Goal: Task Accomplishment & Management: Use online tool/utility

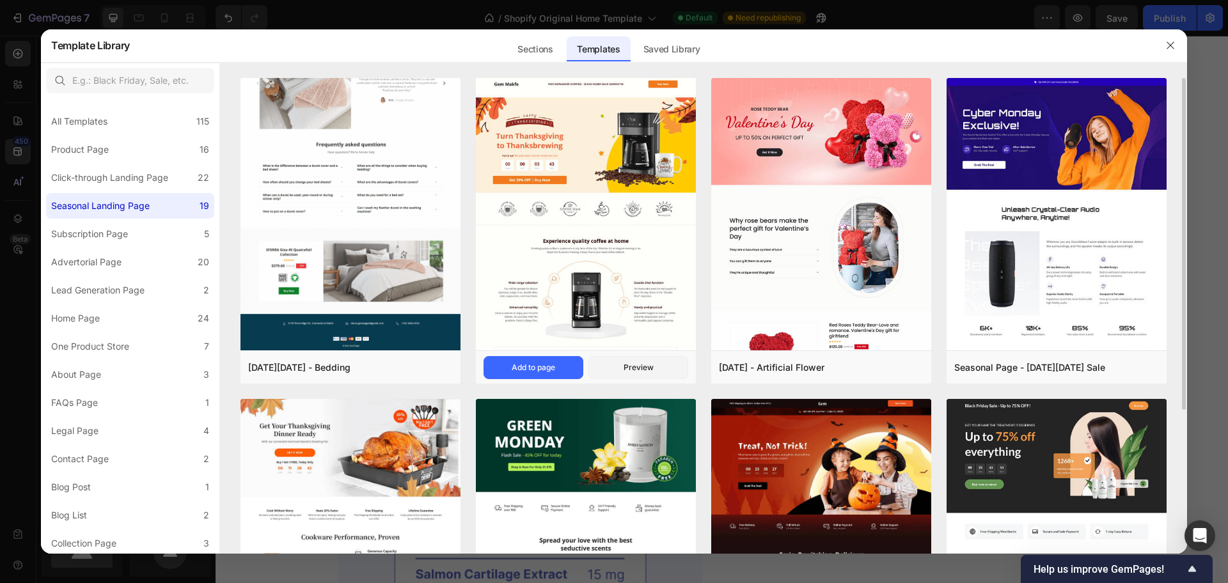
scroll to position [556, 0]
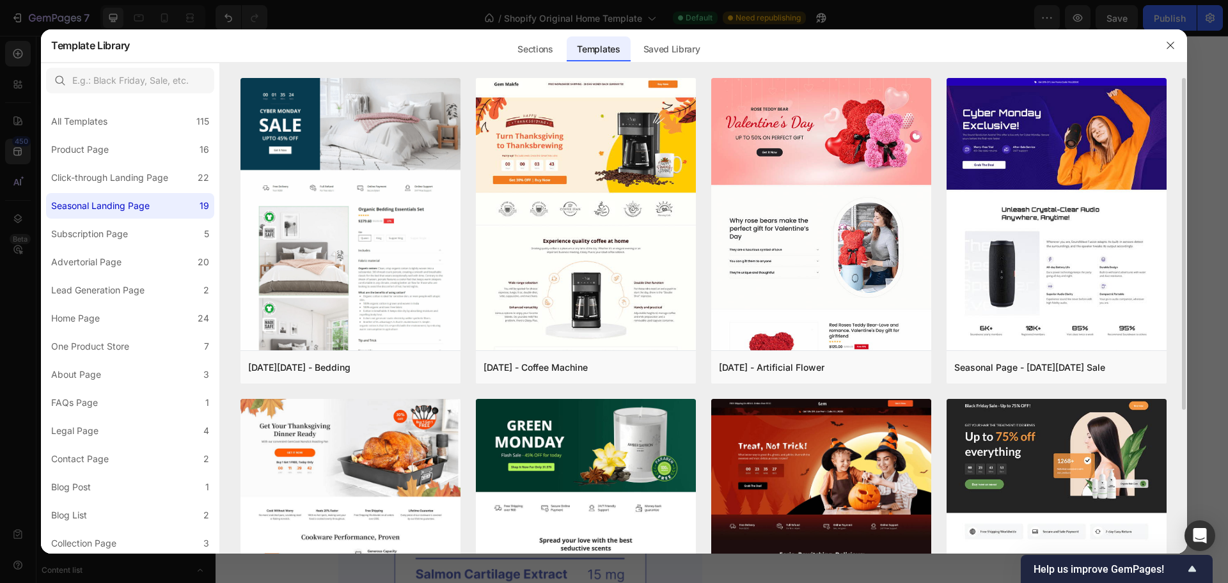
drag, startPoint x: 1182, startPoint y: 268, endPoint x: 1177, endPoint y: 335, distance: 67.4
click at [1177, 335] on div "Cyber Monday - Bedding Add to page Preview Thanksgiving - Coffee Machine Add to…" at bounding box center [703, 316] width 967 height 476
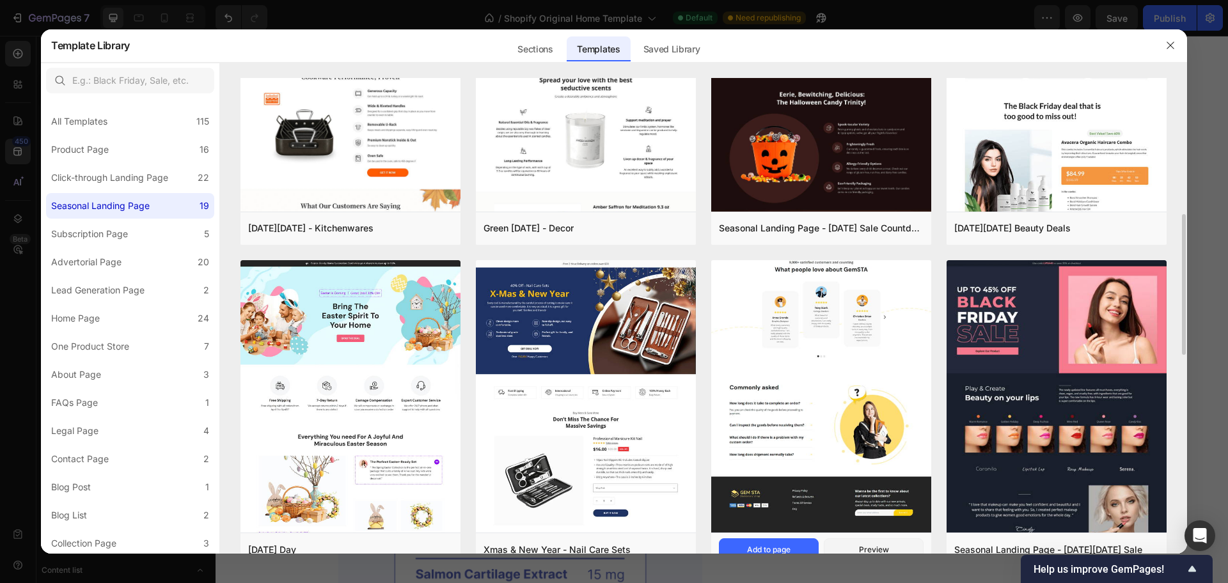
scroll to position [480, 0]
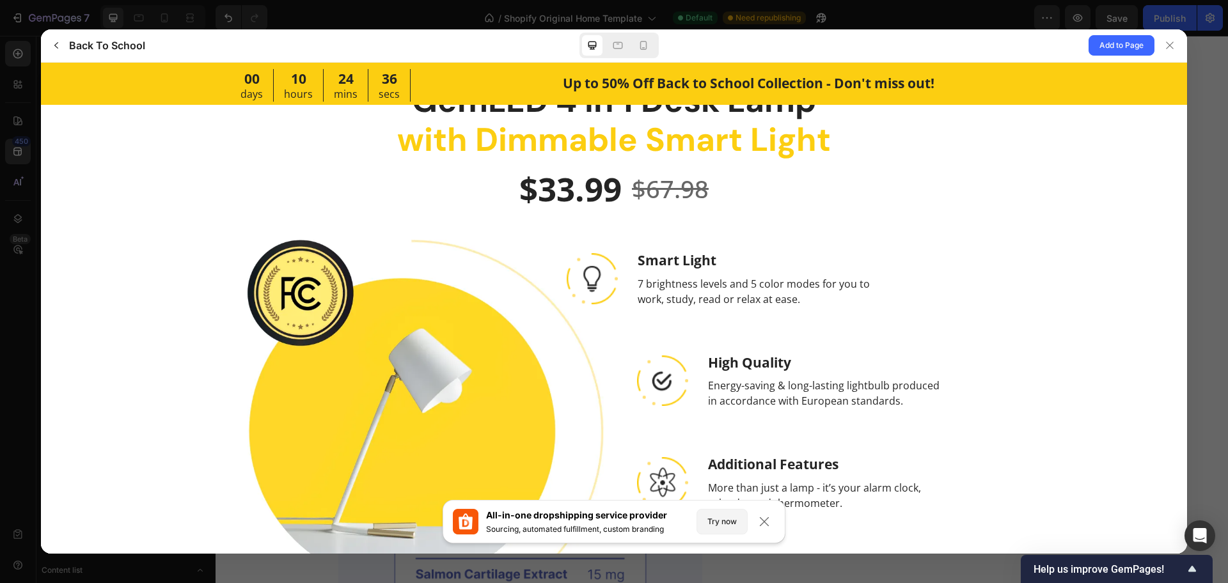
scroll to position [1642, 0]
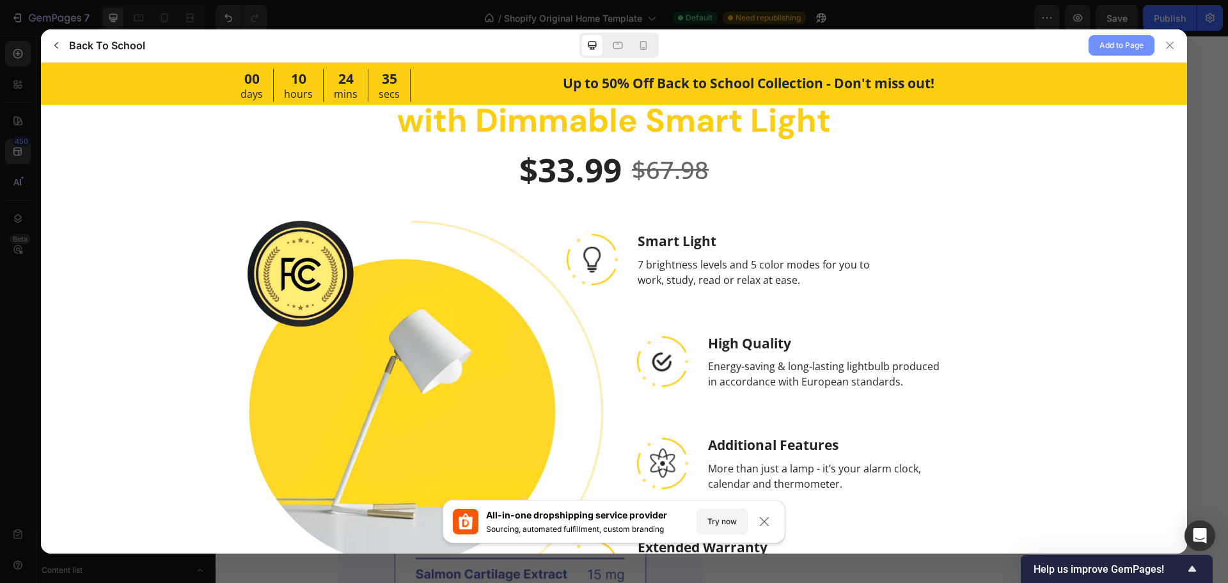
click at [1119, 44] on span "Add to Page" at bounding box center [1121, 45] width 44 height 15
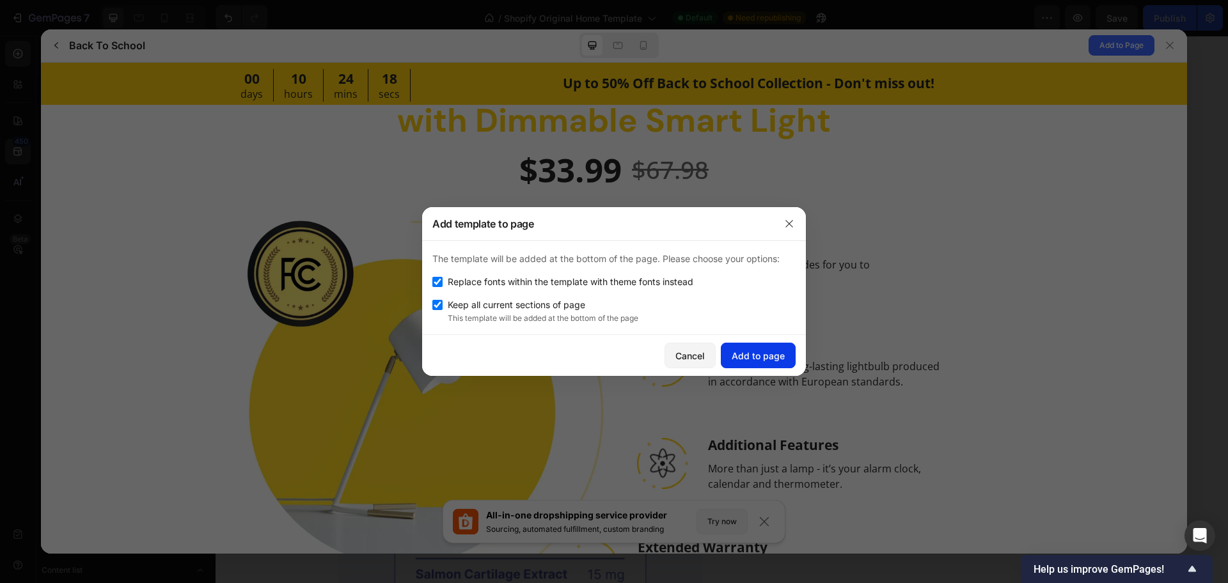
click at [778, 348] on button "Add to page" at bounding box center [758, 356] width 75 height 26
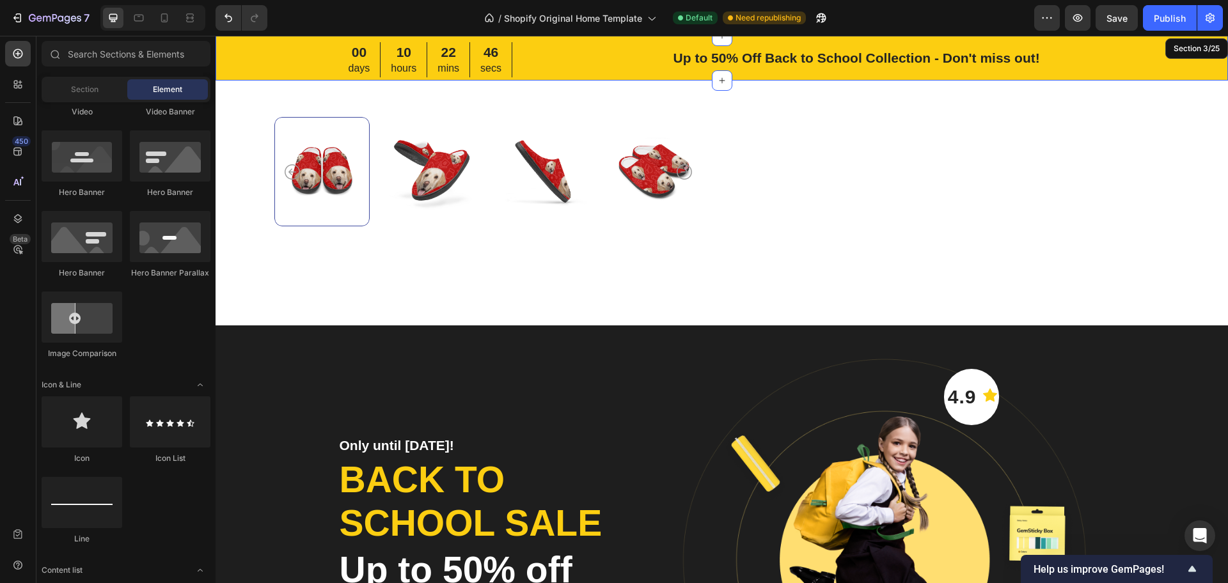
click at [1180, 75] on div "00 days 10 hours 22 mins 46 secs CountDown Timer Up to 50% Off Back to School C…" at bounding box center [722, 58] width 1012 height 45
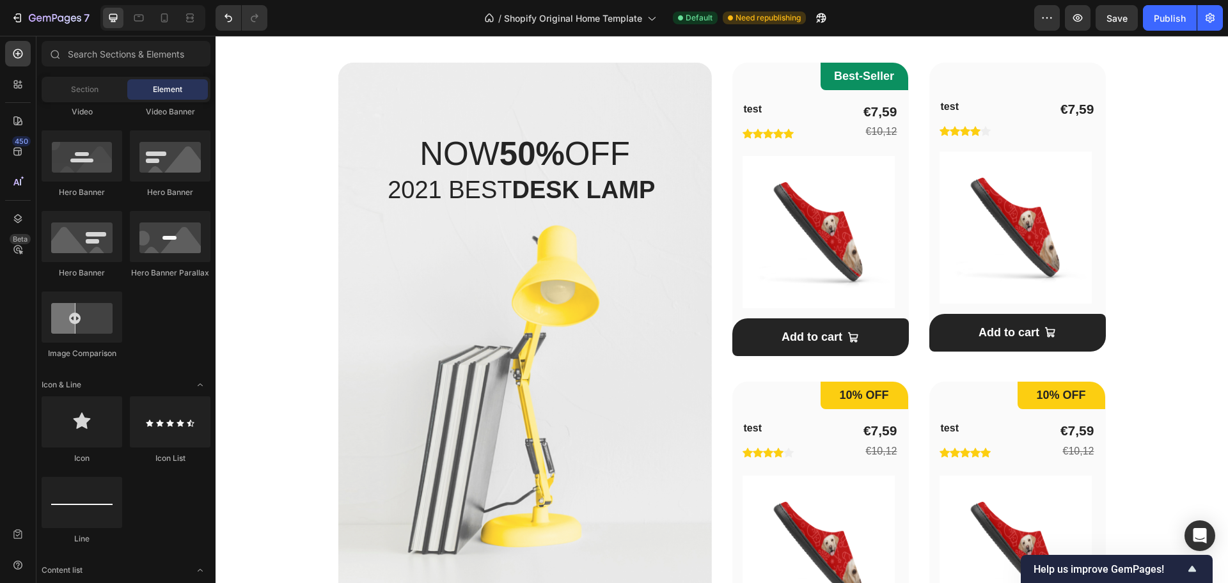
scroll to position [952, 0]
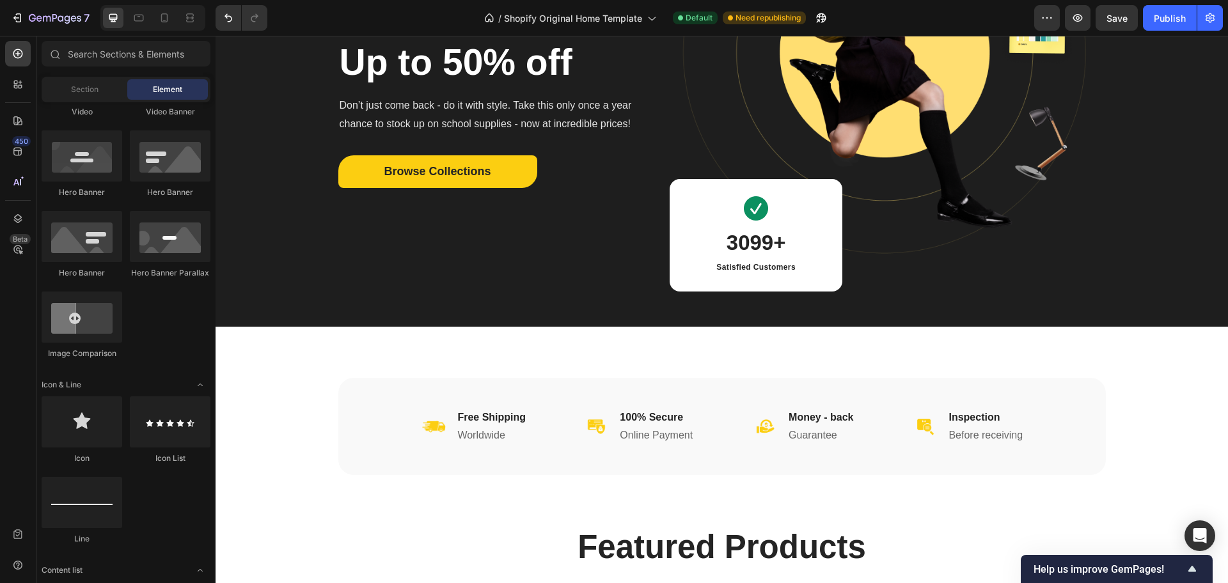
drag, startPoint x: 1225, startPoint y: 174, endPoint x: 1437, endPoint y: 70, distance: 236.6
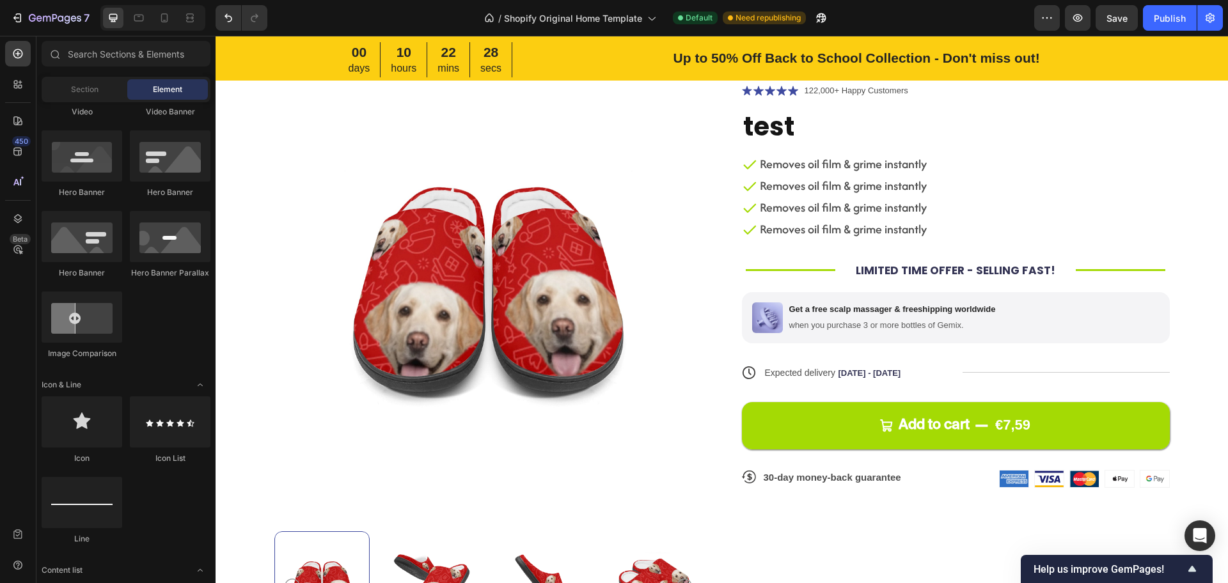
scroll to position [479, 0]
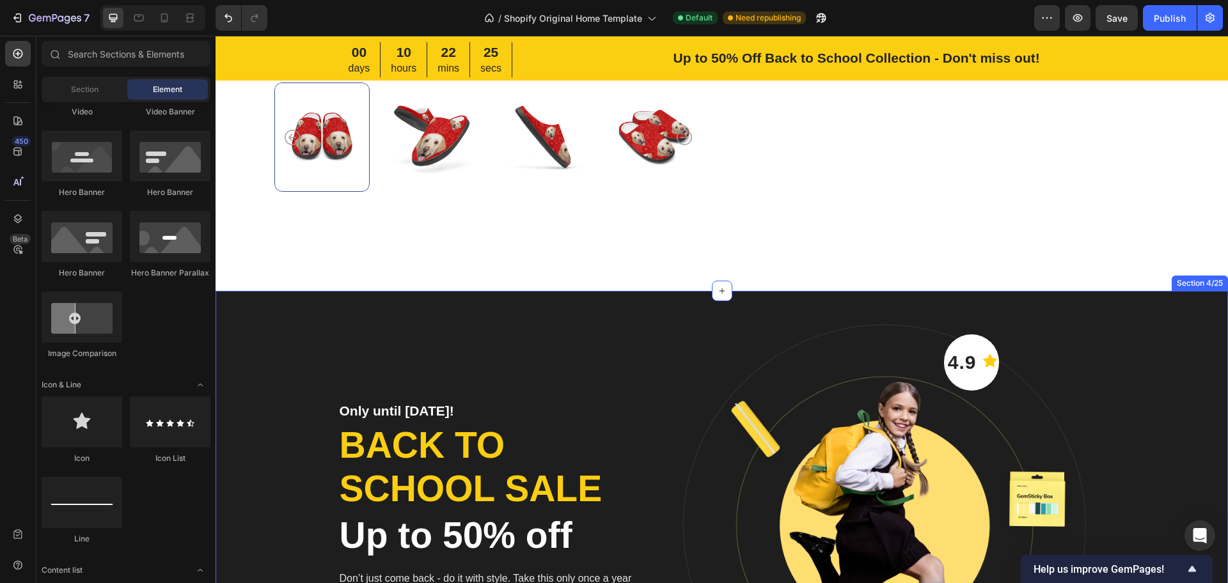
click at [1159, 322] on div "Only until Sep 30! Heading Back to school sale Heading Up to 50% off Heading Do…" at bounding box center [722, 535] width 1012 height 489
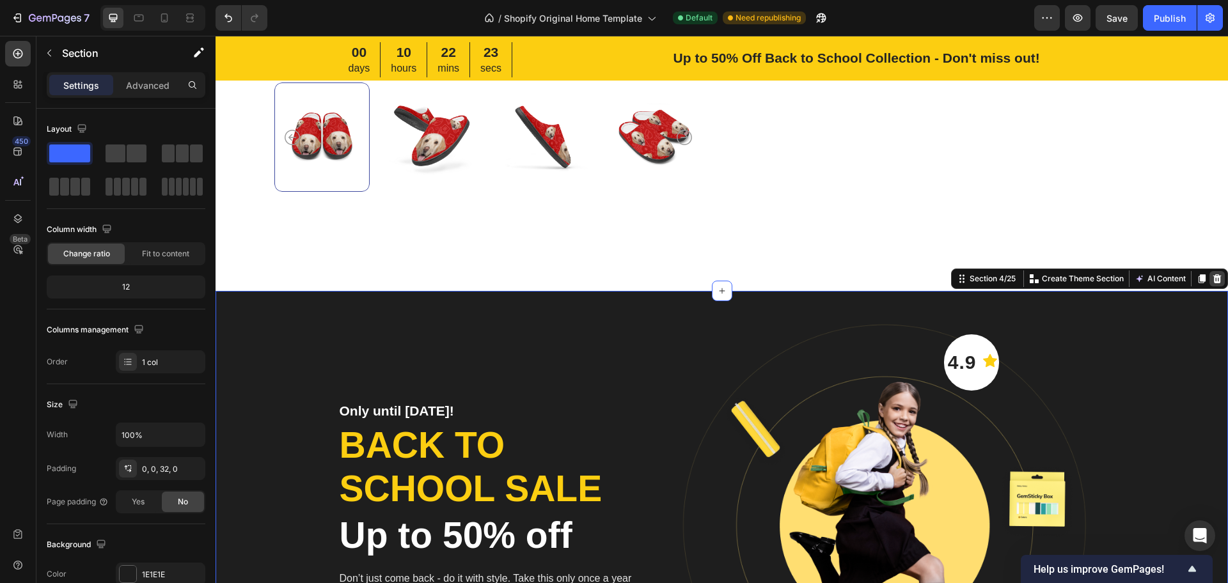
click at [1212, 282] on icon at bounding box center [1217, 279] width 10 height 10
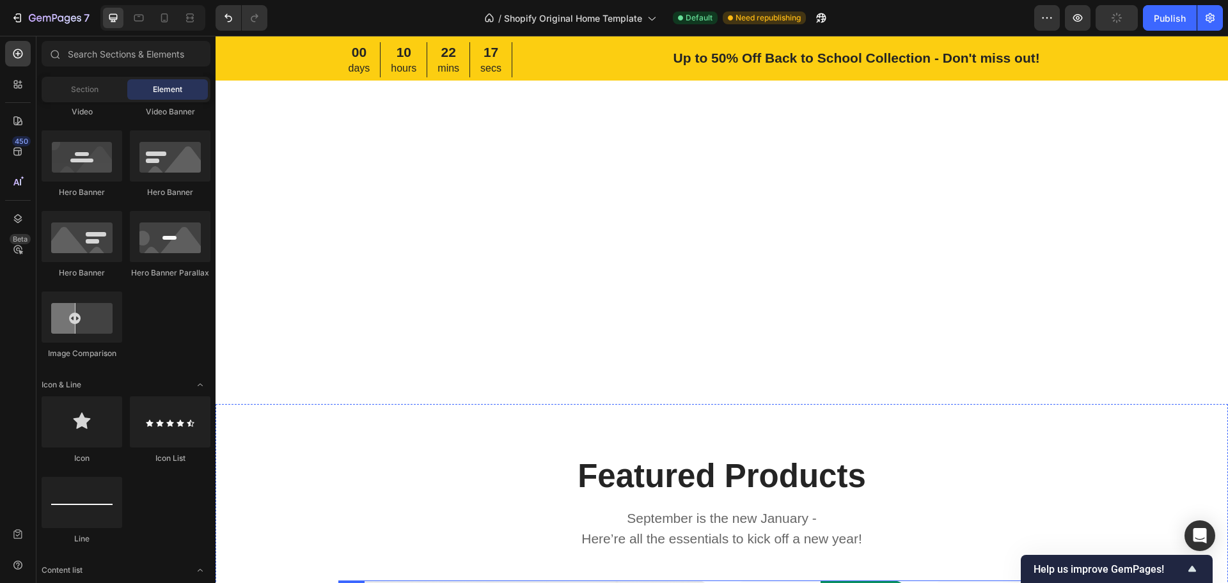
scroll to position [1222, 0]
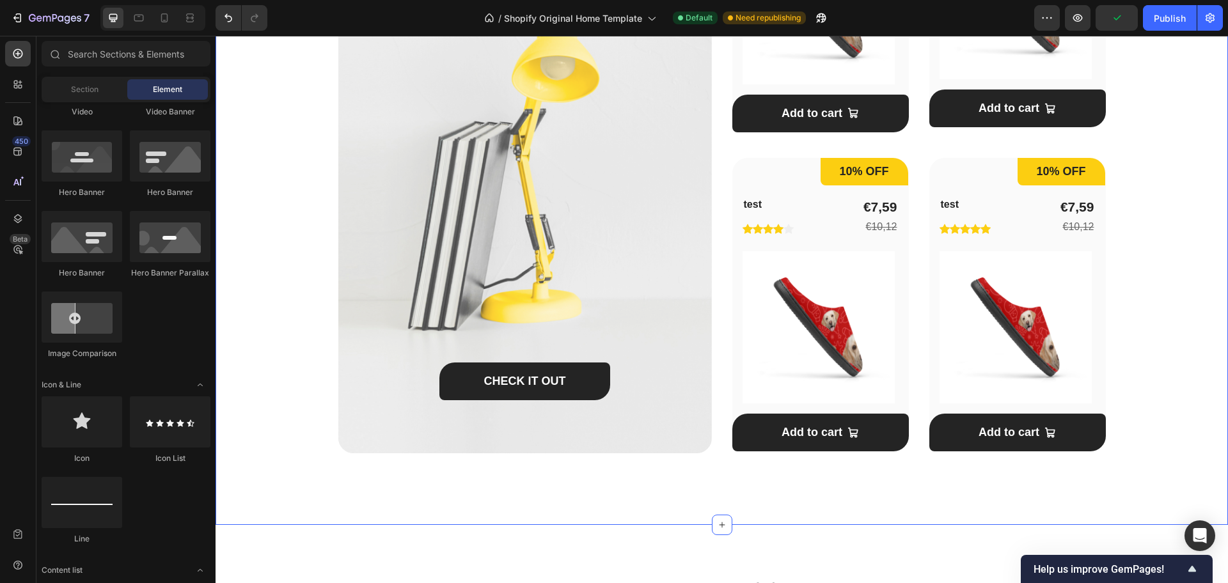
click at [281, 398] on div "Featured Products Heading September is the new January - Here’re all the essent…" at bounding box center [722, 93] width 972 height 761
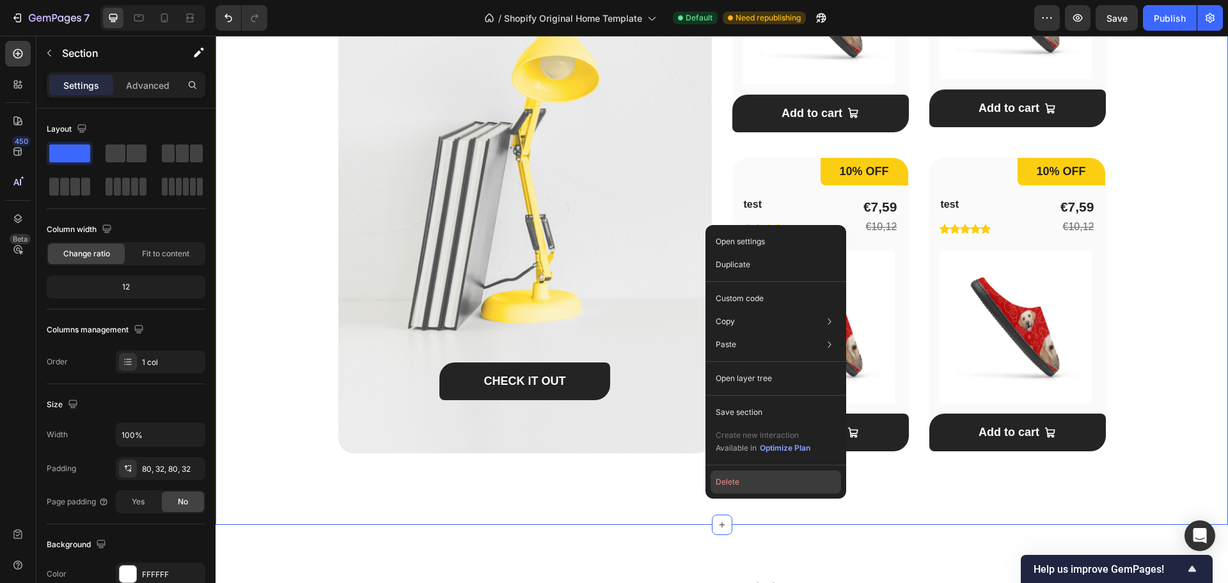
click at [724, 489] on button "Delete" at bounding box center [776, 482] width 130 height 23
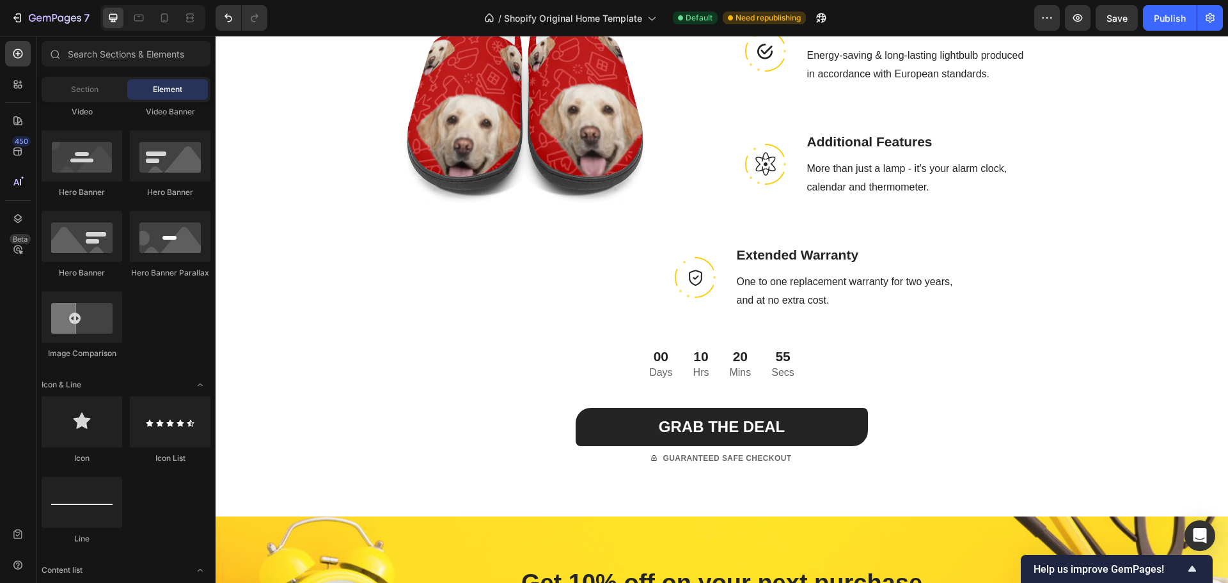
scroll to position [1625, 0]
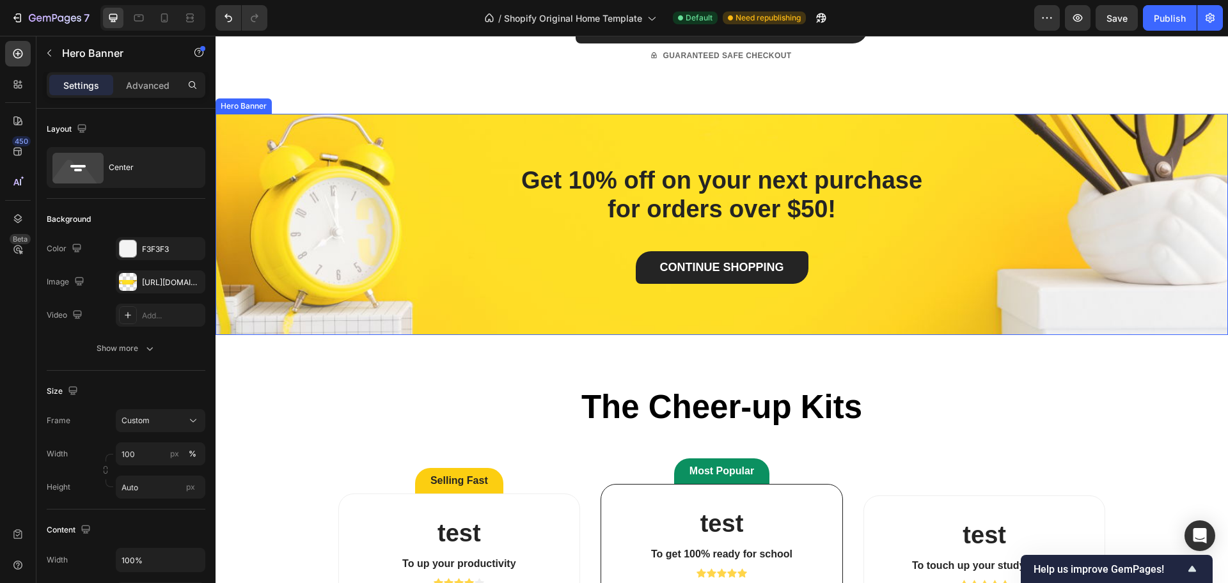
click at [1027, 257] on div "Get 10% off on your next purchase for orders over $50! Heading CONTINUE SHOPPIN…" at bounding box center [722, 224] width 1012 height 221
click at [322, 97] on icon at bounding box center [324, 102] width 10 height 10
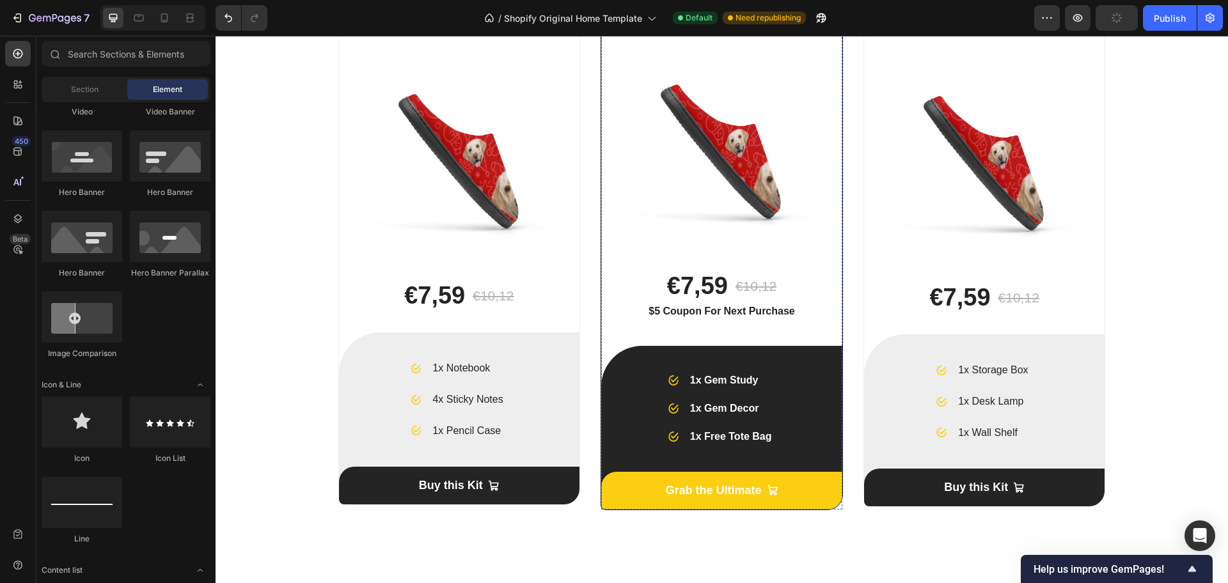
scroll to position [1719, 0]
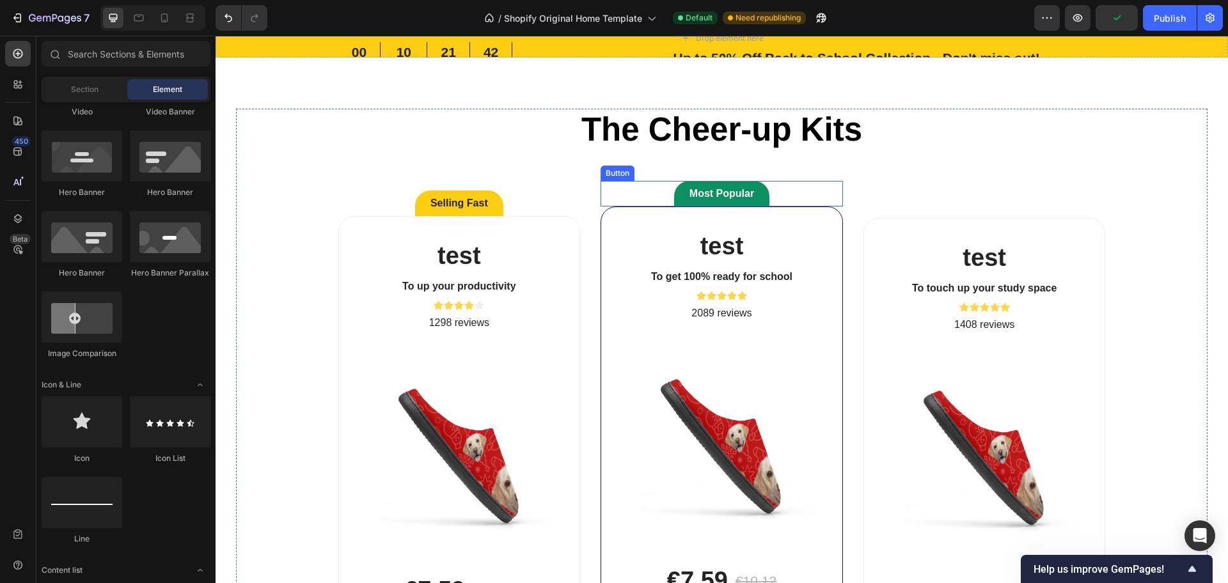
click at [787, 184] on div "Most Popular Button" at bounding box center [722, 194] width 242 height 26
click at [872, 175] on div "The Cheer-up Kits Heading Selling Fast Button test Product Title To up your pro…" at bounding box center [722, 462] width 972 height 707
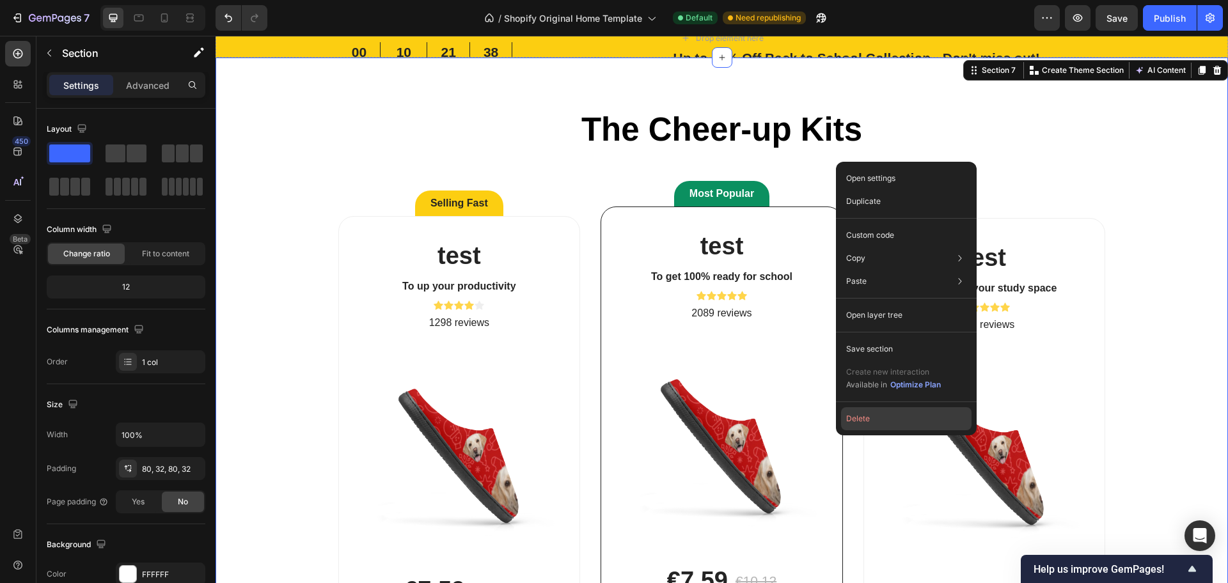
click at [911, 418] on button "Delete" at bounding box center [906, 418] width 130 height 23
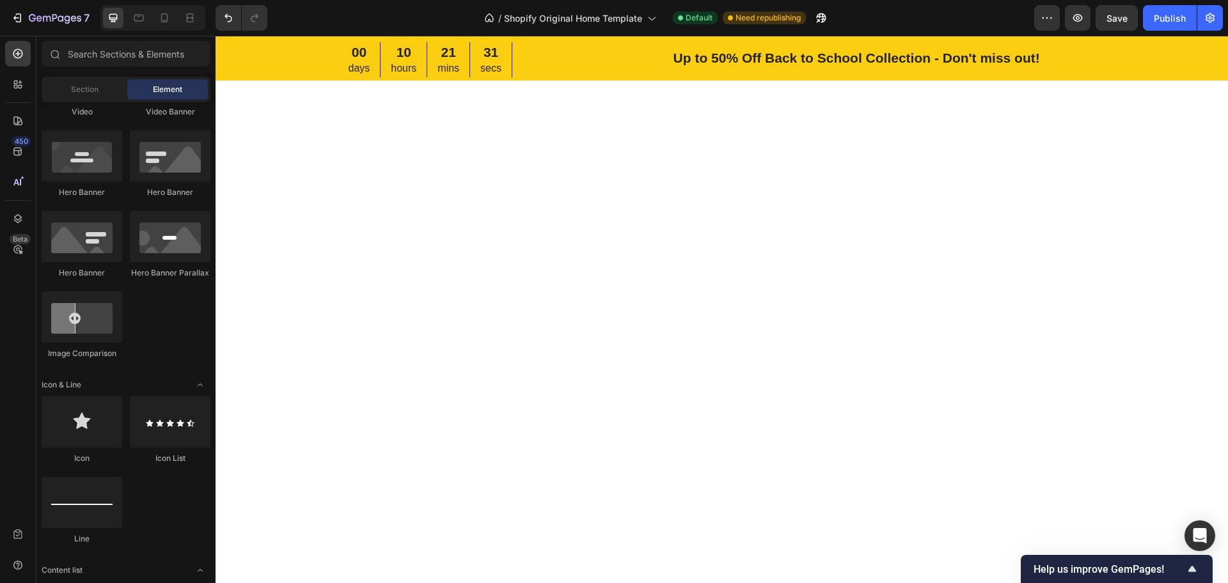
scroll to position [2433, 0]
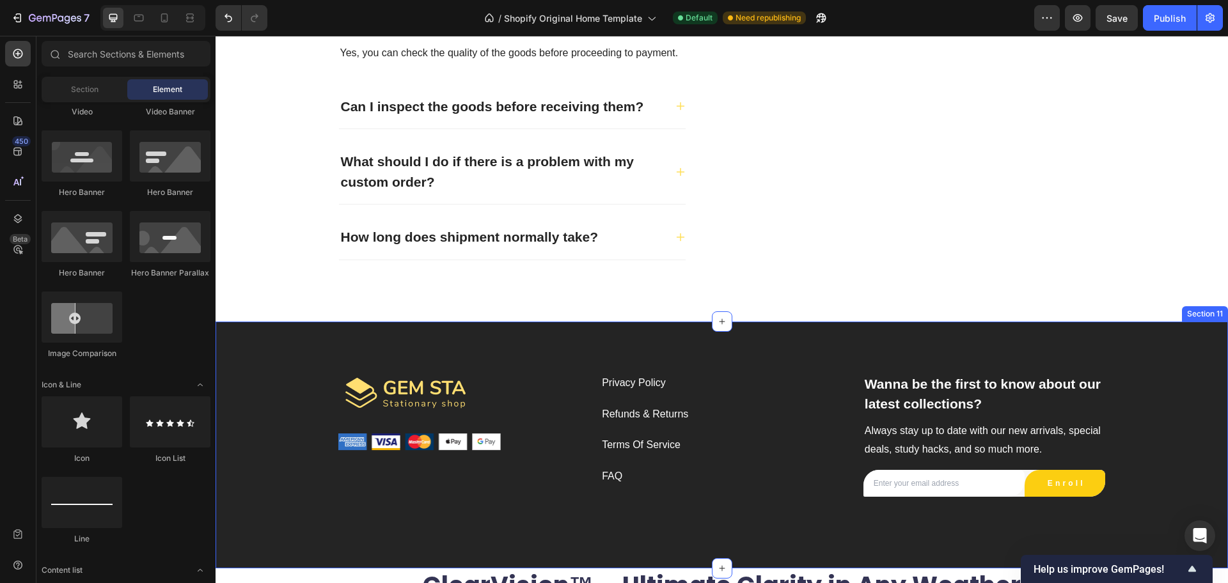
click at [1174, 358] on div "Image Image Privacy Policy Text block Refunds & Returns Text block Terms Of Ser…" at bounding box center [722, 446] width 1012 height 248
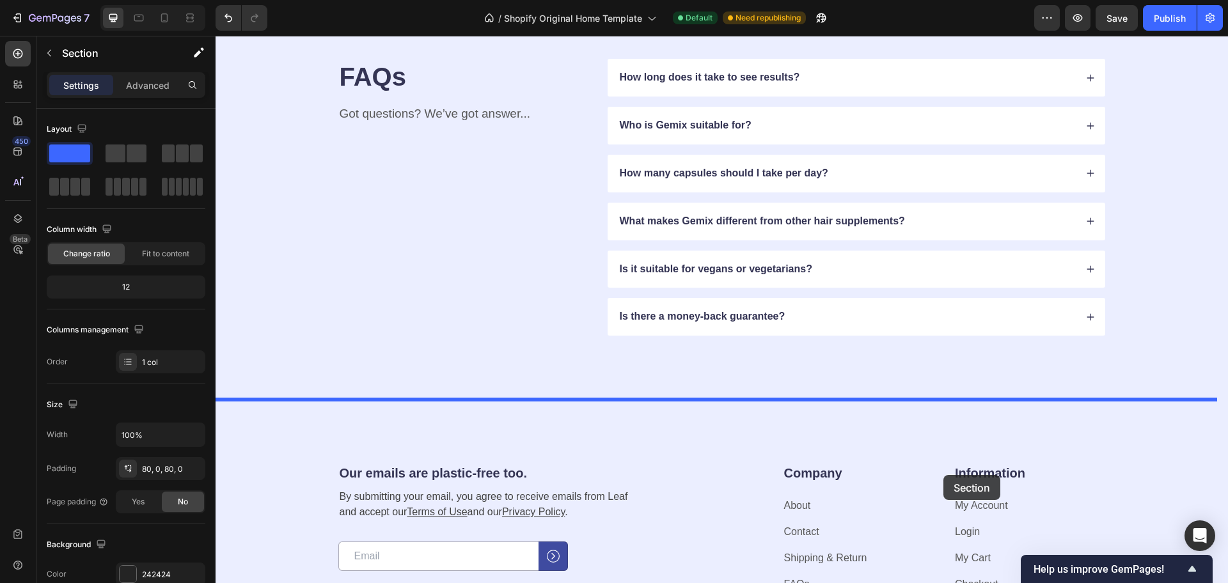
scroll to position [4659, 0]
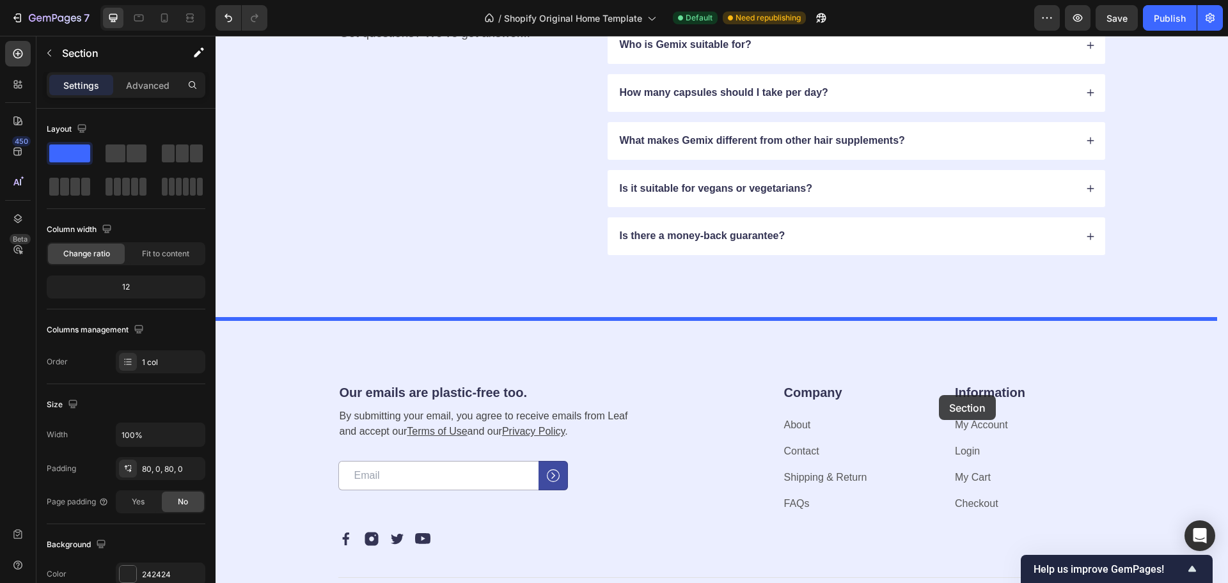
drag, startPoint x: 980, startPoint y: 310, endPoint x: 939, endPoint y: 395, distance: 95.0
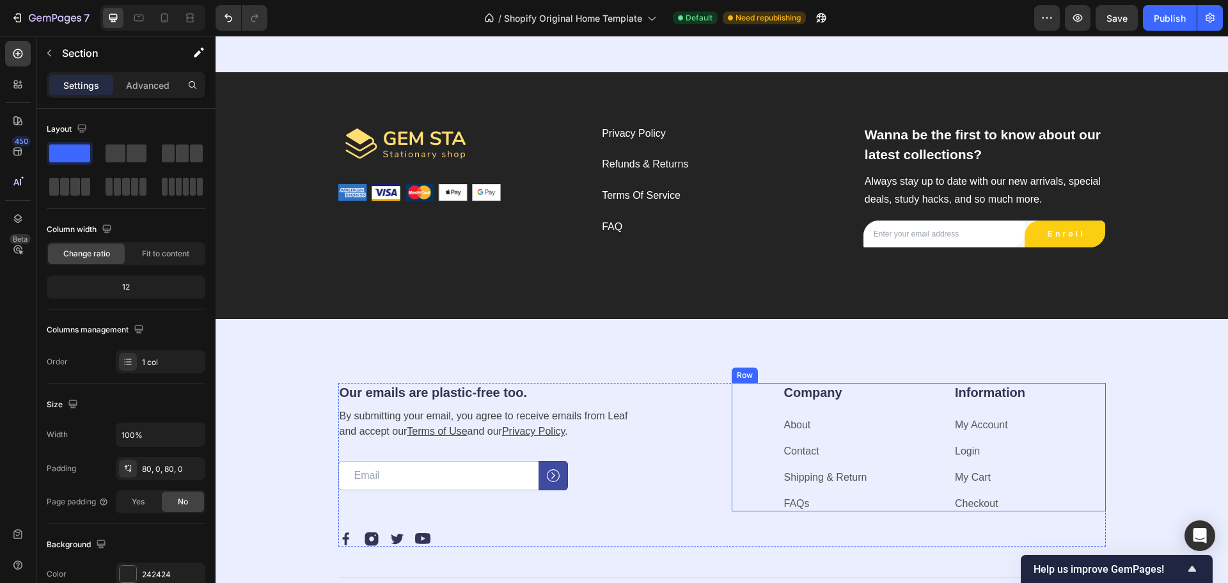
scroll to position [4412, 0]
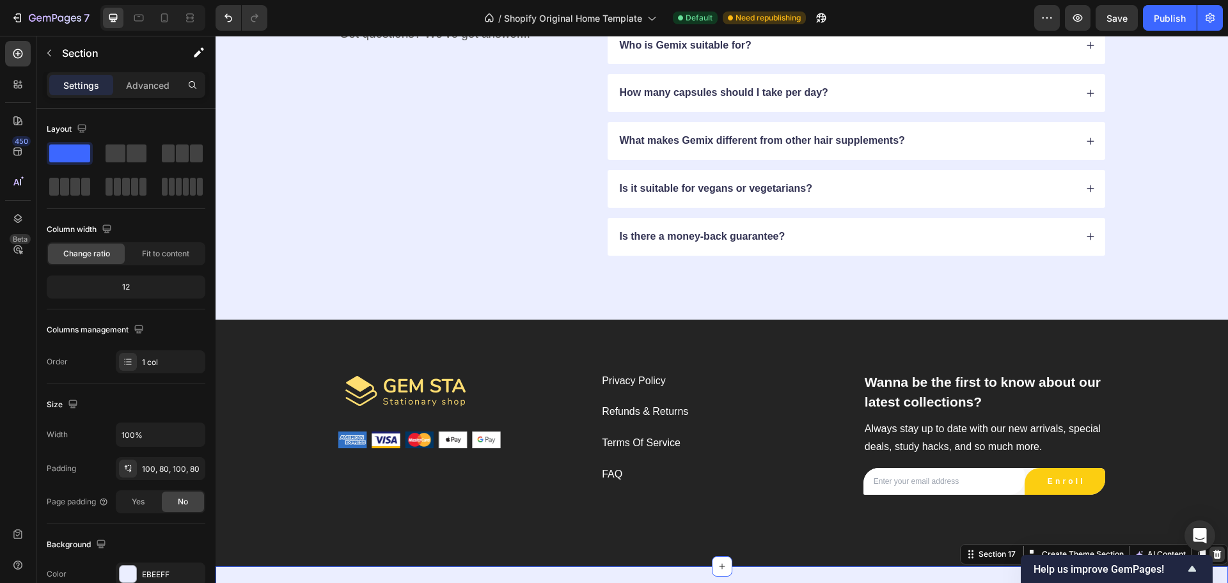
click at [1213, 553] on icon at bounding box center [1217, 554] width 8 height 9
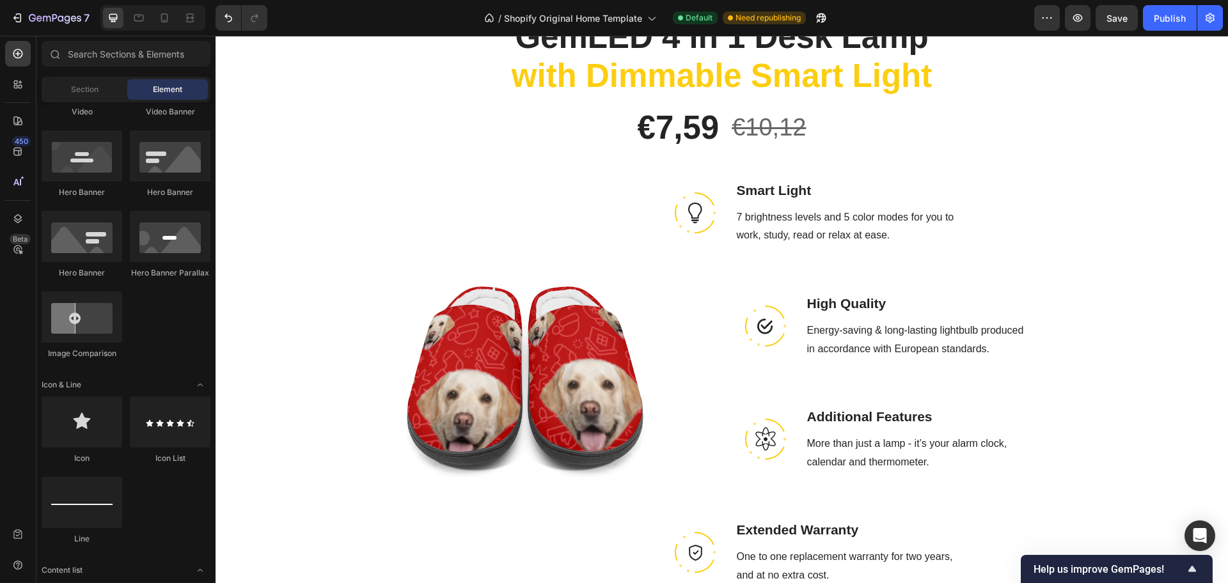
scroll to position [953, 0]
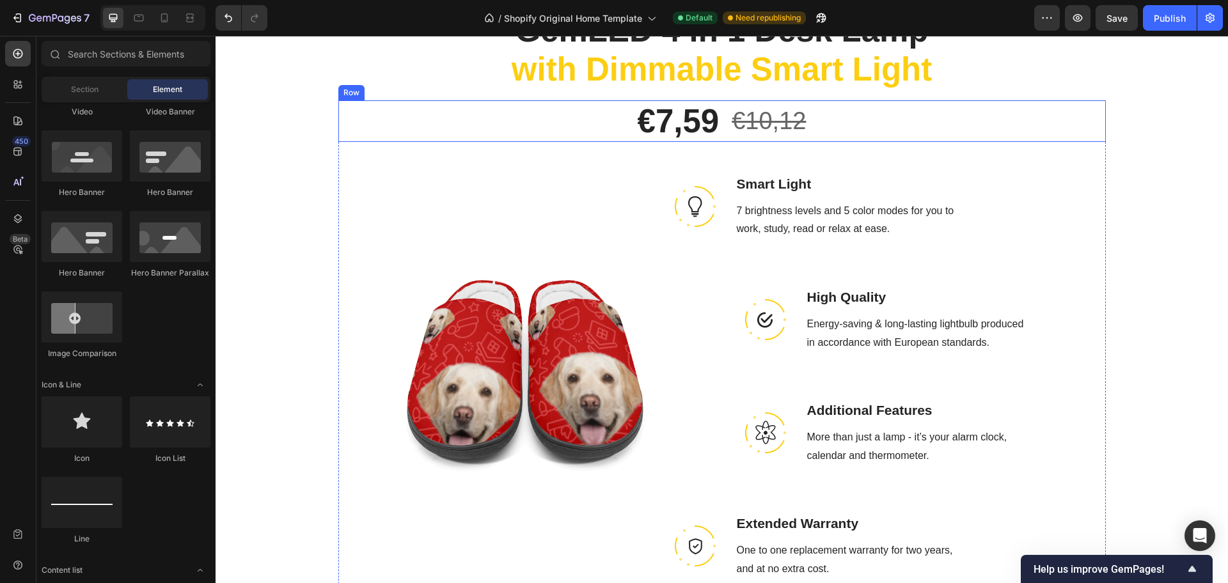
click at [821, 130] on div "€7,59 Product Price Product Price €10,12 Compare Price Compare Price Row" at bounding box center [722, 121] width 768 height 42
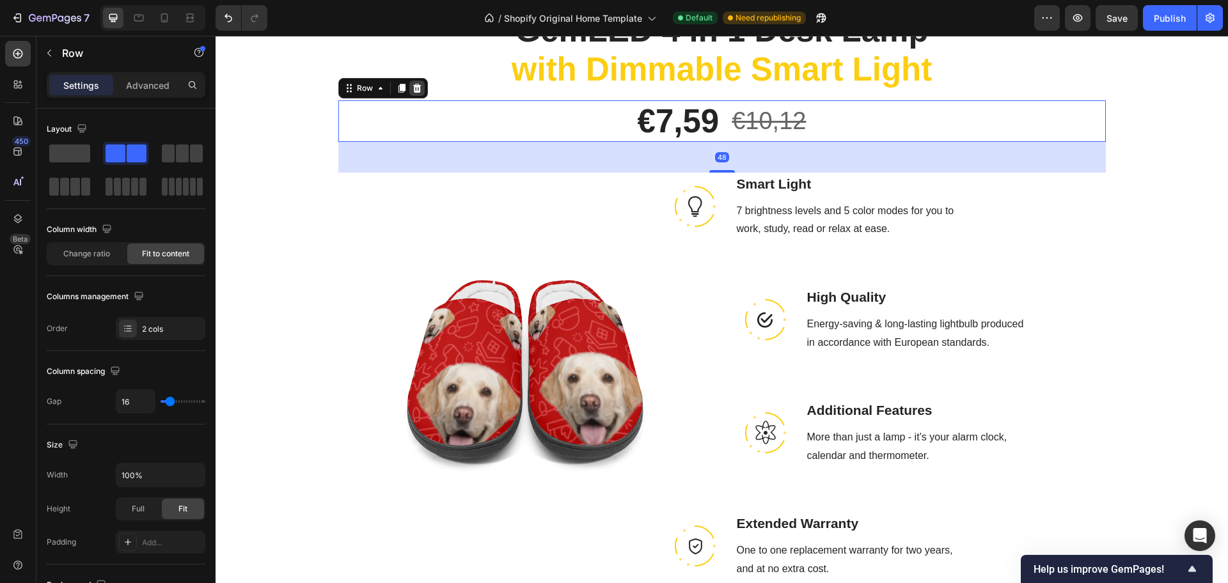
click at [414, 87] on icon at bounding box center [417, 88] width 10 height 10
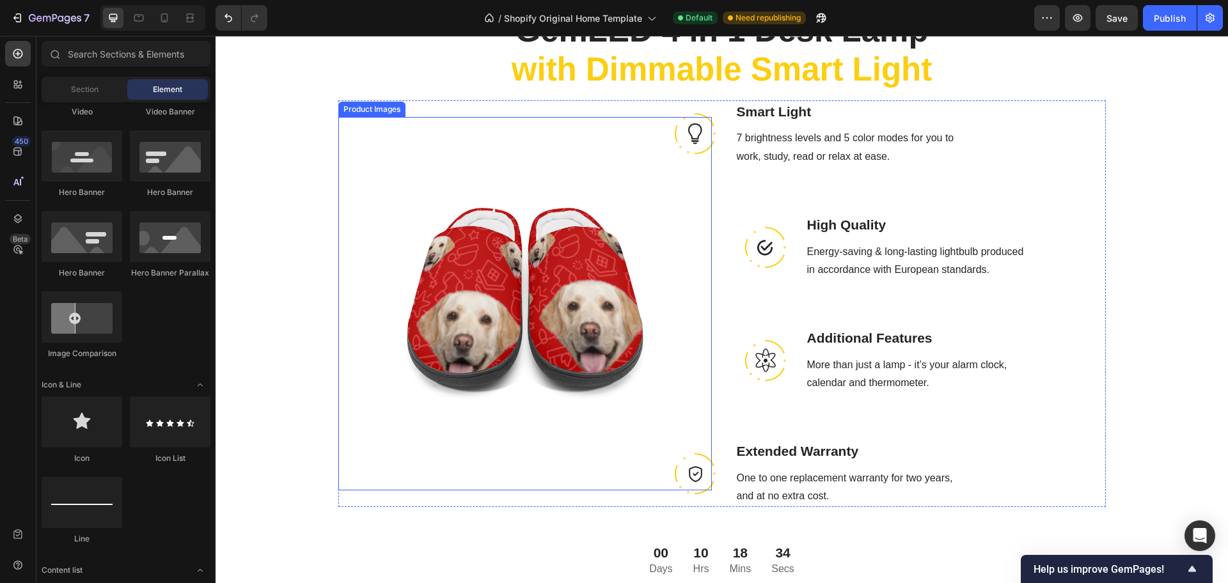
click at [553, 329] on img at bounding box center [525, 304] width 374 height 374
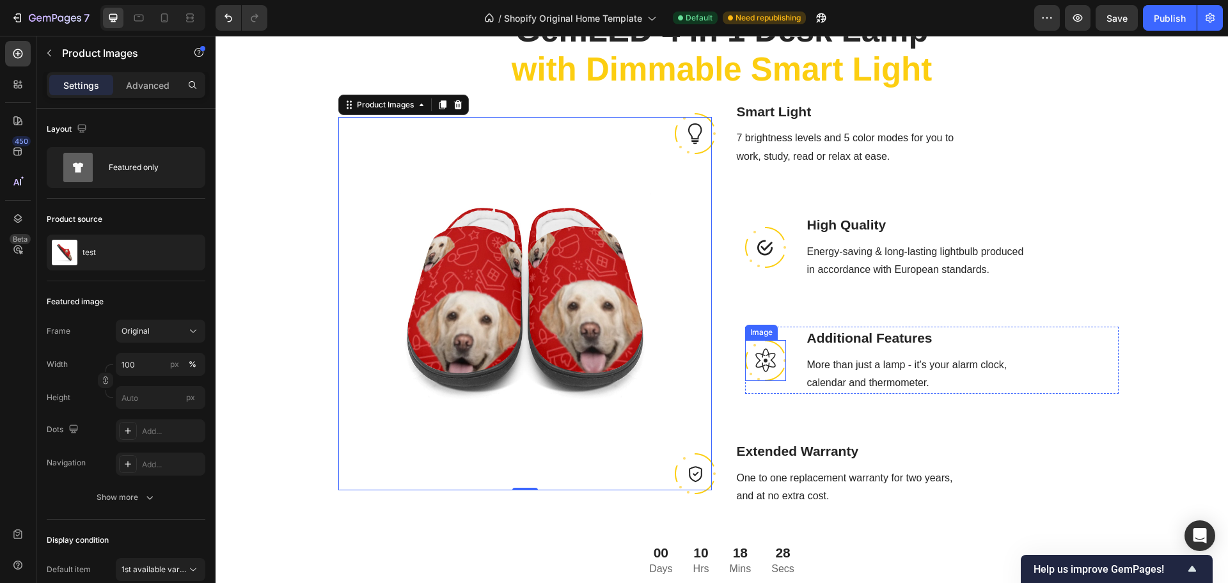
click at [746, 354] on img at bounding box center [765, 360] width 41 height 41
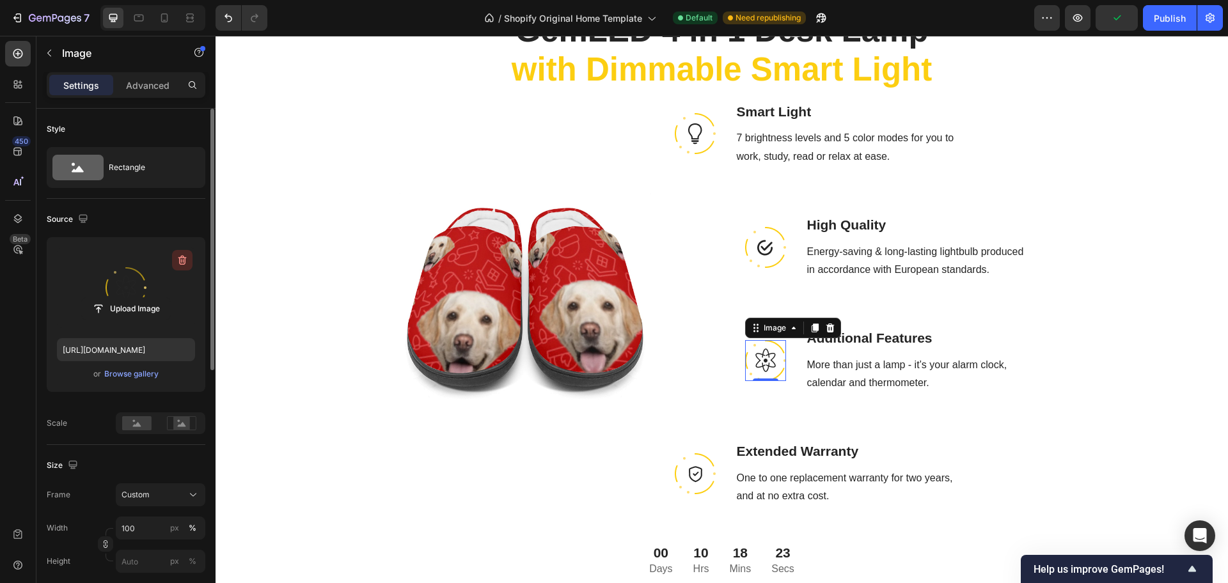
click at [182, 267] on button "button" at bounding box center [182, 260] width 20 height 20
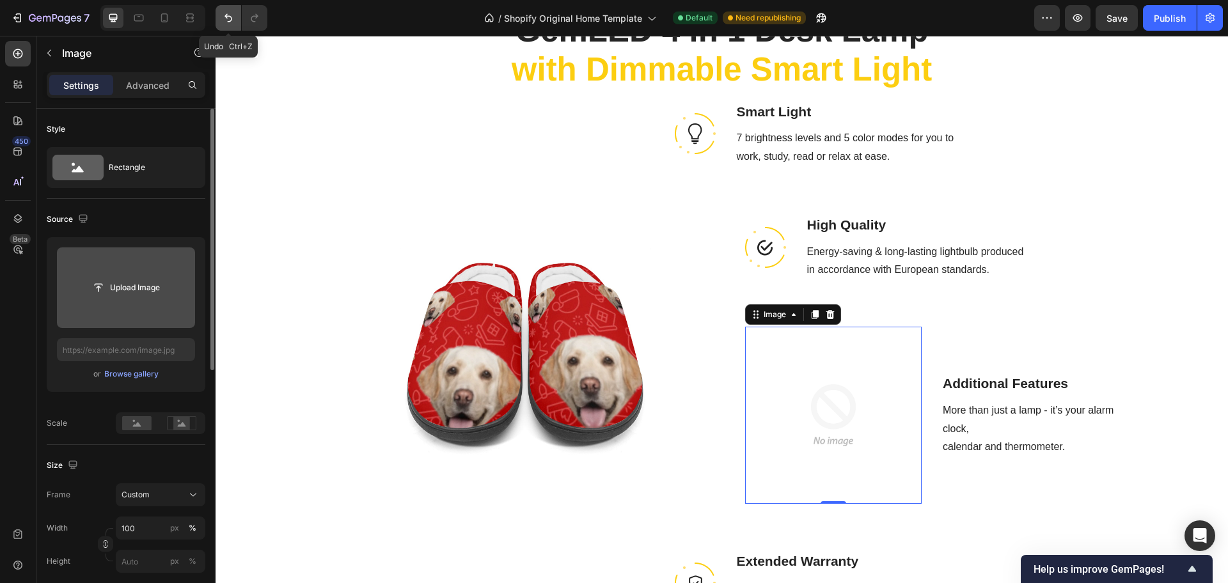
click at [226, 22] on icon "Undo/Redo" at bounding box center [228, 18] width 13 height 13
type input "https://ucarecdn.com/37ca79fa-2139-43b8-9dc7-5f4b009d0ffb/-/format/auto/"
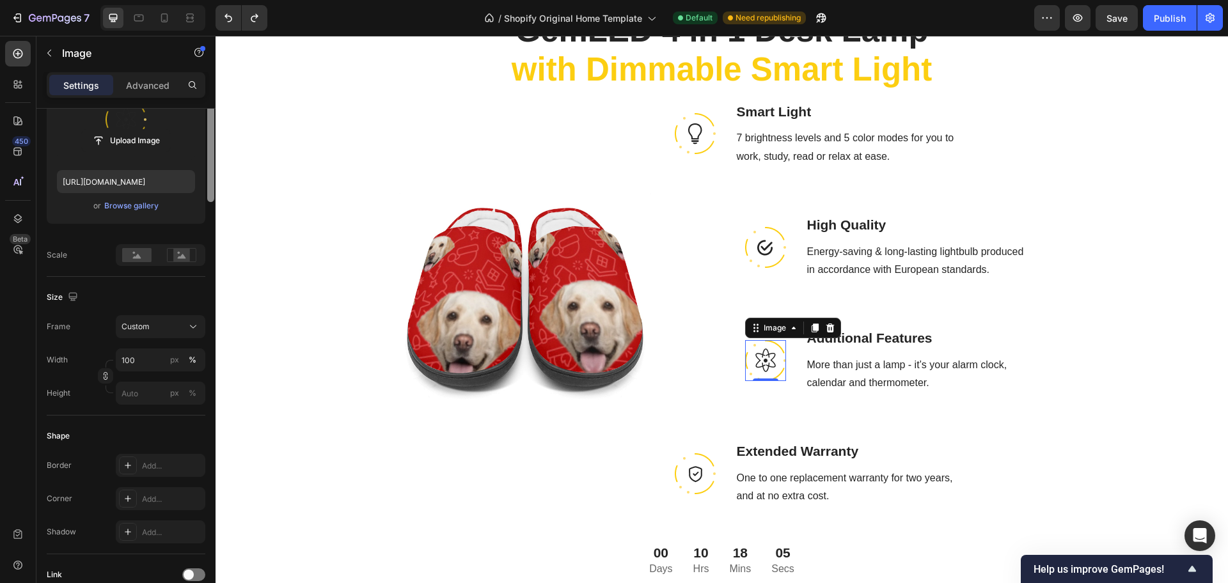
scroll to position [0, 0]
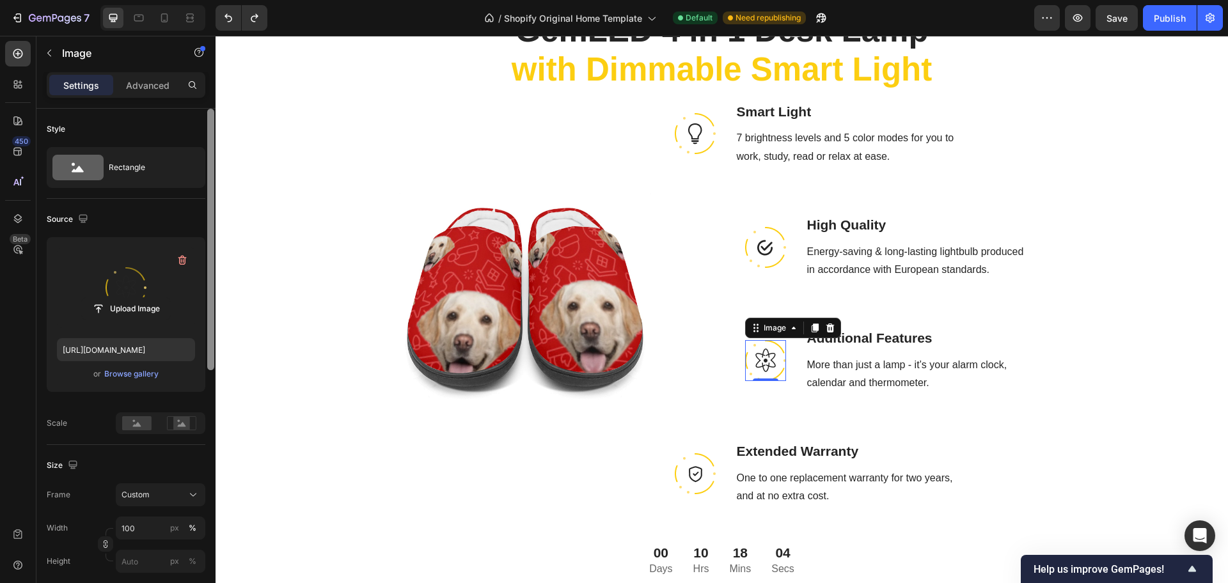
drag, startPoint x: 211, startPoint y: 310, endPoint x: 198, endPoint y: 251, distance: 60.4
click at [198, 251] on div "Style Rectangle Source Upload Image https://ucarecdn.com/37ca79fa-2139-43b8-9dc…" at bounding box center [125, 364] width 179 height 511
click at [189, 22] on icon at bounding box center [190, 21] width 8 height 3
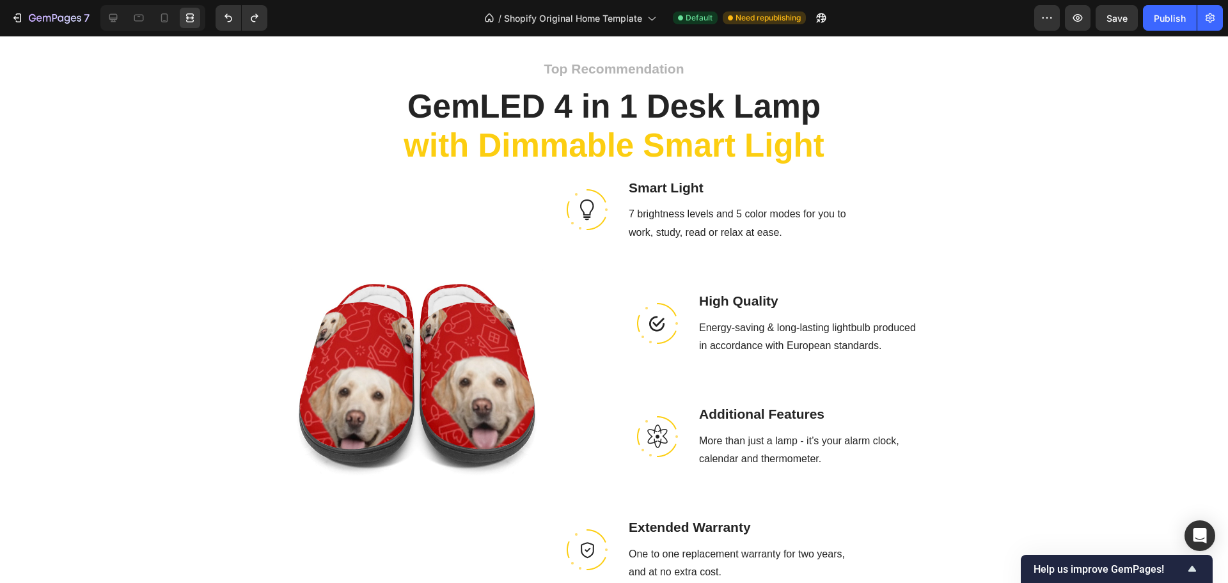
scroll to position [933, 0]
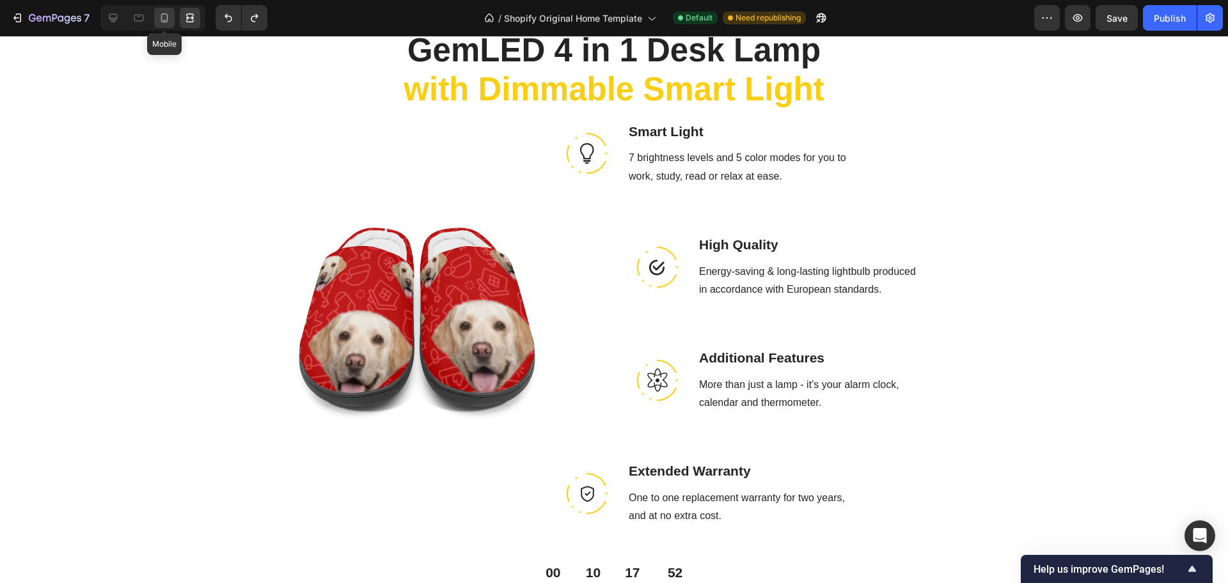
click at [169, 23] on icon at bounding box center [164, 18] width 13 height 13
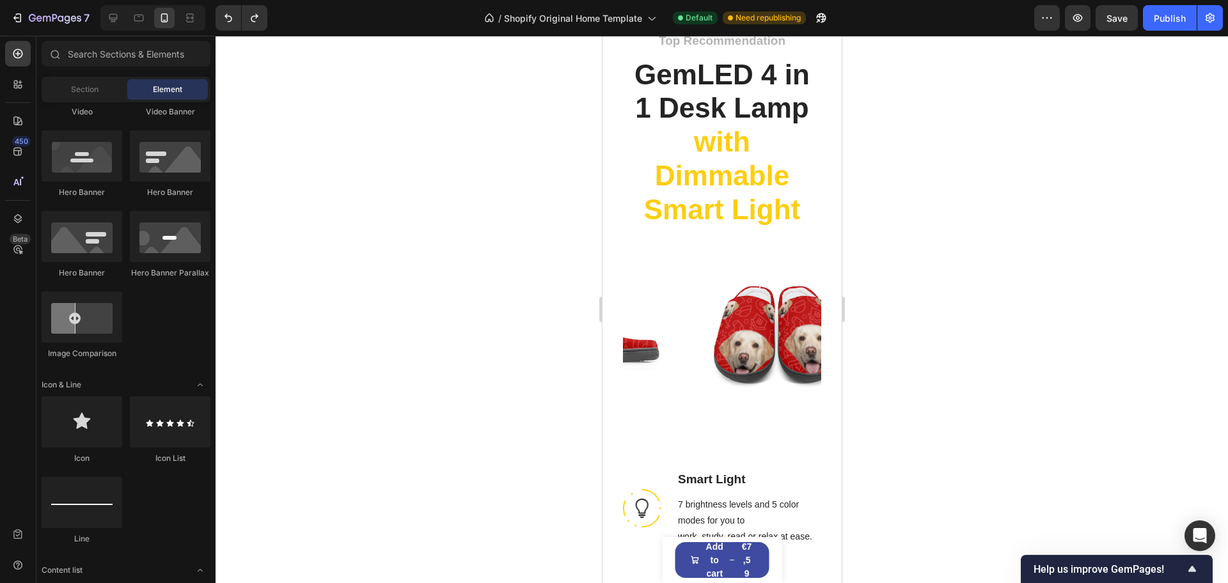
scroll to position [938, 0]
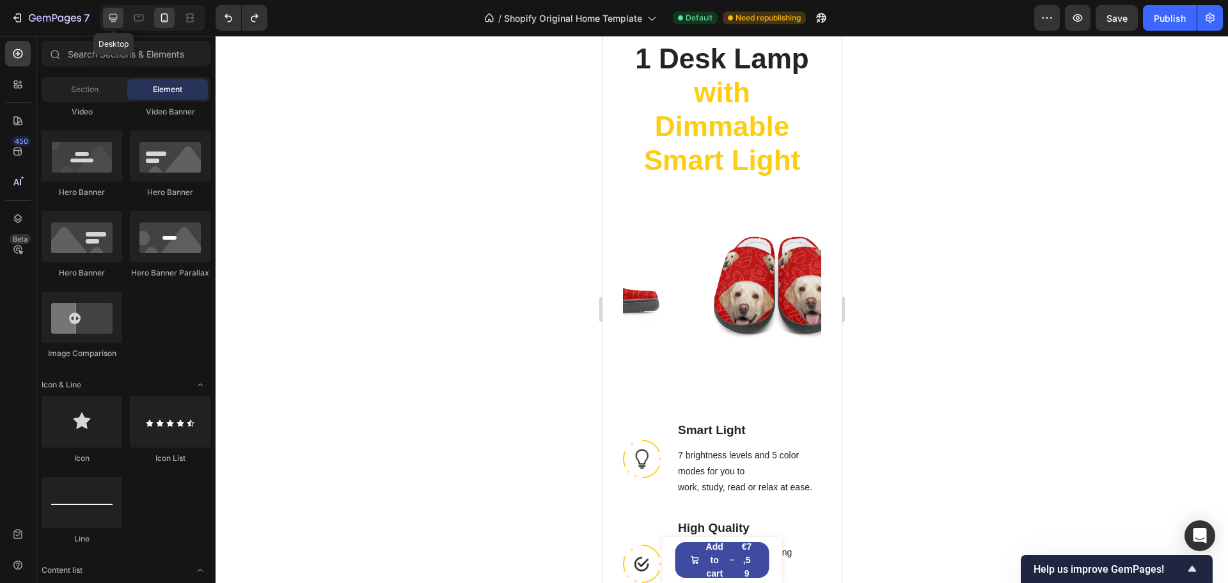
click at [112, 21] on icon at bounding box center [113, 18] width 8 height 8
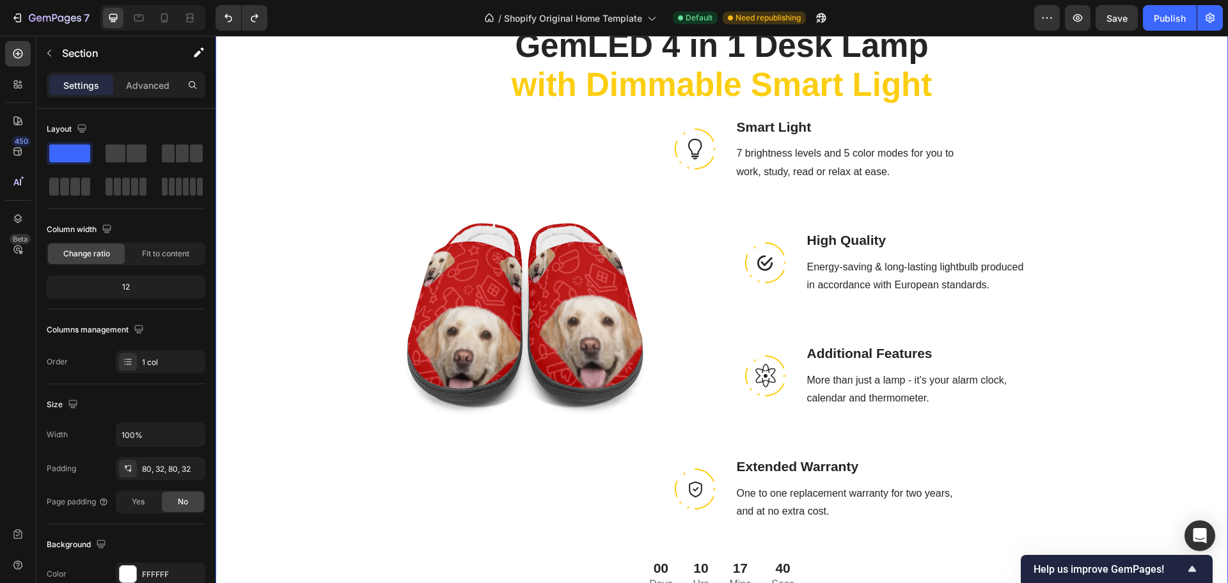
click at [1122, 219] on div "Top Recommendation Text block GemLED 4 in 1 Desk Lamp with Dimmable Smart Light…" at bounding box center [722, 337] width 972 height 681
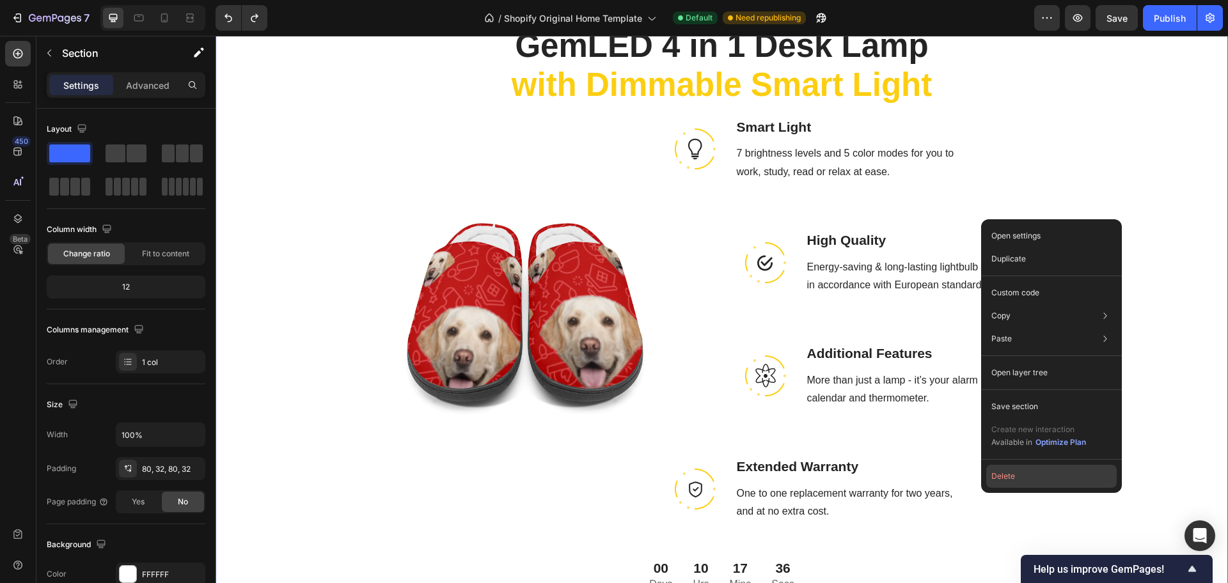
click at [1028, 479] on button "Delete" at bounding box center [1051, 476] width 130 height 23
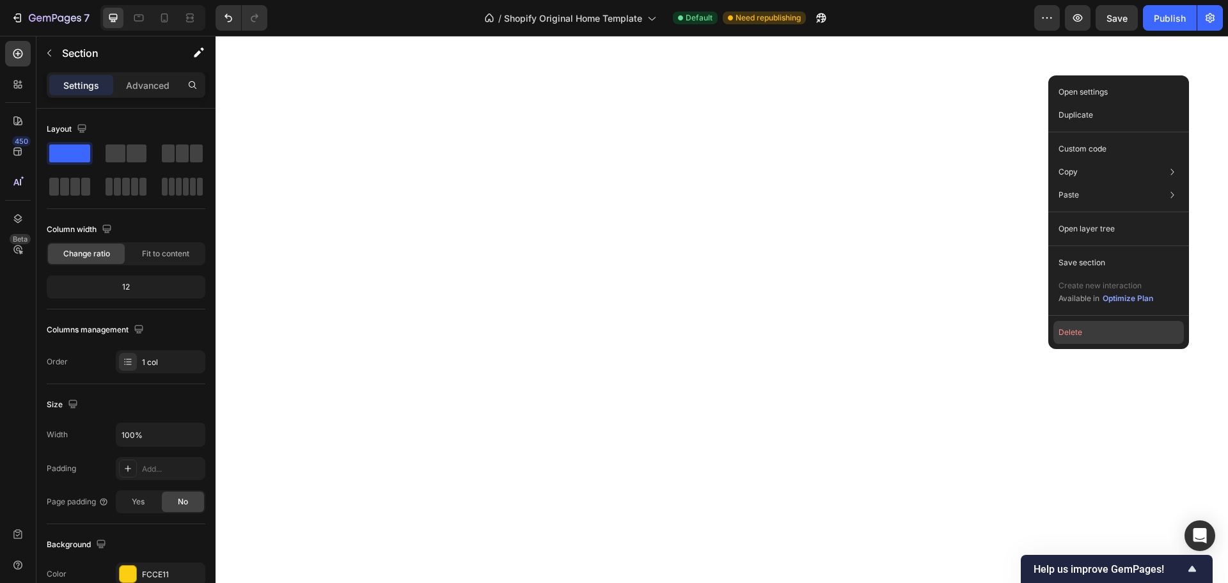
click at [1117, 338] on button "Delete" at bounding box center [1118, 332] width 130 height 23
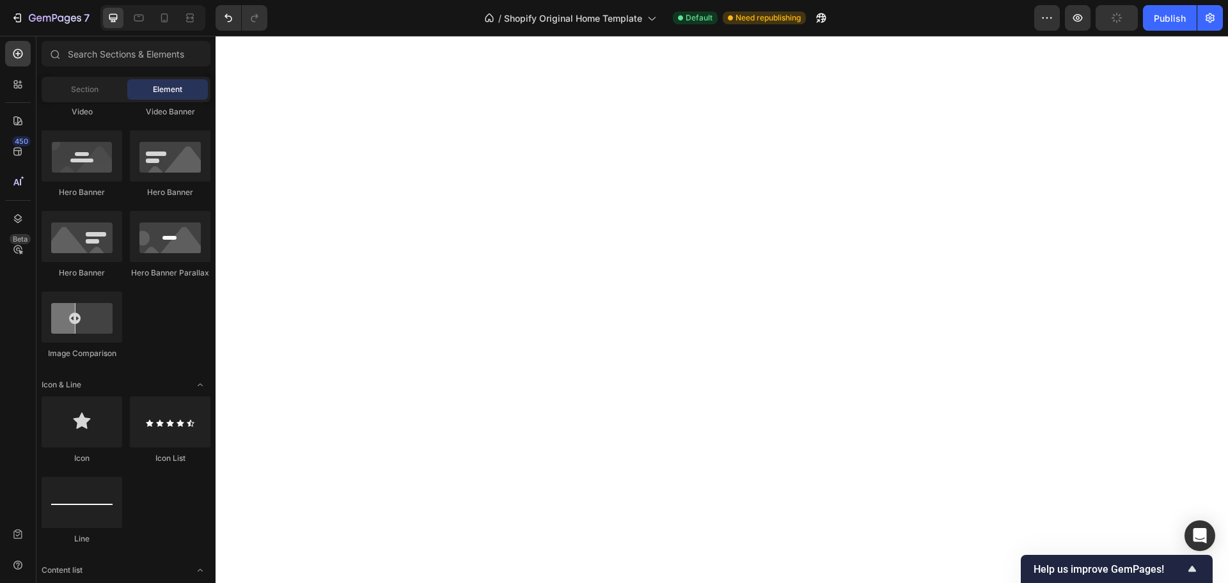
drag, startPoint x: 1227, startPoint y: 189, endPoint x: 1319, endPoint y: 42, distance: 172.7
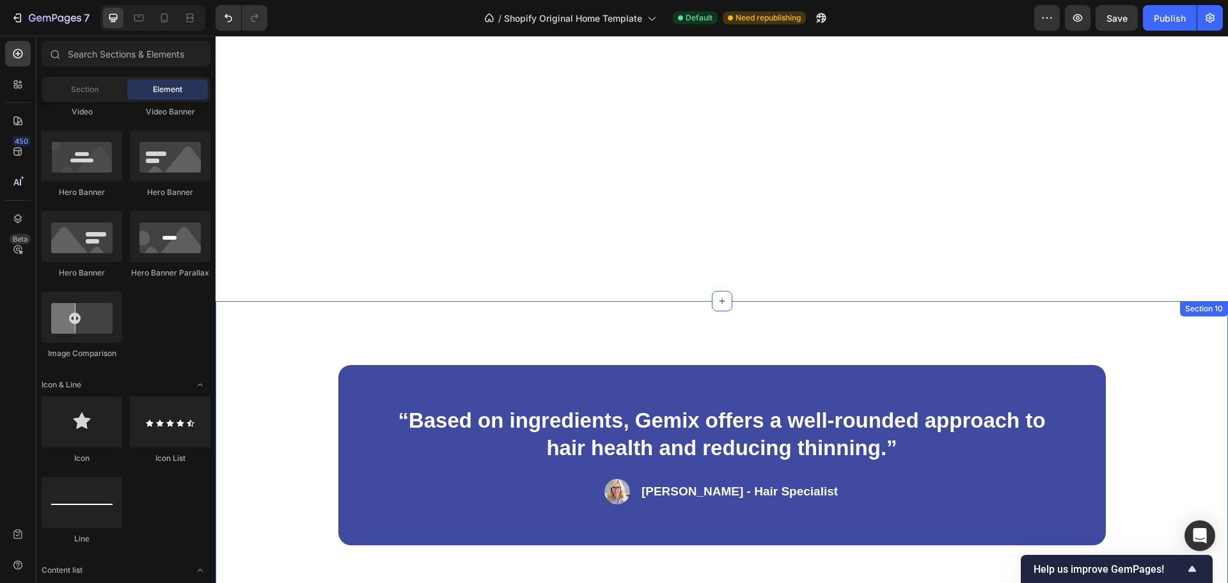
scroll to position [2638, 0]
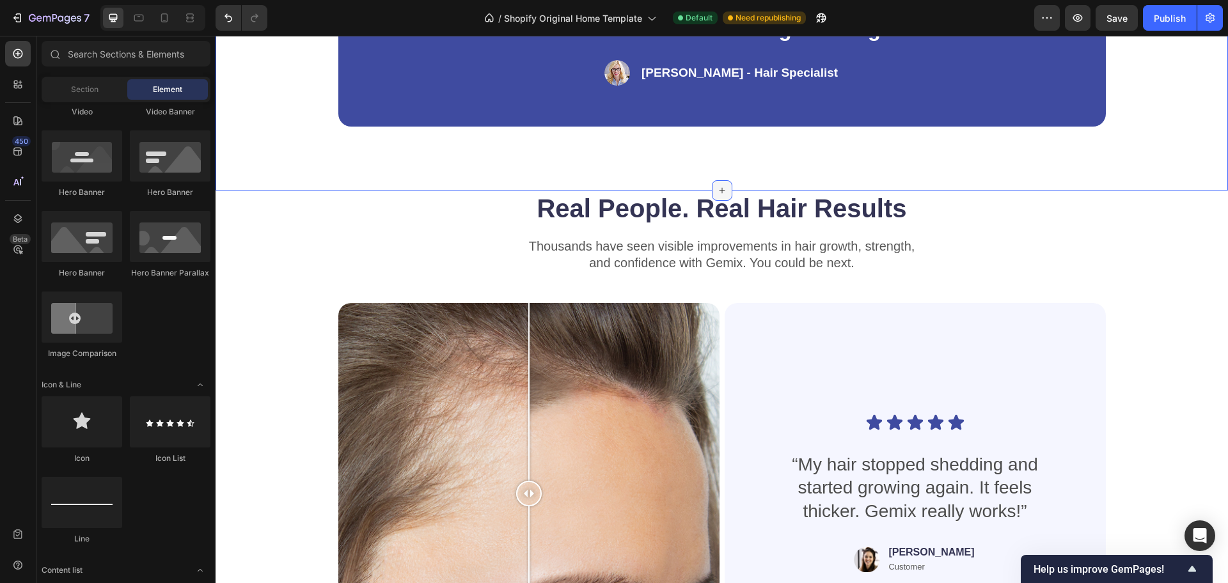
click at [718, 187] on icon at bounding box center [722, 190] width 10 height 10
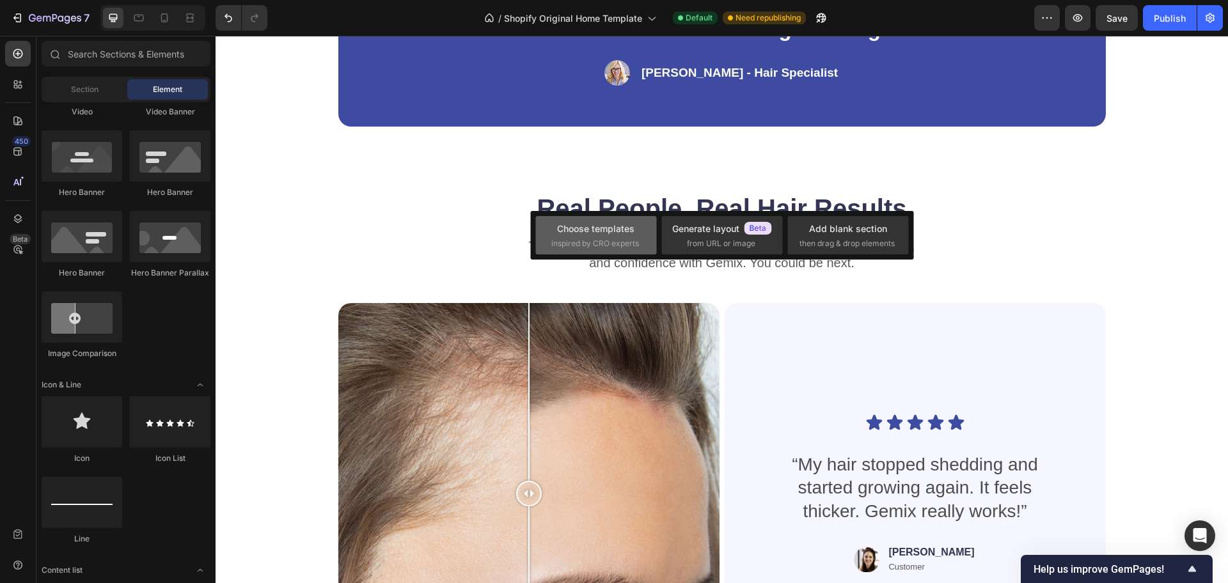
click at [626, 240] on span "inspired by CRO experts" at bounding box center [595, 244] width 88 height 12
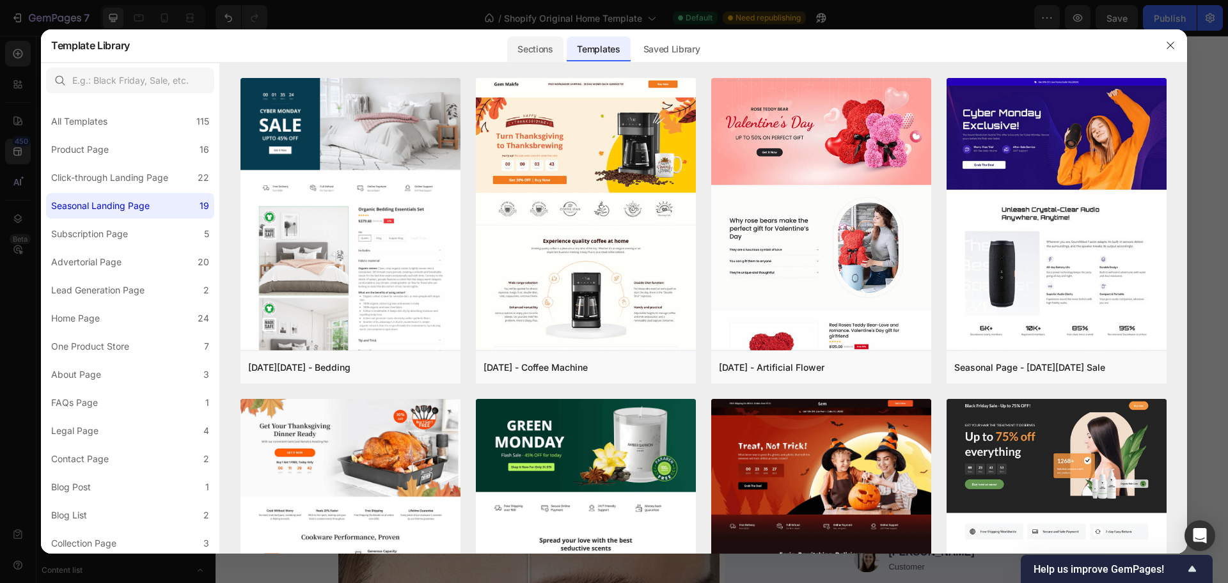
click at [532, 51] on div "Sections" at bounding box center [535, 49] width 56 height 26
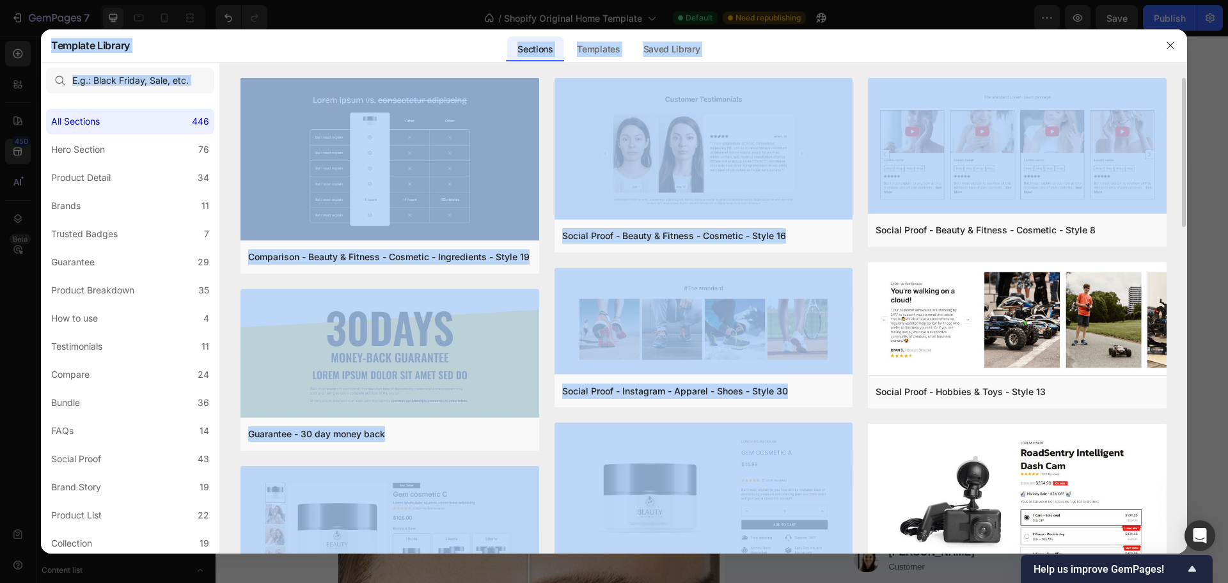
drag, startPoint x: 1185, startPoint y: 145, endPoint x: 1179, endPoint y: 224, distance: 79.6
click at [1179, 224] on div "Comparison - Beauty & Fitness - Cosmetic - Ingredients - Style 19 Add to page P…" at bounding box center [703, 316] width 967 height 476
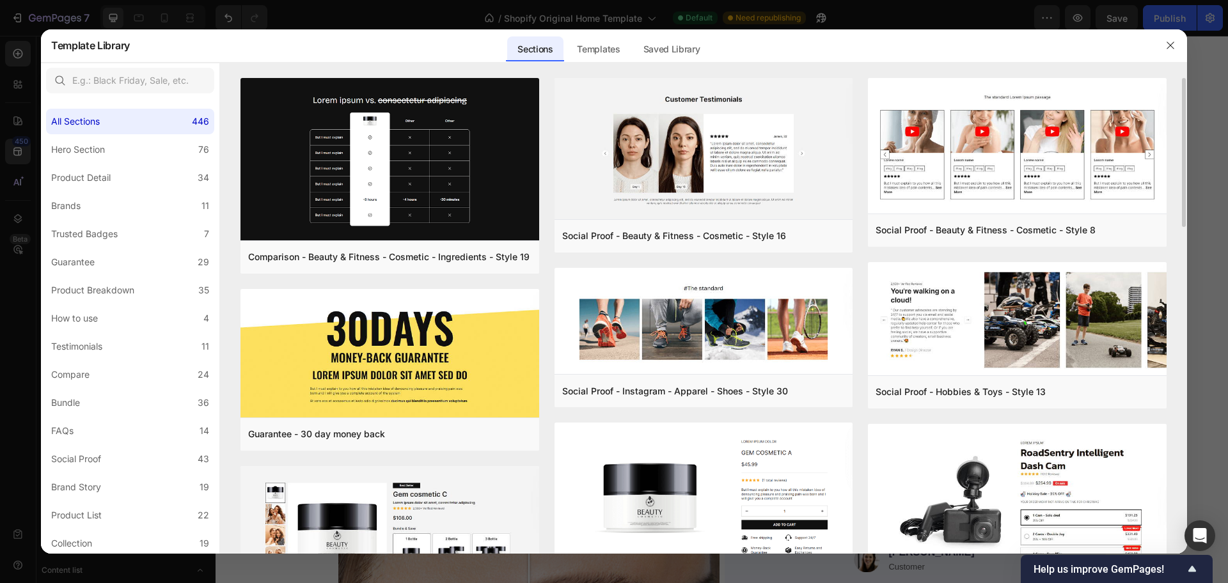
click at [1179, 224] on div "Comparison - Beauty & Fitness - Cosmetic - Ingredients - Style 19 Add to page P…" at bounding box center [703, 316] width 967 height 476
drag, startPoint x: 1185, startPoint y: 224, endPoint x: 1184, endPoint y: 235, distance: 10.9
click at [1184, 235] on div "Comparison - Beauty & Fitness - Cosmetic - Ingredients - Style 19 Add to page P…" at bounding box center [703, 316] width 967 height 476
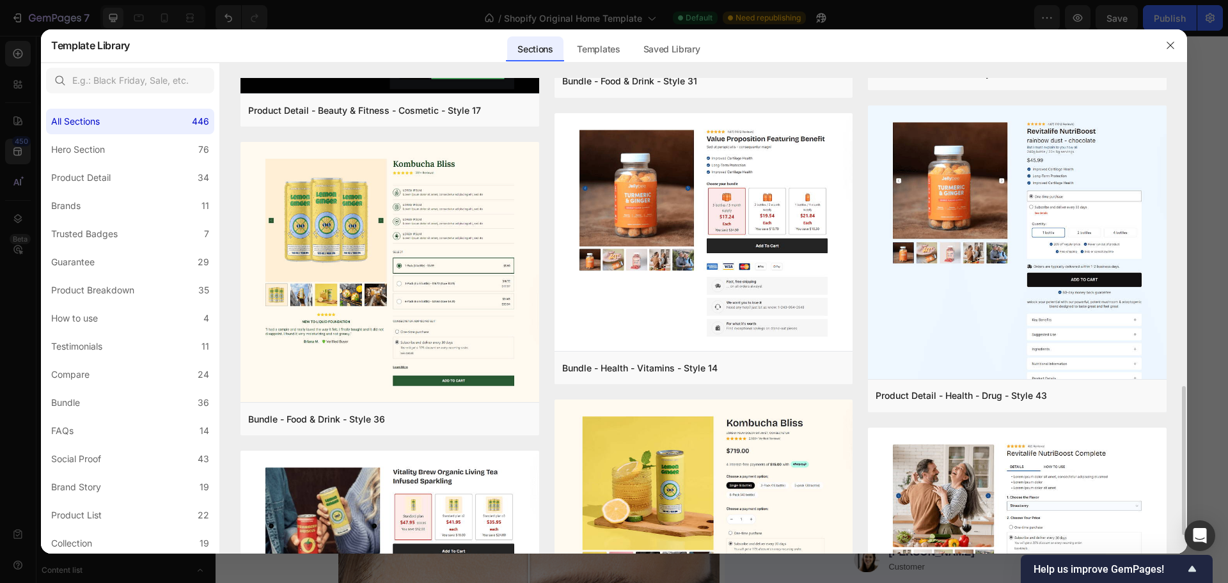
scroll to position [921, 0]
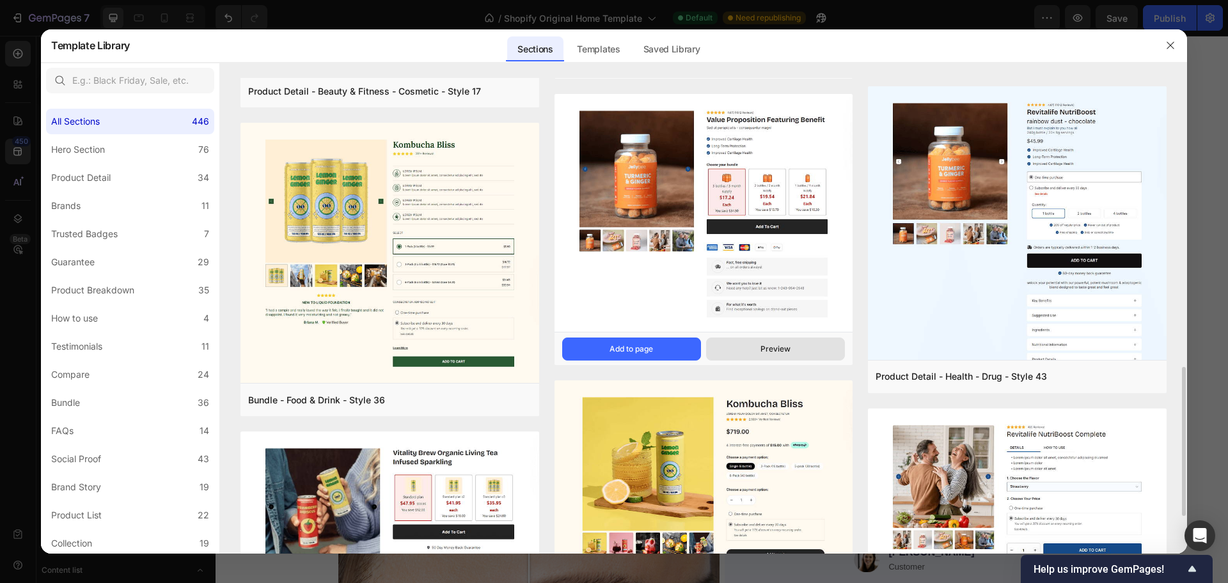
click at [716, 350] on button "Preview" at bounding box center [775, 349] width 139 height 23
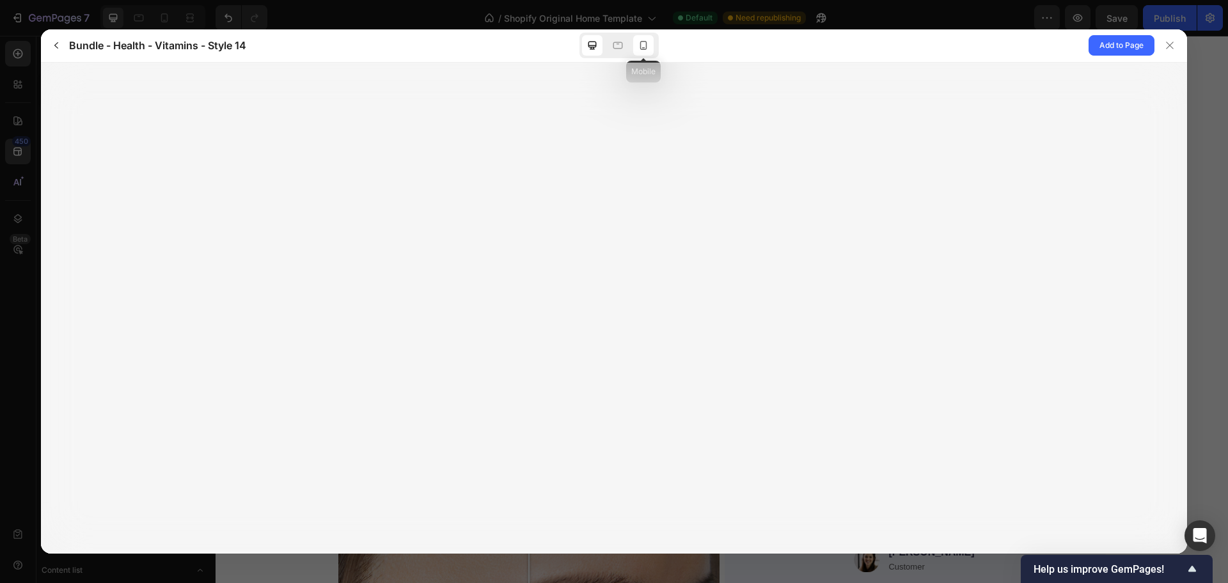
click at [642, 49] on icon at bounding box center [643, 45] width 13 height 13
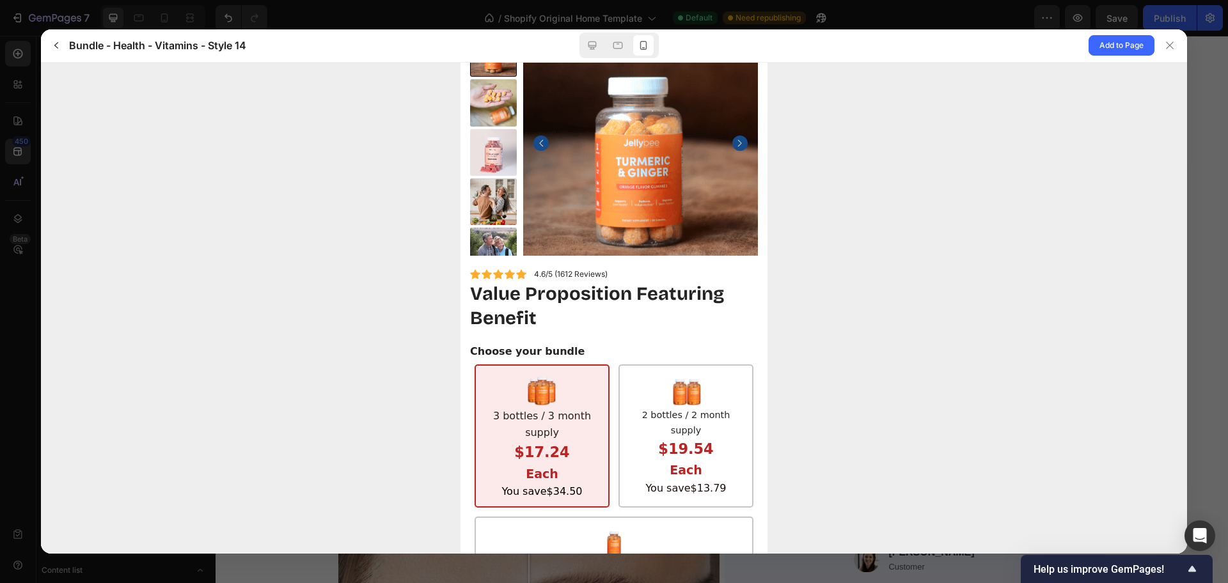
scroll to position [0, 0]
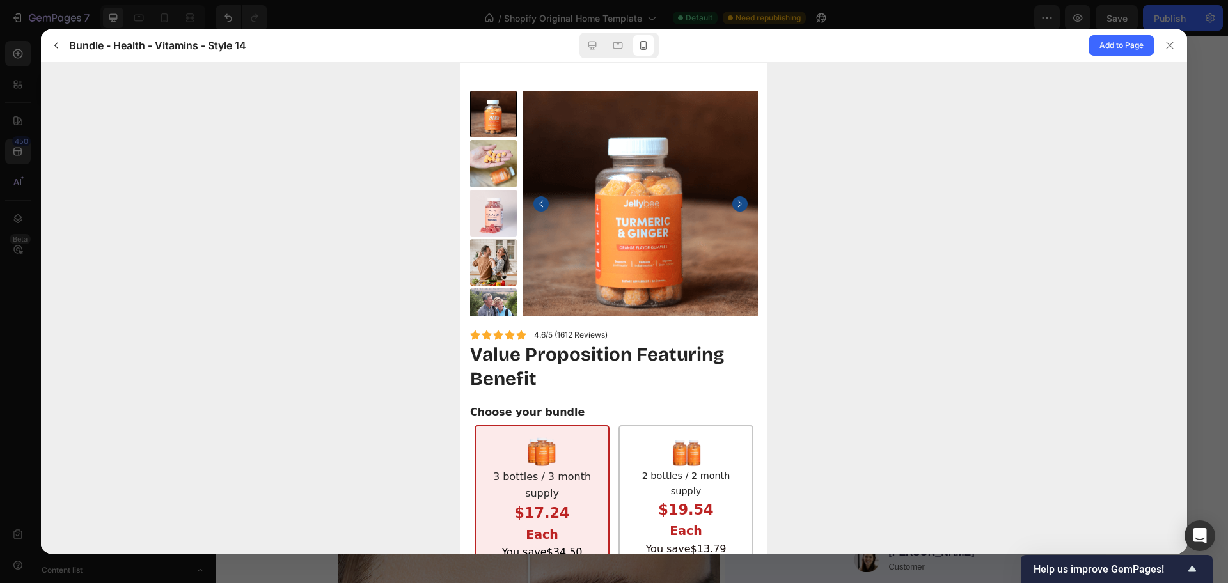
drag, startPoint x: 1103, startPoint y: 111, endPoint x: 1245, endPoint y: 193, distance: 164.8
click at [633, 478] on p "2 bottles / 2 month supply" at bounding box center [686, 482] width 120 height 29
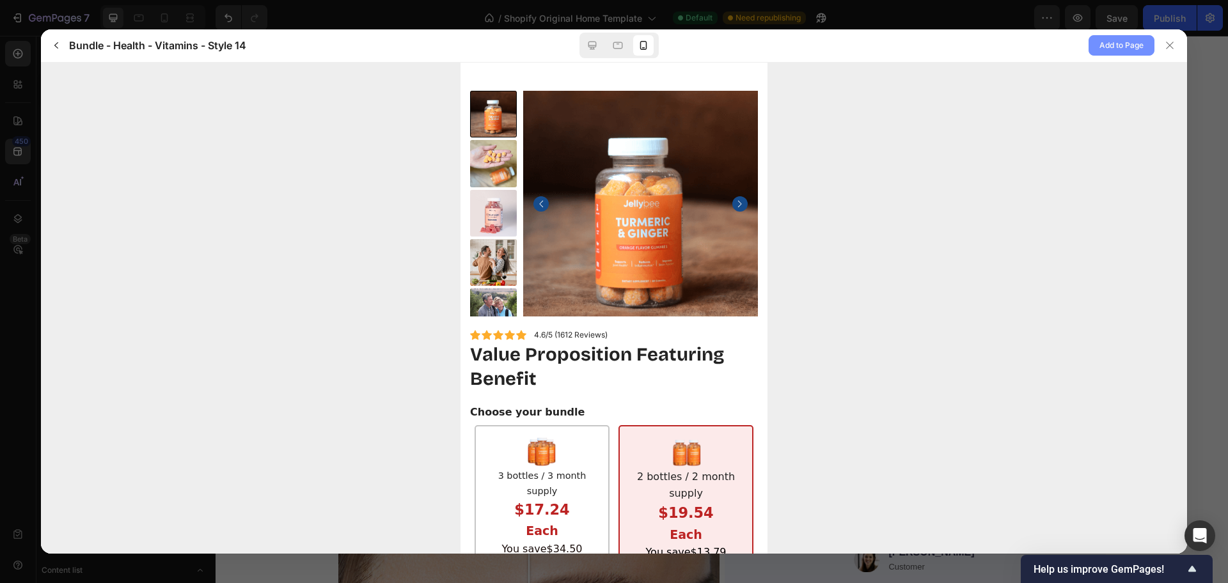
click at [1095, 49] on button "Add to Page" at bounding box center [1122, 45] width 66 height 20
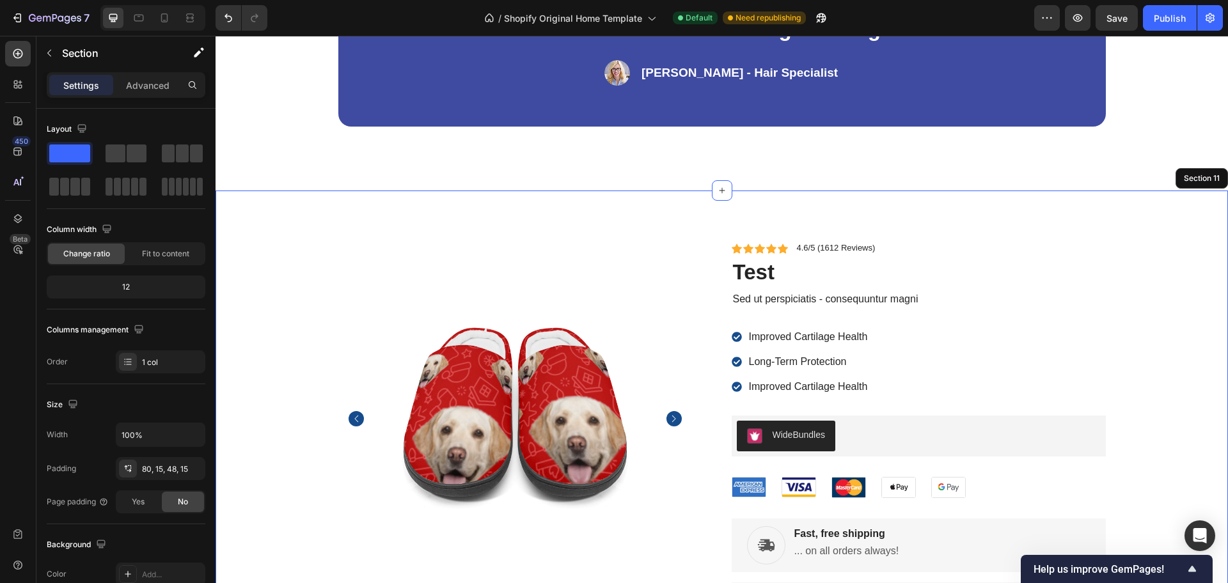
scroll to position [2793, 0]
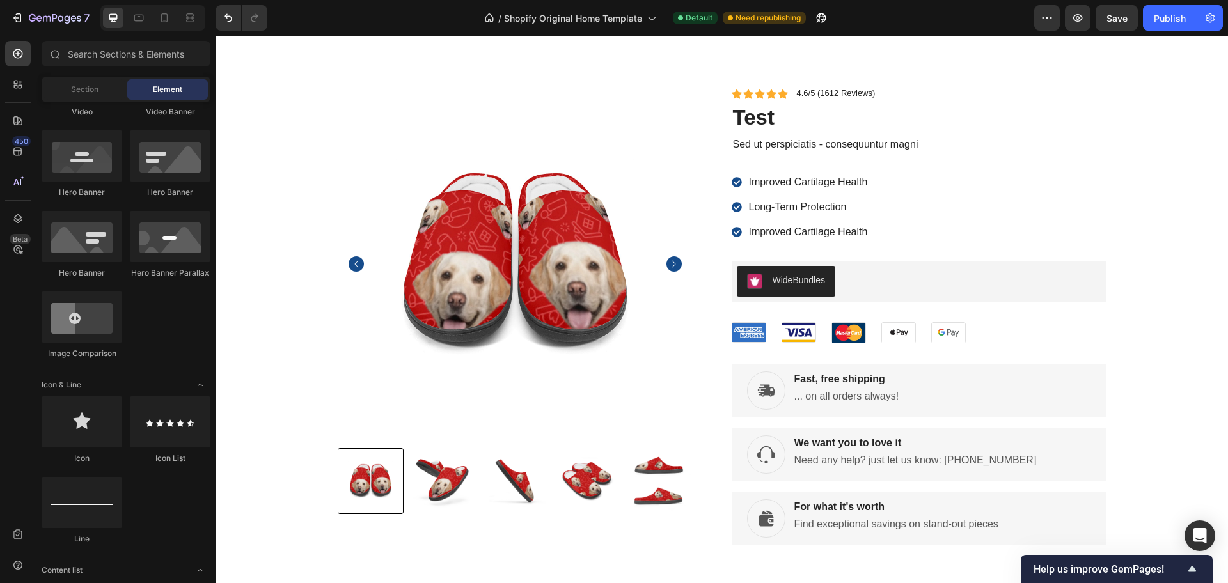
click at [801, 274] on div "WideBundles" at bounding box center [799, 280] width 53 height 13
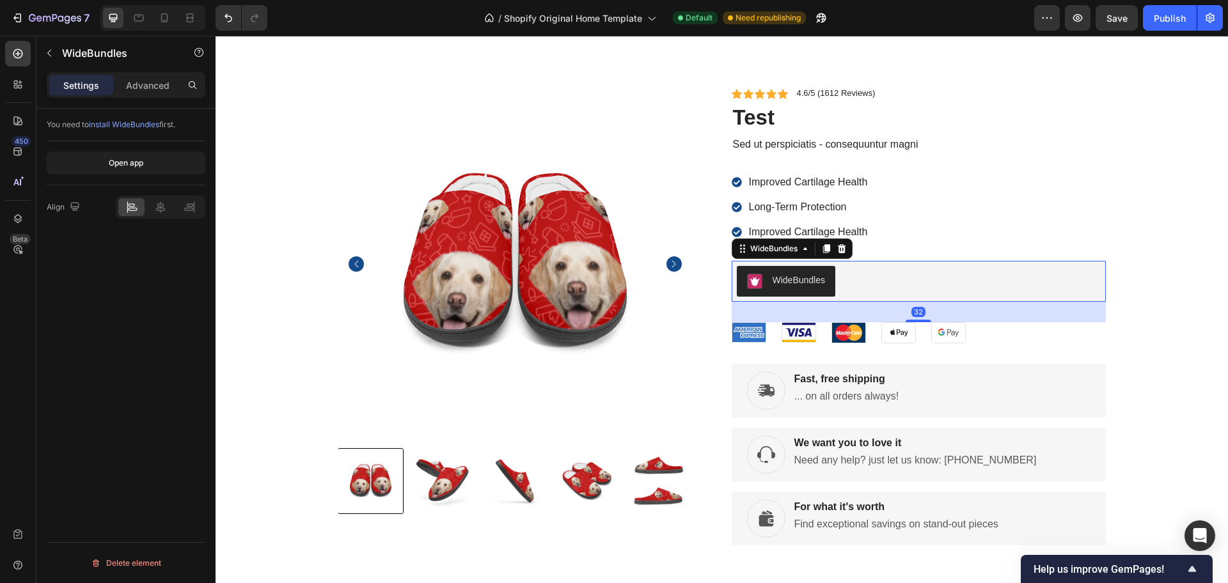
scroll to position [2807, 0]
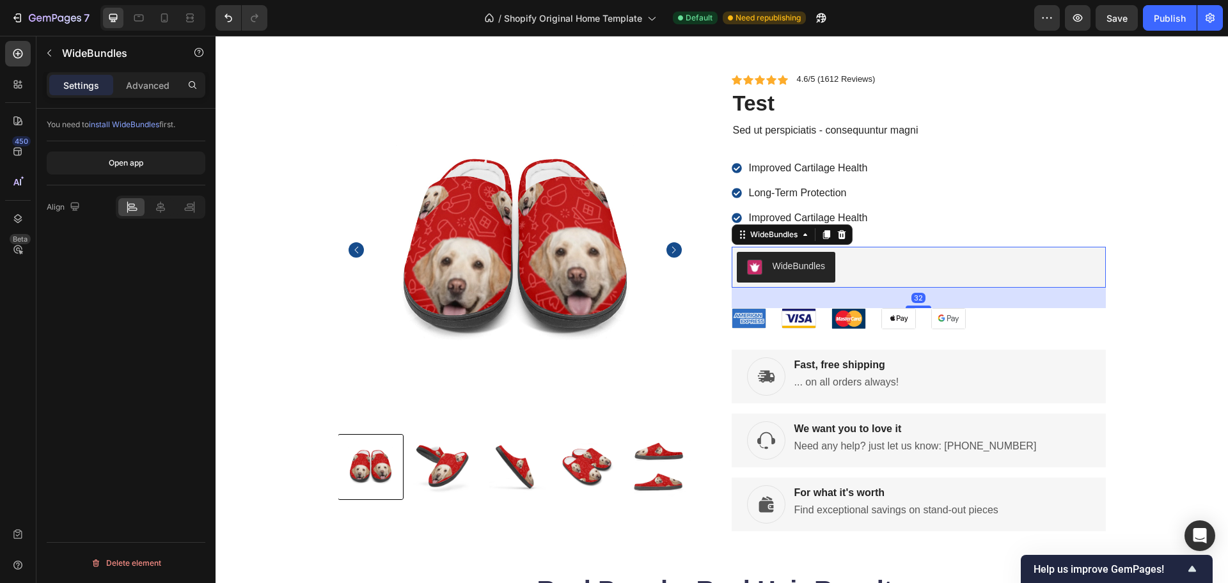
click at [801, 272] on div "WideBundles" at bounding box center [799, 266] width 53 height 13
click at [155, 162] on button "Open app" at bounding box center [126, 163] width 159 height 23
click at [1116, 17] on span "Save" at bounding box center [1116, 18] width 21 height 11
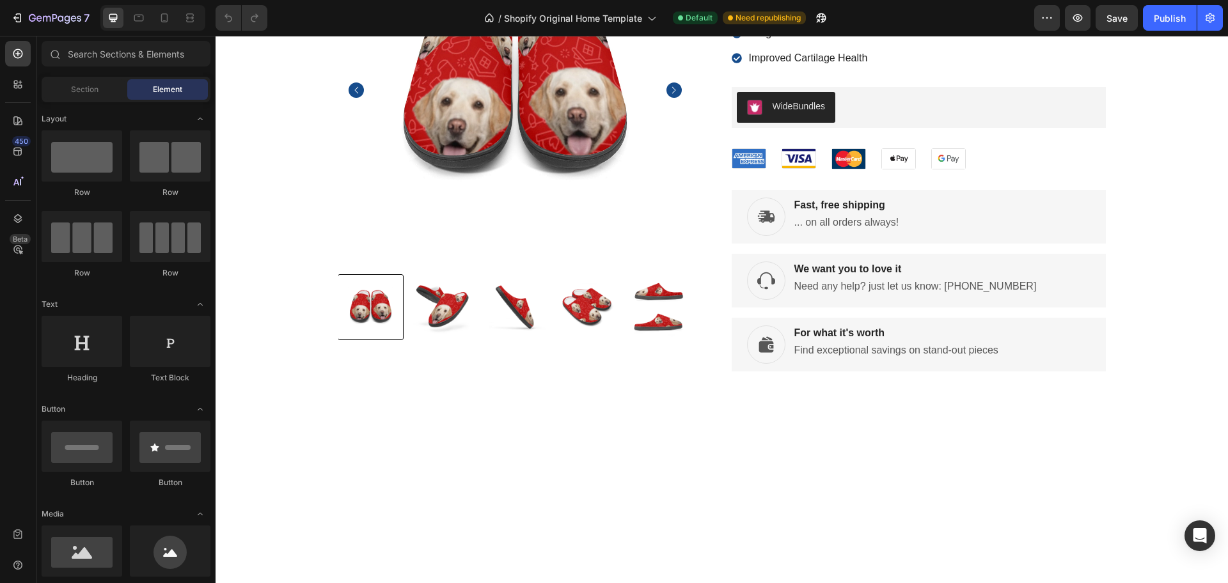
scroll to position [2743, 0]
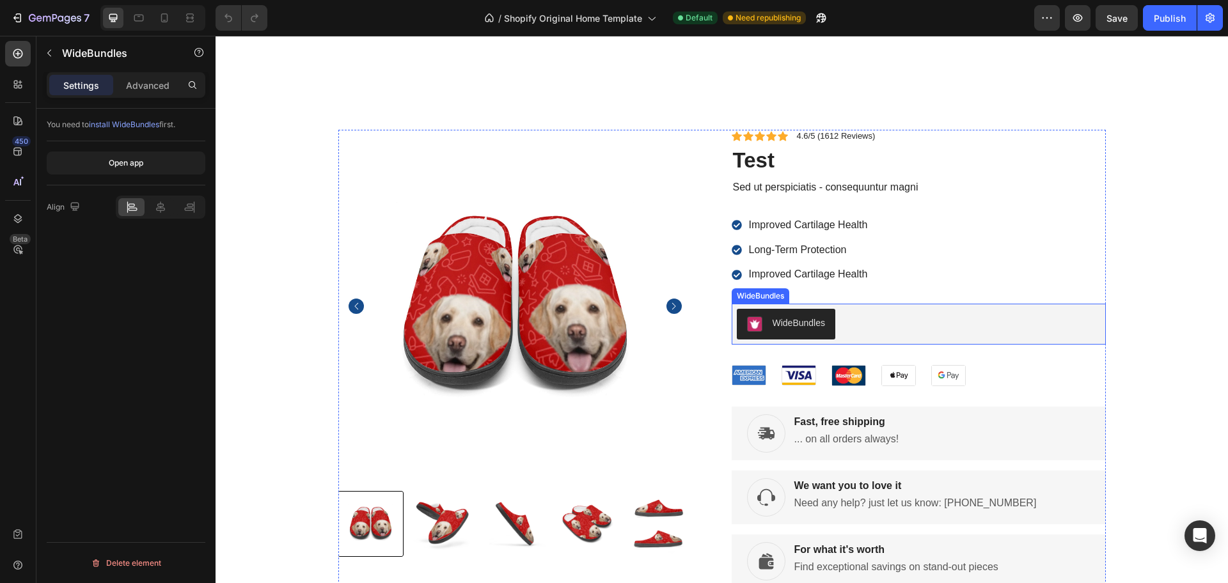
click at [795, 329] on div "WideBundles" at bounding box center [799, 323] width 53 height 13
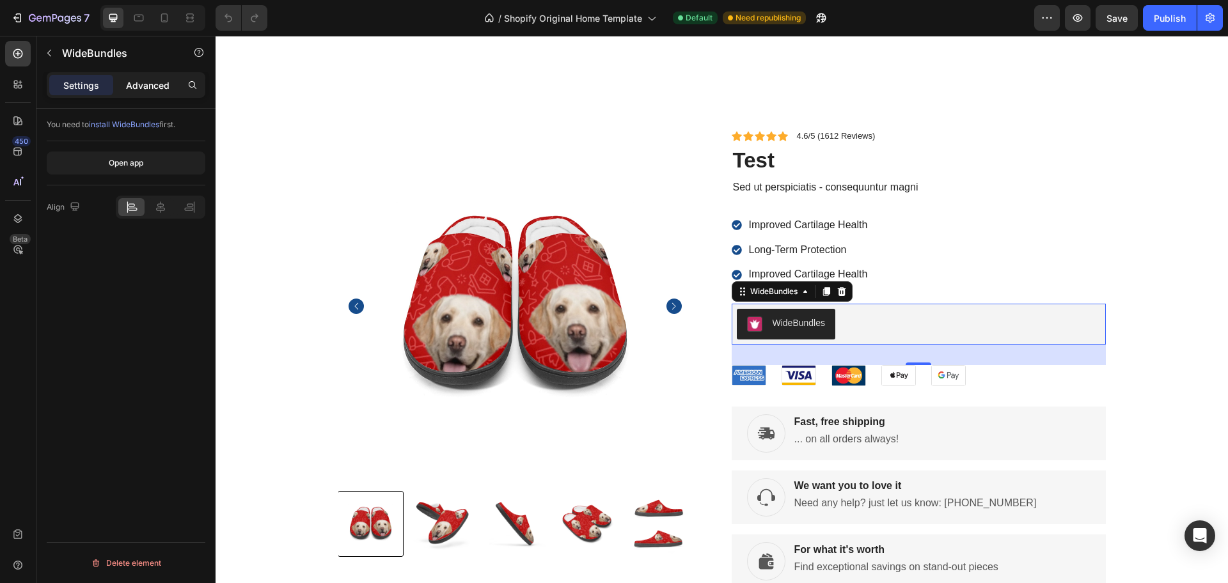
click at [138, 91] on p "Advanced" at bounding box center [147, 85] width 43 height 13
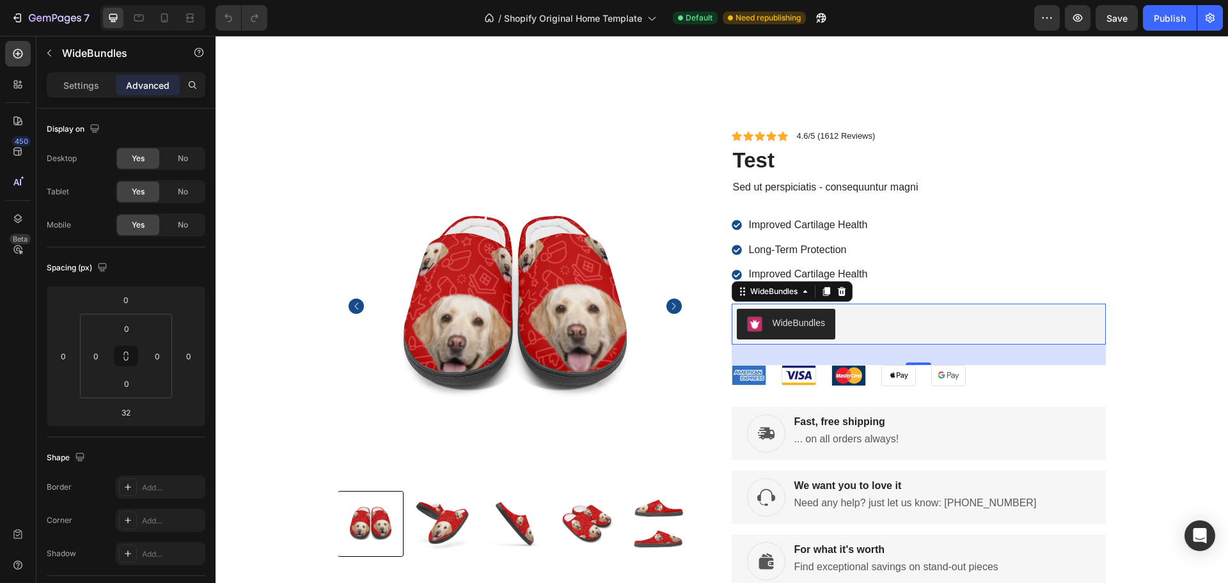
click at [118, 90] on div "Advanced" at bounding box center [148, 85] width 64 height 20
click at [110, 91] on div "Settings" at bounding box center [81, 85] width 64 height 20
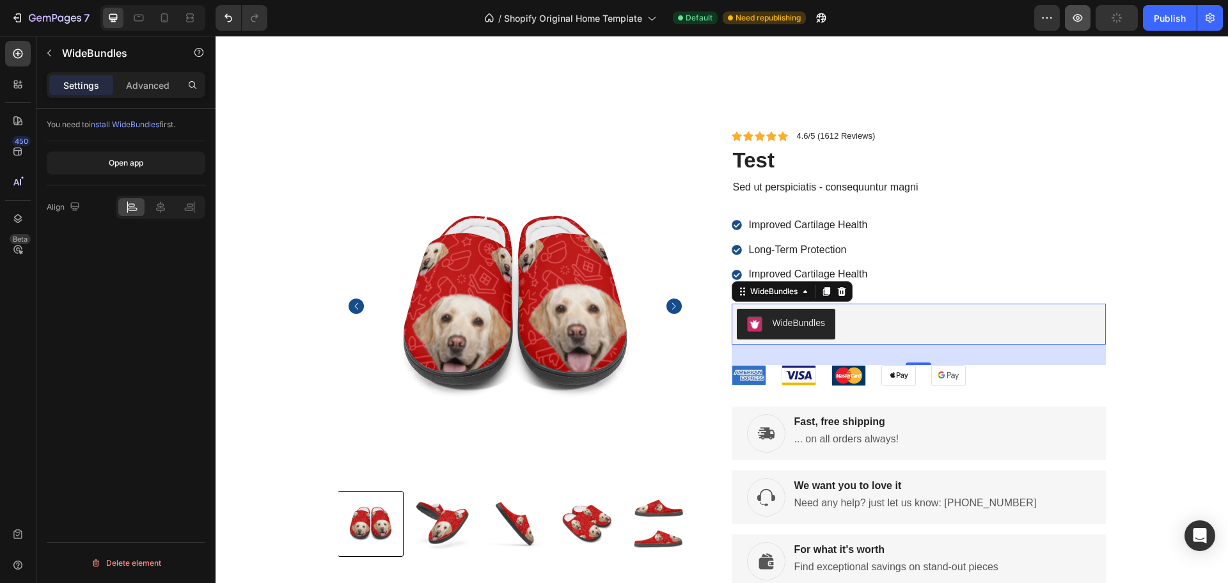
click at [1075, 19] on icon "button" at bounding box center [1077, 18] width 13 height 13
click at [862, 269] on div "Improved Cartilage Health Long-Term Protection Improved Cartilage Health" at bounding box center [801, 250] width 138 height 67
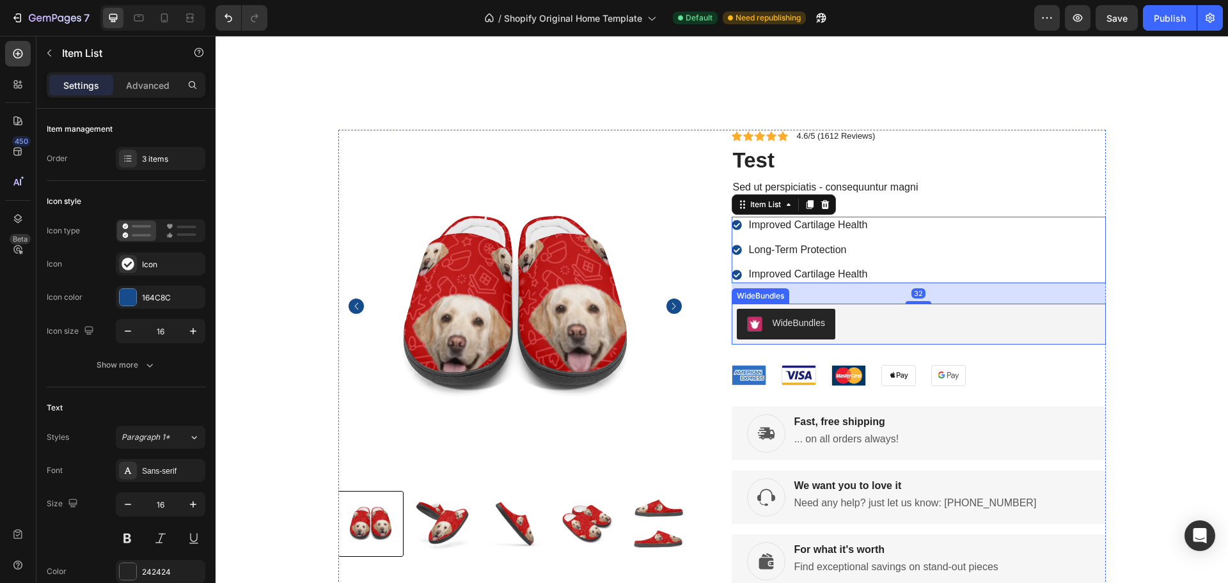
click at [850, 326] on div "WideBundles" at bounding box center [919, 324] width 364 height 31
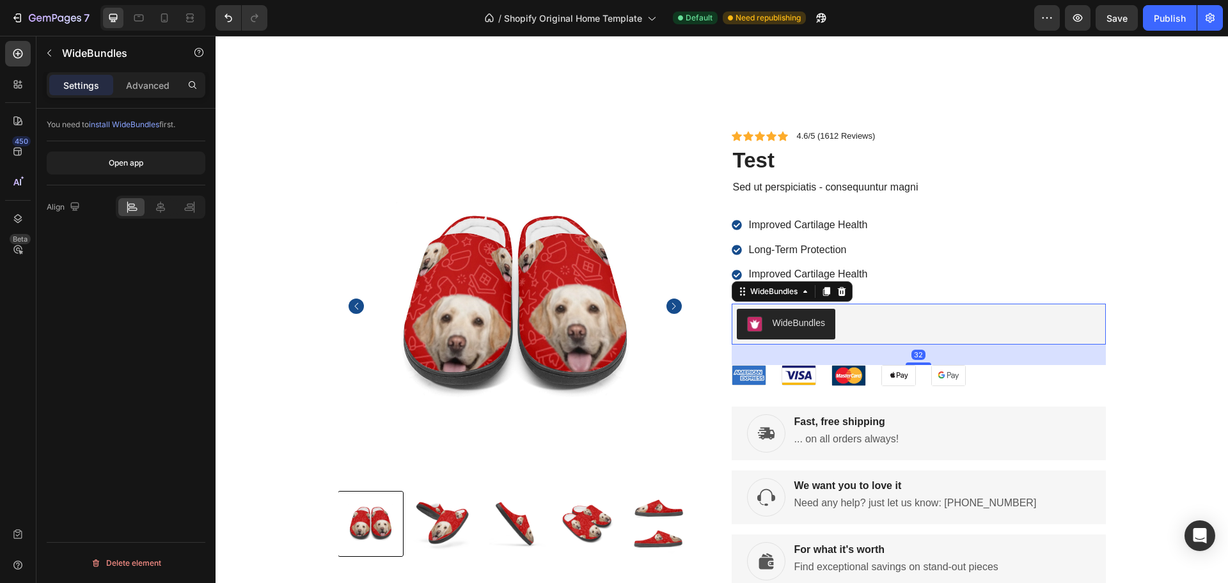
click at [849, 326] on div "WideBundles" at bounding box center [919, 324] width 364 height 31
click at [849, 325] on div "WideBundles" at bounding box center [919, 324] width 364 height 31
click at [52, 55] on icon "button" at bounding box center [49, 53] width 10 height 10
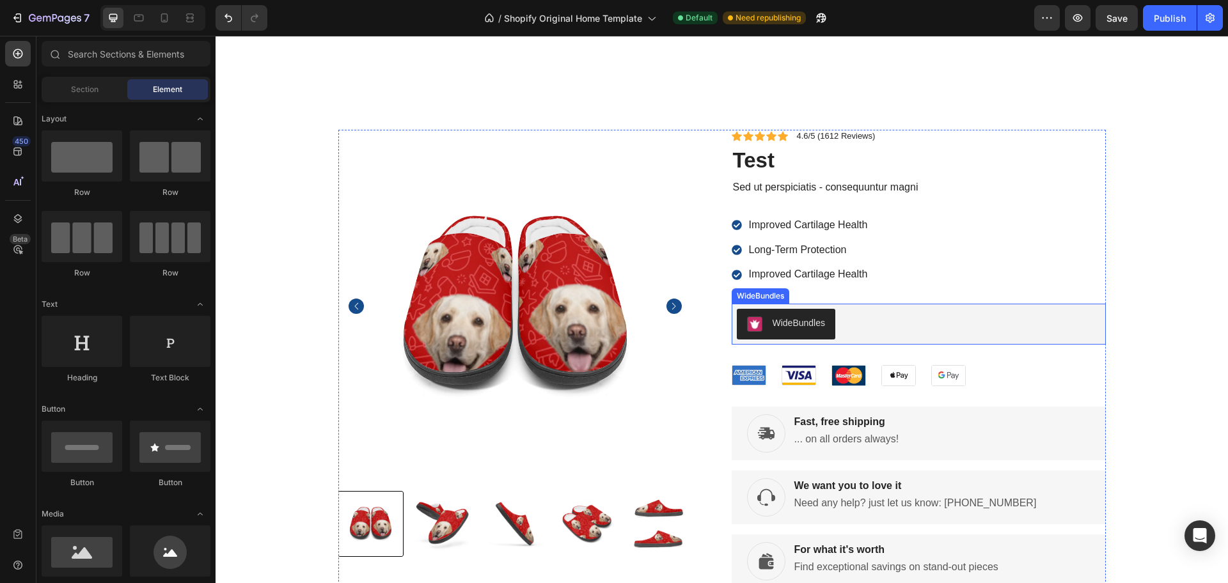
click at [838, 326] on div "WideBundles" at bounding box center [919, 324] width 364 height 31
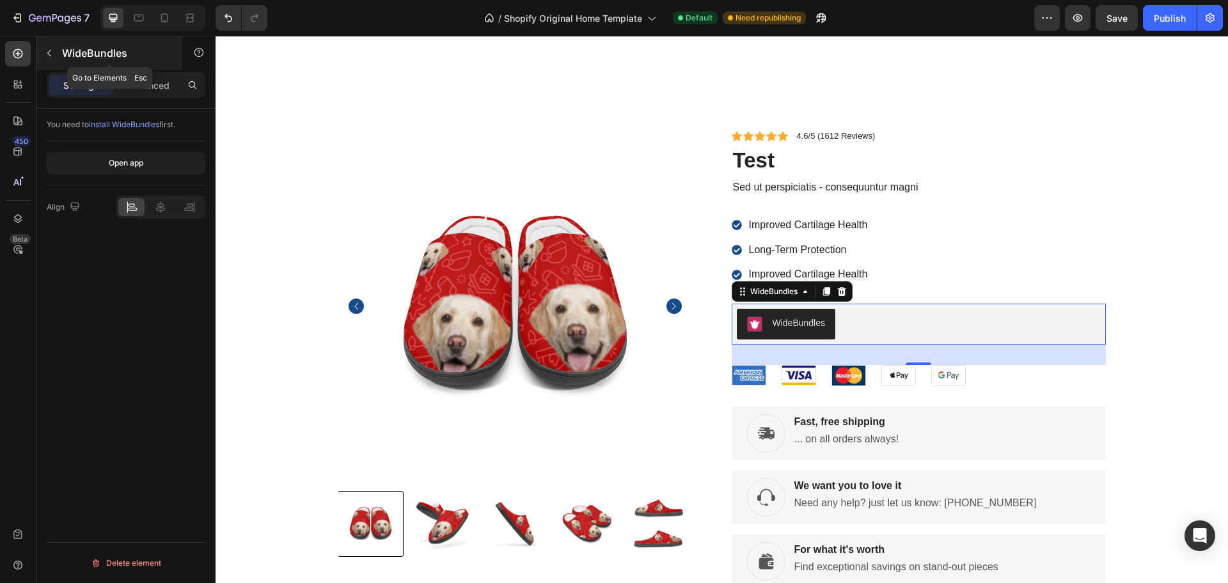
click at [69, 43] on div "WideBundles" at bounding box center [109, 52] width 146 height 33
click at [0, 0] on input "text" at bounding box center [0, 0] width 0 height 0
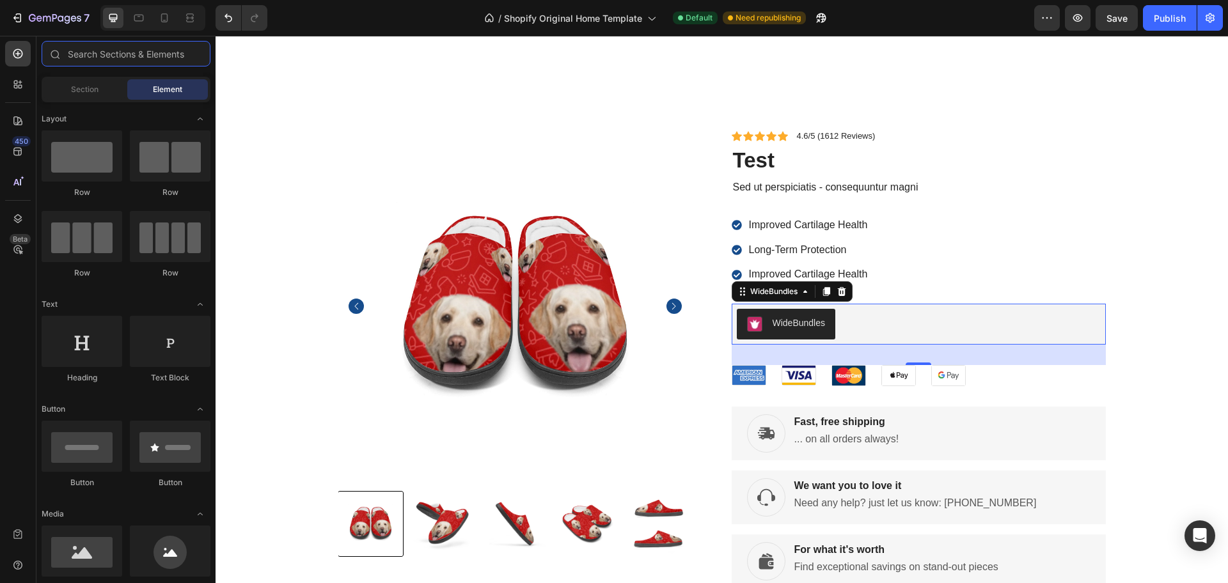
click at [69, 43] on input "text" at bounding box center [126, 54] width 169 height 26
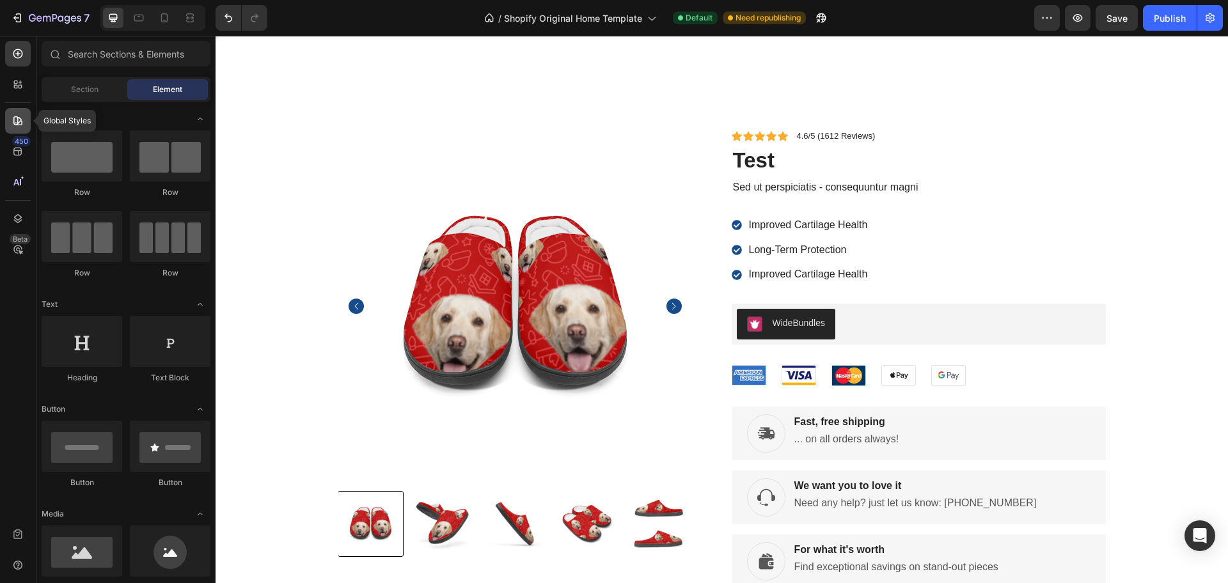
click at [15, 124] on icon at bounding box center [18, 120] width 13 height 13
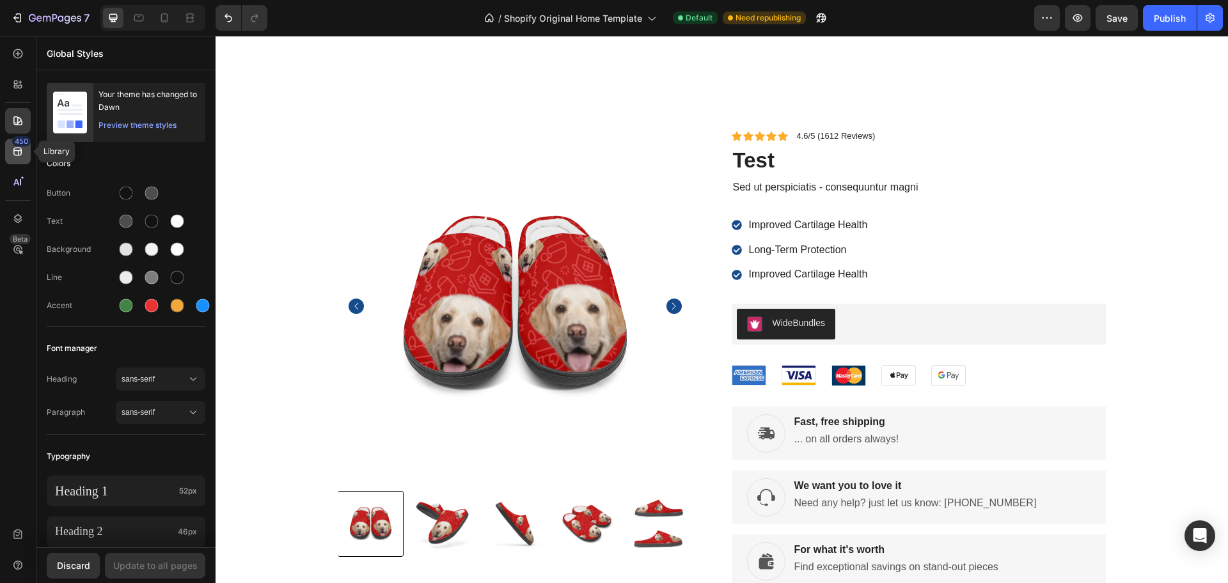
click at [25, 152] on div "450" at bounding box center [18, 152] width 26 height 26
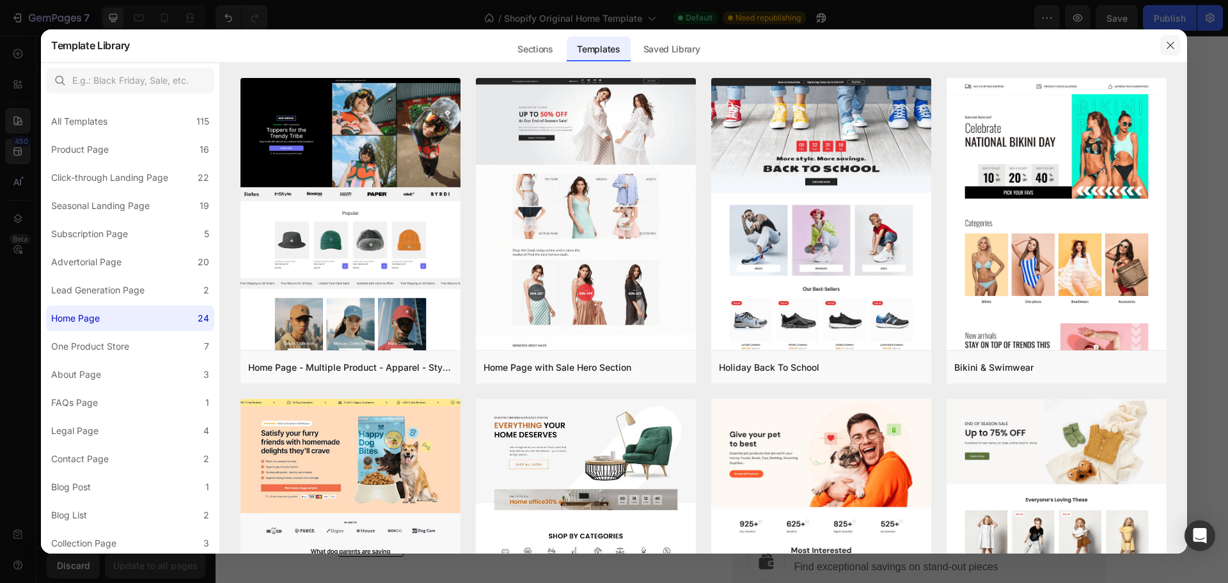
click at [1168, 46] on icon "button" at bounding box center [1170, 45] width 10 height 10
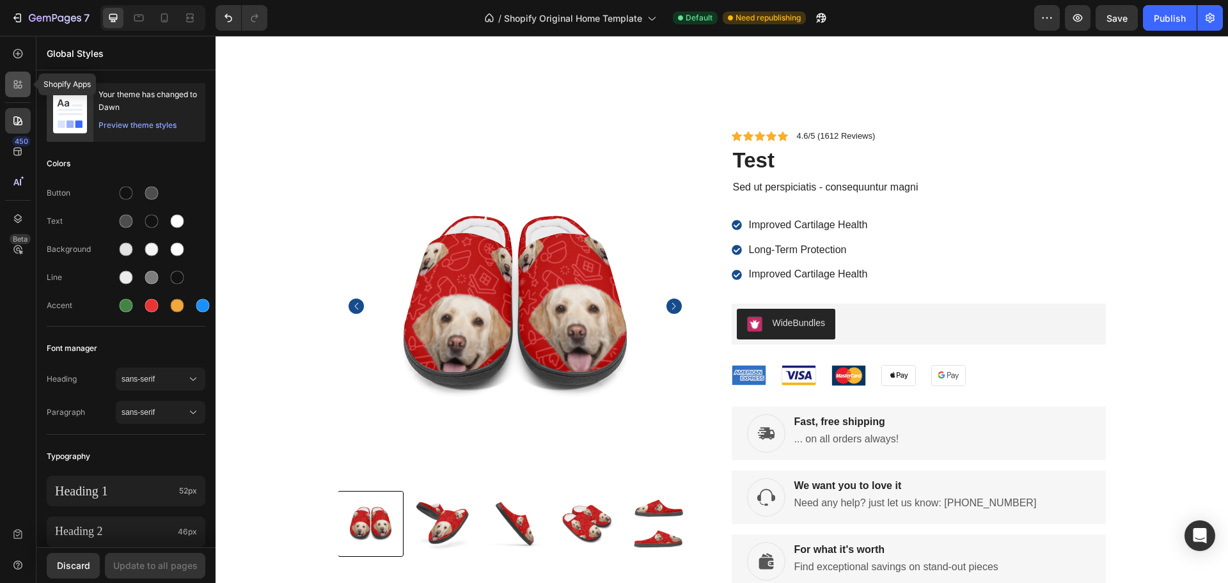
click at [15, 83] on icon at bounding box center [16, 83] width 4 height 4
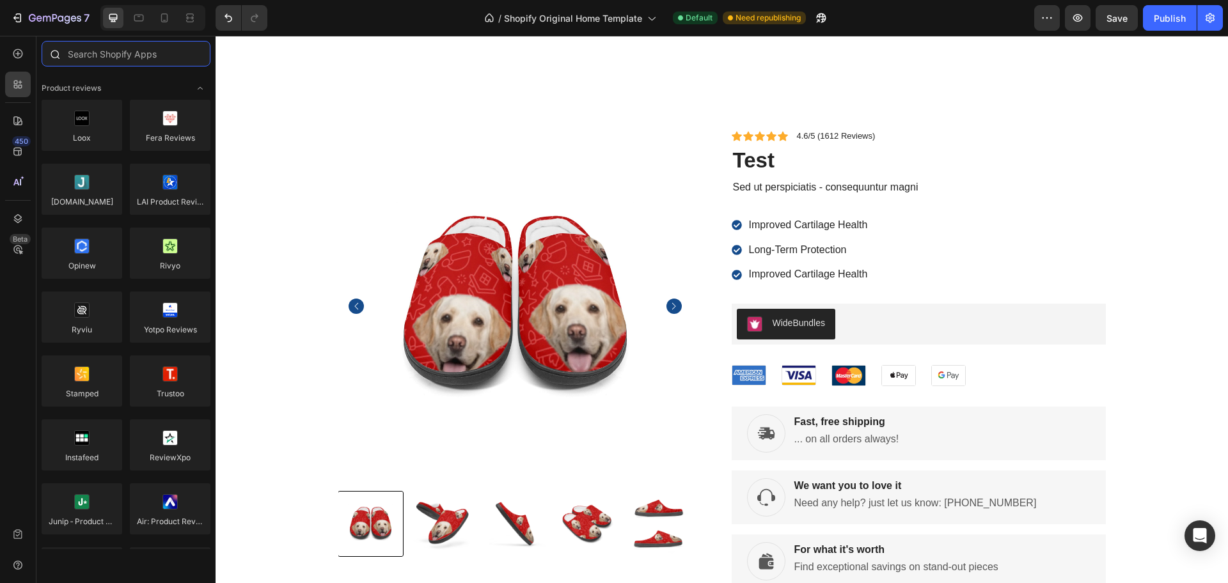
click at [107, 54] on input "text" at bounding box center [126, 54] width 169 height 26
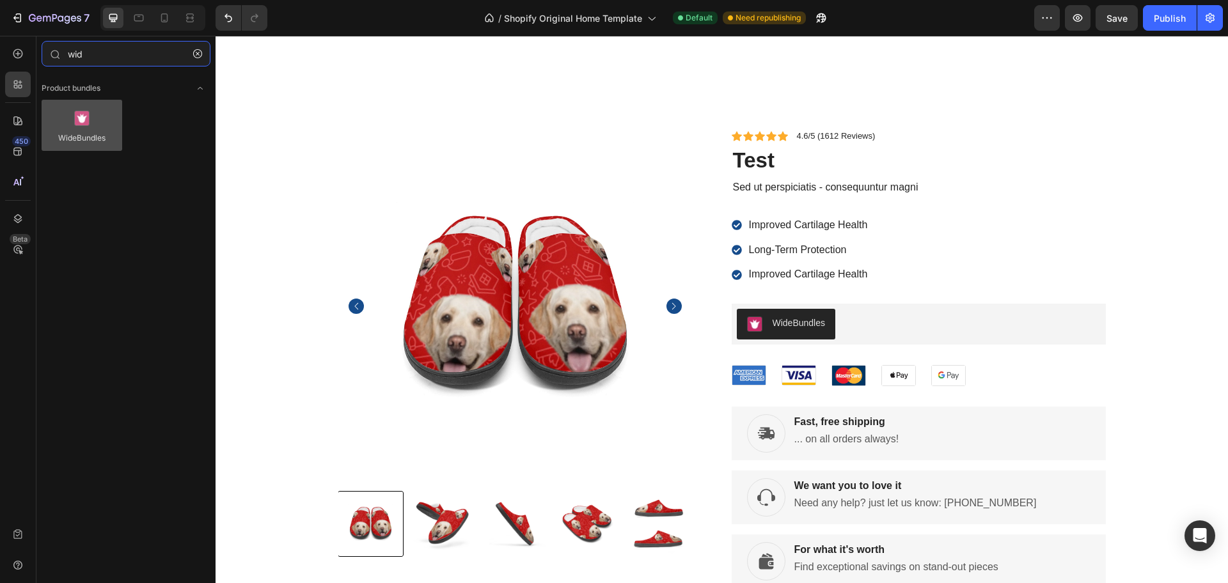
type input "wid"
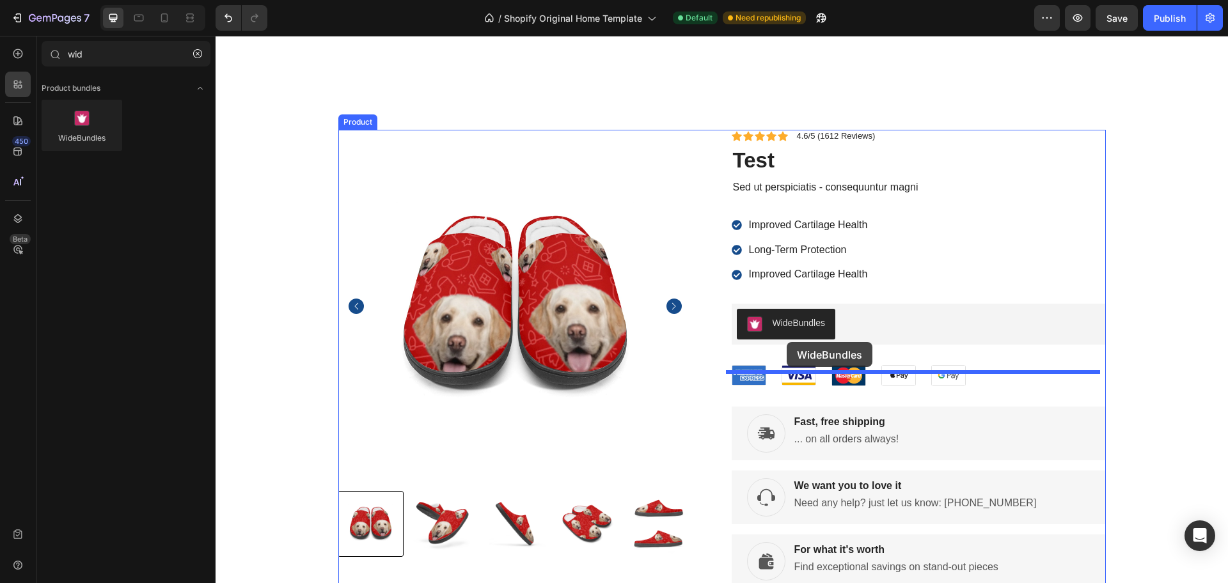
drag, startPoint x: 301, startPoint y: 142, endPoint x: 787, endPoint y: 342, distance: 525.7
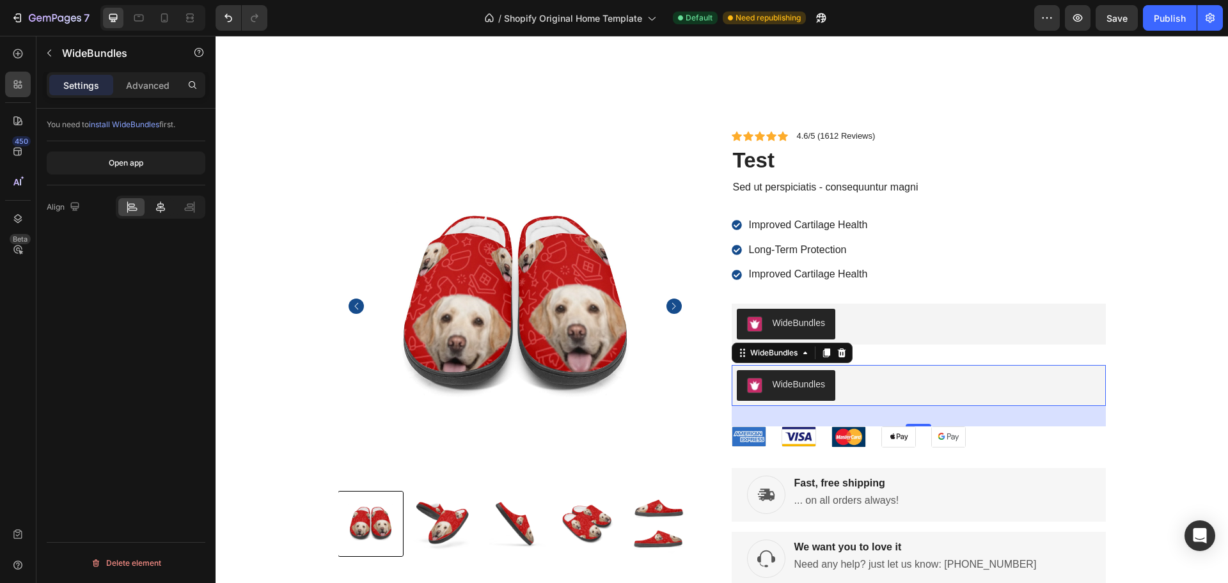
click at [158, 214] on div at bounding box center [160, 207] width 26 height 18
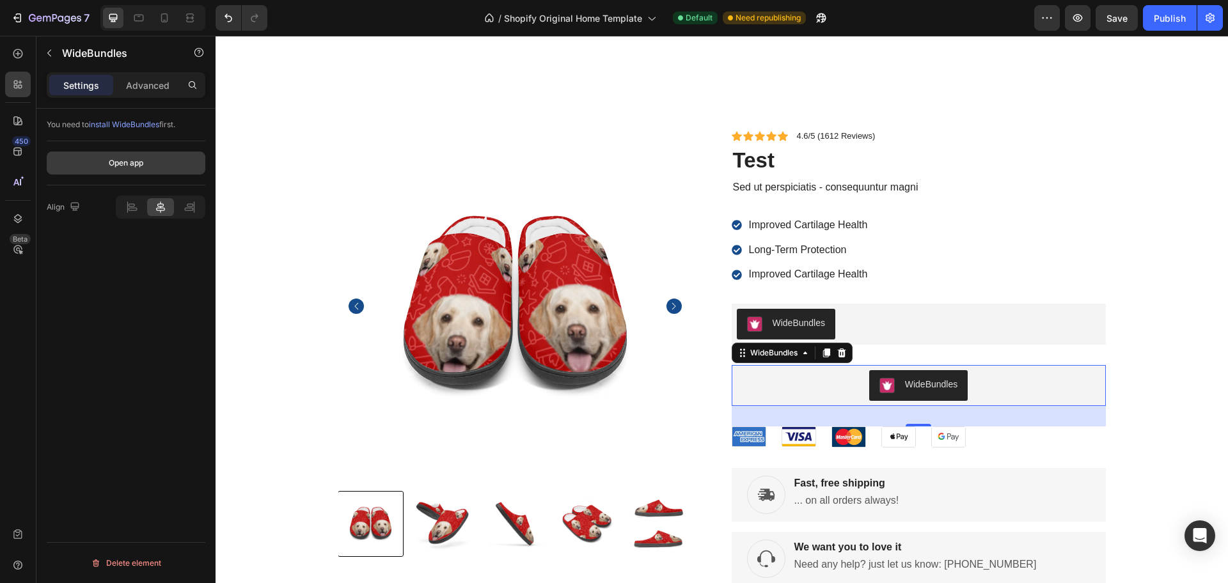
click at [140, 163] on div "Open app" at bounding box center [126, 163] width 35 height 12
click at [53, 48] on button "button" at bounding box center [49, 53] width 20 height 20
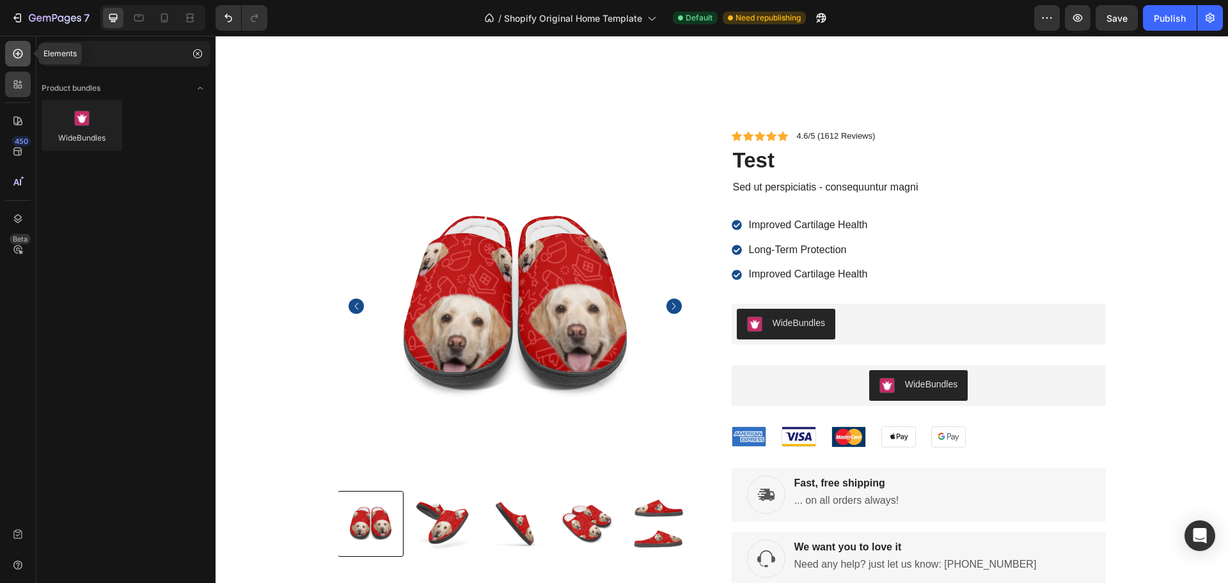
drag, startPoint x: 13, startPoint y: 58, endPoint x: 24, endPoint y: 59, distance: 10.3
click at [13, 58] on icon at bounding box center [18, 53] width 13 height 13
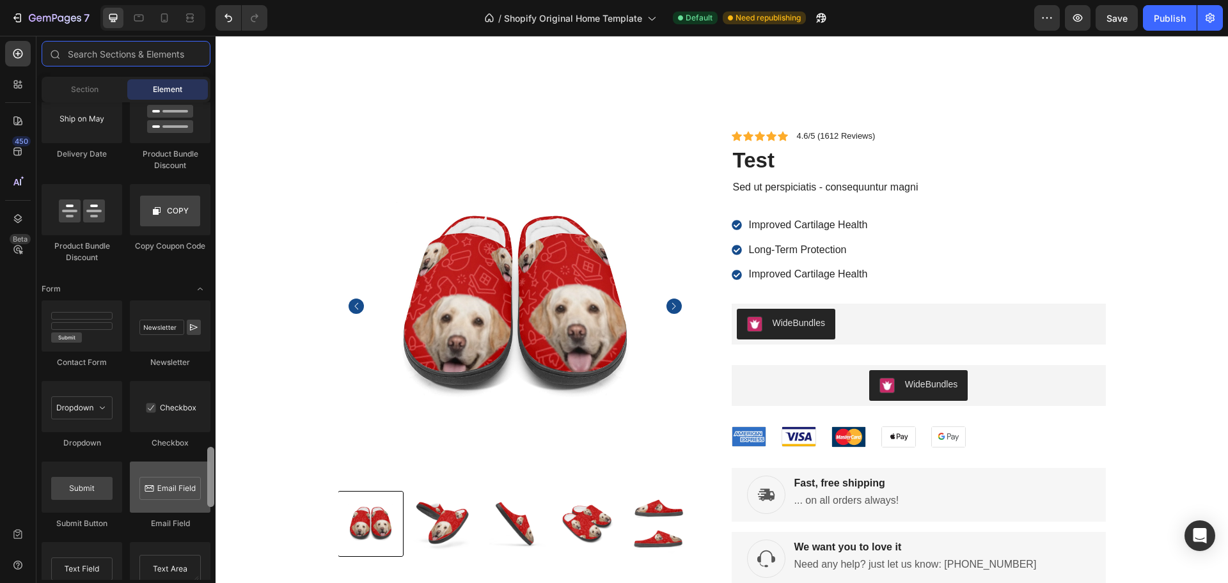
scroll to position [2775, 0]
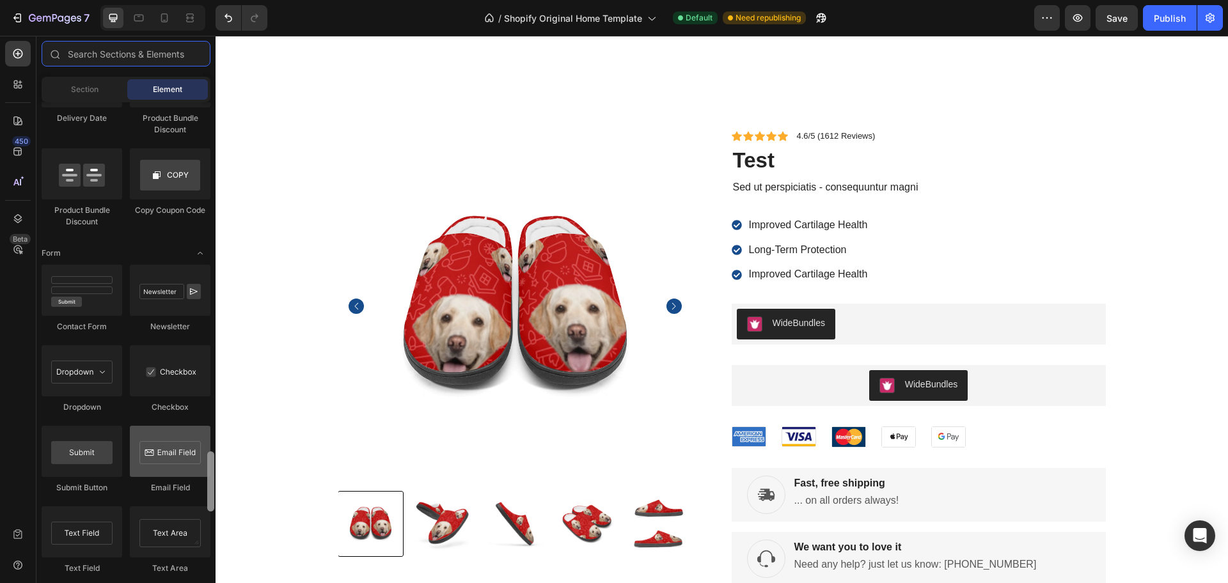
drag, startPoint x: 209, startPoint y: 118, endPoint x: 181, endPoint y: 468, distance: 350.9
click at [181, 468] on div "Layout Row Row Row Row Text Heading Text Block Button Button Button Media Image…" at bounding box center [125, 341] width 179 height 478
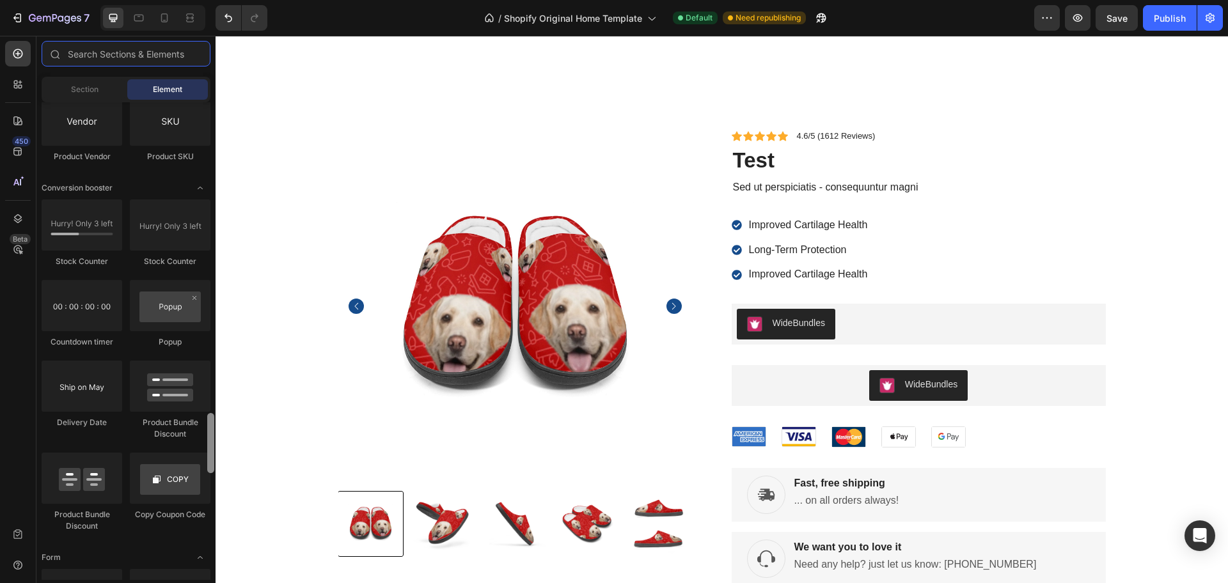
scroll to position [2465, 0]
drag, startPoint x: 212, startPoint y: 473, endPoint x: 209, endPoint y: 434, distance: 39.1
click at [209, 434] on div at bounding box center [210, 443] width 7 height 60
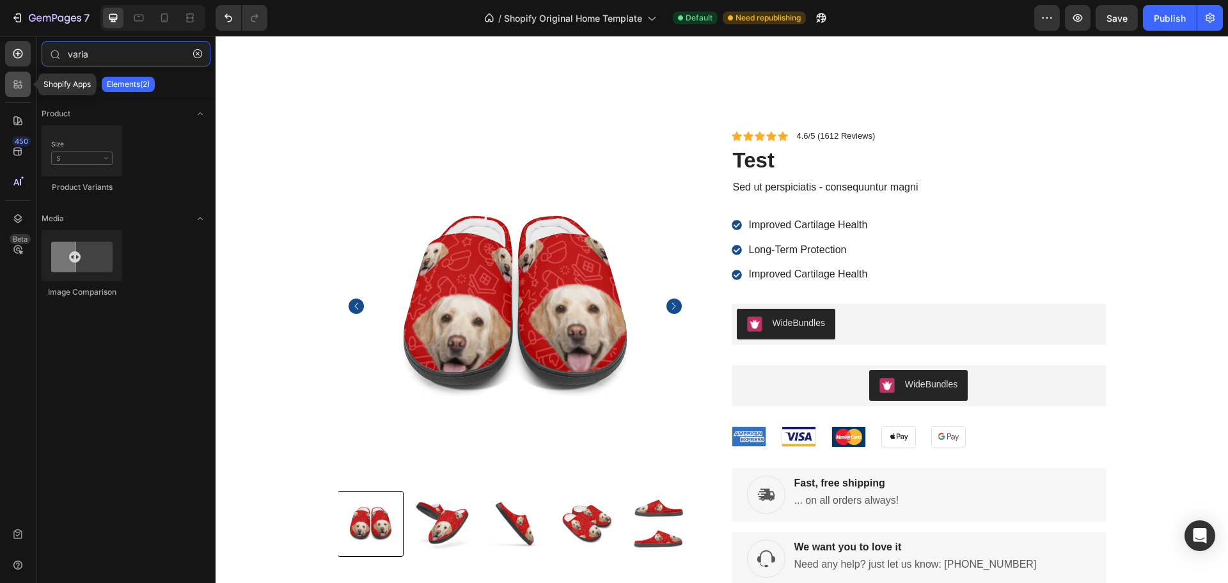
type input "varia"
click at [12, 86] on icon at bounding box center [18, 84] width 13 height 13
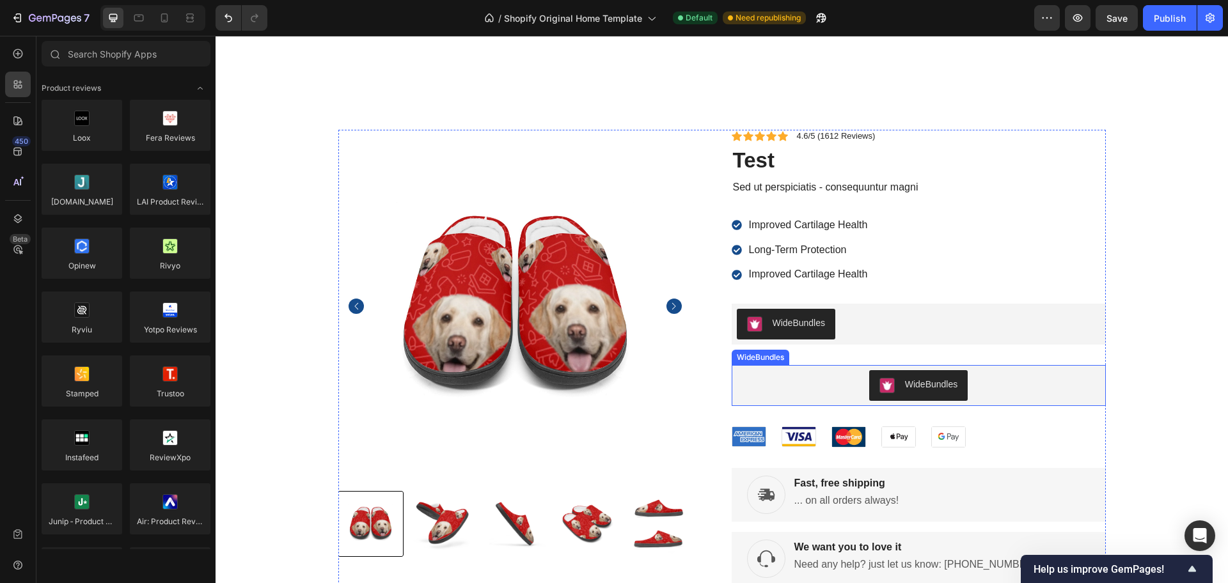
drag, startPoint x: 789, startPoint y: 385, endPoint x: 765, endPoint y: 379, distance: 25.1
click at [765, 379] on div "WideBundles" at bounding box center [919, 385] width 364 height 31
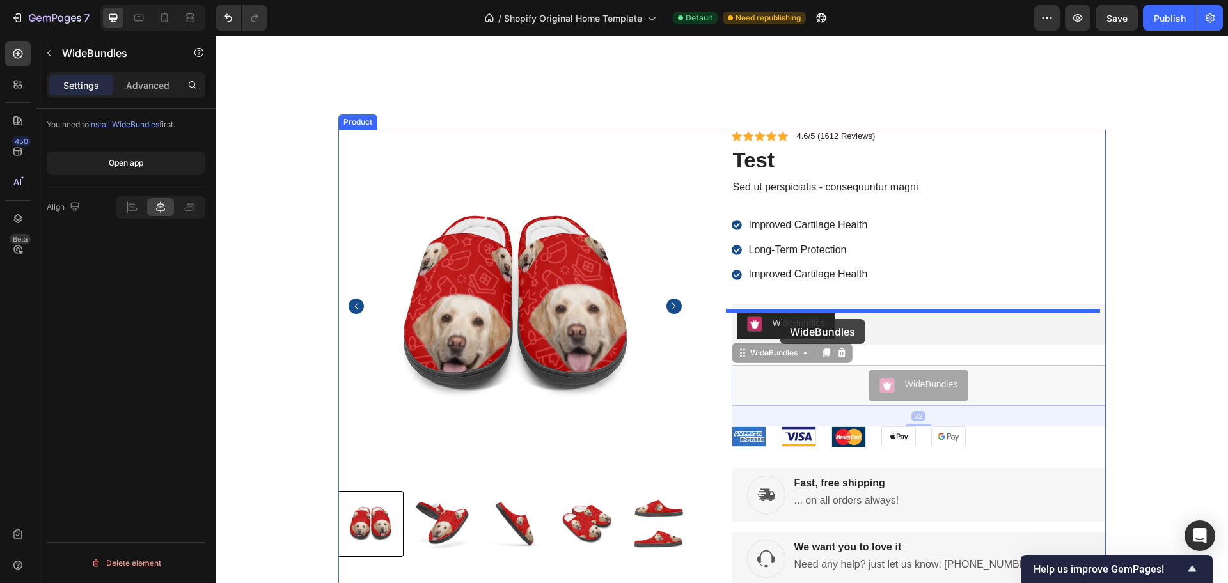
drag, startPoint x: 744, startPoint y: 366, endPoint x: 780, endPoint y: 319, distance: 58.8
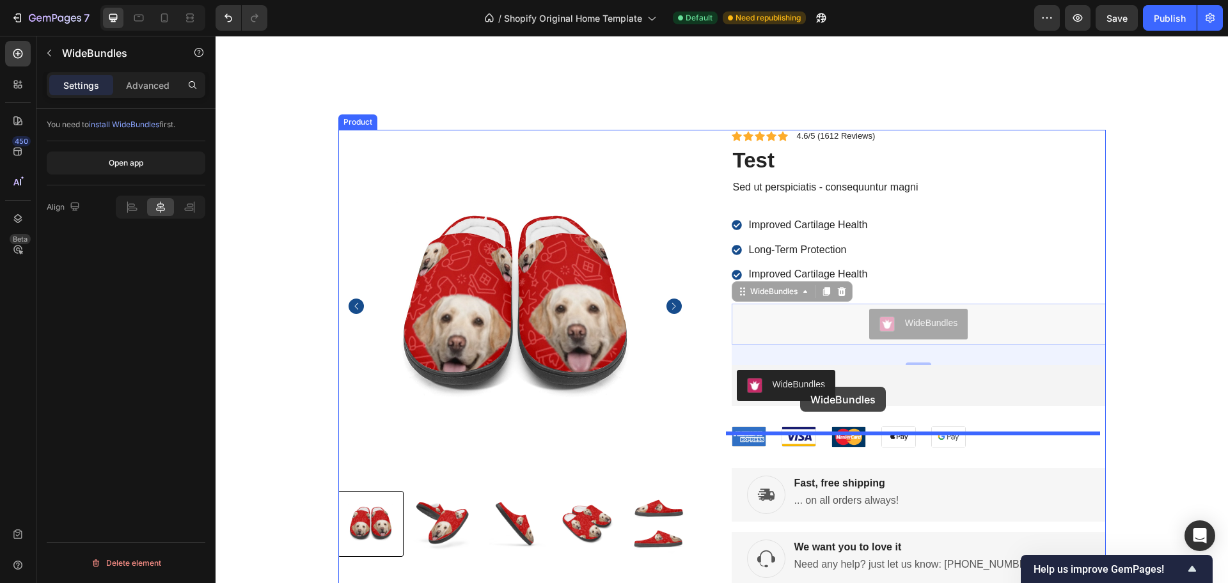
drag, startPoint x: 736, startPoint y: 299, endPoint x: 800, endPoint y: 387, distance: 109.0
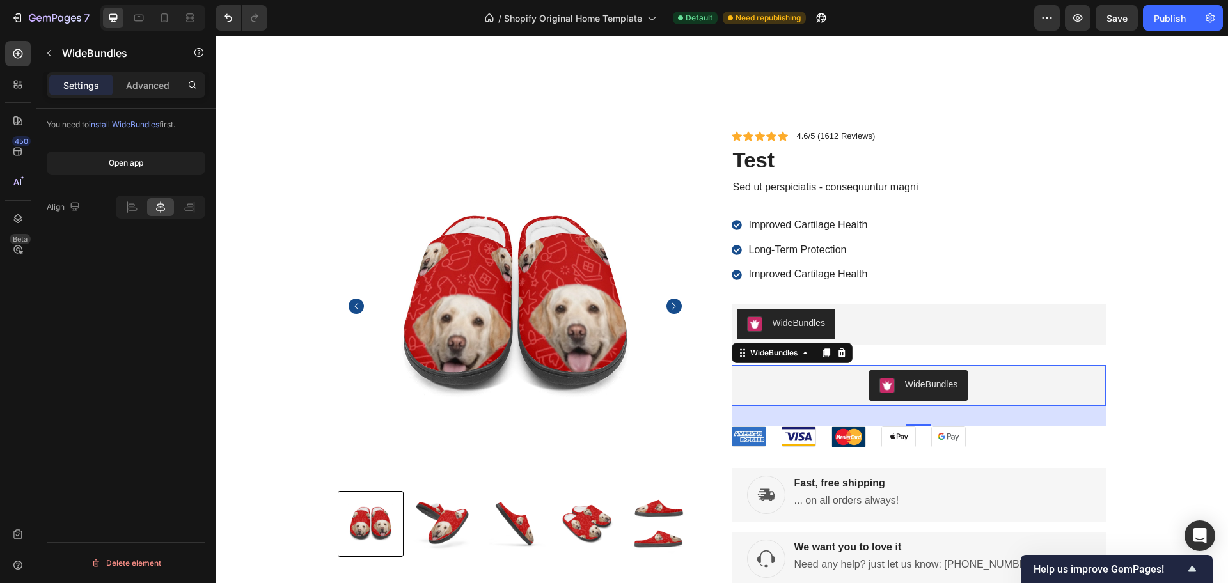
click at [837, 358] on icon at bounding box center [842, 353] width 10 height 10
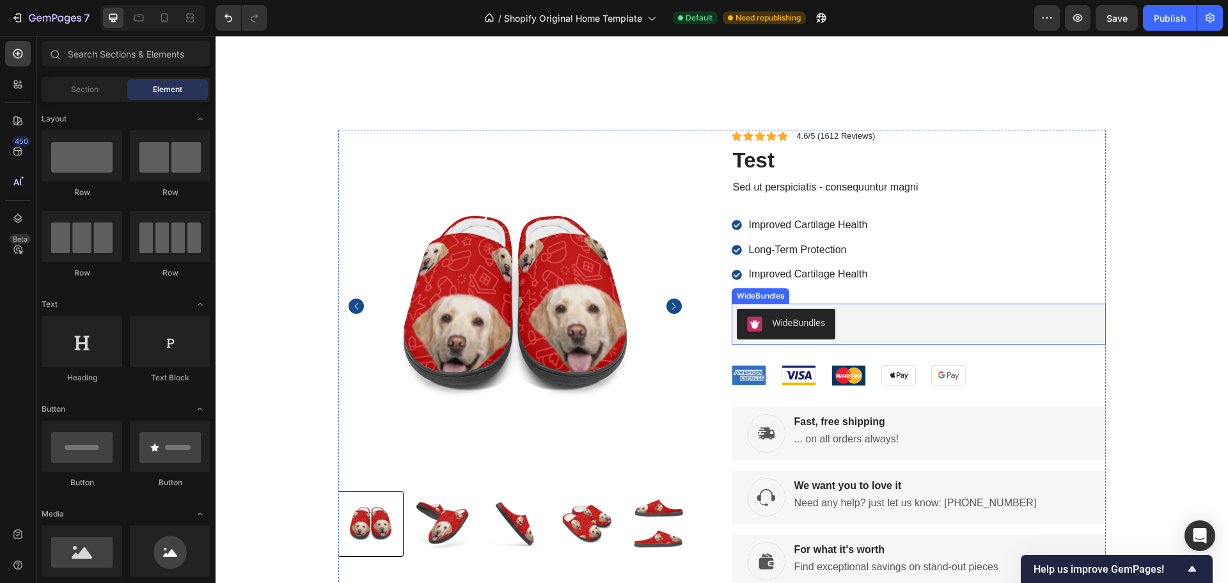
click at [807, 340] on button "WideBundles" at bounding box center [786, 324] width 99 height 31
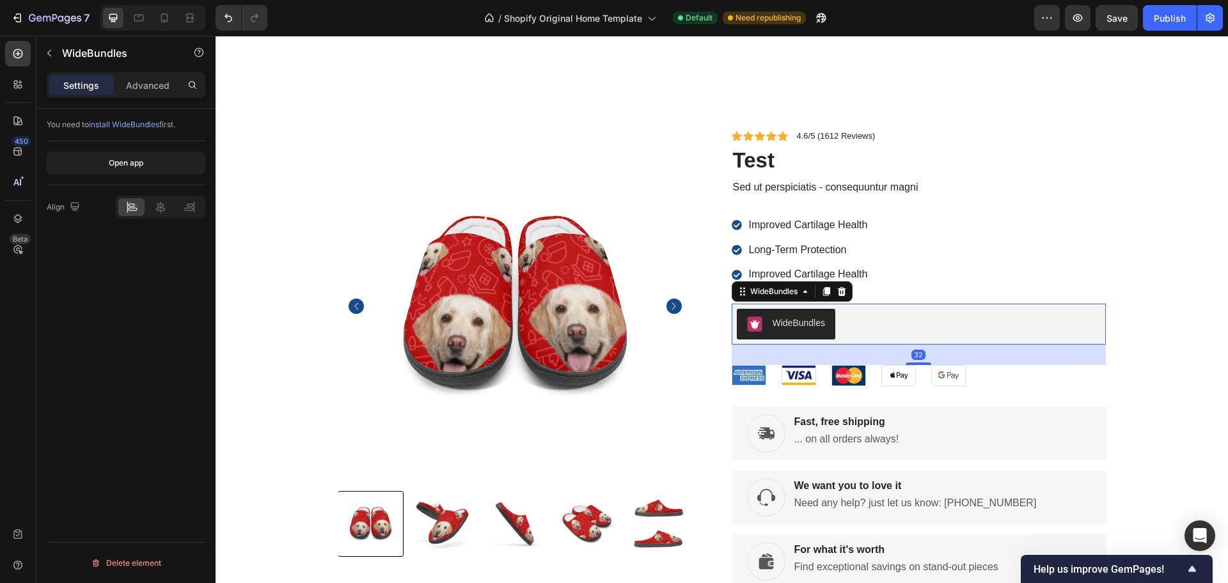
click at [847, 340] on div "WideBundles" at bounding box center [919, 324] width 364 height 31
click at [846, 340] on div "WideBundles" at bounding box center [919, 324] width 364 height 31
click at [845, 340] on div "WideBundles" at bounding box center [919, 324] width 364 height 31
click at [844, 340] on div "WideBundles" at bounding box center [919, 324] width 364 height 31
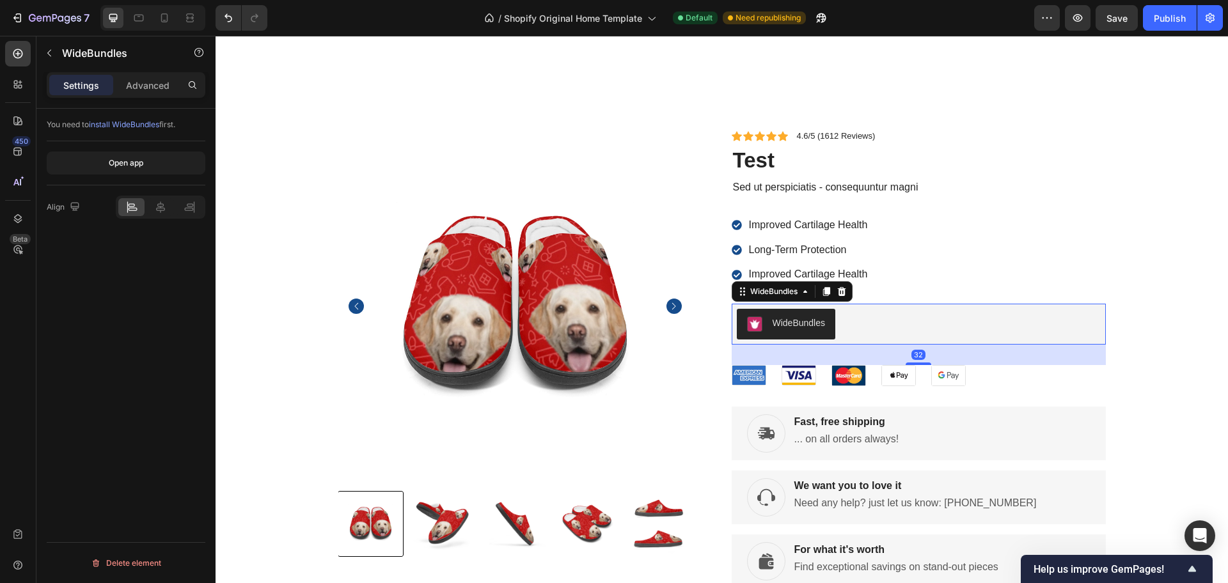
click at [844, 340] on div "WideBundles" at bounding box center [919, 324] width 364 height 31
click at [840, 294] on icon at bounding box center [842, 292] width 10 height 10
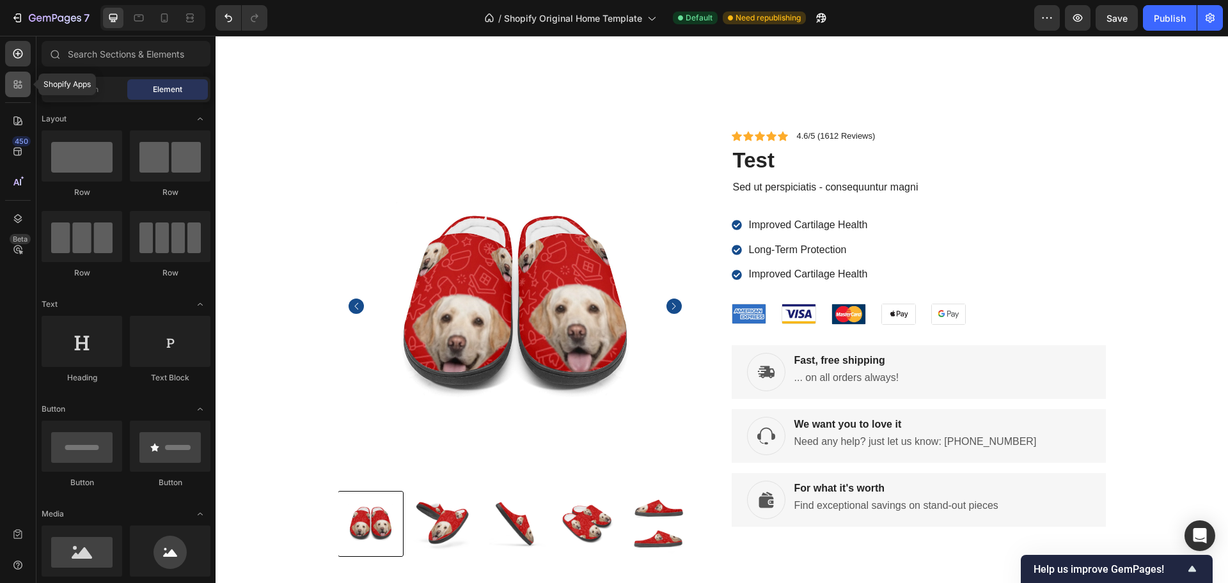
click at [15, 84] on icon at bounding box center [18, 84] width 13 height 13
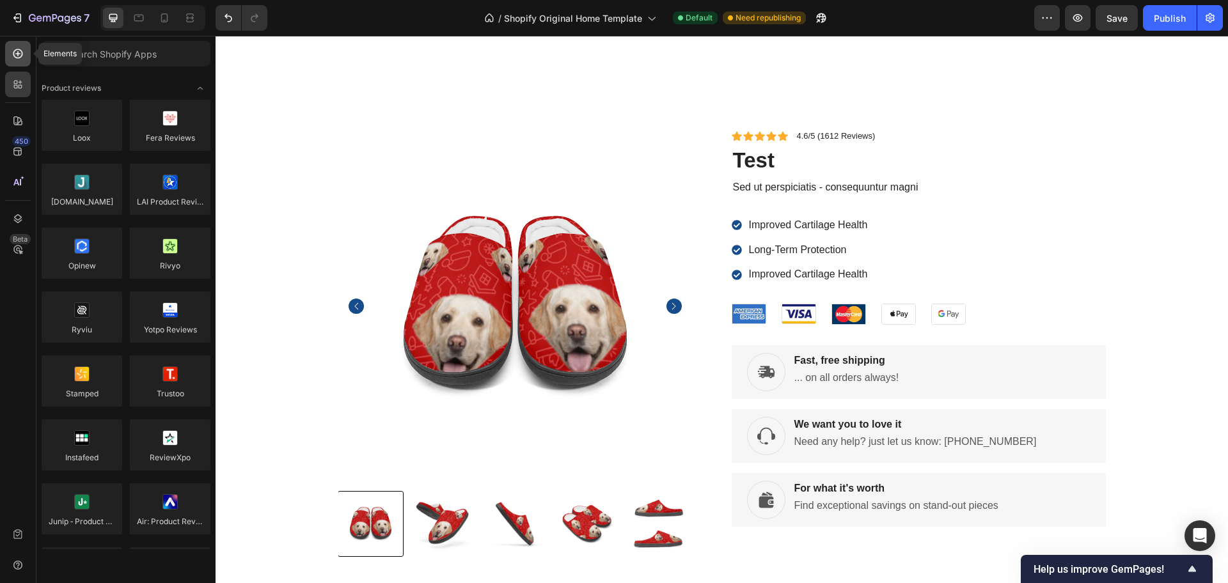
click at [16, 62] on div at bounding box center [18, 54] width 26 height 26
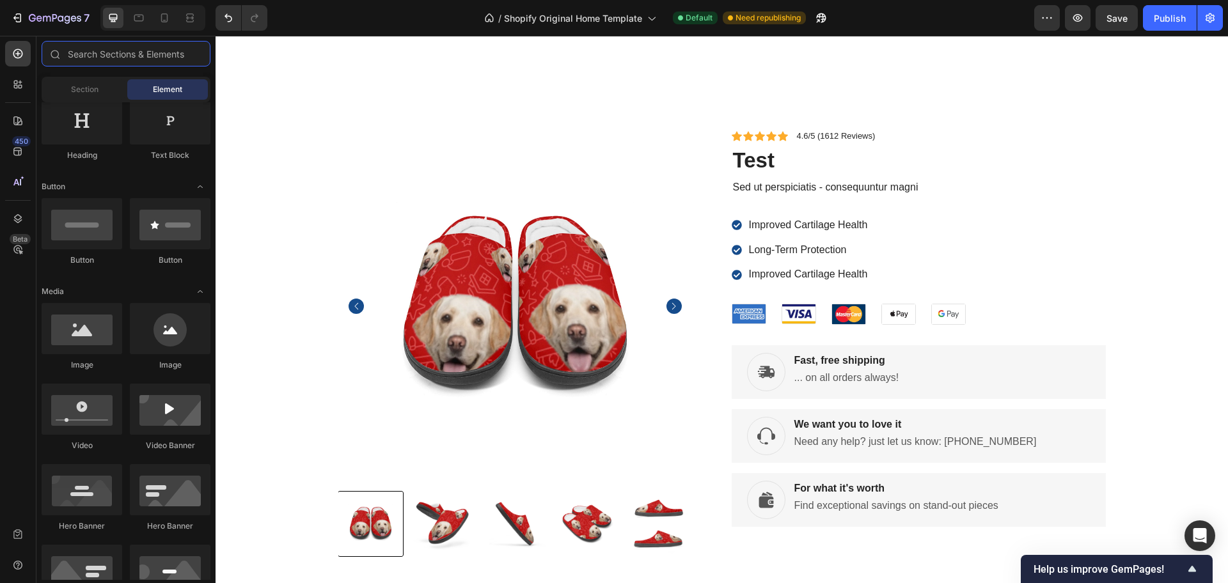
scroll to position [0, 0]
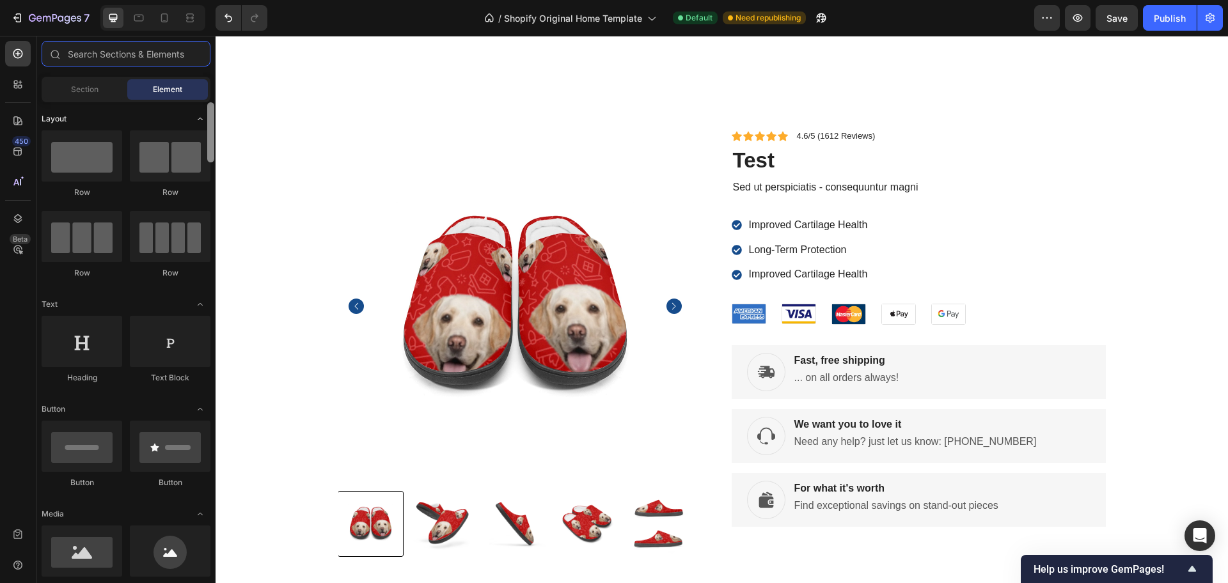
drag, startPoint x: 212, startPoint y: 135, endPoint x: 203, endPoint y: 115, distance: 21.5
click at [203, 115] on div "Layout Row Row Row Row Text Heading Text Block Button Button Button Media Image…" at bounding box center [125, 341] width 179 height 478
click at [107, 86] on div "Section" at bounding box center [84, 89] width 81 height 20
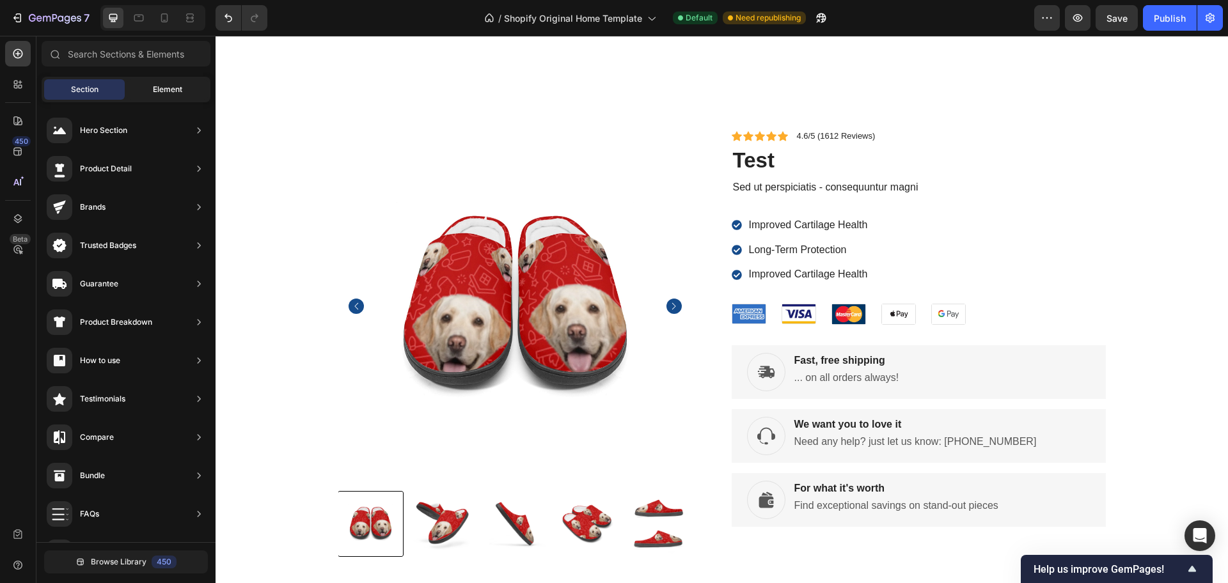
click at [162, 93] on span "Element" at bounding box center [167, 90] width 29 height 12
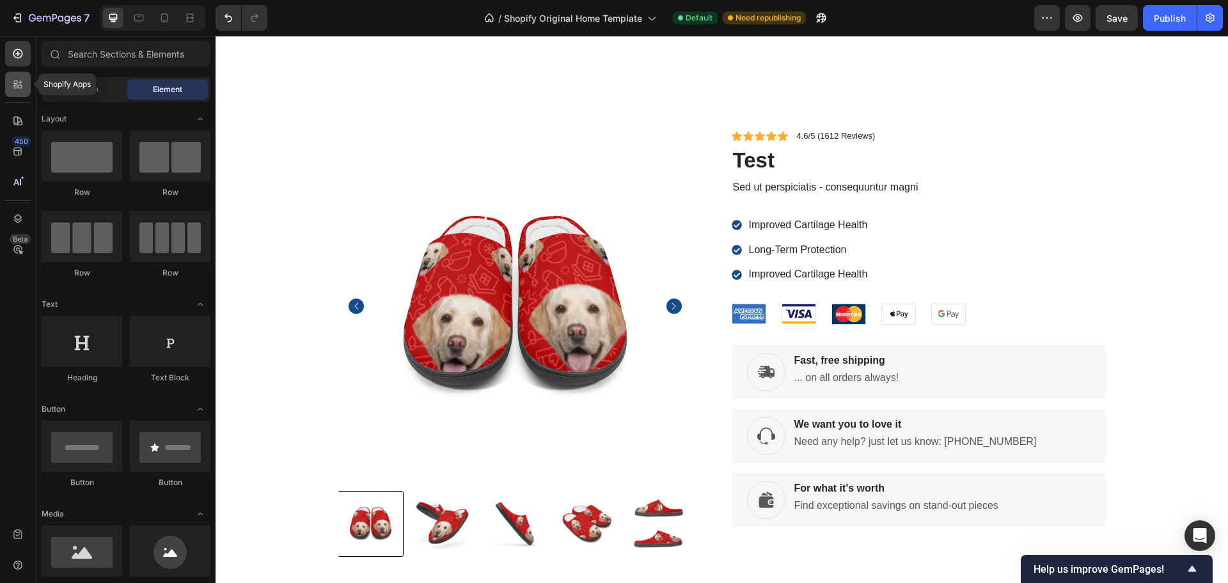
click at [17, 78] on icon at bounding box center [18, 84] width 13 height 13
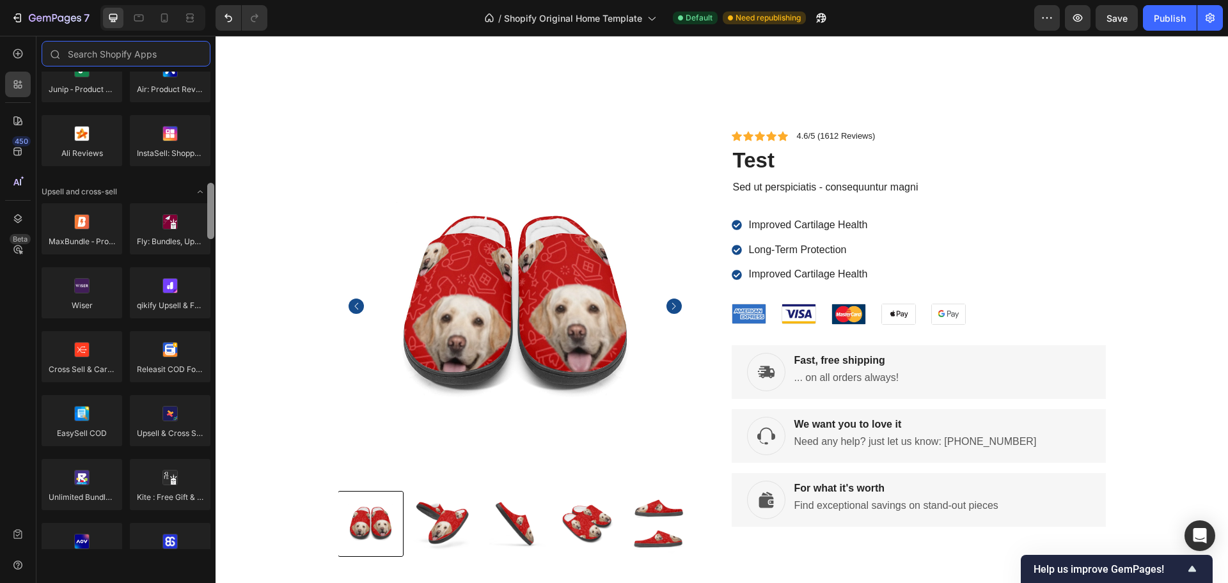
scroll to position [498, 0]
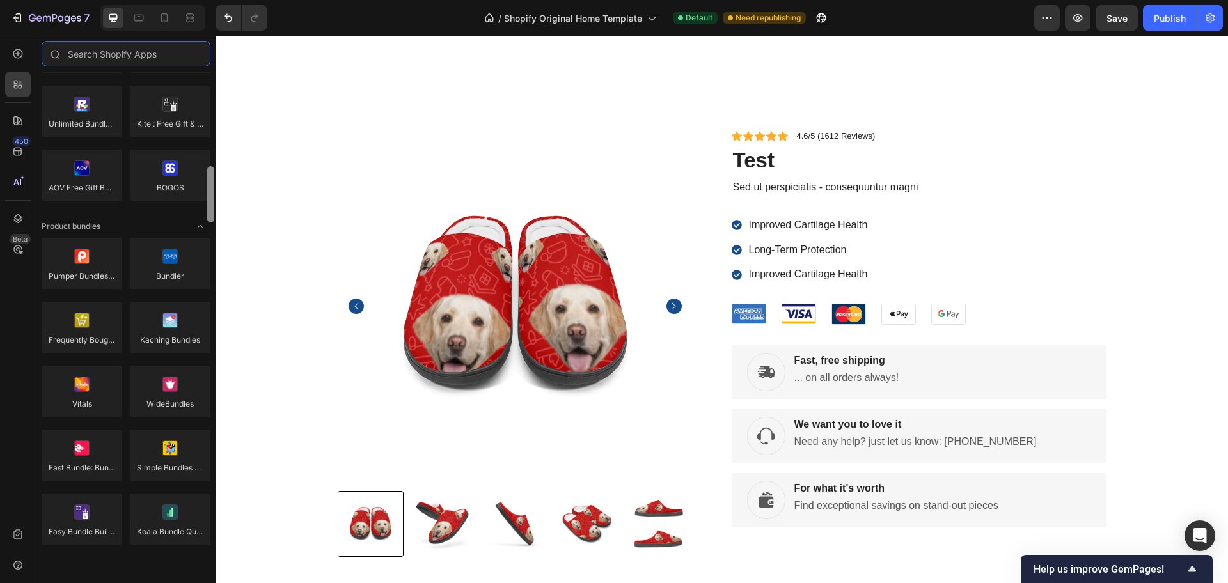
drag, startPoint x: 211, startPoint y: 118, endPoint x: 205, endPoint y: 214, distance: 96.2
click at [205, 214] on div "Product reviews Loox Fera Reviews Judge.me LAI Product Reviews Opinew Rivyo Ryv…" at bounding box center [125, 311] width 179 height 478
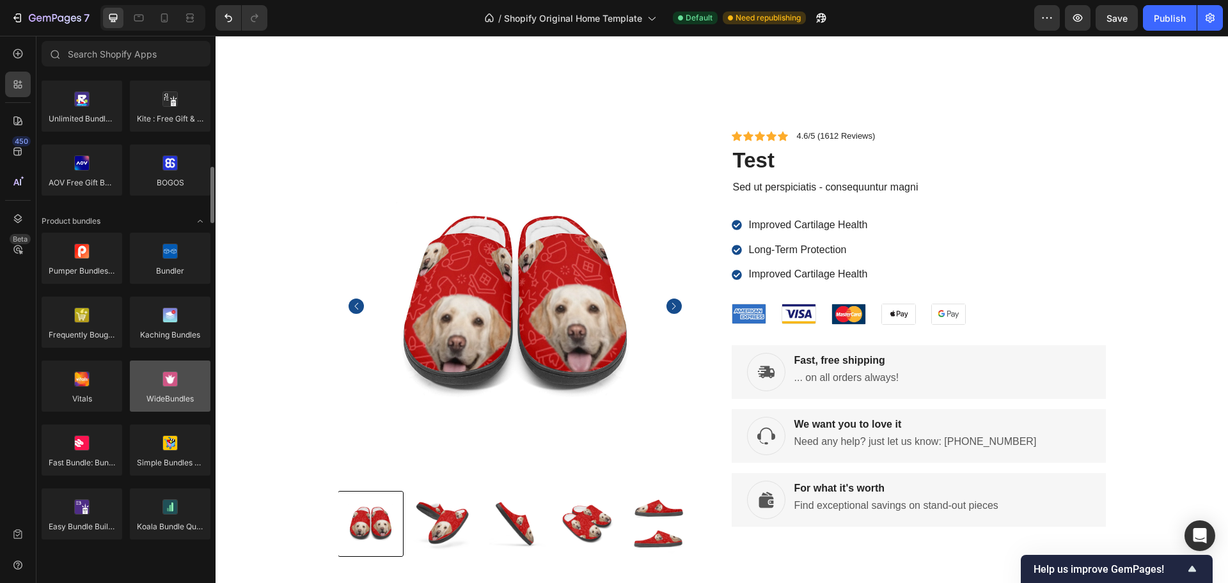
click at [169, 378] on div at bounding box center [170, 386] width 81 height 51
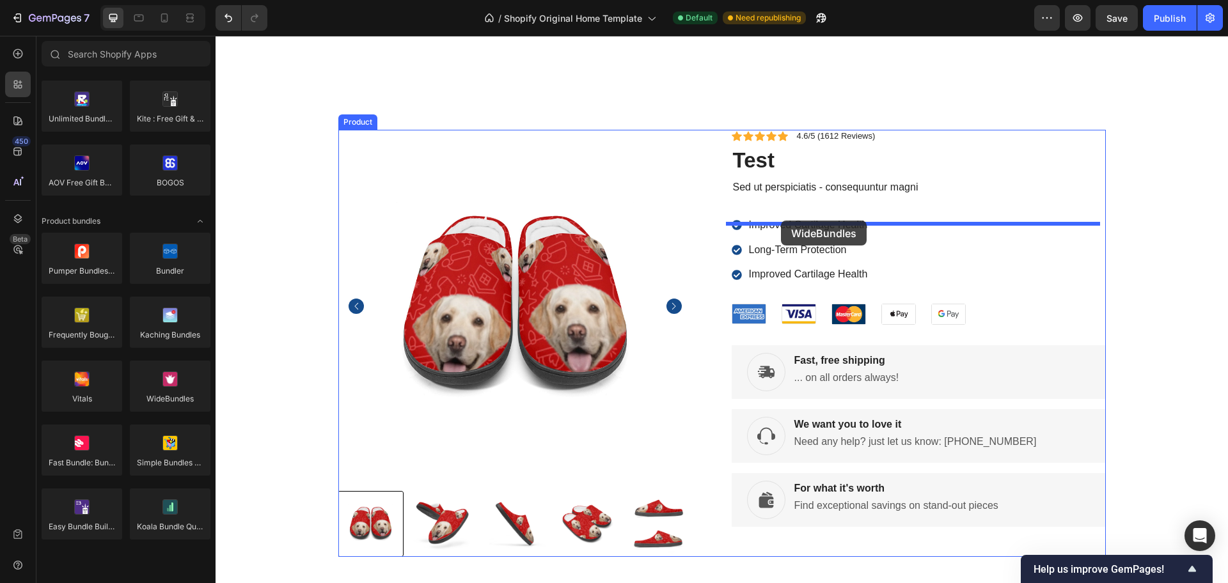
drag, startPoint x: 385, startPoint y: 414, endPoint x: 781, endPoint y: 219, distance: 441.4
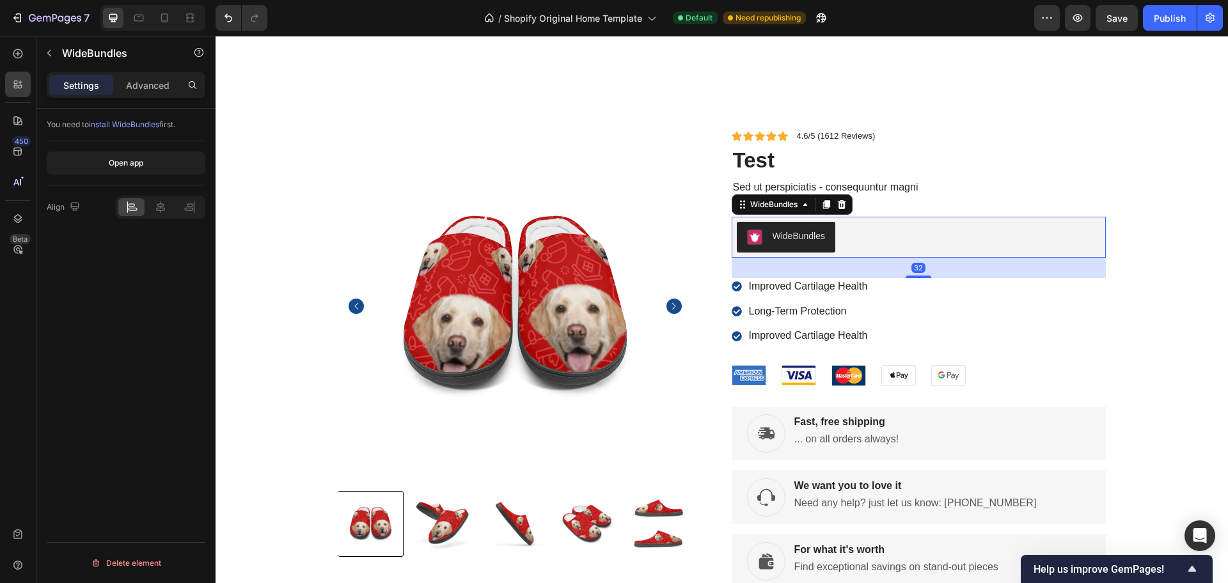
click at [790, 240] on div "WideBundles" at bounding box center [799, 236] width 53 height 13
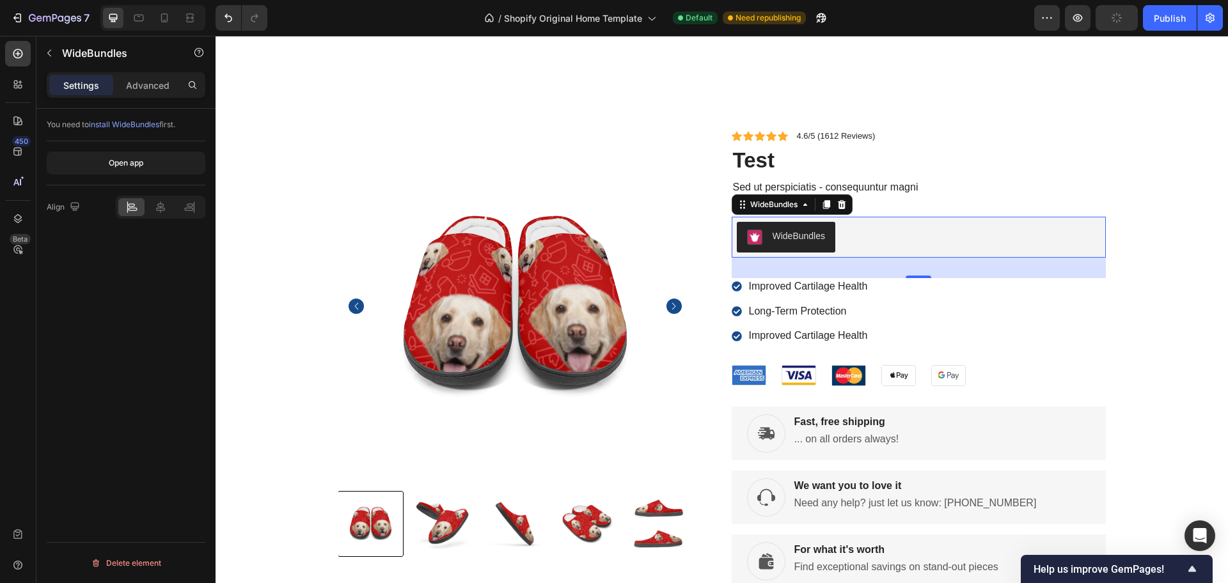
click at [161, 176] on div "Open app" at bounding box center [126, 163] width 159 height 44
click at [159, 168] on button "Open app" at bounding box center [126, 163] width 159 height 23
click at [28, 25] on div "7" at bounding box center [50, 17] width 79 height 15
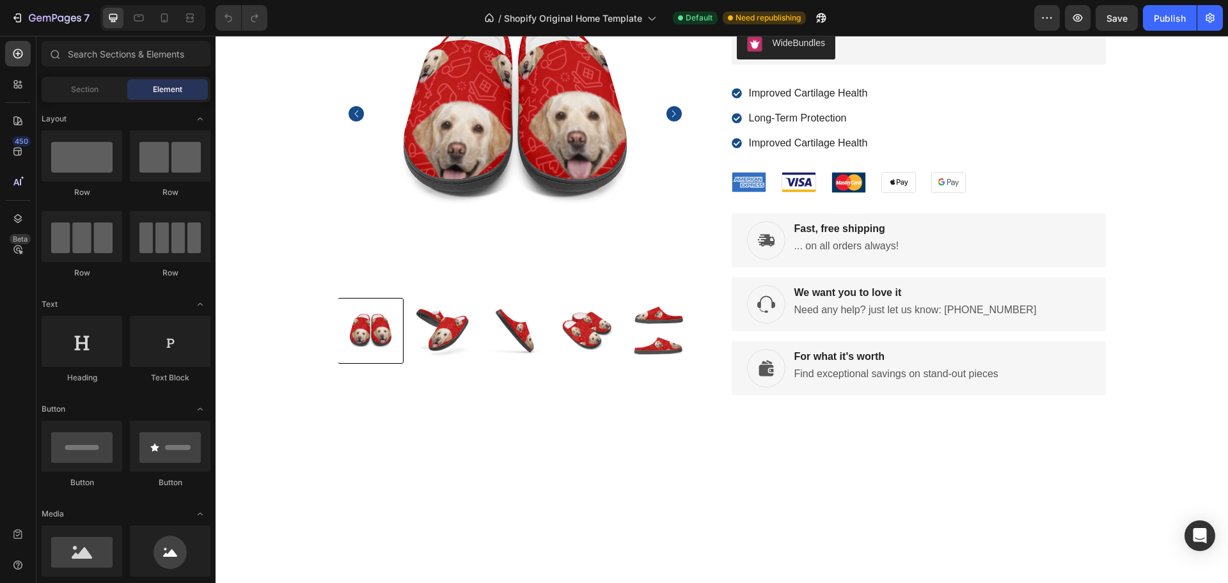
scroll to position [2755, 0]
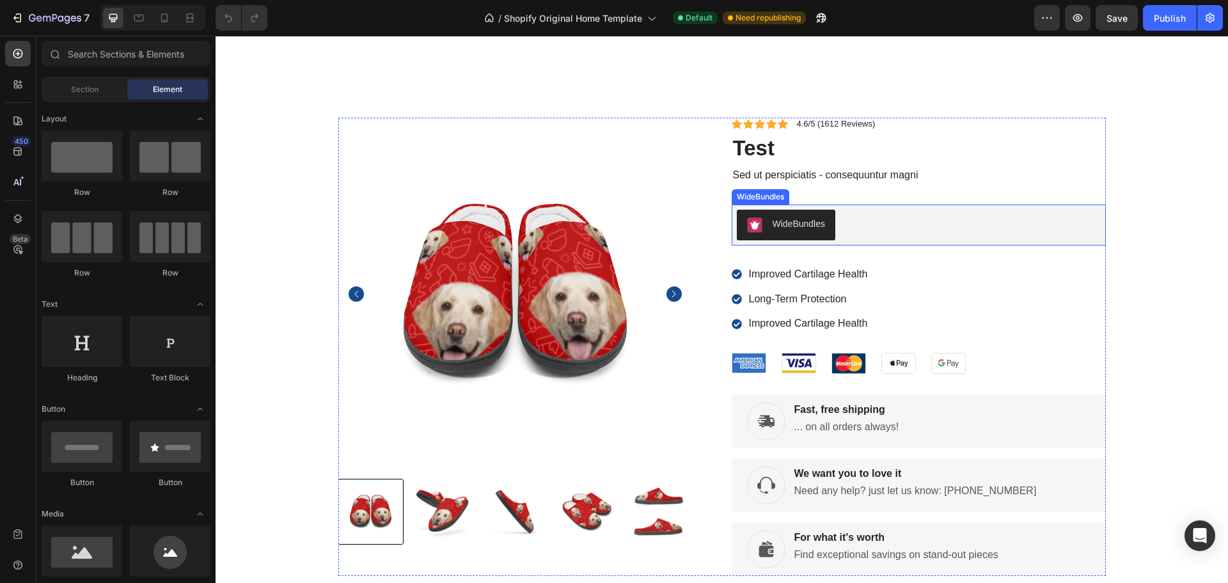
click at [851, 233] on div "WideBundles" at bounding box center [919, 225] width 364 height 31
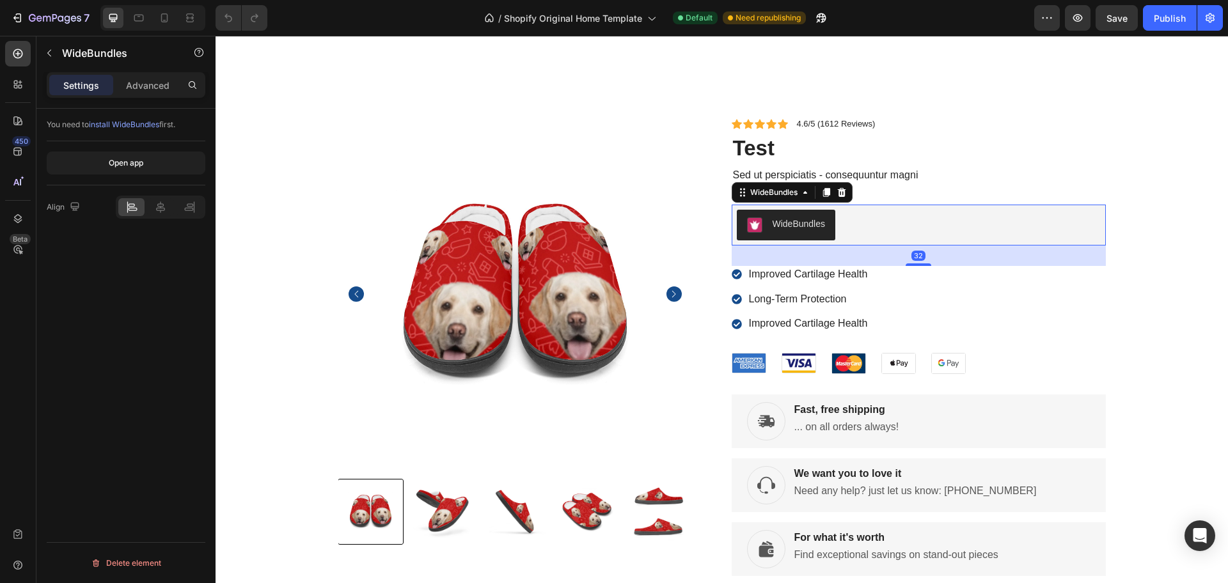
click at [851, 233] on div "WideBundles" at bounding box center [919, 225] width 364 height 31
click at [851, 232] on div "WideBundles" at bounding box center [919, 225] width 364 height 31
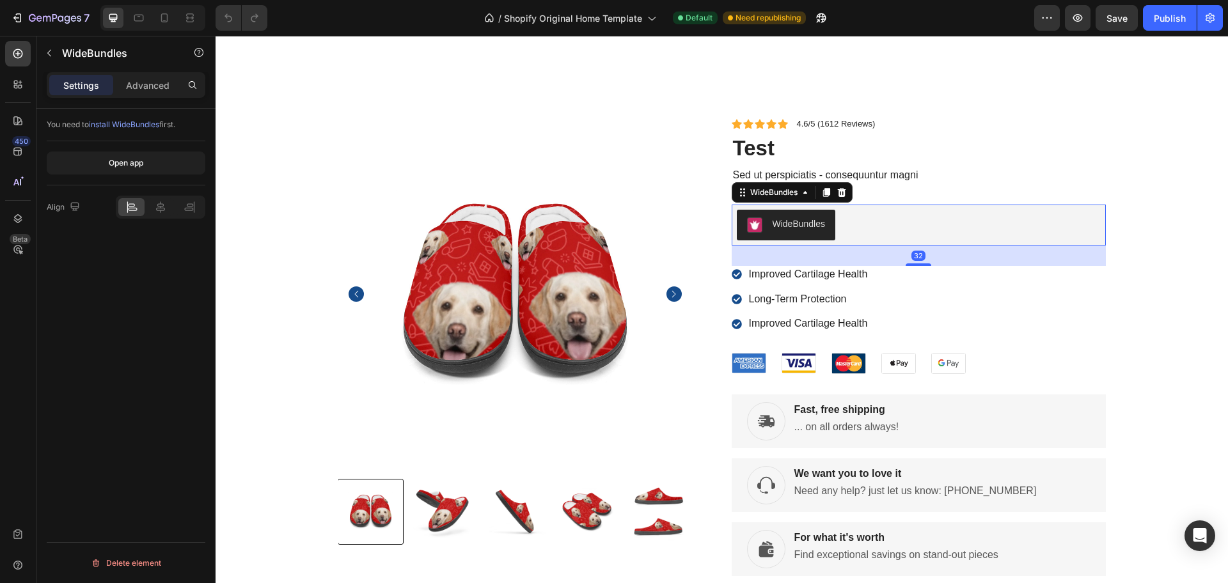
click at [851, 232] on div "WideBundles" at bounding box center [919, 225] width 364 height 31
click at [851, 231] on div "WideBundles" at bounding box center [919, 225] width 364 height 31
click at [850, 230] on div "WideBundles" at bounding box center [919, 225] width 364 height 31
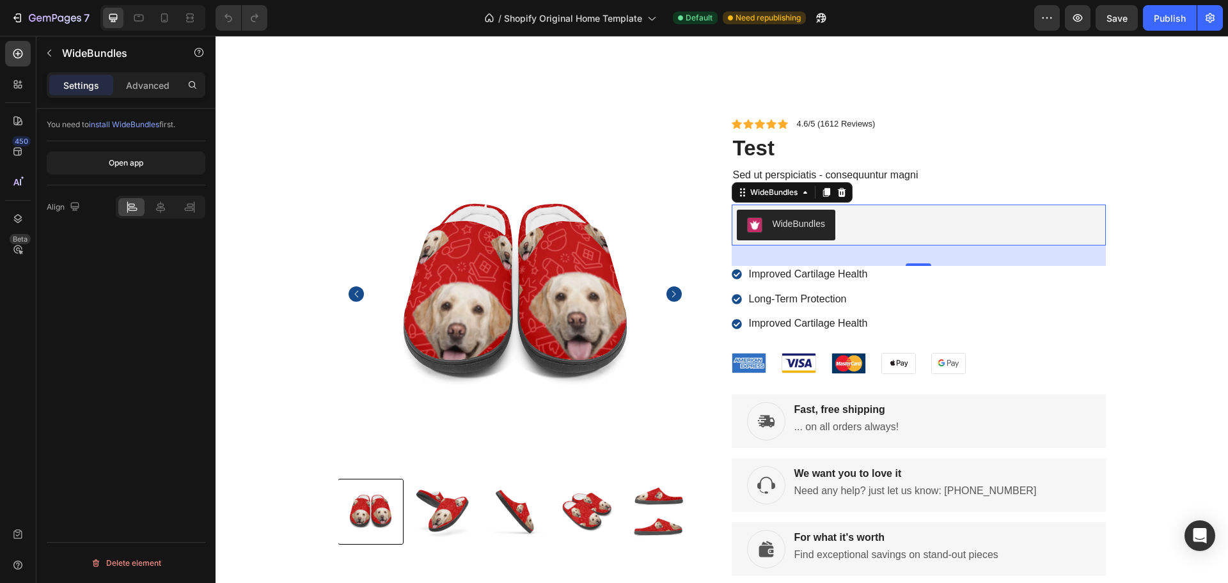
click at [850, 230] on div "WideBundles" at bounding box center [919, 225] width 364 height 31
click at [196, 53] on icon "button" at bounding box center [199, 52] width 10 height 10
click at [182, 111] on div "You need to install WideBundles first." at bounding box center [126, 125] width 159 height 33
click at [187, 90] on div at bounding box center [192, 85] width 20 height 20
type input "v"
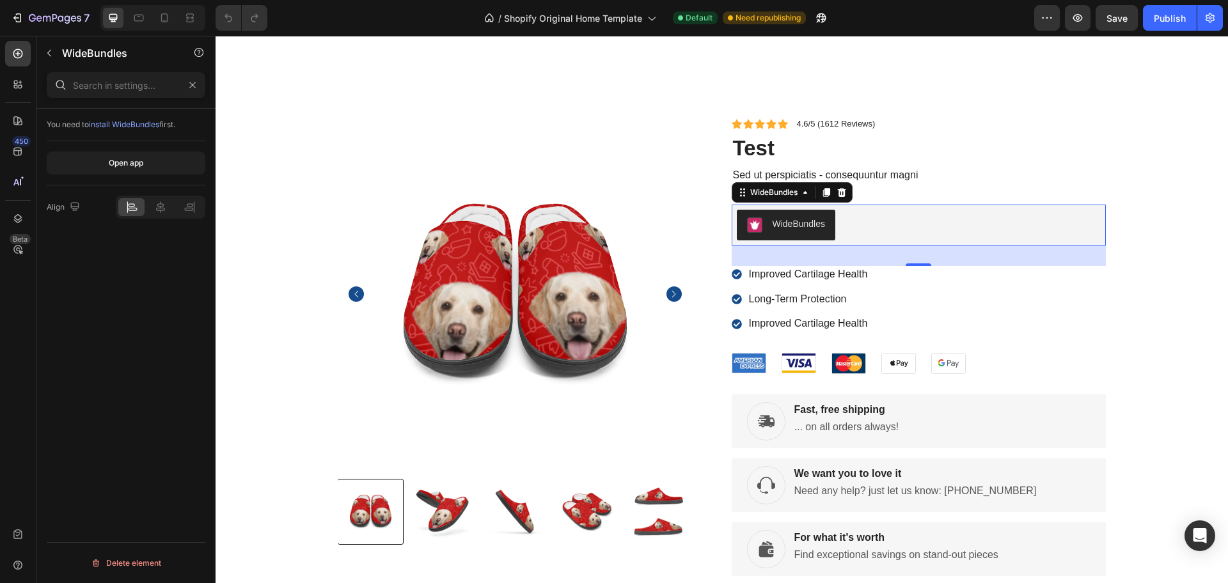
click at [144, 123] on span "install WideBundles" at bounding box center [124, 125] width 70 height 10
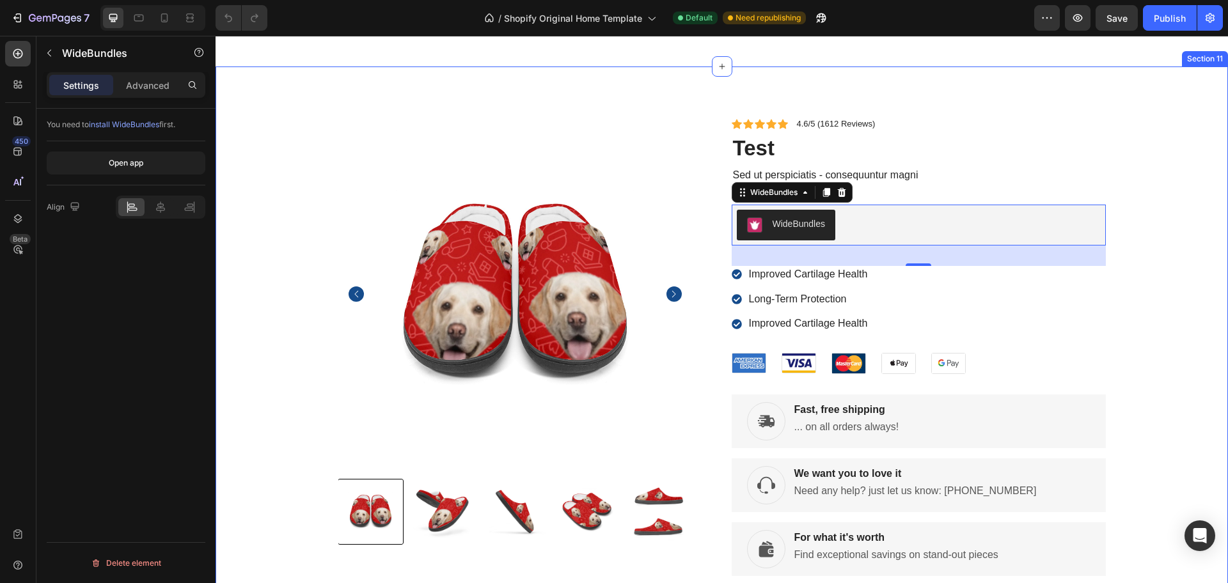
click at [716, 93] on div "Product Images Icon Icon Icon Icon Icon Icon List 4.6/5 (1612 Reviews) Text Blo…" at bounding box center [722, 342] width 1012 height 551
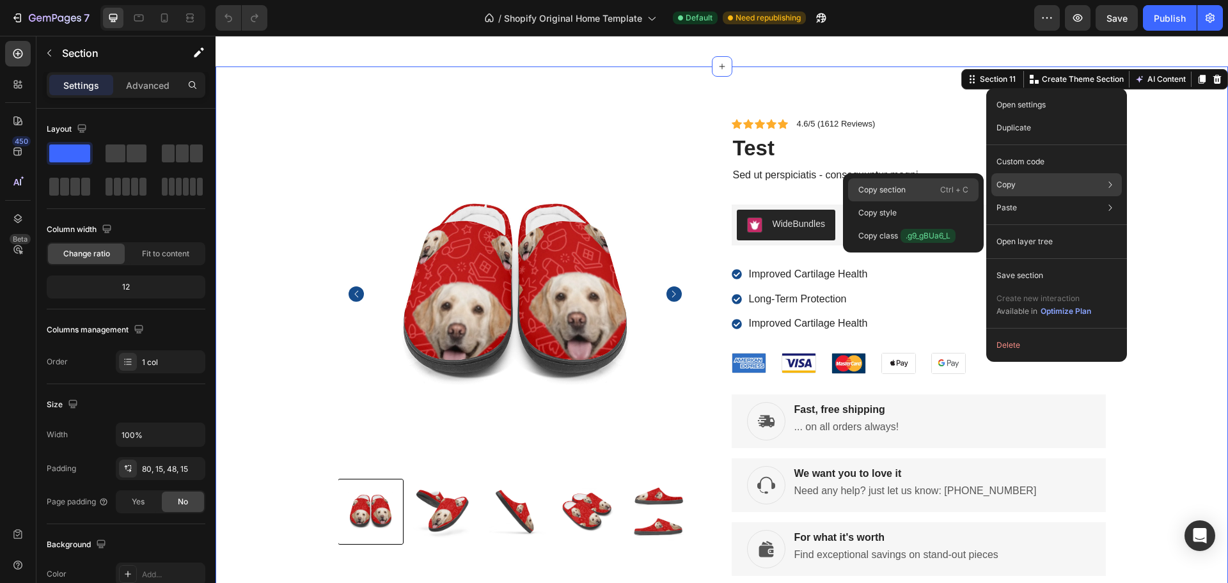
click at [934, 191] on div "Copy section Ctrl + C" at bounding box center [913, 189] width 130 height 23
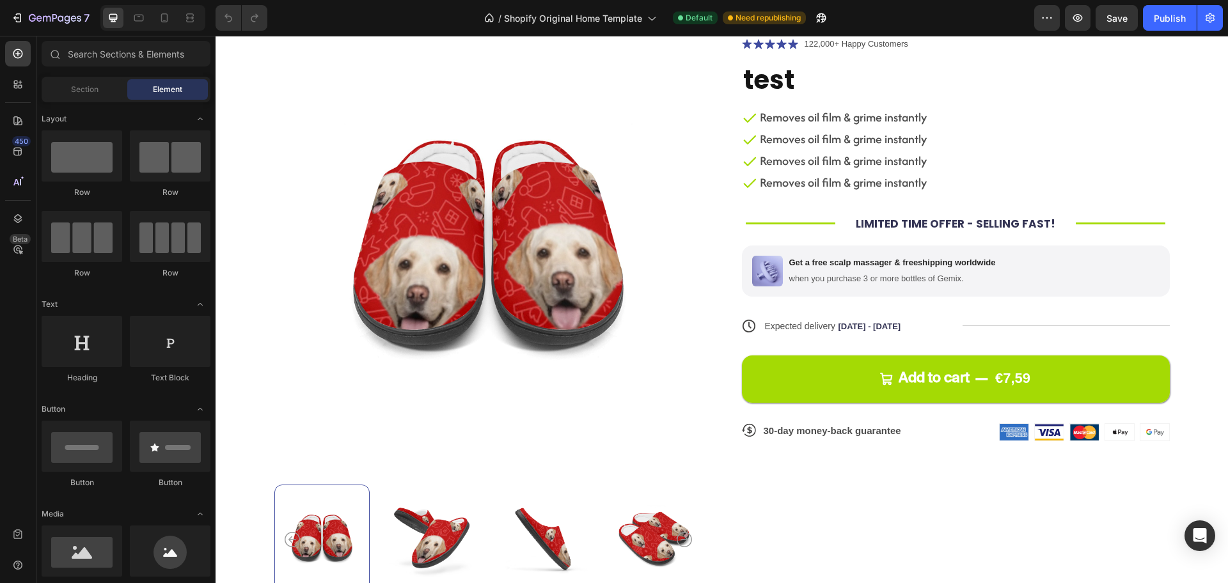
scroll to position [0, 0]
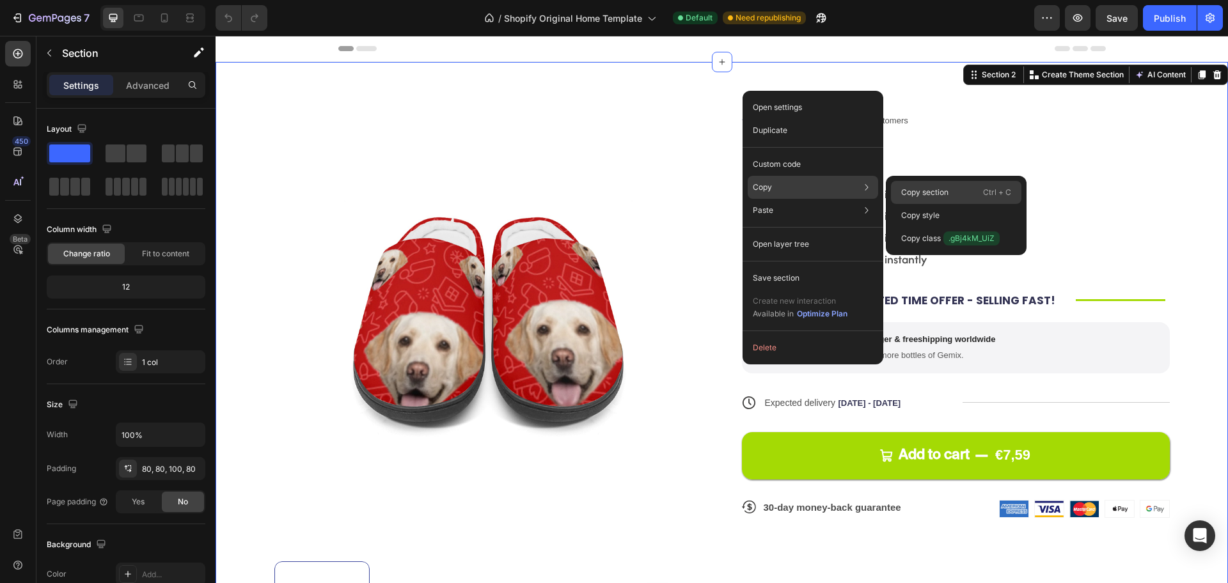
click at [910, 195] on p "Copy section" at bounding box center [924, 193] width 47 height 12
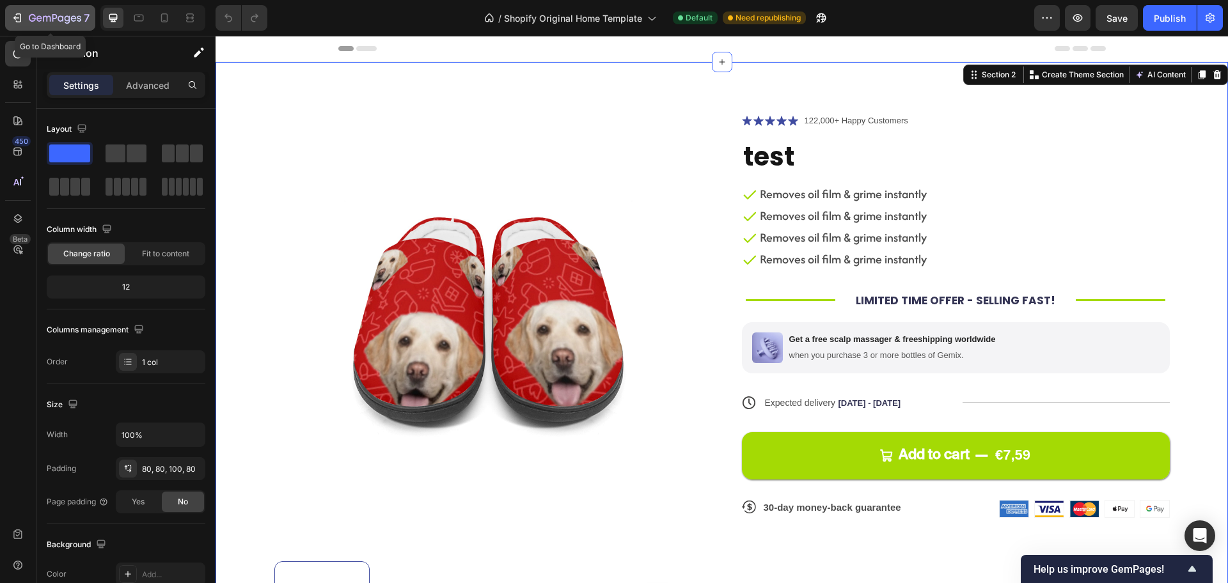
click at [24, 21] on div "7" at bounding box center [50, 17] width 79 height 15
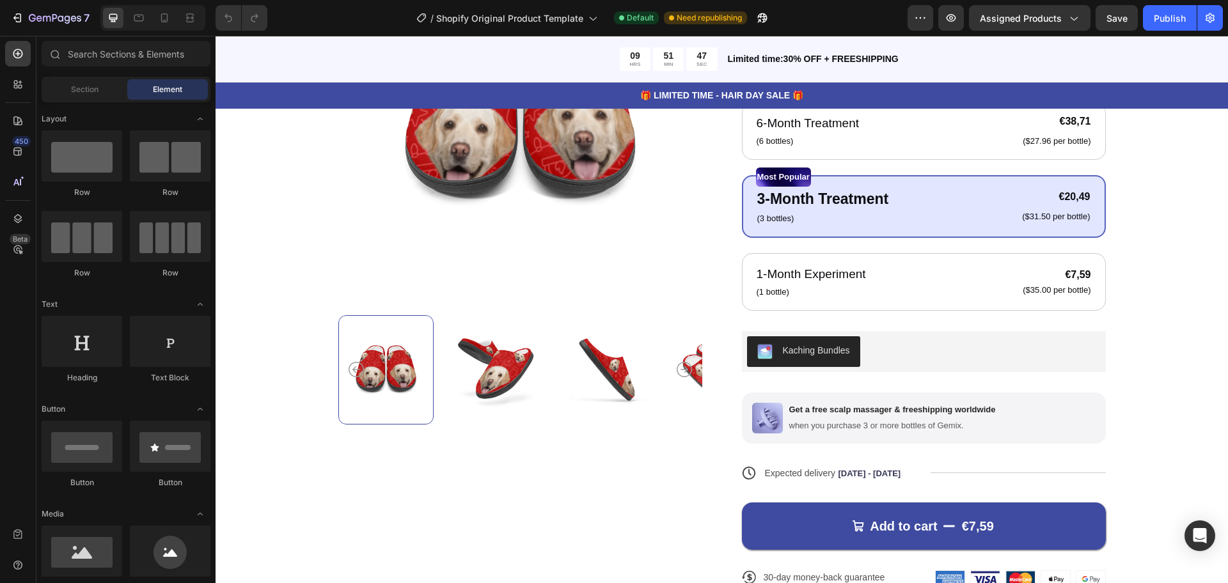
scroll to position [808, 0]
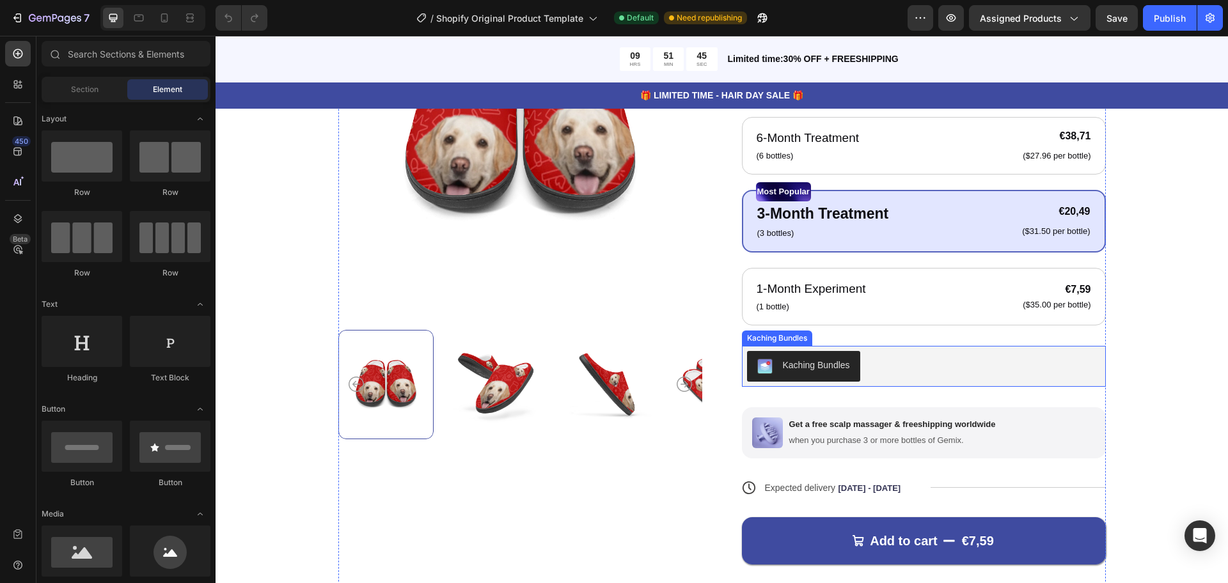
click at [772, 361] on div "Kaching Bundles" at bounding box center [803, 366] width 93 height 15
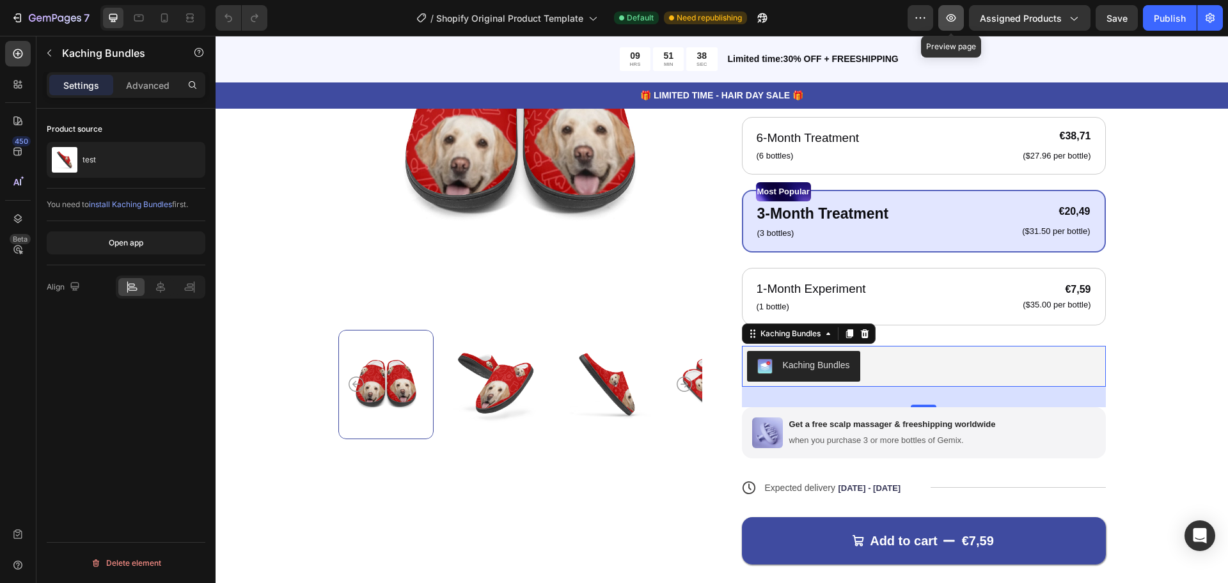
click at [962, 17] on button "button" at bounding box center [951, 18] width 26 height 26
click at [862, 329] on icon at bounding box center [865, 334] width 10 height 10
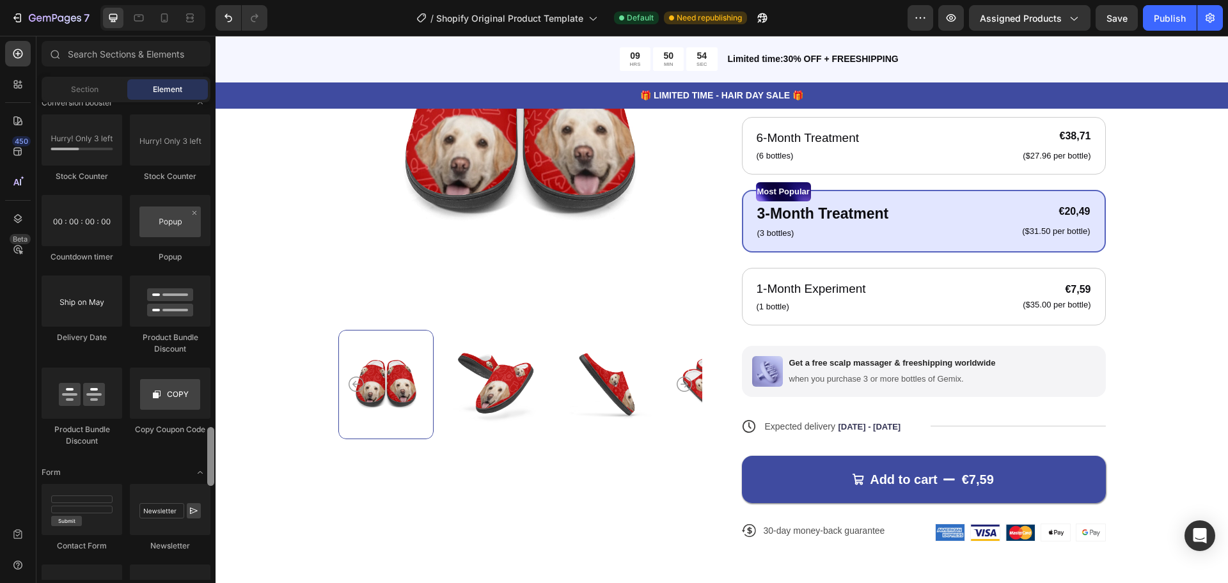
scroll to position [2645, 0]
drag, startPoint x: 211, startPoint y: 132, endPoint x: 200, endPoint y: 458, distance: 326.4
click at [200, 458] on div "Layout Row Row Row Row Text Heading Text Block Button Button Button Media Image…" at bounding box center [125, 341] width 179 height 478
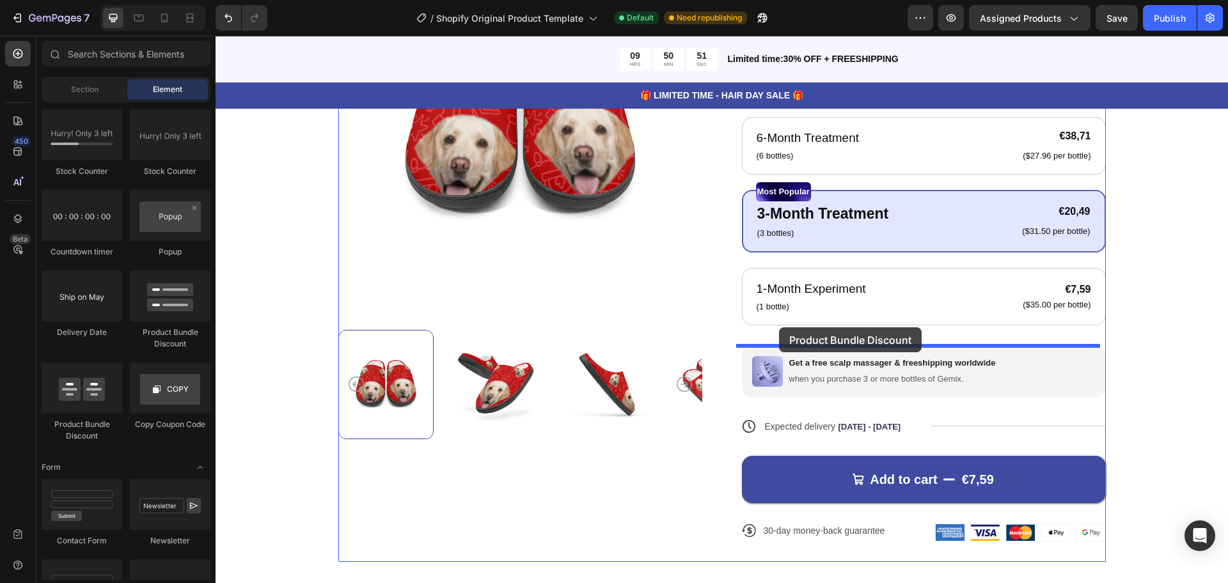
drag, startPoint x: 278, startPoint y: 449, endPoint x: 779, endPoint y: 327, distance: 516.1
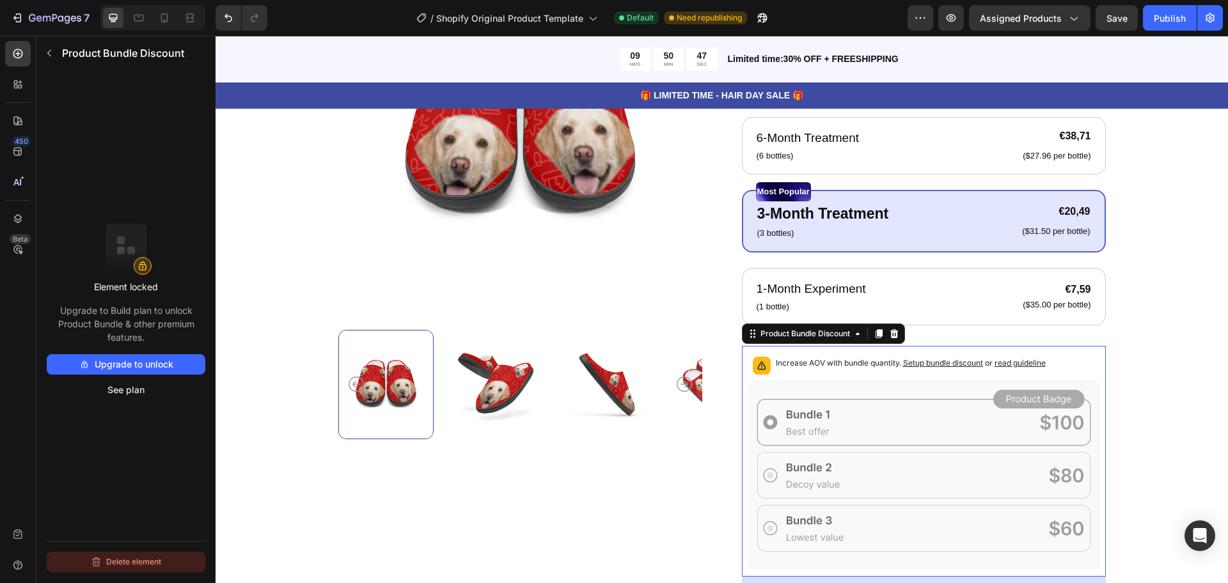
click at [130, 560] on button "Delete element" at bounding box center [126, 562] width 159 height 20
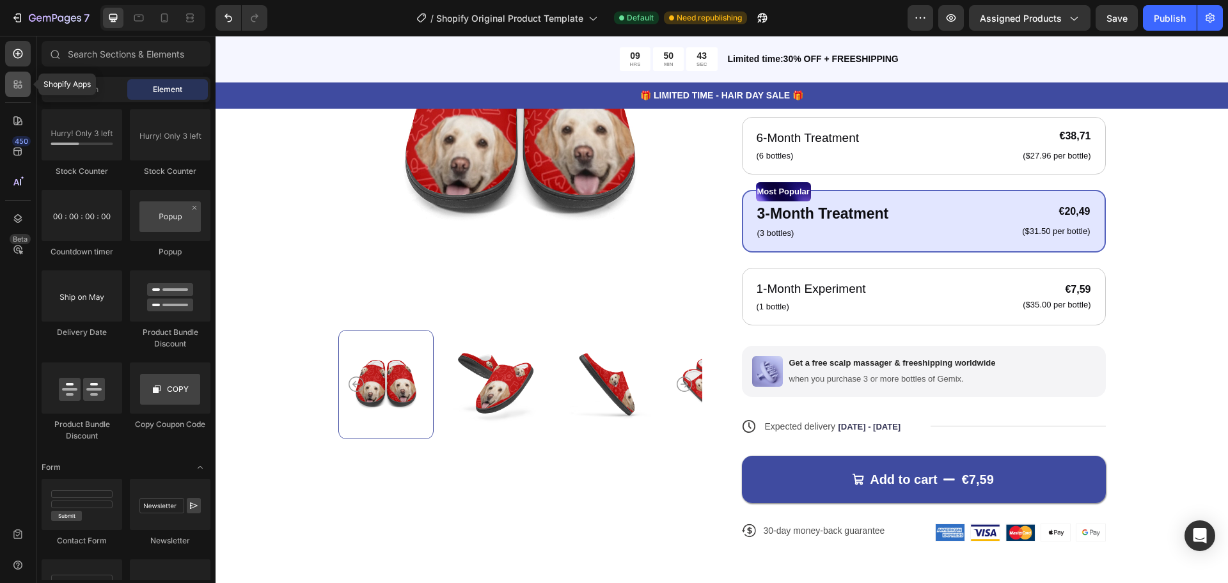
click at [19, 91] on div at bounding box center [18, 85] width 26 height 26
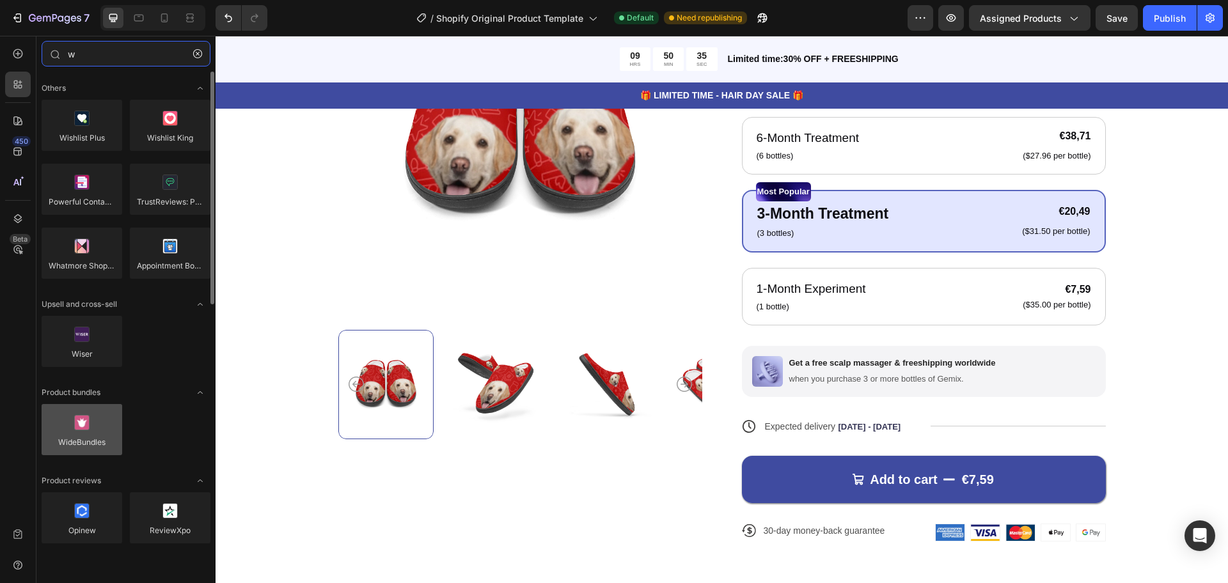
type input "w"
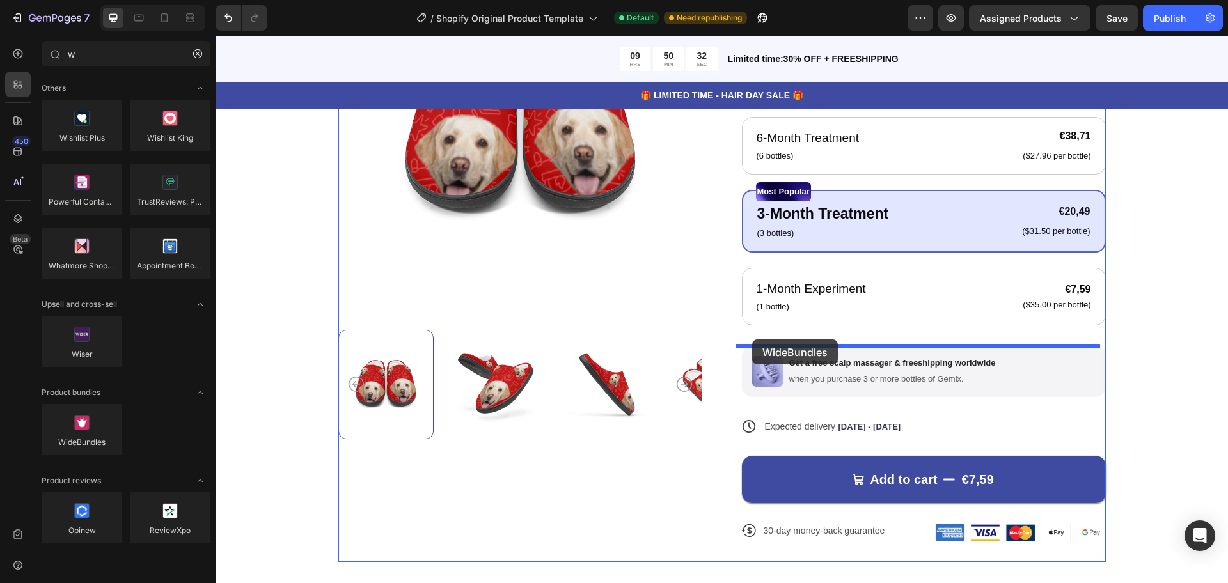
drag, startPoint x: 307, startPoint y: 453, endPoint x: 754, endPoint y: 337, distance: 461.8
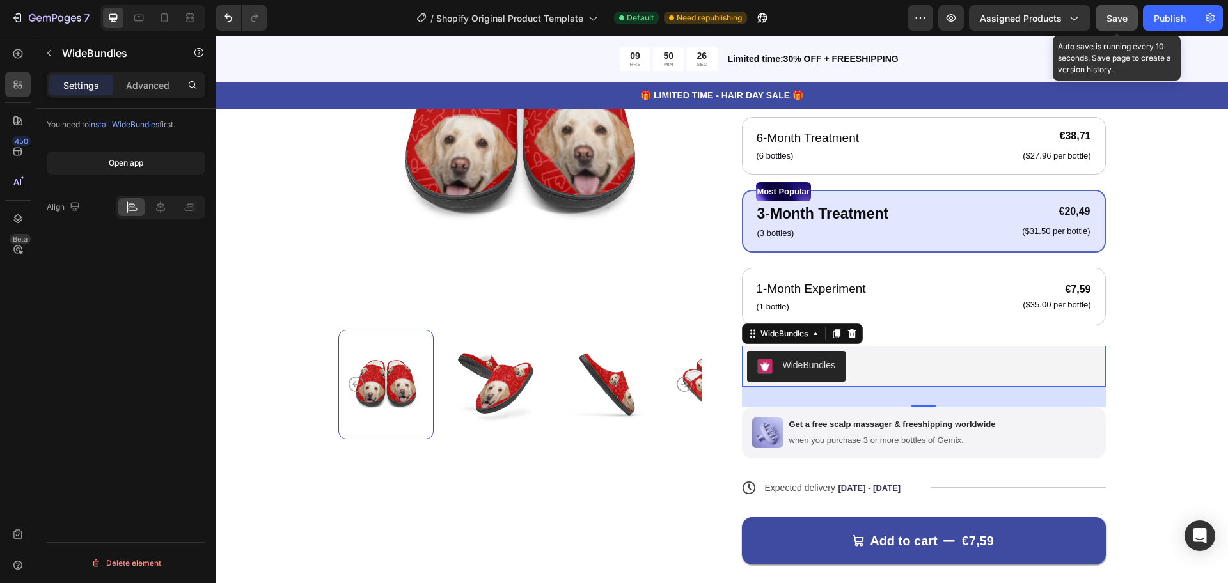
click at [1114, 23] on span "Save" at bounding box center [1116, 18] width 21 height 11
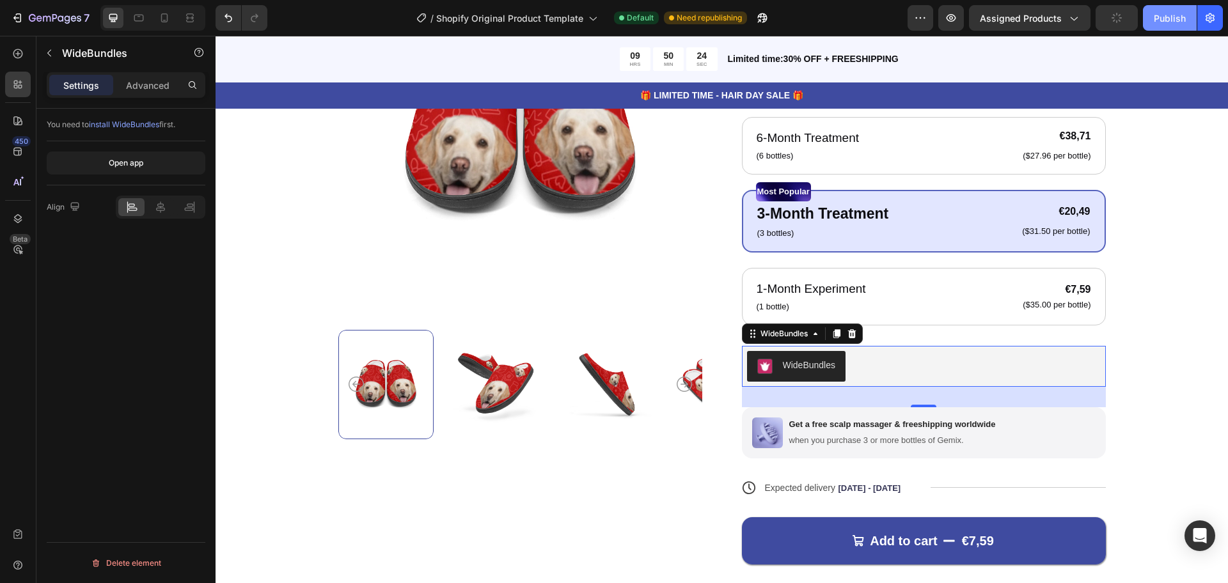
click at [1158, 21] on div "Publish" at bounding box center [1170, 18] width 32 height 13
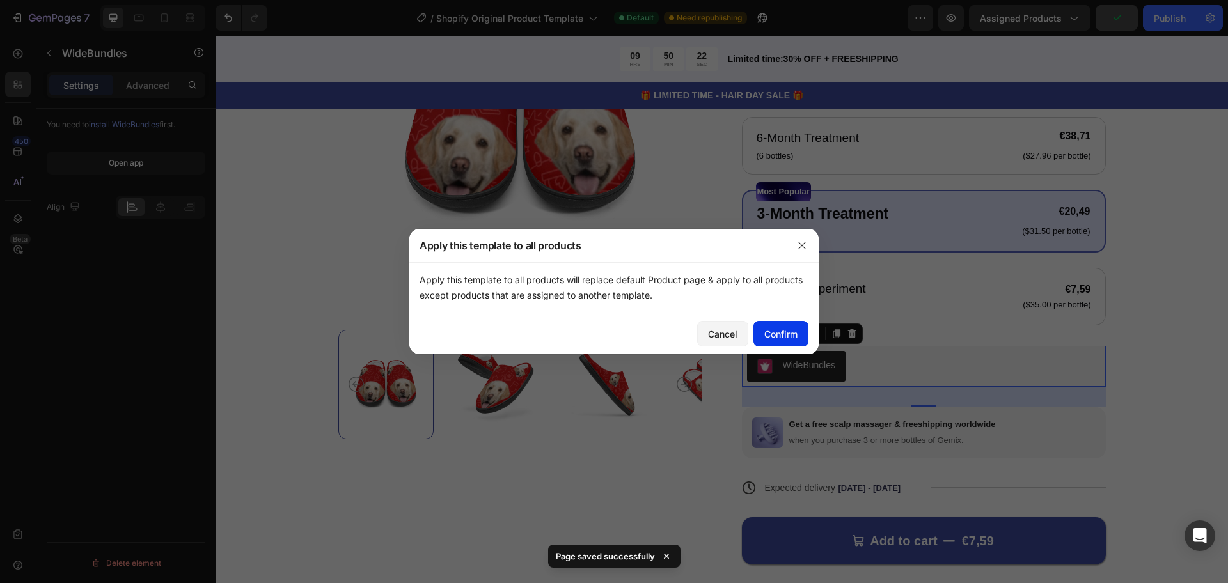
click at [779, 335] on div "Confirm" at bounding box center [780, 333] width 33 height 13
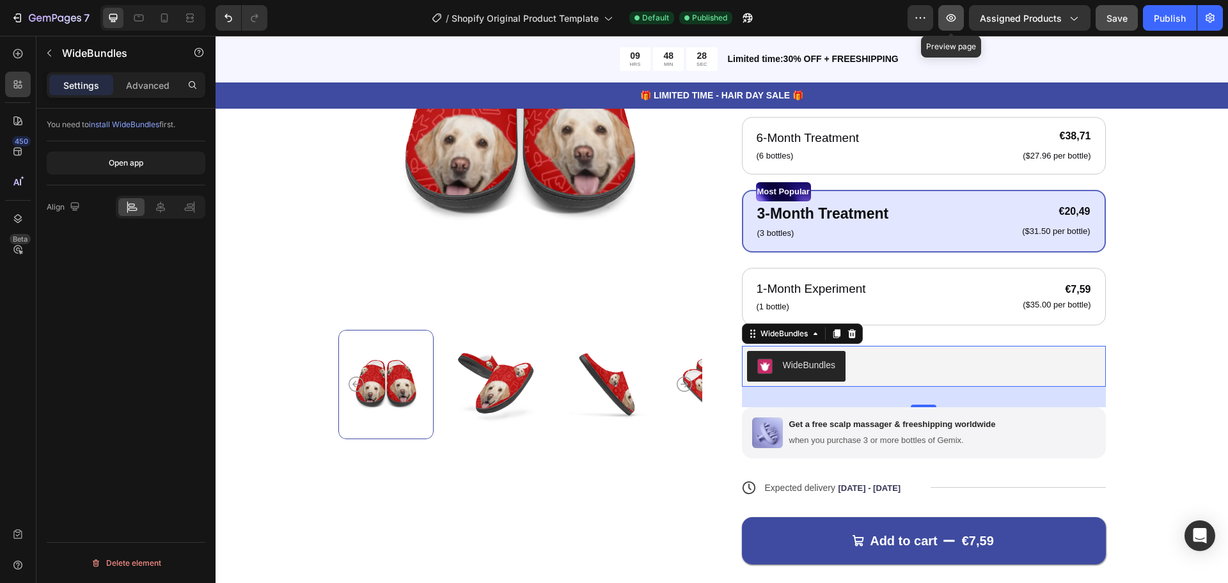
click at [951, 23] on icon "button" at bounding box center [951, 18] width 13 height 13
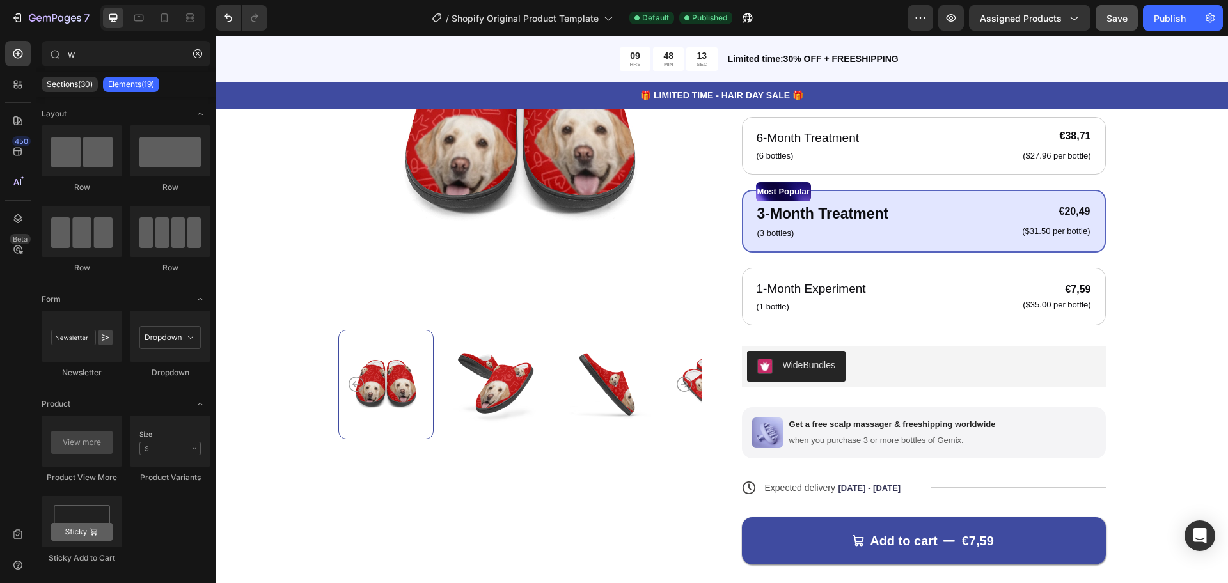
scroll to position [332, 0]
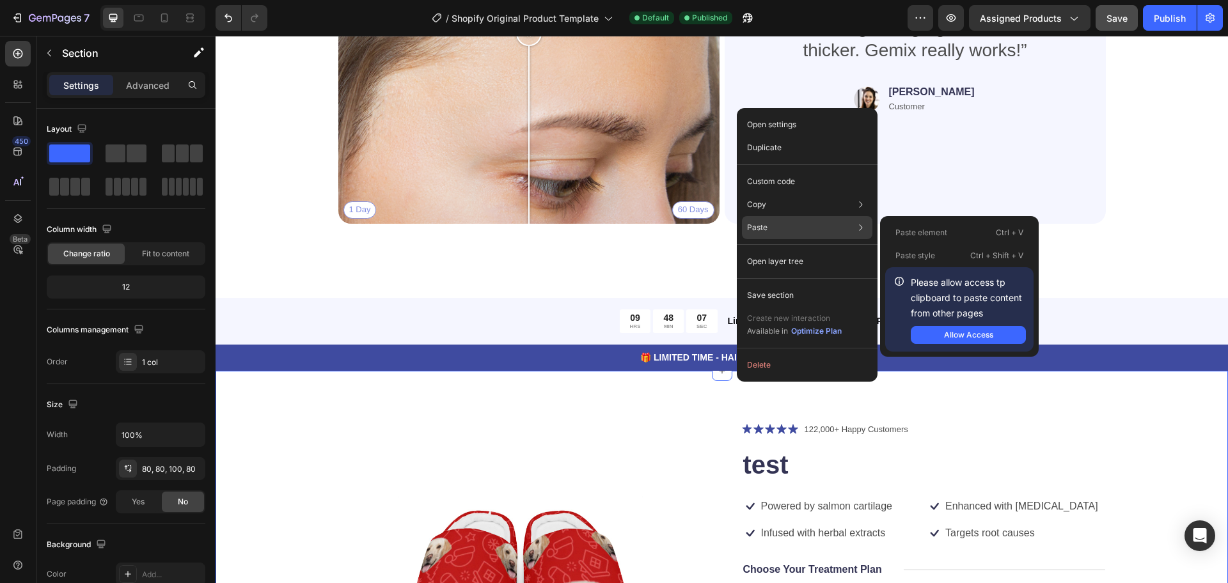
click at [784, 228] on div "Paste Paste element Ctrl + V Paste style Ctrl + Shift + V Please allow access t…" at bounding box center [807, 227] width 130 height 23
click at [945, 332] on div "Allow Access" at bounding box center [968, 335] width 49 height 12
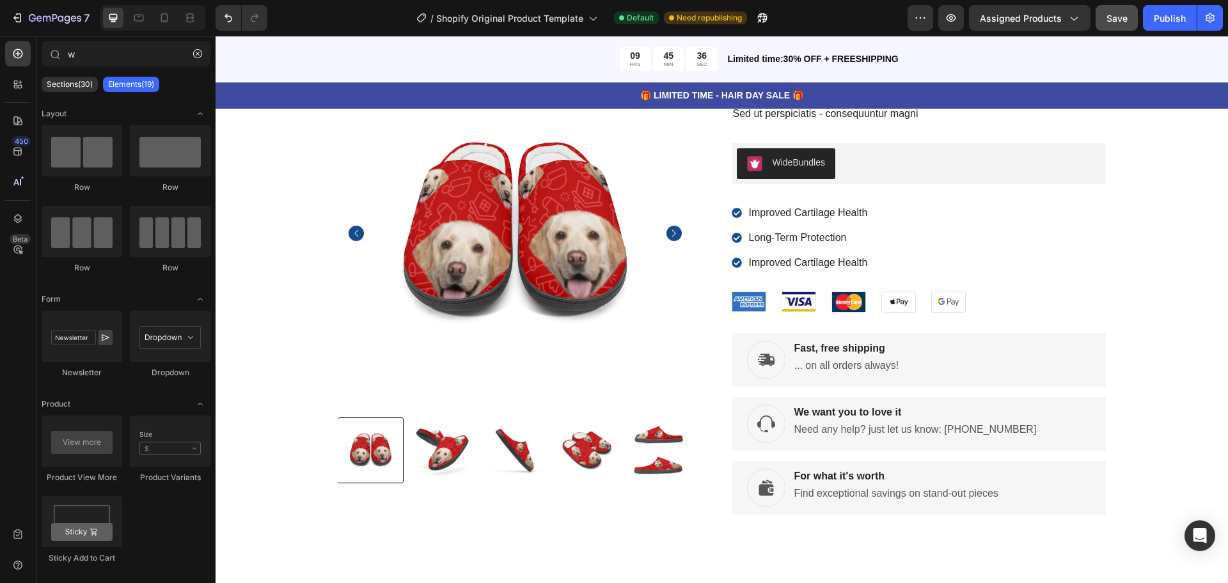
scroll to position [1326, 0]
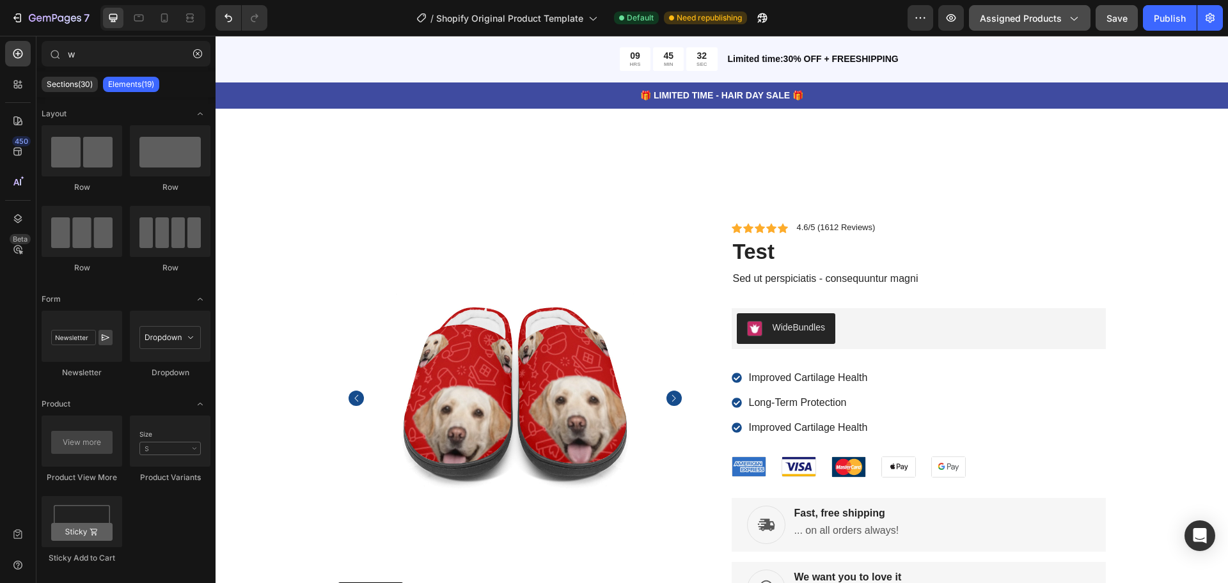
click at [1000, 28] on button "Assigned Products" at bounding box center [1030, 18] width 122 height 26
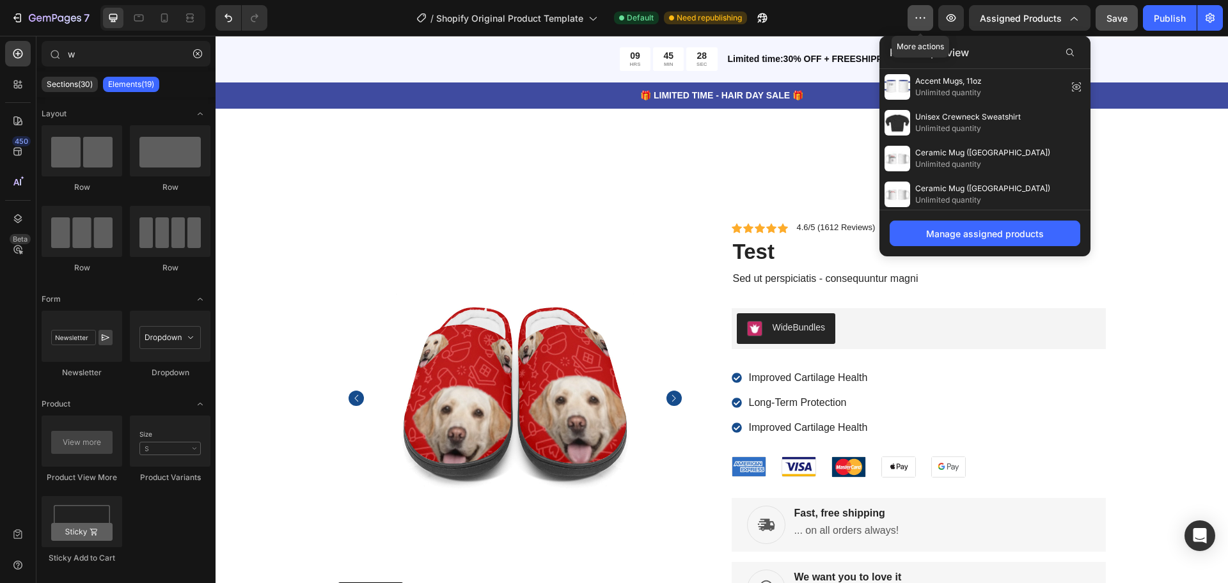
click at [926, 22] on icon "button" at bounding box center [920, 18] width 13 height 13
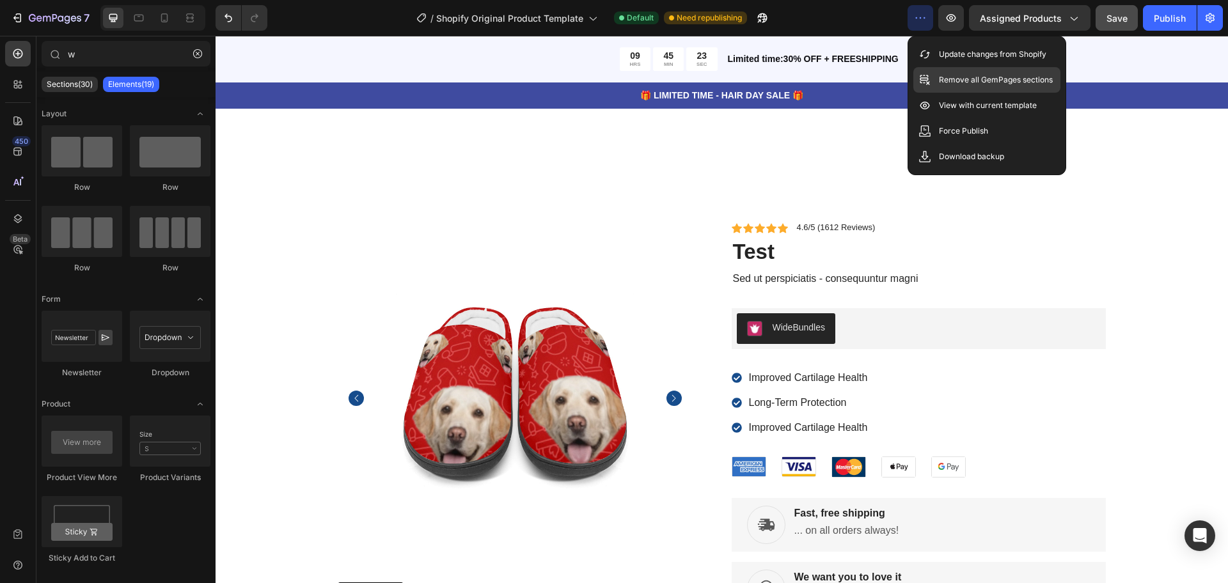
click at [959, 88] on div "Remove all GemPages sections" at bounding box center [986, 80] width 147 height 26
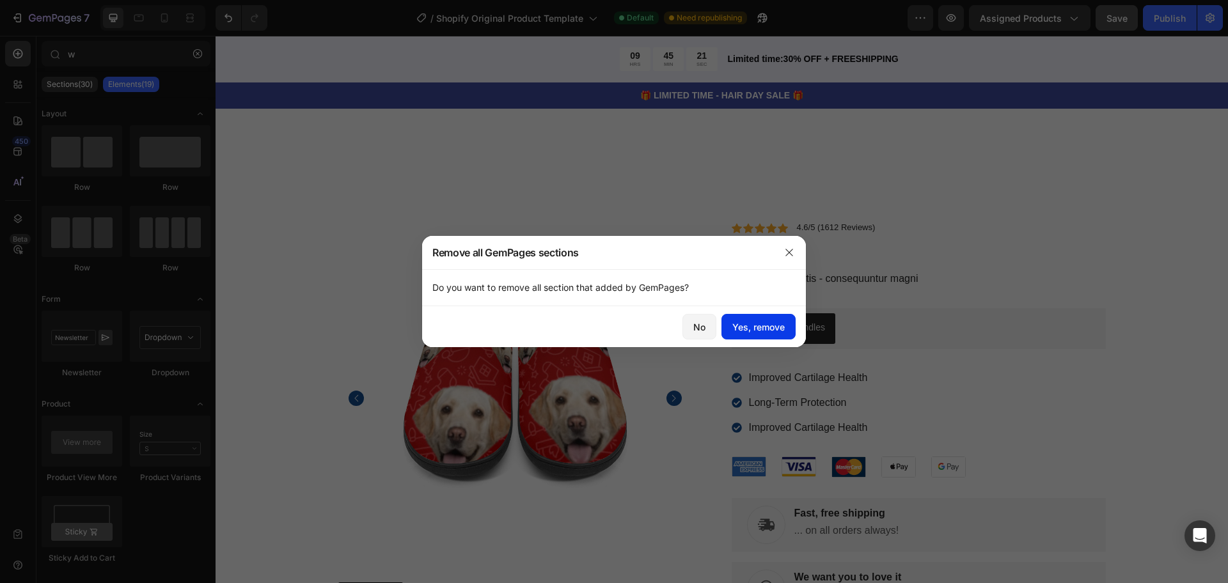
click at [744, 333] on div "Yes, remove" at bounding box center [758, 326] width 52 height 13
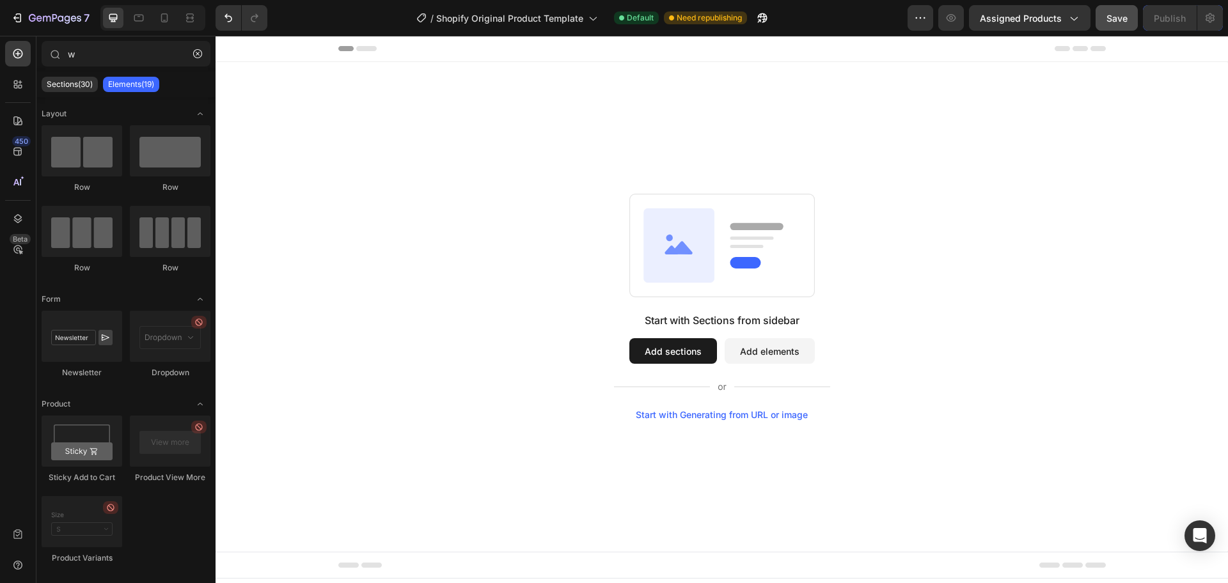
scroll to position [0, 0]
drag, startPoint x: 618, startPoint y: 277, endPoint x: 600, endPoint y: 272, distance: 19.2
click at [600, 272] on div "Start with Sections from sidebar Add sections Add elements Start with Generatin…" at bounding box center [722, 307] width 920 height 226
click at [666, 349] on button "Add sections" at bounding box center [673, 351] width 88 height 26
click at [17, 86] on icon at bounding box center [16, 87] width 4 height 4
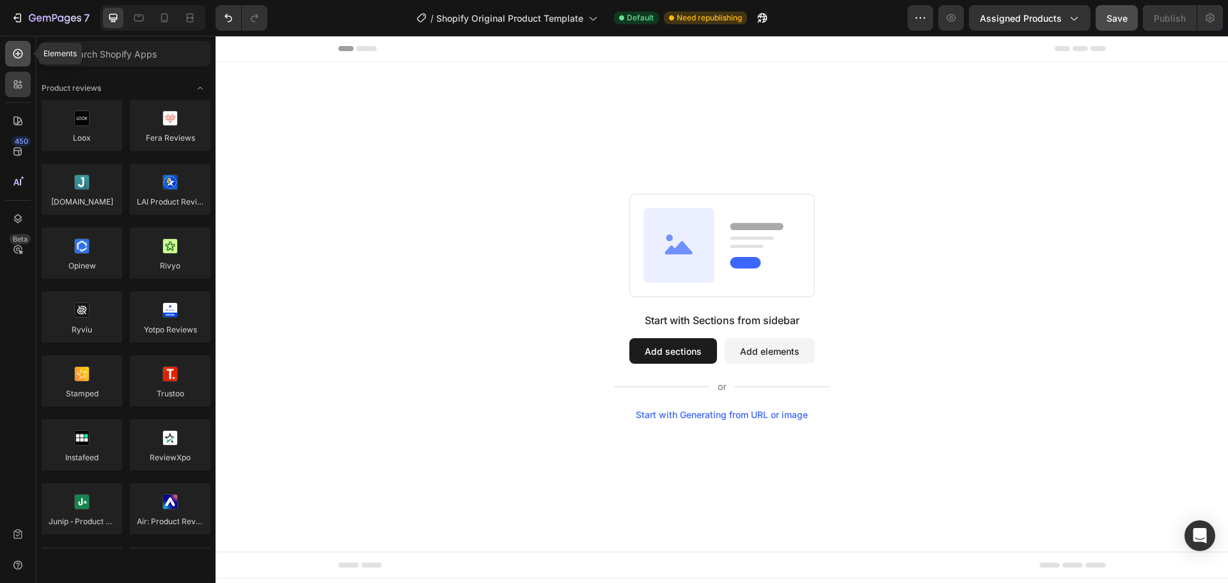
click at [12, 59] on icon at bounding box center [18, 53] width 13 height 13
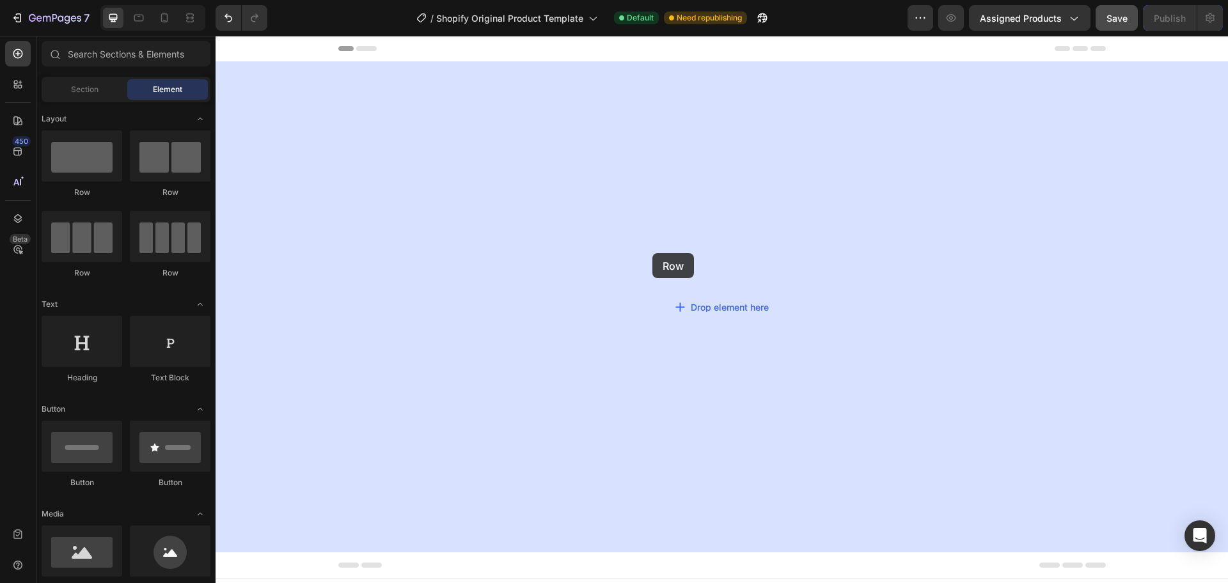
drag, startPoint x: 592, startPoint y: 215, endPoint x: 652, endPoint y: 254, distance: 72.2
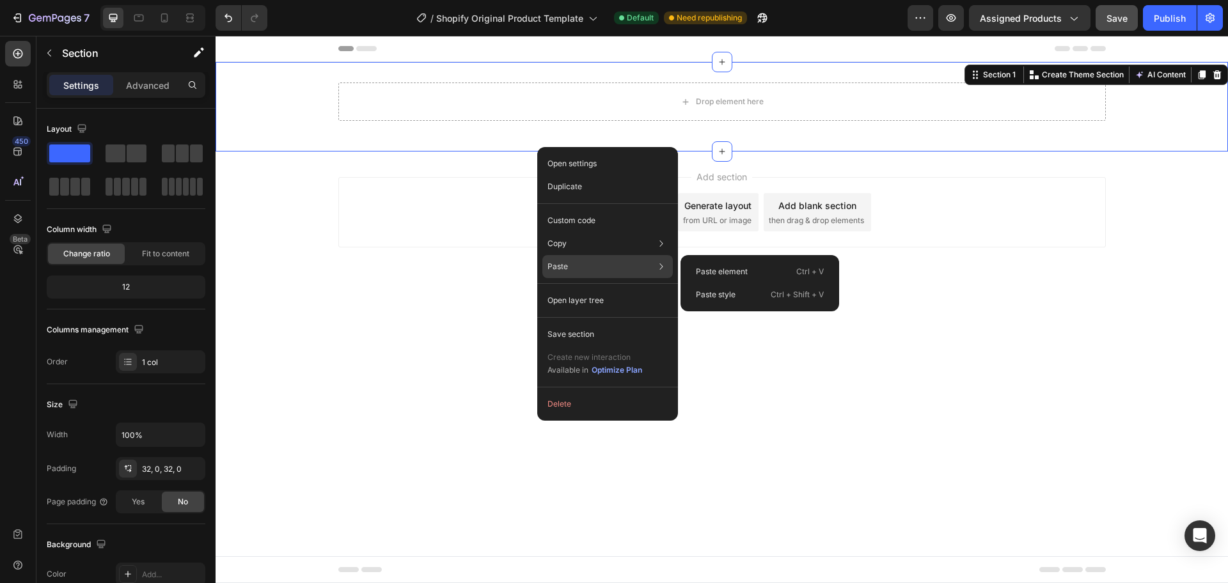
click at [656, 272] on icon at bounding box center [661, 266] width 13 height 13
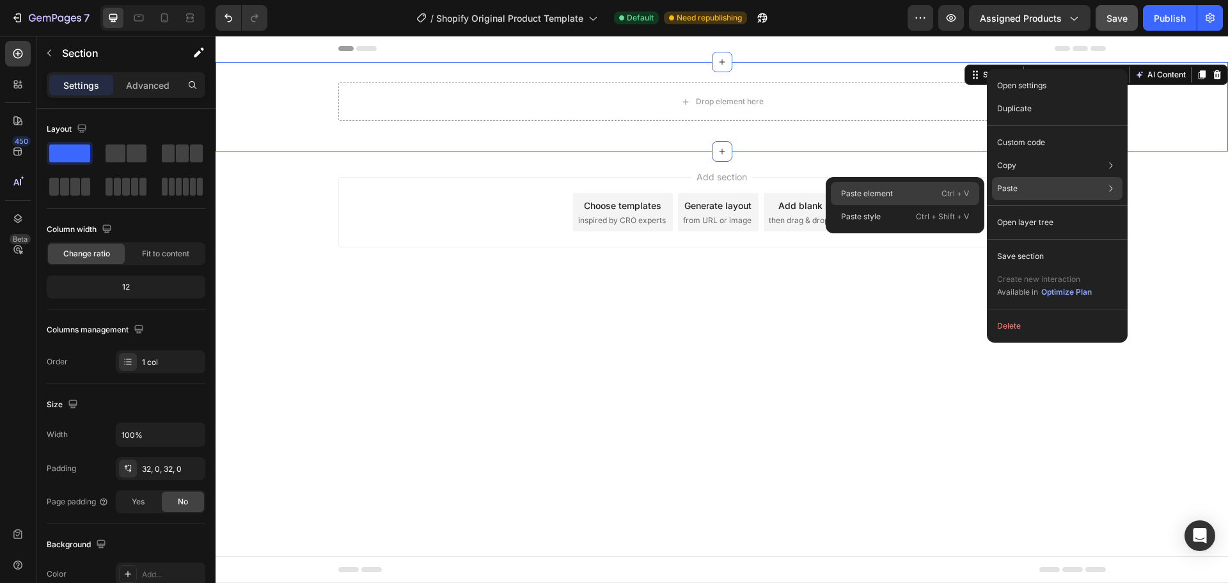
click at [886, 193] on p "Paste element" at bounding box center [867, 194] width 52 height 12
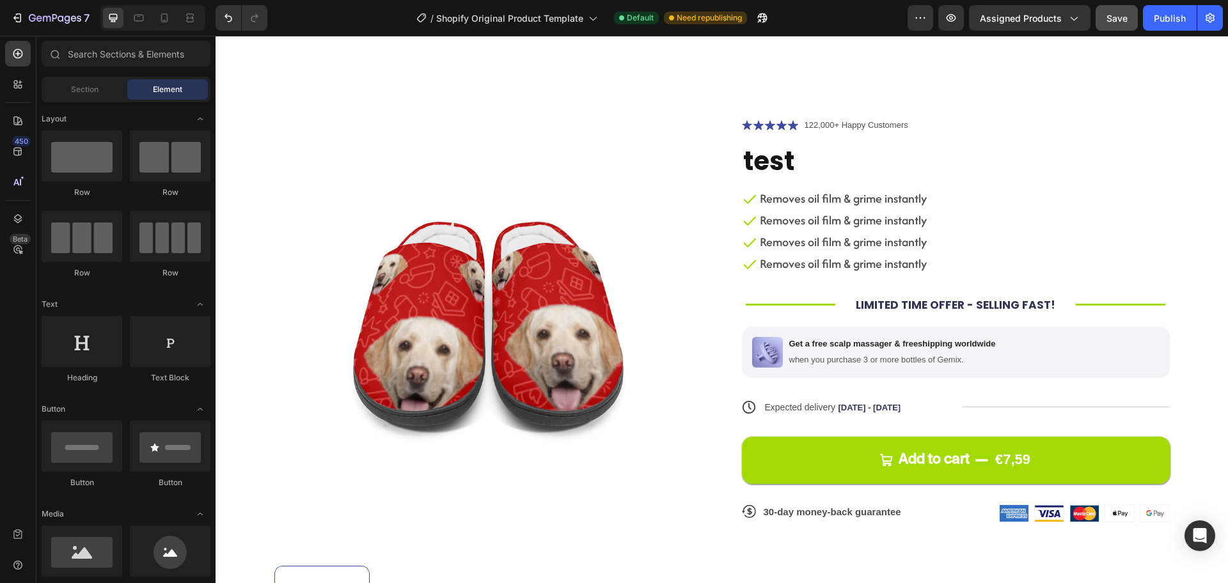
scroll to position [113, 0]
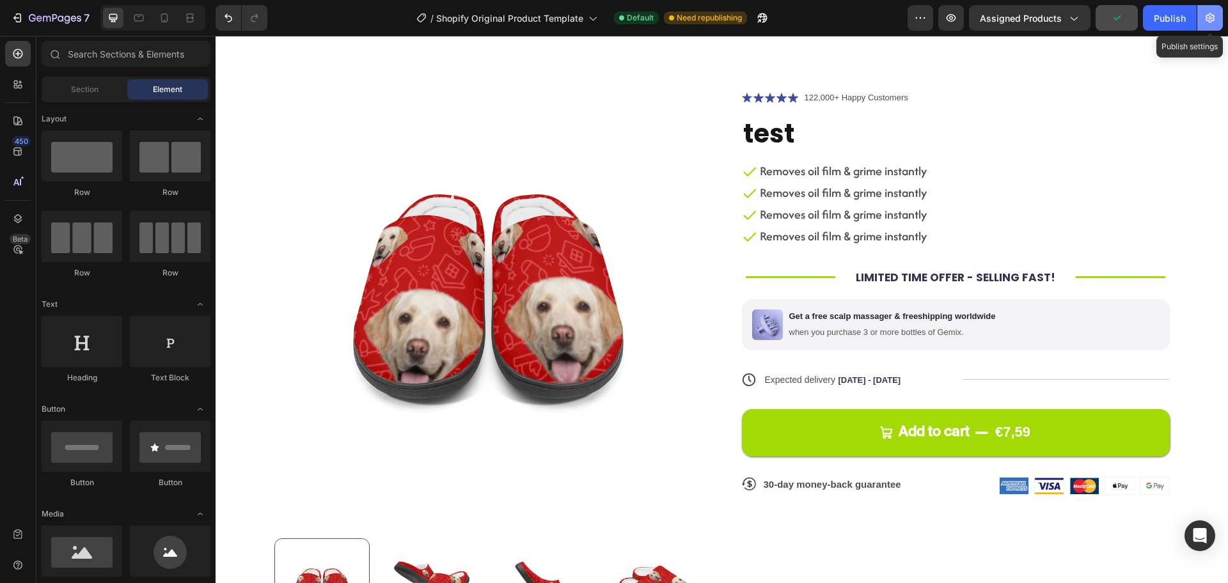
click at [1202, 28] on button "button" at bounding box center [1210, 18] width 26 height 26
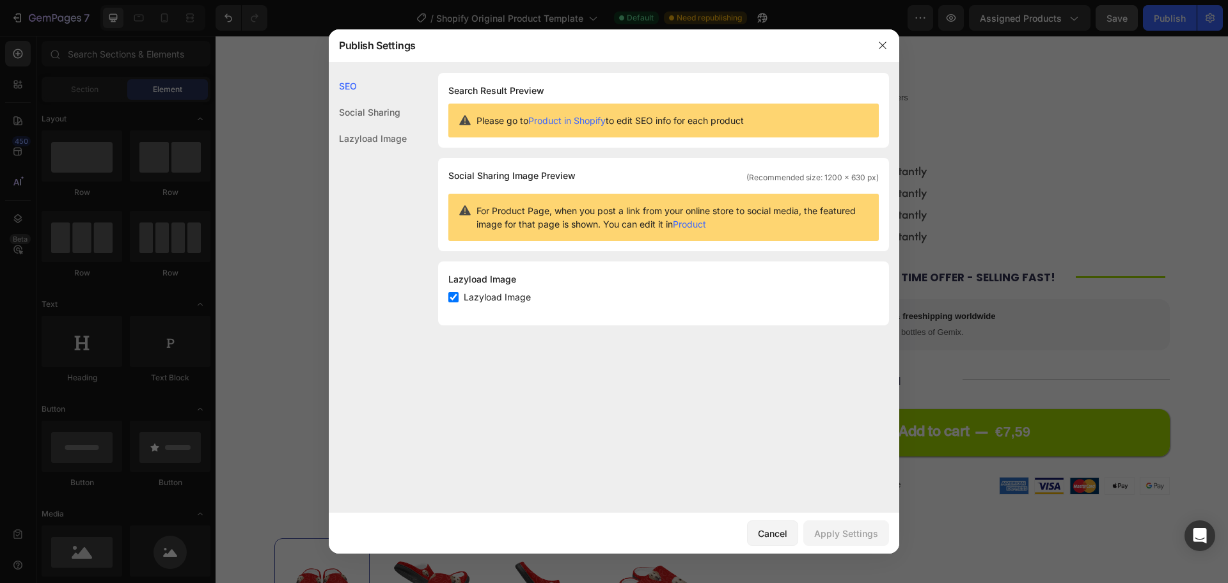
click at [1066, 110] on div at bounding box center [614, 291] width 1228 height 583
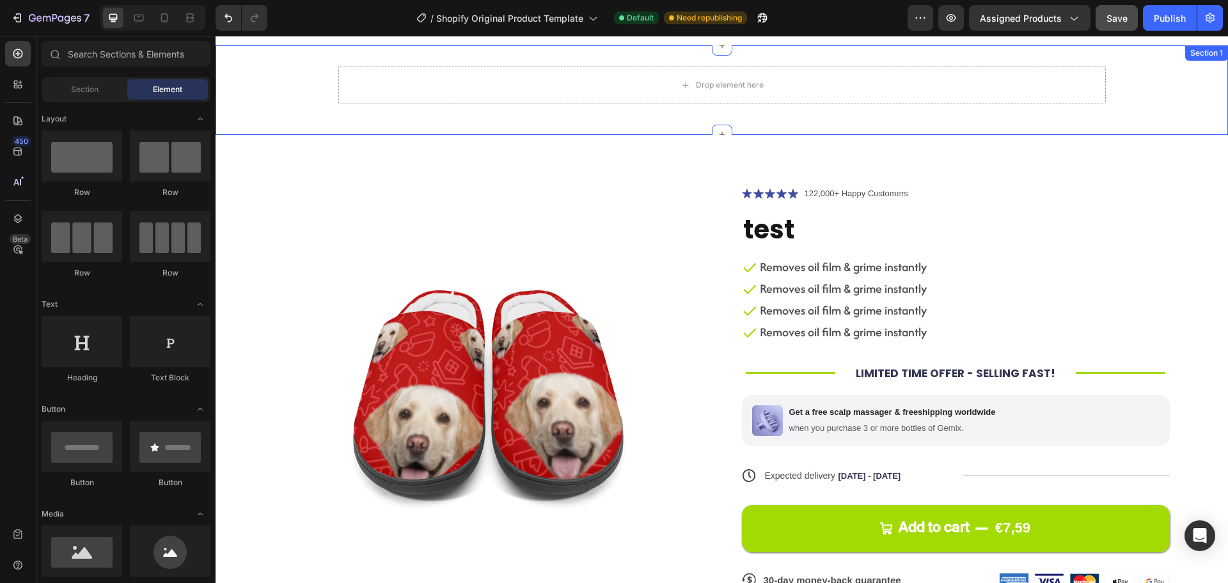
scroll to position [5, 0]
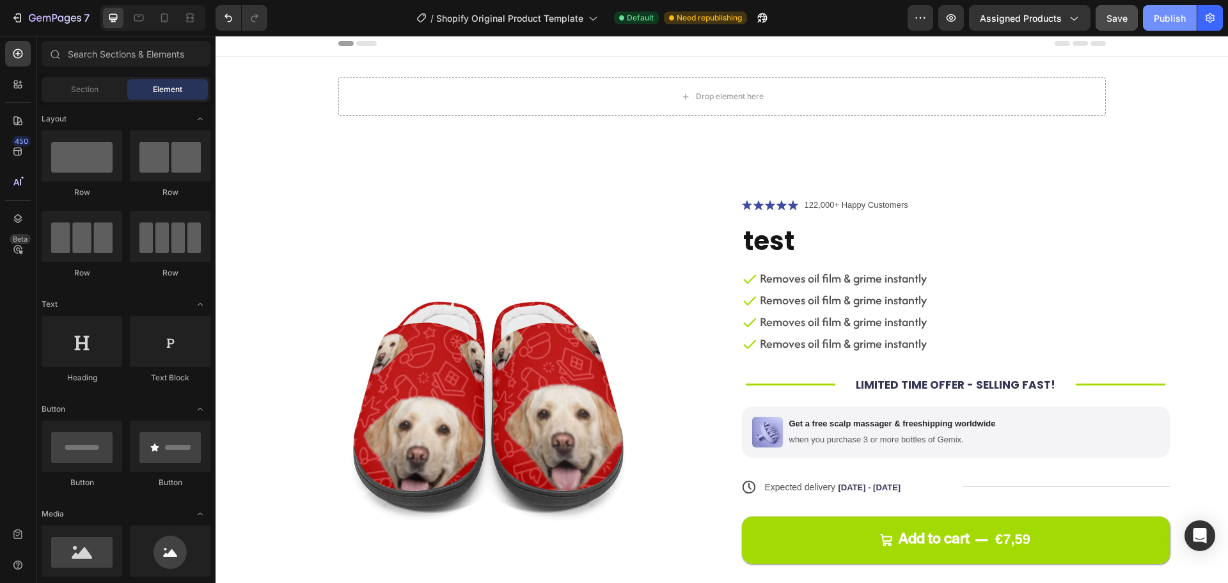
click at [1156, 21] on div "Publish" at bounding box center [1170, 18] width 32 height 13
click at [16, 90] on icon at bounding box center [18, 84] width 13 height 13
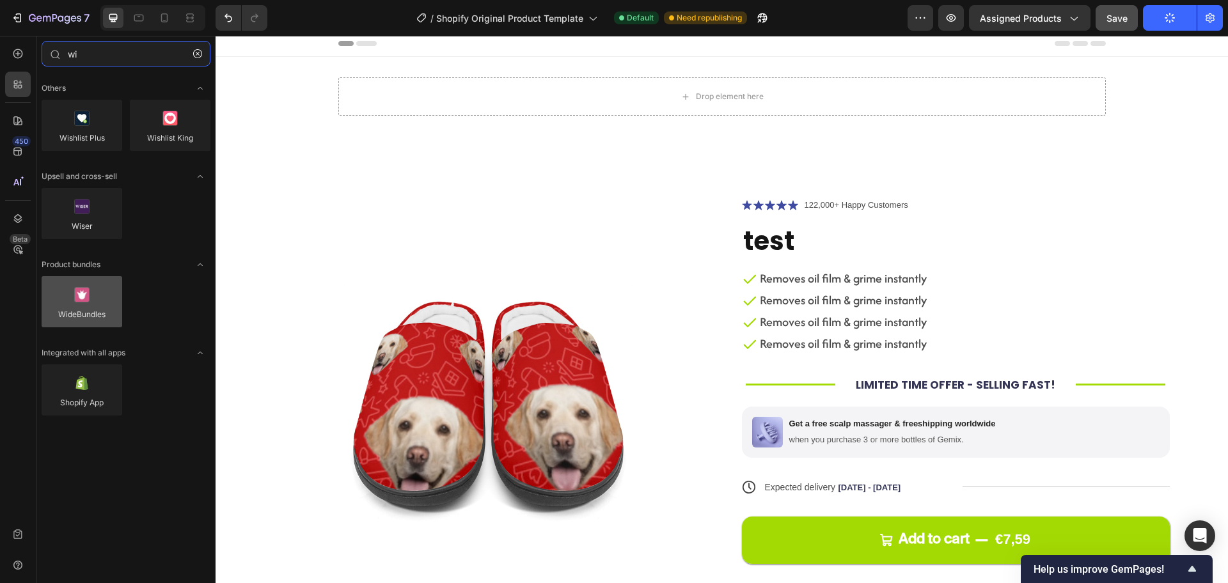
type input "wi"
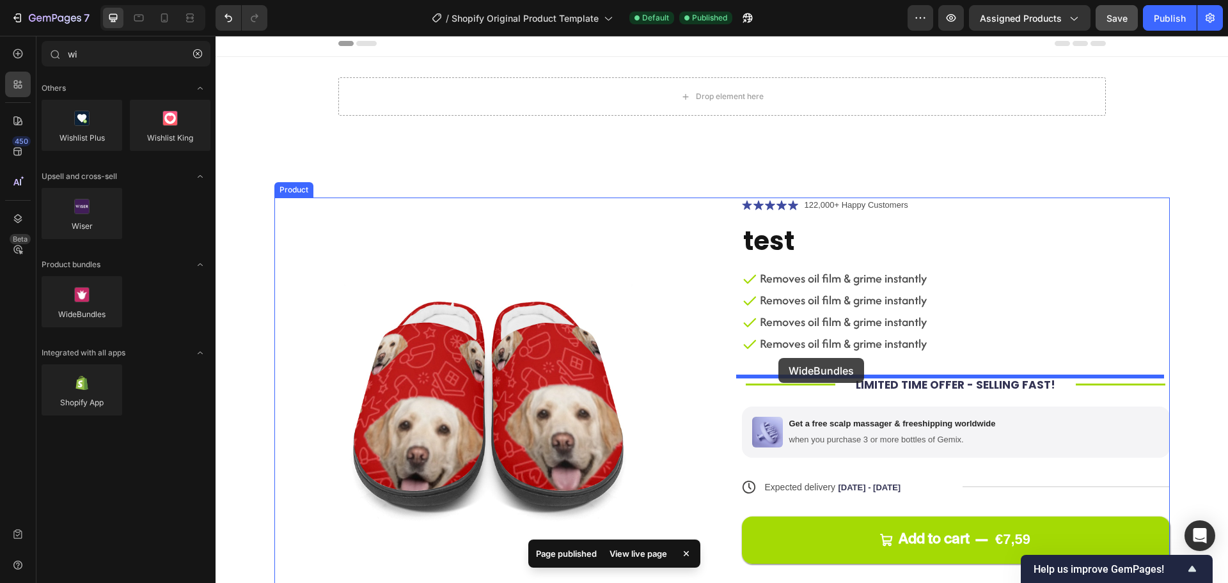
drag, startPoint x: 297, startPoint y: 355, endPoint x: 778, endPoint y: 359, distance: 481.0
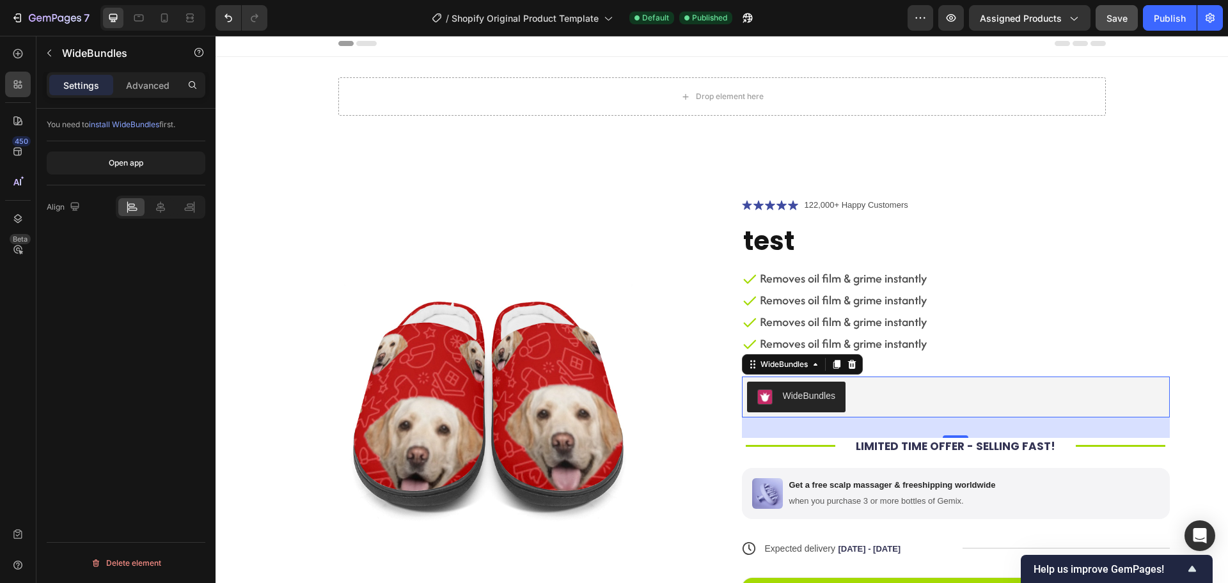
click at [864, 398] on div "WideBundles" at bounding box center [956, 397] width 418 height 31
click at [804, 366] on div "WideBundles" at bounding box center [784, 365] width 52 height 12
click at [814, 367] on icon at bounding box center [815, 364] width 10 height 10
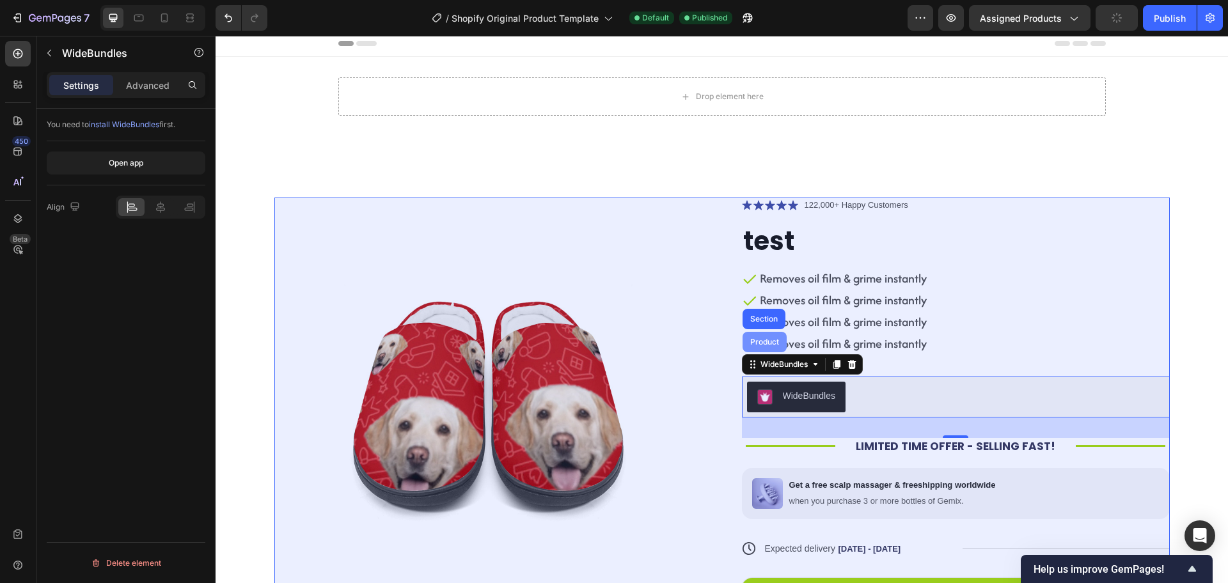
click at [763, 339] on div "Product" at bounding box center [765, 342] width 34 height 8
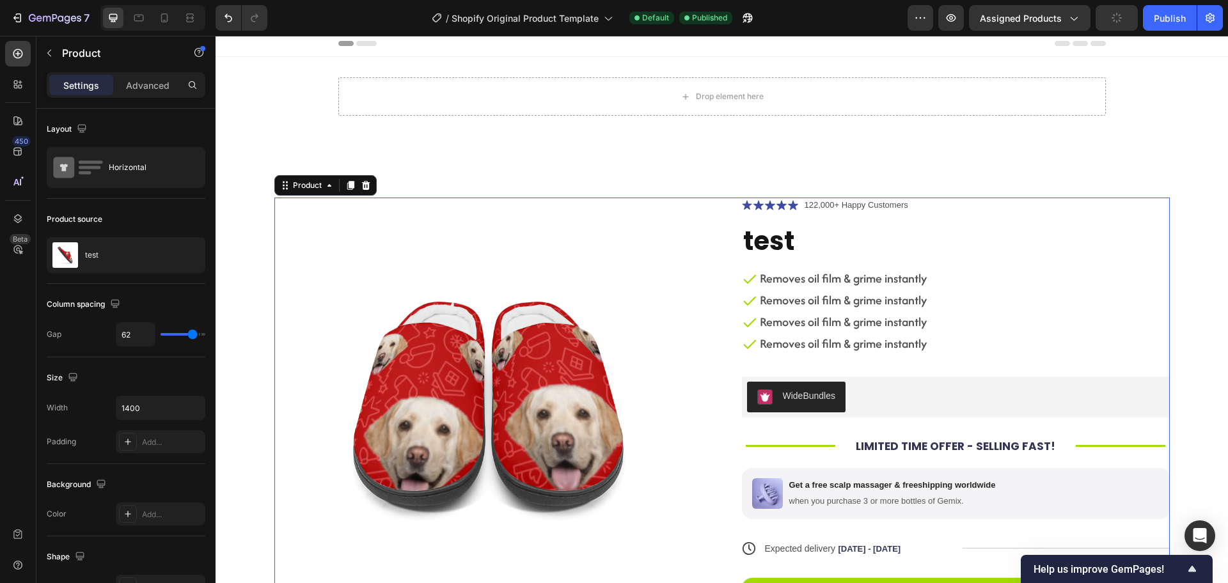
click at [785, 394] on div "WideBundles" at bounding box center [809, 396] width 53 height 13
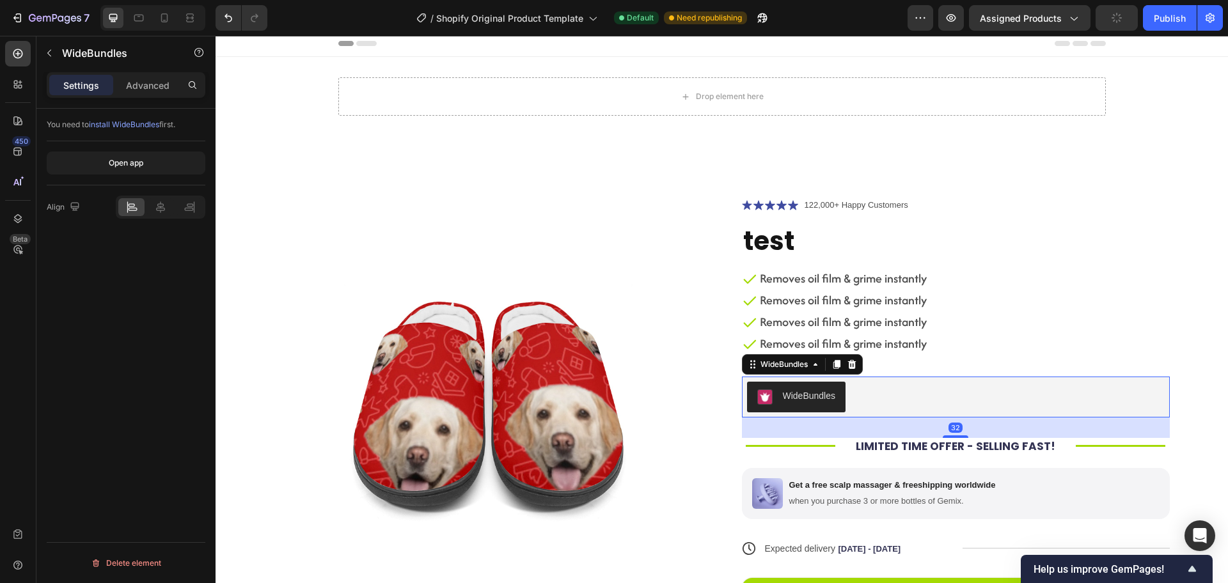
click at [785, 394] on div "WideBundles" at bounding box center [809, 396] width 53 height 13
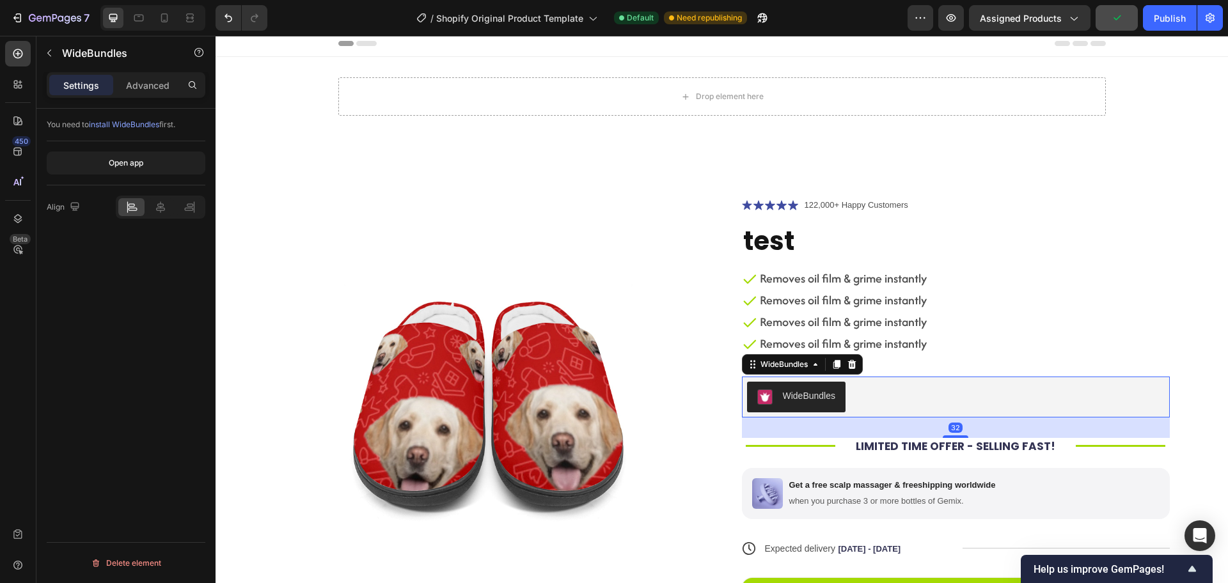
click at [785, 394] on div "WideBundles" at bounding box center [809, 396] width 53 height 13
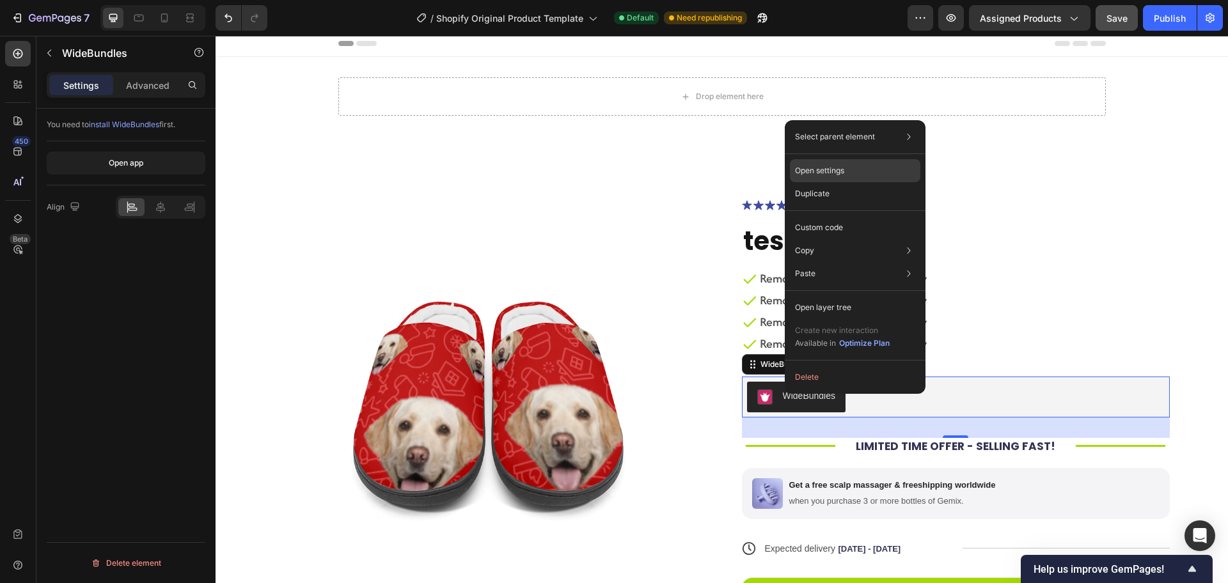
click at [826, 171] on p "Open settings" at bounding box center [819, 171] width 49 height 12
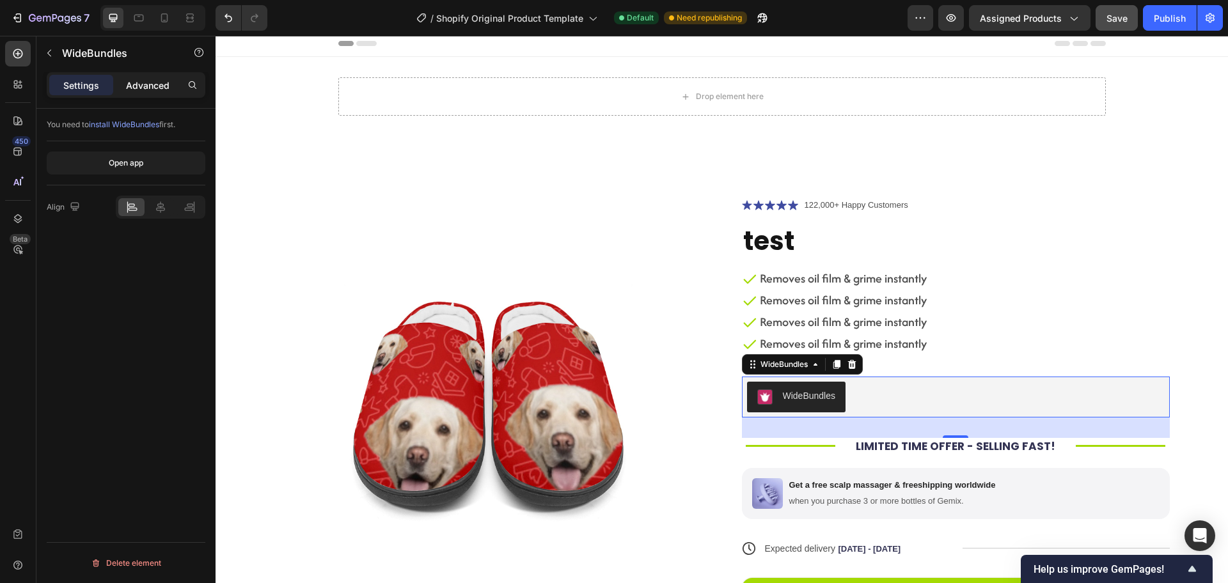
click at [145, 88] on p "Advanced" at bounding box center [147, 85] width 43 height 13
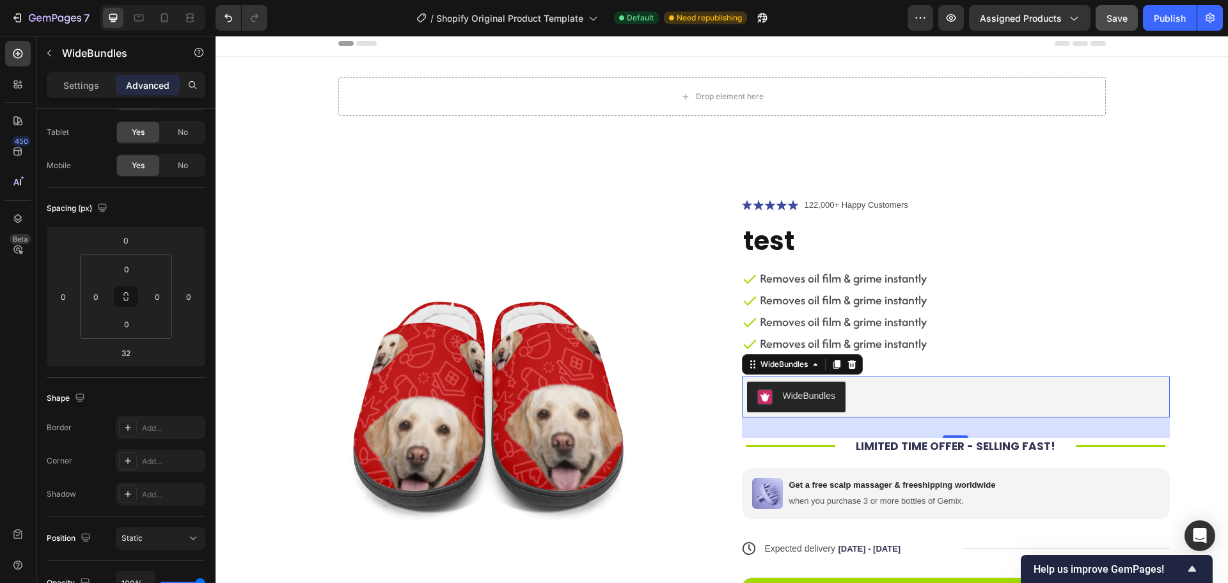
scroll to position [347, 0]
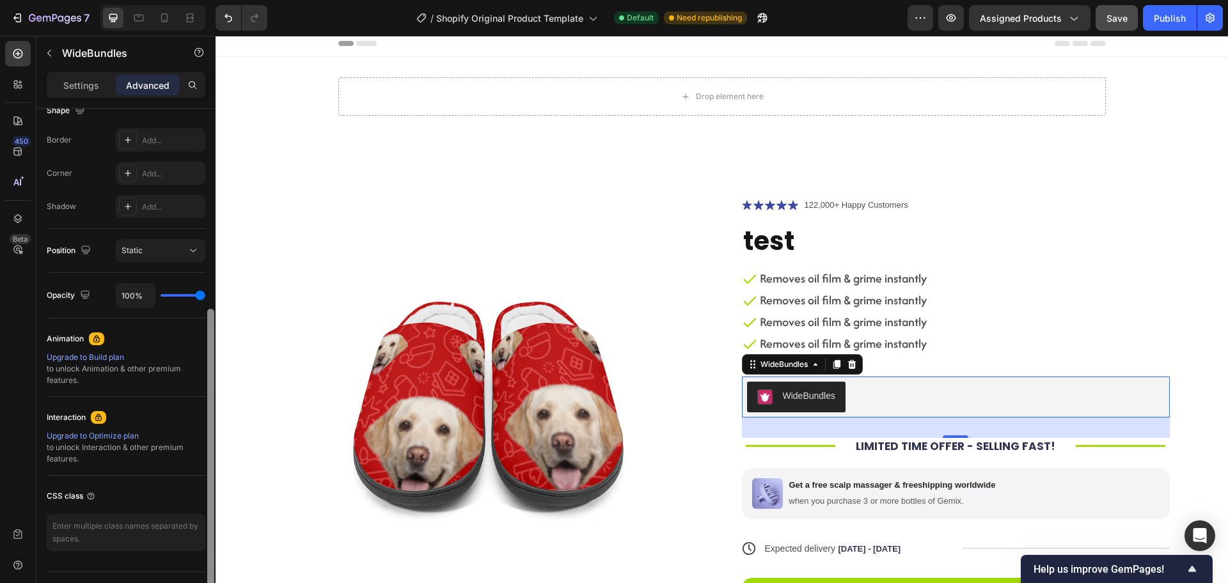
drag, startPoint x: 212, startPoint y: 191, endPoint x: 205, endPoint y: 391, distance: 201.0
click at [205, 391] on div "Display on Desktop Yes No Tablet Yes No Mobile Yes No Spacing (px) 0 0 32 0 0 0…" at bounding box center [125, 364] width 179 height 511
drag, startPoint x: 205, startPoint y: 391, endPoint x: 205, endPoint y: 402, distance: 10.9
click at [205, 402] on div "Display on Desktop Yes No Tablet Yes No Mobile Yes No Spacing (px) 0 0 32 0 0 0…" at bounding box center [125, 205] width 179 height 888
click at [180, 395] on div "Animation Upgrade to Build plan to unlock Animation & other premium features." at bounding box center [126, 358] width 159 height 79
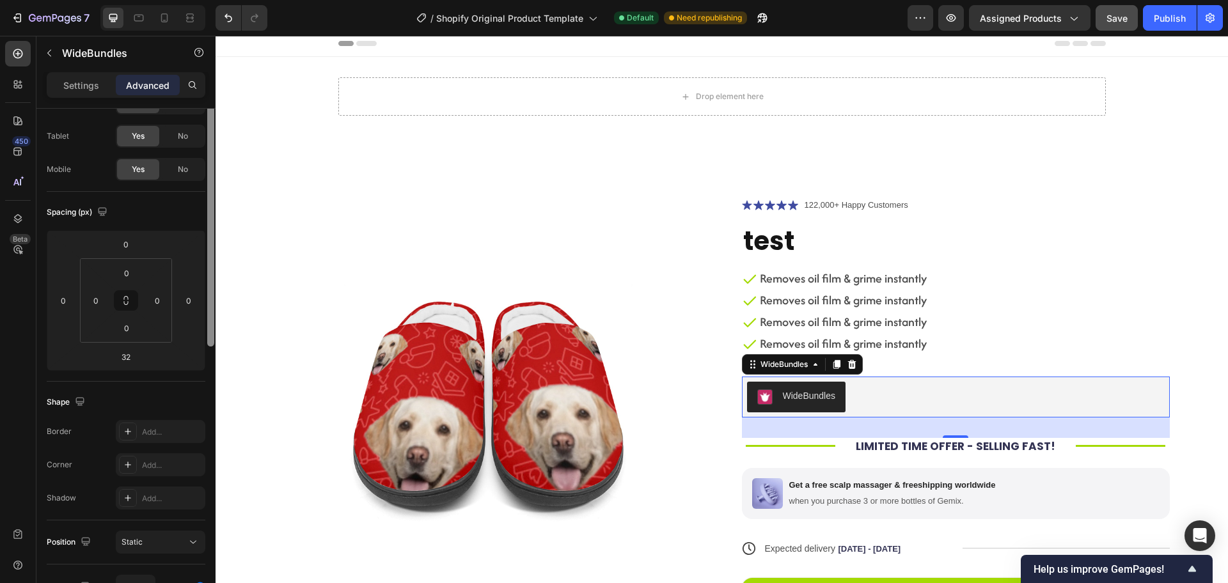
scroll to position [0, 0]
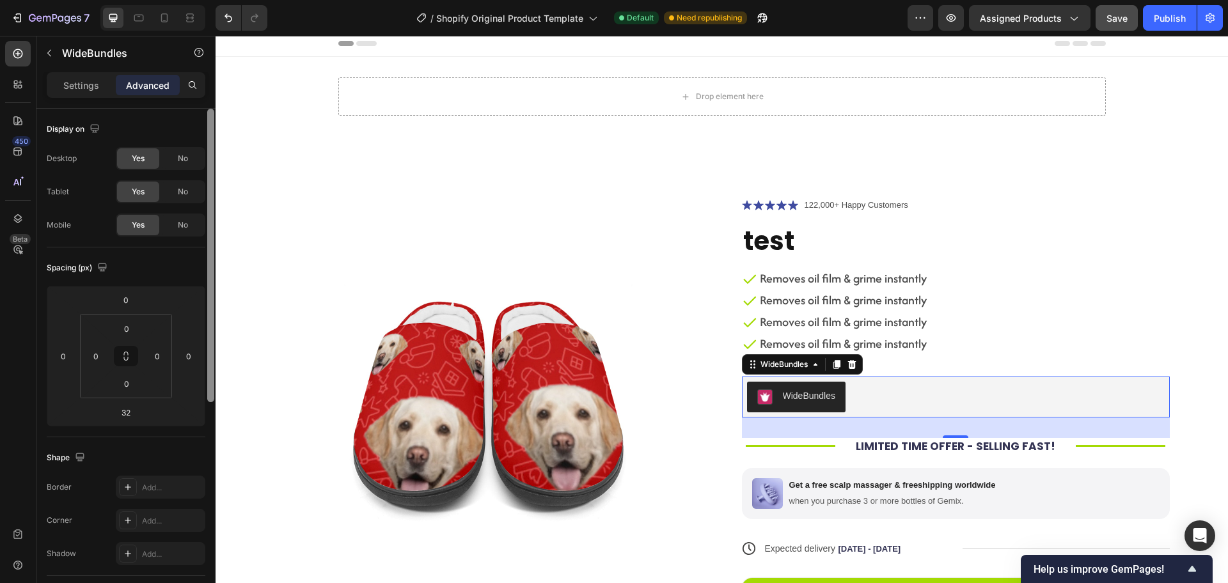
drag, startPoint x: 213, startPoint y: 429, endPoint x: 204, endPoint y: 164, distance: 264.3
click at [204, 164] on div "Display on Desktop Yes No Tablet Yes No Mobile Yes No Spacing (px) 0 0 32 0 0 0…" at bounding box center [125, 364] width 179 height 511
click at [861, 330] on p "Removes oil film & grime instantly" at bounding box center [843, 322] width 167 height 17
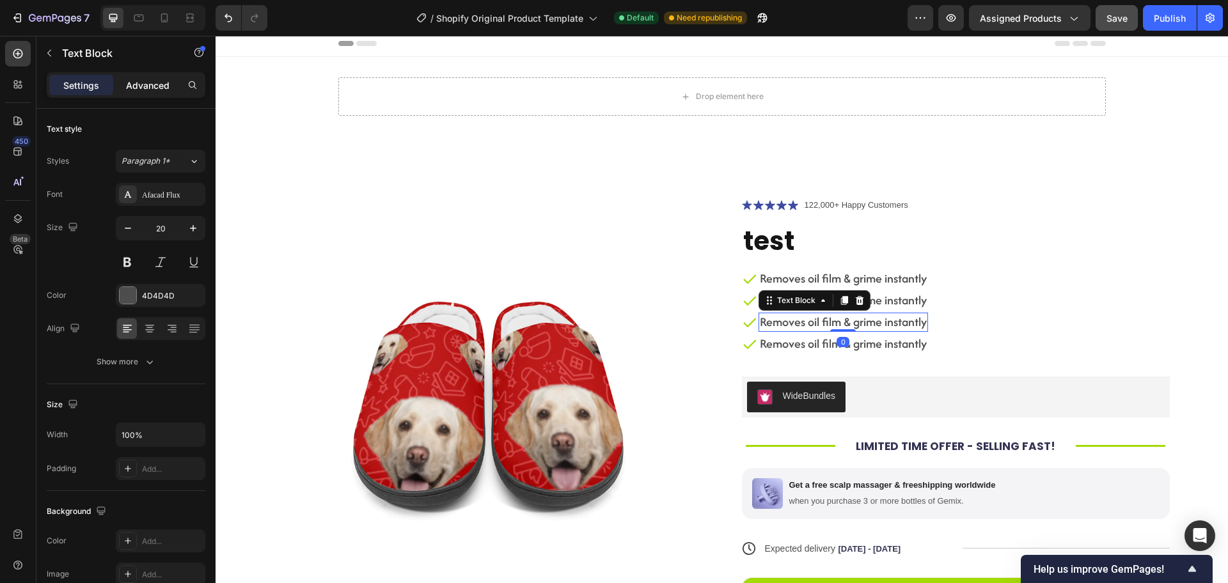
click at [150, 86] on p "Advanced" at bounding box center [147, 85] width 43 height 13
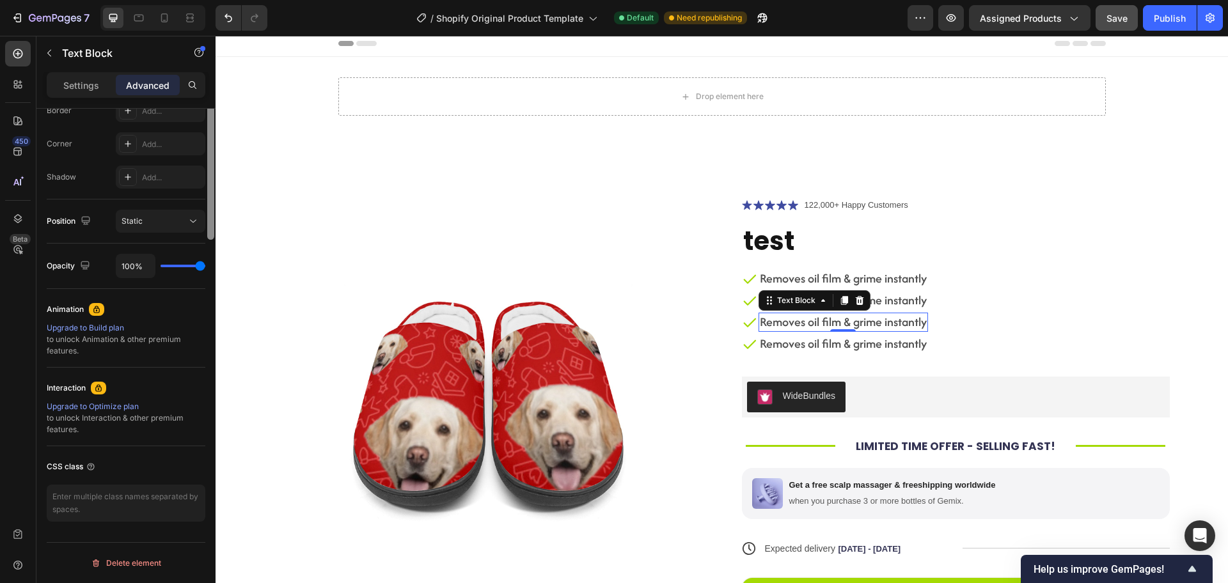
scroll to position [136, 0]
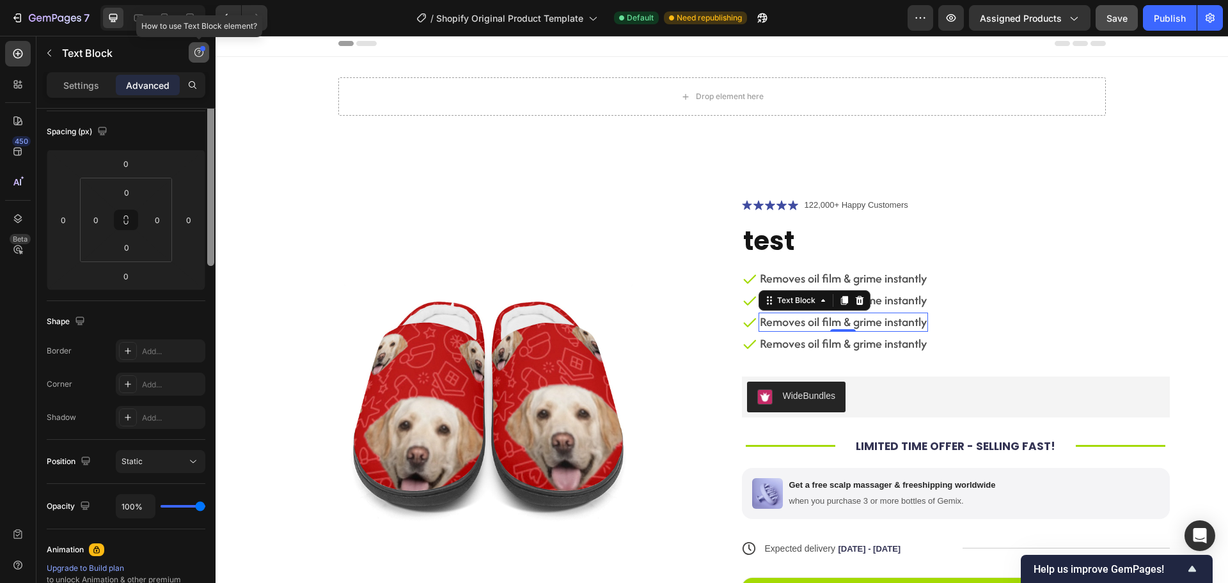
drag, startPoint x: 210, startPoint y: 130, endPoint x: 199, endPoint y: 43, distance: 88.4
click at [199, 43] on div "wi Sections(25) Elements(6) Conversion booster Popup Media Video Banner Hero Ba…" at bounding box center [125, 309] width 179 height 547
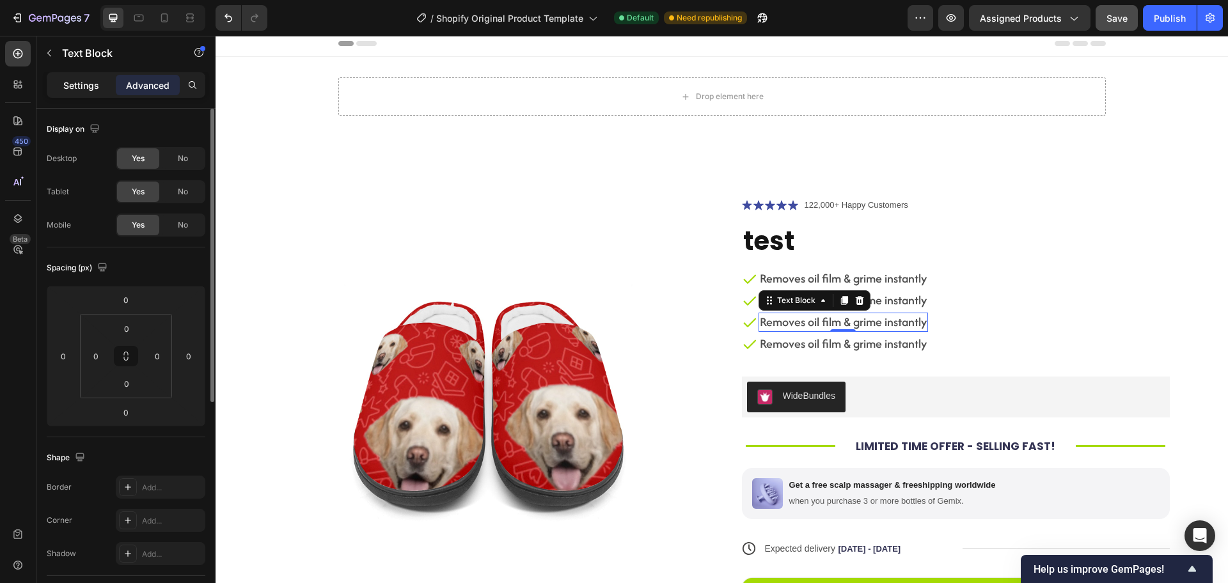
click at [68, 89] on p "Settings" at bounding box center [81, 85] width 36 height 13
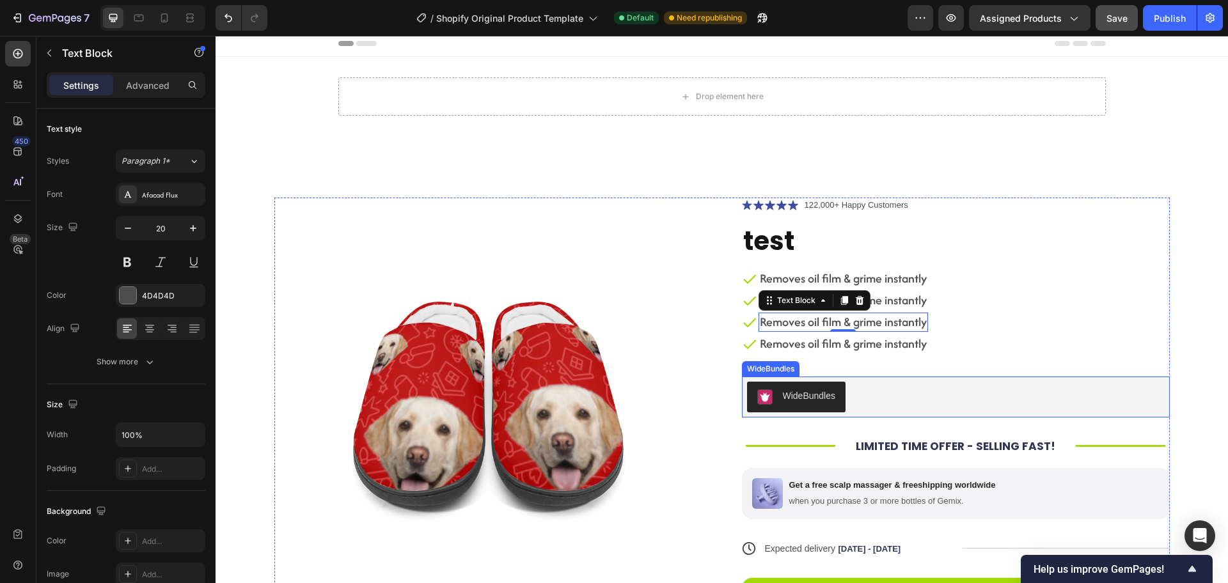
click at [807, 399] on div "WideBundles" at bounding box center [809, 396] width 53 height 13
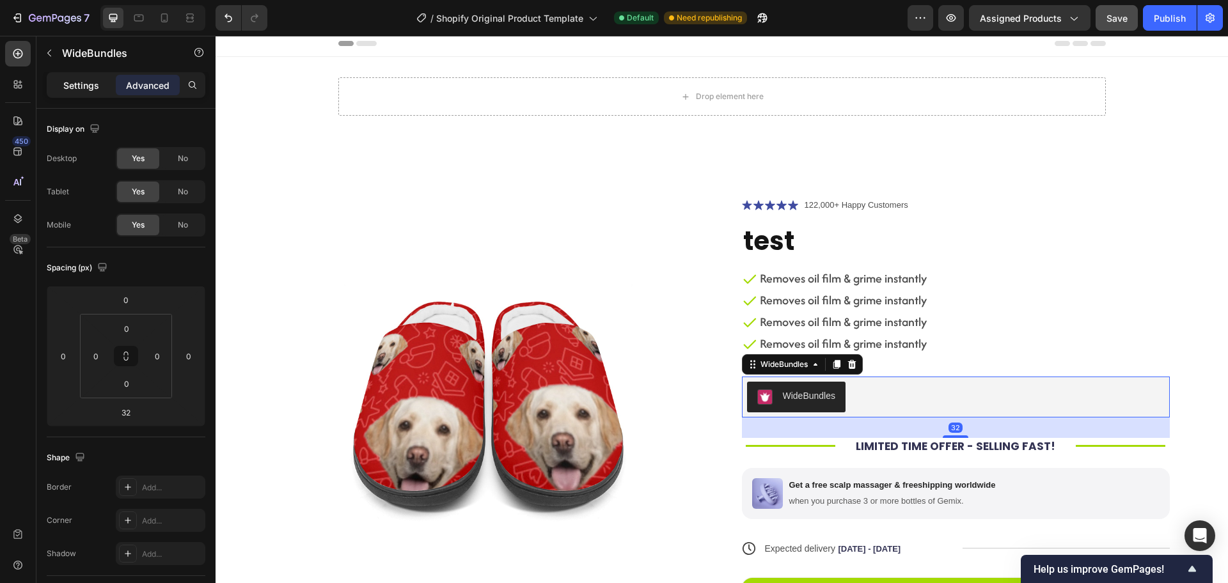
click at [86, 95] on div "Settings" at bounding box center [81, 85] width 64 height 20
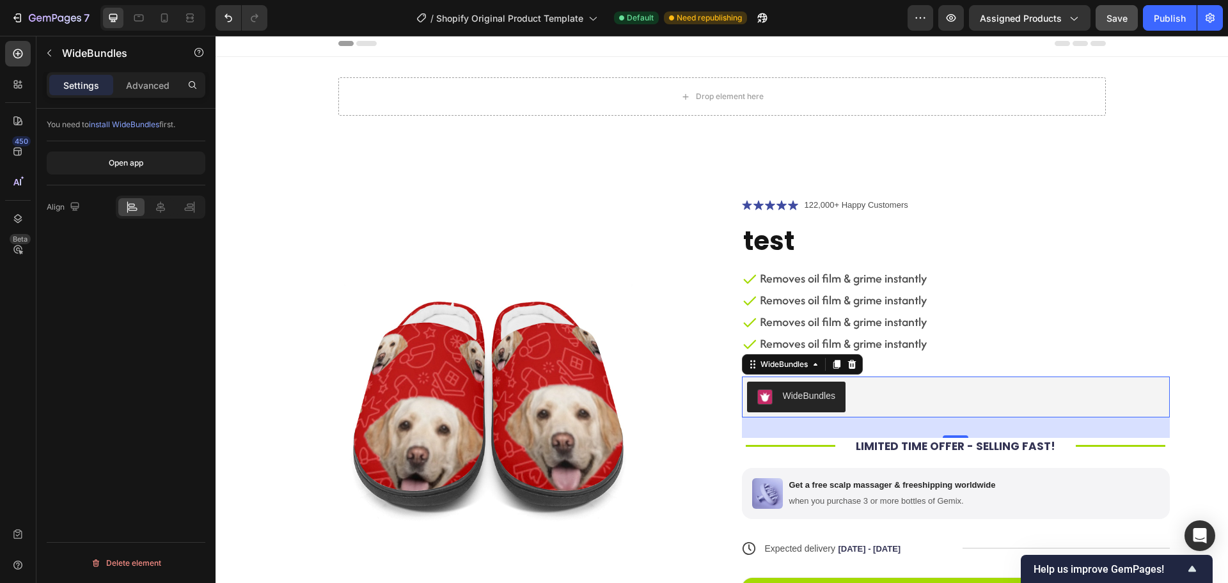
click at [168, 28] on div at bounding box center [152, 18] width 105 height 26
click at [167, 26] on div at bounding box center [164, 18] width 20 height 20
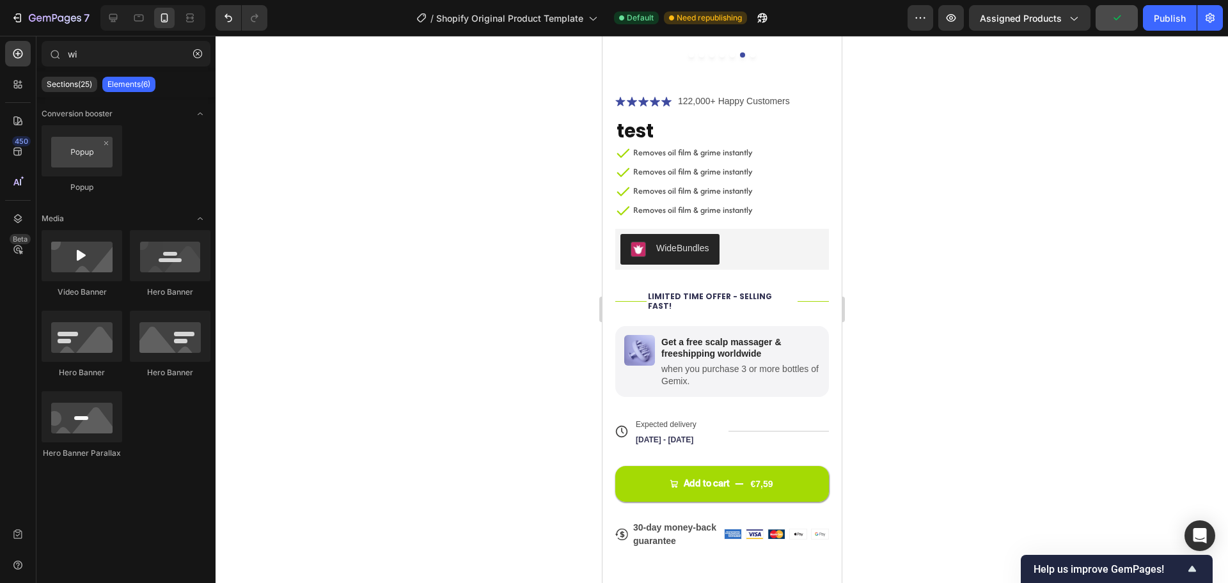
scroll to position [311, 0]
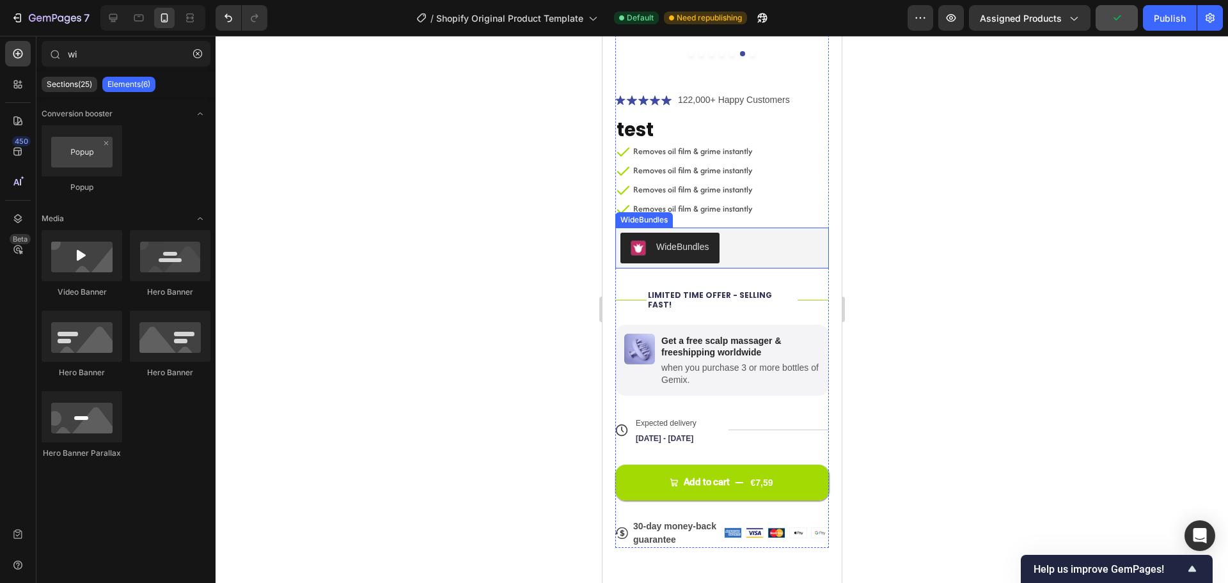
click at [752, 233] on div "WideBundles" at bounding box center [721, 248] width 203 height 31
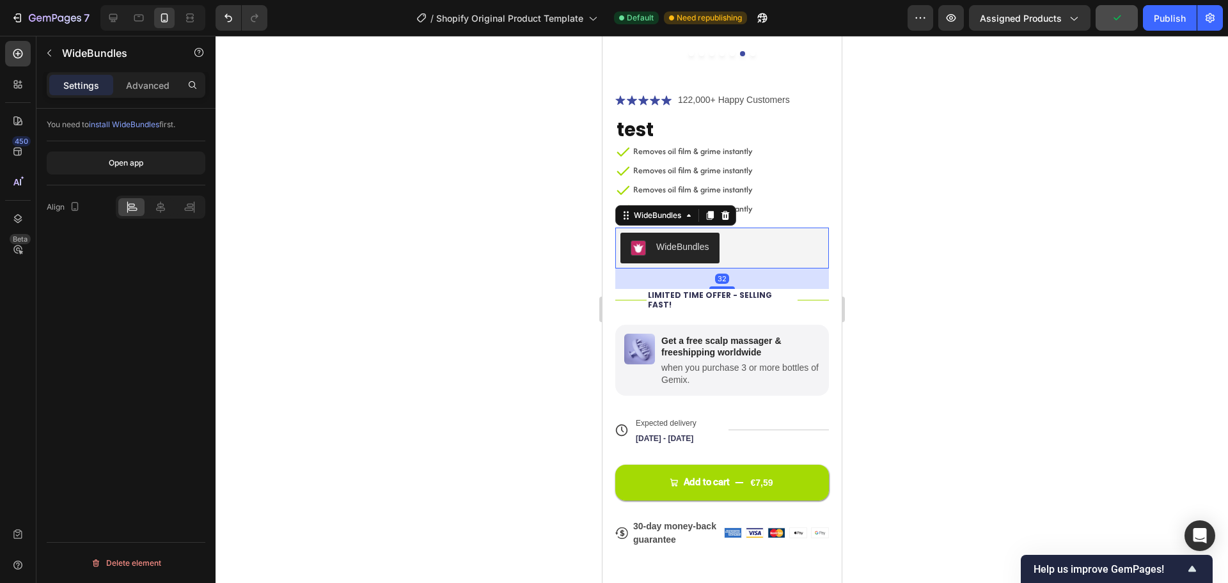
click at [752, 233] on div "WideBundles" at bounding box center [721, 248] width 203 height 31
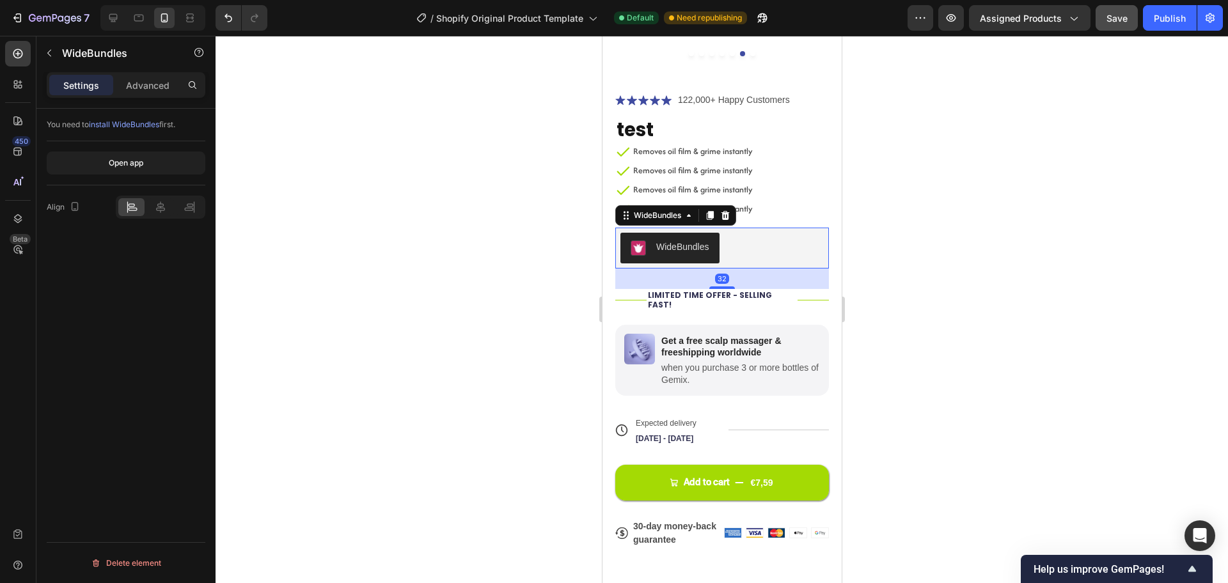
click at [752, 233] on div "WideBundles" at bounding box center [721, 248] width 203 height 31
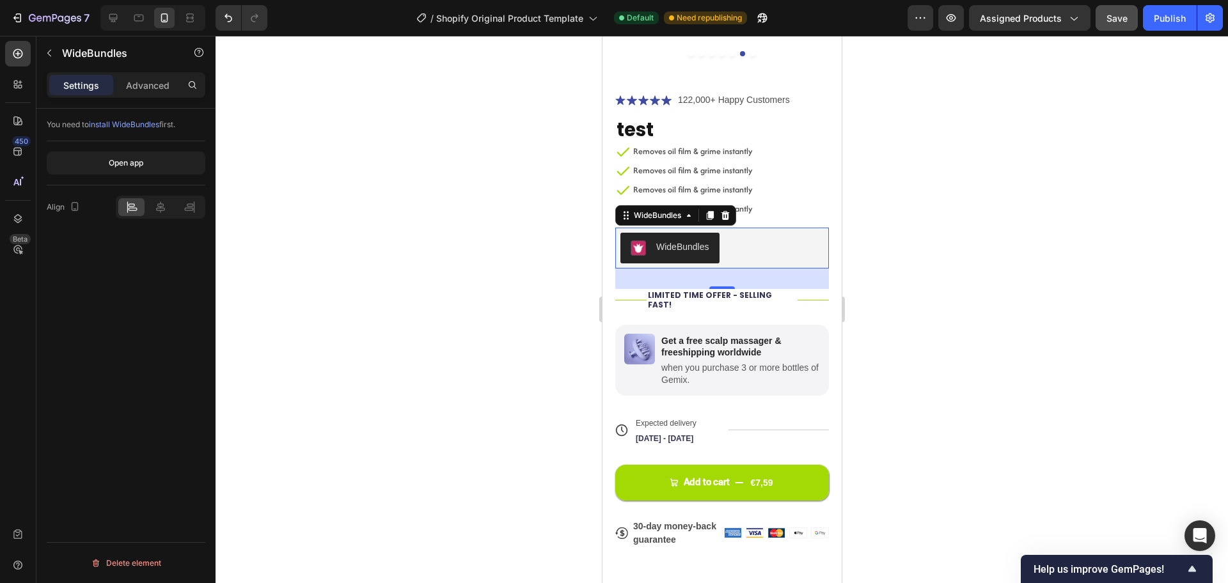
click at [752, 233] on div "WideBundles" at bounding box center [721, 248] width 203 height 31
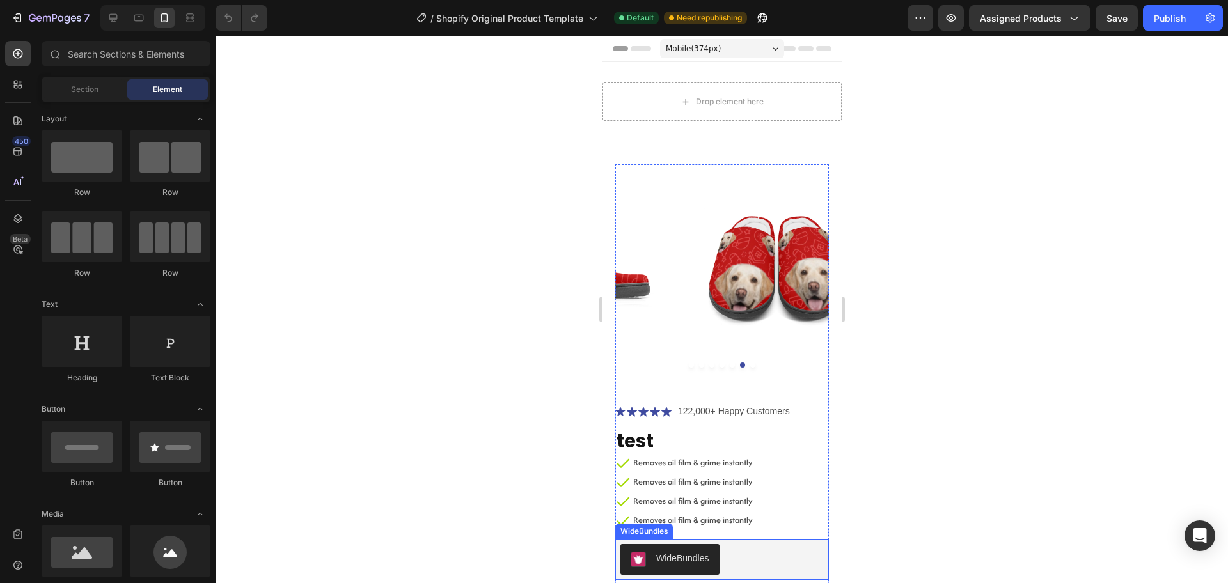
click at [698, 552] on div "WideBundles" at bounding box center [682, 558] width 53 height 13
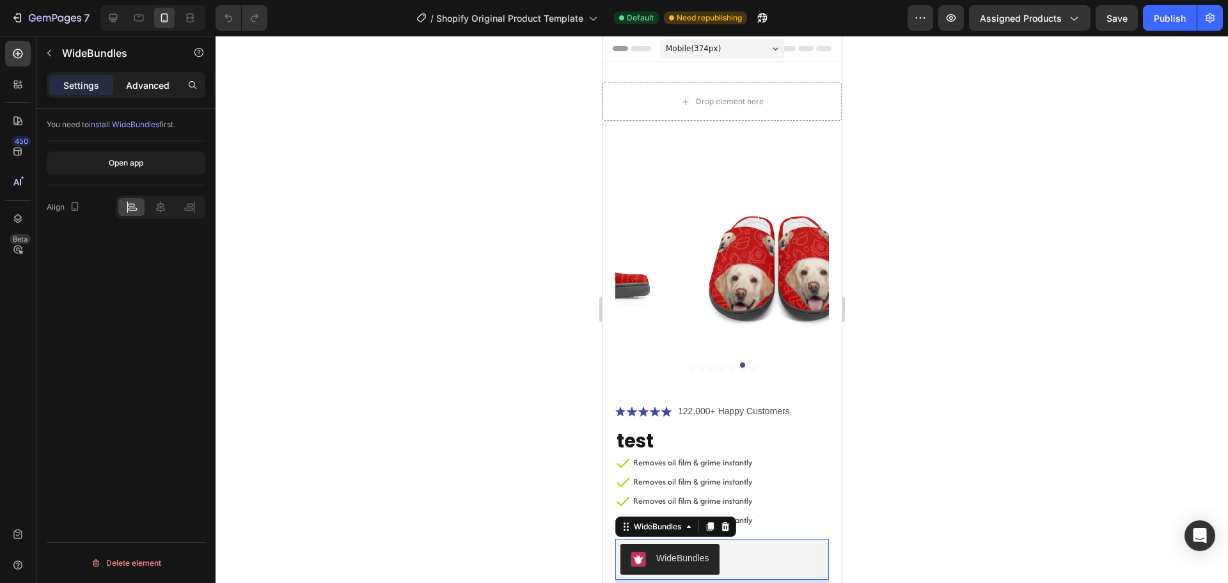
click at [167, 79] on p "Advanced" at bounding box center [147, 85] width 43 height 13
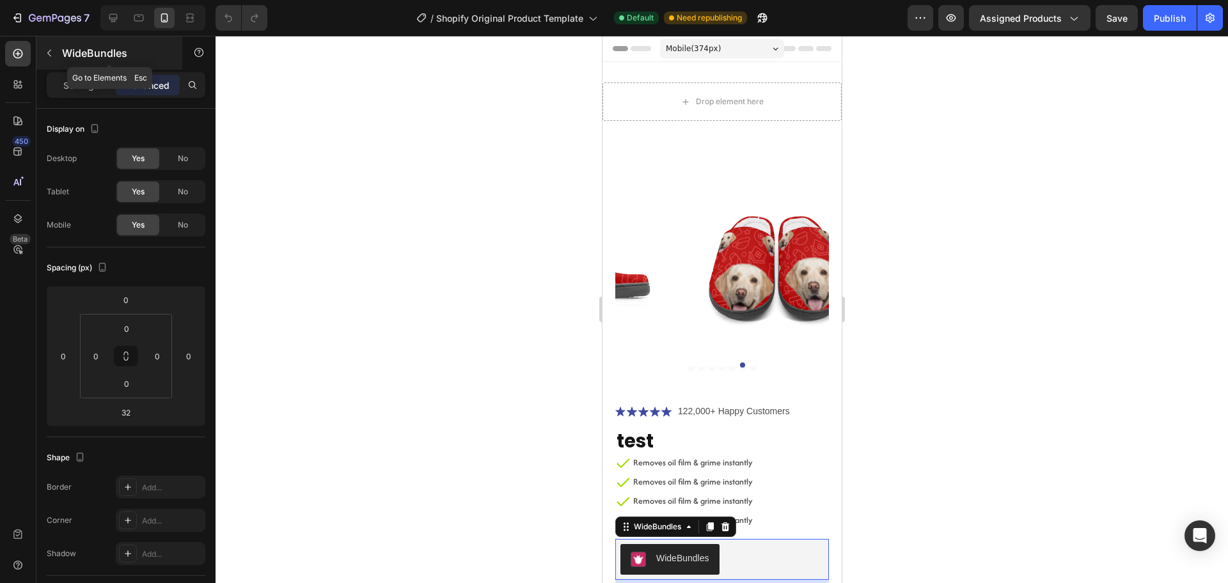
click at [53, 51] on icon "button" at bounding box center [49, 53] width 10 height 10
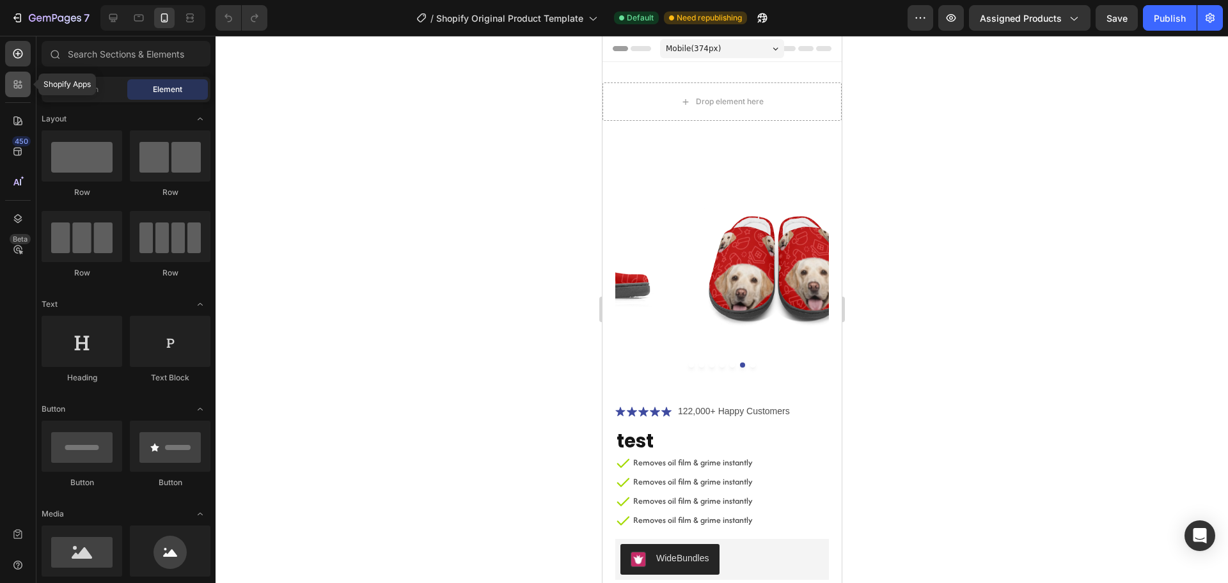
click at [22, 83] on icon at bounding box center [18, 84] width 13 height 13
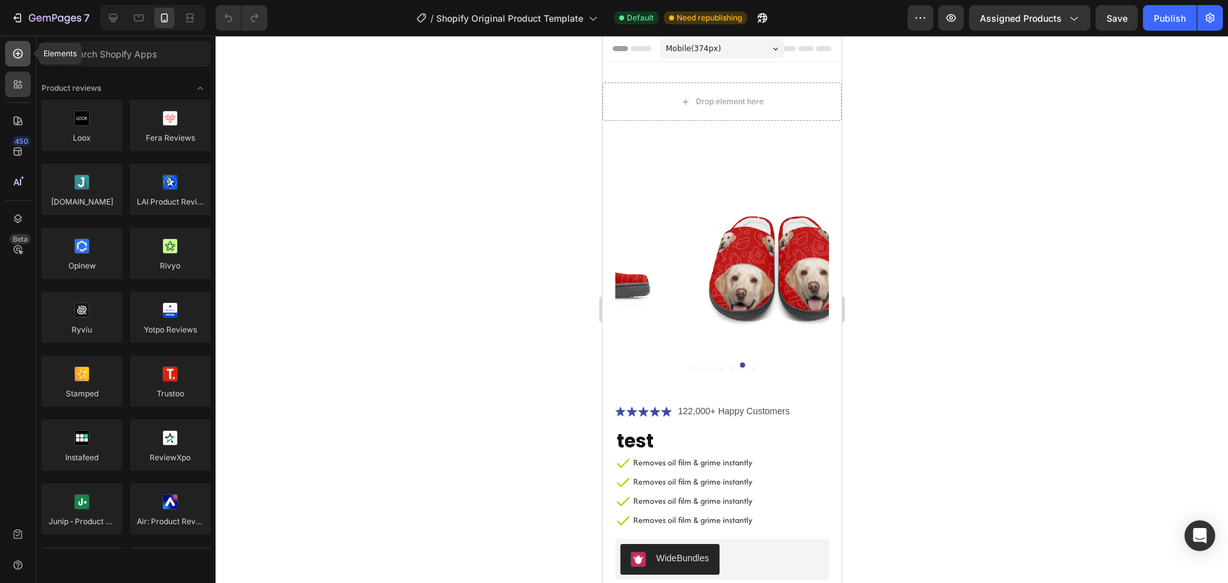
click at [16, 56] on icon at bounding box center [18, 53] width 13 height 13
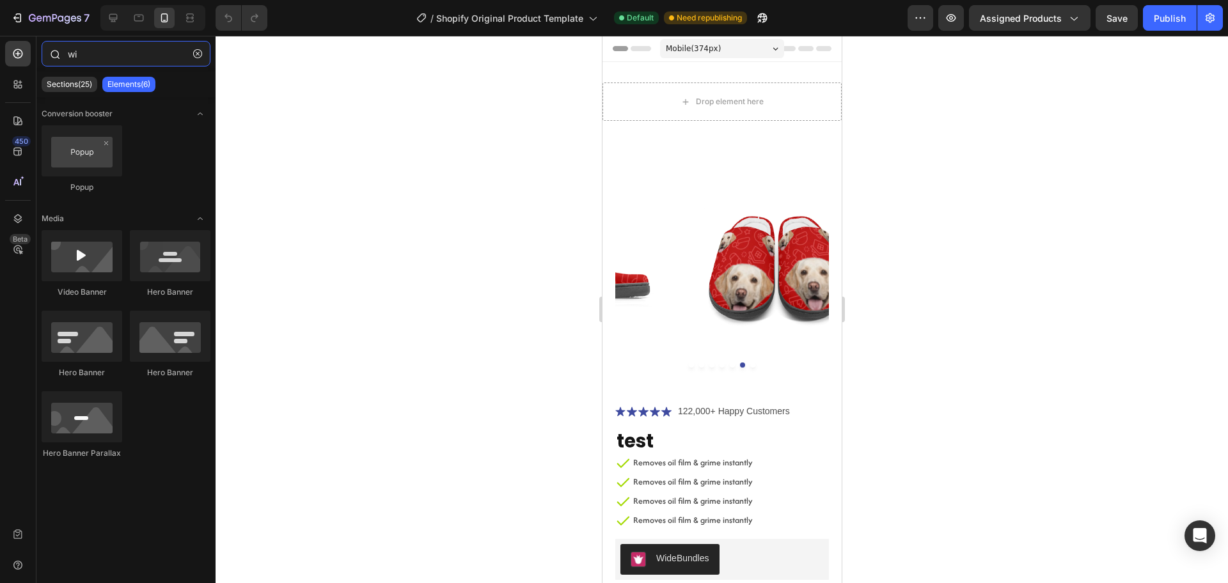
type input "w"
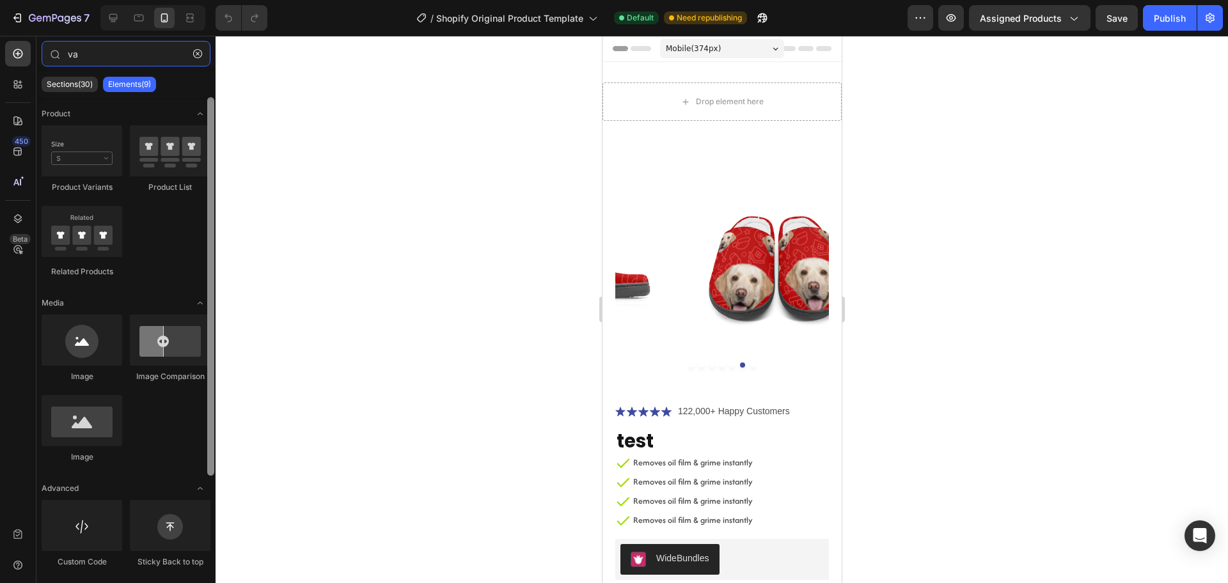
drag, startPoint x: 212, startPoint y: 171, endPoint x: 206, endPoint y: 148, distance: 23.7
click at [206, 148] on div at bounding box center [211, 336] width 10 height 478
type input "va"
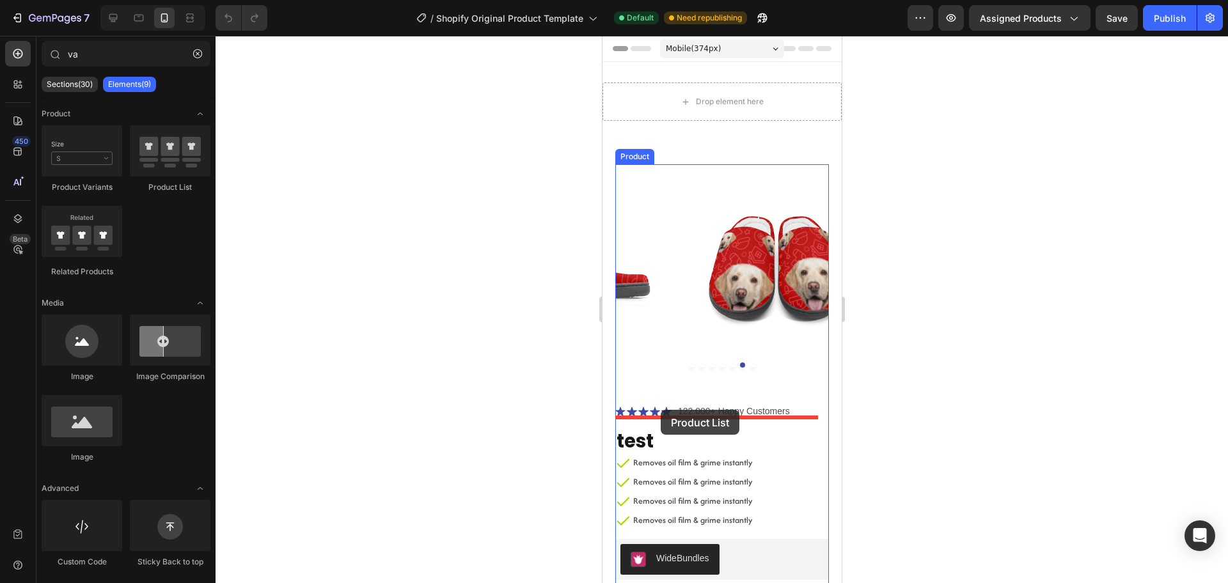
drag, startPoint x: 789, startPoint y: 192, endPoint x: 660, endPoint y: 410, distance: 253.2
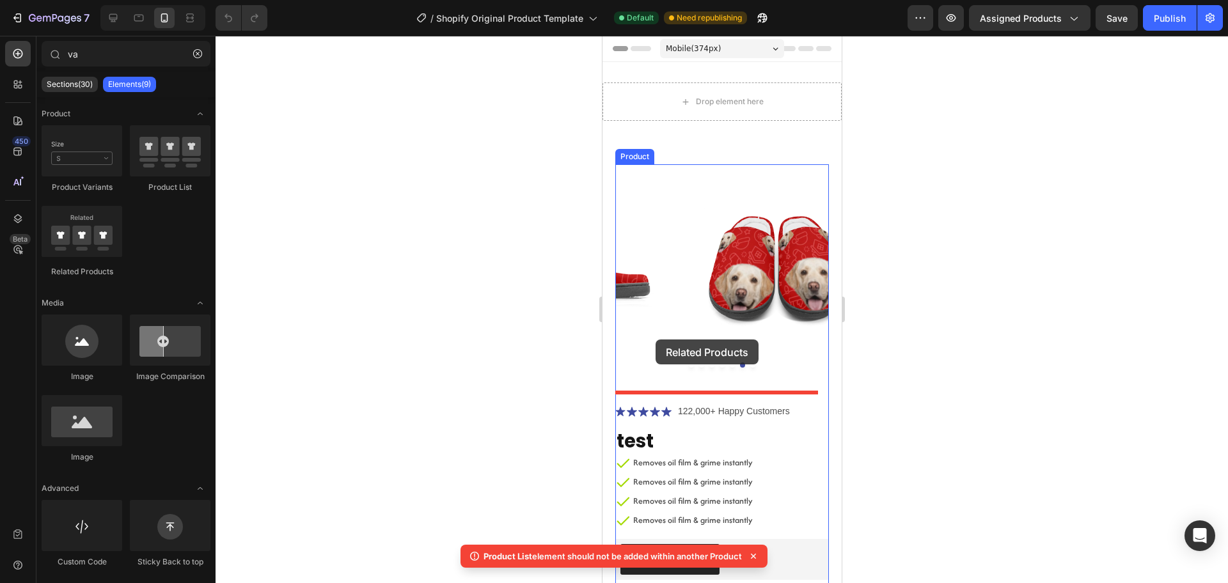
drag, startPoint x: 705, startPoint y: 267, endPoint x: 655, endPoint y: 340, distance: 88.3
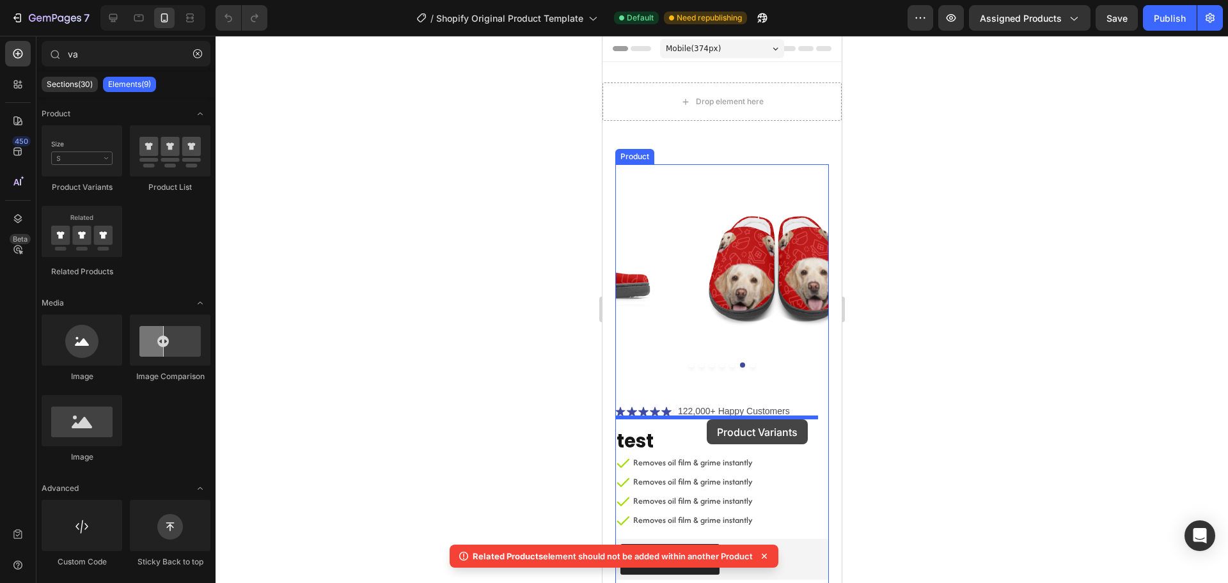
drag, startPoint x: 720, startPoint y: 178, endPoint x: 706, endPoint y: 420, distance: 242.1
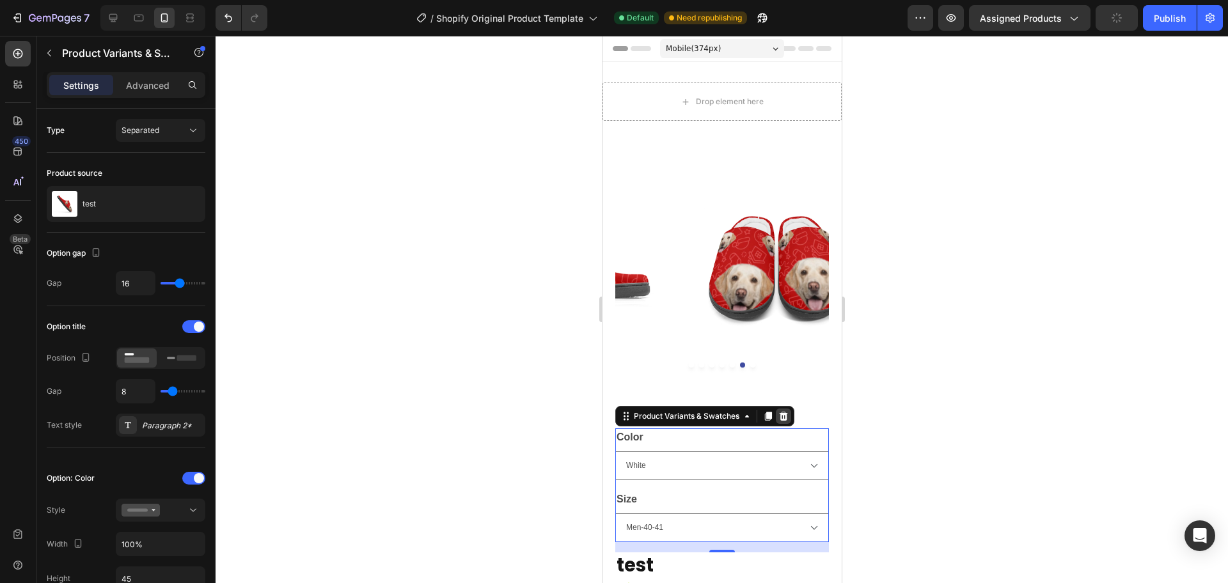
click at [784, 409] on div at bounding box center [782, 416] width 15 height 15
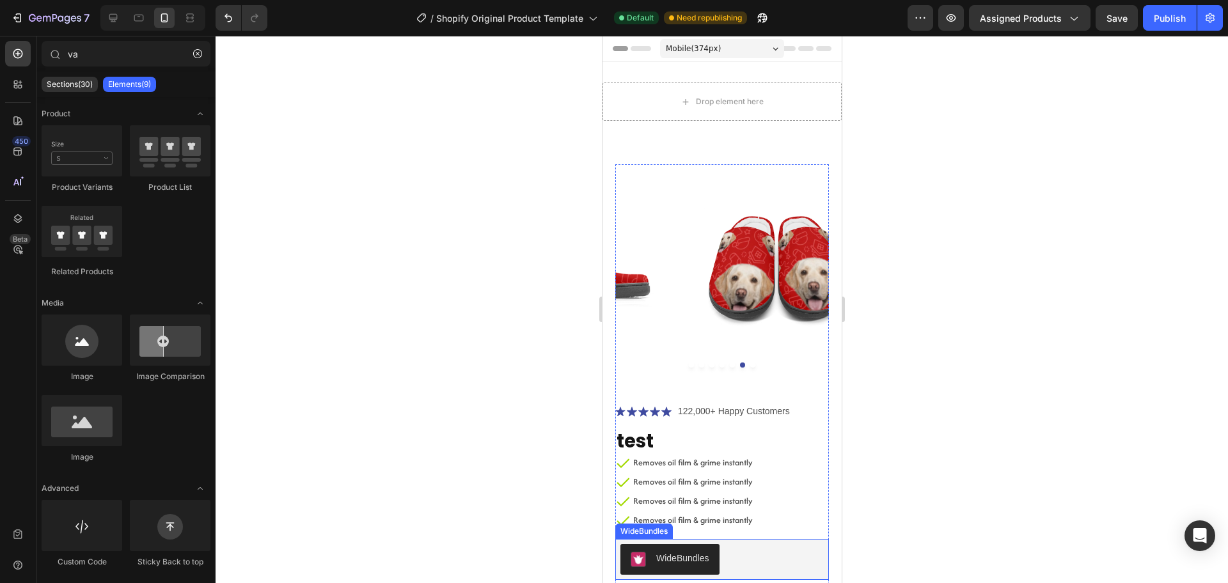
click at [687, 552] on div "WideBundles" at bounding box center [682, 558] width 53 height 13
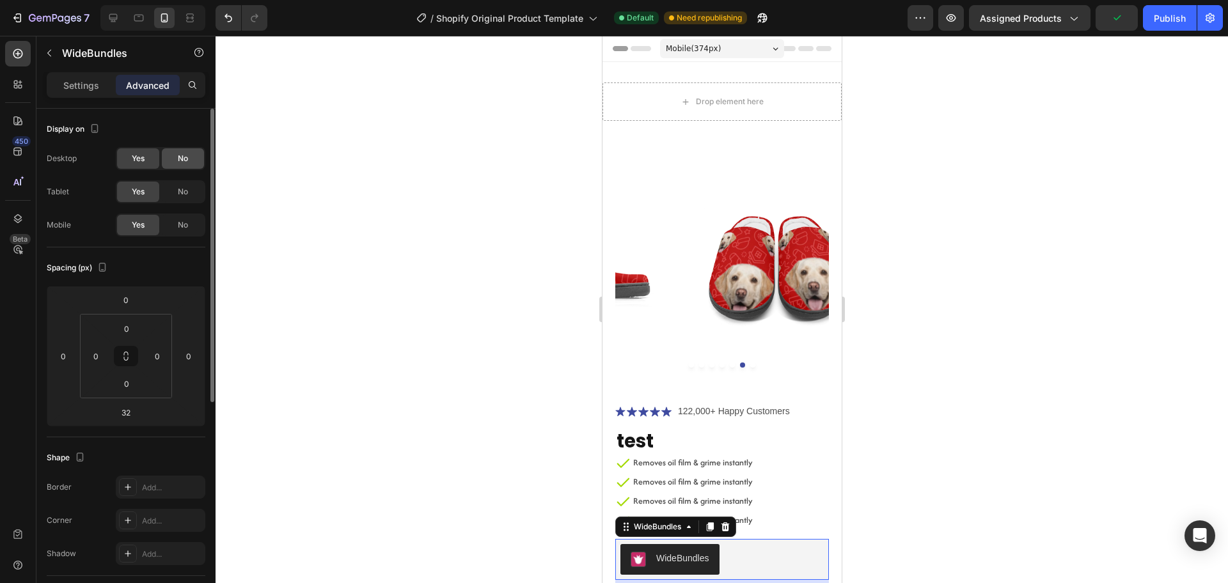
click at [171, 159] on div "No" at bounding box center [183, 158] width 42 height 20
click at [126, 159] on div "Yes" at bounding box center [138, 158] width 42 height 20
click at [183, 225] on span "No" at bounding box center [183, 225] width 10 height 12
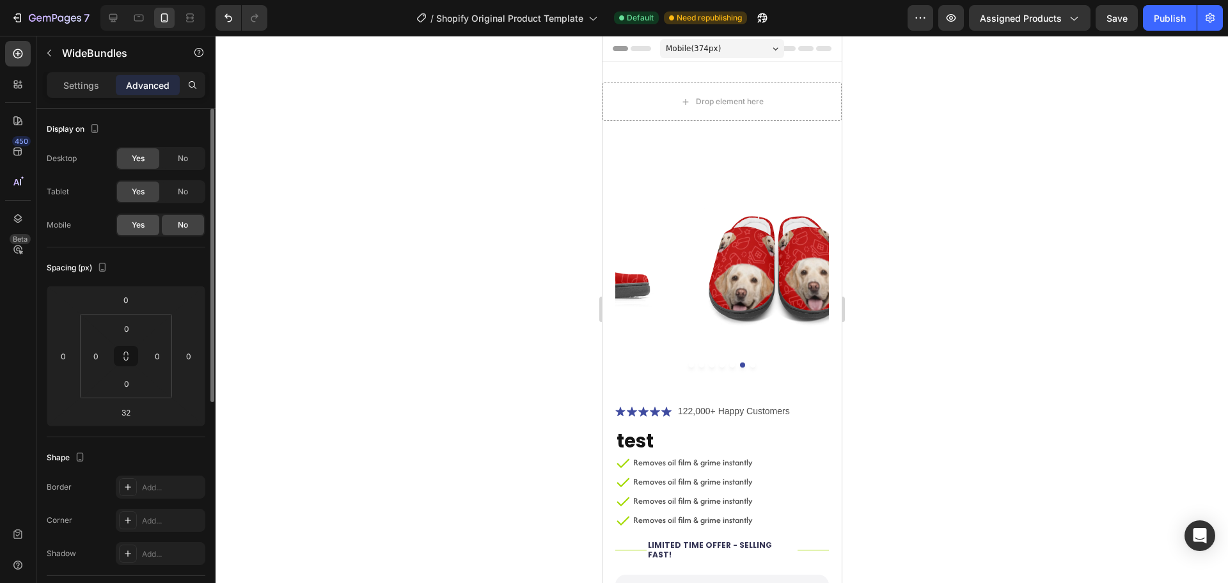
click at [145, 225] on div "Yes" at bounding box center [138, 225] width 42 height 20
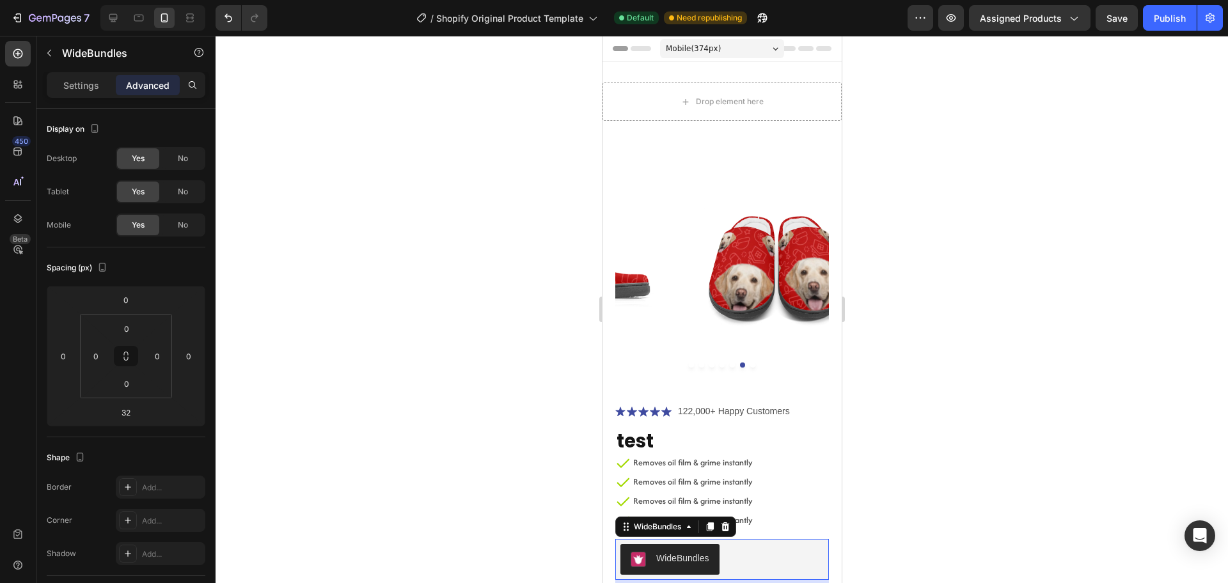
click at [81, 102] on div "Settings Advanced" at bounding box center [125, 90] width 179 height 36
click at [79, 96] on div "Settings Advanced" at bounding box center [126, 85] width 159 height 26
click at [74, 90] on p "Settings" at bounding box center [81, 85] width 36 height 13
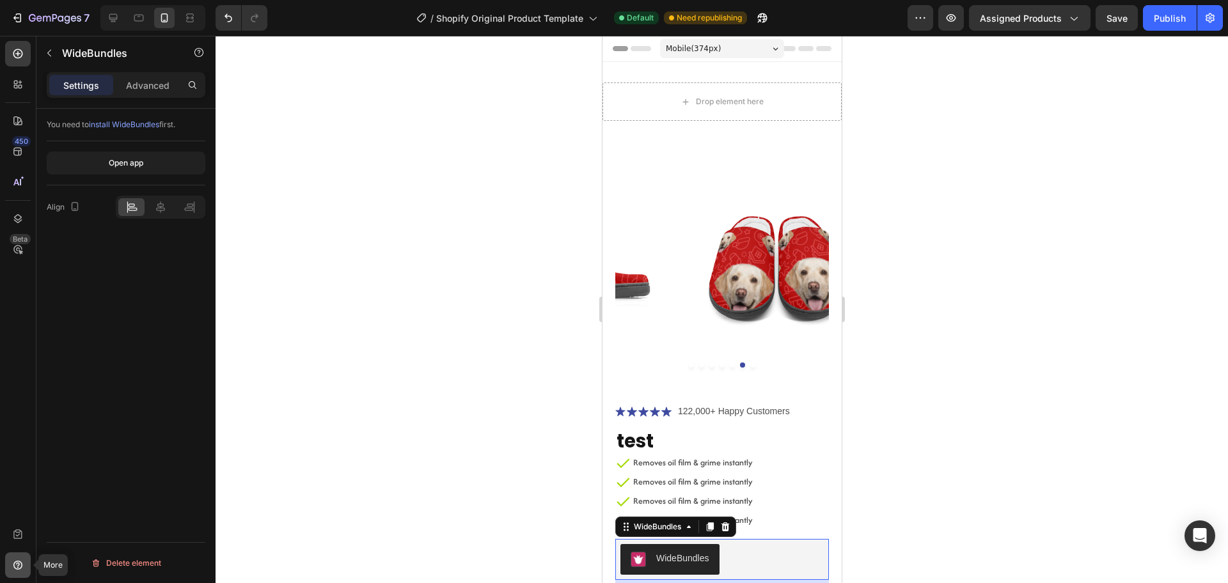
click at [11, 567] on div at bounding box center [18, 566] width 26 height 26
click at [19, 246] on icon at bounding box center [17, 249] width 9 height 9
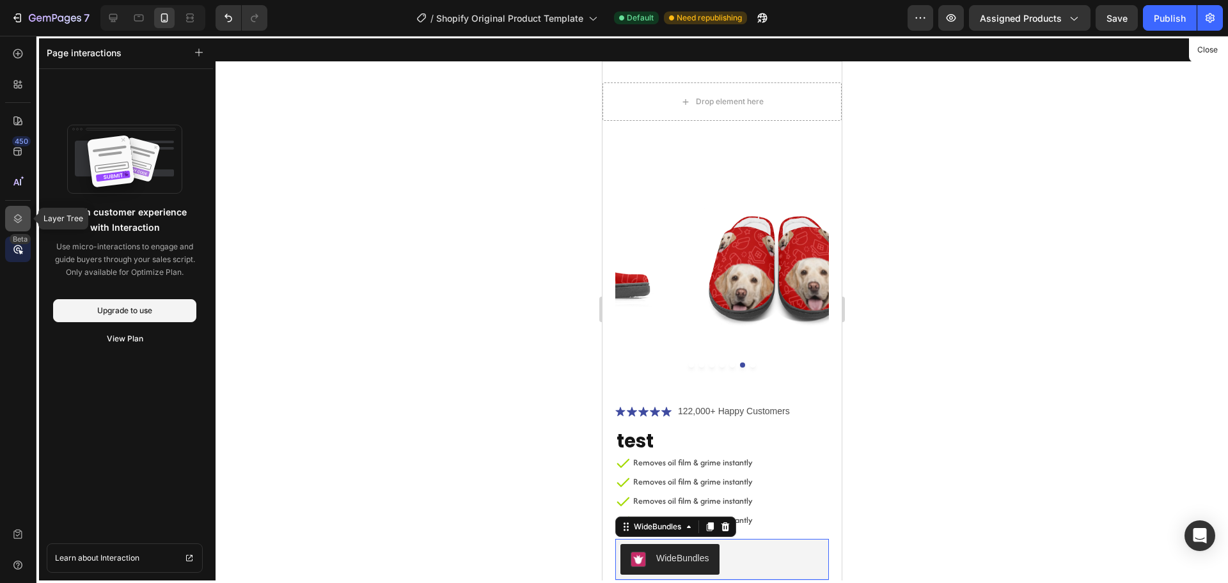
click at [24, 228] on div at bounding box center [18, 219] width 26 height 26
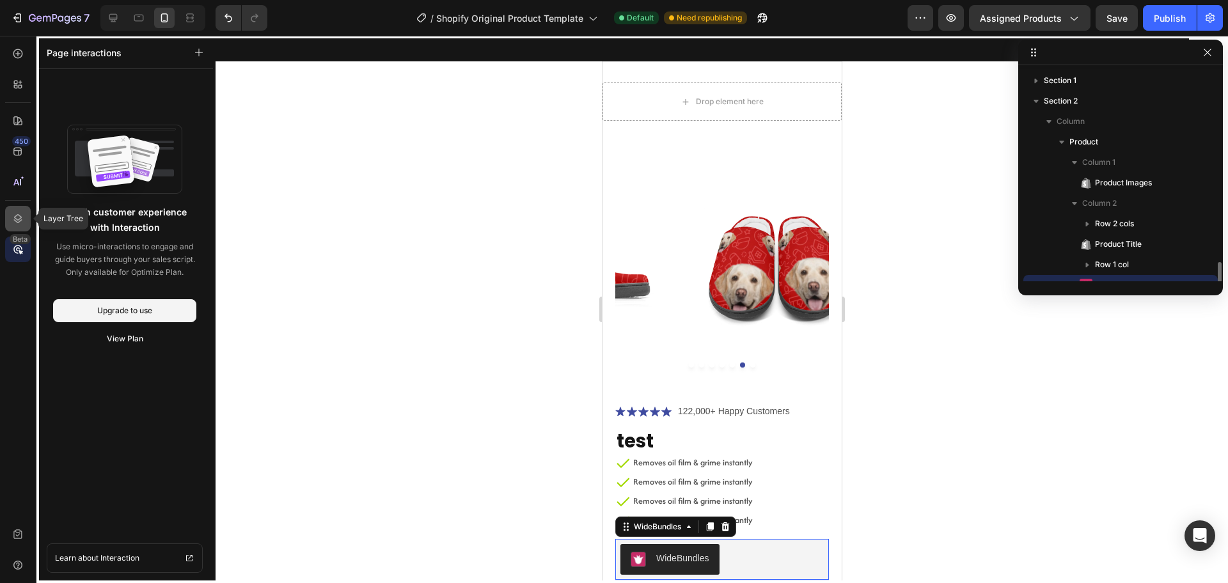
scroll to position [116, 0]
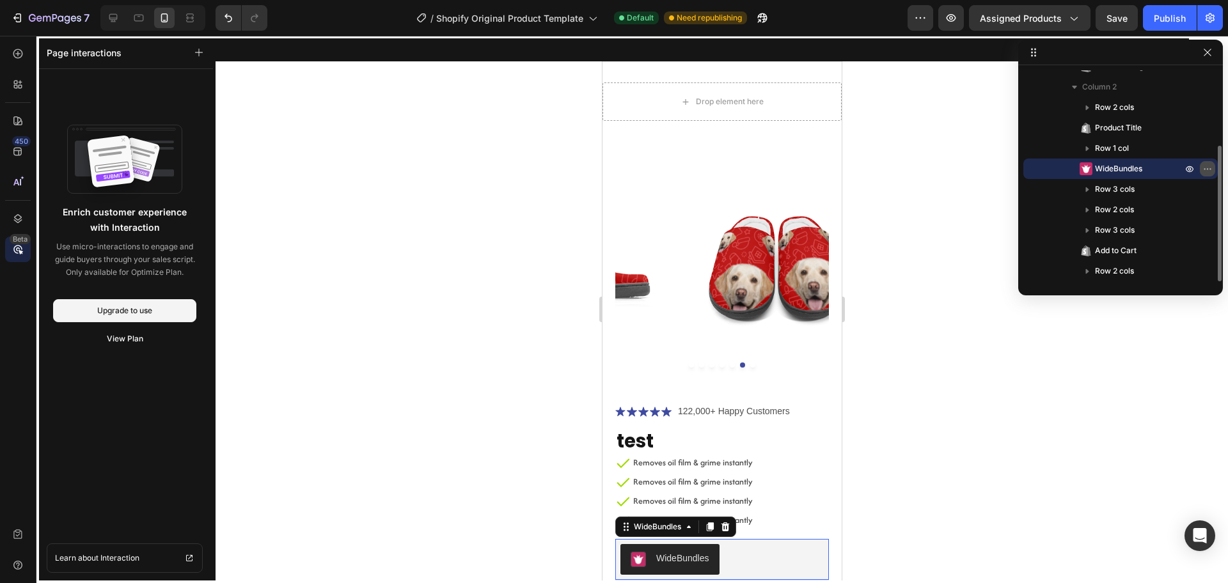
click at [1209, 168] on icon "button" at bounding box center [1207, 169] width 10 height 10
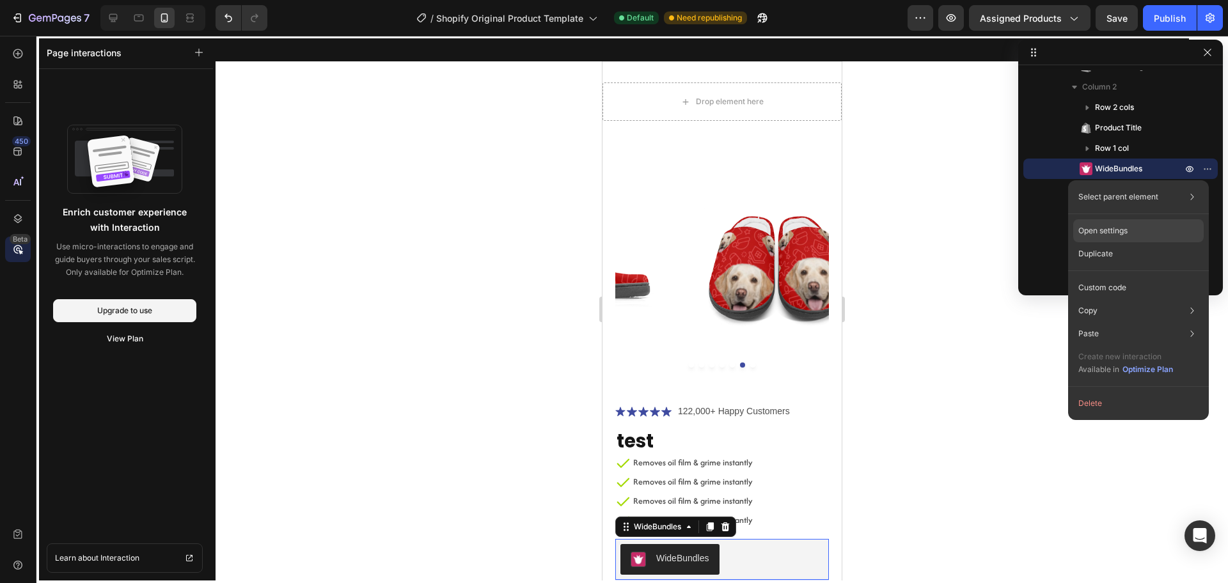
click at [1149, 230] on div "Open settings" at bounding box center [1138, 230] width 130 height 23
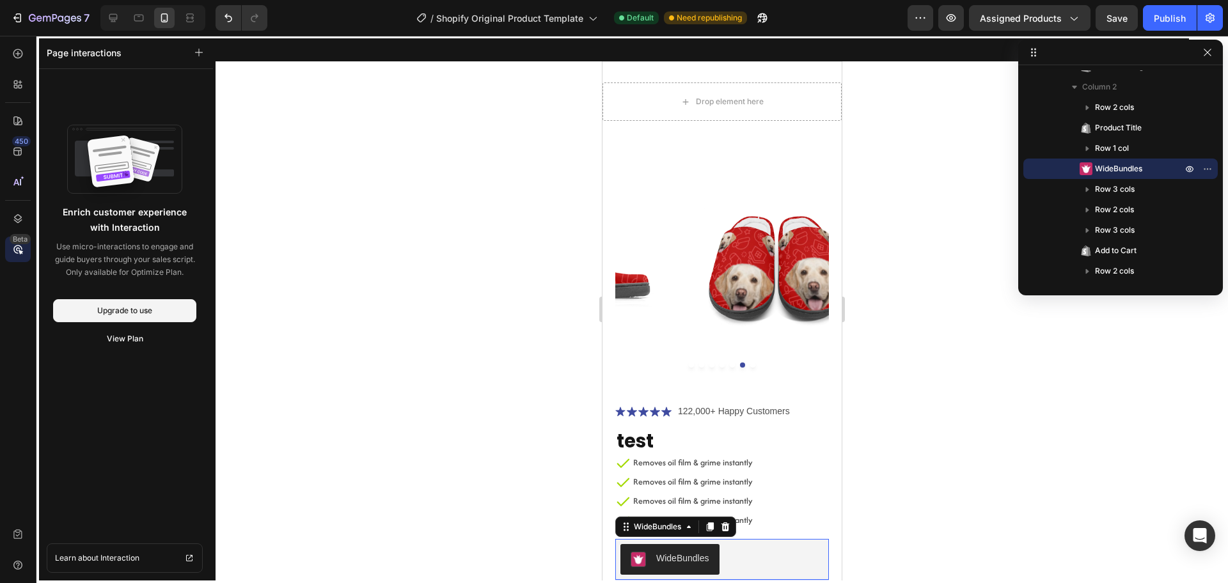
click at [854, 187] on div at bounding box center [722, 309] width 1012 height 547
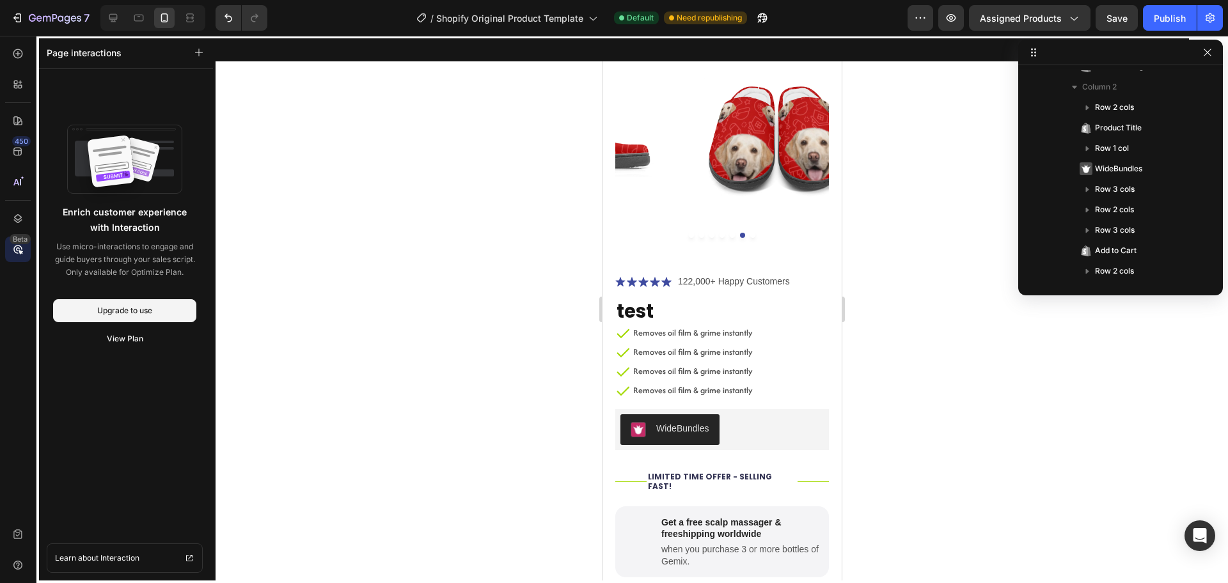
scroll to position [129, 0]
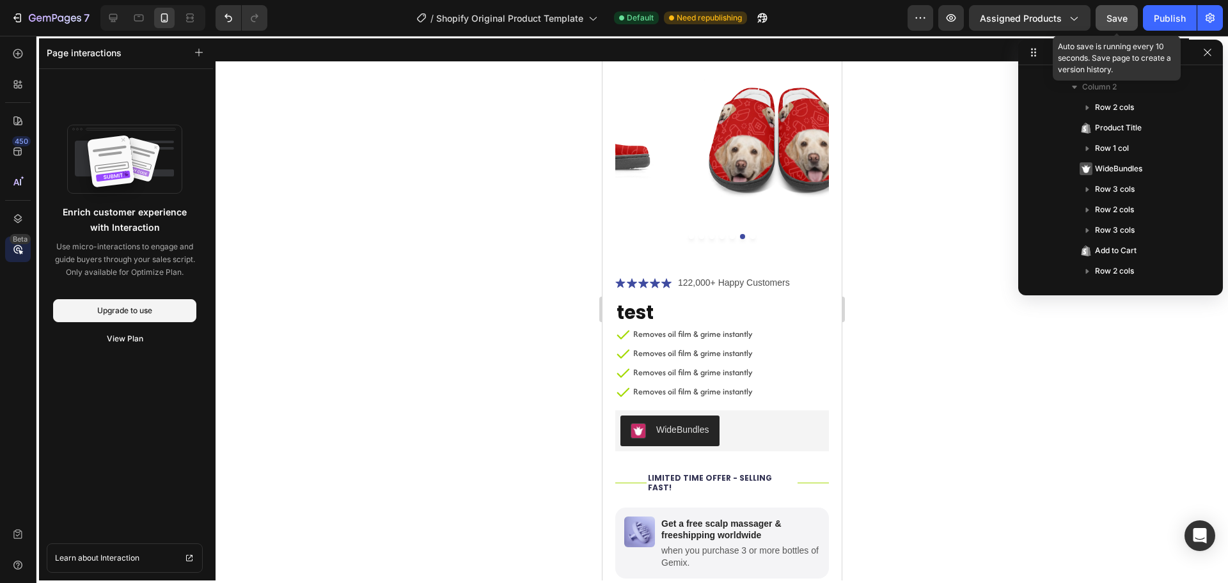
click at [1117, 22] on span "Save" at bounding box center [1116, 18] width 21 height 11
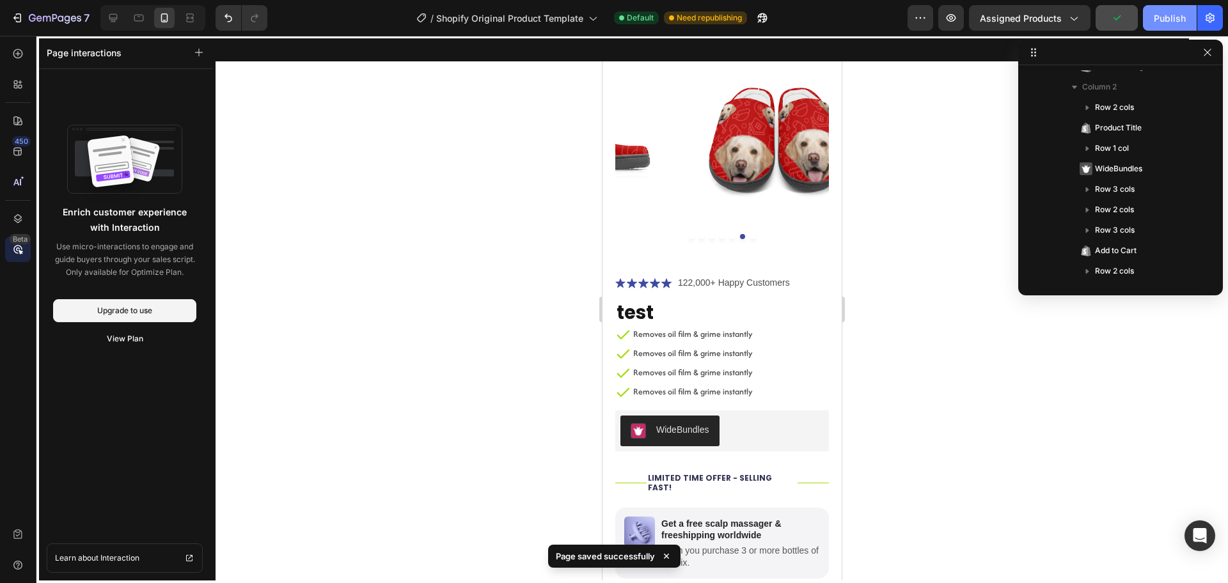
click at [1147, 25] on button "Publish" at bounding box center [1170, 18] width 54 height 26
click at [952, 28] on button "button" at bounding box center [951, 18] width 26 height 26
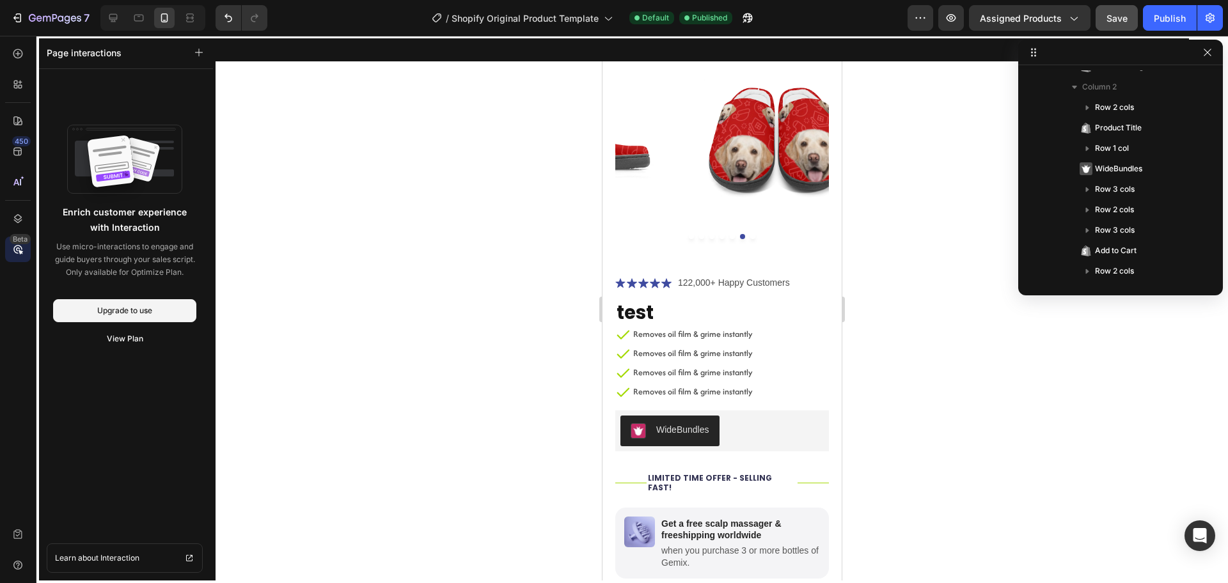
click at [504, 216] on div at bounding box center [722, 309] width 1012 height 547
click at [115, 17] on icon at bounding box center [113, 18] width 13 height 13
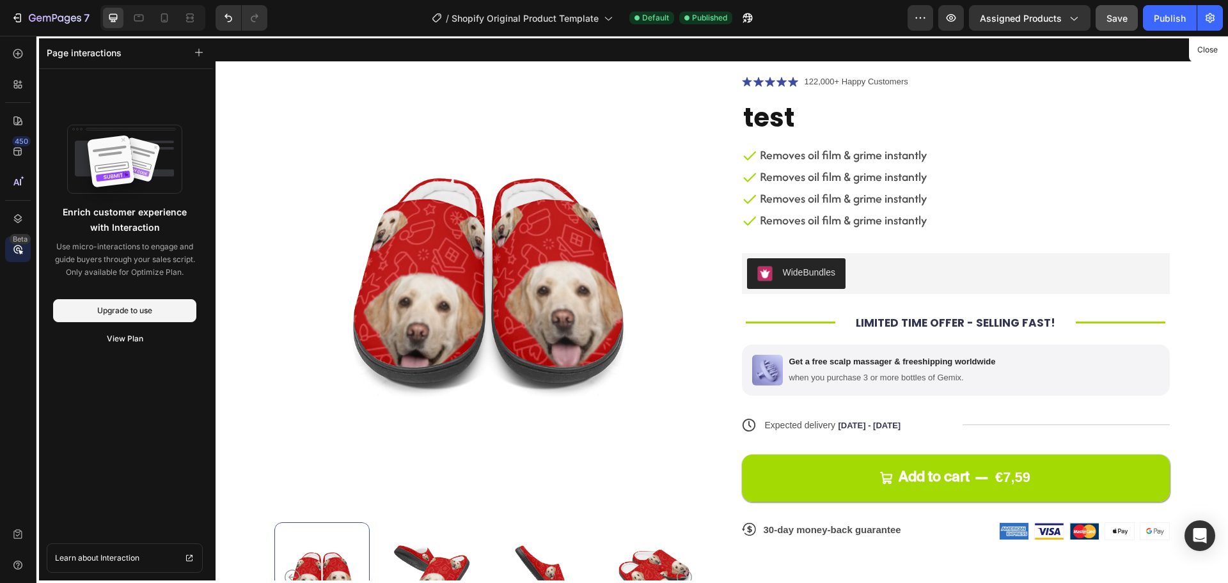
scroll to position [395, 0]
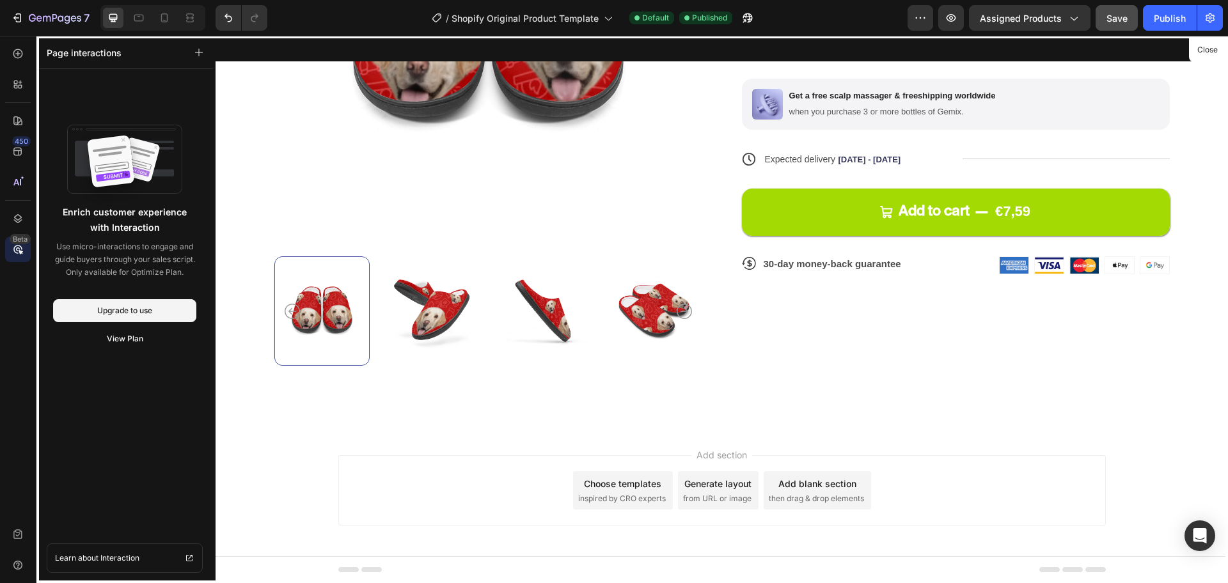
click at [635, 484] on div at bounding box center [722, 309] width 1012 height 547
click at [8, 64] on div at bounding box center [18, 54] width 26 height 26
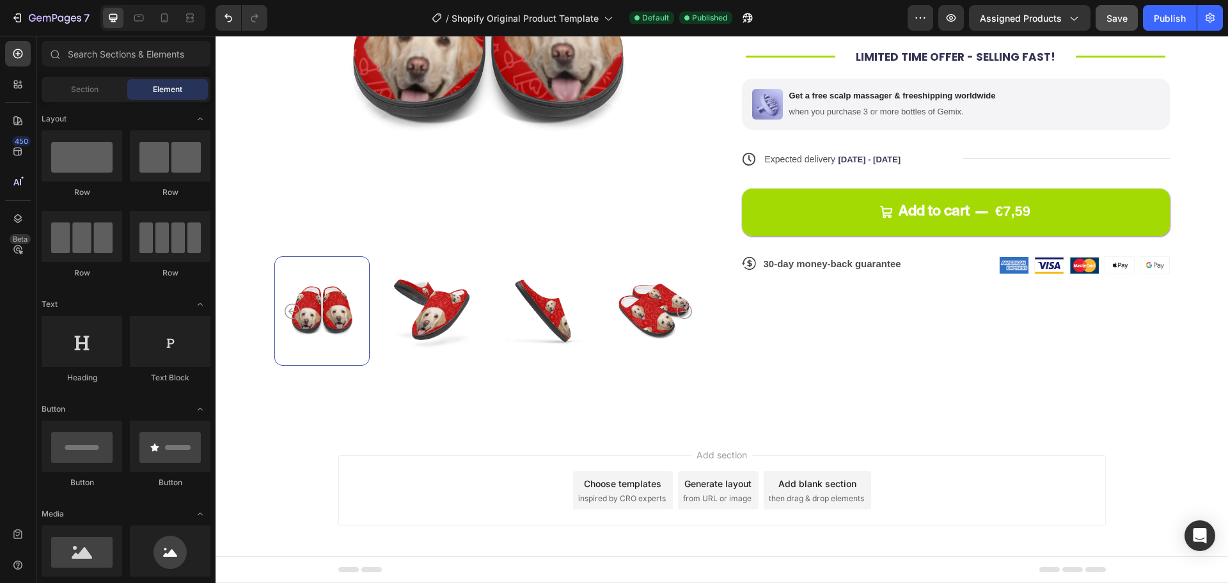
click at [638, 497] on span "inspired by CRO experts" at bounding box center [622, 499] width 88 height 12
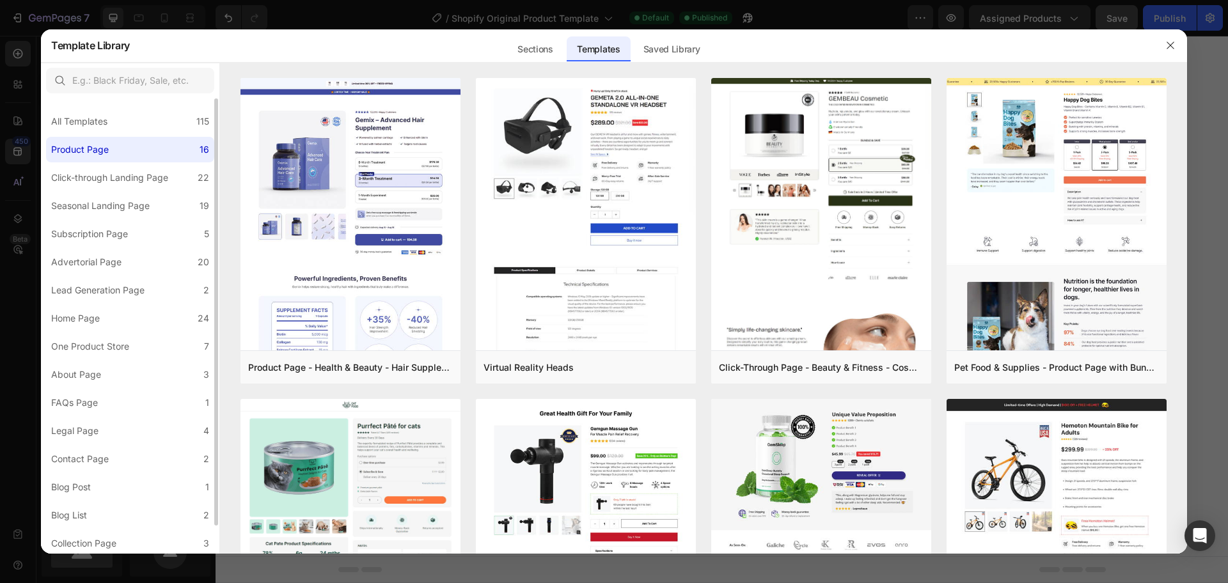
click at [124, 152] on label "Product Page 16" at bounding box center [130, 150] width 168 height 26
click at [540, 52] on div "Sections" at bounding box center [535, 49] width 56 height 26
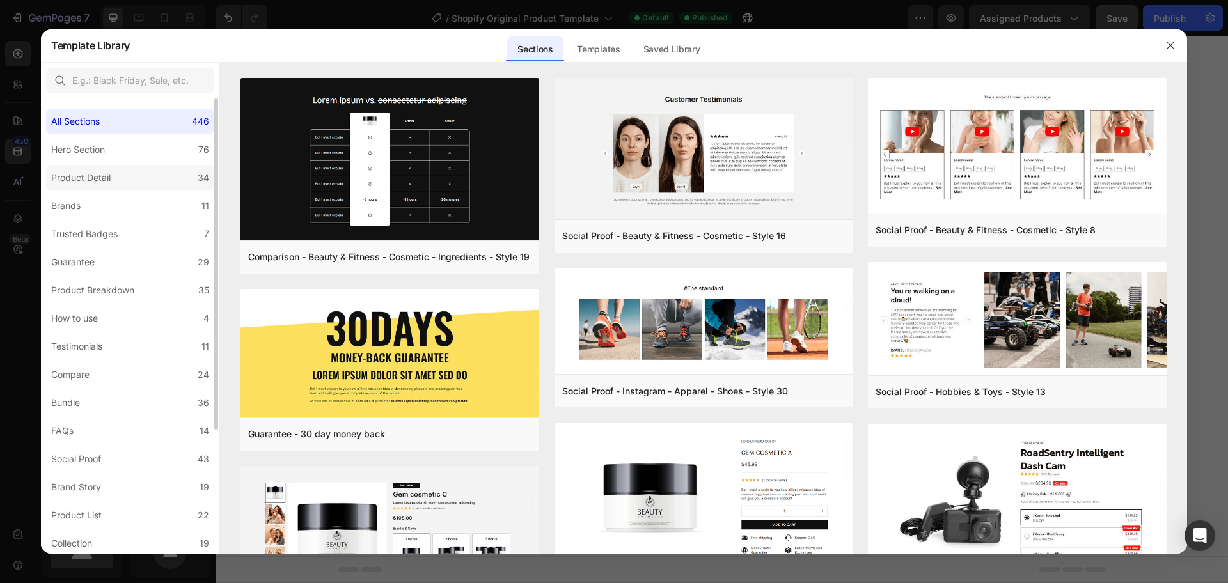
click at [123, 189] on label "Product Detail 34" at bounding box center [130, 178] width 168 height 26
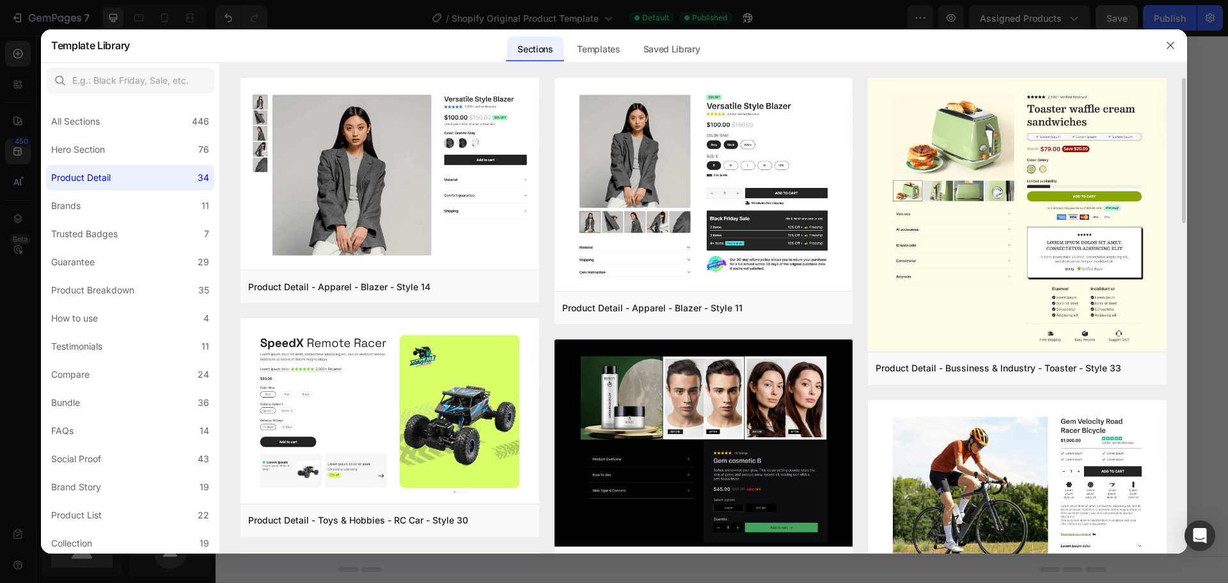
drag, startPoint x: 1183, startPoint y: 154, endPoint x: 1176, endPoint y: 218, distance: 65.0
click at [1176, 218] on div "Product Detail - Apparel - Blazer - Style 14 Add to page Preview Product Detail…" at bounding box center [703, 316] width 967 height 476
click at [1185, 235] on div "Product Detail - Apparel - Blazer - Style 14 Add to page Preview Product Detail…" at bounding box center [703, 316] width 967 height 476
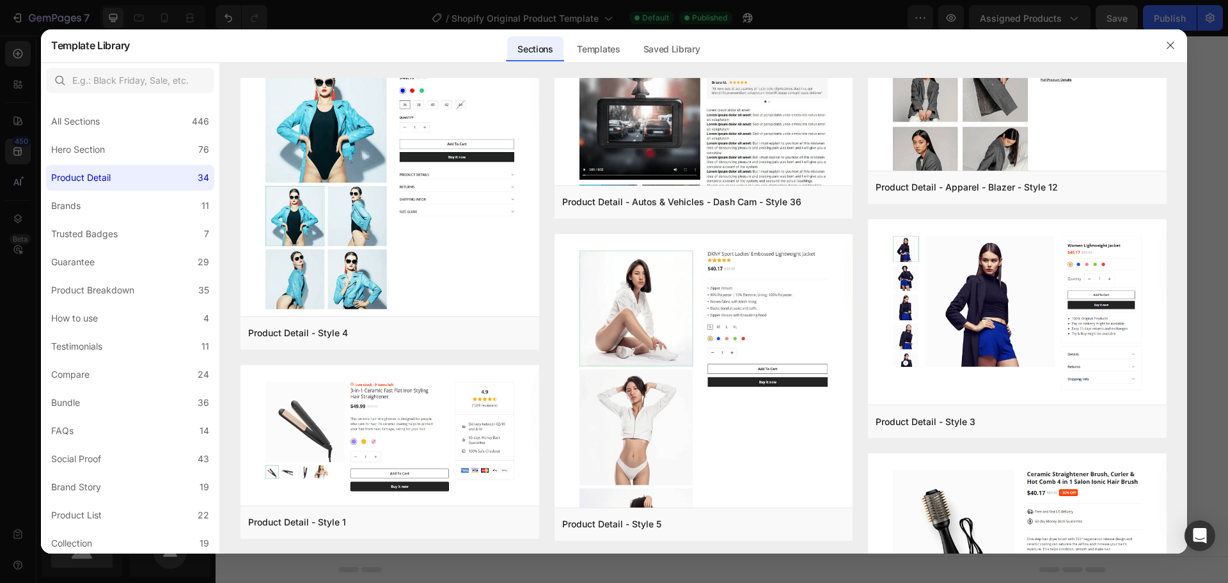
scroll to position [2707, 0]
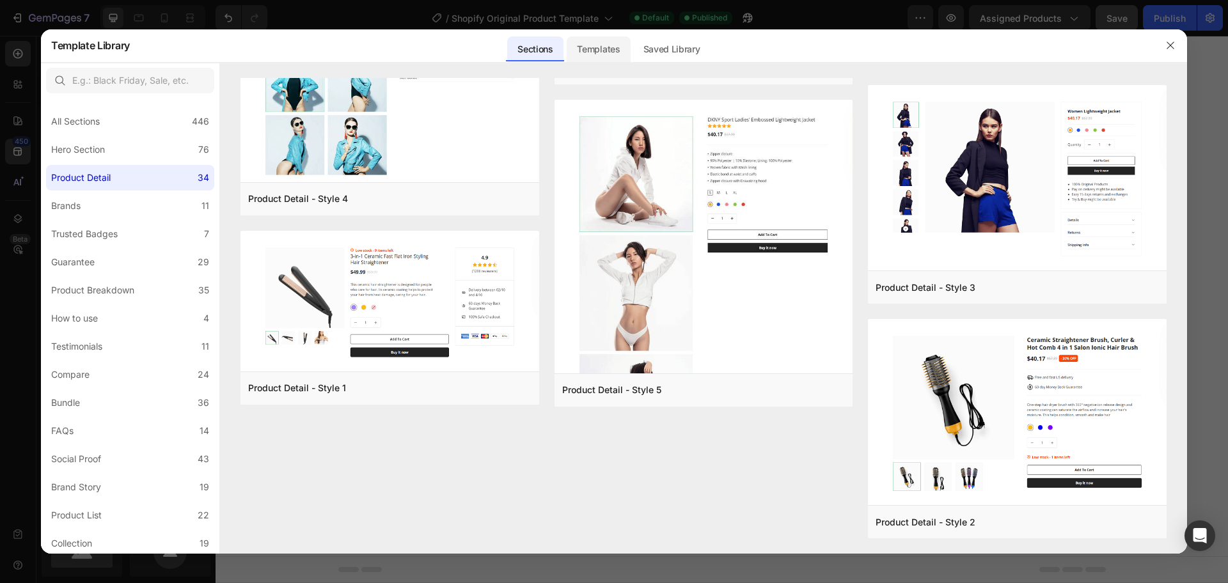
click at [592, 43] on div "Templates" at bounding box center [598, 49] width 63 height 26
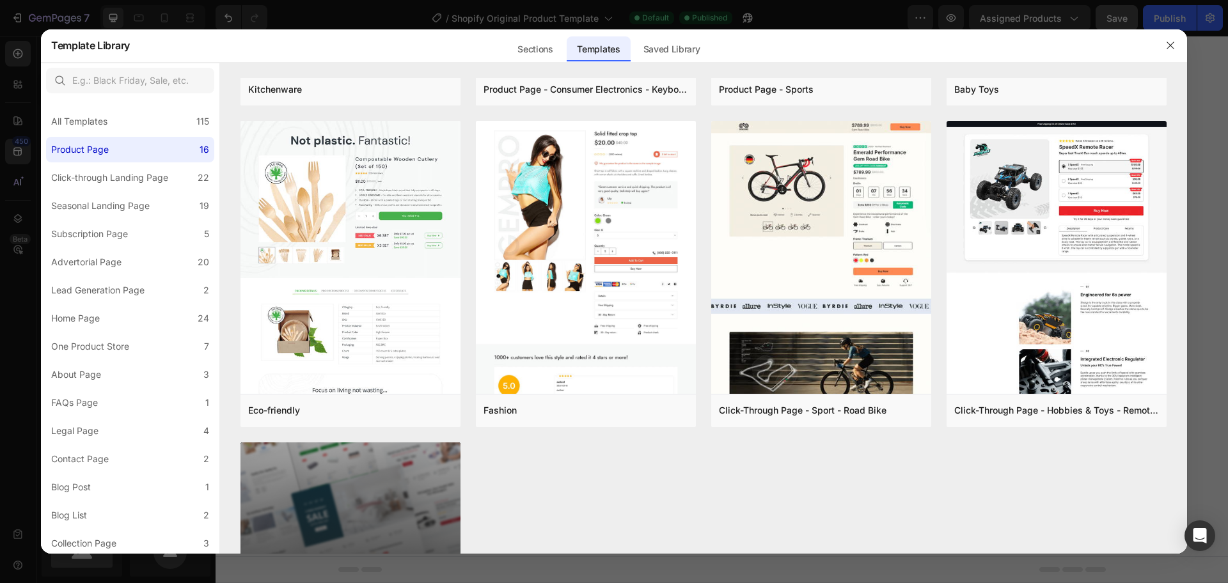
scroll to position [1130, 0]
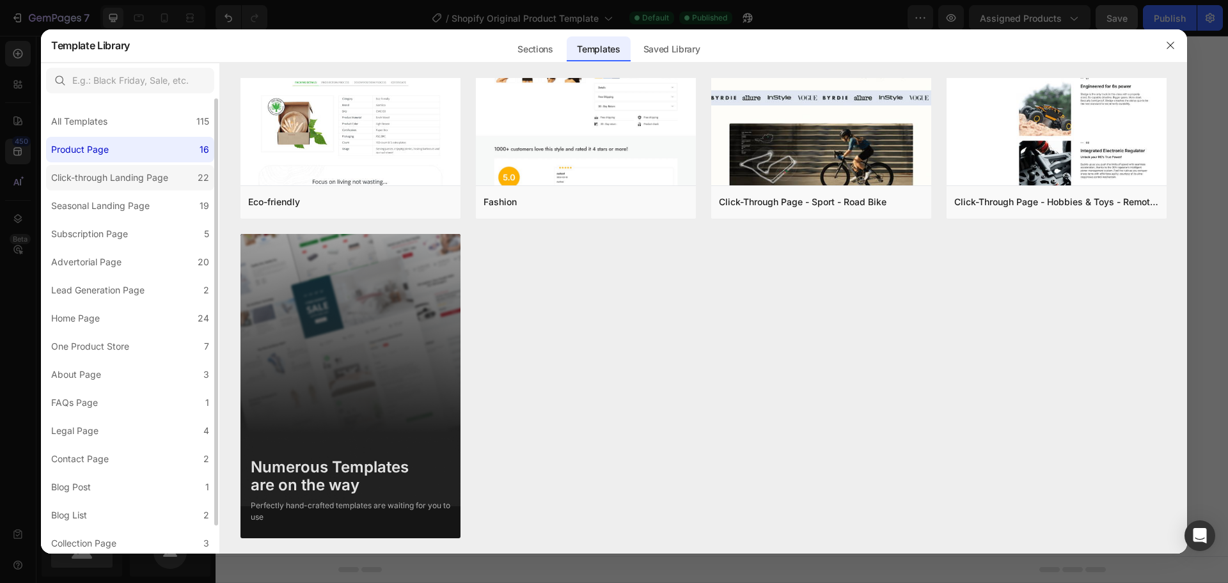
click at [155, 184] on div "Click-through Landing Page" at bounding box center [109, 177] width 117 height 15
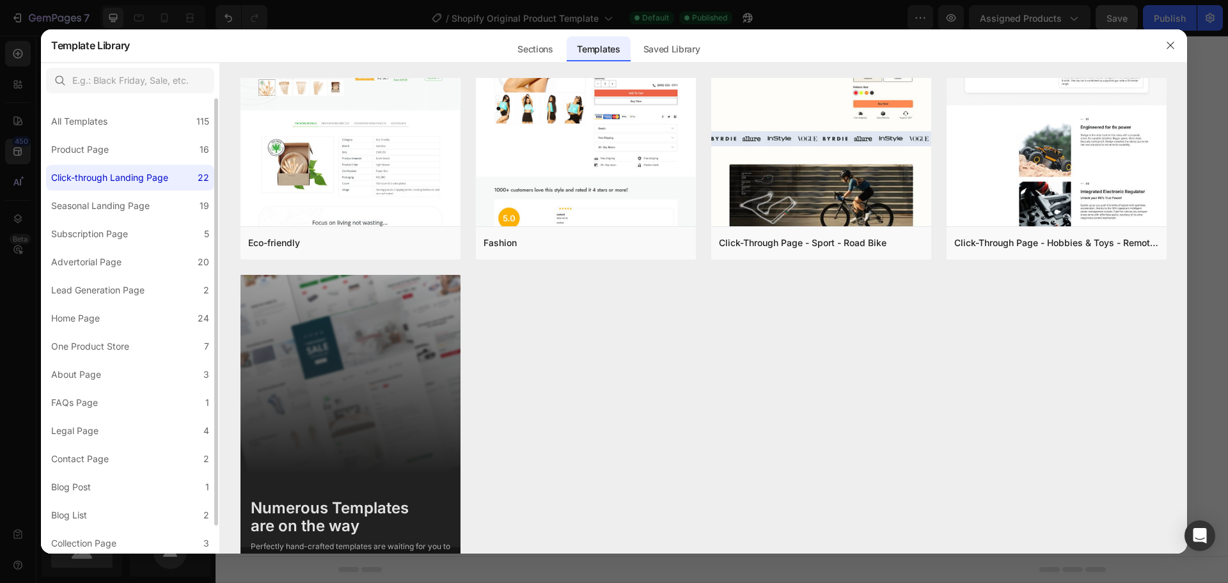
scroll to position [1322, 0]
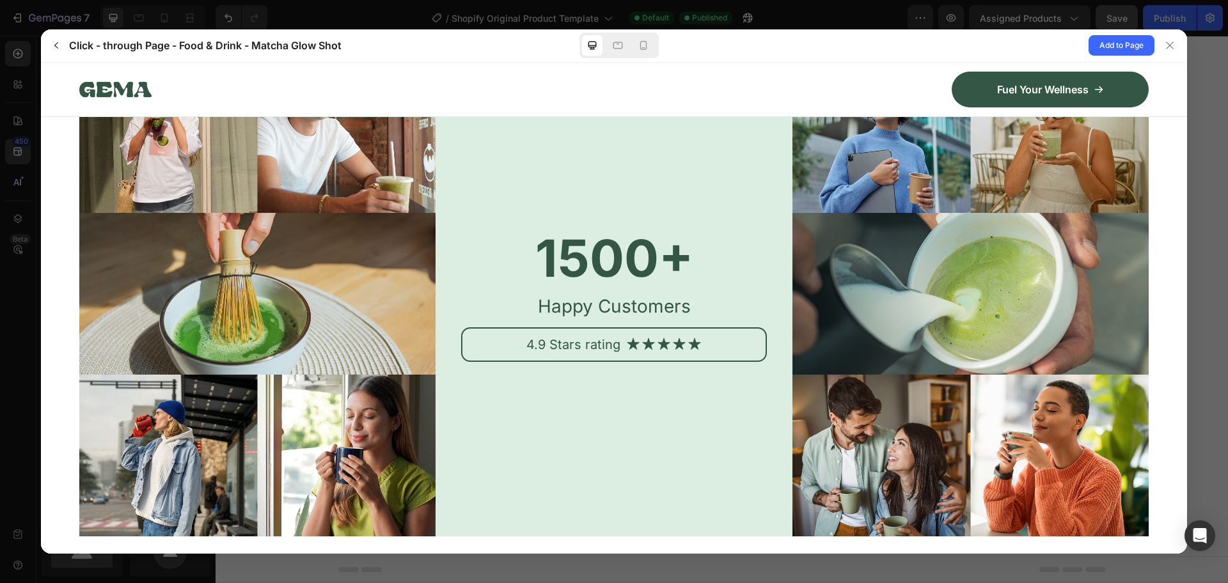
scroll to position [6076, 0]
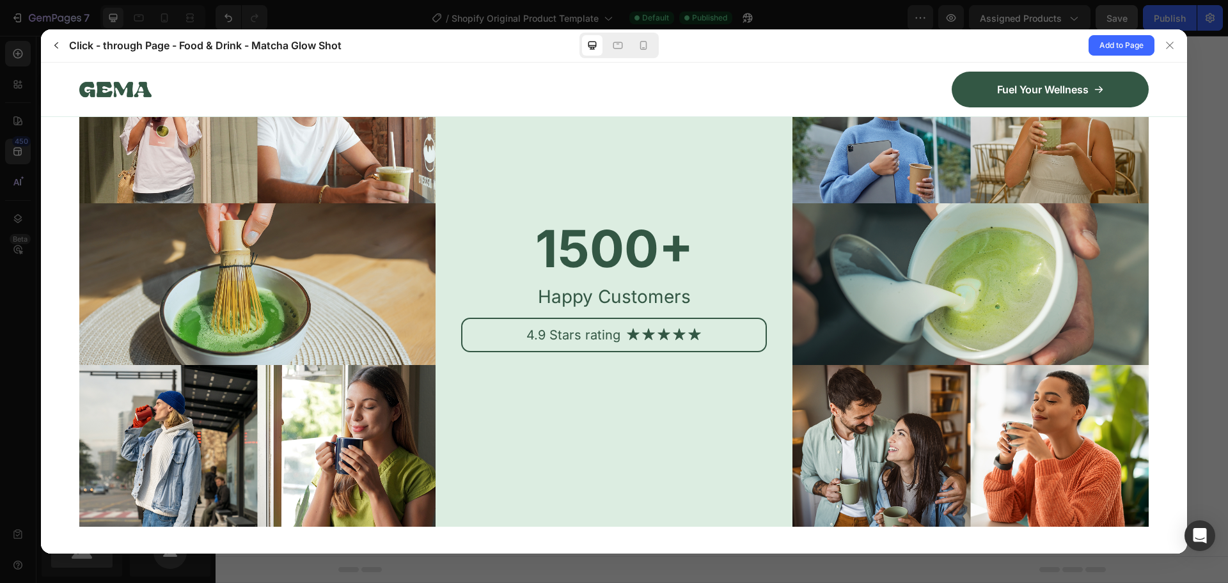
drag, startPoint x: 1177, startPoint y: 211, endPoint x: 1230, endPoint y: 569, distance: 361.5
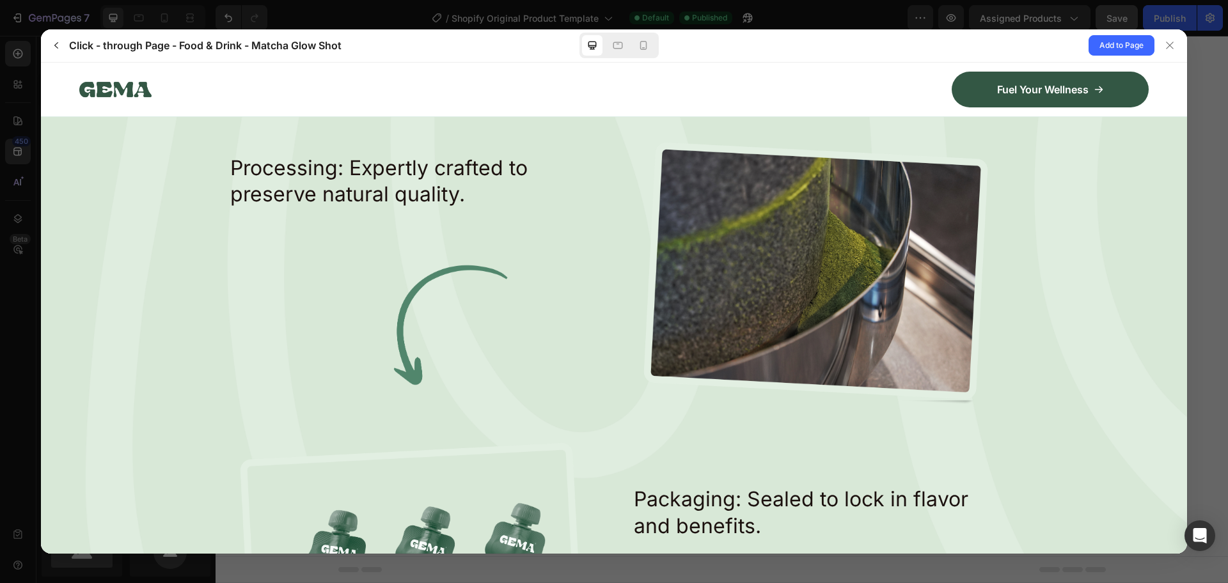
scroll to position [1923, 0]
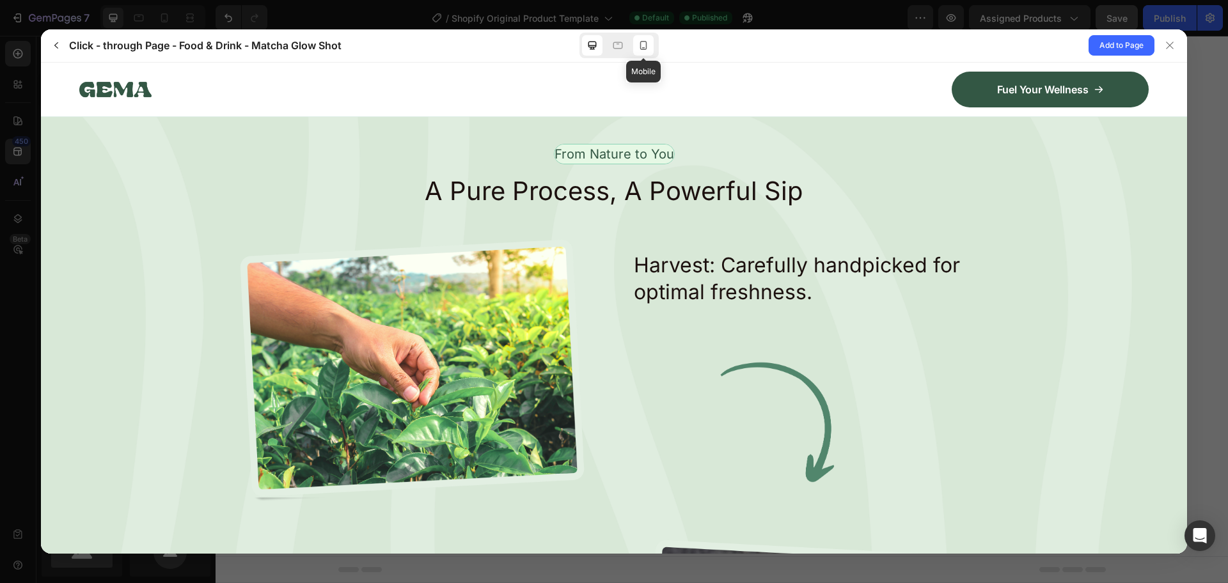
click at [647, 49] on icon at bounding box center [643, 45] width 13 height 13
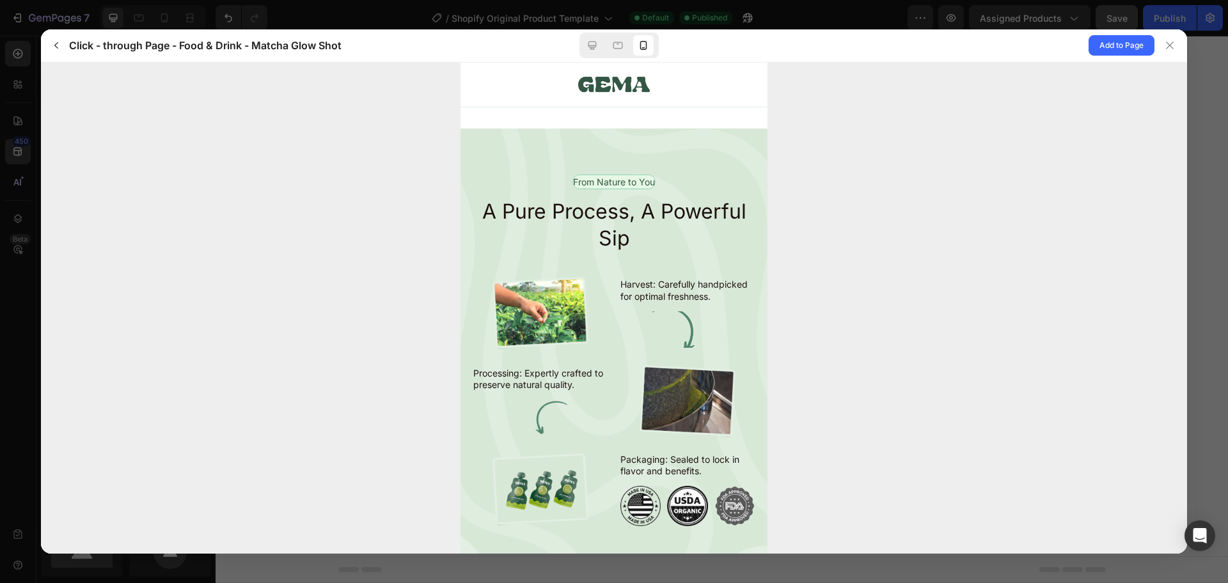
scroll to position [0, 0]
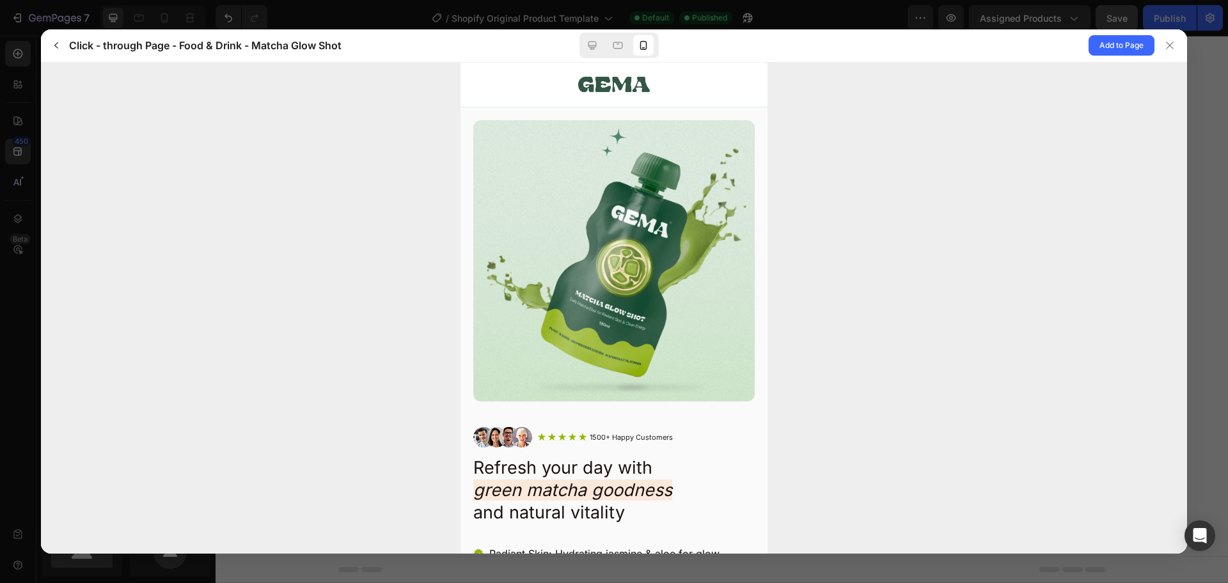
drag, startPoint x: 760, startPoint y: 207, endPoint x: 1216, endPoint y: 100, distance: 468.4
click at [591, 45] on icon at bounding box center [592, 46] width 8 height 8
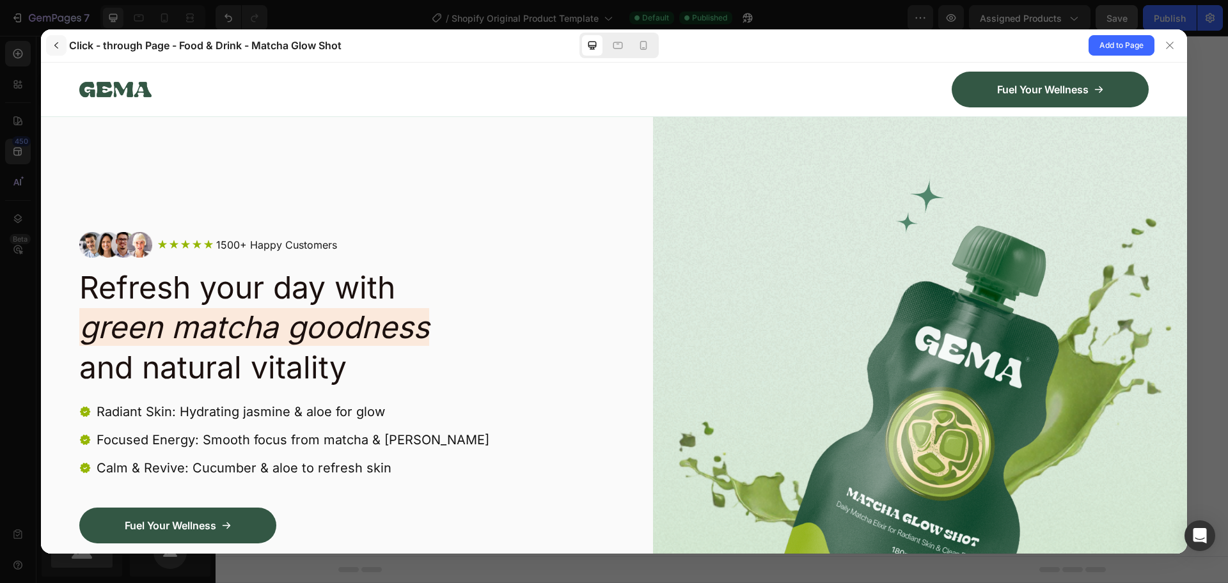
click at [55, 46] on icon "button" at bounding box center [56, 45] width 4 height 6
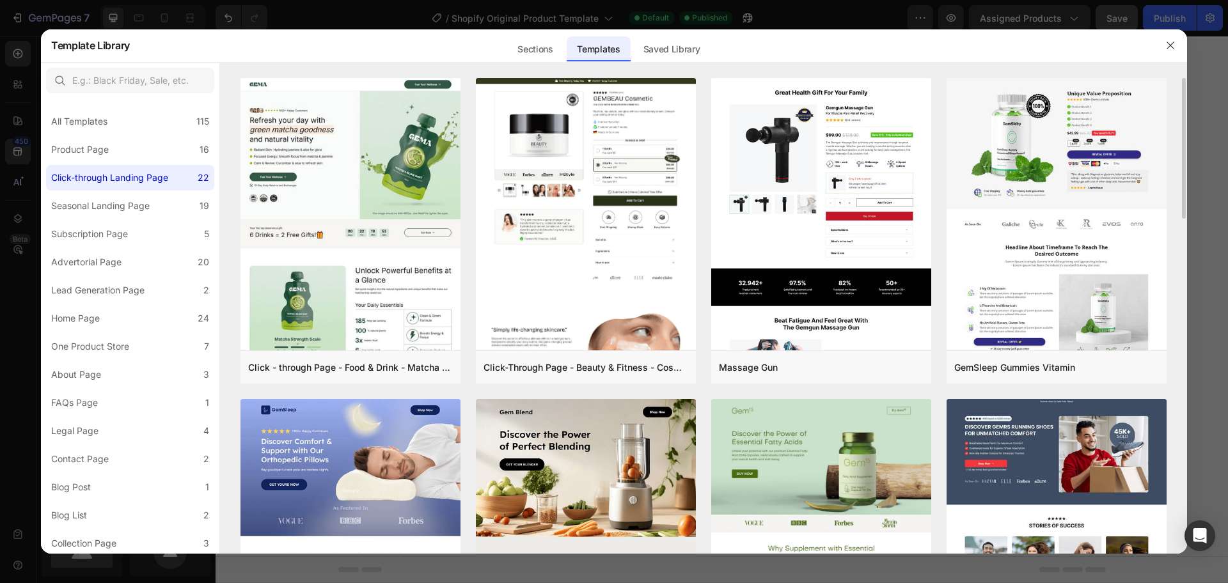
drag, startPoint x: 1183, startPoint y: 187, endPoint x: 1182, endPoint y: 216, distance: 28.8
click at [1182, 216] on div "Click - through Page - Food & Drink - Matcha Glow Shot Add to page Preview Clic…" at bounding box center [703, 316] width 967 height 476
drag, startPoint x: 1185, startPoint y: 210, endPoint x: 1185, endPoint y: 249, distance: 39.7
click at [1185, 249] on div "Click - through Page - Food & Drink - Matcha Glow Shot Add to page Preview Clic…" at bounding box center [703, 316] width 967 height 476
click at [1185, 248] on div "Click - through Page - Food & Drink - Matcha Glow Shot Add to page Preview Clic…" at bounding box center [703, 316] width 967 height 476
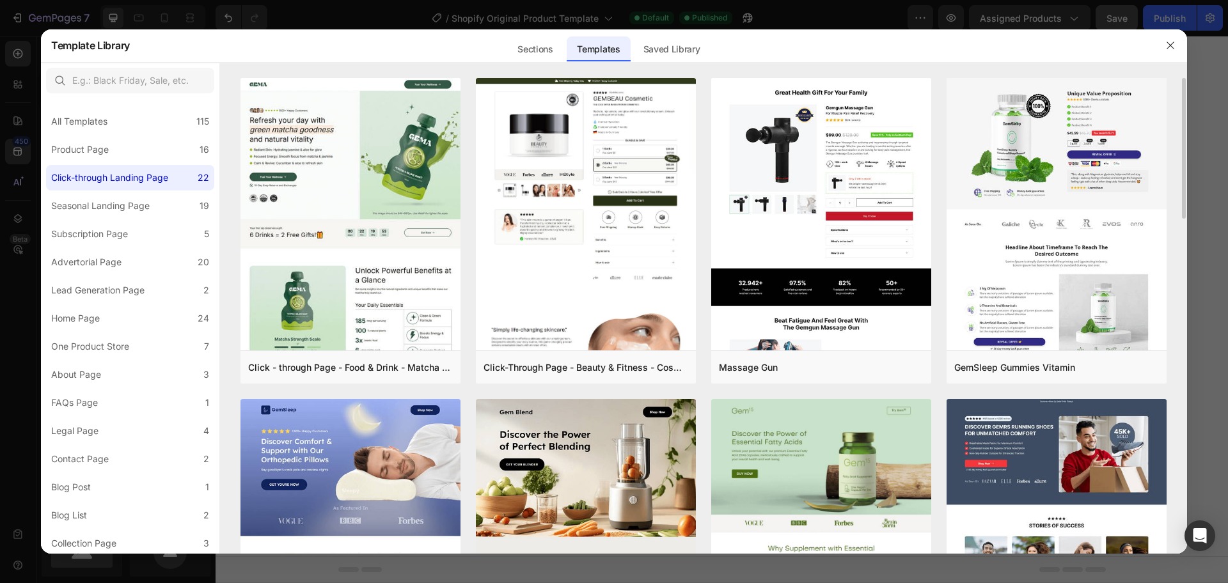
click at [1185, 214] on div "Click - through Page - Food & Drink - Matcha Glow Shot Add to page Preview Clic…" at bounding box center [703, 316] width 967 height 476
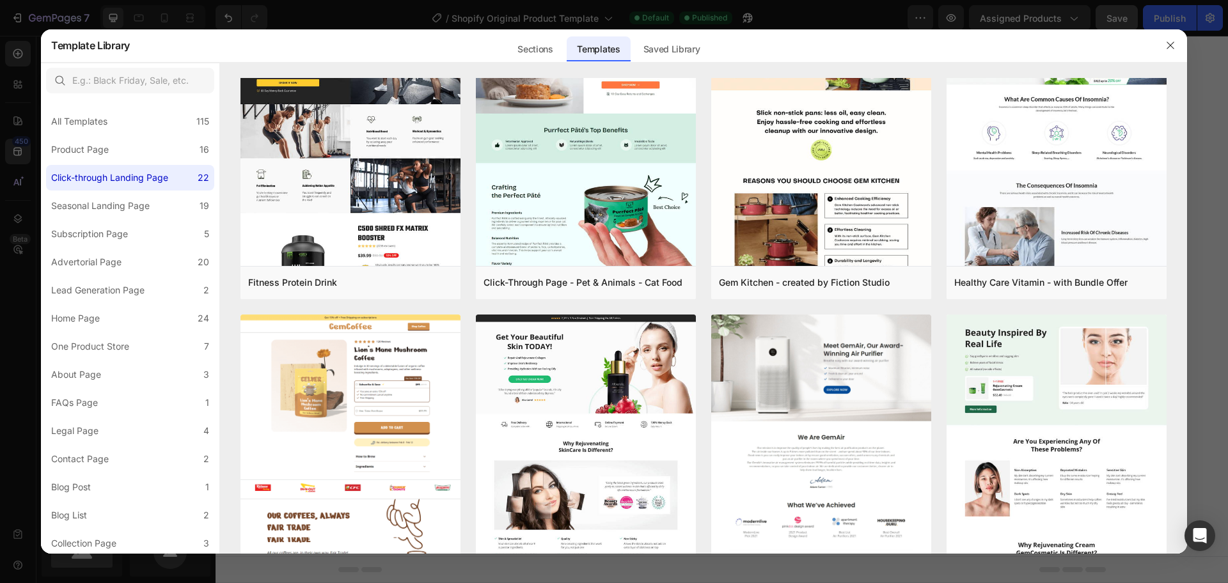
scroll to position [860, 0]
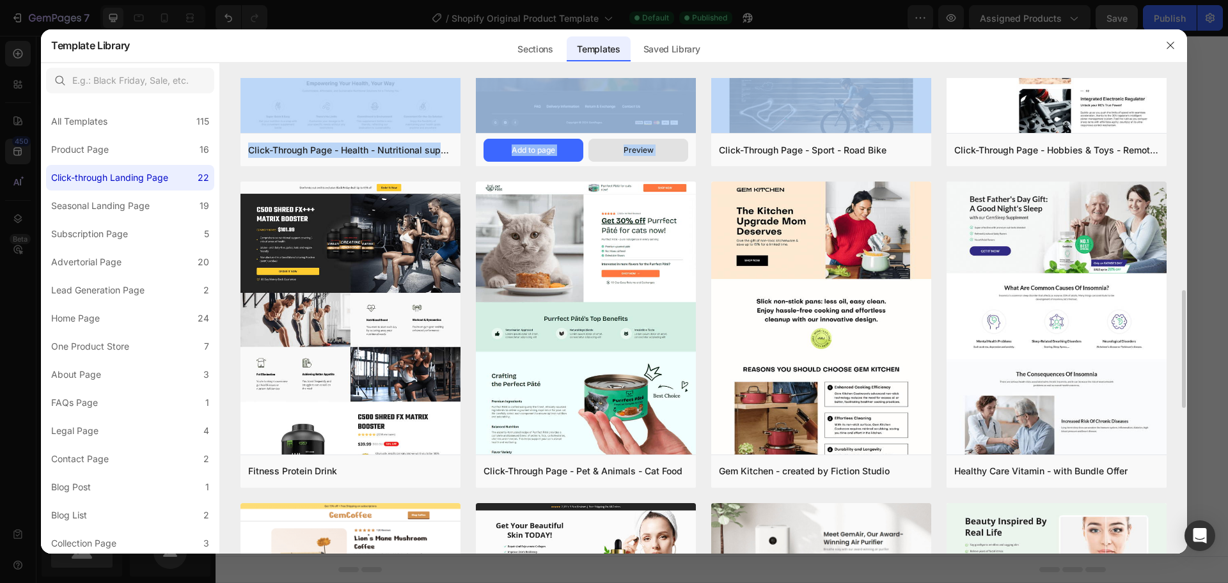
drag, startPoint x: 1185, startPoint y: 214, endPoint x: 638, endPoint y: 141, distance: 552.3
click at [638, 141] on div "Click - through Page - Food & Drink - Matcha Glow Shot Add to page Preview Clic…" at bounding box center [703, 316] width 967 height 476
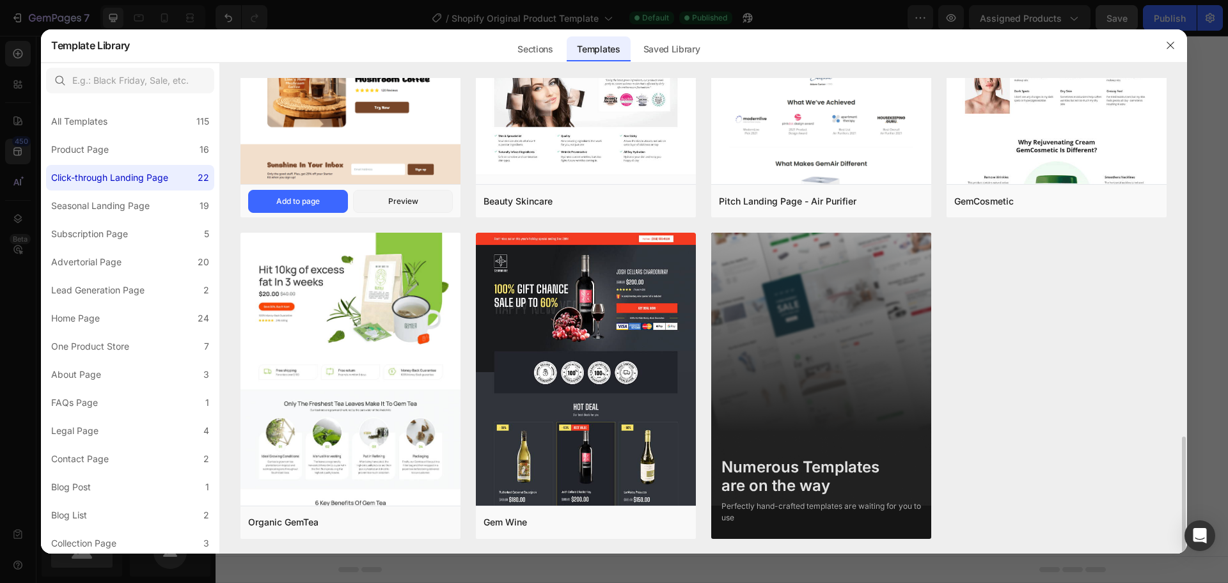
scroll to position [1433, 0]
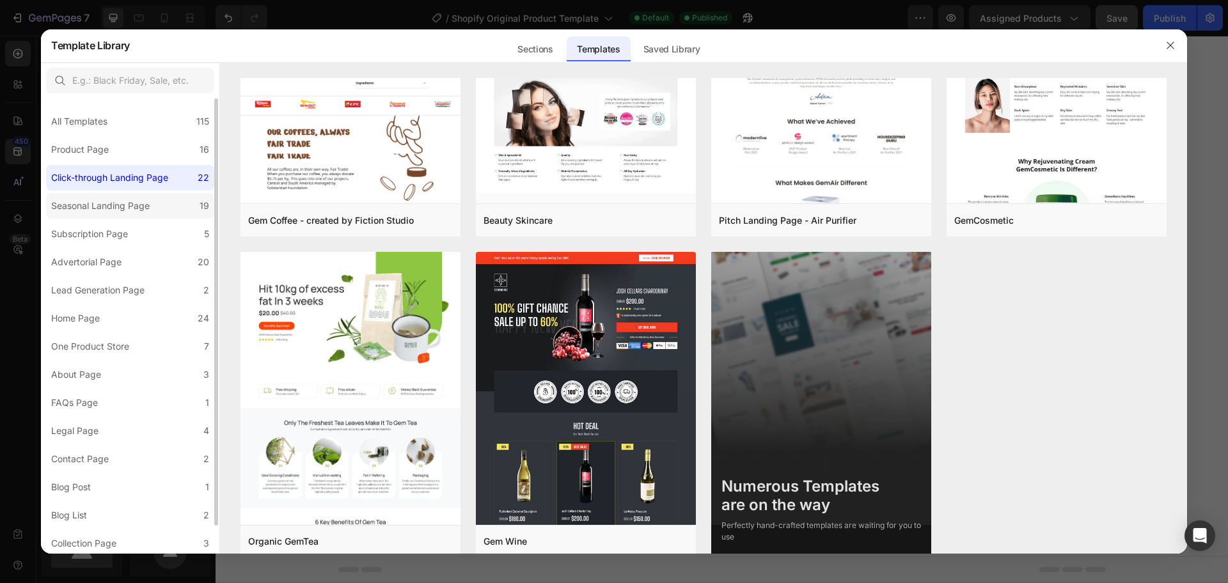
click at [189, 203] on label "Seasonal Landing Page 19" at bounding box center [130, 206] width 168 height 26
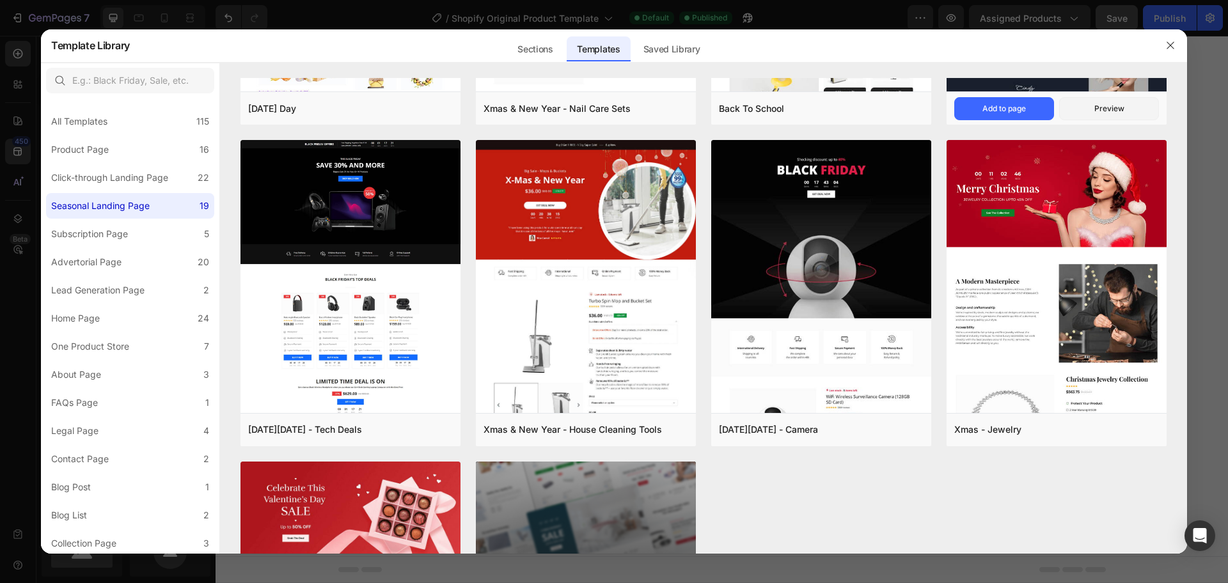
scroll to position [1131, 0]
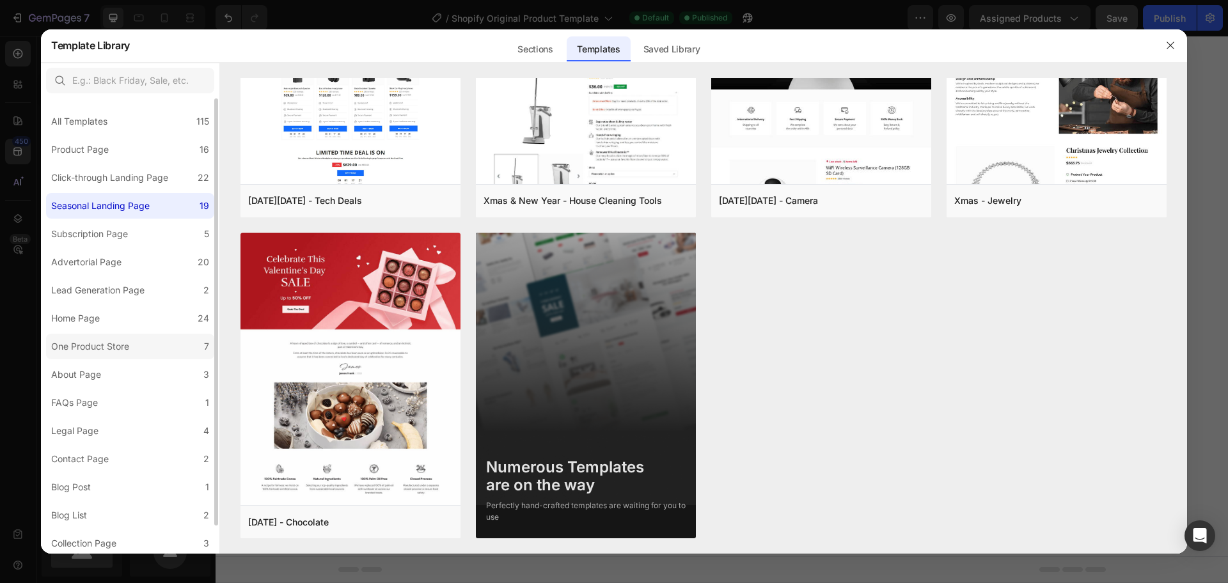
click at [113, 340] on div "One Product Store" at bounding box center [90, 346] width 78 height 15
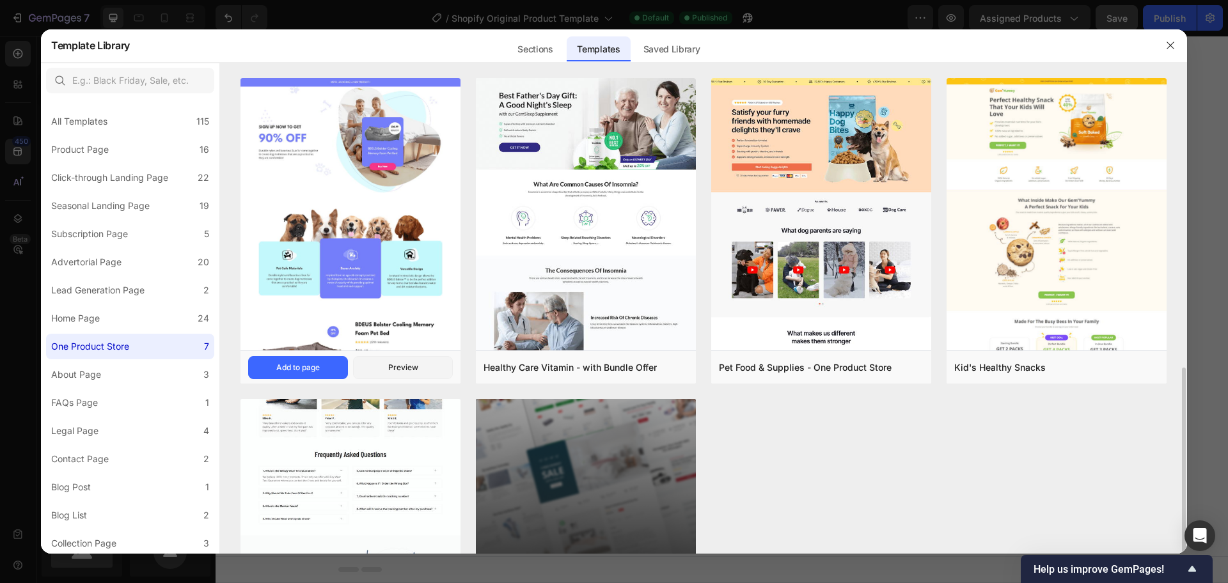
scroll to position [166, 0]
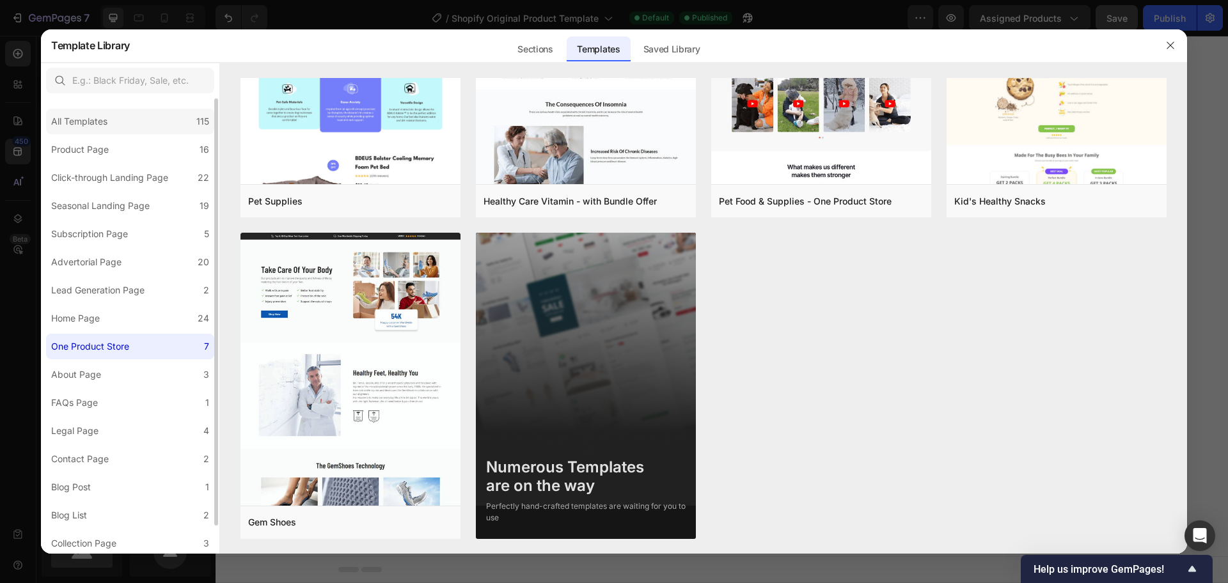
click at [125, 129] on div "All Templates 115" at bounding box center [130, 122] width 168 height 26
click at [124, 159] on label "Product Page 16" at bounding box center [130, 150] width 168 height 26
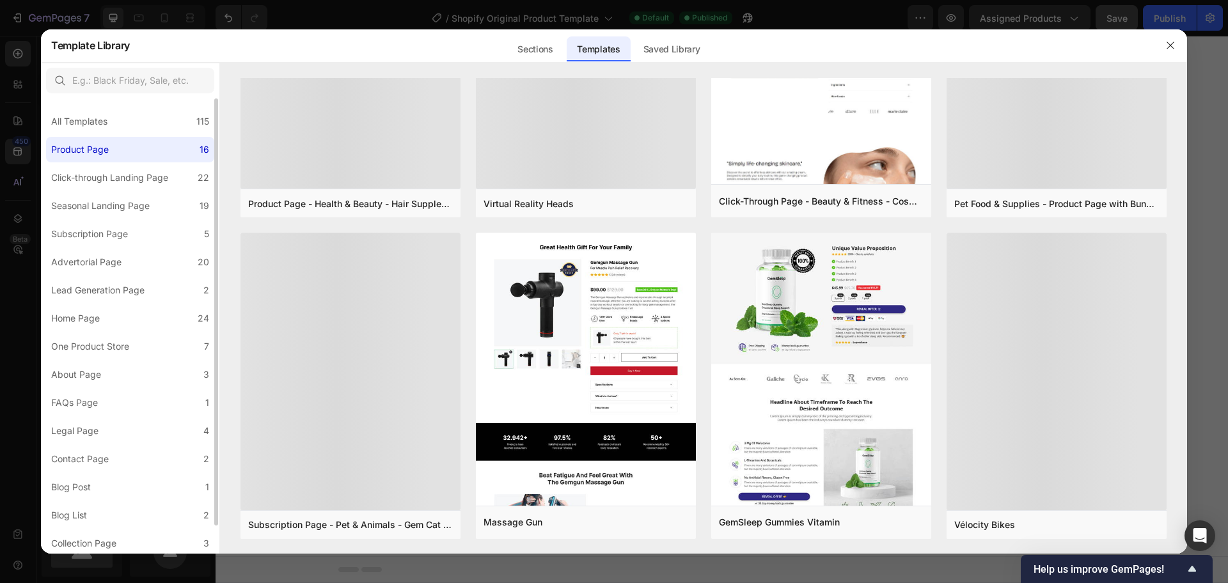
scroll to position [0, 0]
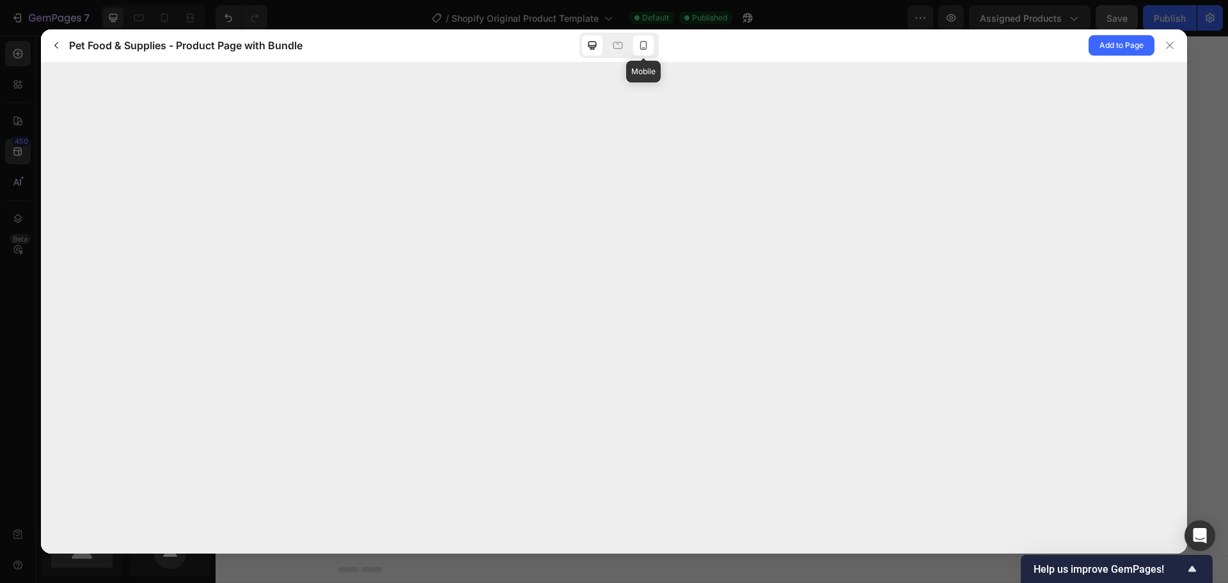
click at [647, 47] on icon at bounding box center [643, 45] width 13 height 13
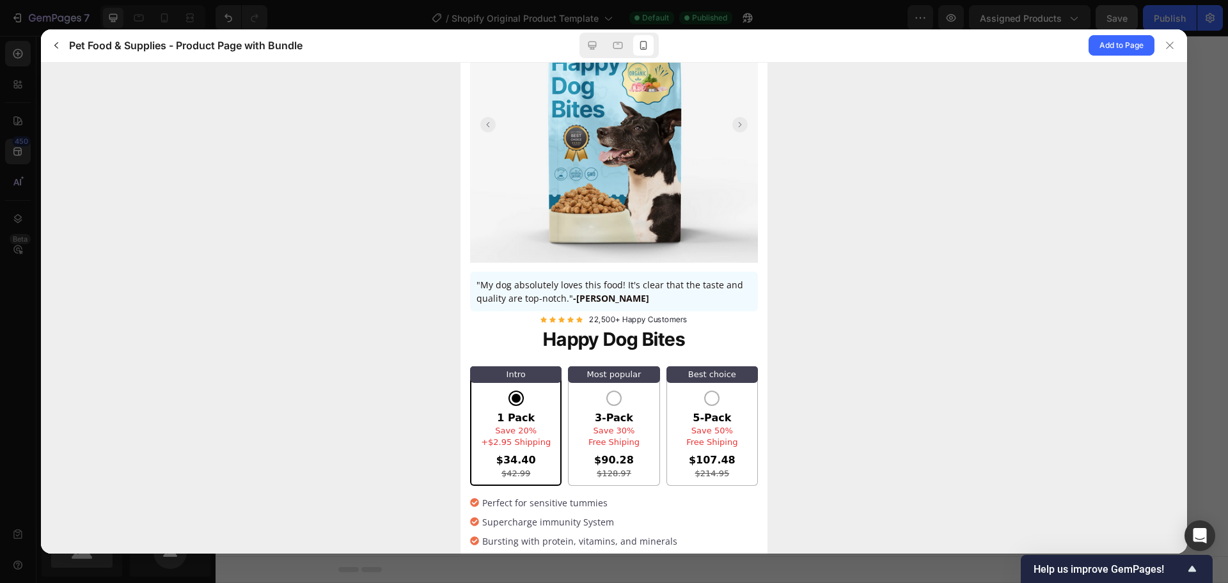
scroll to position [212, 0]
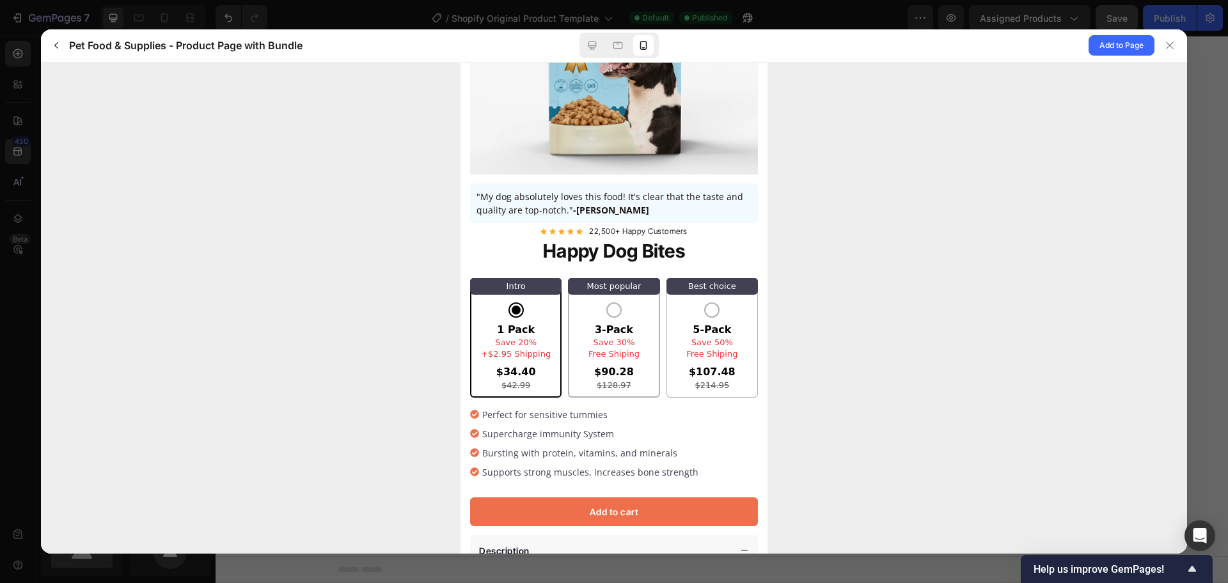
click at [631, 325] on div "3-Pack Most popular Save 30% Free Shiping" at bounding box center [613, 341] width 51 height 38
click at [461, 62] on input "3-Pack Most popular Save 30% Free Shiping $90.28 $128.97" at bounding box center [461, 62] width 0 height 0
click at [1099, 51] on span "Add to Page" at bounding box center [1121, 45] width 44 height 15
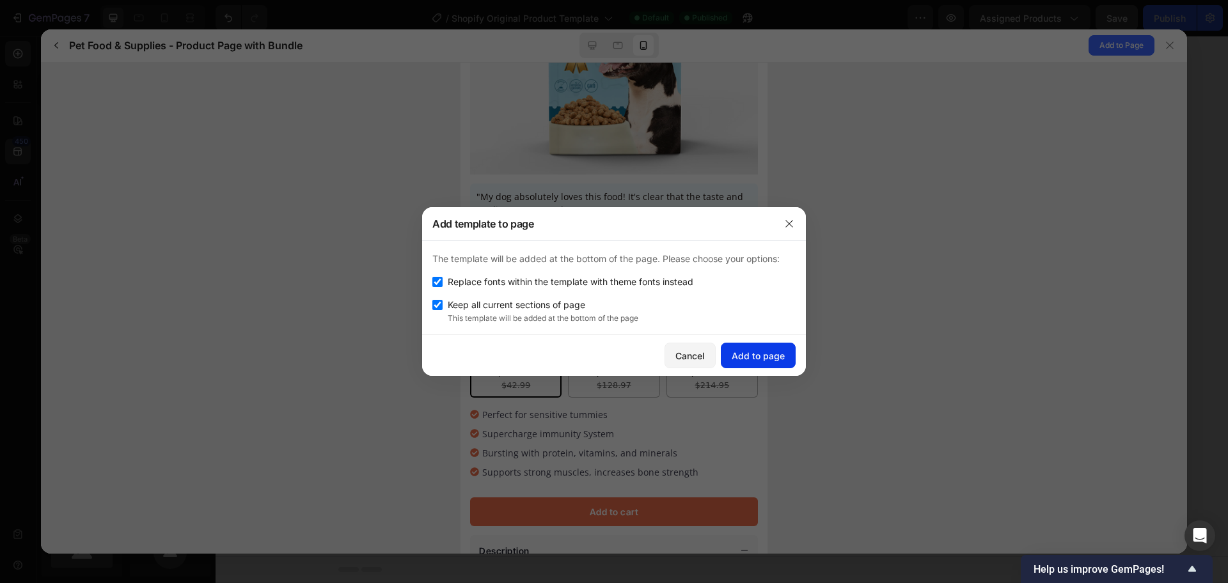
click at [775, 350] on div "Add to page" at bounding box center [758, 355] width 53 height 13
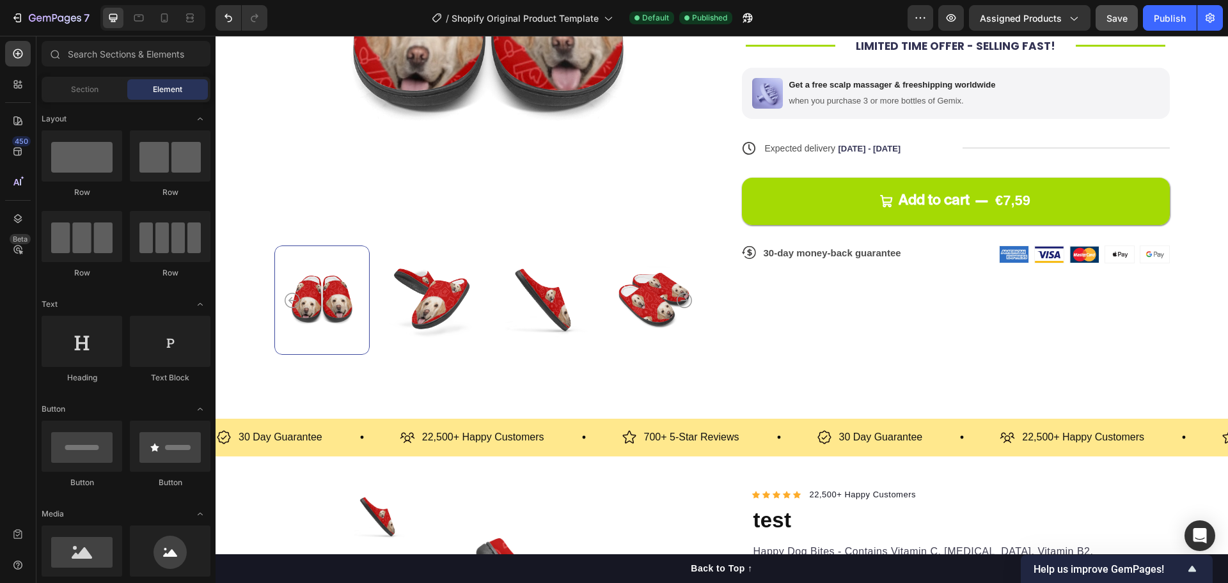
scroll to position [789, 0]
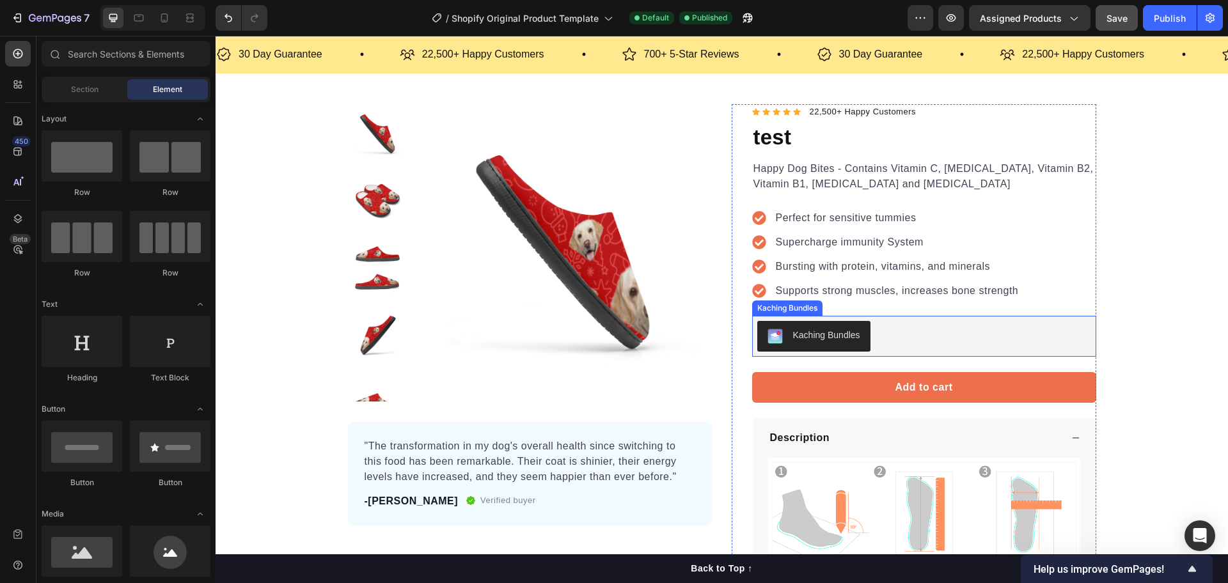
click at [865, 343] on div "Kaching Bundles" at bounding box center [924, 336] width 334 height 31
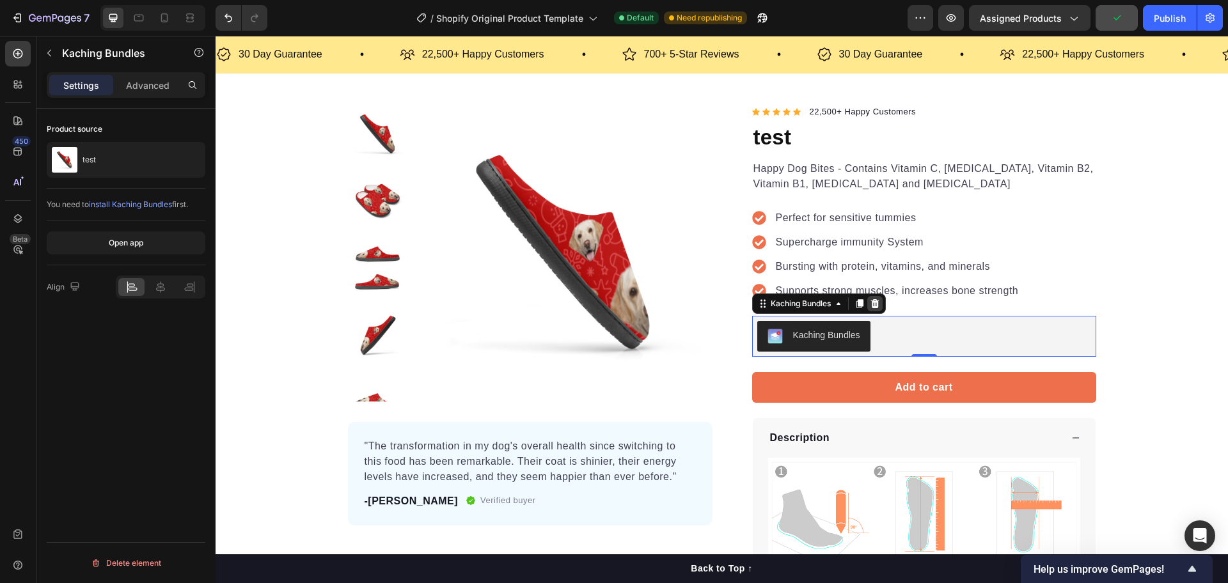
click at [870, 304] on icon at bounding box center [875, 304] width 10 height 10
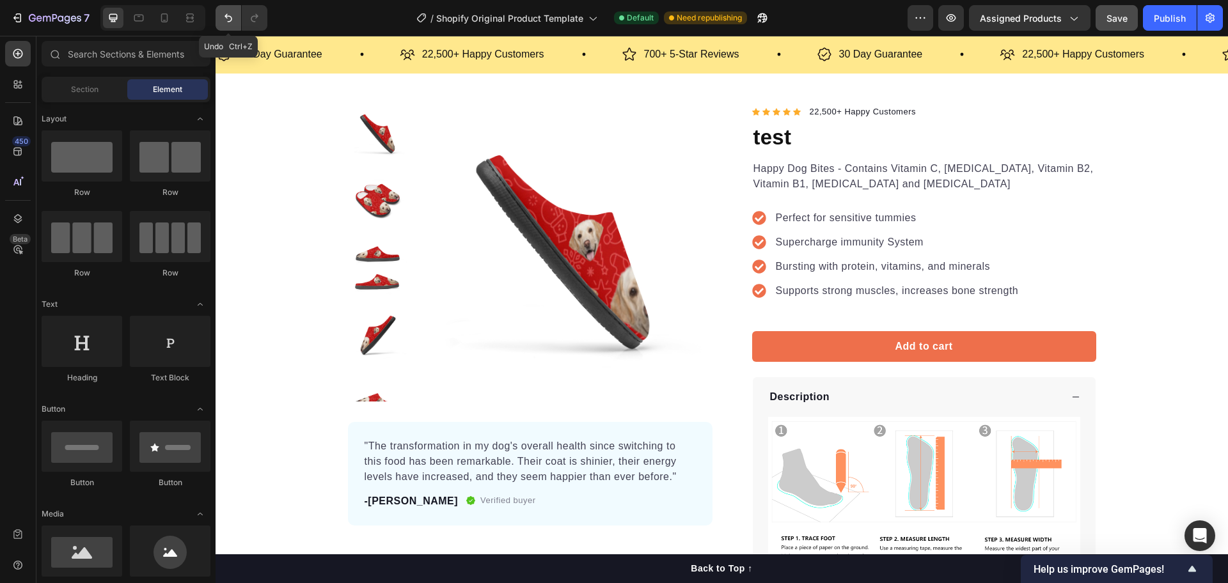
click at [233, 22] on icon "Undo/Redo" at bounding box center [228, 18] width 13 height 13
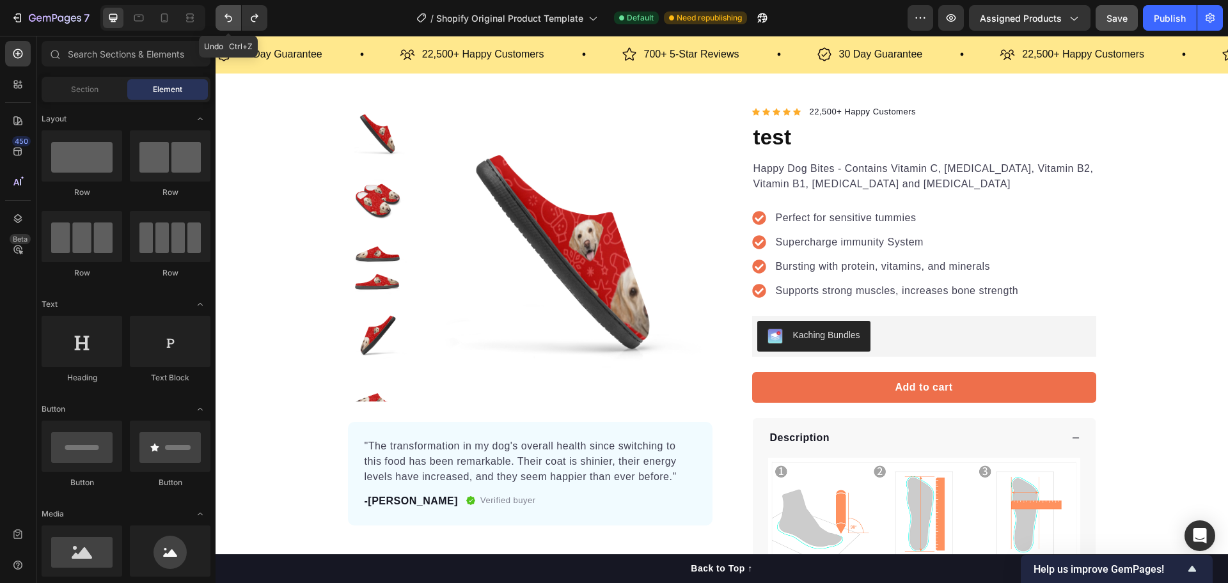
click at [233, 22] on icon "Undo/Redo" at bounding box center [228, 18] width 13 height 13
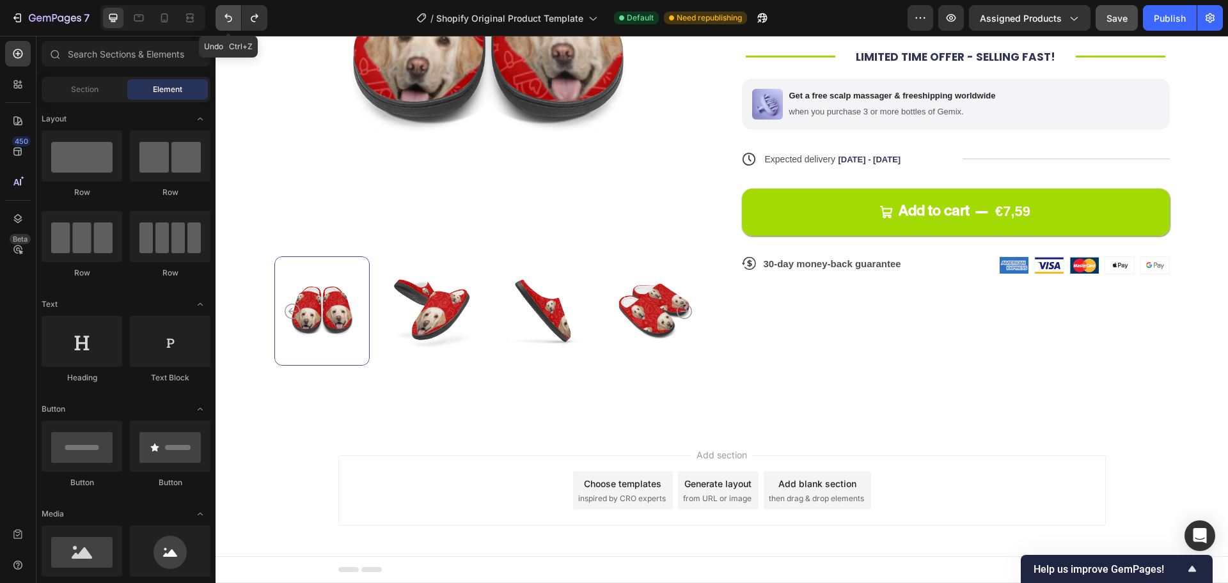
scroll to position [395, 0]
click at [608, 491] on div "Choose templates inspired by CRO experts" at bounding box center [623, 490] width 100 height 38
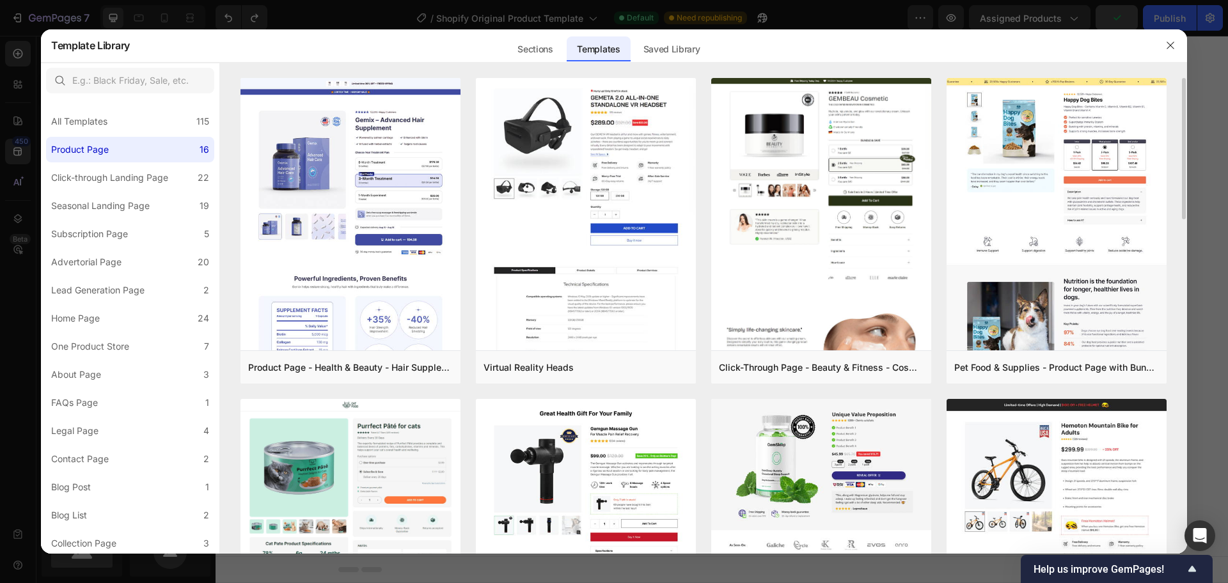
drag, startPoint x: 1186, startPoint y: 210, endPoint x: 1185, endPoint y: 226, distance: 16.0
click at [1185, 226] on div "Product Page - Health & Beauty - Hair Supplement Add to page Preview Virtual Re…" at bounding box center [703, 316] width 967 height 476
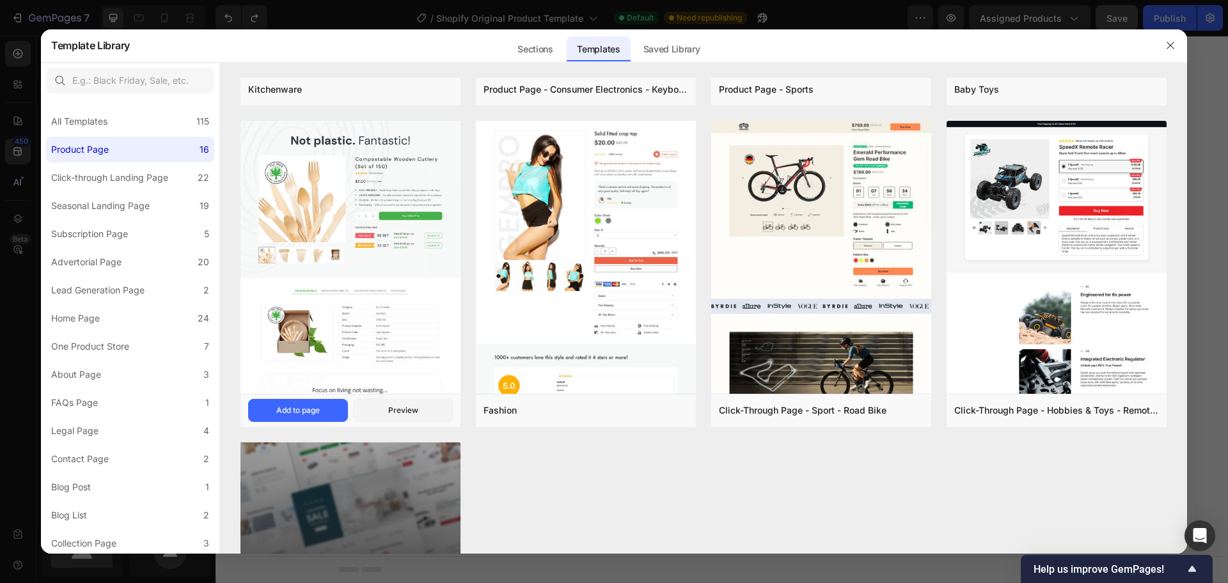
scroll to position [1130, 0]
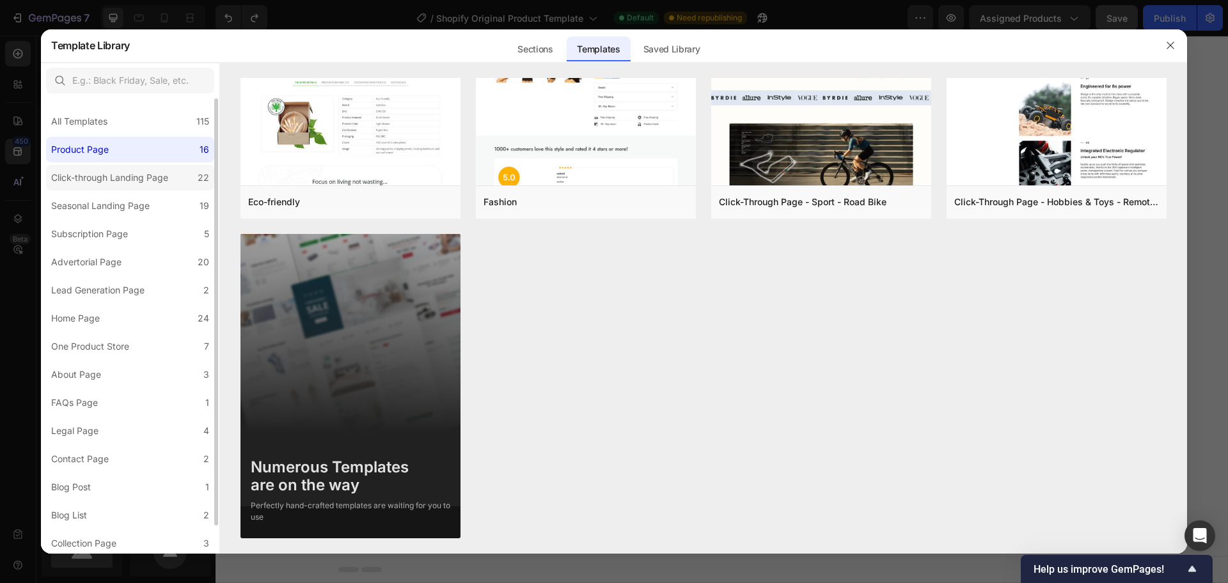
click at [148, 189] on label "Click-through Landing Page 22" at bounding box center [130, 178] width 168 height 26
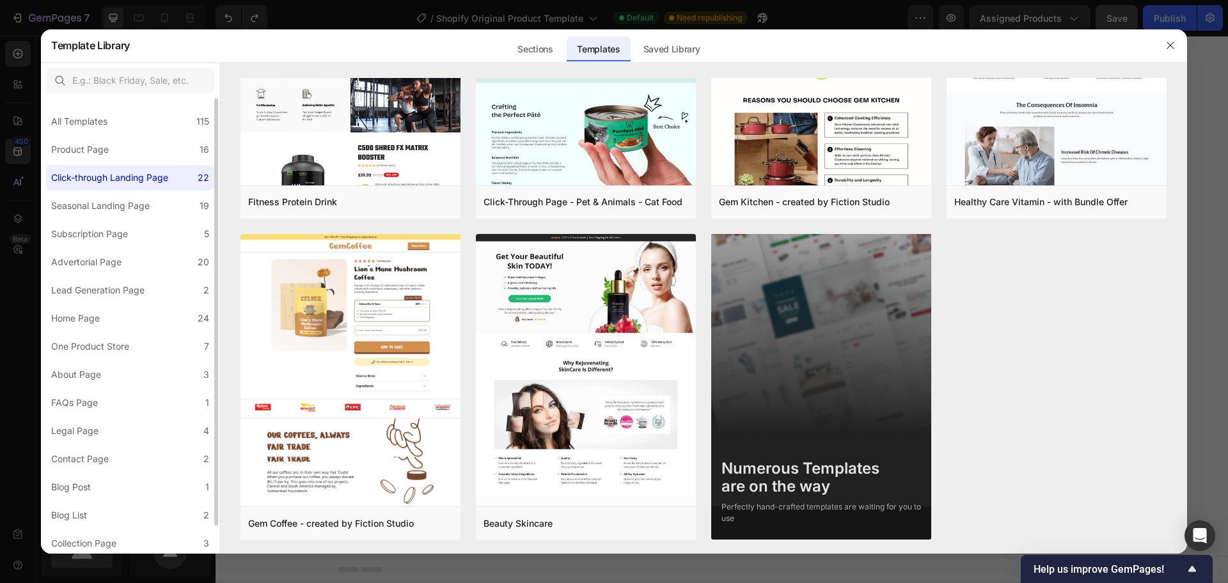
click at [148, 189] on label "Click-through Landing Page 22" at bounding box center [130, 178] width 168 height 26
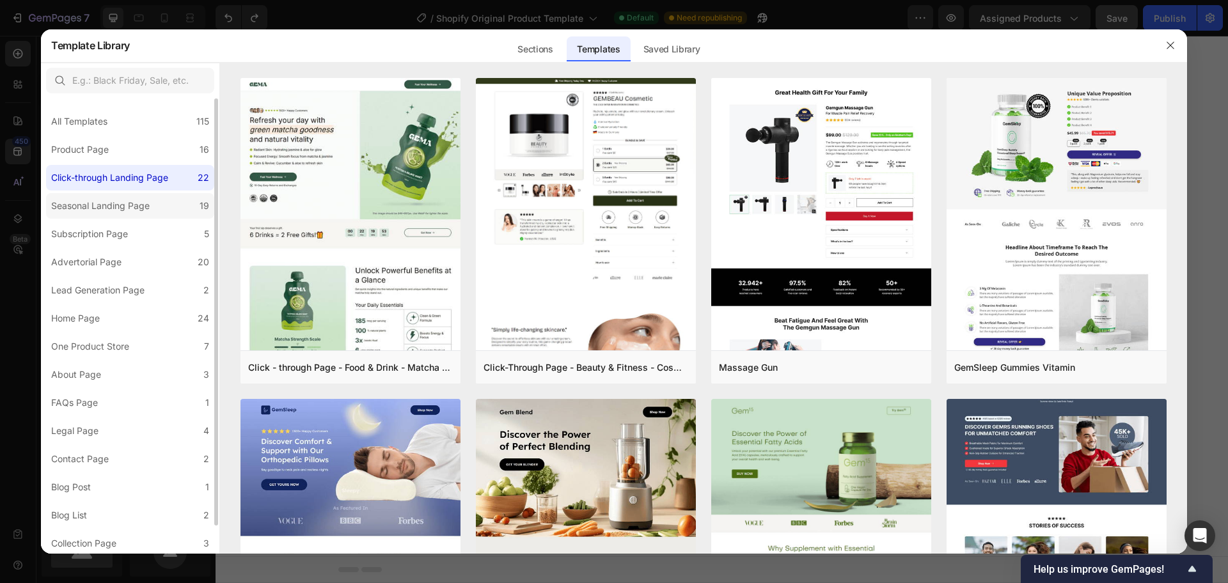
click at [145, 207] on div "Seasonal Landing Page" at bounding box center [100, 205] width 98 height 15
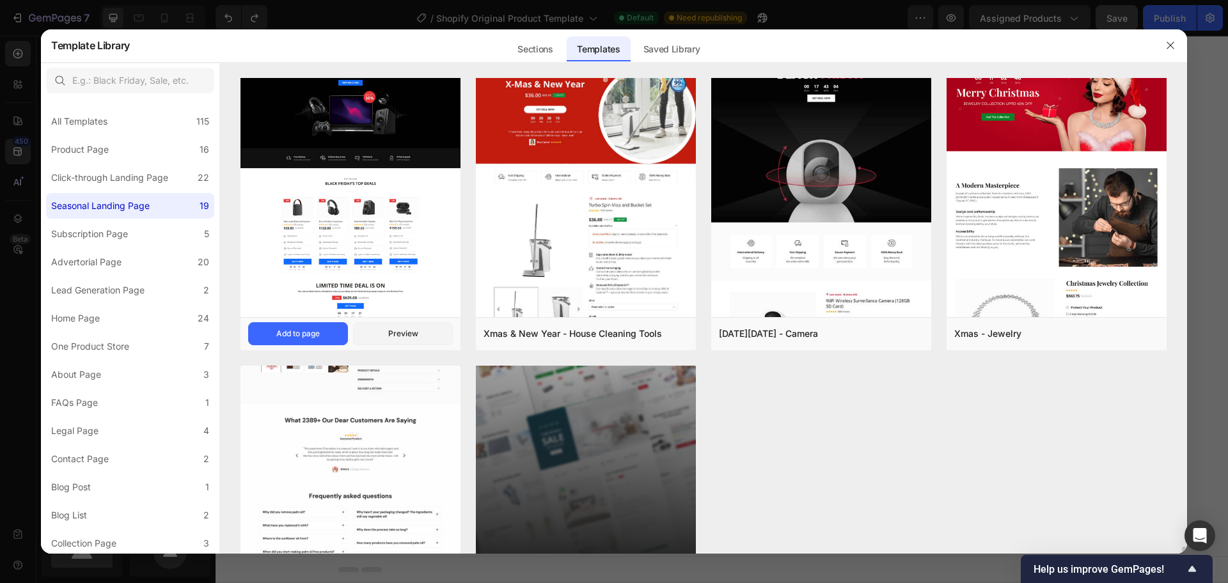
scroll to position [1131, 0]
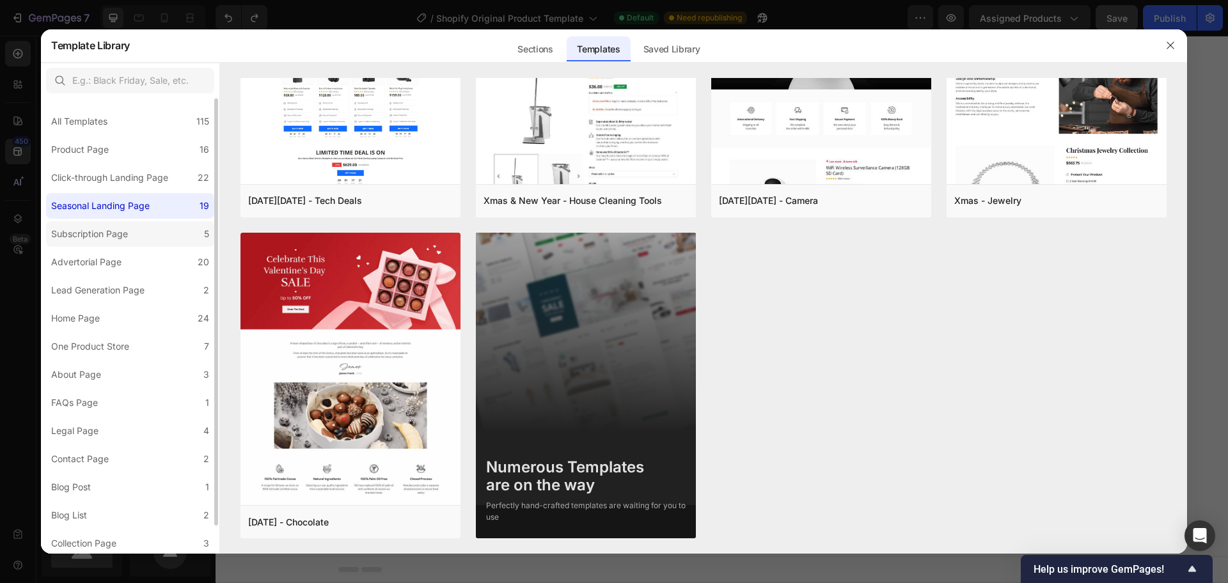
click at [104, 225] on label "Subscription Page 5" at bounding box center [130, 234] width 168 height 26
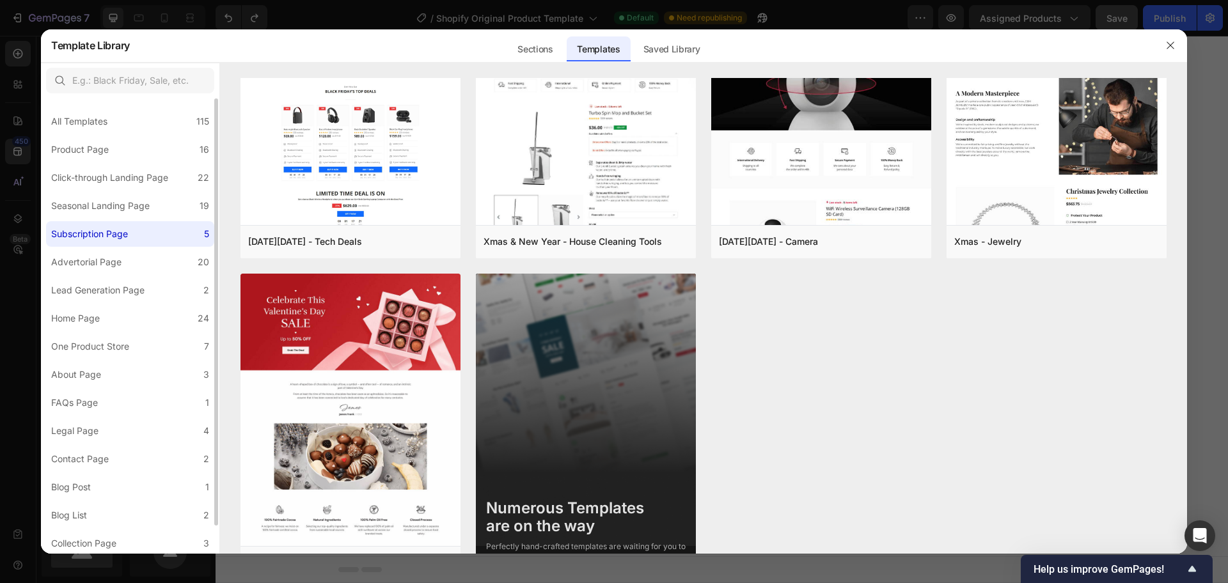
scroll to position [0, 0]
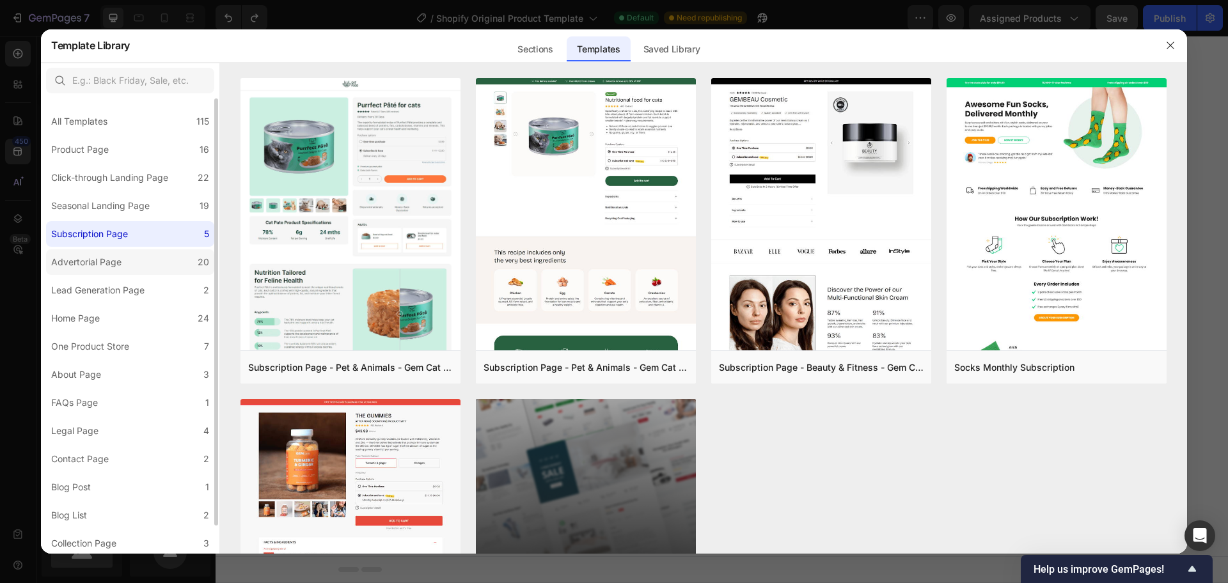
click at [107, 253] on label "Advertorial Page 20" at bounding box center [130, 262] width 168 height 26
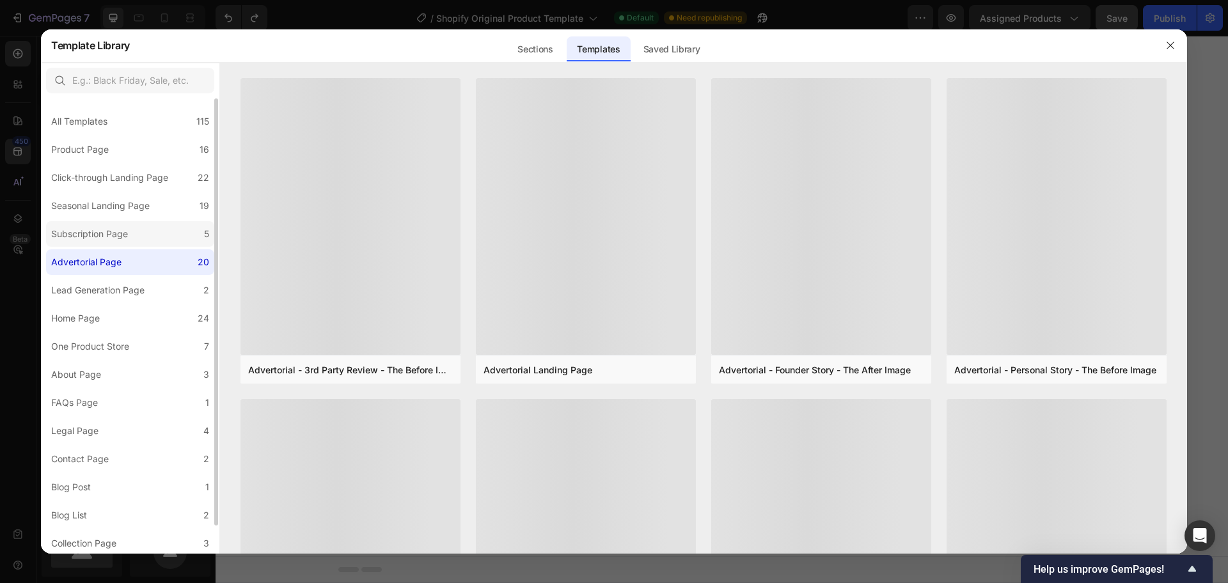
click at [111, 237] on div "Subscription Page" at bounding box center [89, 233] width 77 height 15
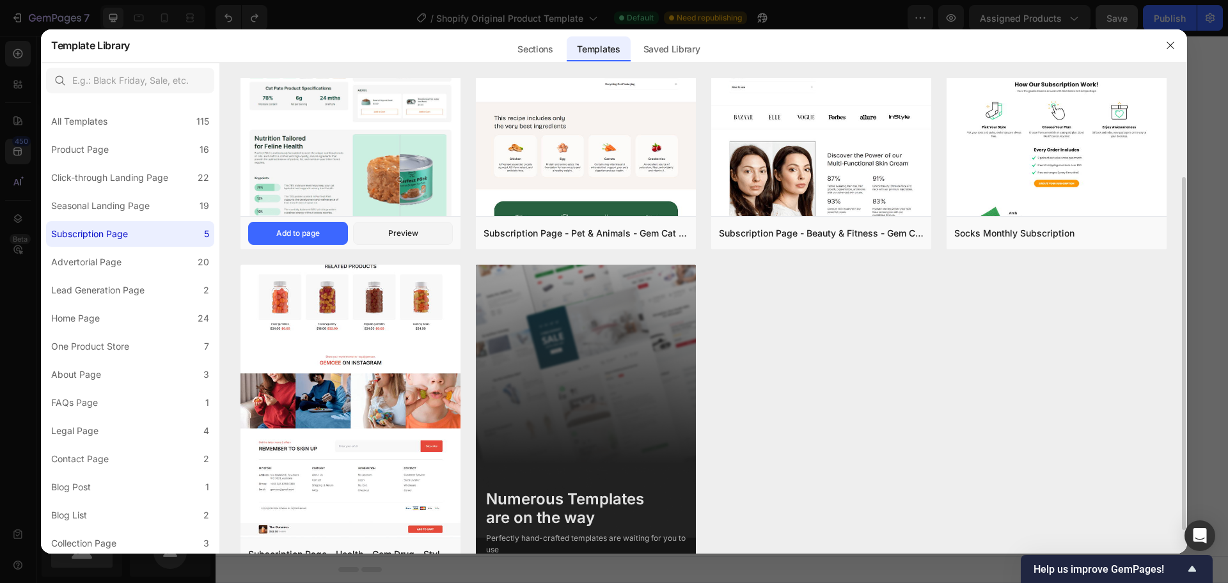
scroll to position [154, 0]
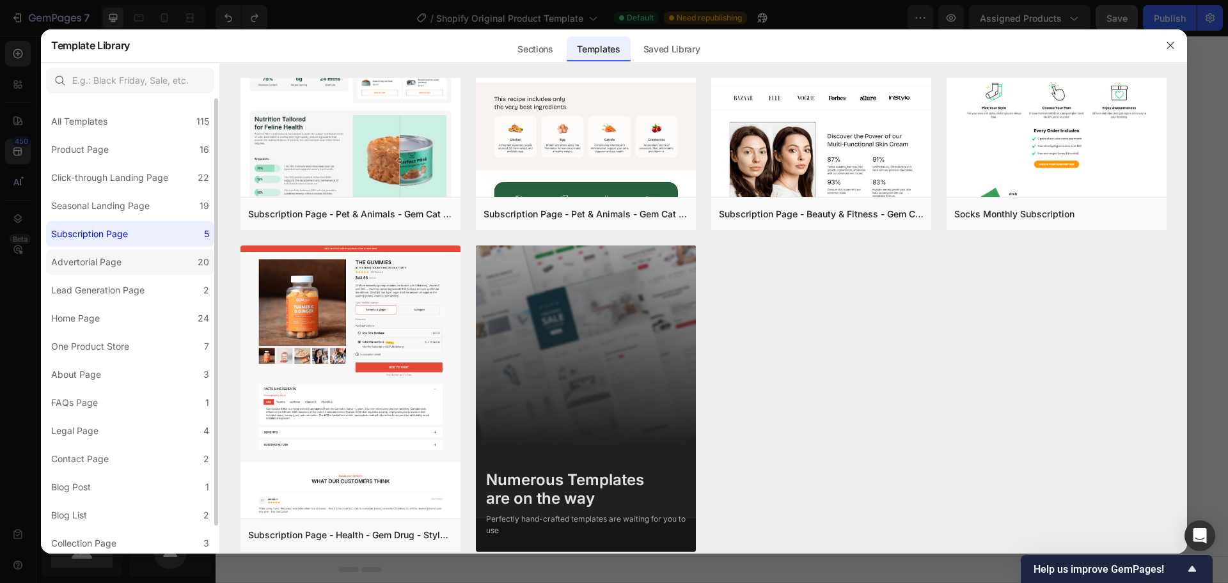
click at [182, 266] on label "Advertorial Page 20" at bounding box center [130, 262] width 168 height 26
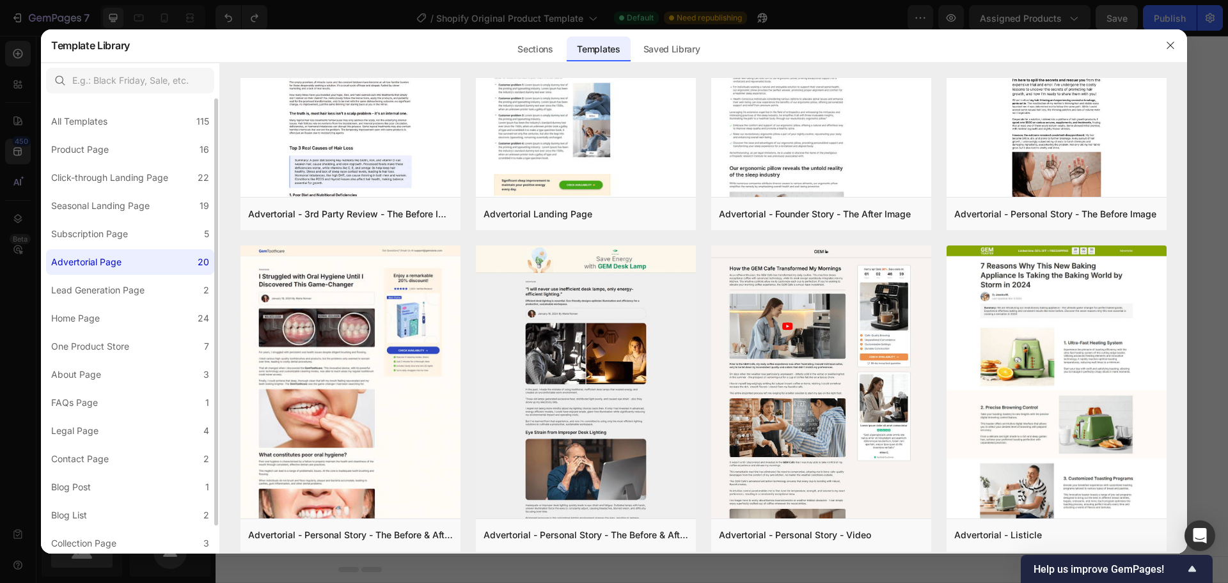
scroll to position [0, 0]
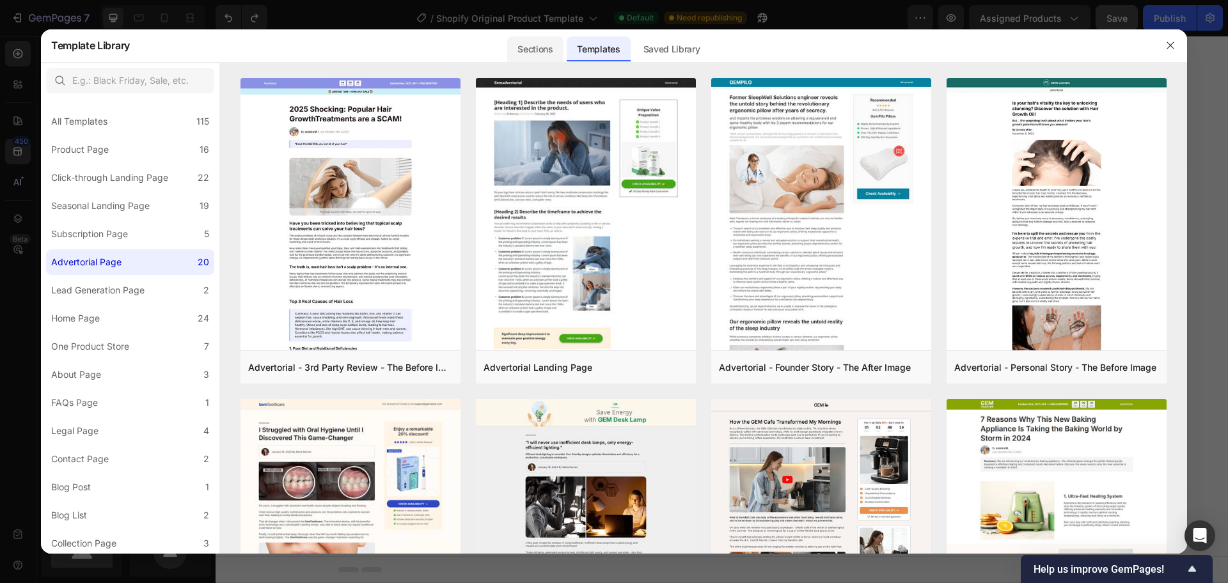
click at [554, 54] on div "Sections" at bounding box center [535, 49] width 56 height 26
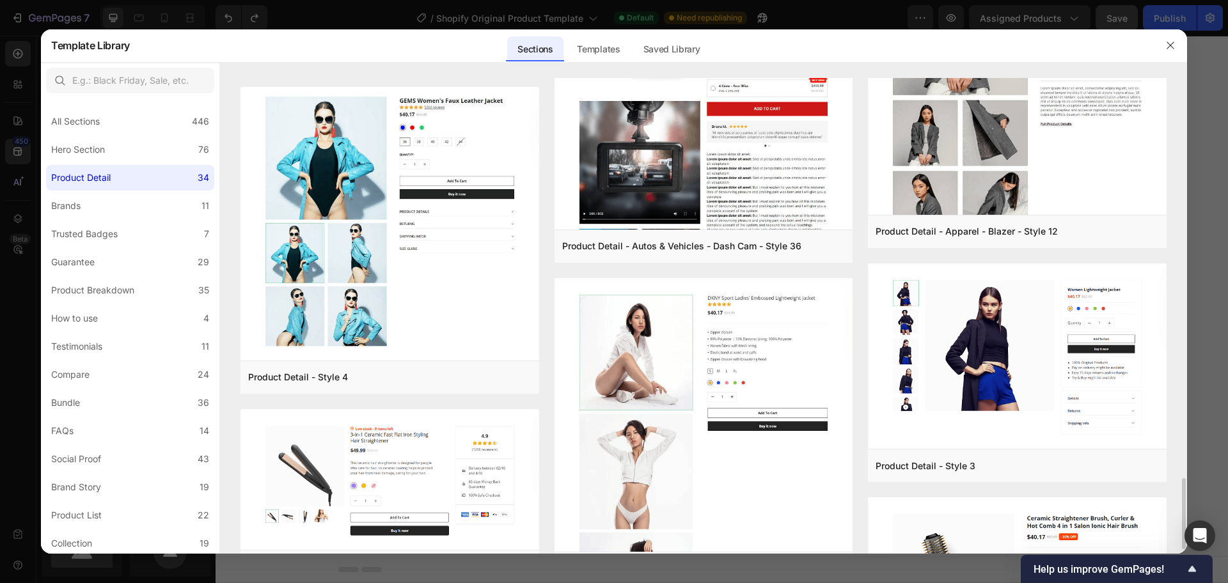
scroll to position [2547, 0]
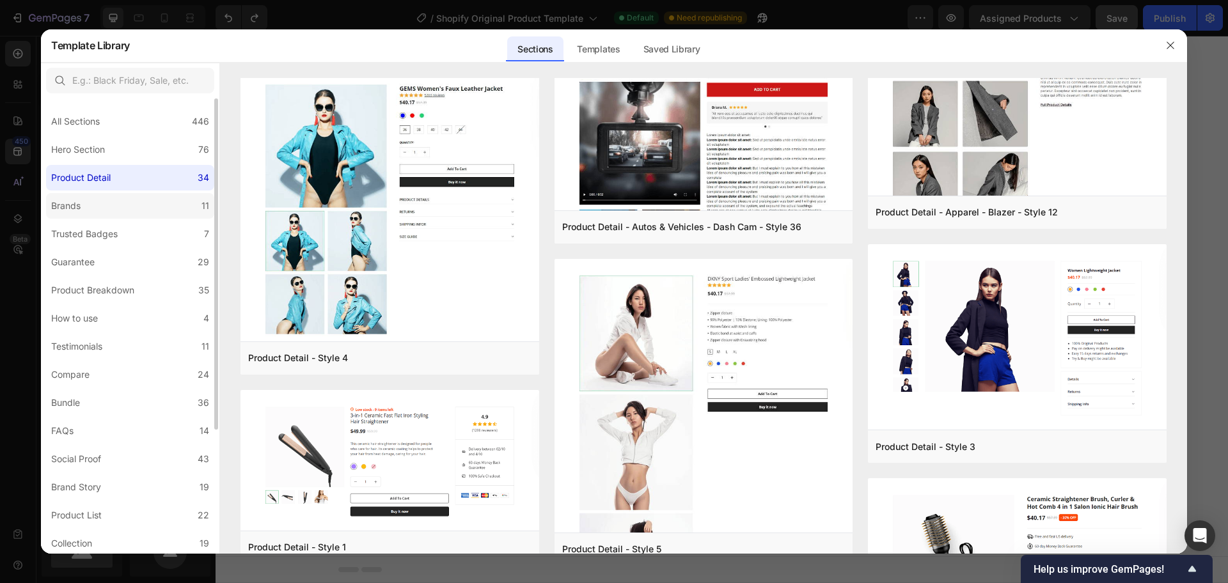
click at [154, 208] on label "Brands 11" at bounding box center [130, 206] width 168 height 26
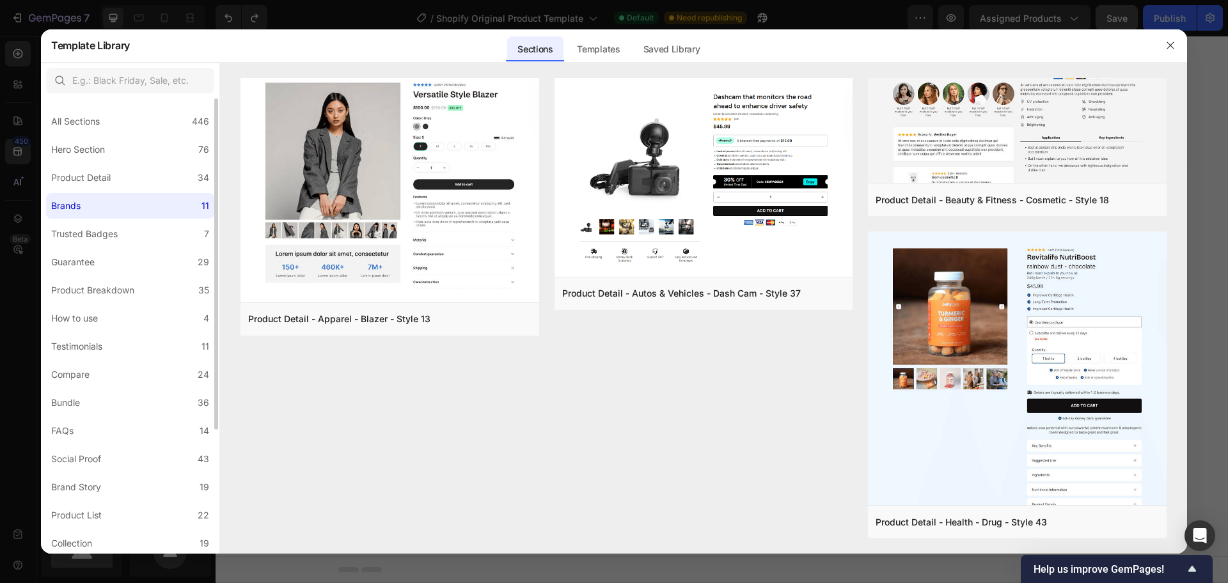
scroll to position [0, 0]
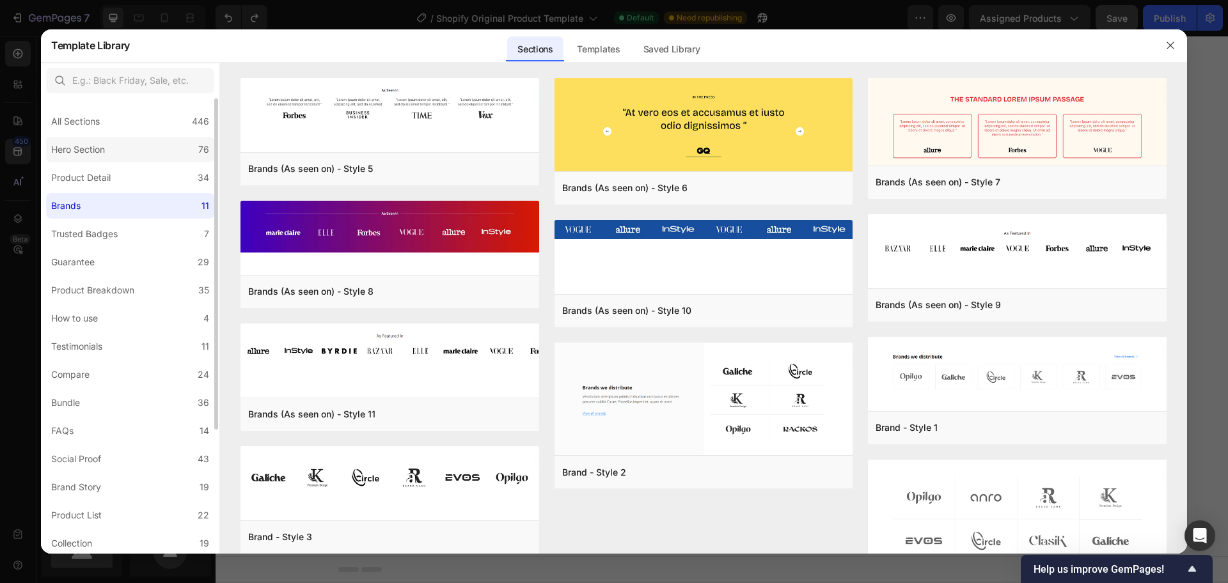
click at [147, 159] on label "Hero Section 76" at bounding box center [130, 150] width 168 height 26
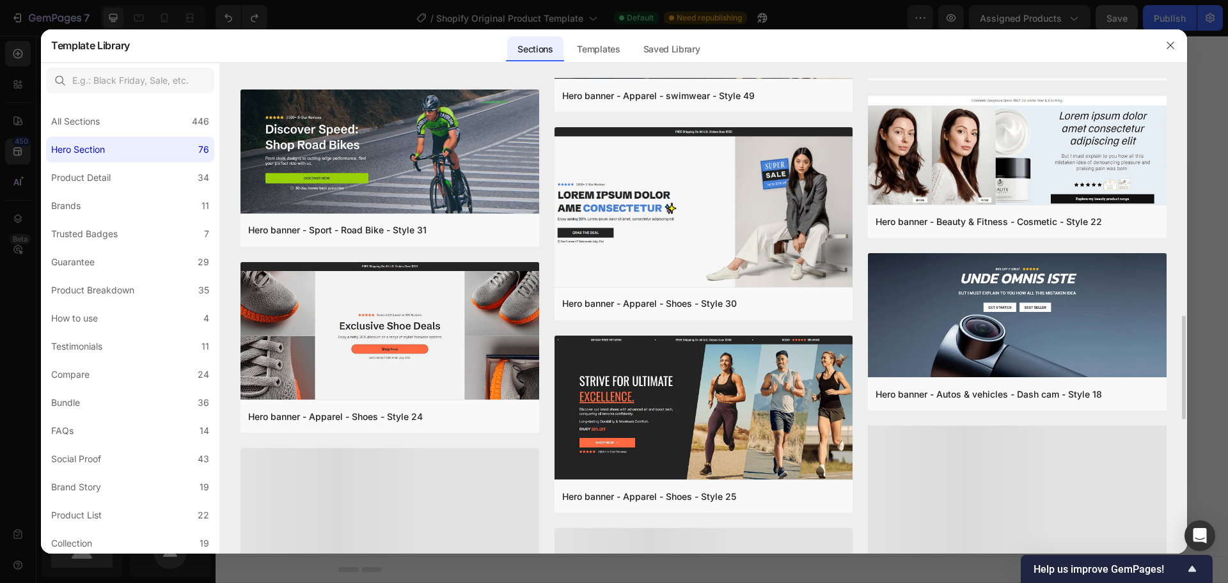
scroll to position [770, 0]
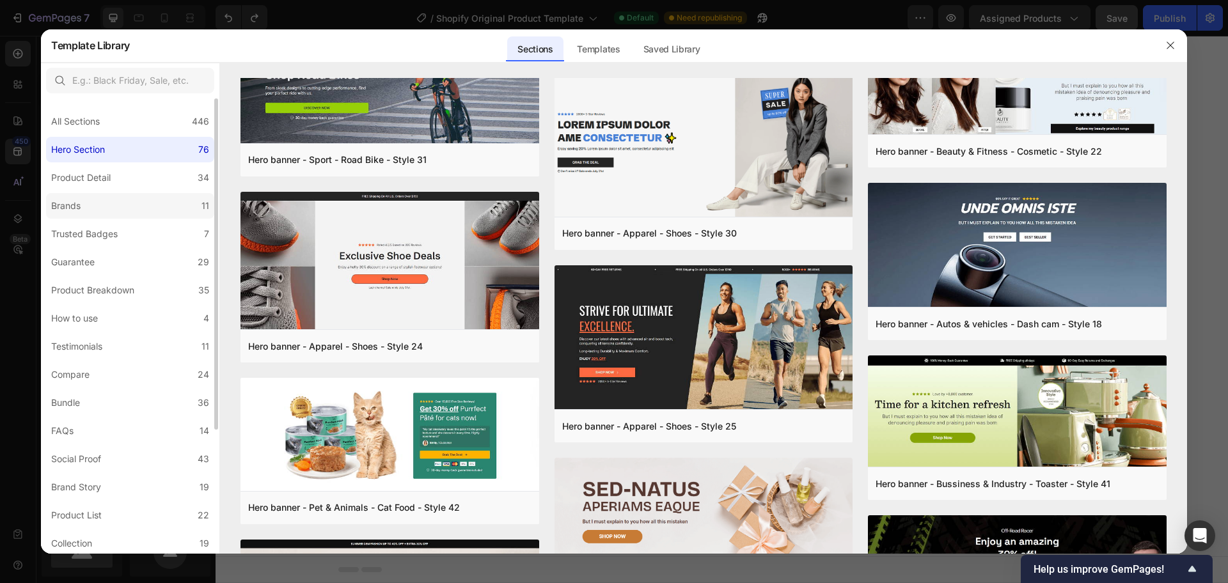
click at [152, 203] on label "Brands 11" at bounding box center [130, 206] width 168 height 26
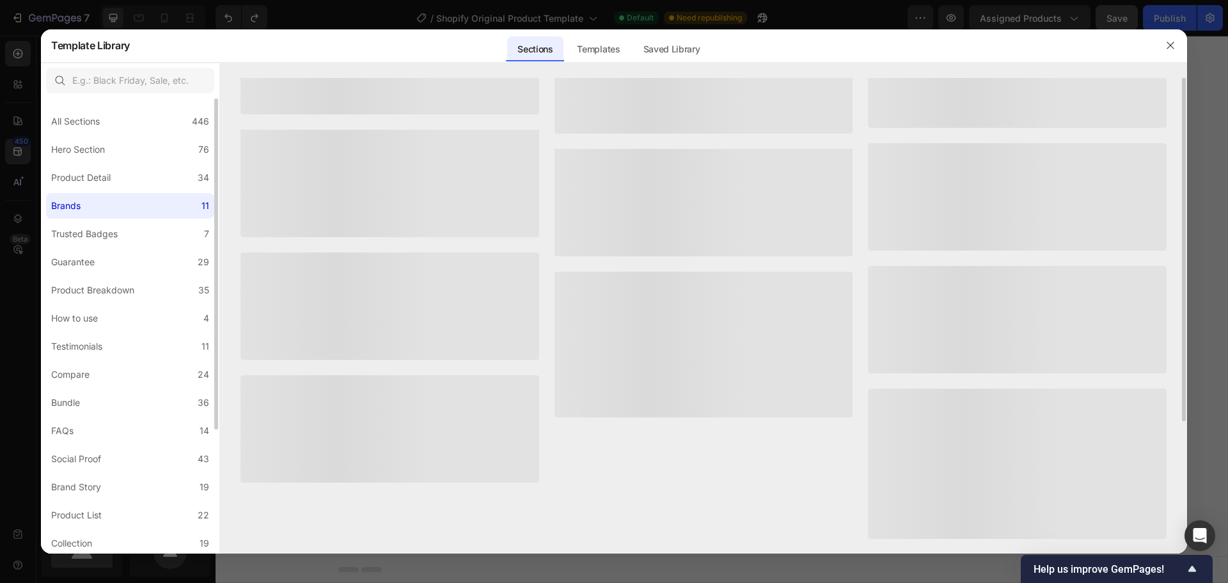
scroll to position [0, 0]
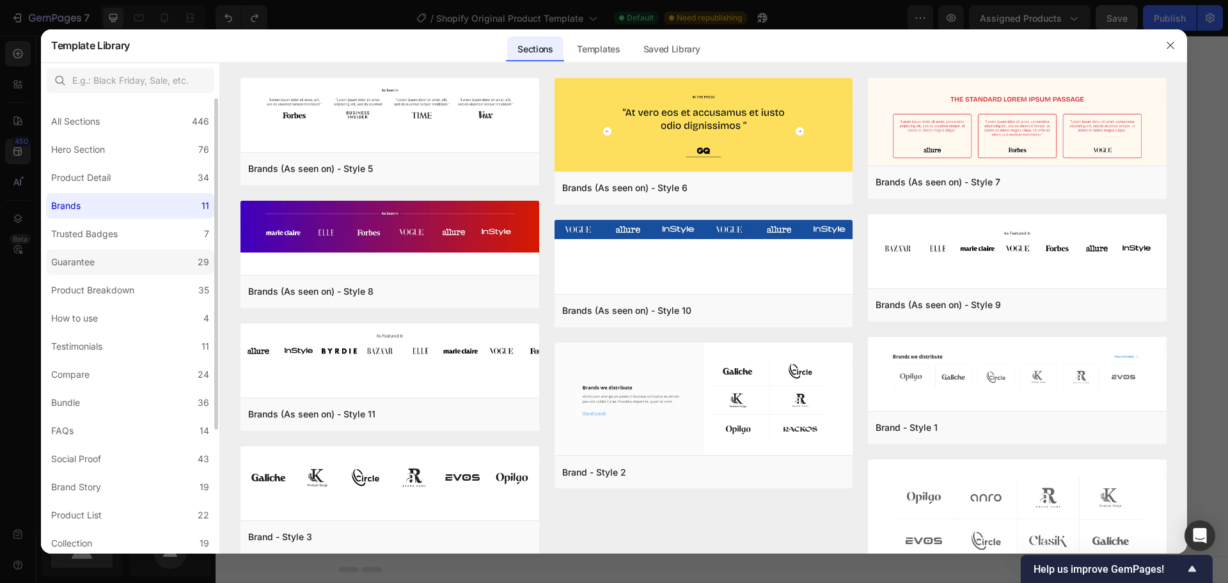
click at [171, 262] on label "Guarantee 29" at bounding box center [130, 262] width 168 height 26
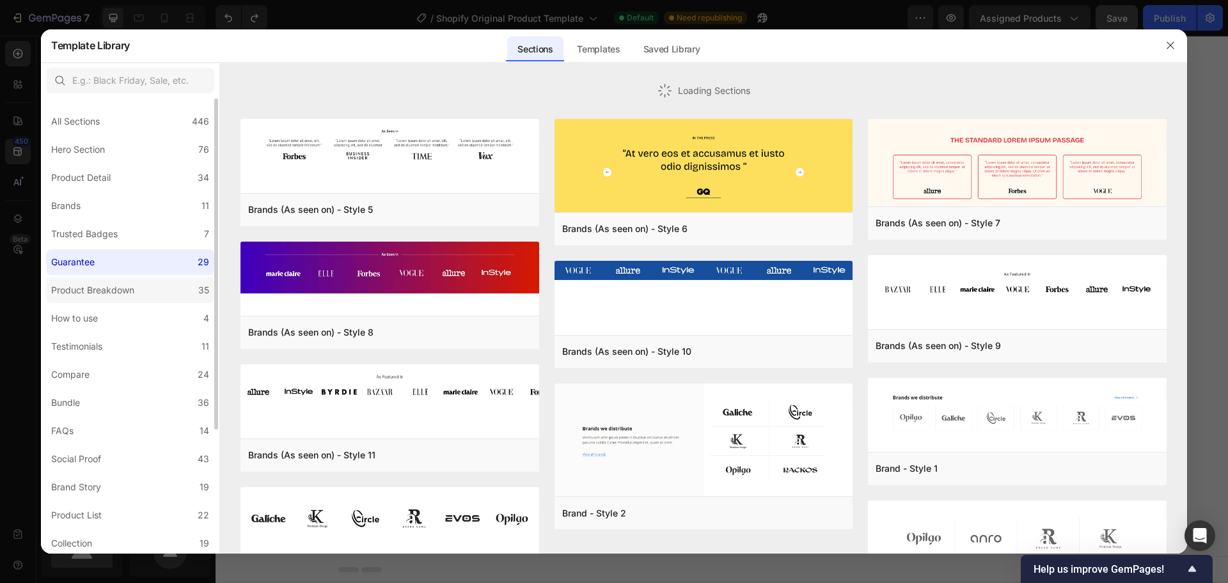
click at [161, 293] on label "Product Breakdown 35" at bounding box center [130, 291] width 168 height 26
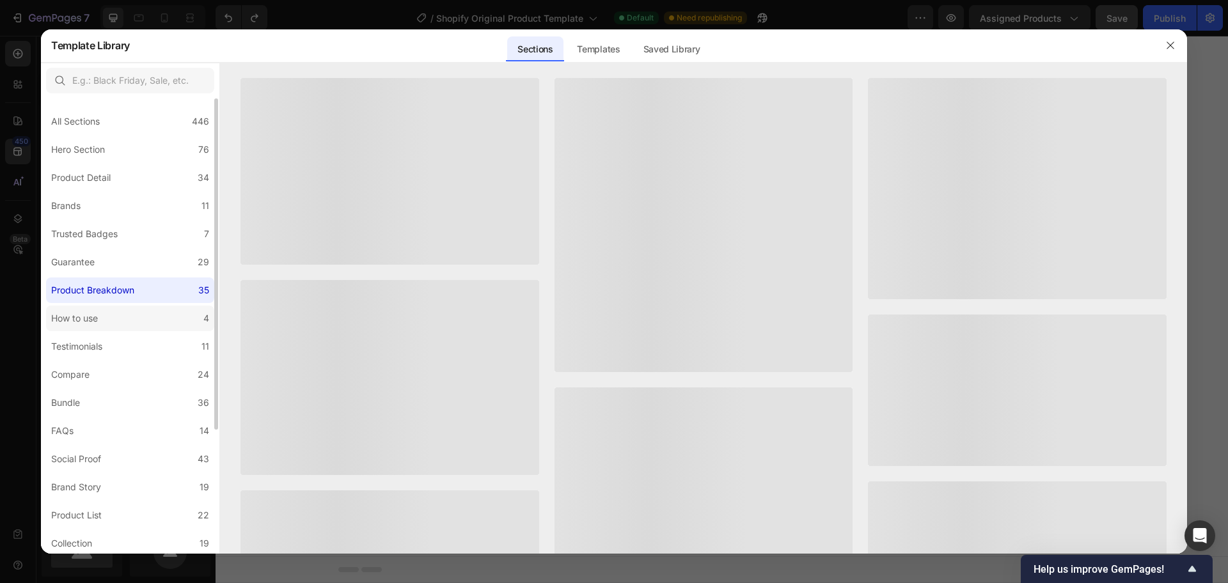
click at [155, 327] on label "How to use 4" at bounding box center [130, 319] width 168 height 26
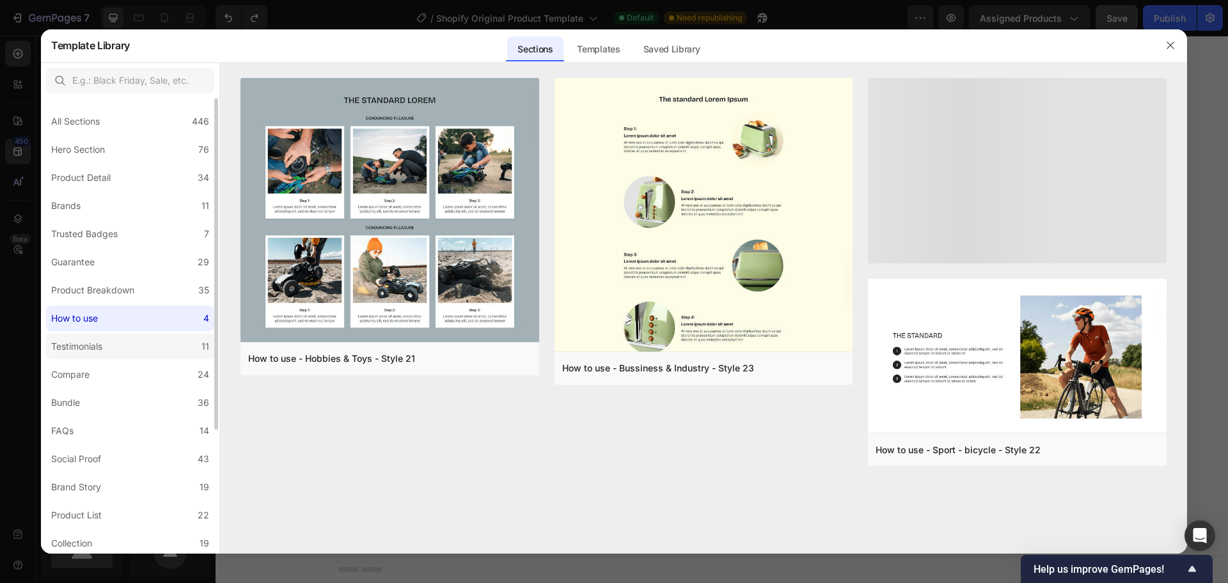
click at [150, 356] on label "Testimonials 11" at bounding box center [130, 347] width 168 height 26
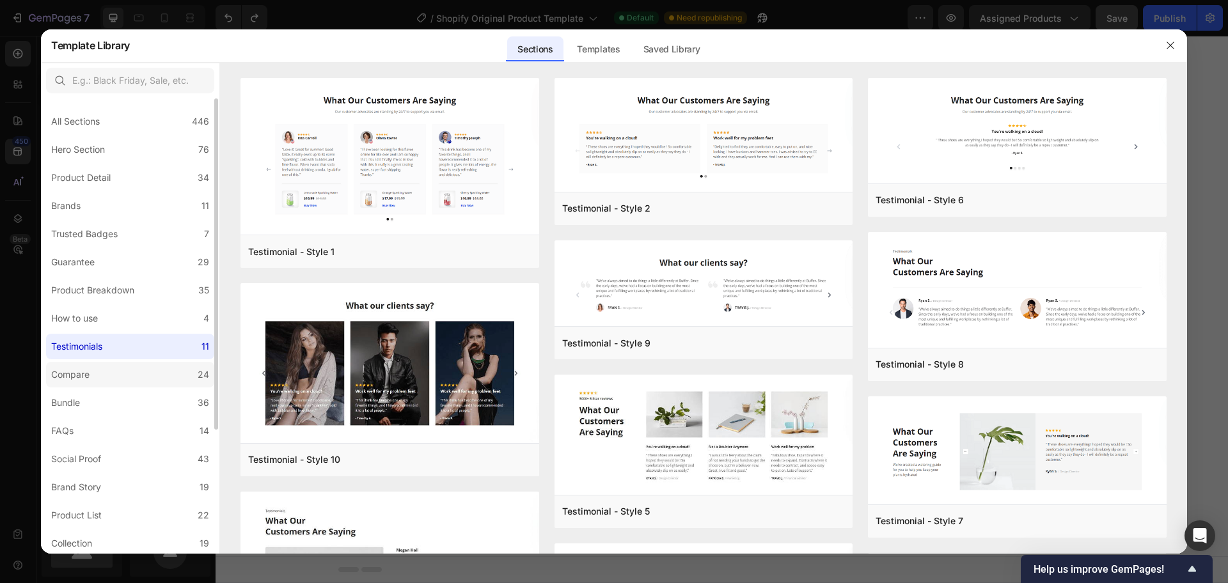
click at [143, 379] on label "Compare 24" at bounding box center [130, 375] width 168 height 26
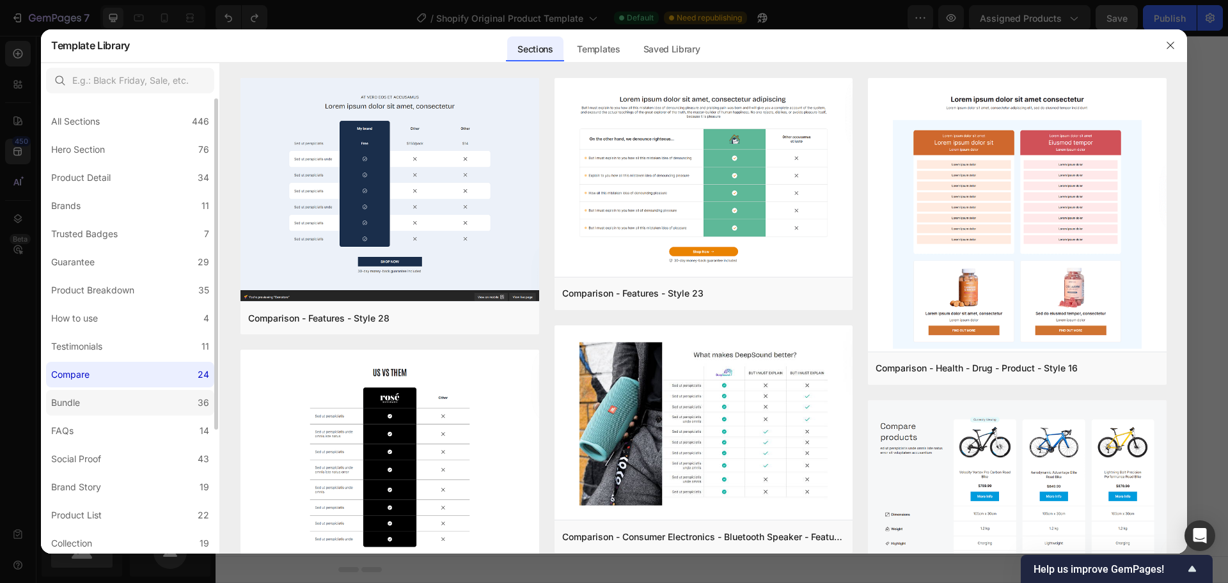
click at [153, 410] on label "Bundle 36" at bounding box center [130, 403] width 168 height 26
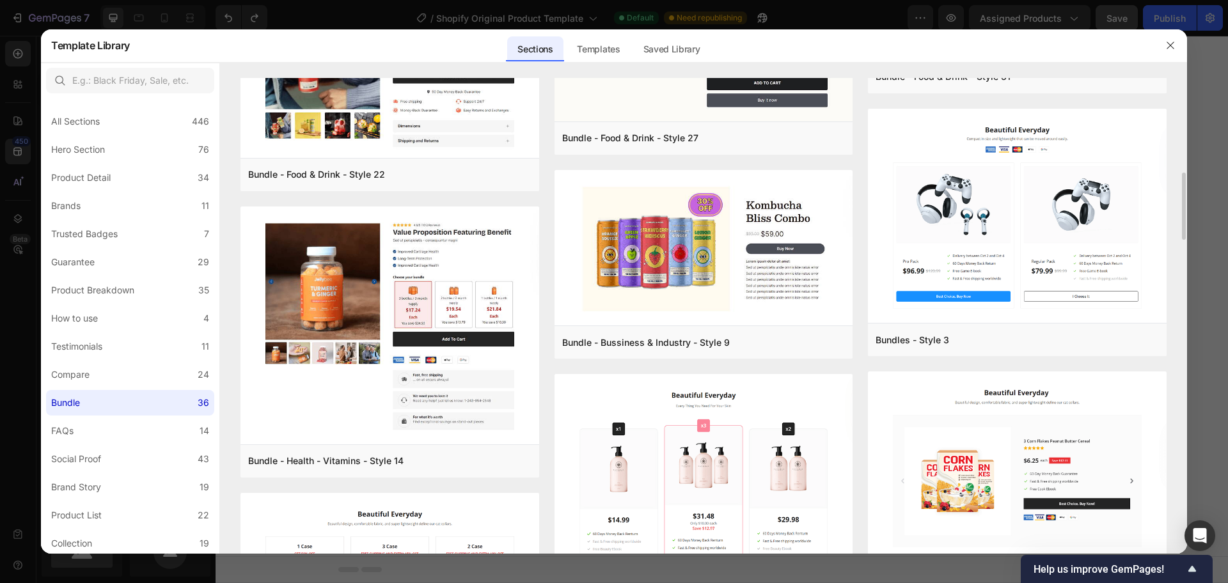
scroll to position [2168, 0]
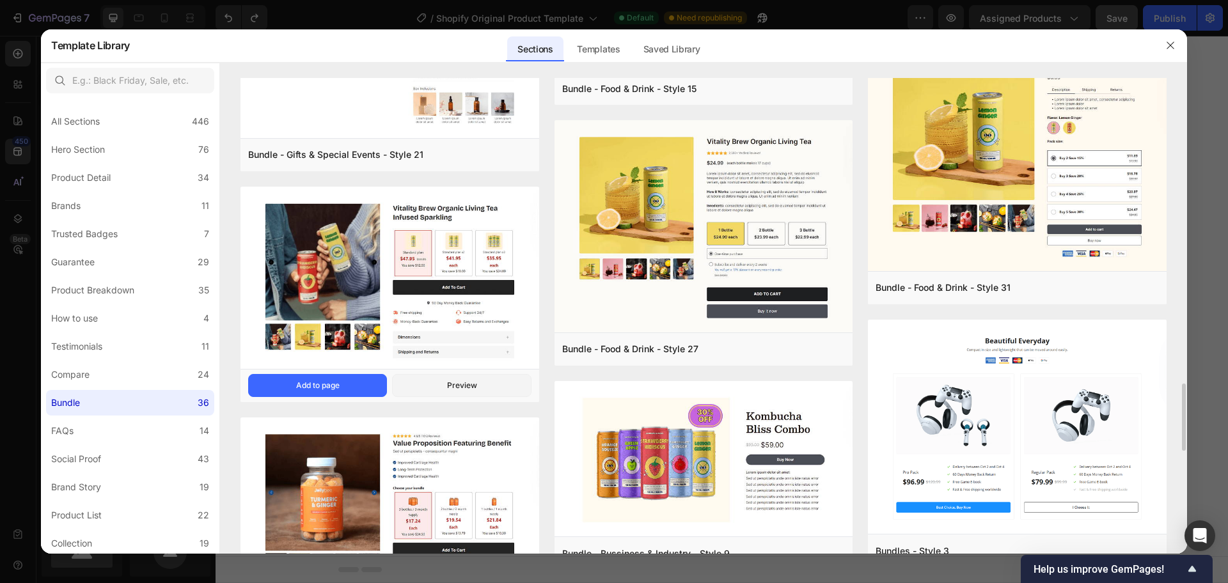
click at [434, 332] on img at bounding box center [389, 279] width 299 height 185
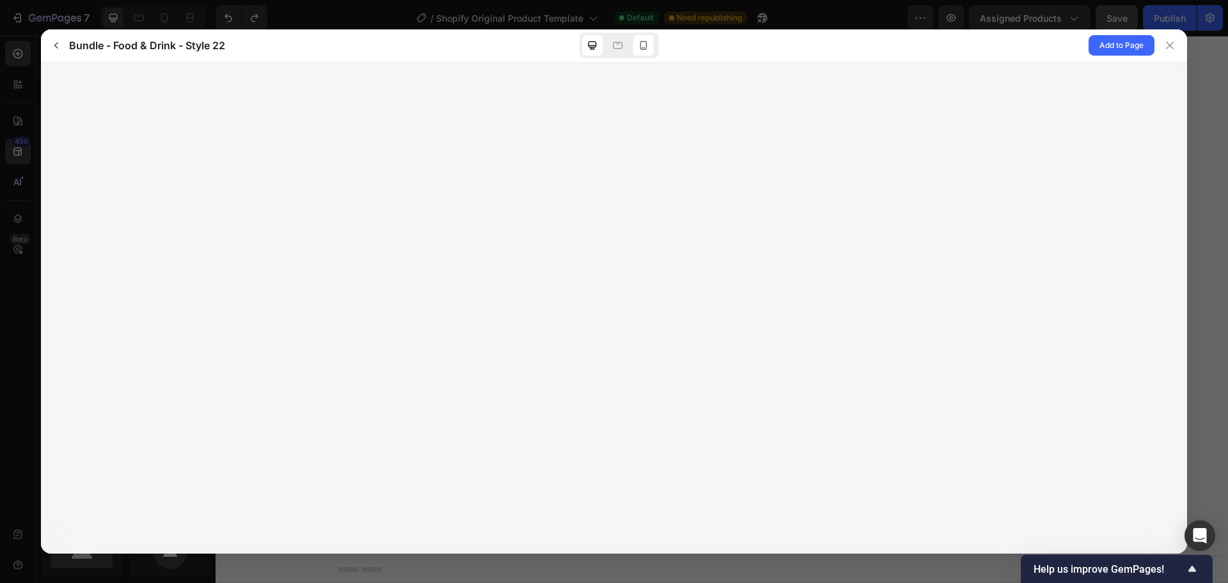
click at [645, 48] on icon at bounding box center [643, 47] width 3 height 1
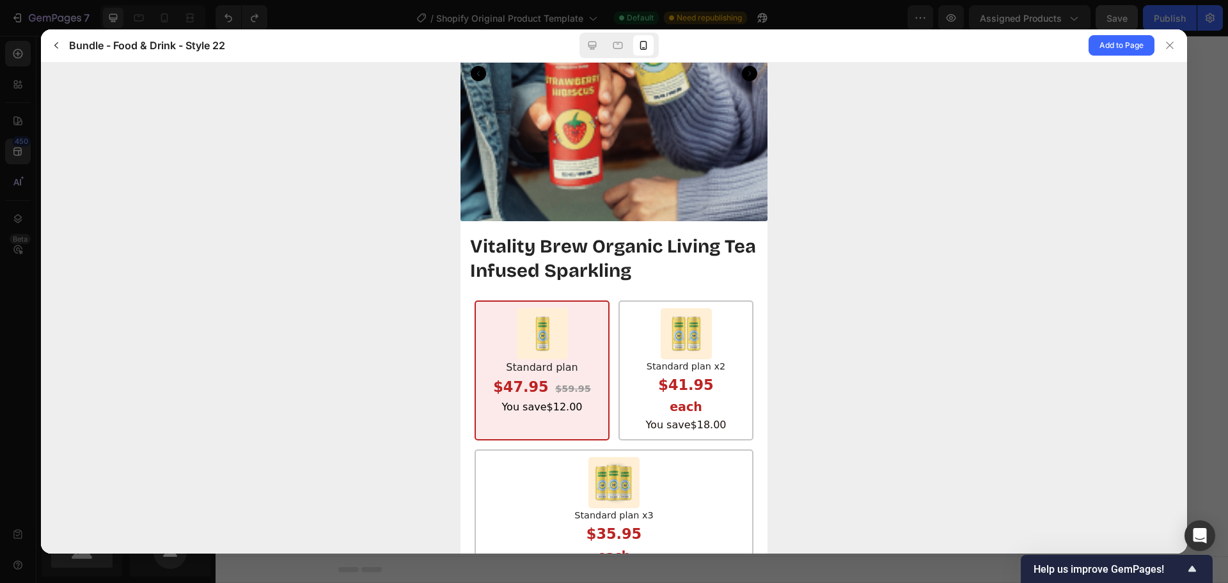
scroll to position [155, 0]
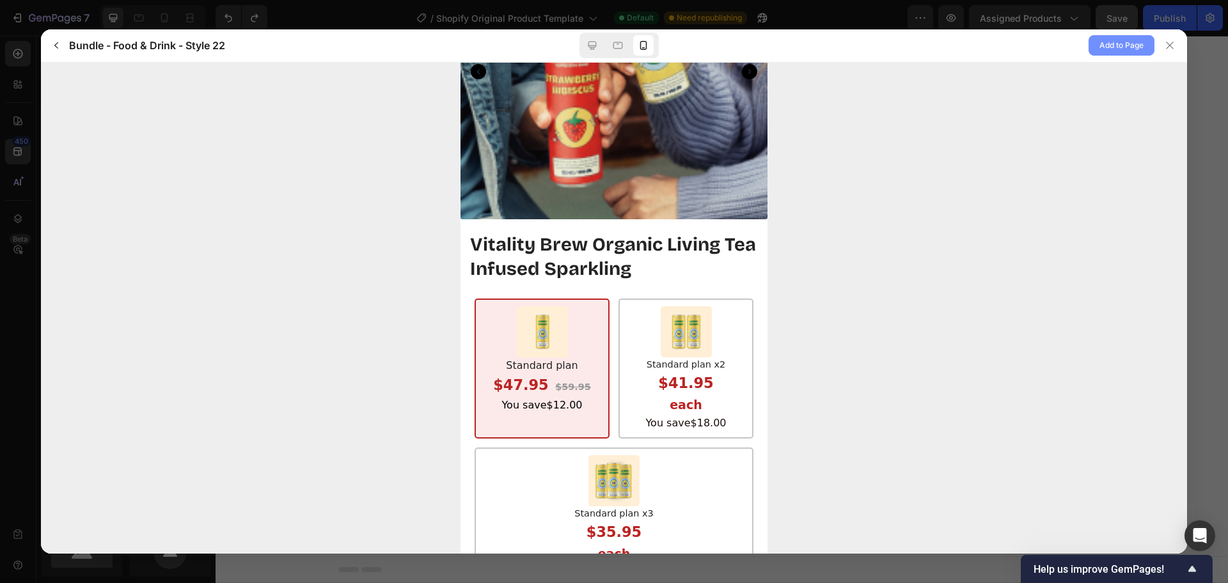
click at [1110, 43] on span "Add to Page" at bounding box center [1121, 45] width 44 height 15
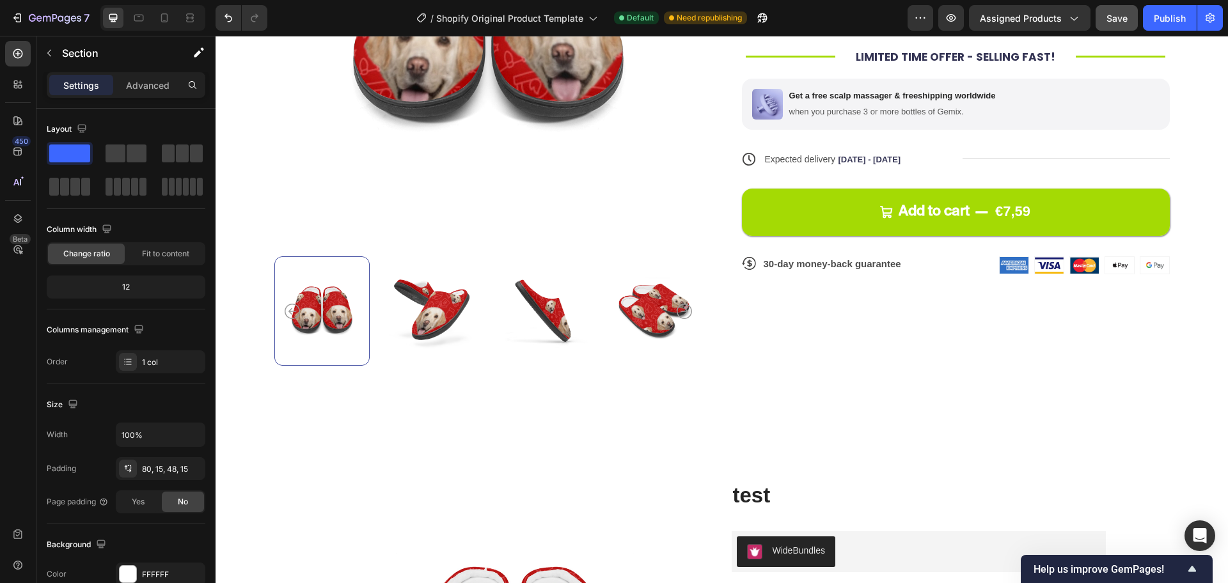
scroll to position [789, 0]
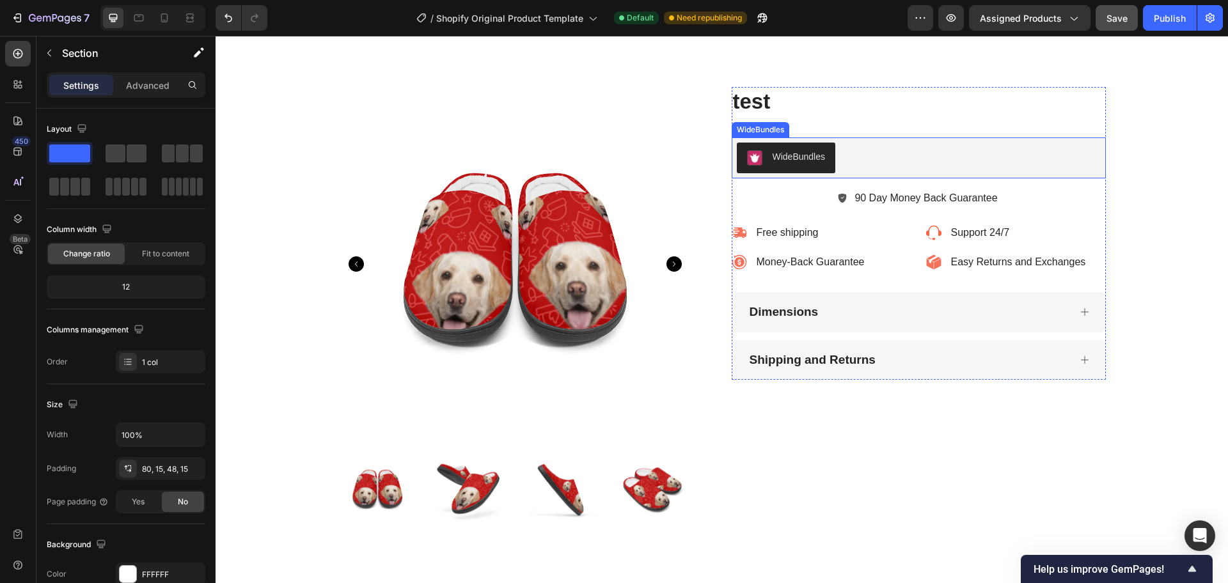
click at [764, 171] on button "WideBundles" at bounding box center [786, 158] width 99 height 31
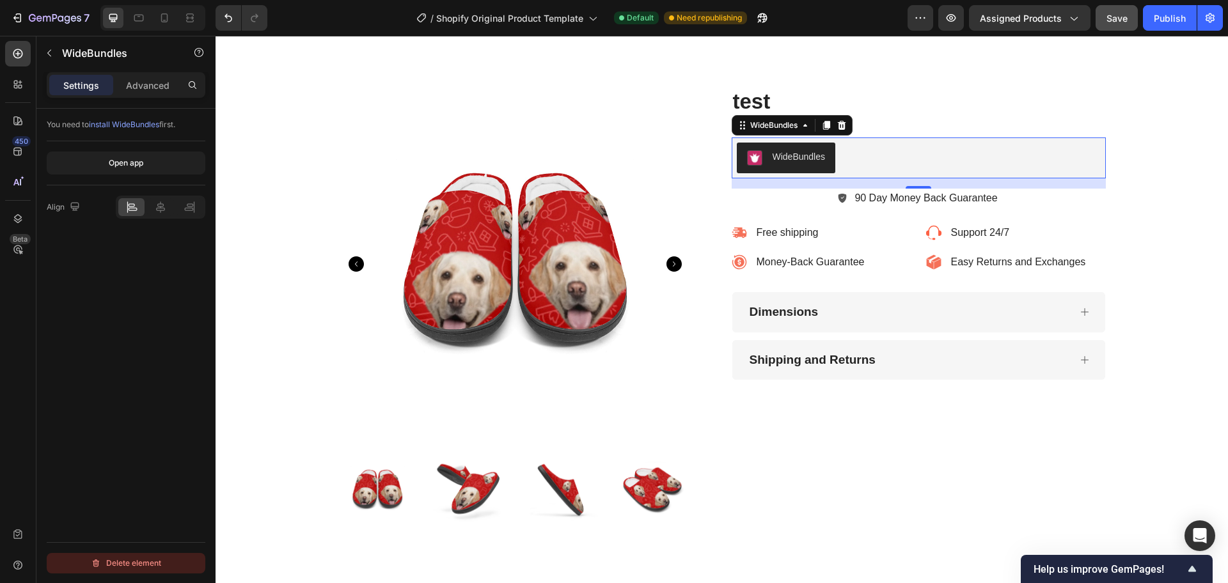
click at [104, 562] on div "Delete element" at bounding box center [126, 563] width 70 height 15
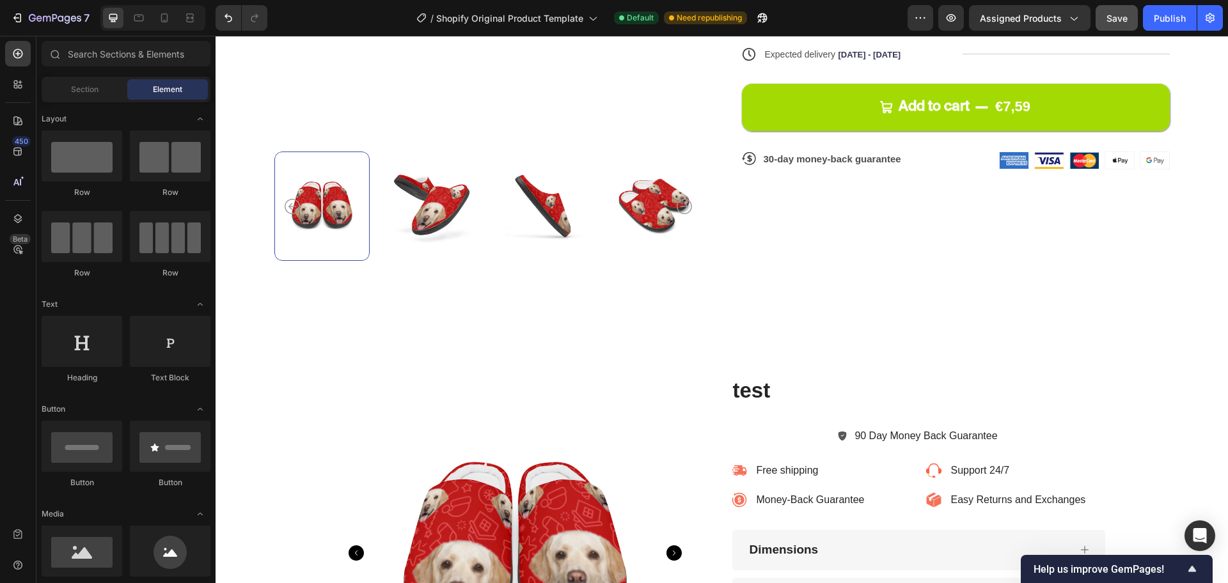
scroll to position [555, 0]
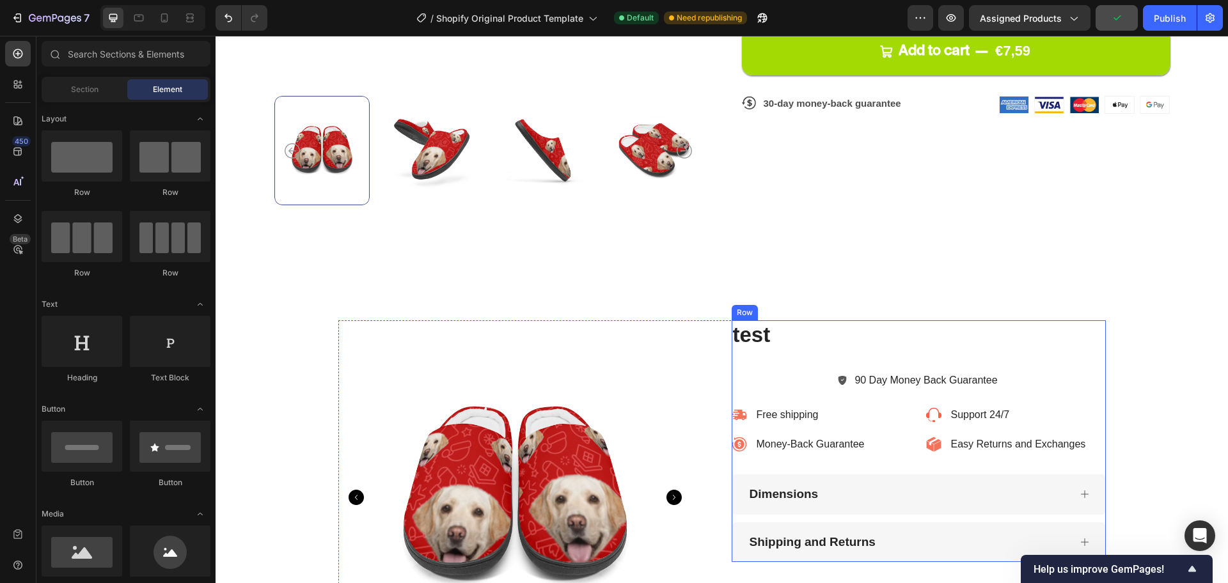
click at [865, 397] on div "test Product Title 90 Day Money Back Guarantee Item List Free shipping Item Lis…" at bounding box center [919, 441] width 374 height 242
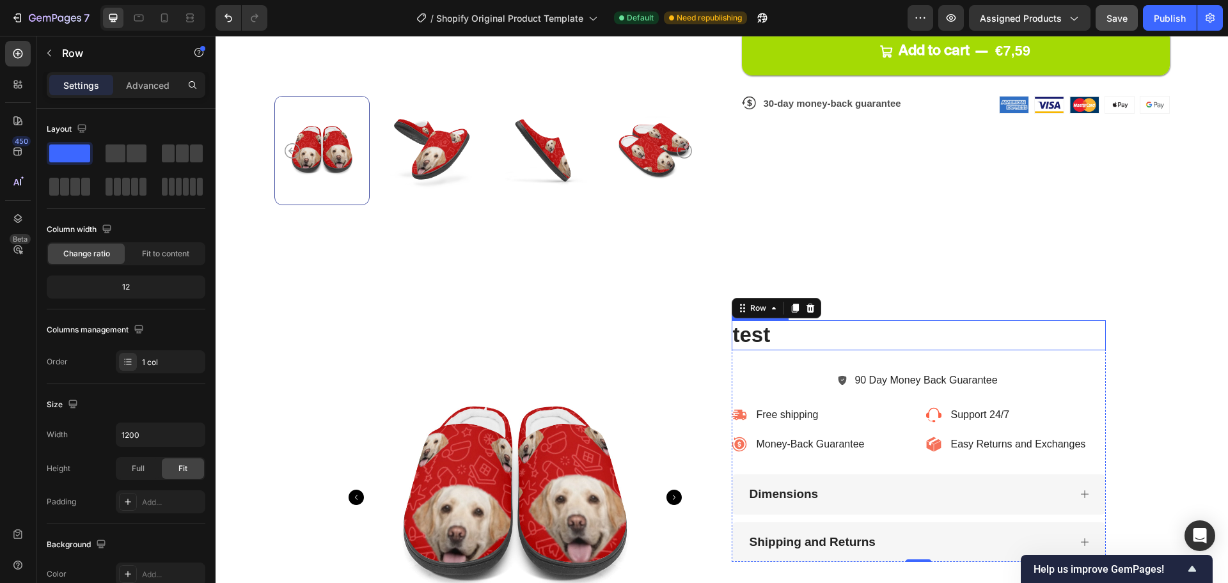
click at [772, 340] on h1 "test" at bounding box center [919, 335] width 374 height 30
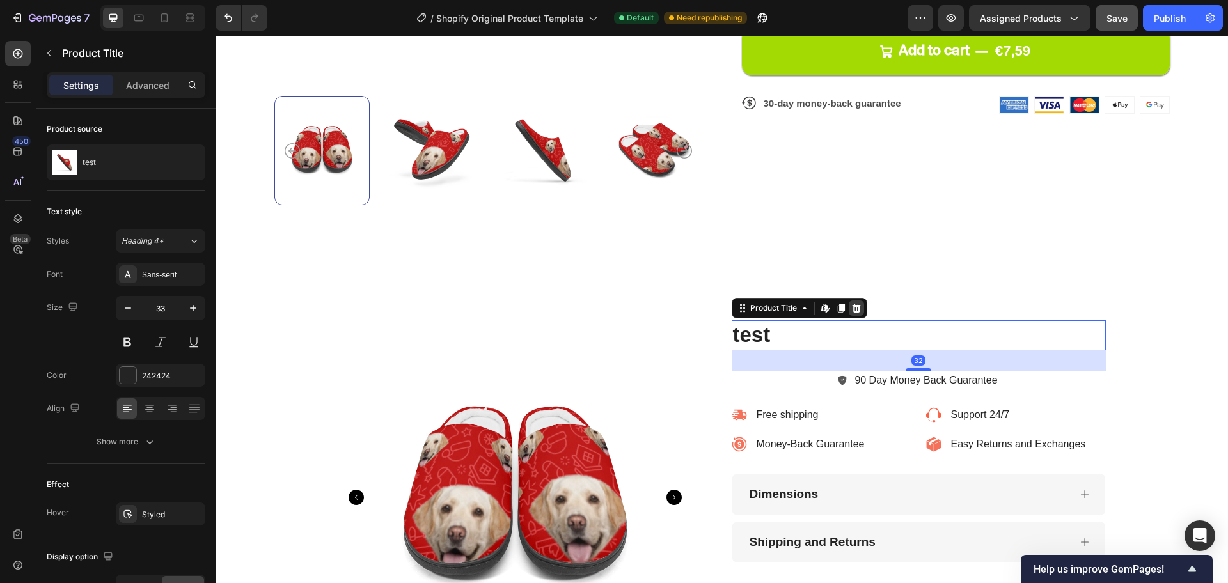
click at [853, 303] on icon at bounding box center [856, 308] width 10 height 10
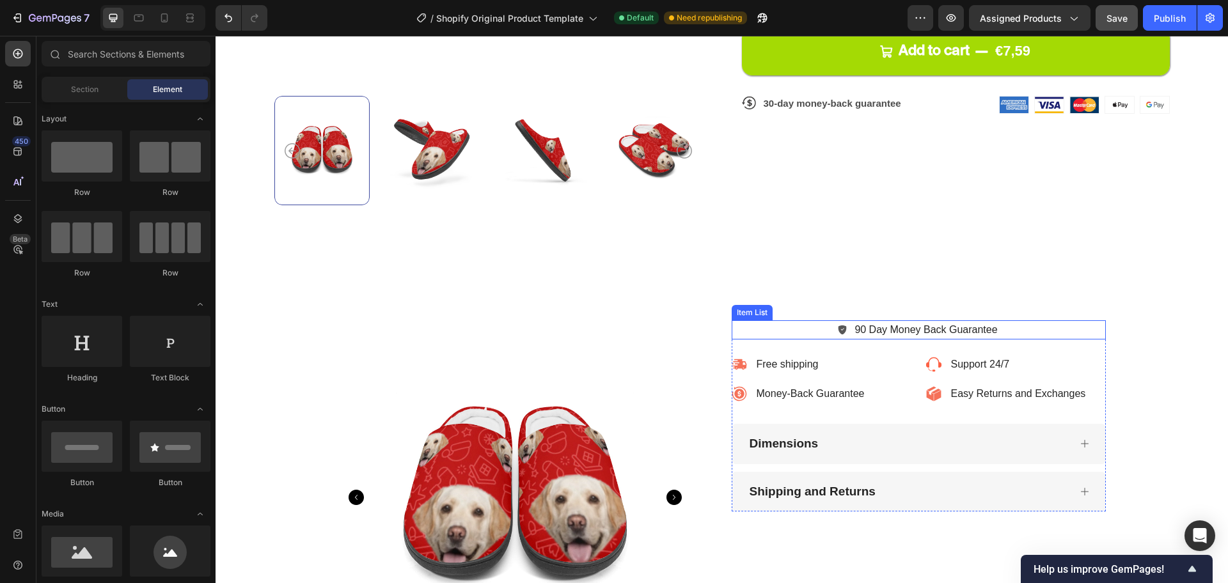
click at [816, 331] on div "90 Day Money Back Guarantee" at bounding box center [919, 329] width 374 height 19
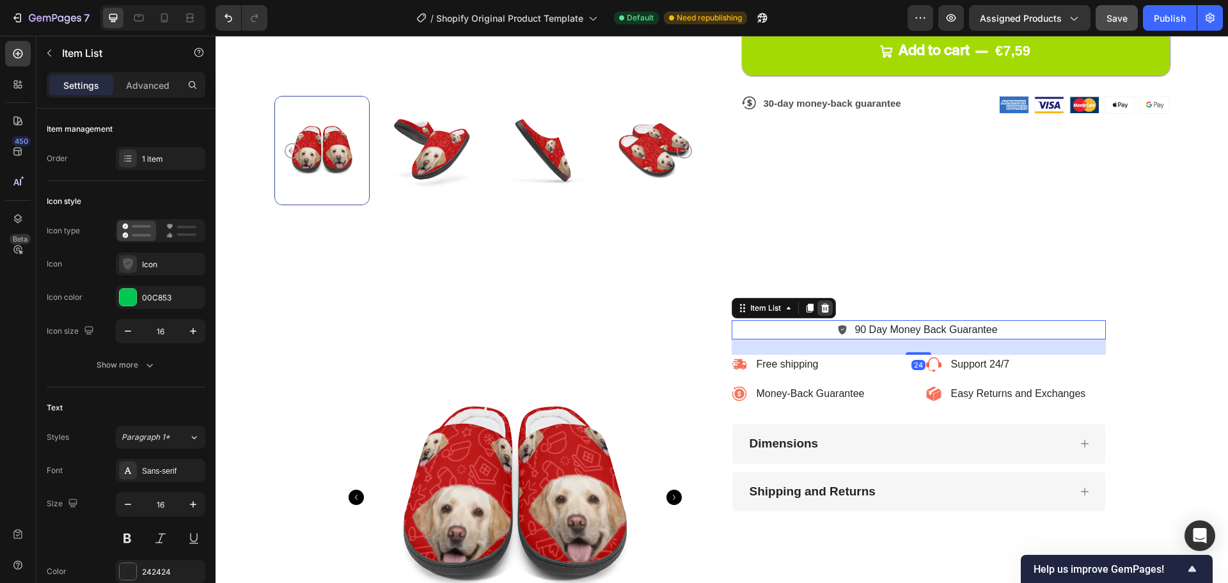
click at [821, 305] on icon at bounding box center [825, 308] width 8 height 9
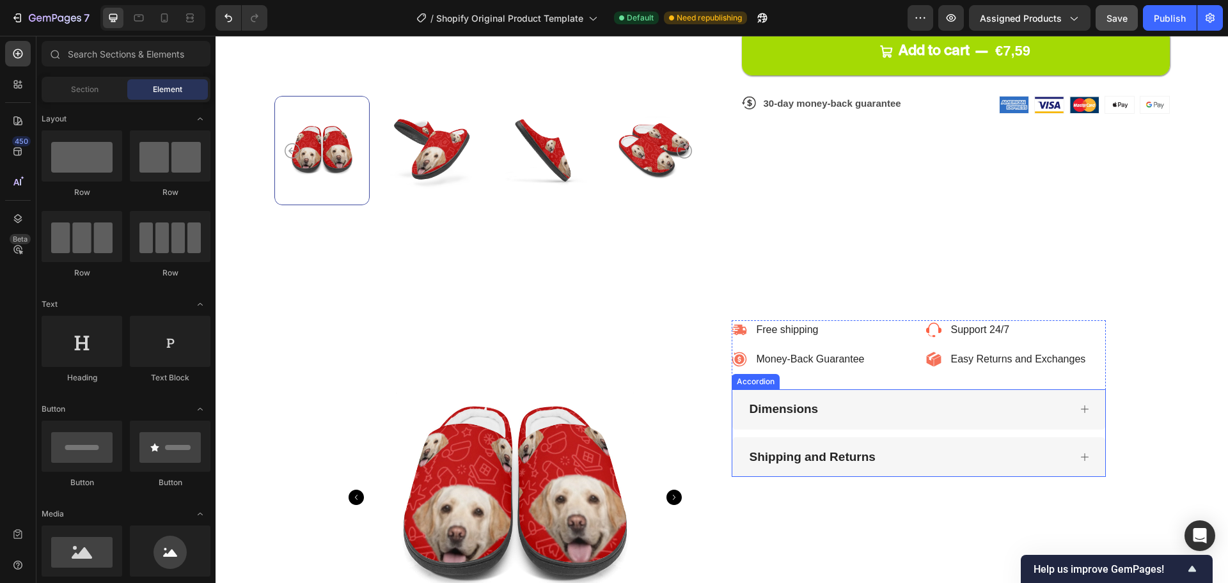
click at [822, 392] on div "Dimensions" at bounding box center [918, 410] width 373 height 40
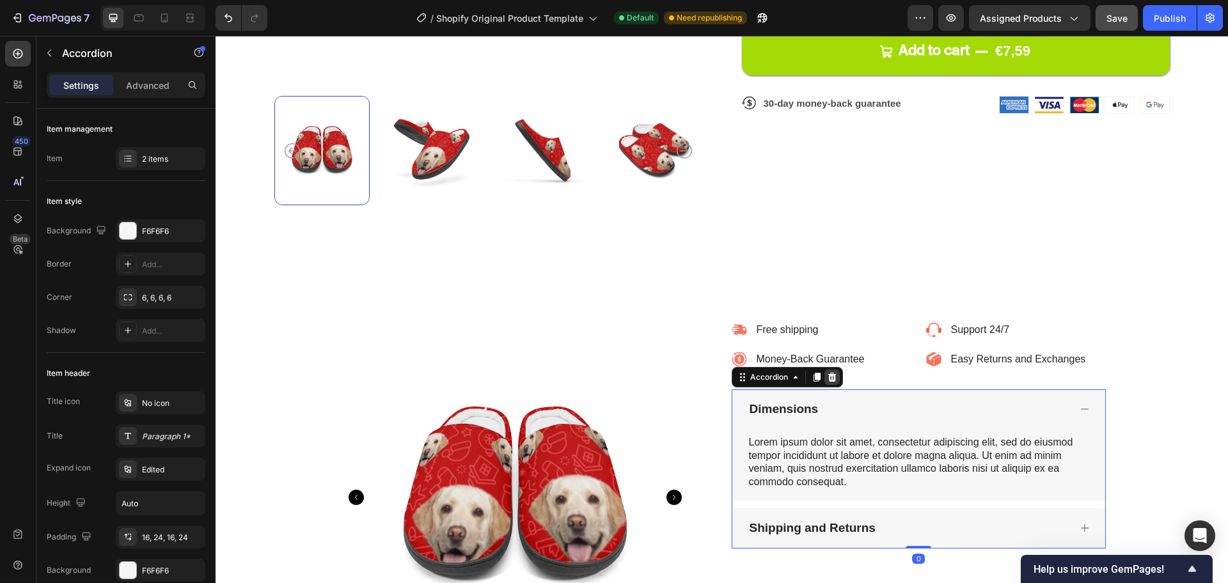
click at [827, 377] on icon at bounding box center [832, 377] width 10 height 10
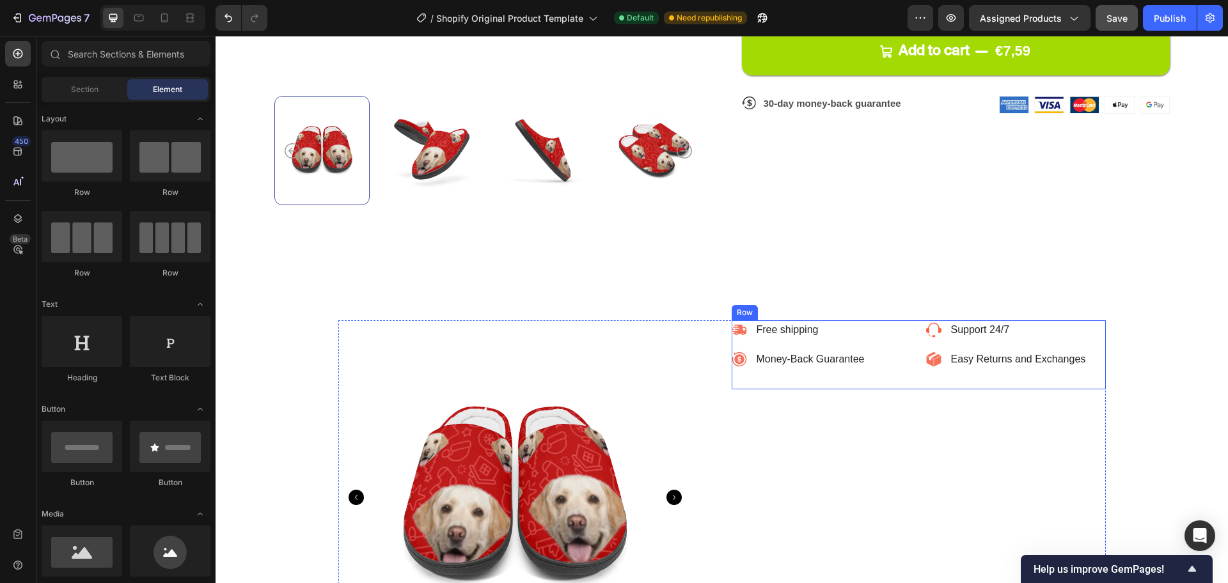
click at [900, 349] on div "Free shipping Item List Support 24/7 Item List Row Money-Back Guarantee Item Li…" at bounding box center [919, 354] width 374 height 69
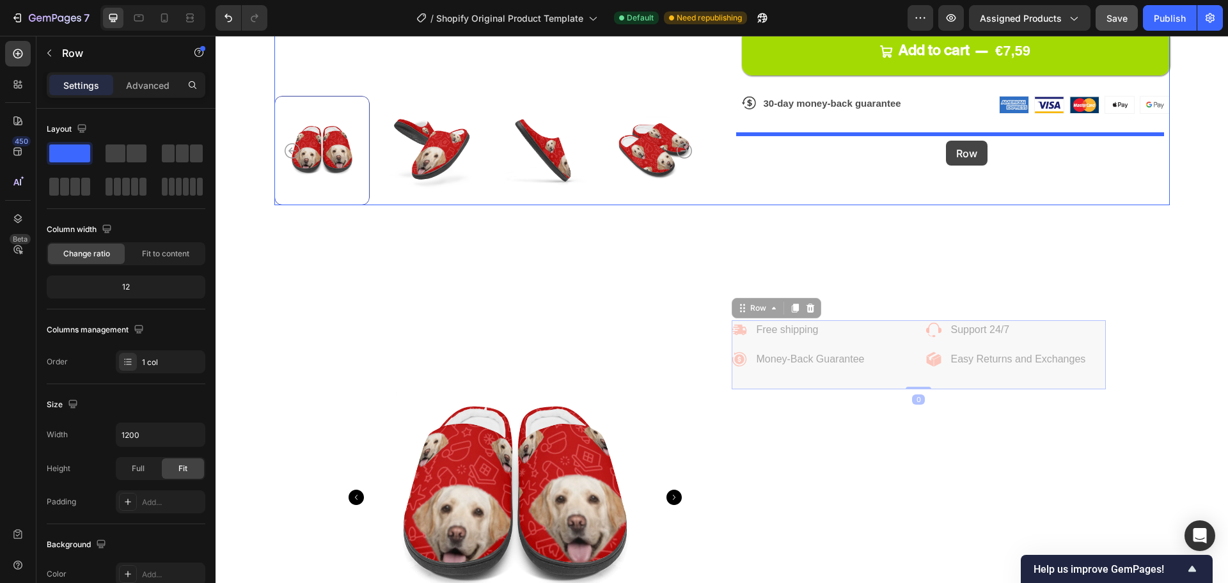
drag, startPoint x: 749, startPoint y: 310, endPoint x: 946, endPoint y: 141, distance: 259.5
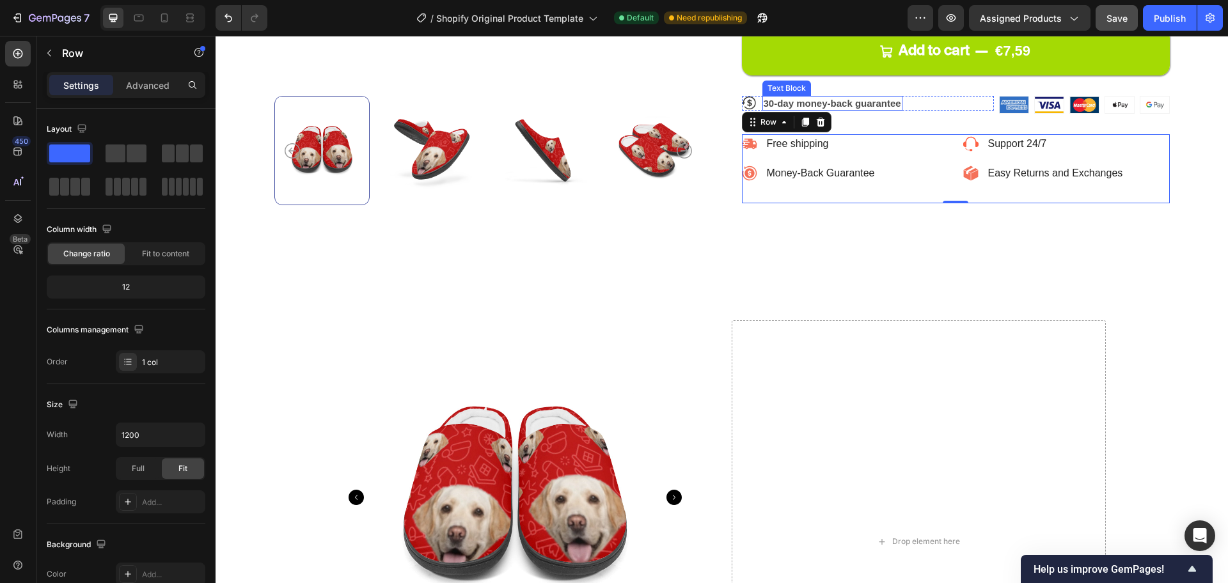
click at [849, 105] on p "30-day money-back guarantee" at bounding box center [833, 103] width 138 height 13
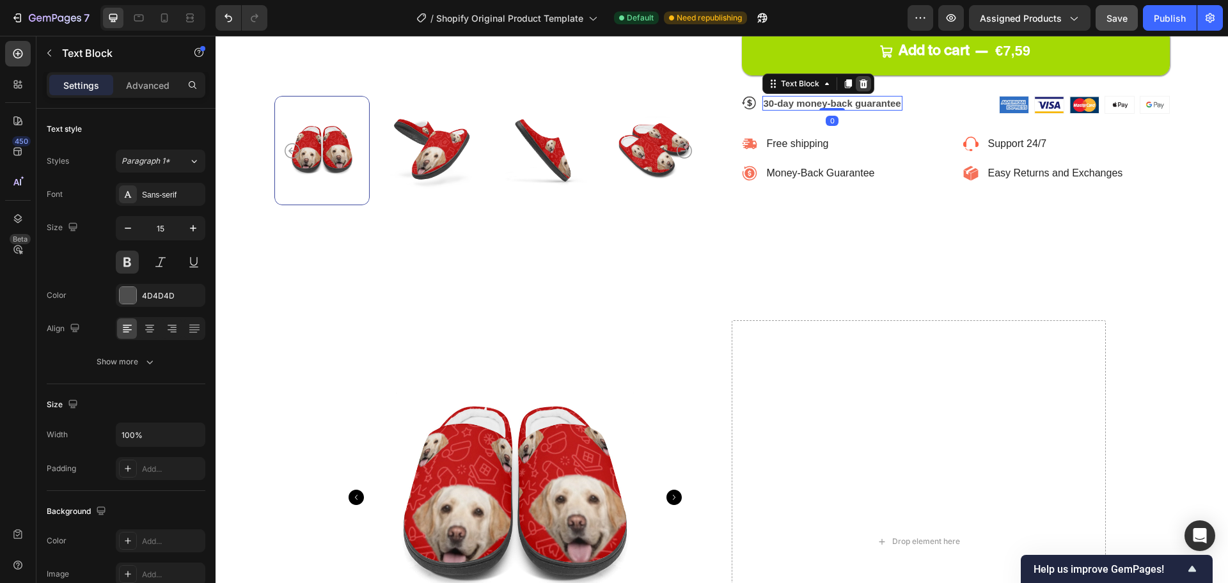
click at [856, 82] on div at bounding box center [863, 83] width 15 height 15
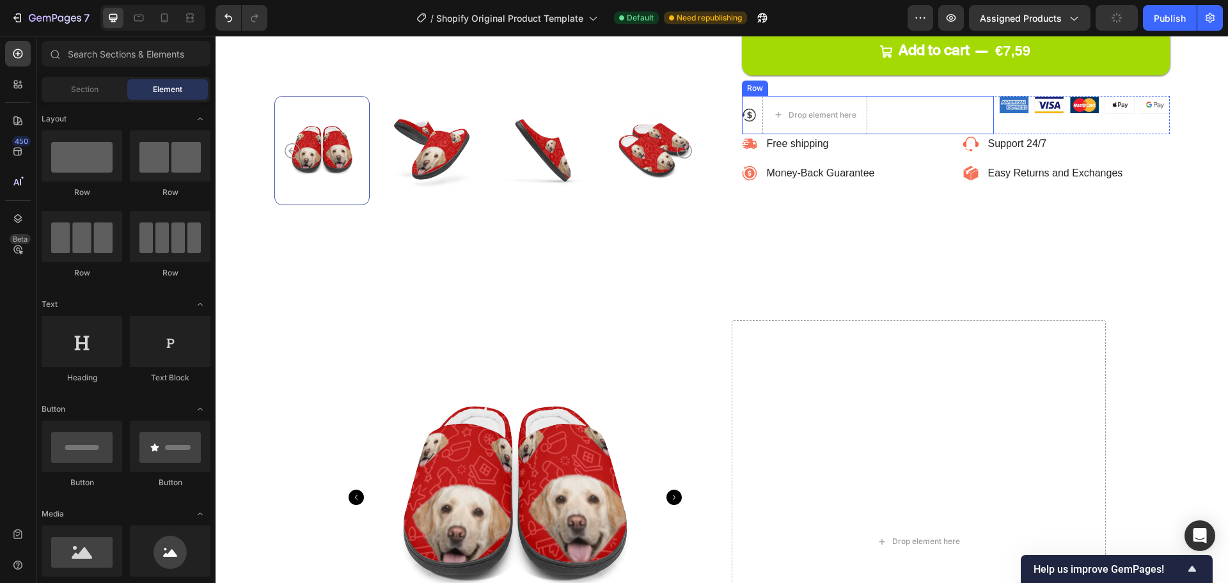
click at [912, 115] on div "Icon Drop element here Row" at bounding box center [868, 115] width 252 height 38
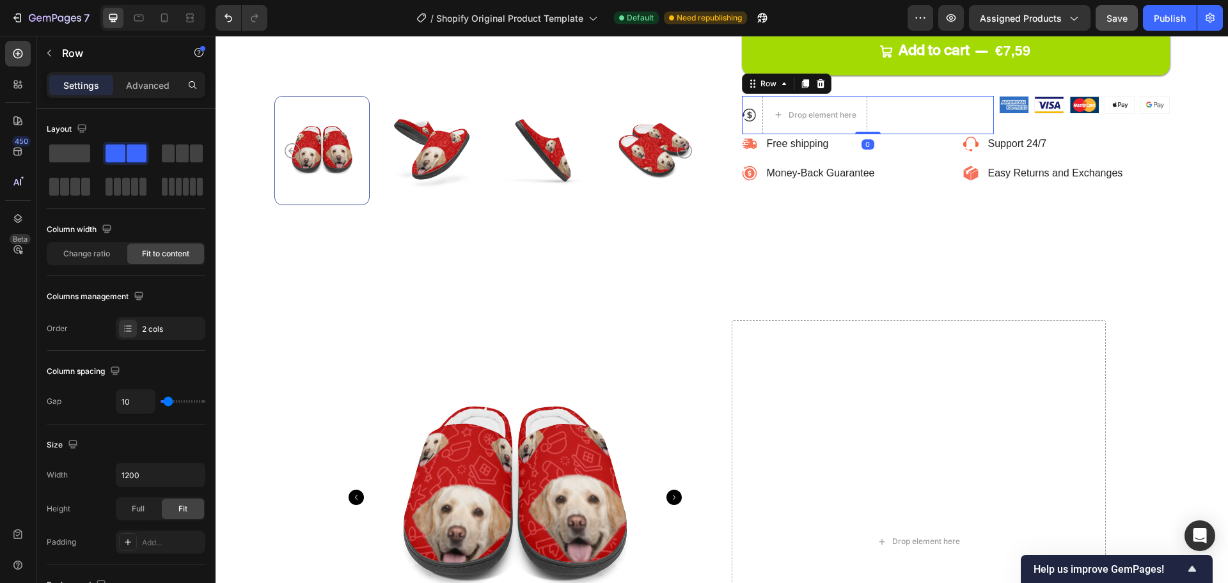
click at [821, 83] on div at bounding box center [820, 83] width 15 height 15
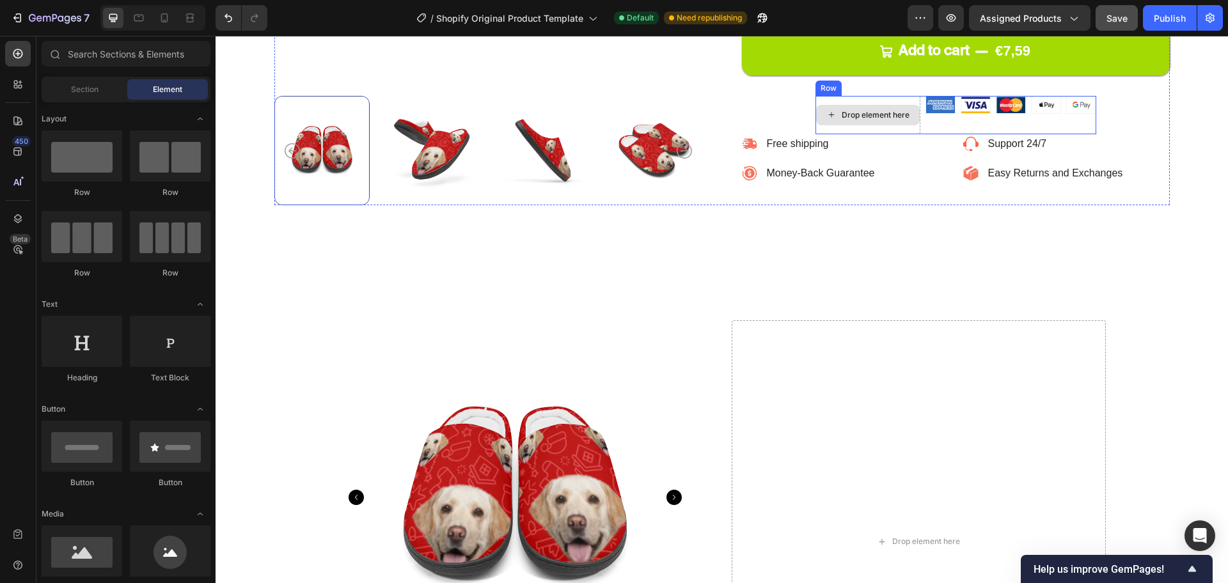
click at [874, 110] on div "Drop element here" at bounding box center [876, 115] width 68 height 10
click at [951, 118] on div "Image Image Image Image Image Row" at bounding box center [1010, 115] width 171 height 38
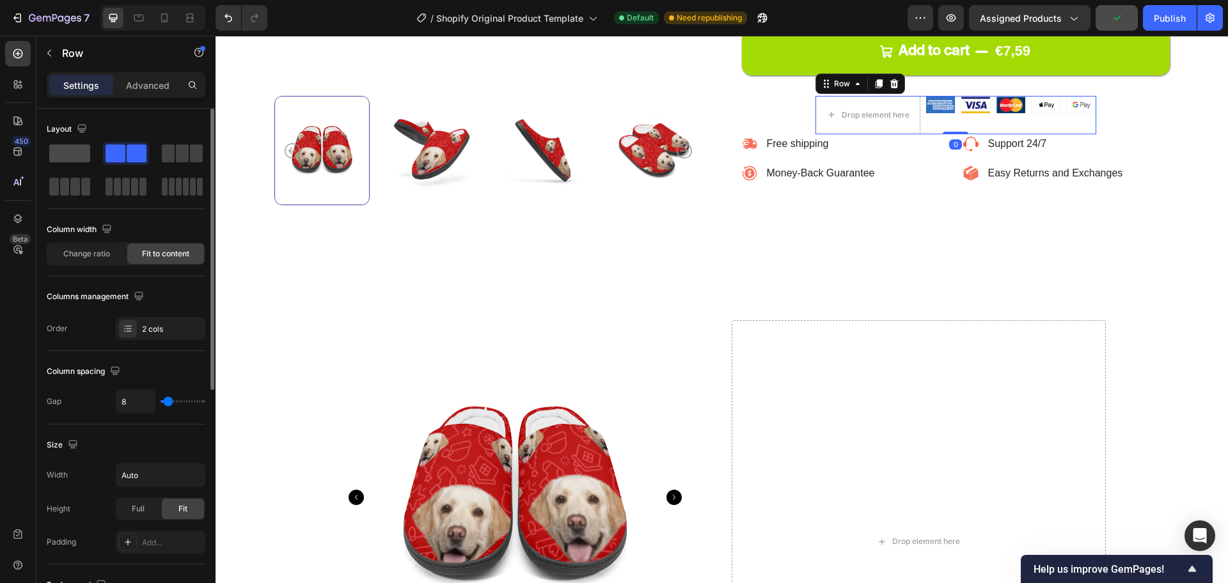
click at [56, 151] on span at bounding box center [69, 154] width 41 height 18
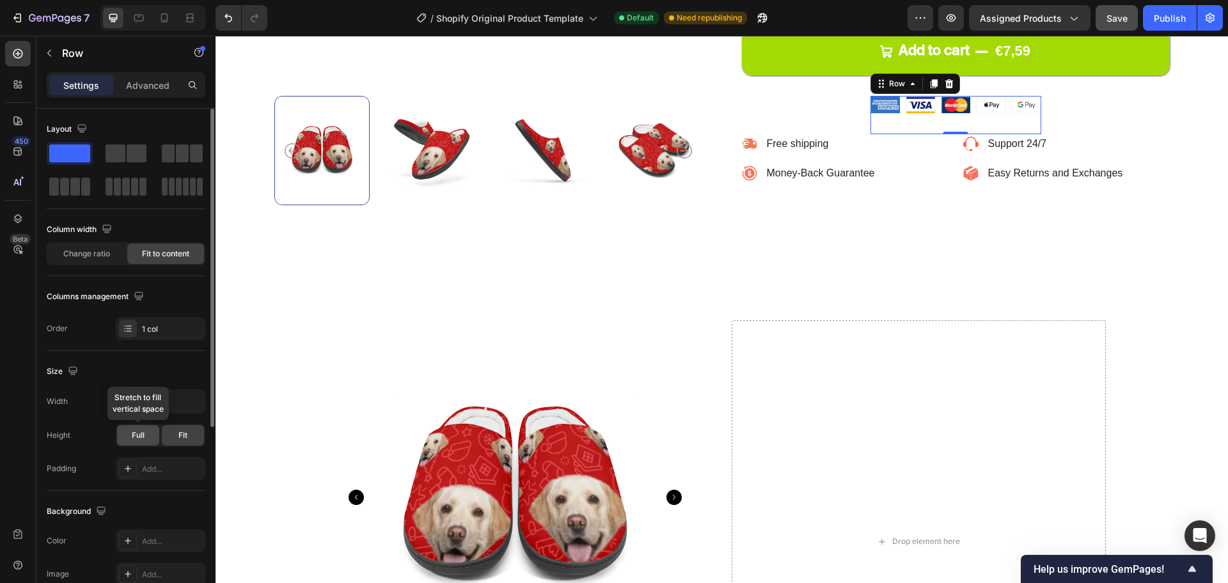
click at [145, 431] on div "Full" at bounding box center [138, 435] width 42 height 20
click at [961, 113] on img at bounding box center [955, 105] width 29 height 17
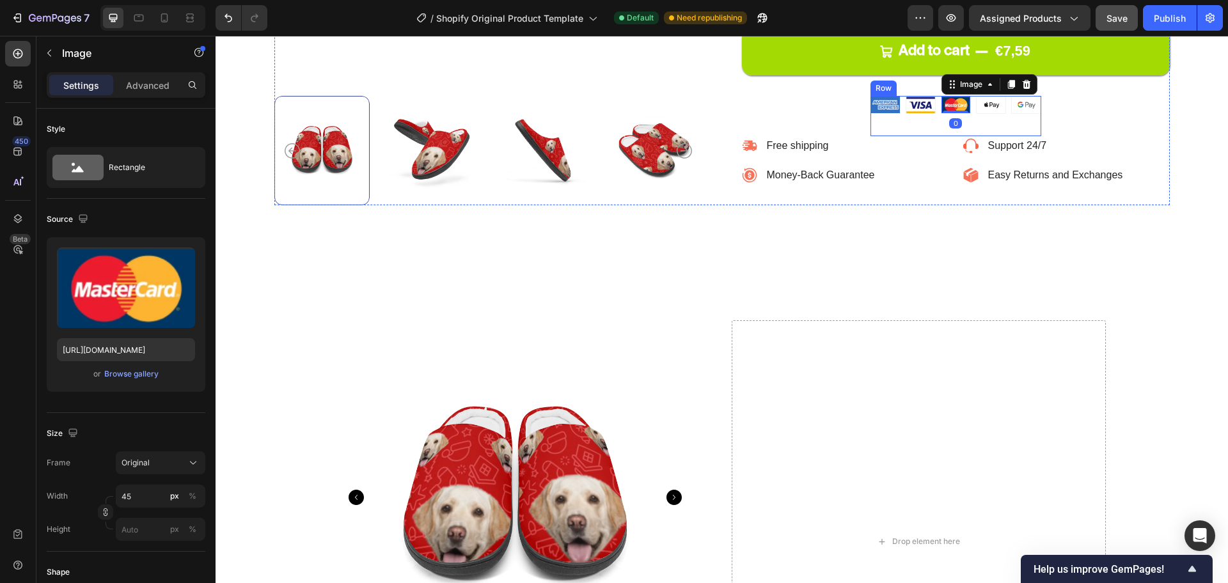
click at [970, 125] on div "Image Image Image 0 Image Image Row" at bounding box center [955, 116] width 171 height 40
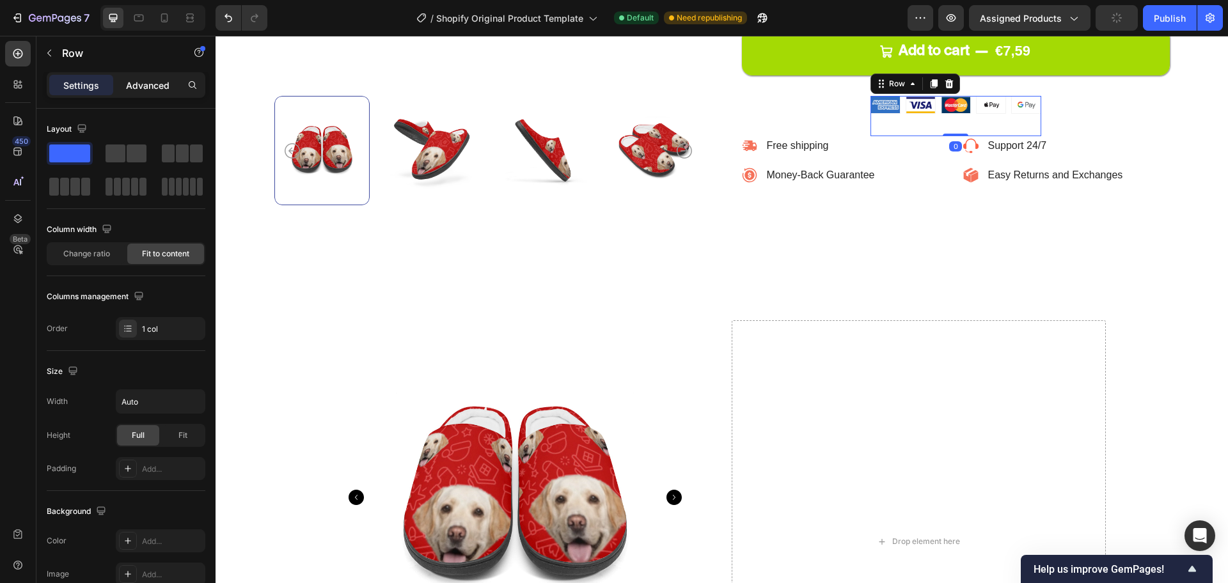
click at [157, 92] on div "Advanced" at bounding box center [148, 85] width 64 height 20
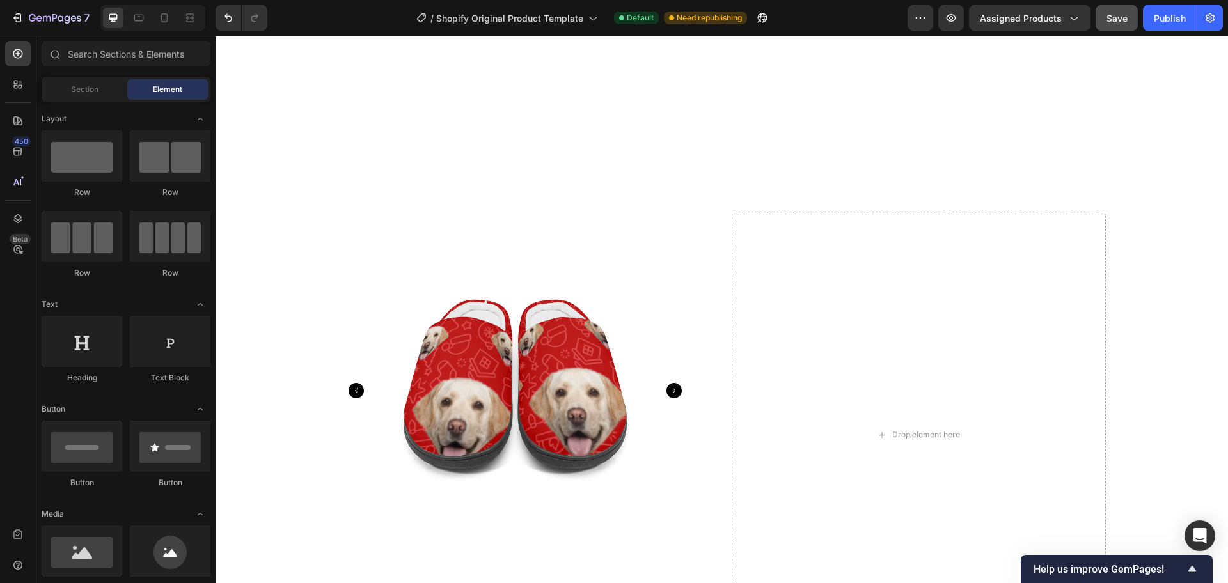
scroll to position [929, 0]
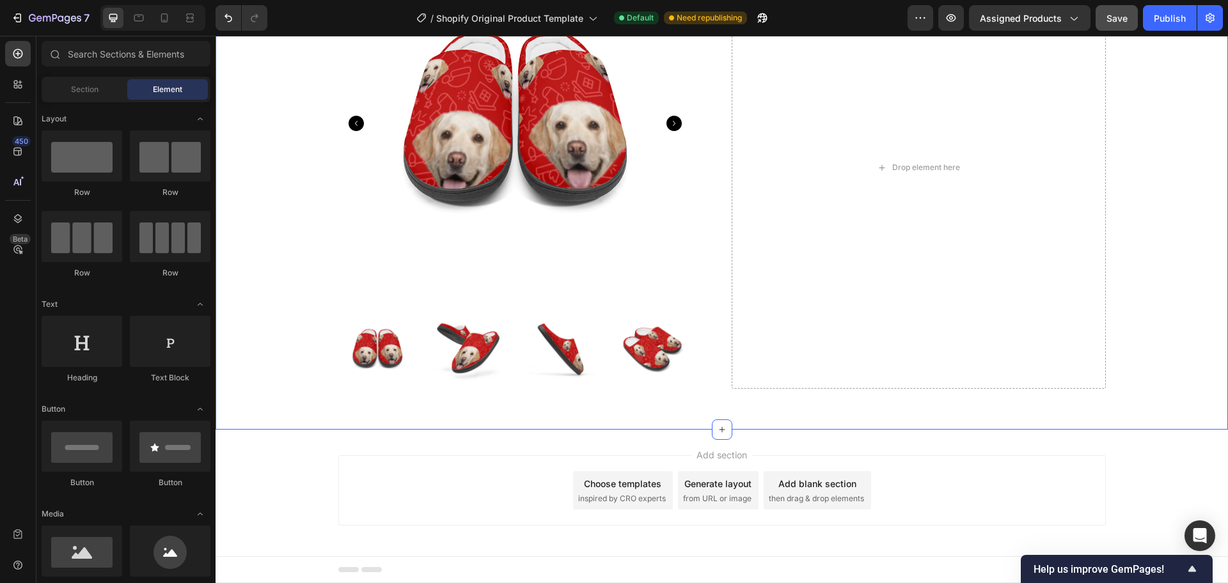
click at [703, 404] on div "Product Images Drop element here Product Section 3" at bounding box center [722, 162] width 1012 height 535
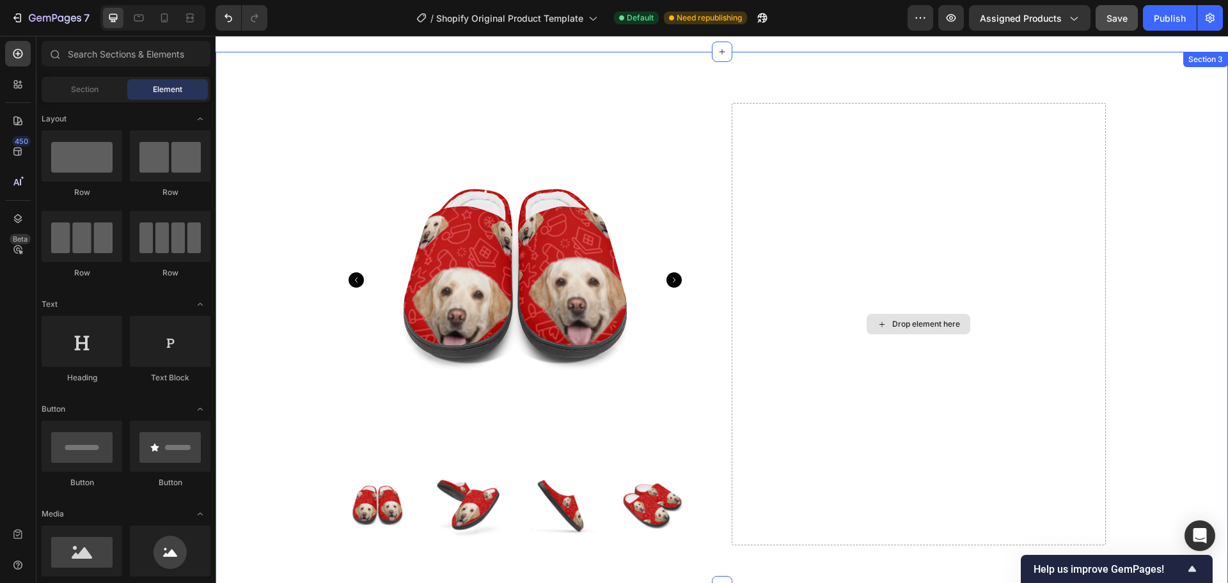
click at [1134, 315] on div "Product Images Drop element here Product" at bounding box center [721, 329] width 993 height 453
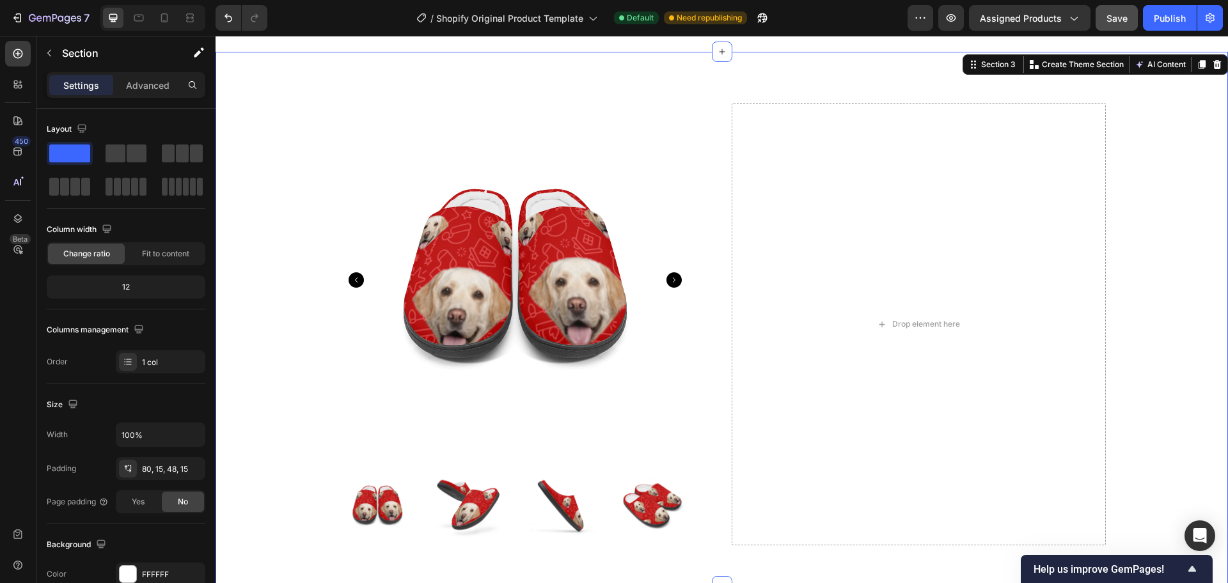
scroll to position [927, 0]
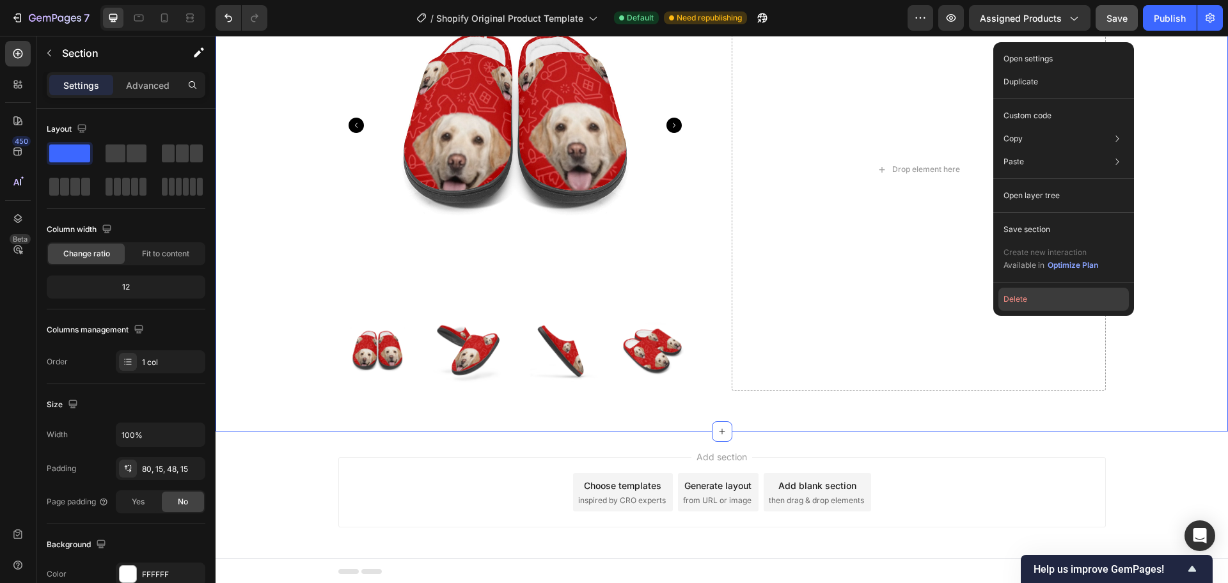
drag, startPoint x: 1101, startPoint y: 294, endPoint x: 422, endPoint y: 454, distance: 697.3
click at [1100, 294] on button "Delete" at bounding box center [1063, 299] width 130 height 23
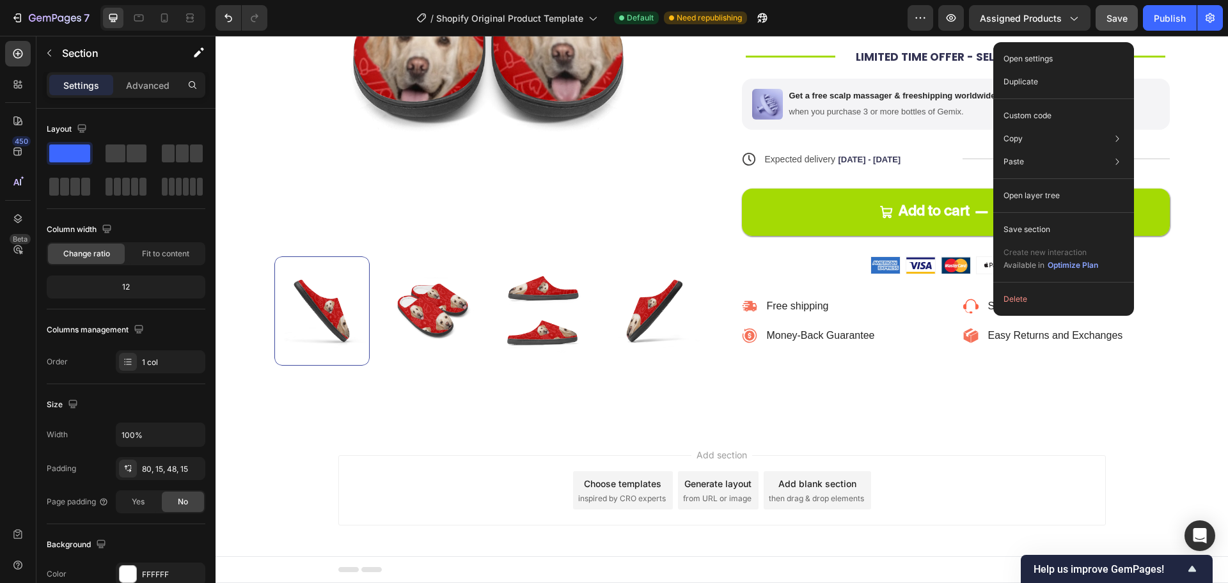
click at [638, 490] on div "Choose templates" at bounding box center [622, 483] width 77 height 13
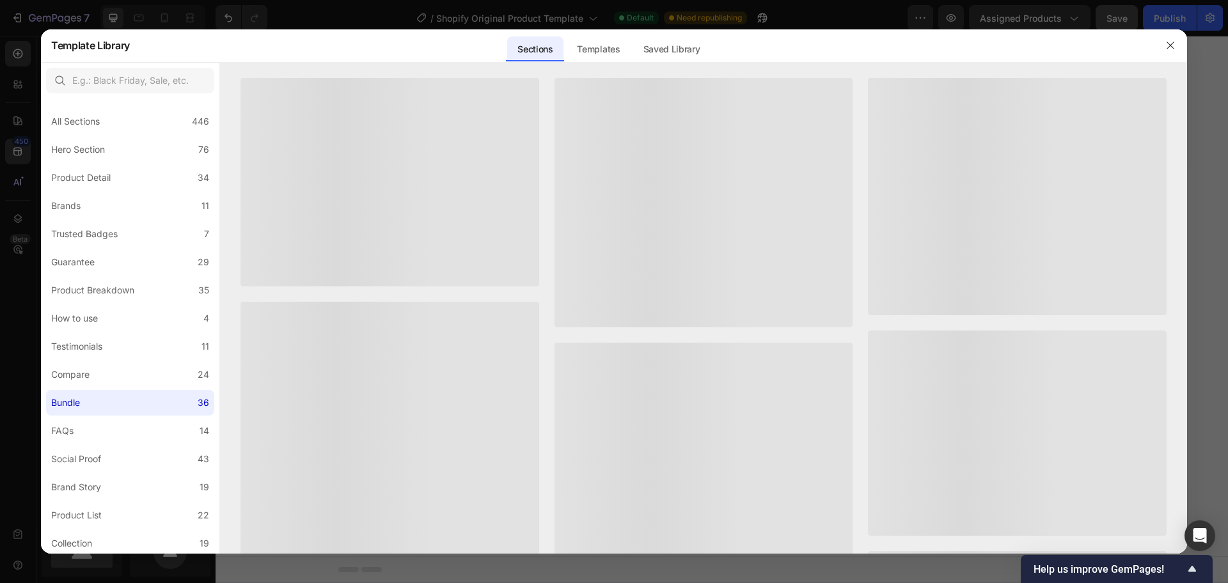
scroll to position [395, 0]
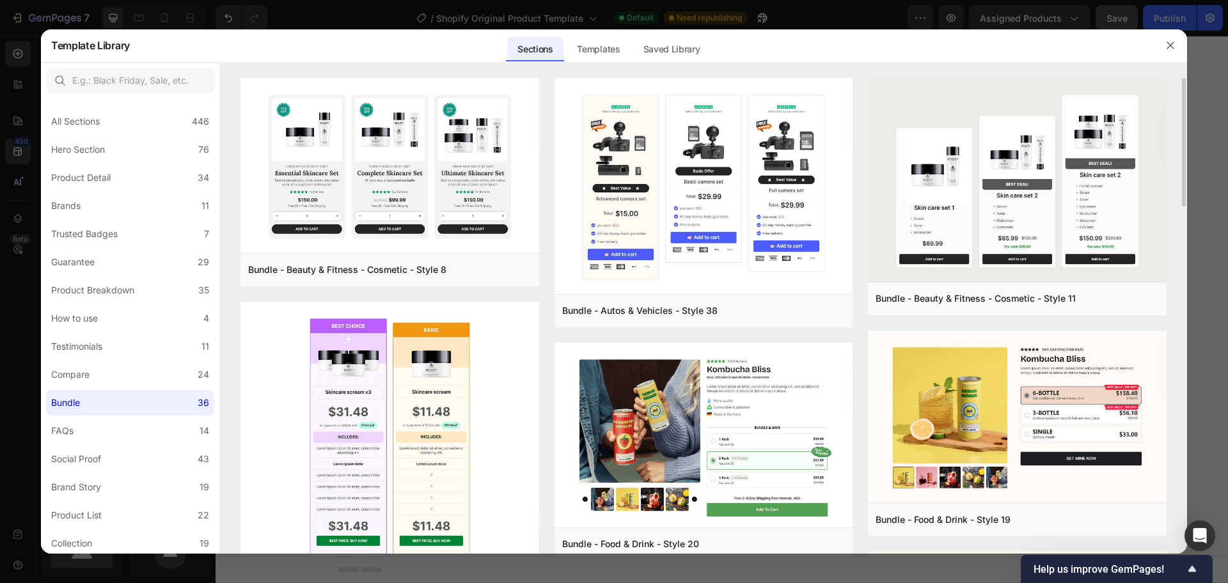
drag, startPoint x: 1184, startPoint y: 199, endPoint x: 1181, endPoint y: 271, distance: 72.3
click at [1181, 271] on div "Bundle - Beauty & Fitness - Cosmetic - Style 8 Add to page Preview Bundle - Bea…" at bounding box center [703, 316] width 967 height 476
click at [1184, 265] on div "Bundle - Beauty & Fitness - Cosmetic - Style 8 Add to page Preview Bundle - Bea…" at bounding box center [703, 316] width 967 height 476
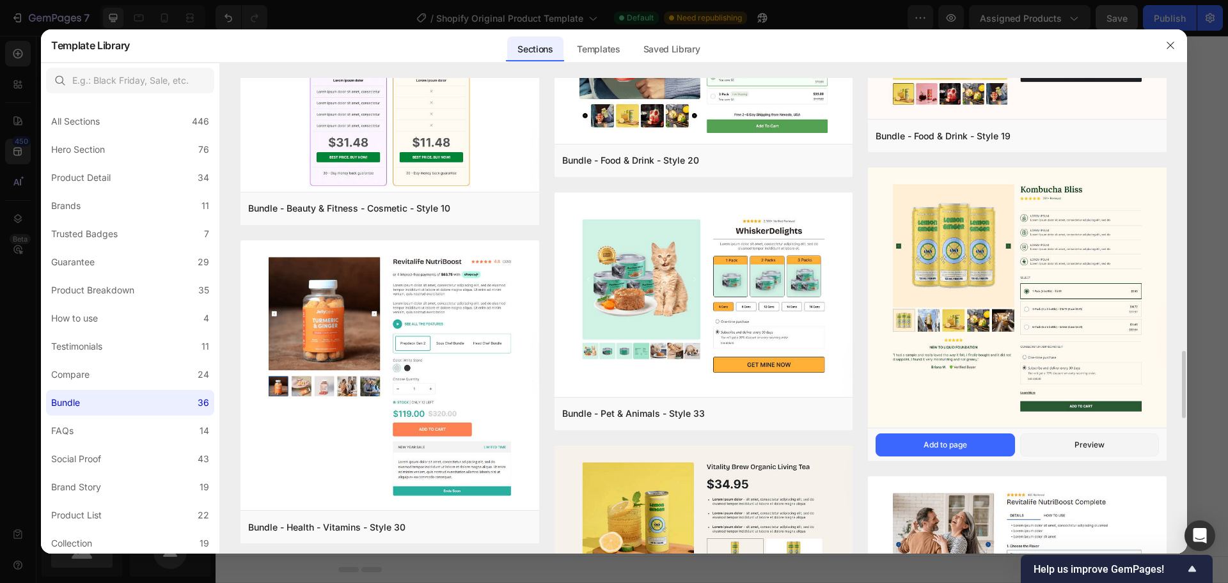
scroll to position [576, 0]
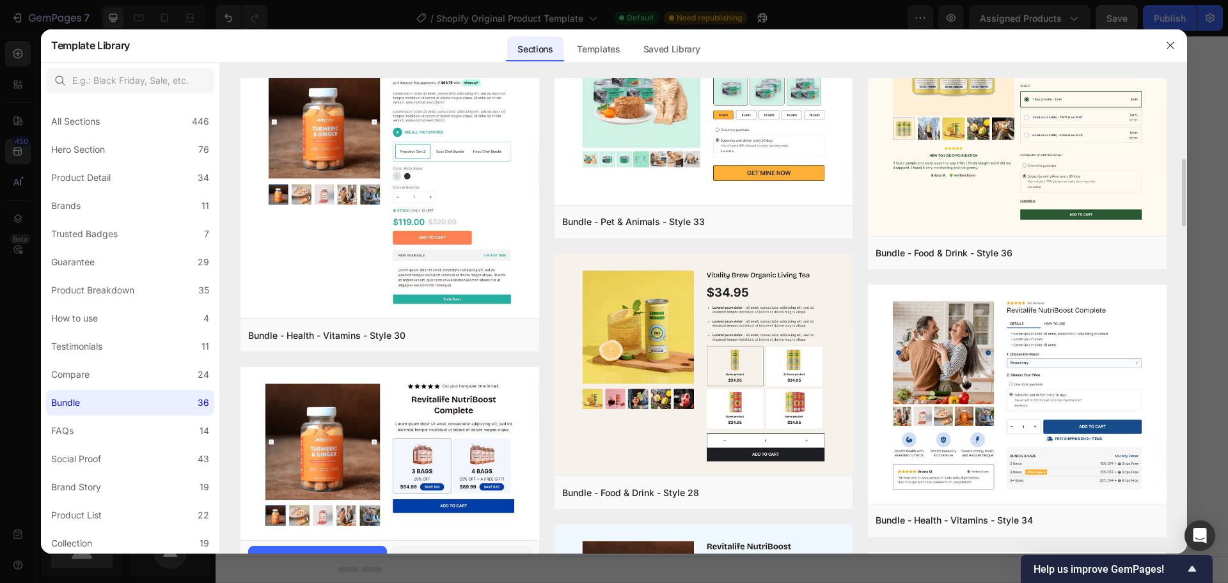
click at [325, 433] on img at bounding box center [389, 455] width 299 height 176
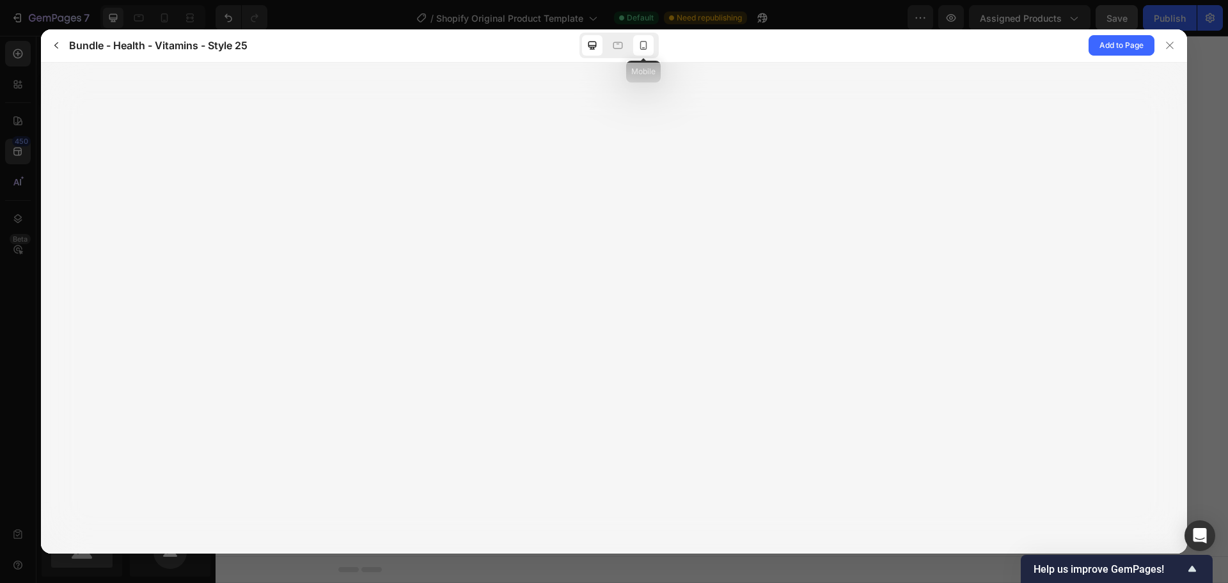
click at [642, 47] on icon at bounding box center [643, 45] width 13 height 13
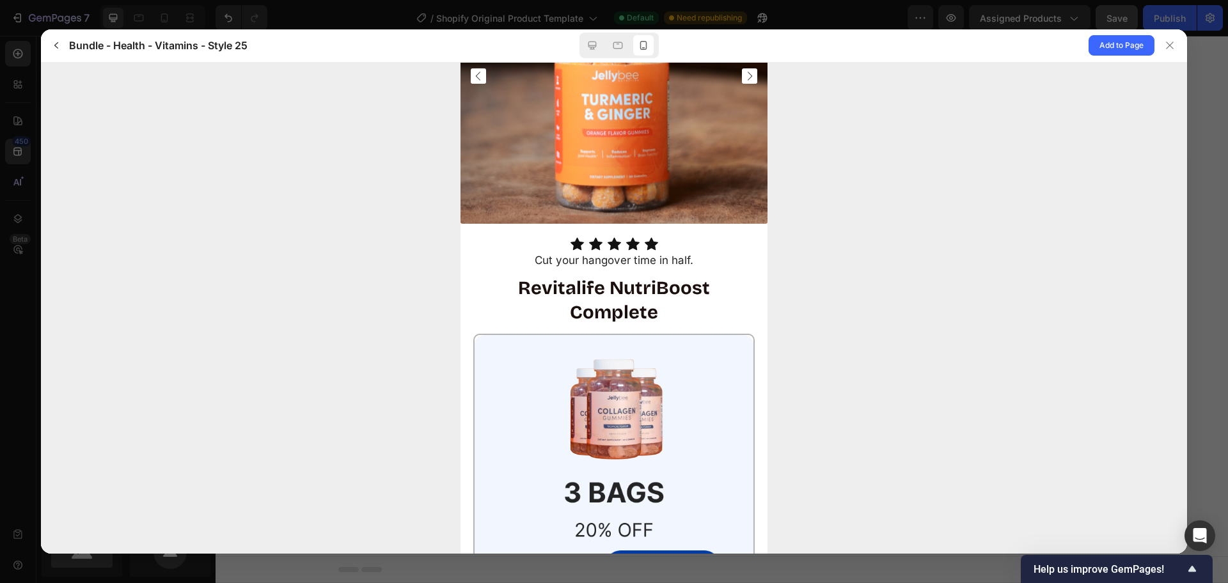
scroll to position [0, 0]
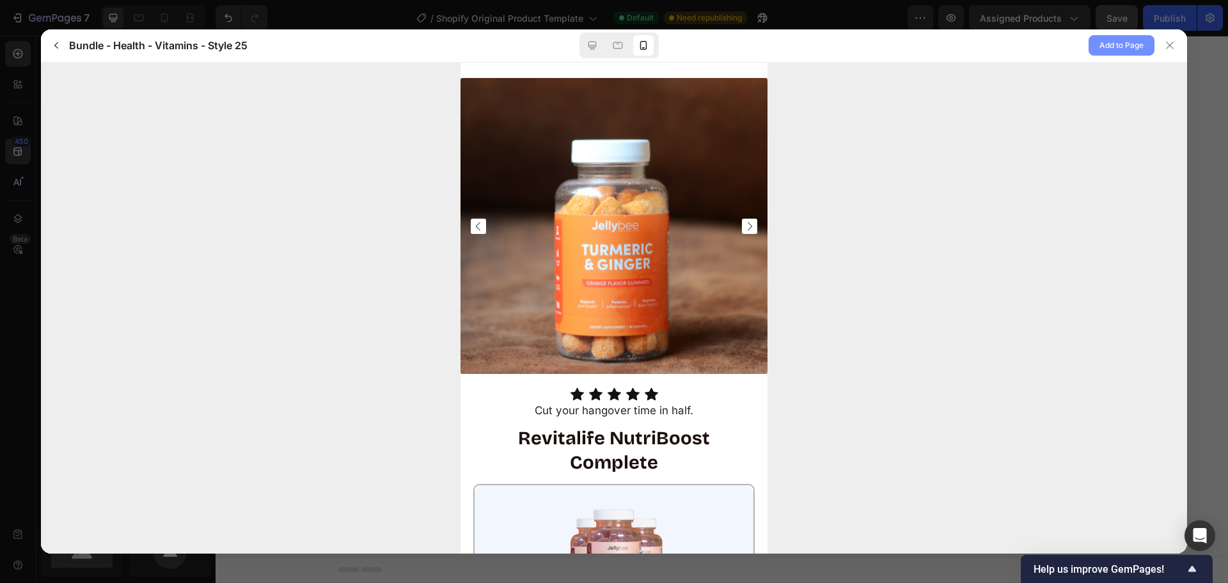
click at [1116, 52] on span "Add to Page" at bounding box center [1121, 45] width 44 height 15
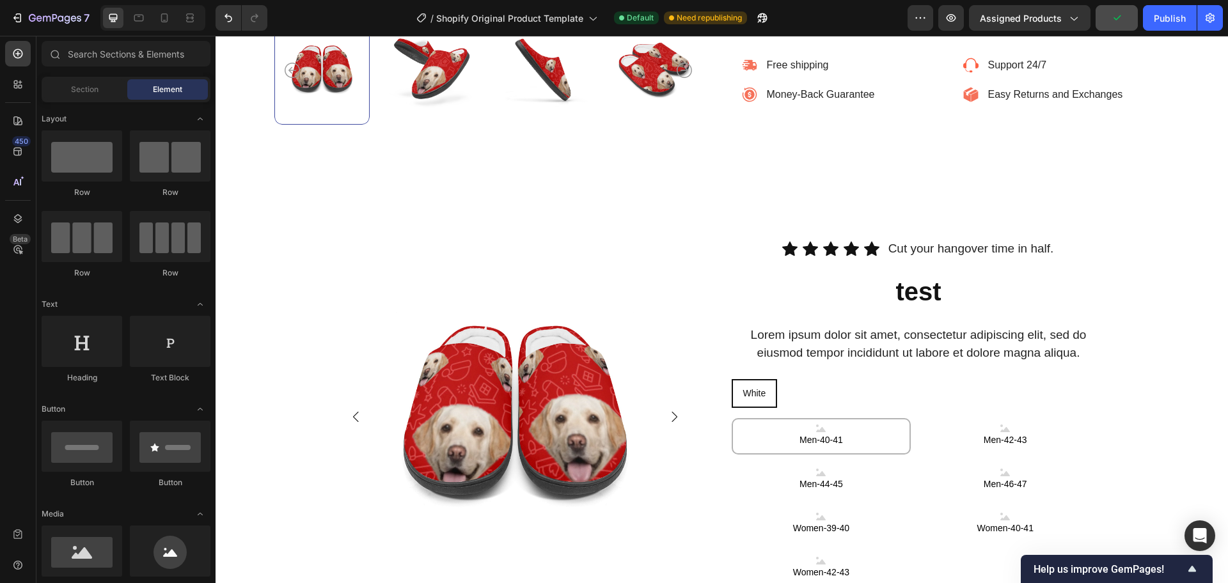
scroll to position [659, 0]
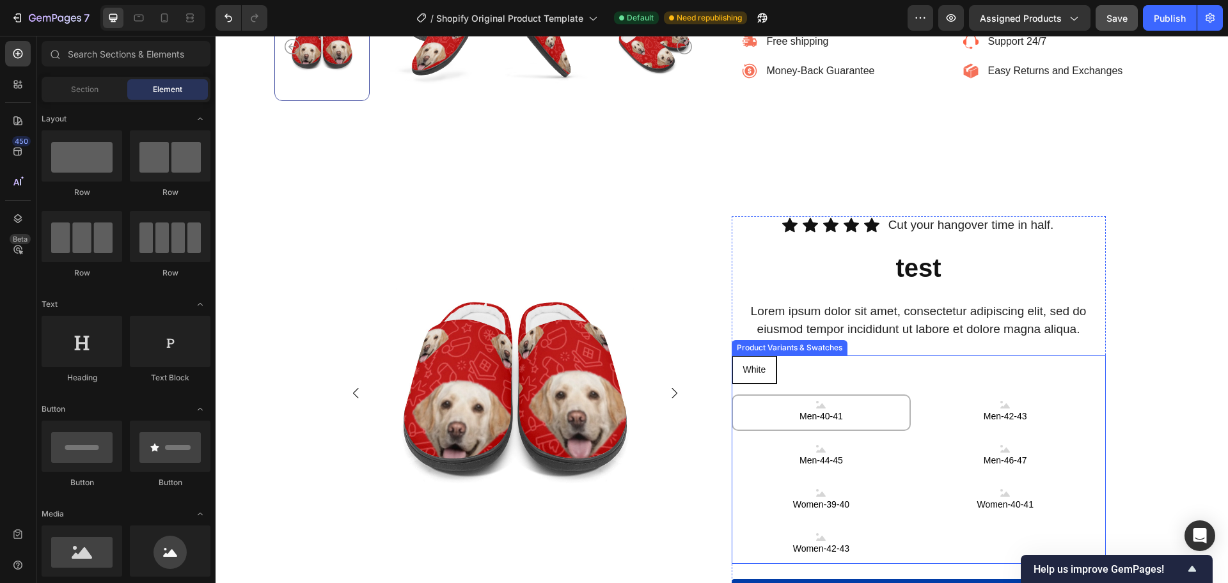
click at [822, 388] on div "White White White Men-40-41 Men-40-41 Men-40-41 Men-42-43 Men-42-43 Men-42-43 M…" at bounding box center [919, 460] width 374 height 209
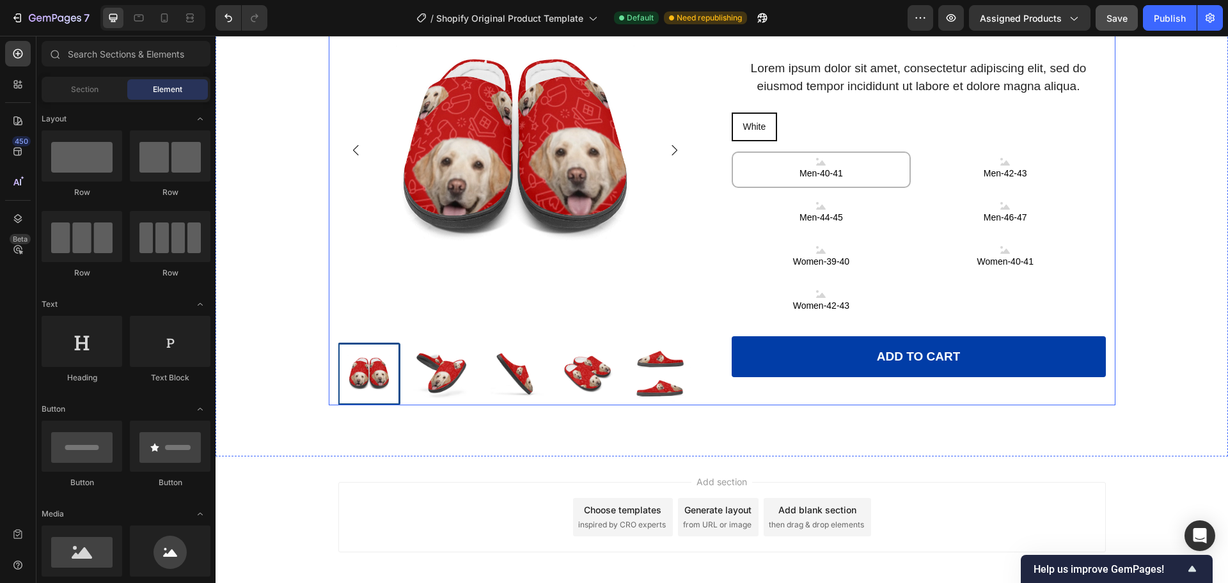
scroll to position [752, 0]
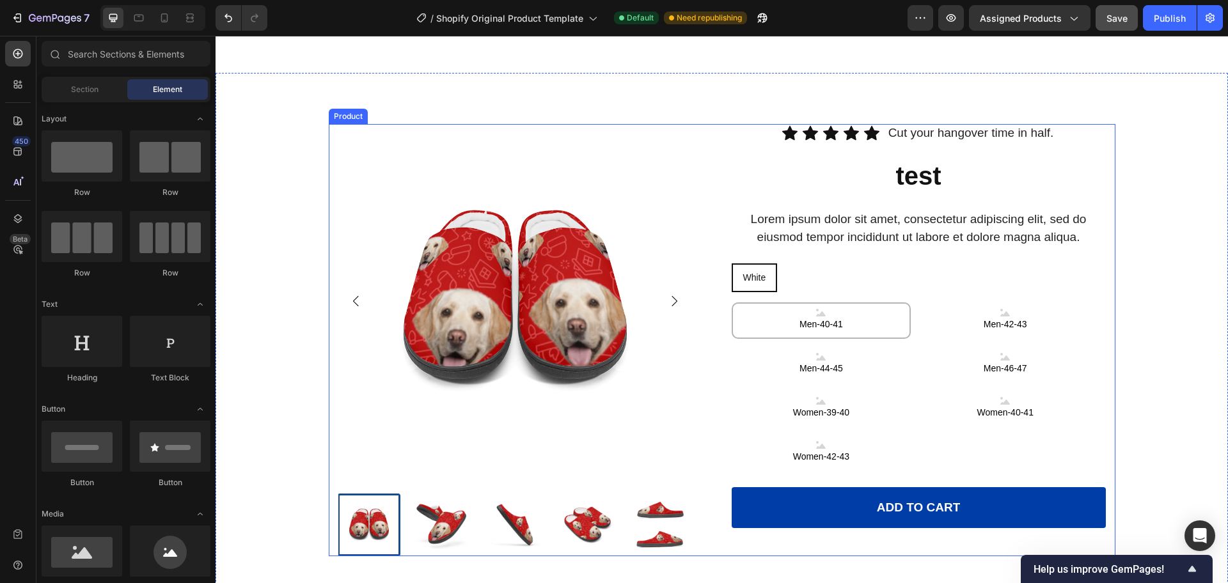
click at [718, 209] on div "Product Images Icon Icon Icon Icon Icon Icon List Cut your hangover time in hal…" at bounding box center [722, 340] width 787 height 432
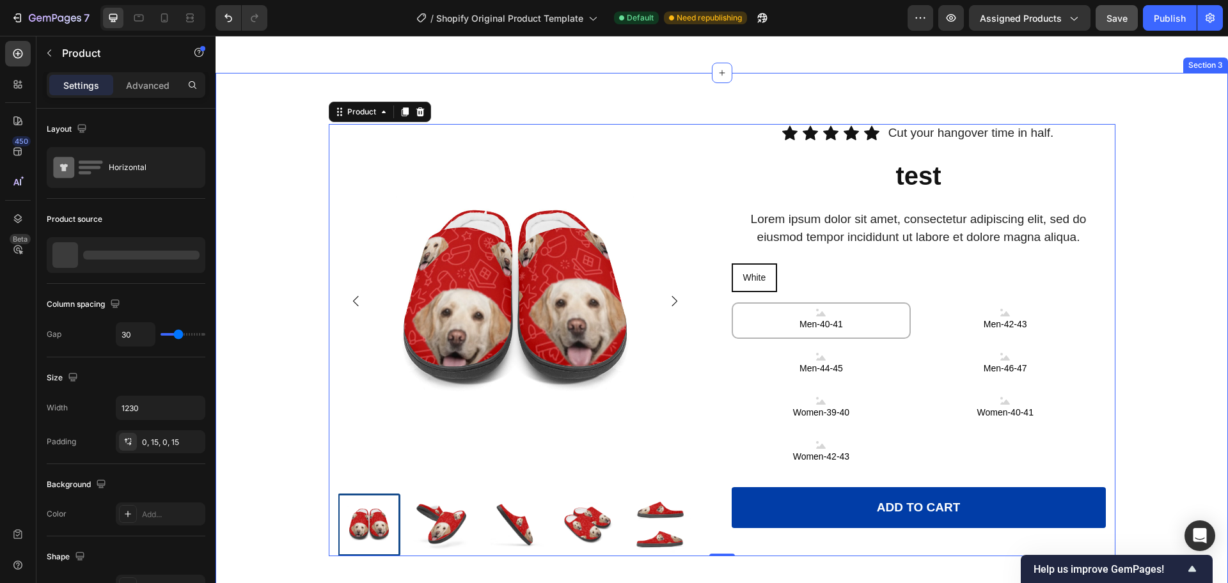
click at [277, 178] on div "Product Images Icon Icon Icon Icon Icon Icon List Cut your hangover time in hal…" at bounding box center [722, 340] width 1012 height 432
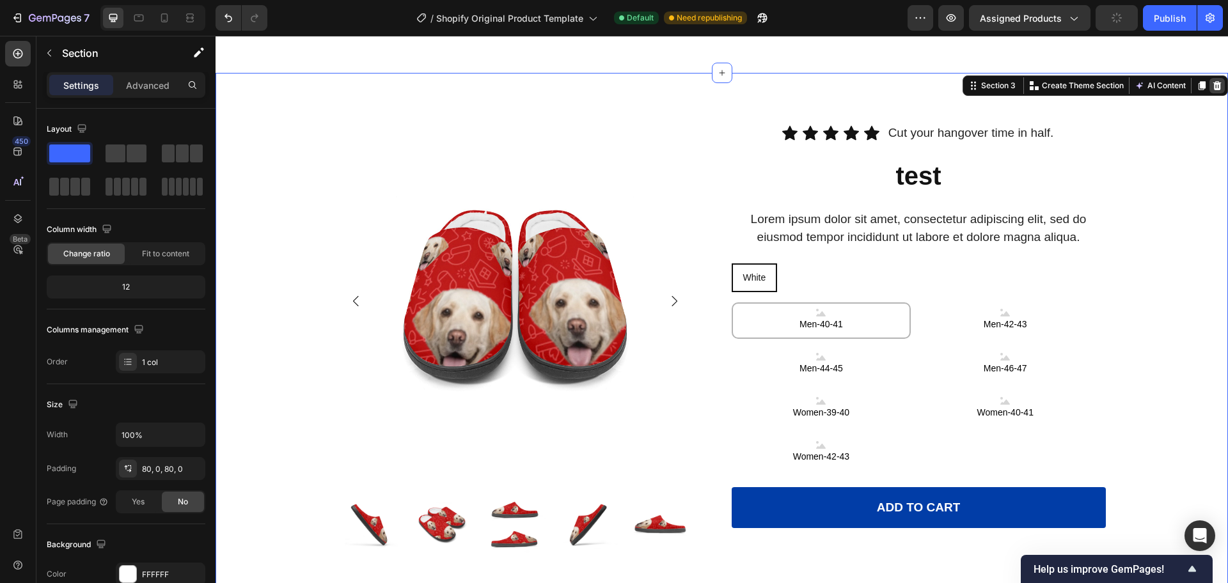
click at [1213, 87] on icon at bounding box center [1217, 85] width 8 height 9
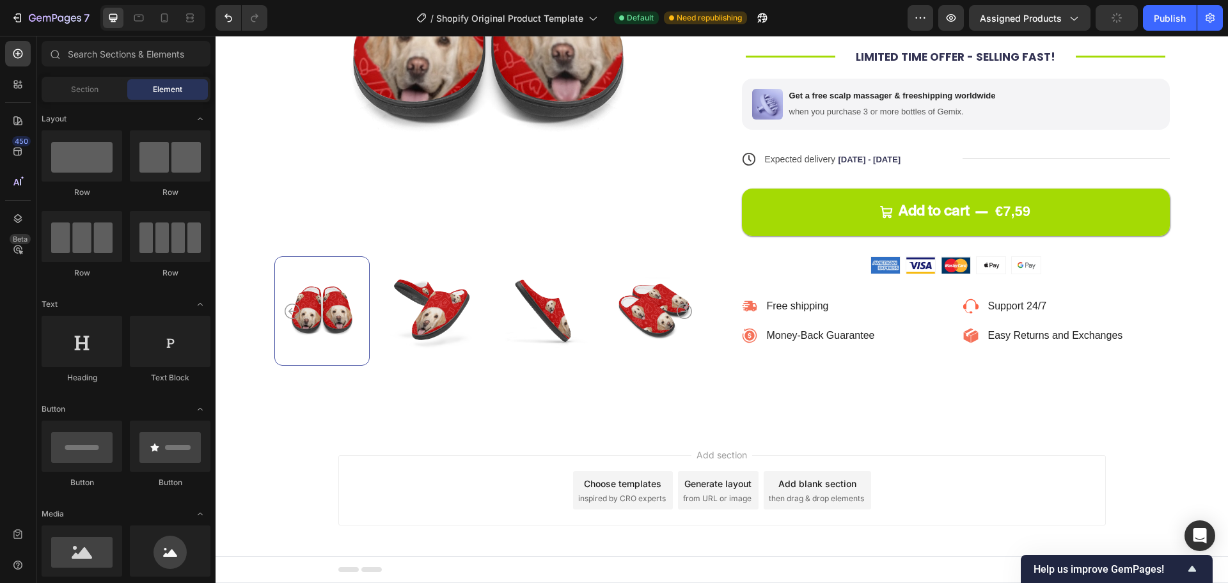
scroll to position [395, 0]
click at [647, 489] on div "Choose templates" at bounding box center [622, 483] width 77 height 13
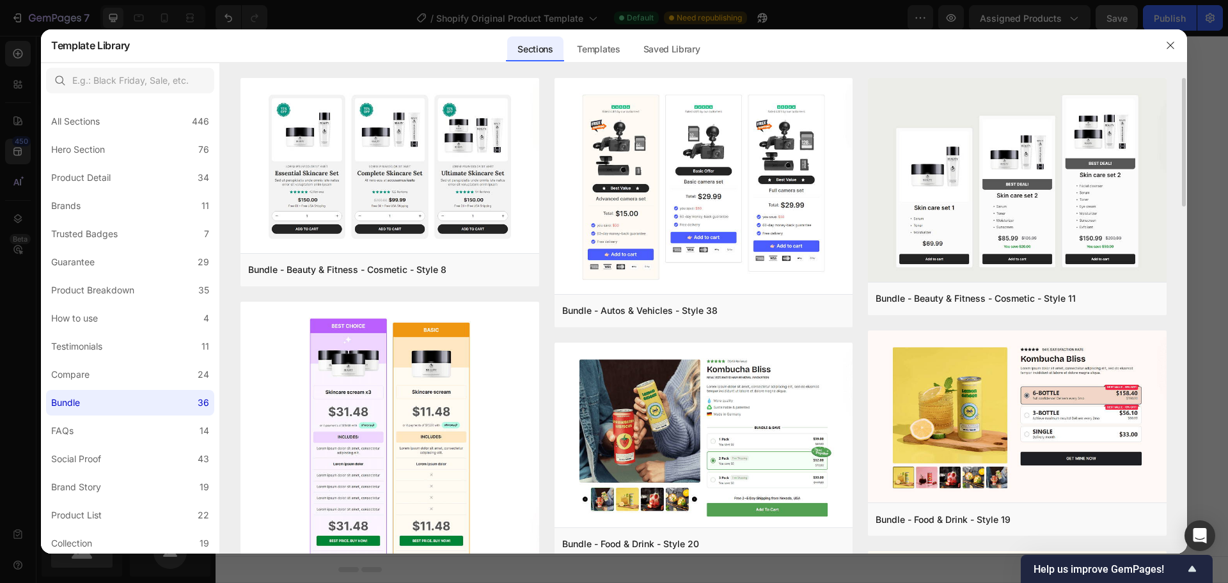
click at [824, 464] on img at bounding box center [704, 436] width 299 height 187
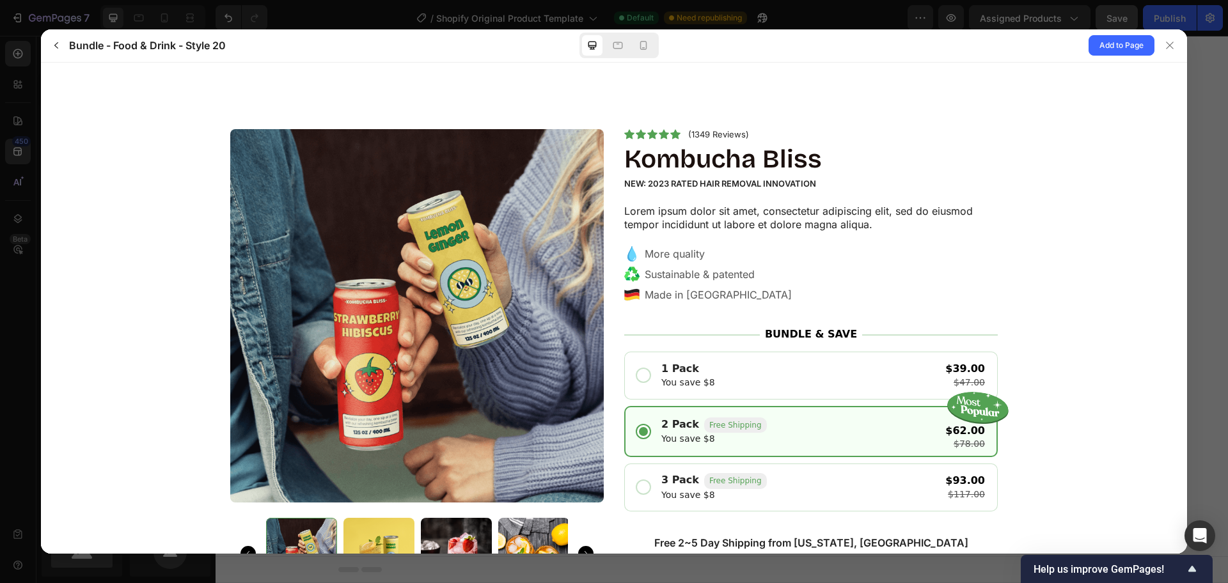
scroll to position [0, 0]
click at [58, 47] on icon "button" at bounding box center [56, 45] width 10 height 10
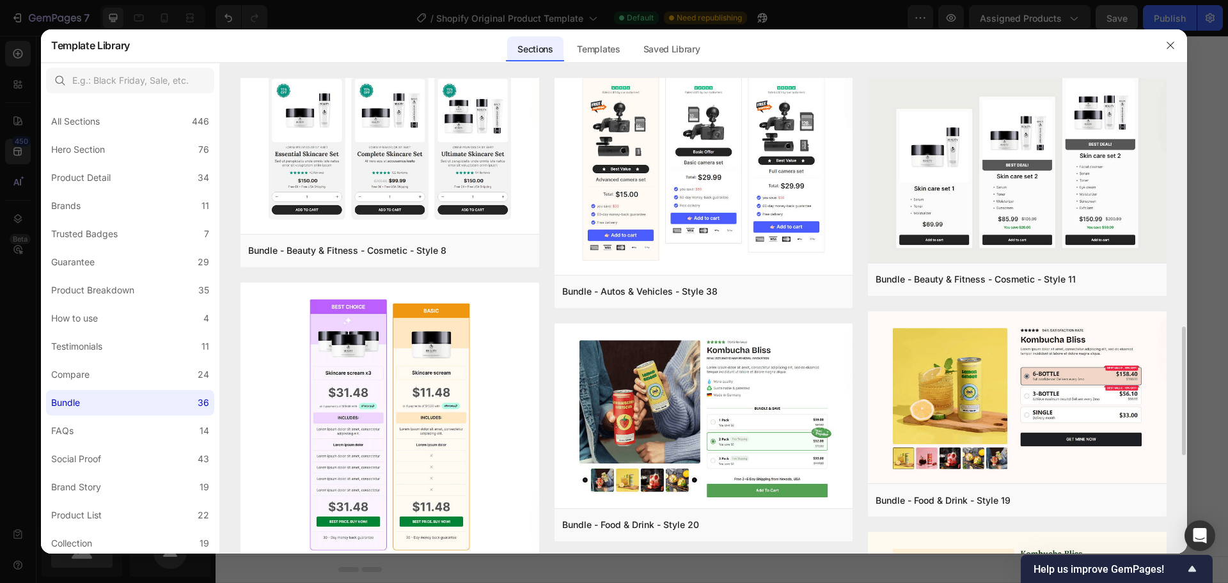
scroll to position [211, 0]
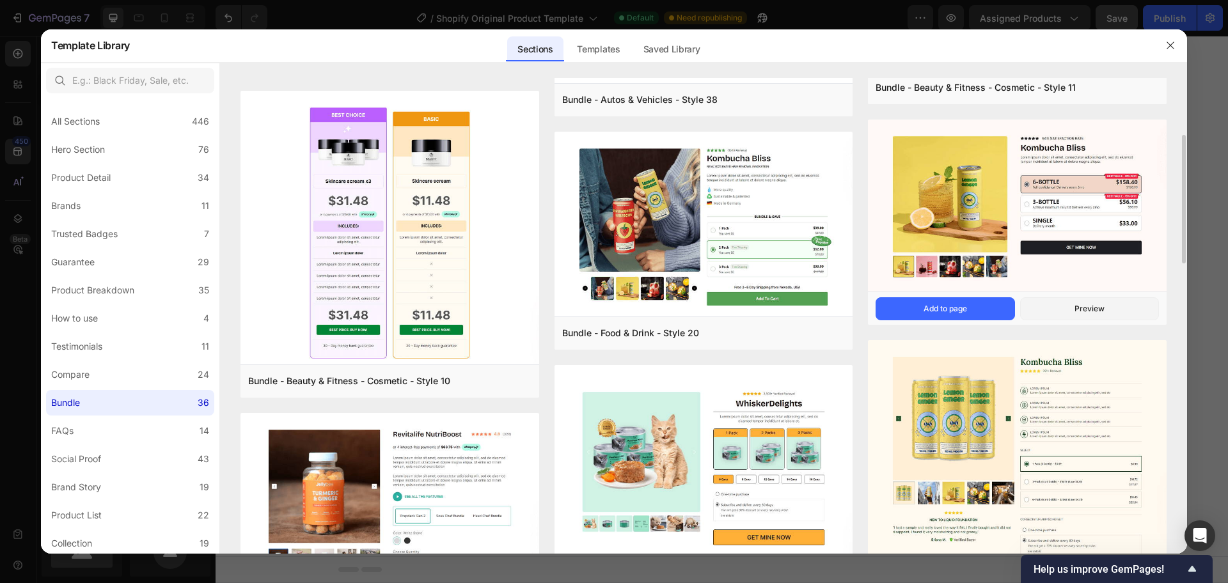
click at [951, 265] on img at bounding box center [1017, 207] width 299 height 175
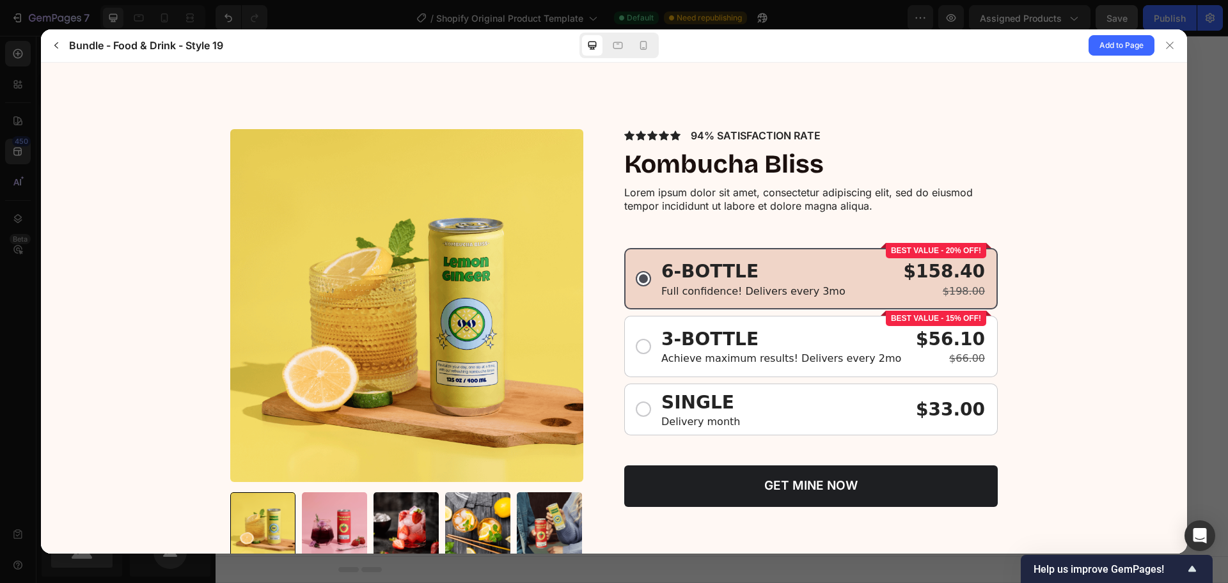
scroll to position [0, 0]
click at [647, 354] on div "3-BOTTLE Achieve maximum results! Delivers every 2mo $56.10 $66.00" at bounding box center [811, 346] width 348 height 40
click at [41, 62] on input "BEST VALUE - 15% OFF! 3-BOTTLE Achieve maximum results! Delivers every 2mo $56.…" at bounding box center [41, 62] width 0 height 0
click at [675, 407] on span "SINGLE" at bounding box center [697, 402] width 73 height 25
click at [41, 62] on input "SINGLE Delivery month $33.00" at bounding box center [41, 62] width 0 height 0
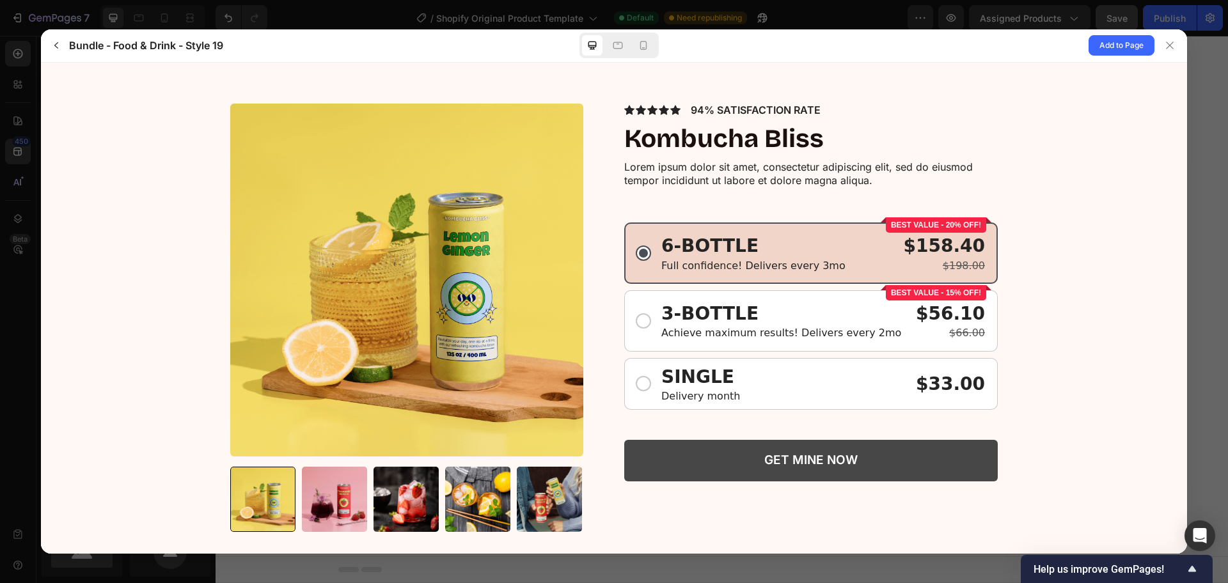
scroll to position [54, 0]
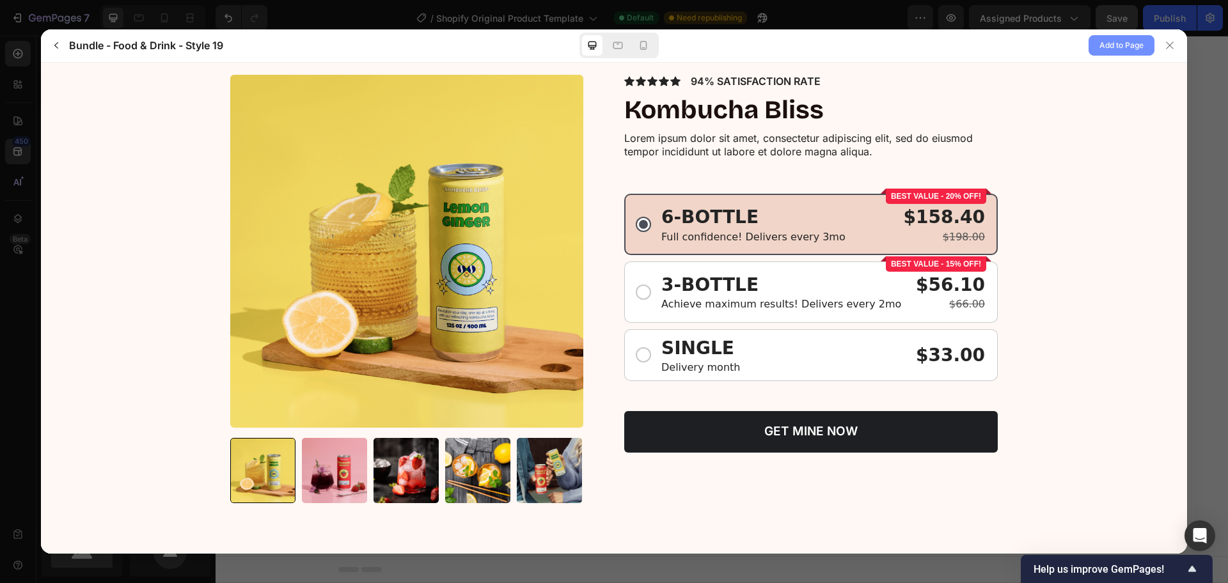
click at [1103, 49] on span "Add to Page" at bounding box center [1121, 45] width 44 height 15
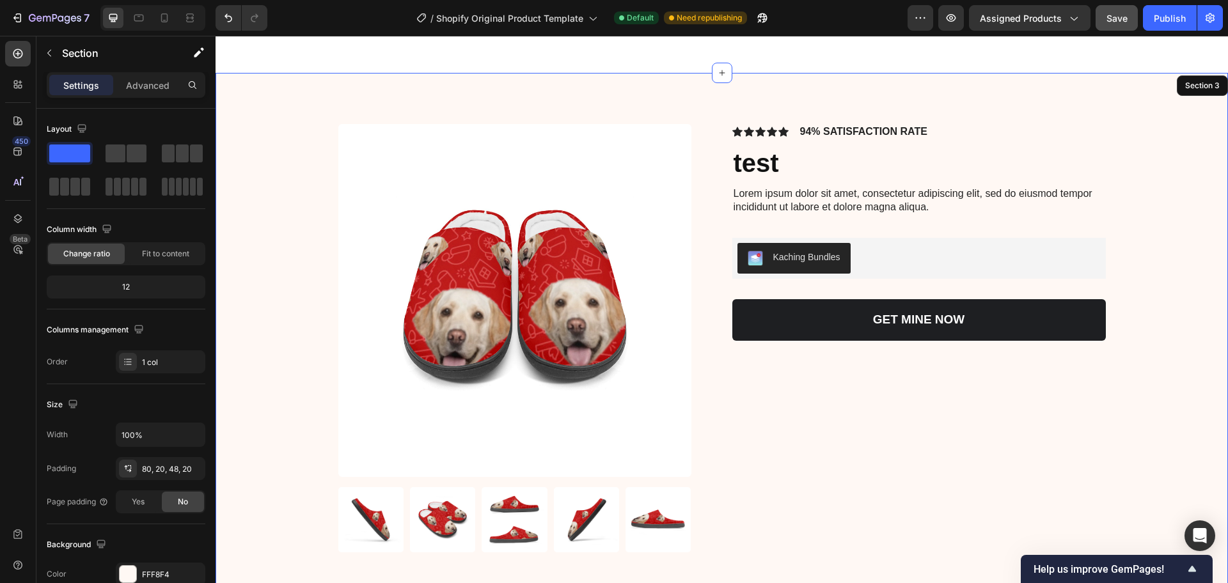
scroll to position [789, 0]
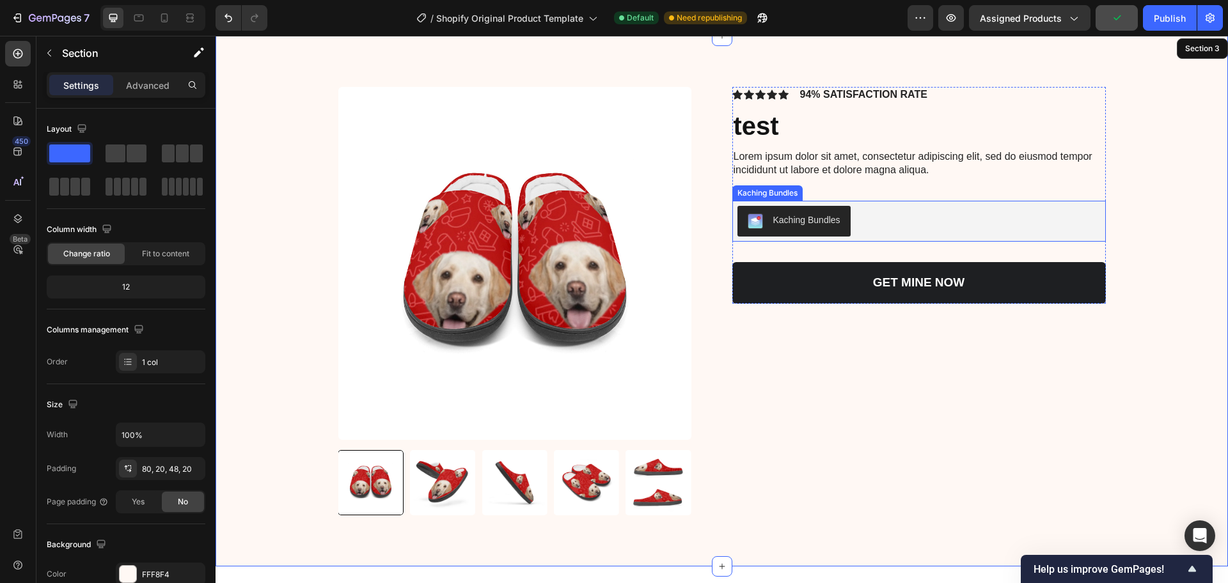
click at [821, 219] on div "Kaching Bundles" at bounding box center [806, 220] width 67 height 13
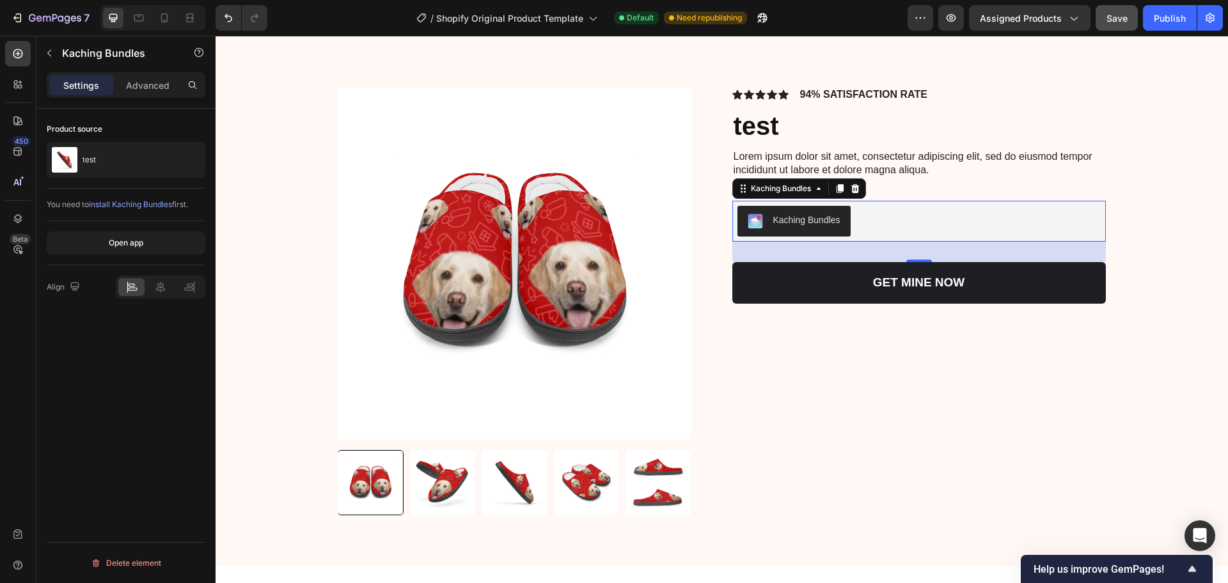
click at [134, 207] on span "install Kaching Bundles" at bounding box center [130, 205] width 83 height 10
click at [101, 160] on div "test" at bounding box center [126, 160] width 159 height 36
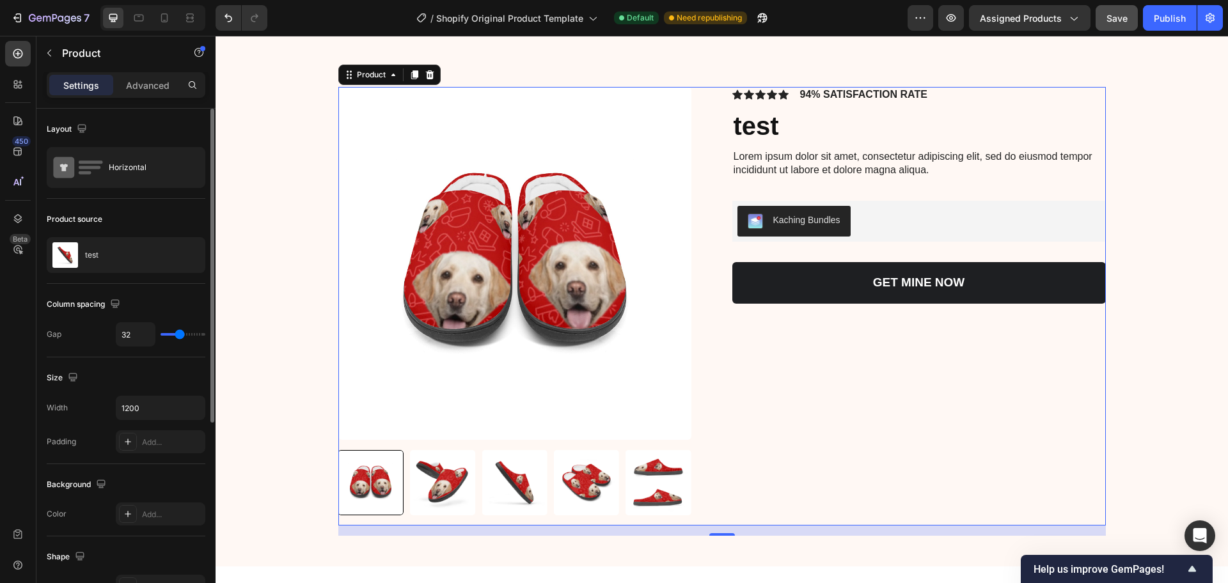
click at [879, 327] on div "Icon Icon Icon Icon Icon Icon List 94% SATISFACTION RATE Text Block Row test Pr…" at bounding box center [919, 306] width 374 height 439
click at [880, 217] on div "Kaching Bundles" at bounding box center [918, 221] width 363 height 31
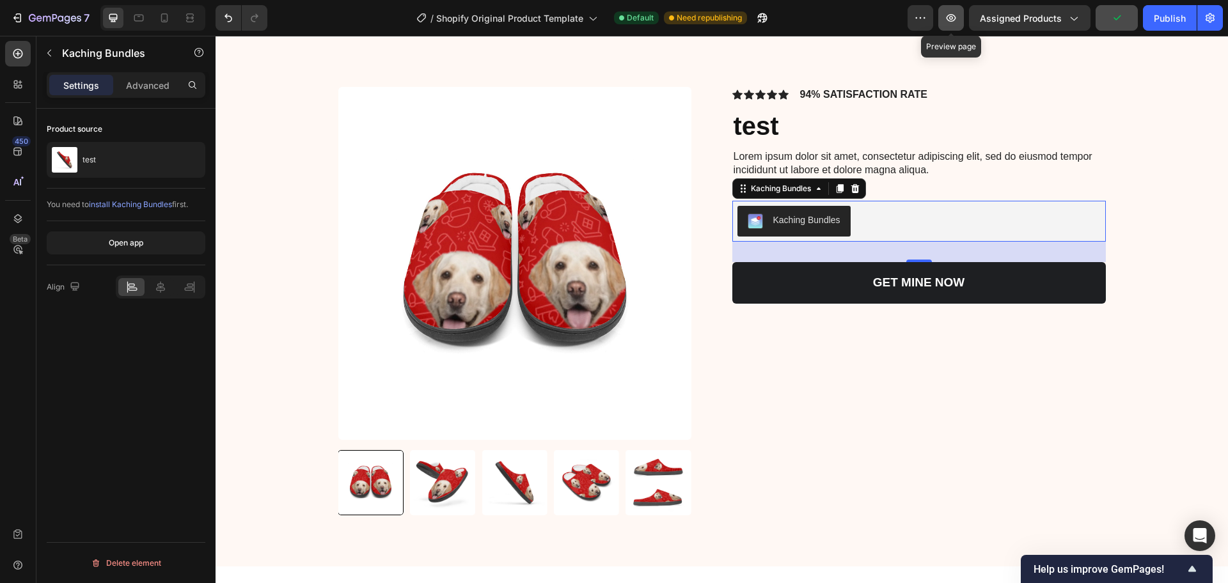
click at [954, 25] on button "button" at bounding box center [951, 18] width 26 height 26
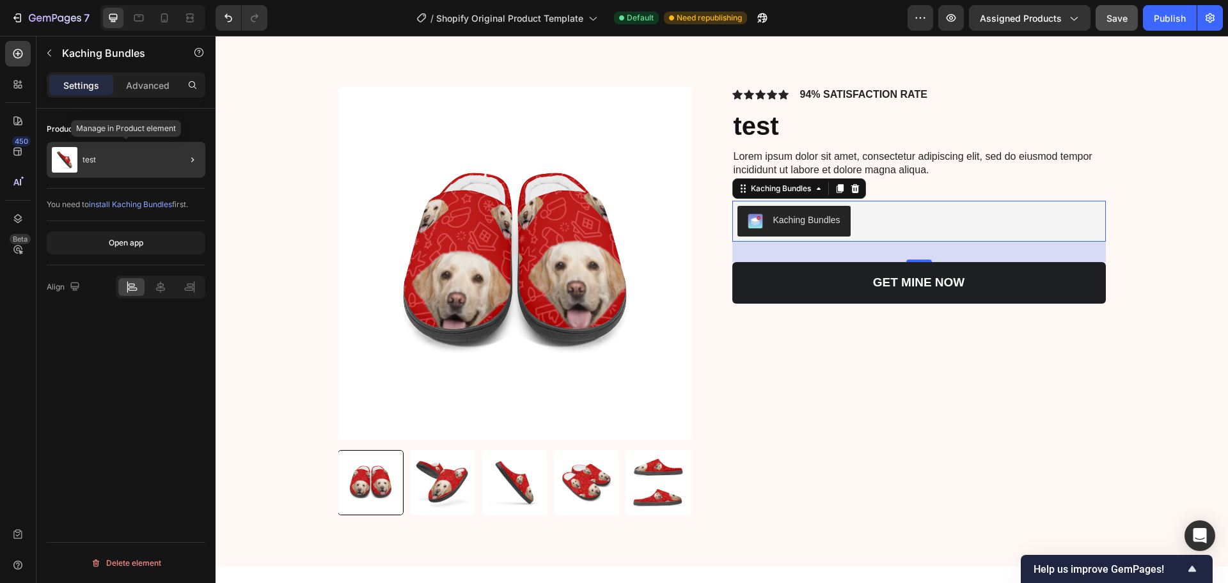
click at [153, 161] on div "test" at bounding box center [126, 160] width 159 height 36
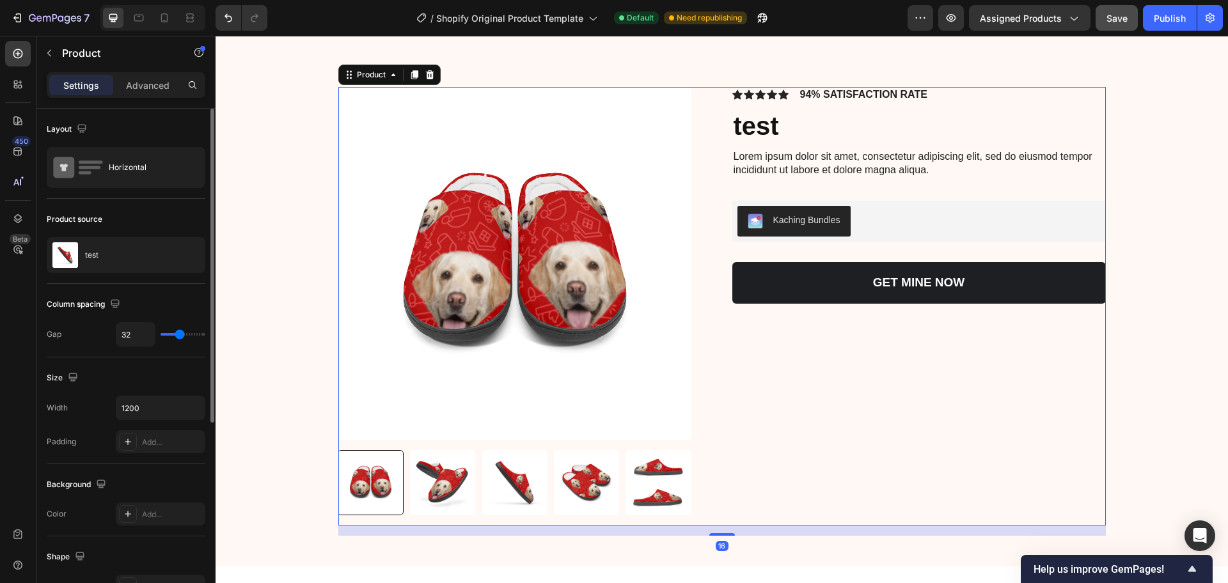
click at [153, 161] on div "Horizontal" at bounding box center [148, 167] width 78 height 29
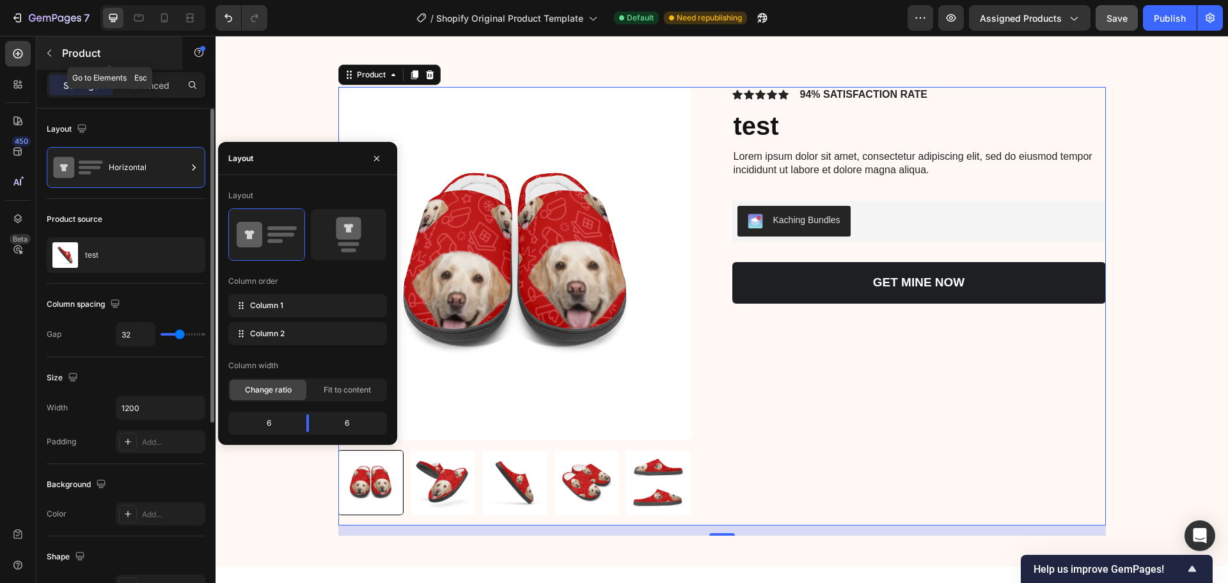
click at [54, 59] on button "button" at bounding box center [49, 53] width 20 height 20
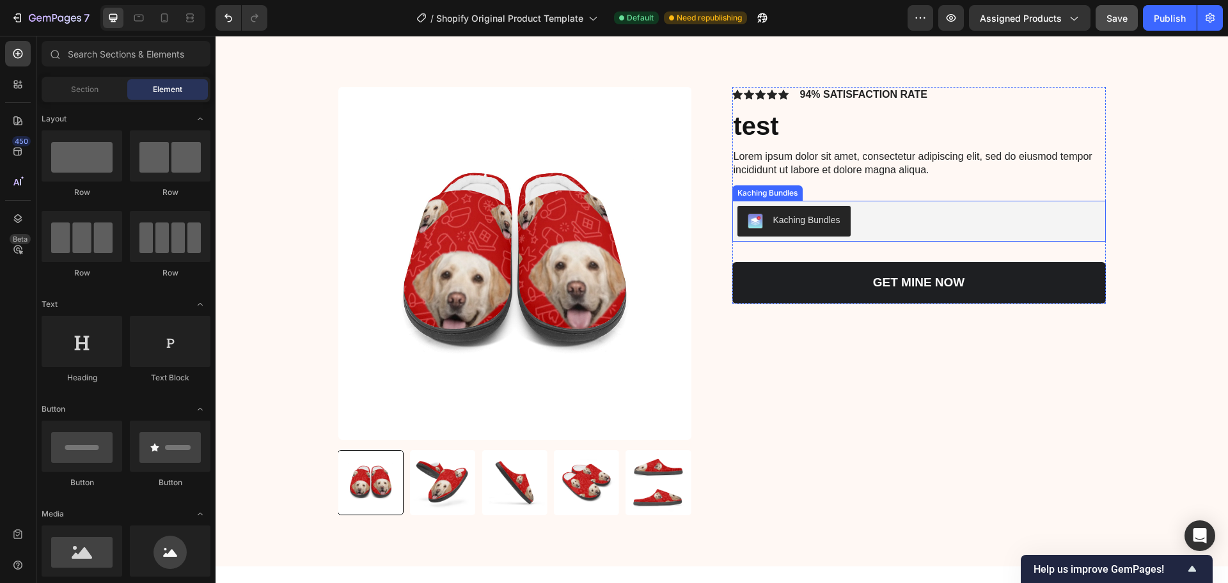
click at [773, 228] on div "Kaching Bundles" at bounding box center [794, 221] width 93 height 15
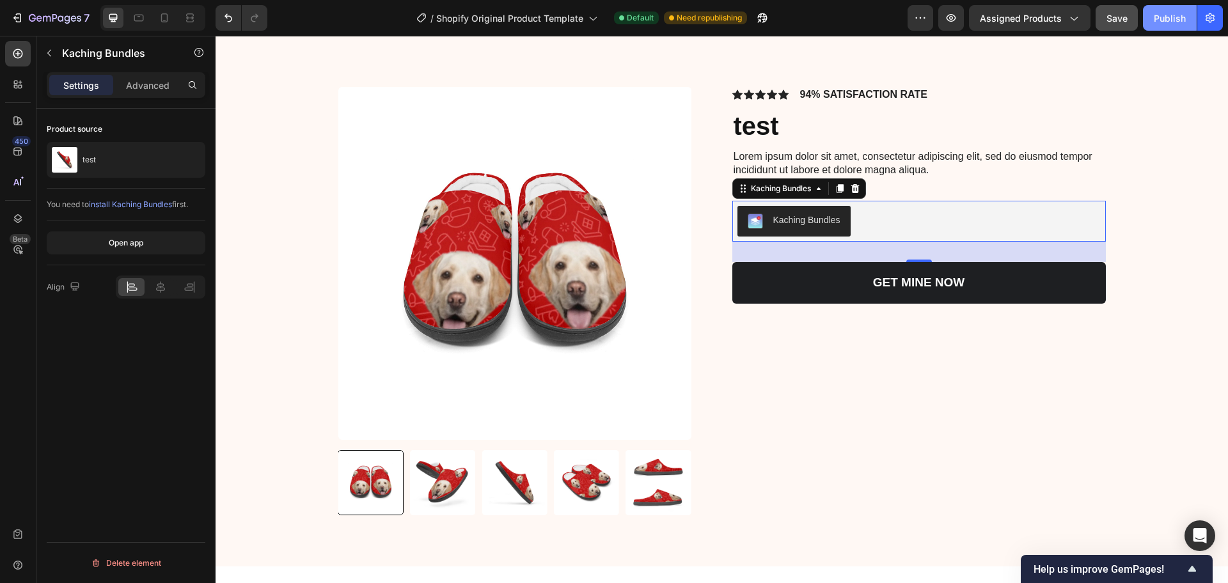
click at [1162, 23] on div "Publish" at bounding box center [1170, 18] width 32 height 13
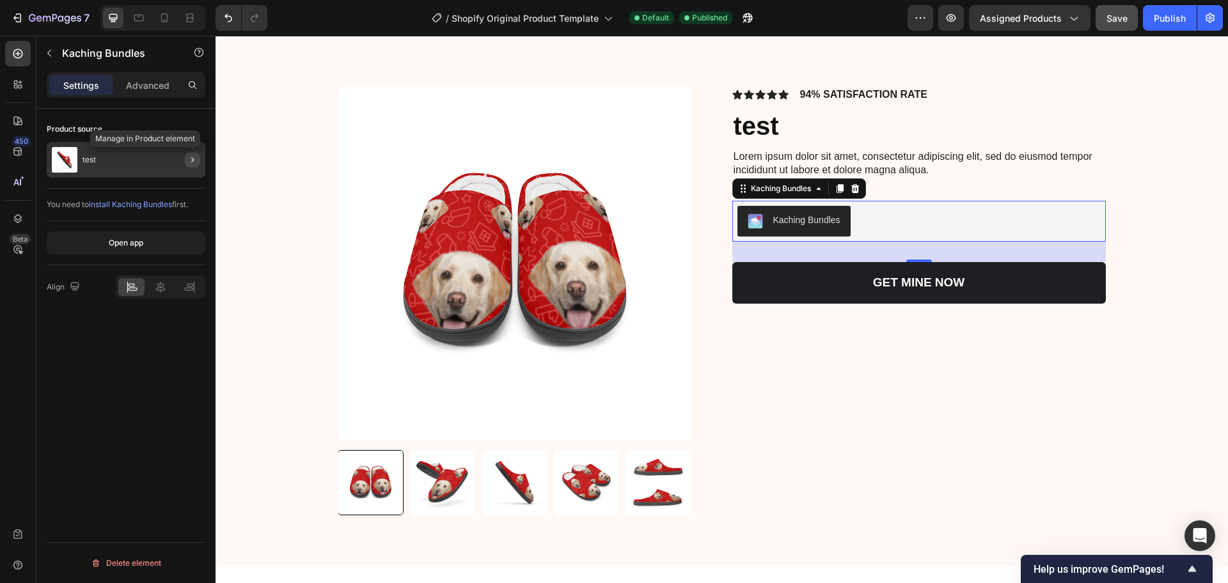
click at [190, 162] on icon "button" at bounding box center [192, 160] width 10 height 10
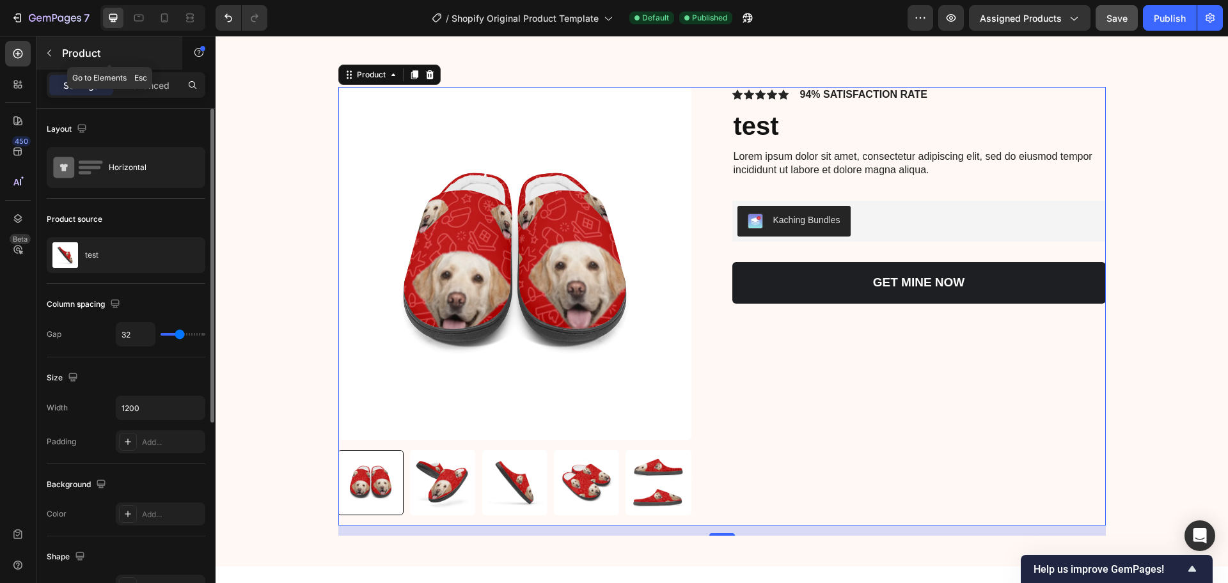
click at [49, 59] on button "button" at bounding box center [49, 53] width 20 height 20
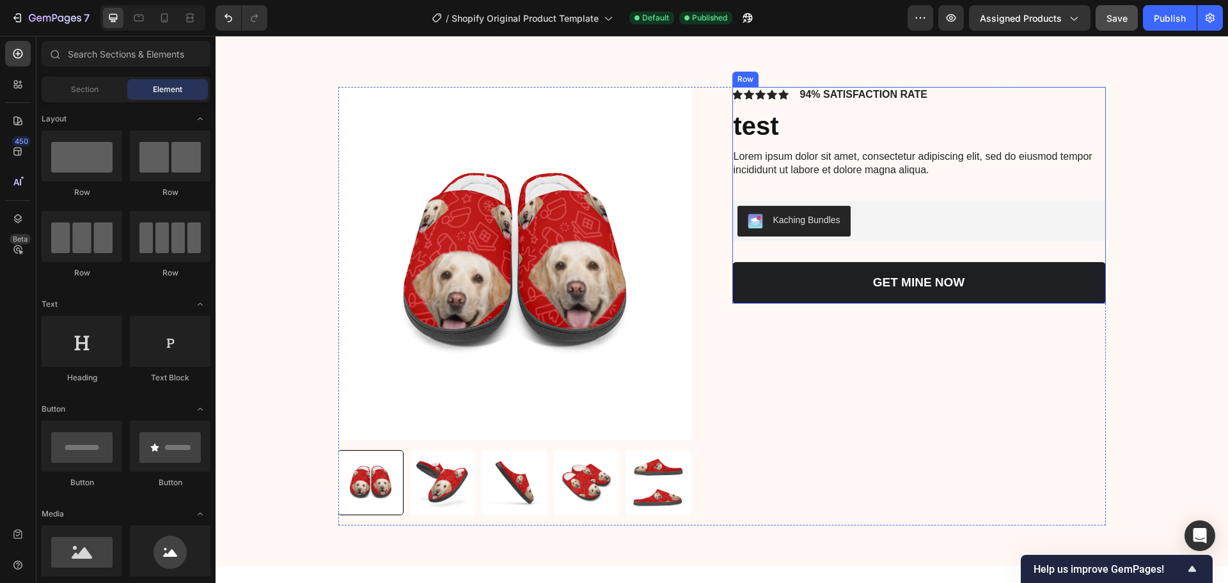
click at [747, 212] on button "Kaching Bundles" at bounding box center [793, 221] width 113 height 31
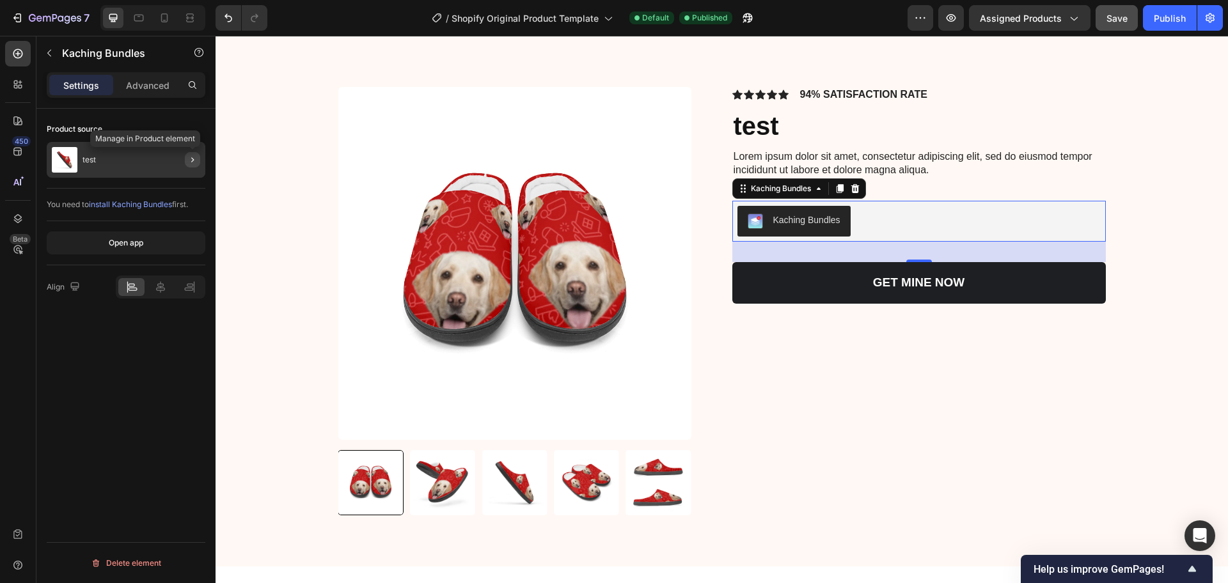
click at [196, 159] on icon "button" at bounding box center [192, 160] width 10 height 10
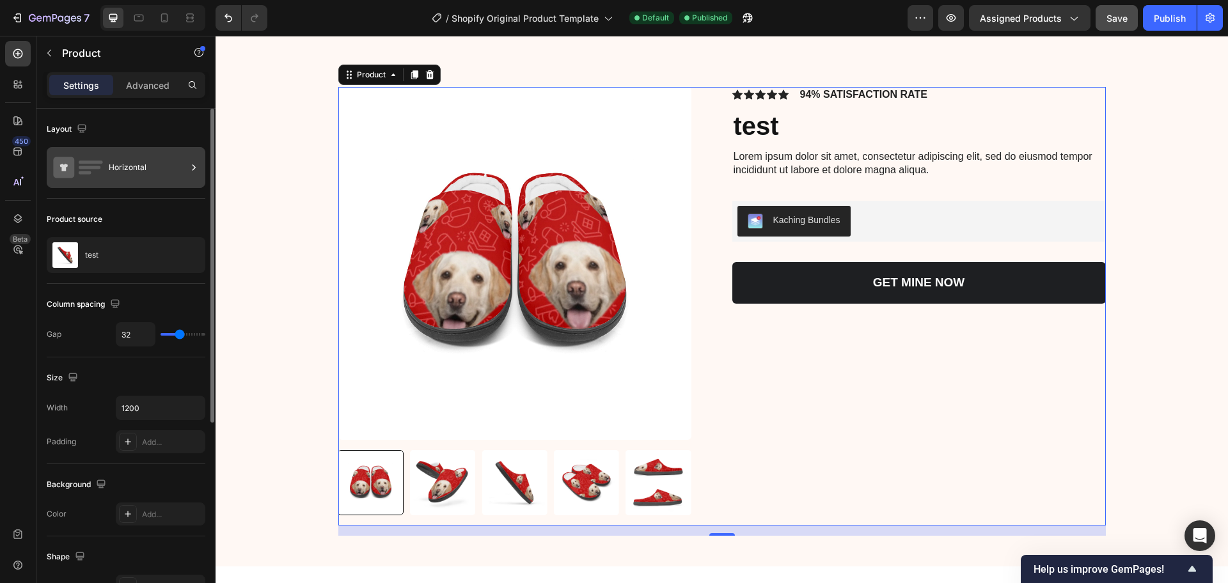
click at [194, 169] on icon at bounding box center [194, 167] width 3 height 6
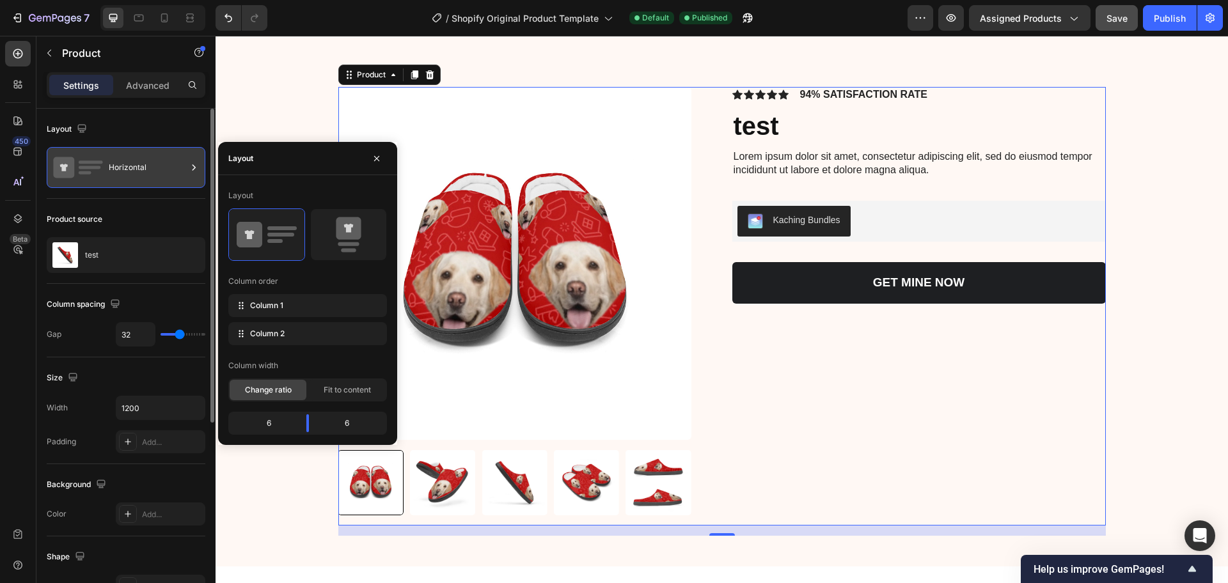
click at [194, 169] on icon at bounding box center [194, 167] width 3 height 6
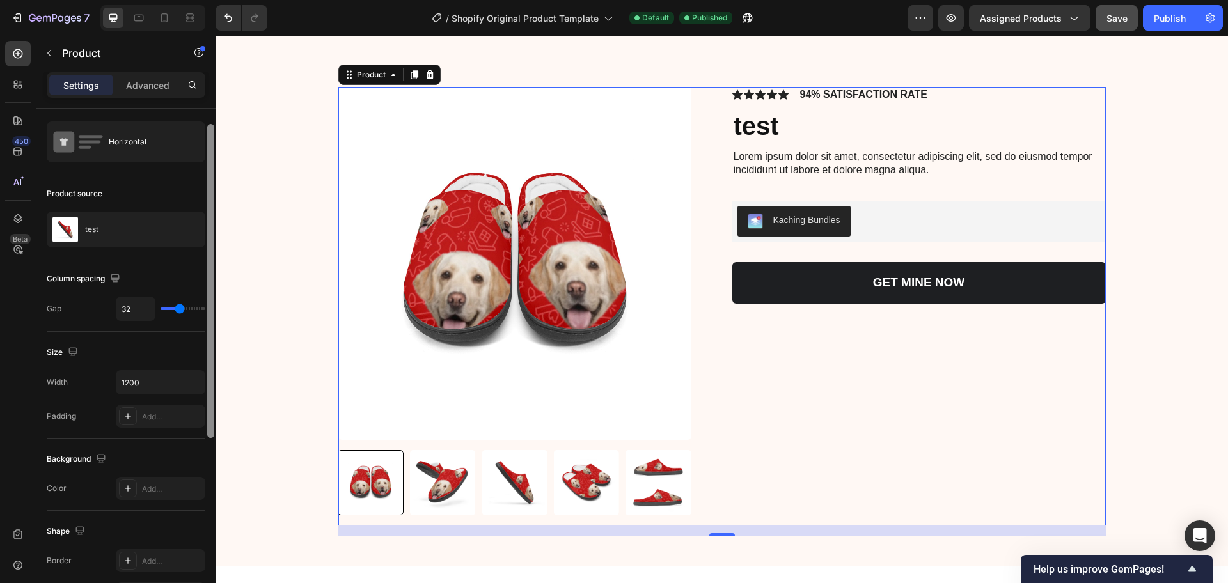
scroll to position [0, 0]
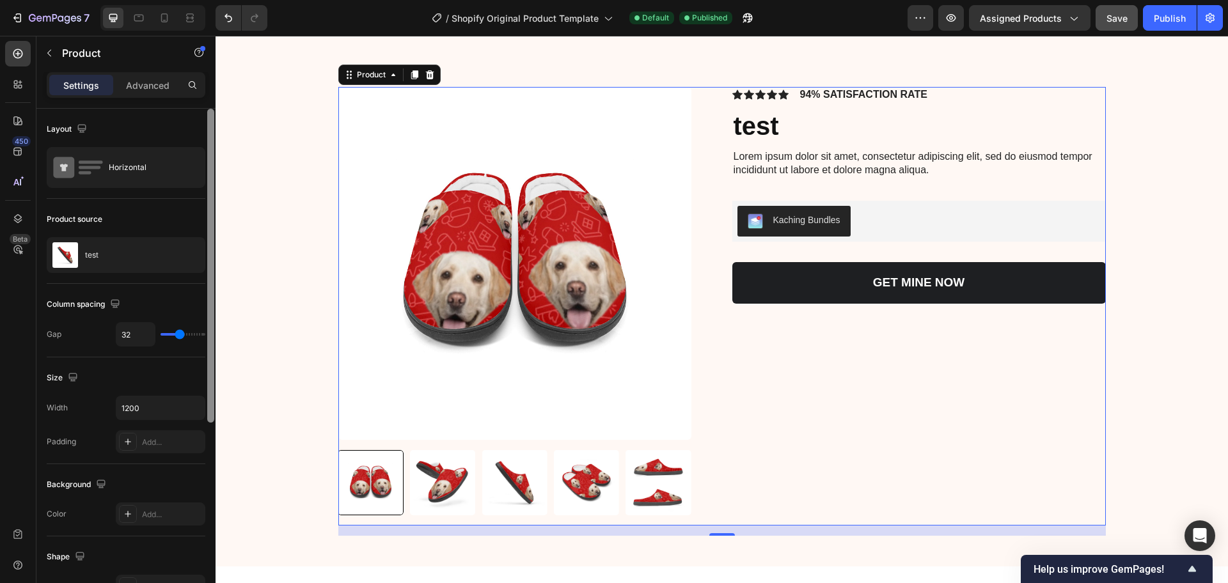
drag, startPoint x: 210, startPoint y: 170, endPoint x: 210, endPoint y: 131, distance: 39.0
click at [210, 131] on div at bounding box center [210, 266] width 7 height 314
click at [96, 264] on div "test" at bounding box center [126, 255] width 159 height 36
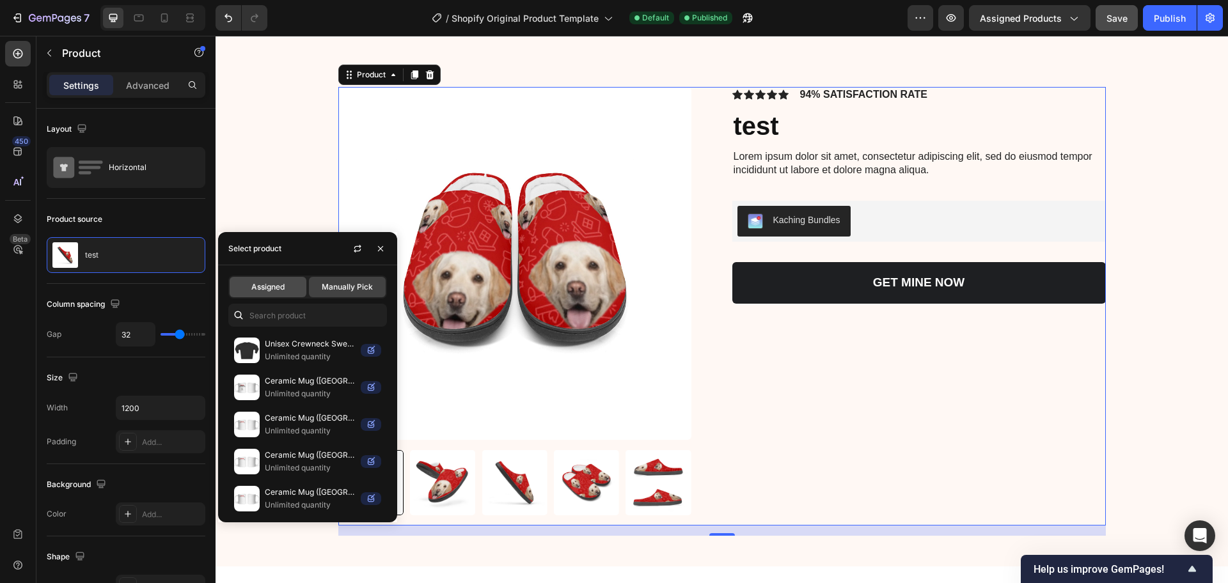
click at [262, 281] on div "Assigned" at bounding box center [268, 287] width 77 height 20
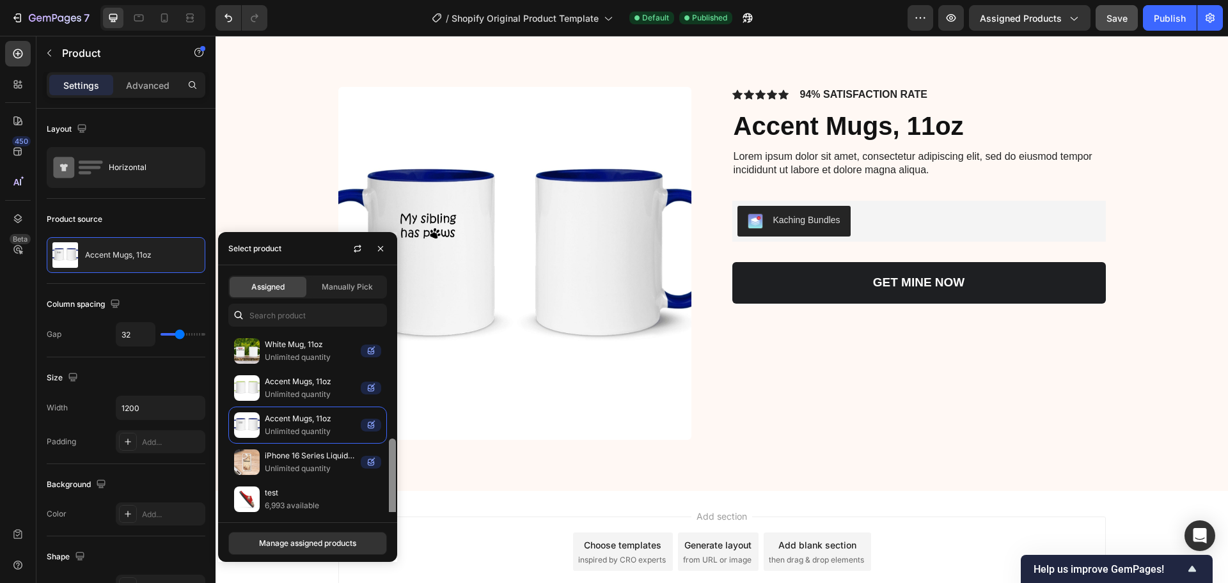
scroll to position [228, 0]
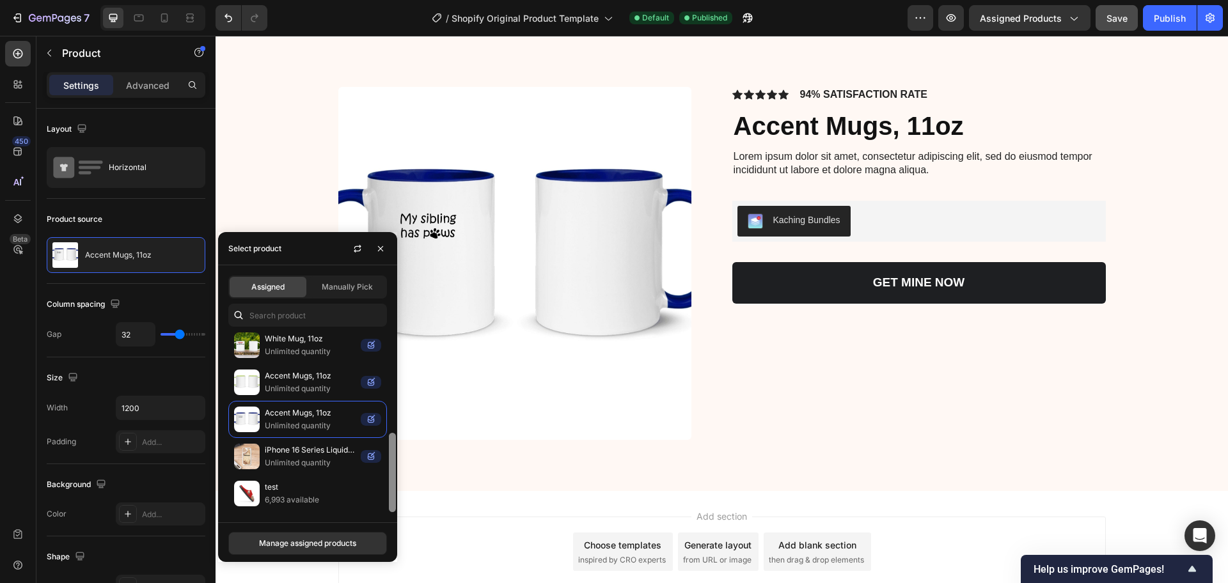
drag, startPoint x: 392, startPoint y: 411, endPoint x: 393, endPoint y: 546, distance: 134.3
click at [393, 546] on div "Select product Assigned Manually Pick Unisex Crewneck Sweatshirt Unlimited quan…" at bounding box center [307, 397] width 179 height 330
click at [307, 489] on p "test" at bounding box center [323, 487] width 116 height 13
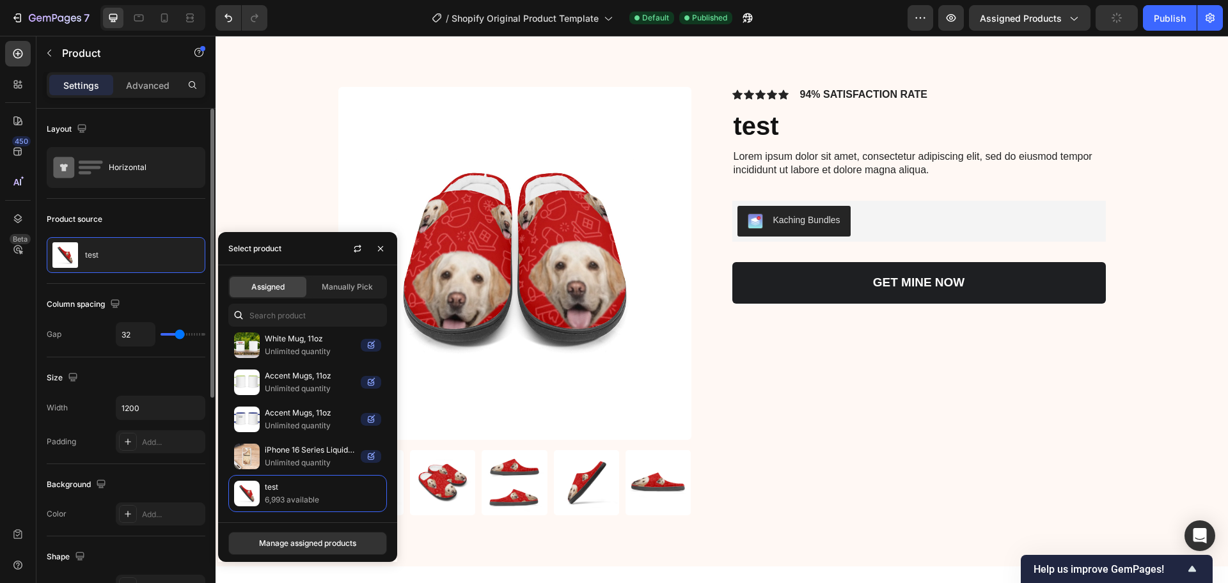
click at [145, 304] on div "Column spacing" at bounding box center [126, 304] width 159 height 20
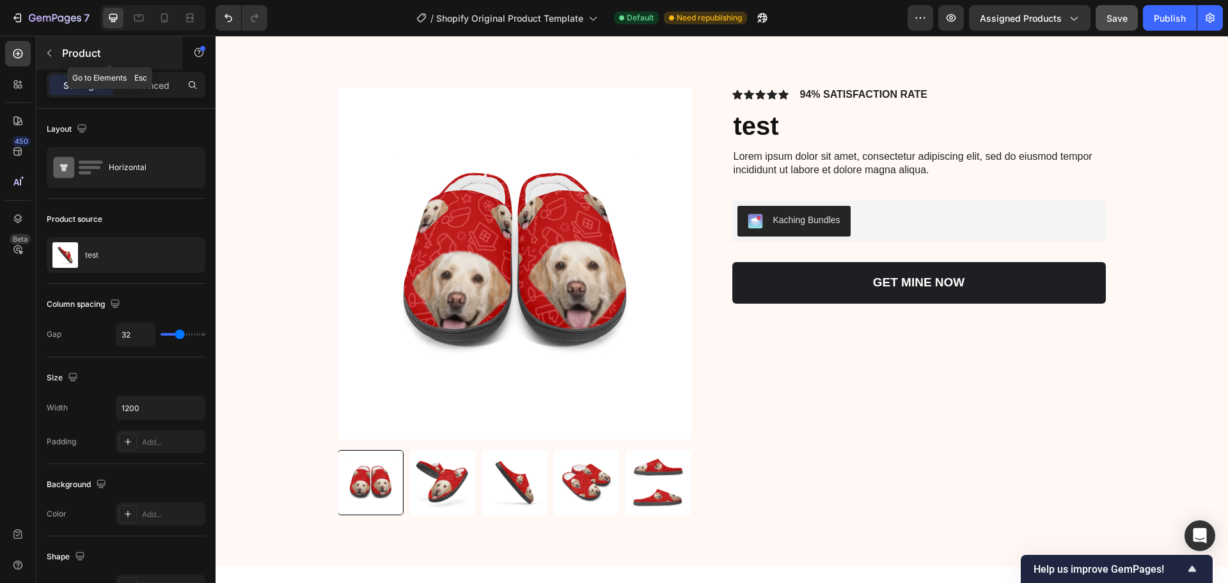
click at [53, 58] on button "button" at bounding box center [49, 53] width 20 height 20
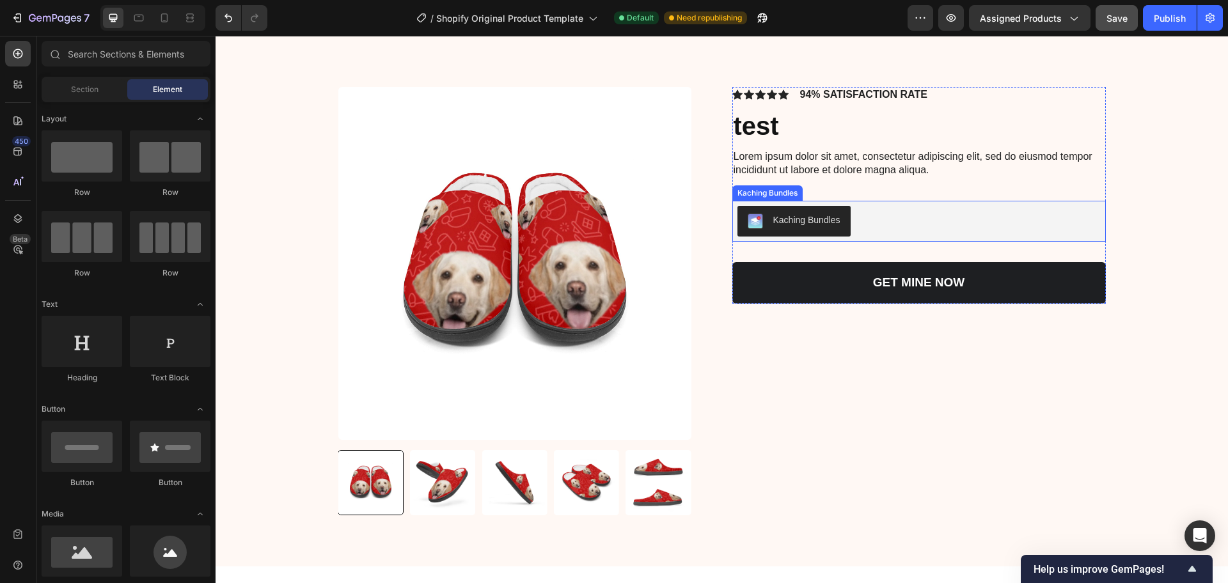
click at [757, 226] on div "Kaching Bundles" at bounding box center [794, 221] width 93 height 15
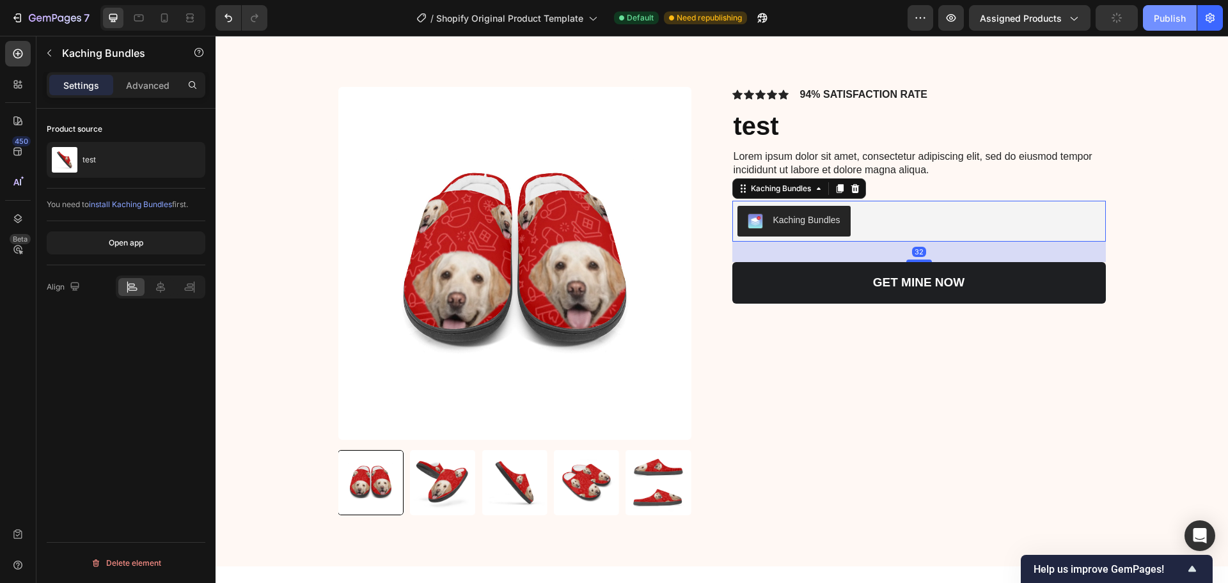
click at [1185, 17] on div "Publish" at bounding box center [1170, 18] width 32 height 13
click at [949, 22] on icon "button" at bounding box center [951, 18] width 13 height 13
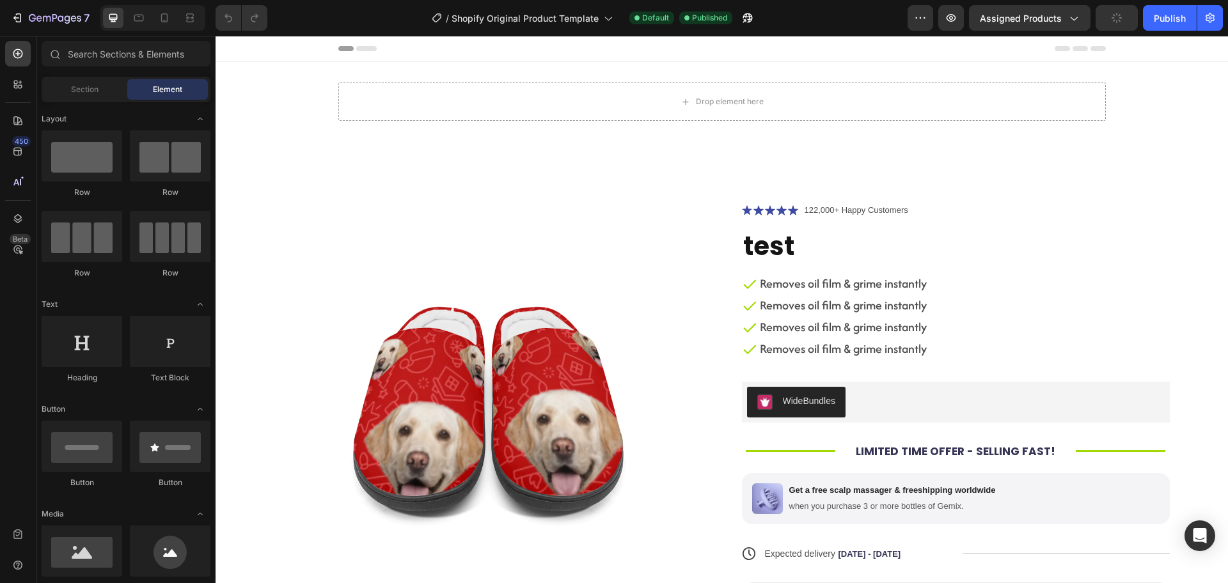
click at [774, 407] on div "WideBundles" at bounding box center [796, 402] width 79 height 15
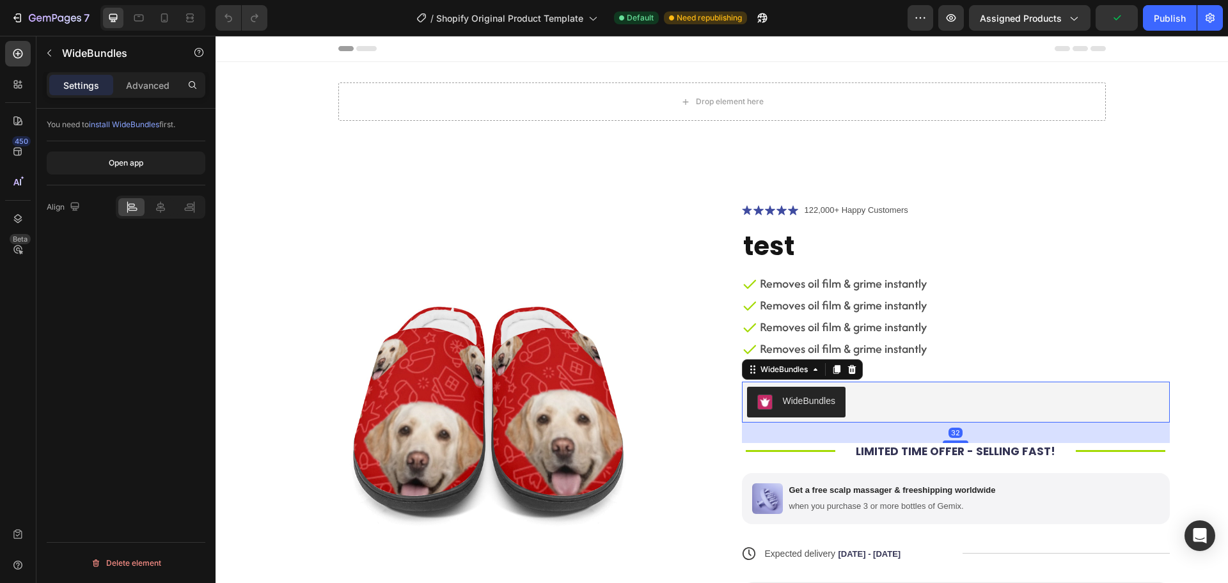
click at [785, 393] on button "WideBundles" at bounding box center [796, 402] width 99 height 31
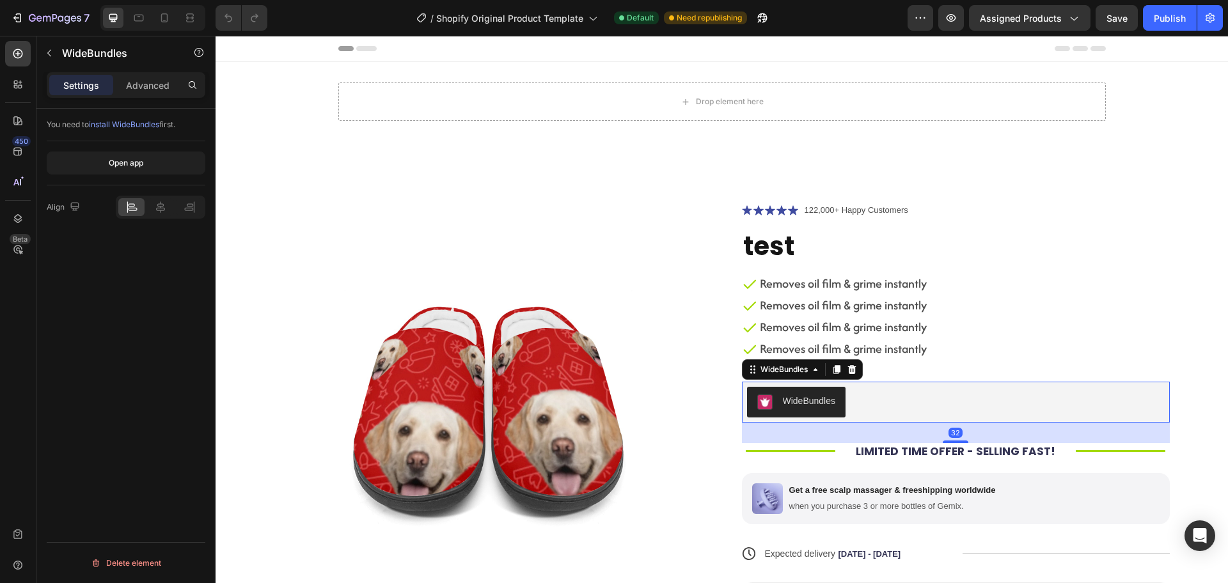
drag, startPoint x: 216, startPoint y: 36, endPoint x: 784, endPoint y: 391, distance: 670.1
click at [784, 391] on button "WideBundles" at bounding box center [796, 402] width 99 height 31
click at [782, 390] on button "WideBundles" at bounding box center [796, 402] width 99 height 31
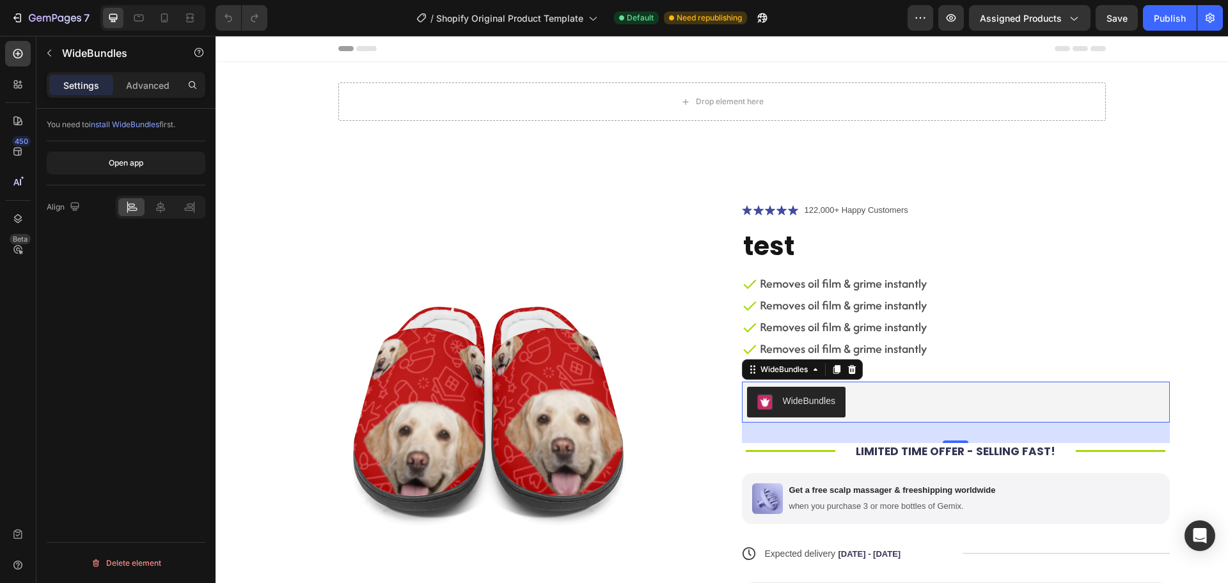
click at [782, 390] on button "WideBundles" at bounding box center [796, 402] width 99 height 31
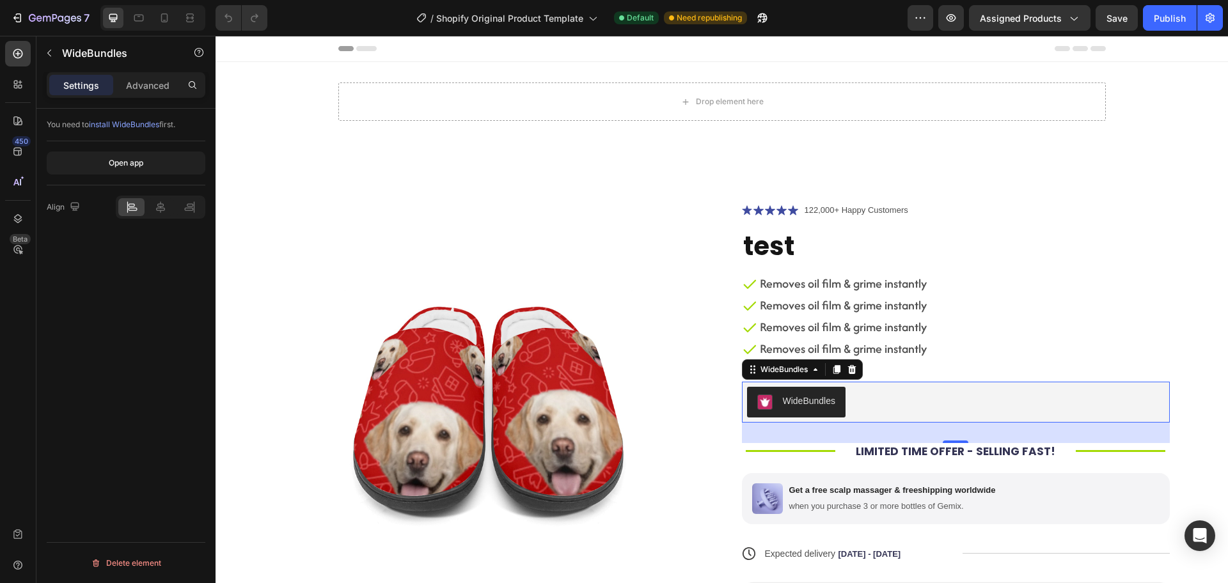
click at [782, 390] on button "WideBundles" at bounding box center [796, 402] width 99 height 31
click at [782, 387] on button "WideBundles" at bounding box center [796, 402] width 99 height 31
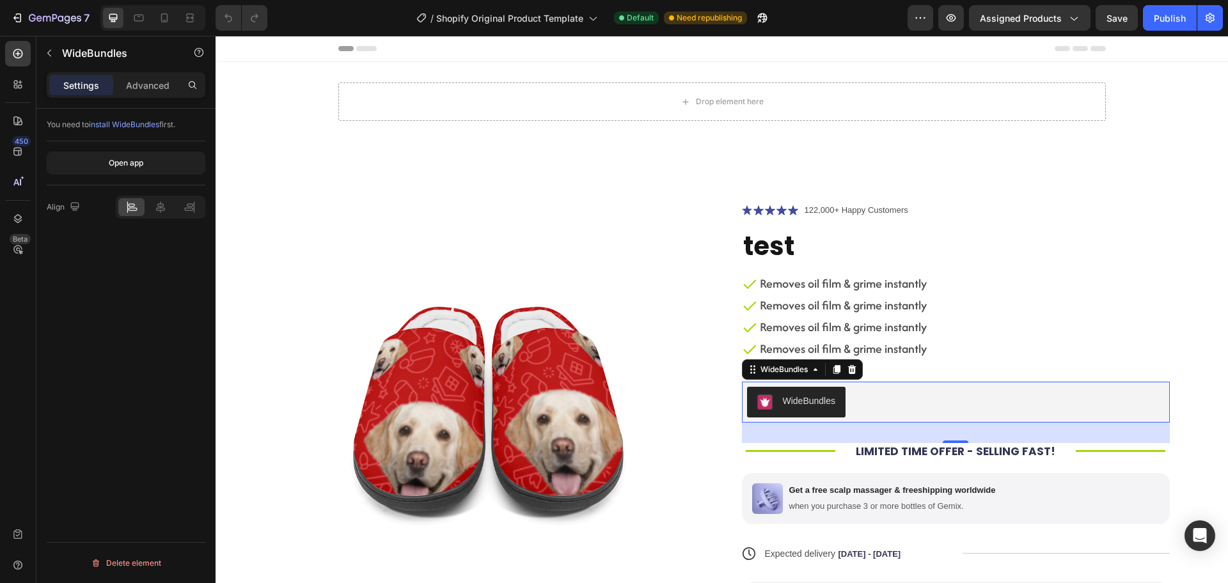
click at [781, 387] on button "WideBundles" at bounding box center [796, 402] width 99 height 31
click at [780, 384] on div "WideBundles" at bounding box center [956, 402] width 428 height 41
click at [779, 384] on div "WideBundles" at bounding box center [956, 402] width 428 height 41
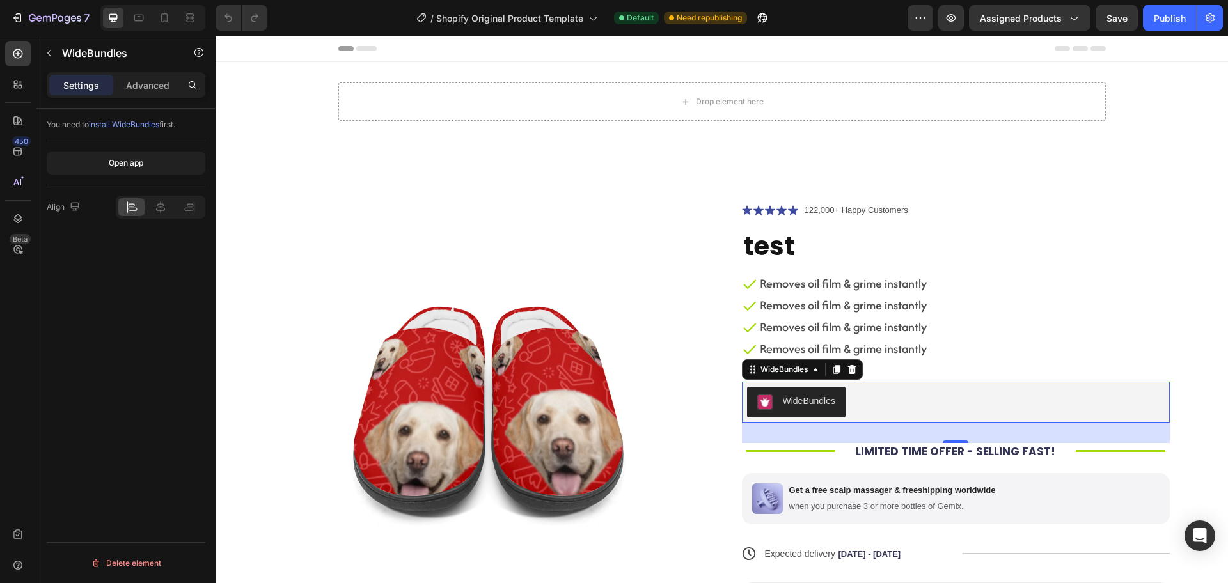
click at [779, 384] on div "WideBundles" at bounding box center [956, 402] width 428 height 41
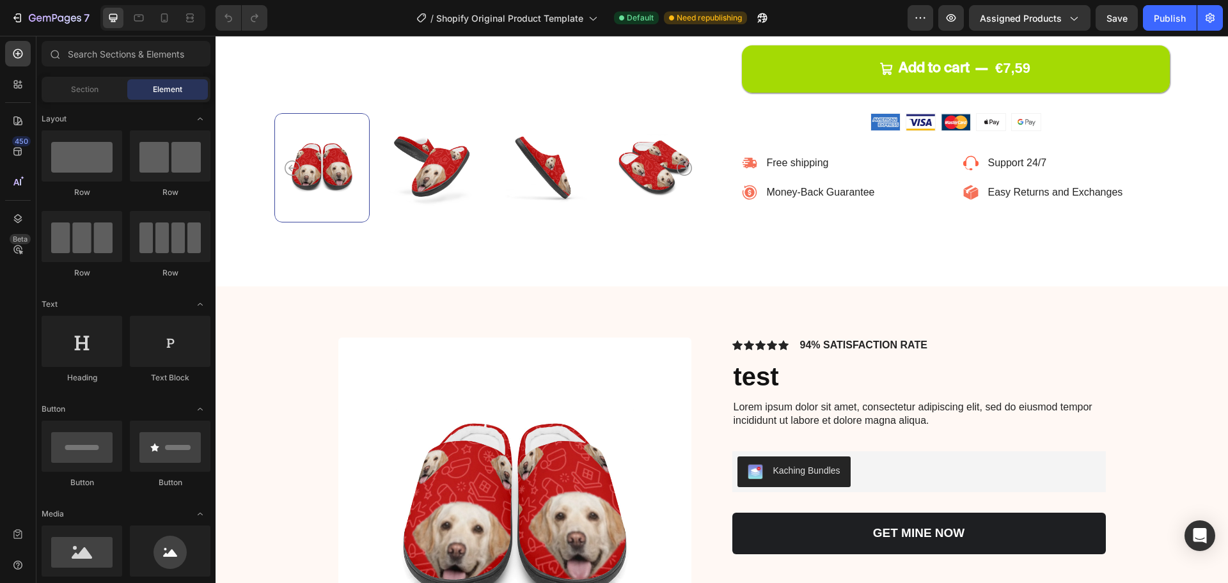
scroll to position [565, 0]
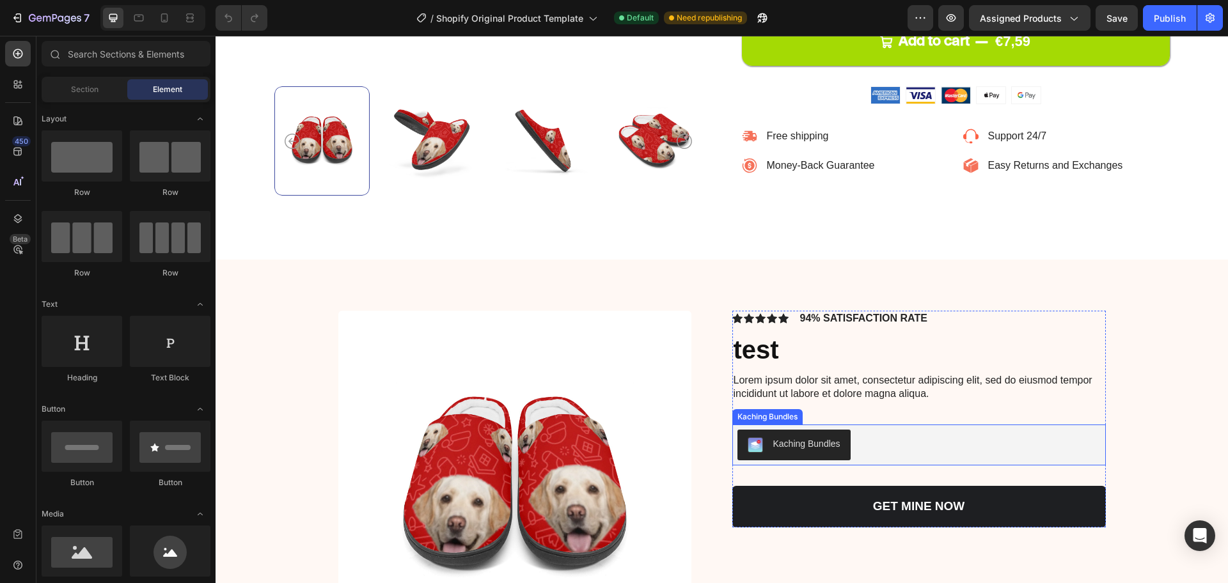
click at [813, 432] on button "Kaching Bundles" at bounding box center [793, 445] width 113 height 31
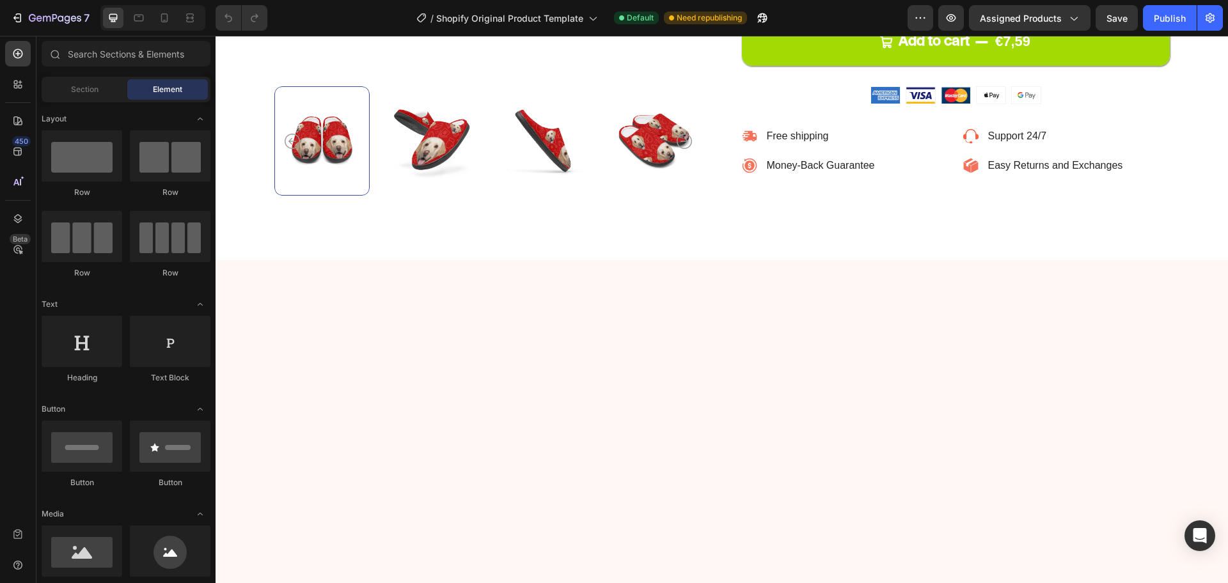
scroll to position [0, 0]
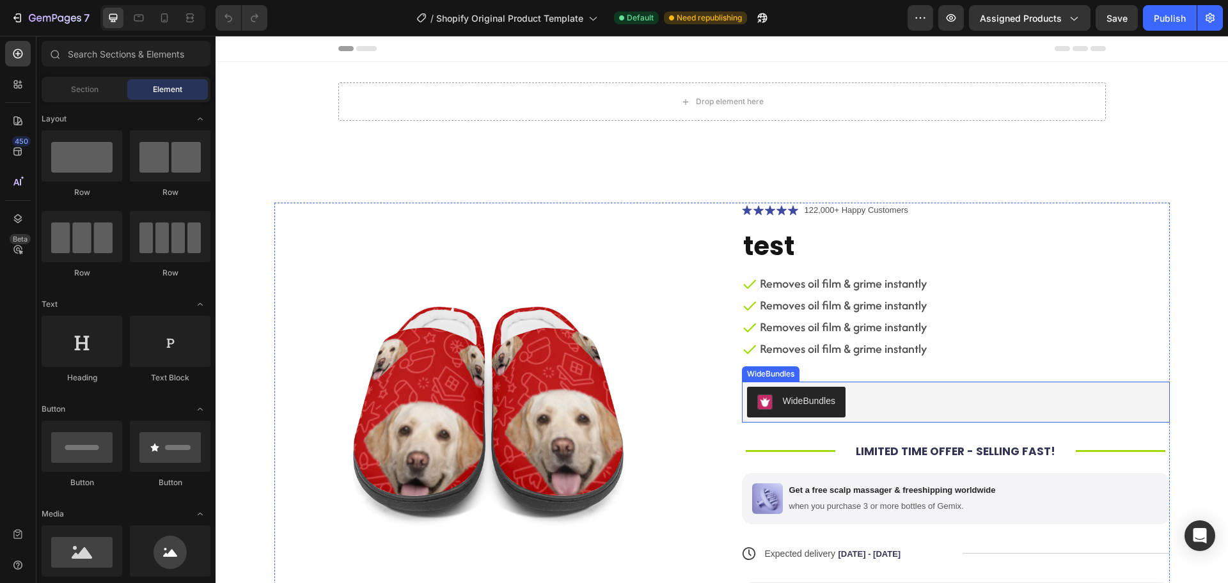
click at [757, 406] on img "WideBundles" at bounding box center [764, 402] width 15 height 15
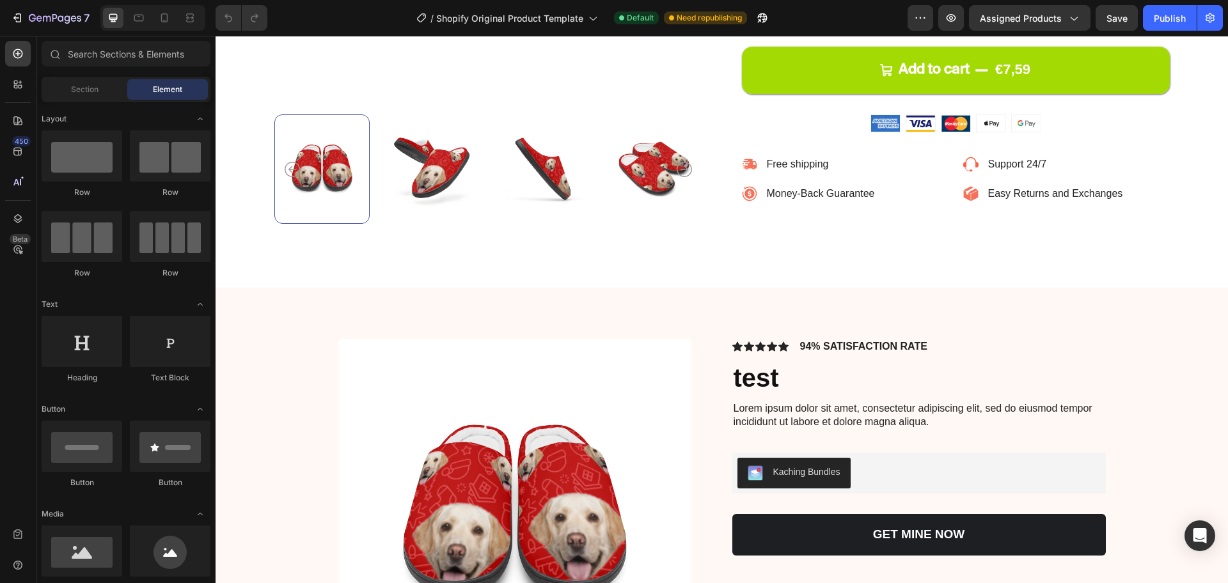
scroll to position [608, 0]
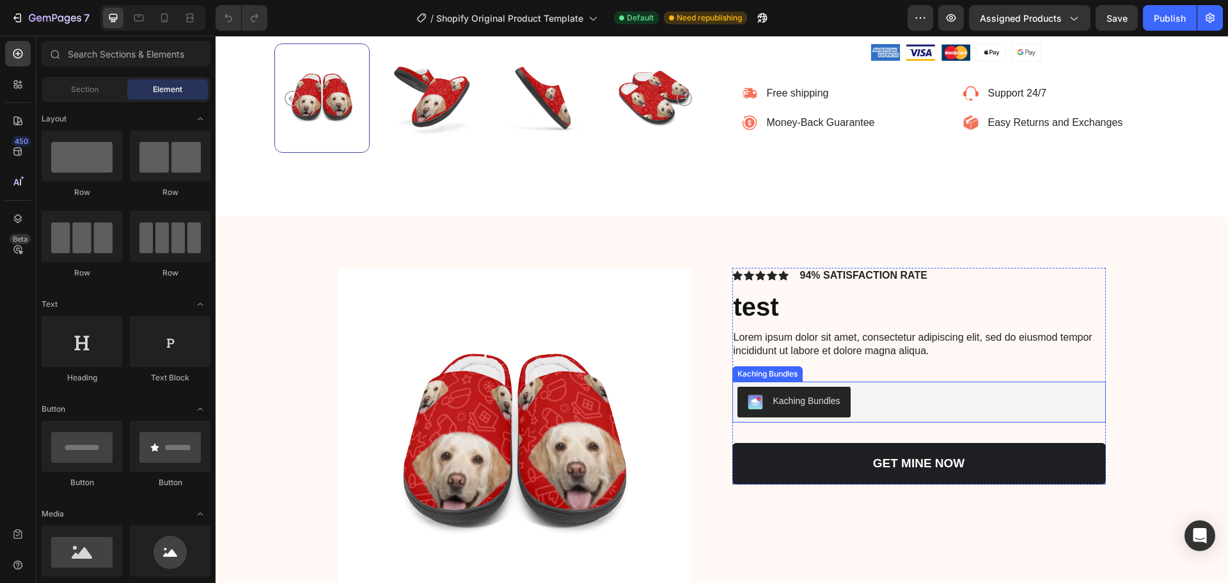
click at [821, 409] on div "Kaching Bundles" at bounding box center [794, 402] width 93 height 15
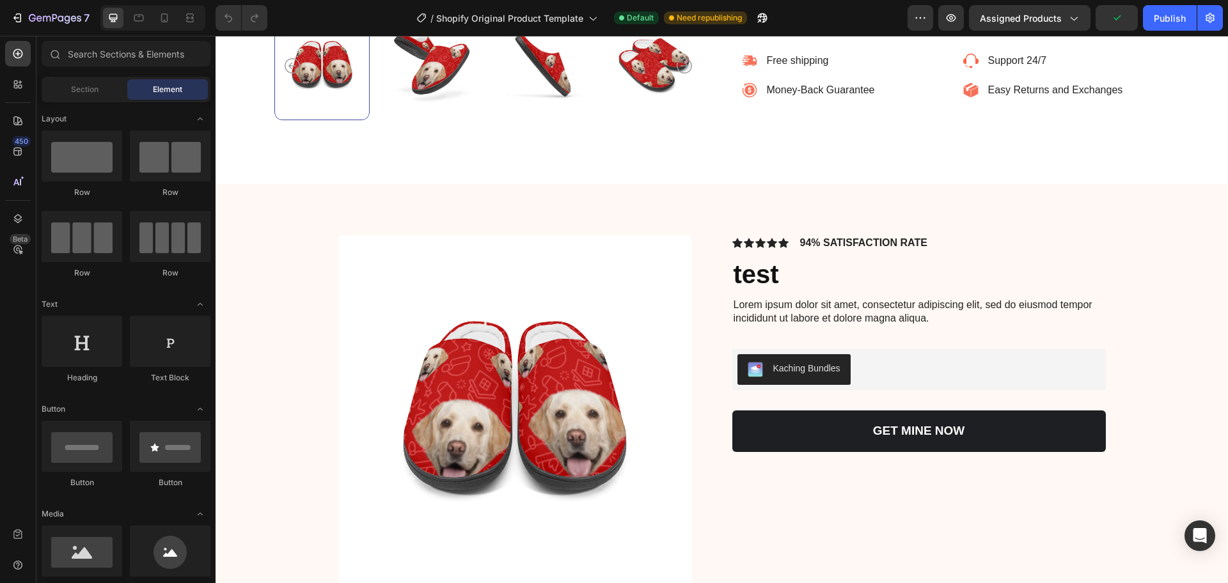
scroll to position [658, 0]
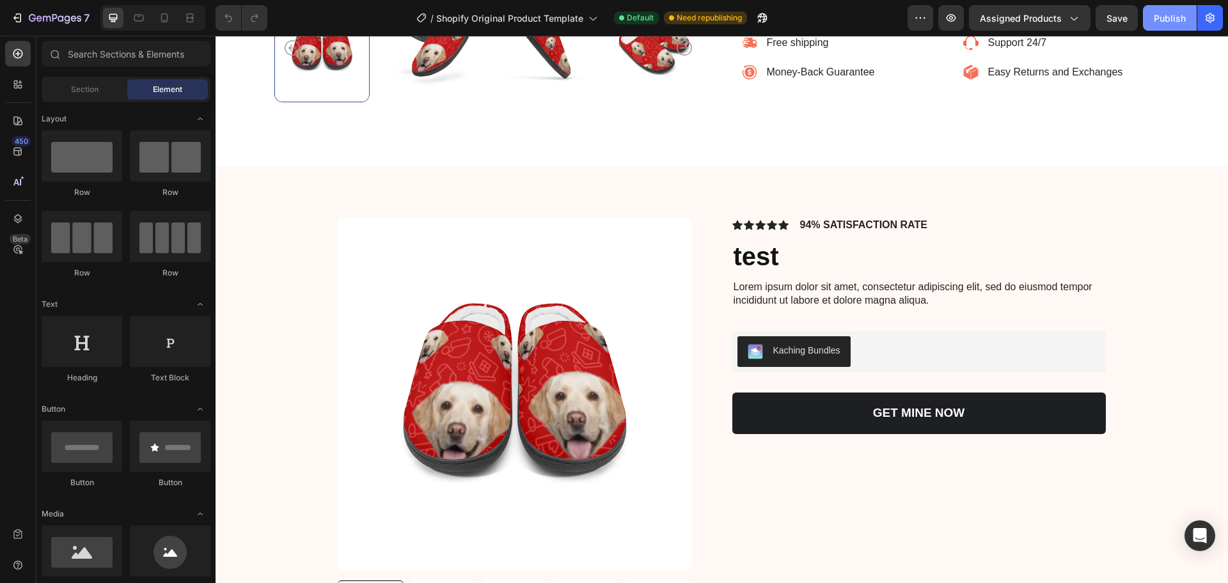
click at [1160, 28] on button "Publish" at bounding box center [1170, 18] width 54 height 26
click at [812, 352] on div "Kaching Bundles" at bounding box center [806, 350] width 67 height 13
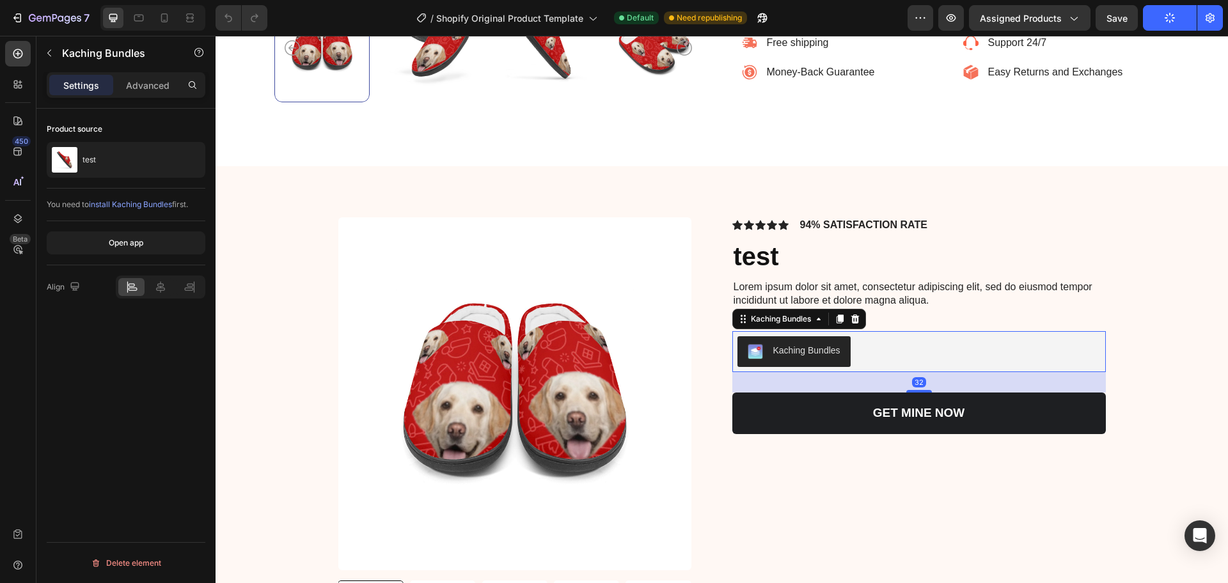
click at [812, 352] on div "Kaching Bundles" at bounding box center [806, 350] width 67 height 13
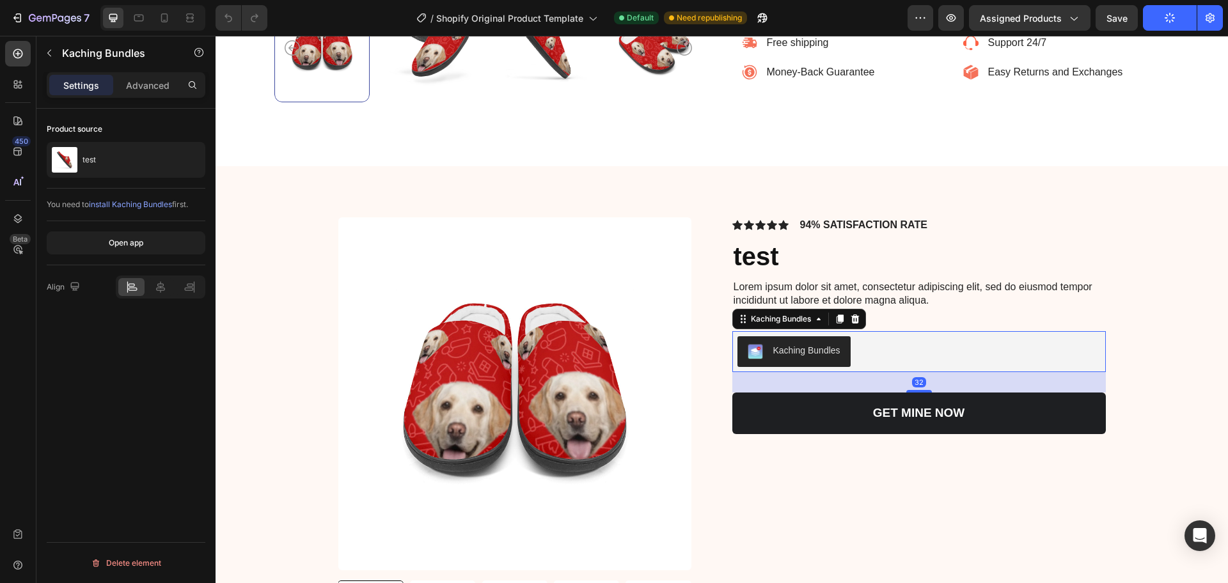
click at [812, 352] on div "Kaching Bundles" at bounding box center [806, 350] width 67 height 13
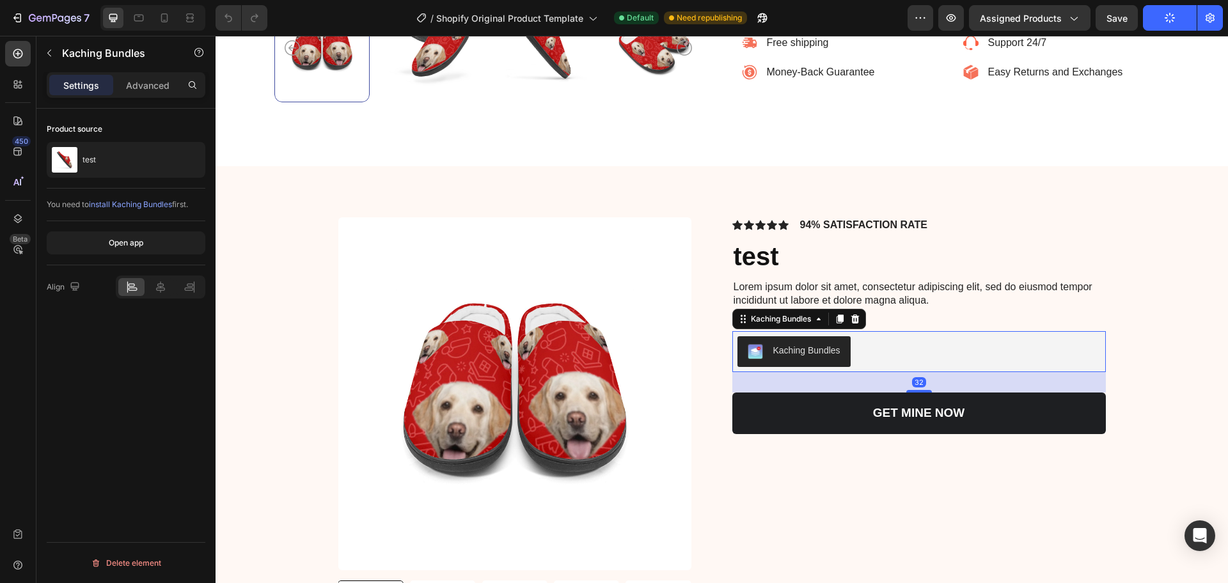
click at [812, 352] on div "Kaching Bundles" at bounding box center [806, 350] width 67 height 13
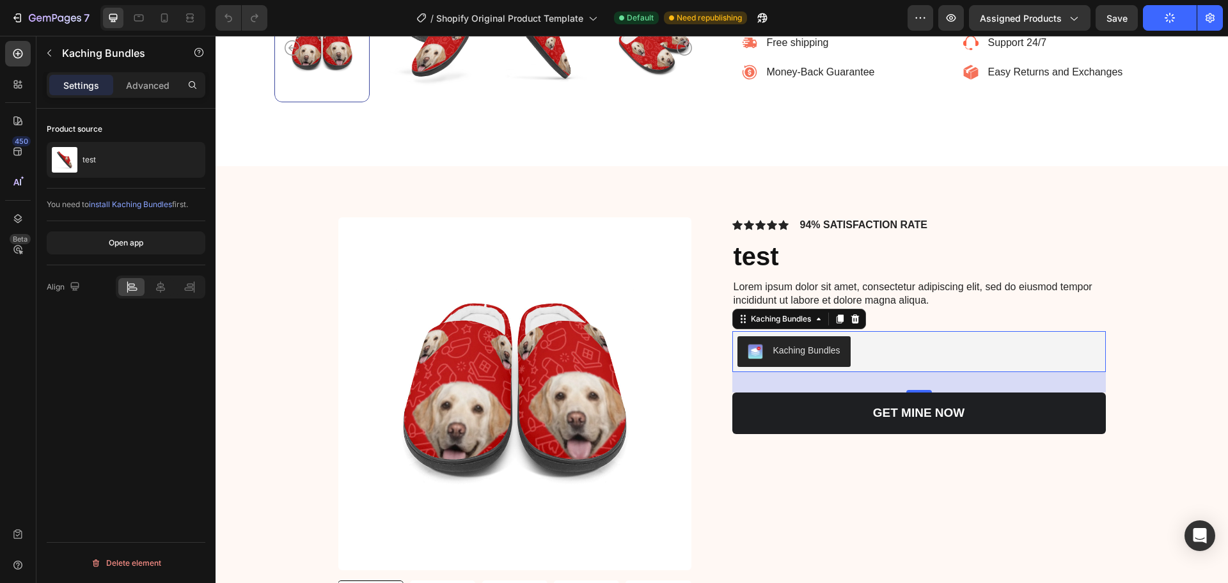
click at [812, 352] on div "Kaching Bundles" at bounding box center [806, 350] width 67 height 13
click at [812, 351] on div "Kaching Bundles" at bounding box center [806, 350] width 67 height 13
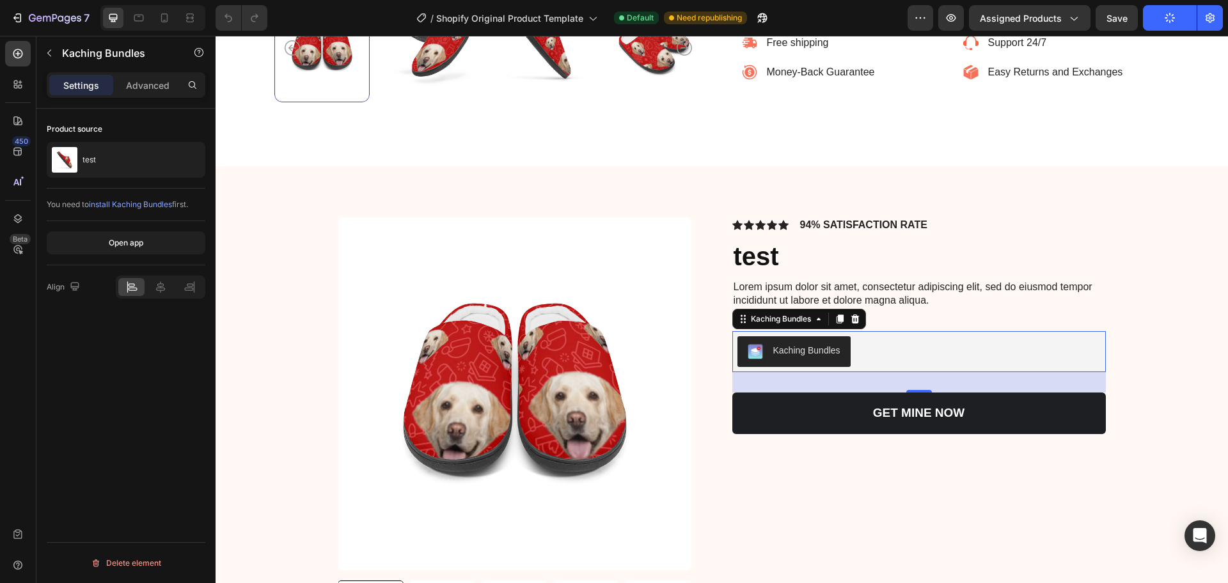
click at [812, 351] on div "Kaching Bundles" at bounding box center [806, 350] width 67 height 13
click at [811, 351] on div "Kaching Bundles" at bounding box center [806, 350] width 67 height 13
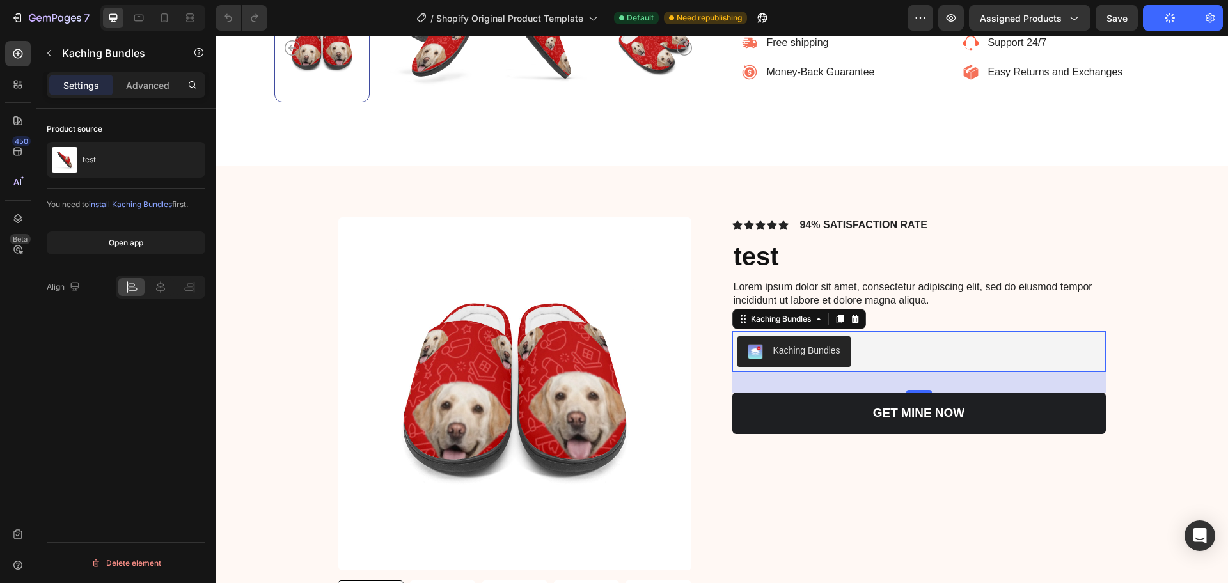
click at [810, 351] on div "Kaching Bundles" at bounding box center [806, 350] width 67 height 13
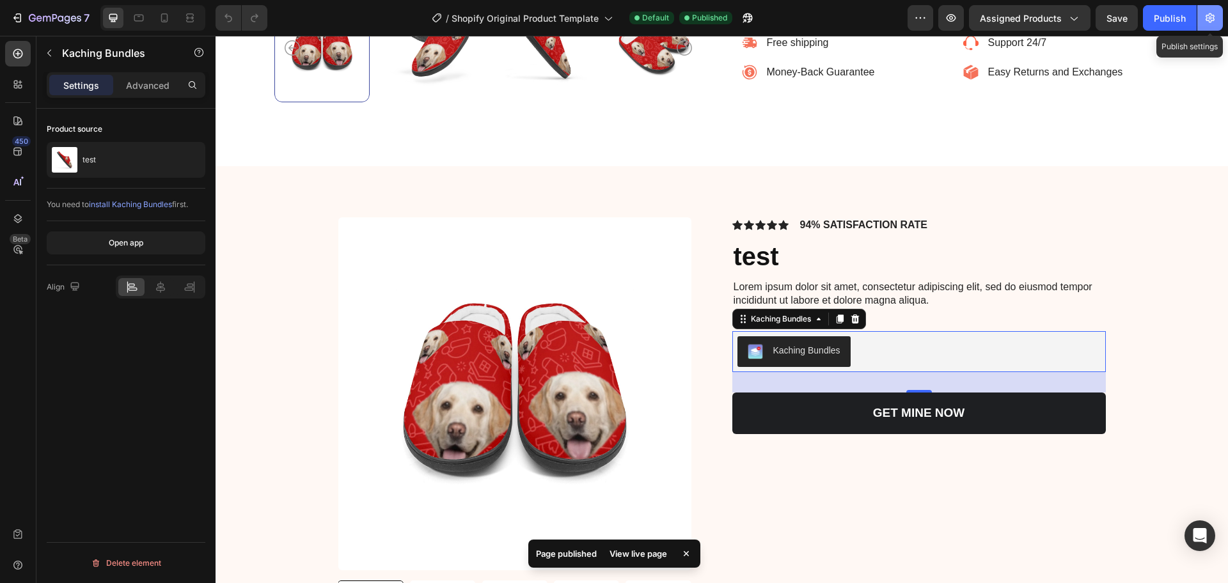
click at [1209, 19] on icon "button" at bounding box center [1210, 18] width 3 height 3
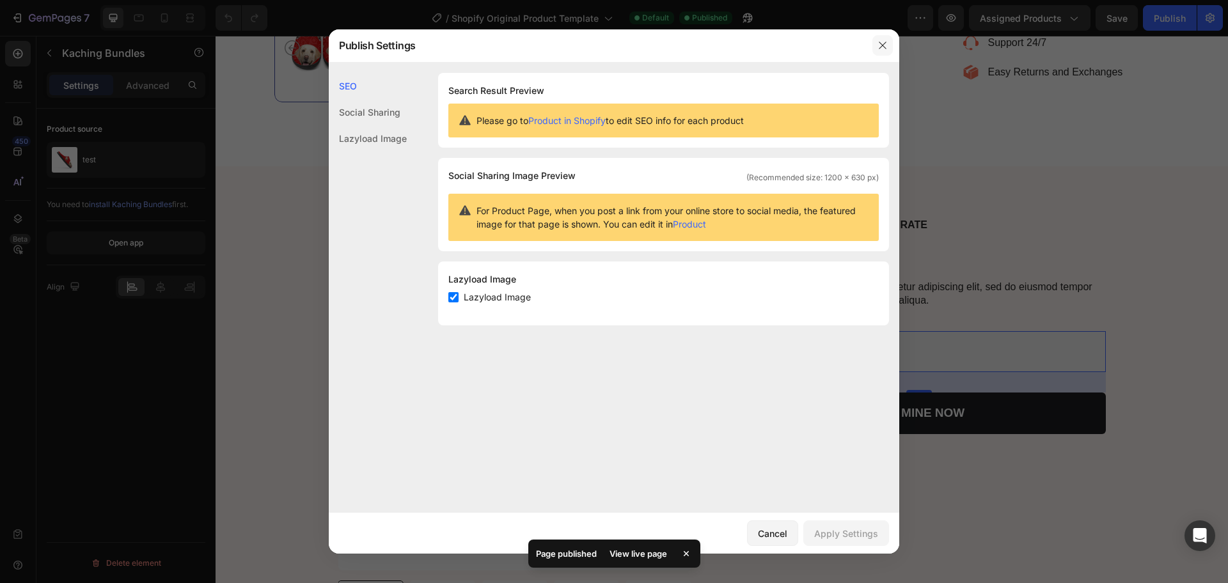
click at [882, 43] on icon "button" at bounding box center [883, 45] width 10 height 10
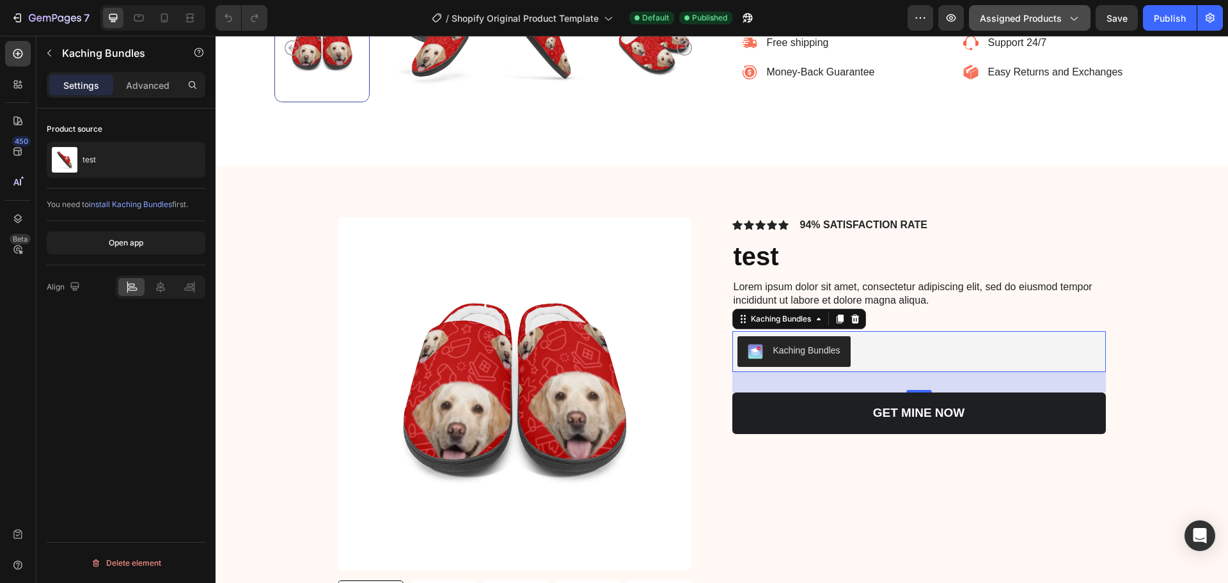
click at [1022, 15] on span "Assigned Products" at bounding box center [1021, 18] width 82 height 13
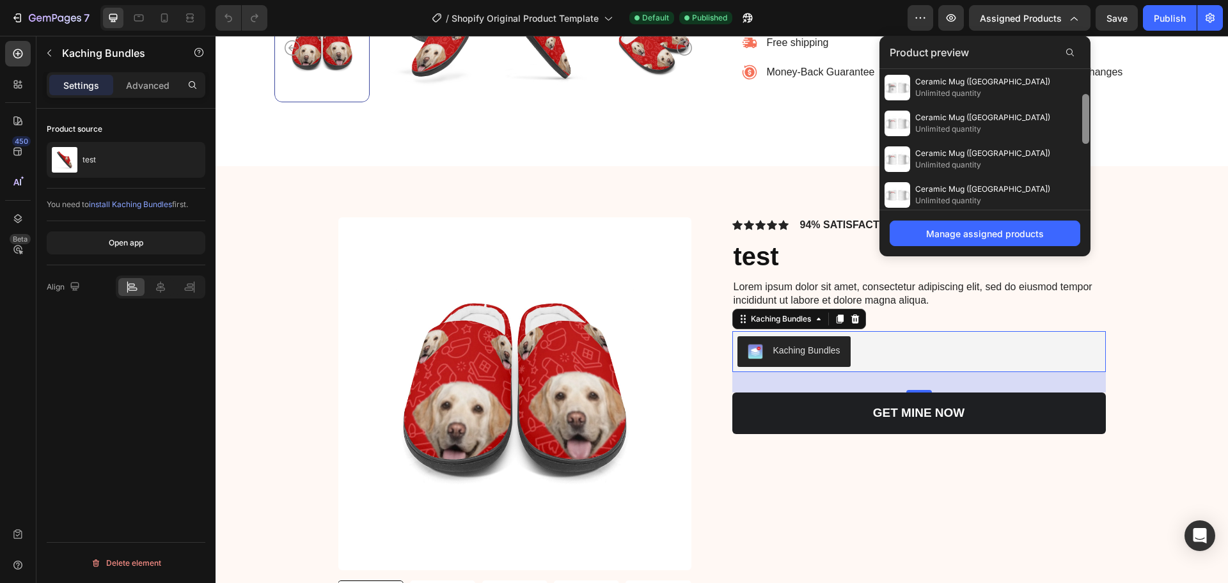
scroll to position [0, 0]
drag, startPoint x: 1087, startPoint y: 108, endPoint x: 1075, endPoint y: 83, distance: 27.5
click at [1075, 83] on div "test 6,993 available Unisex Crewneck Sweatshirt Unlimited quantity Ceramic Mug …" at bounding box center [984, 139] width 211 height 141
click at [1053, 87] on div "test 6,993 available" at bounding box center [984, 87] width 211 height 36
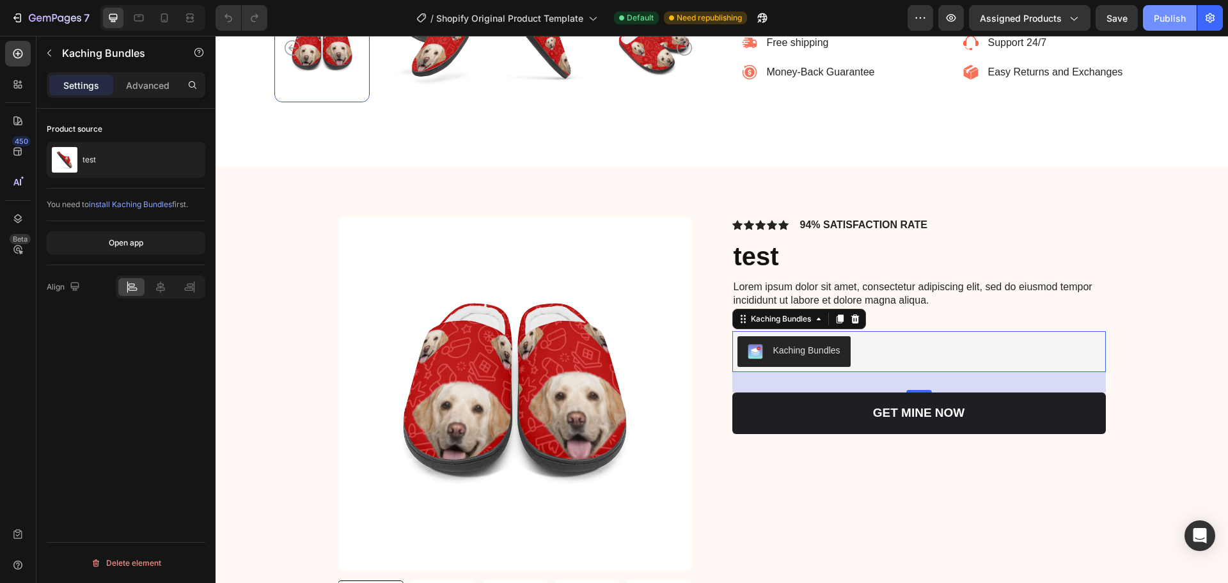
click at [1171, 14] on div "Publish" at bounding box center [1170, 18] width 32 height 13
click at [950, 22] on icon "button" at bounding box center [951, 18] width 13 height 13
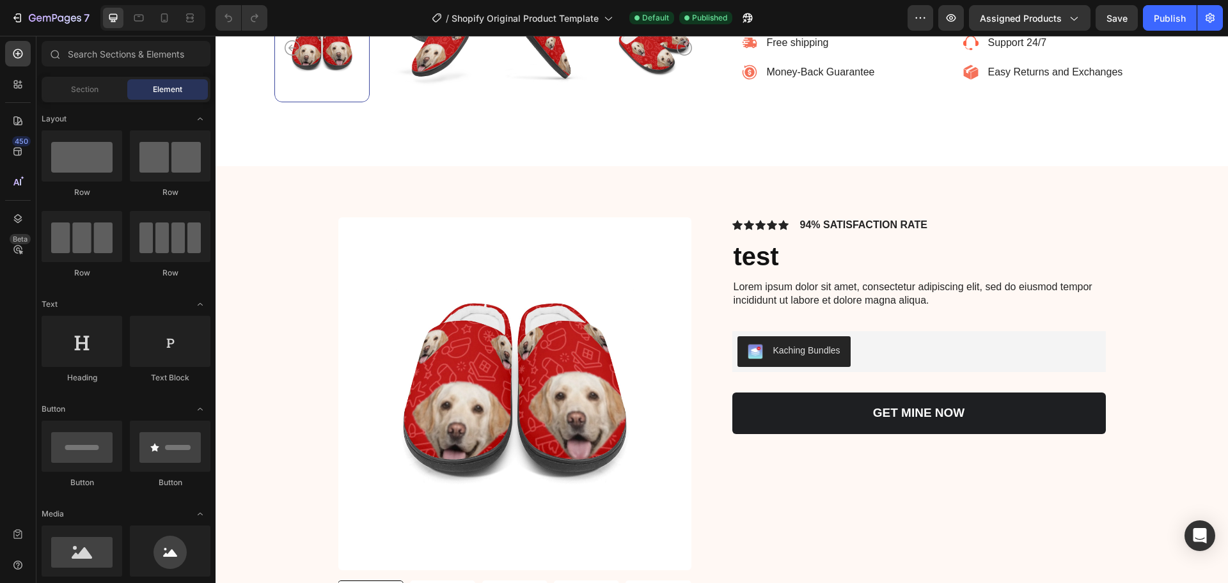
scroll to position [660, 0]
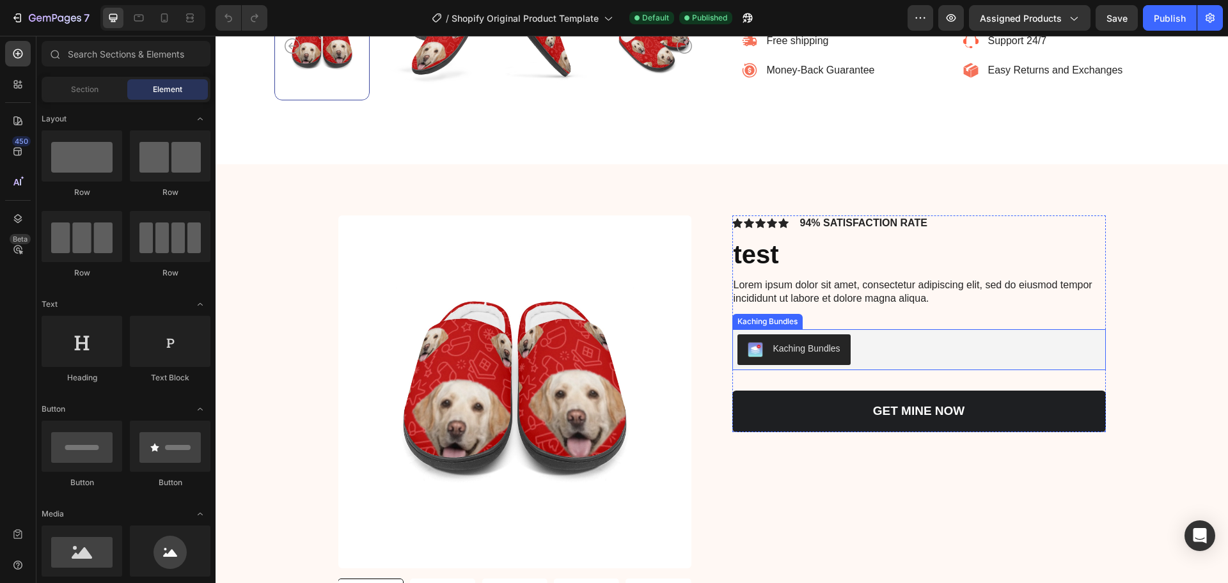
click at [810, 339] on button "Kaching Bundles" at bounding box center [793, 350] width 113 height 31
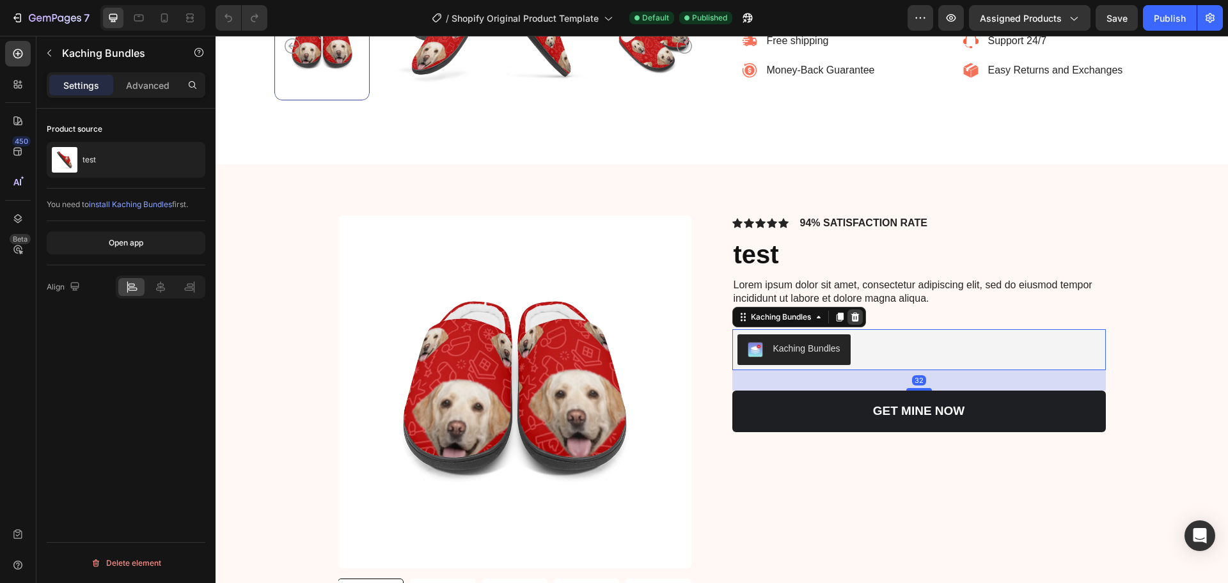
click at [850, 322] on icon at bounding box center [855, 317] width 10 height 10
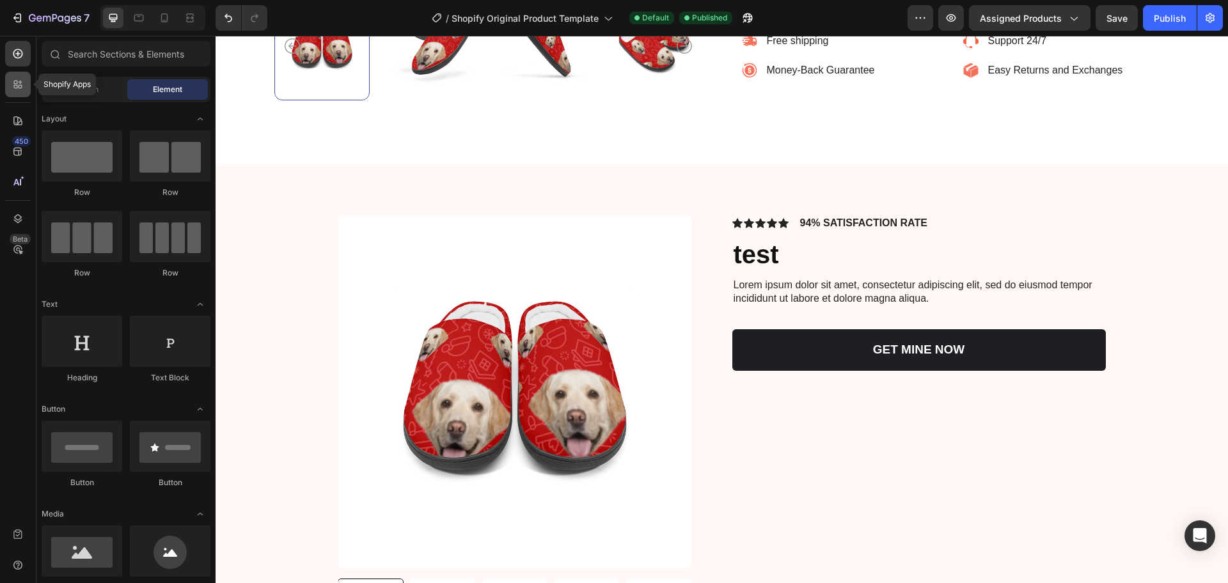
click at [19, 80] on icon at bounding box center [18, 84] width 13 height 13
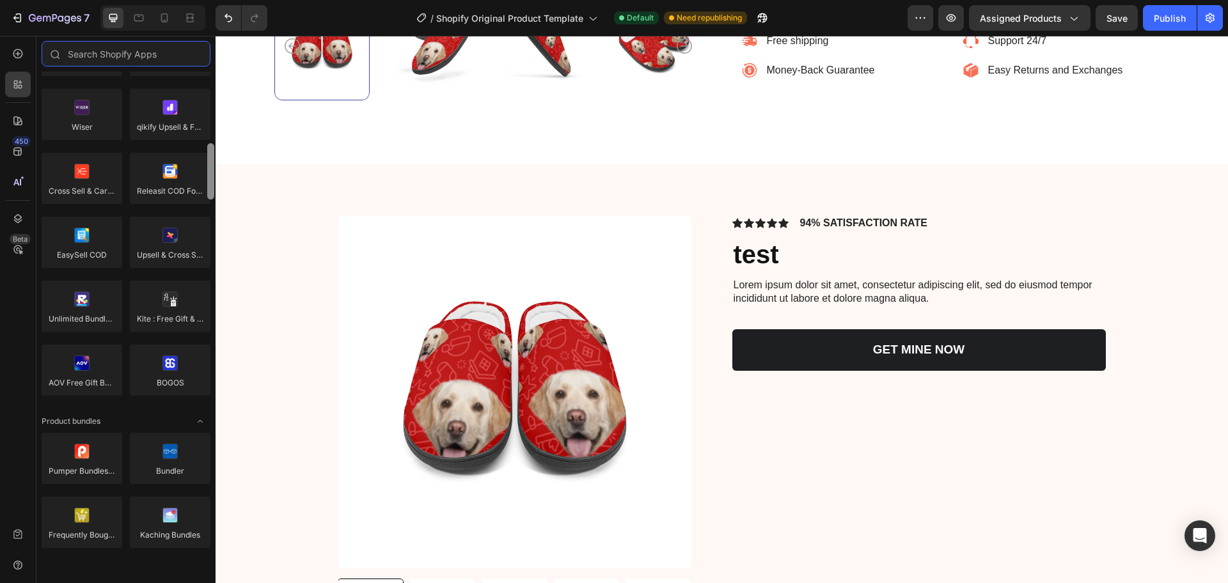
scroll to position [617, 0]
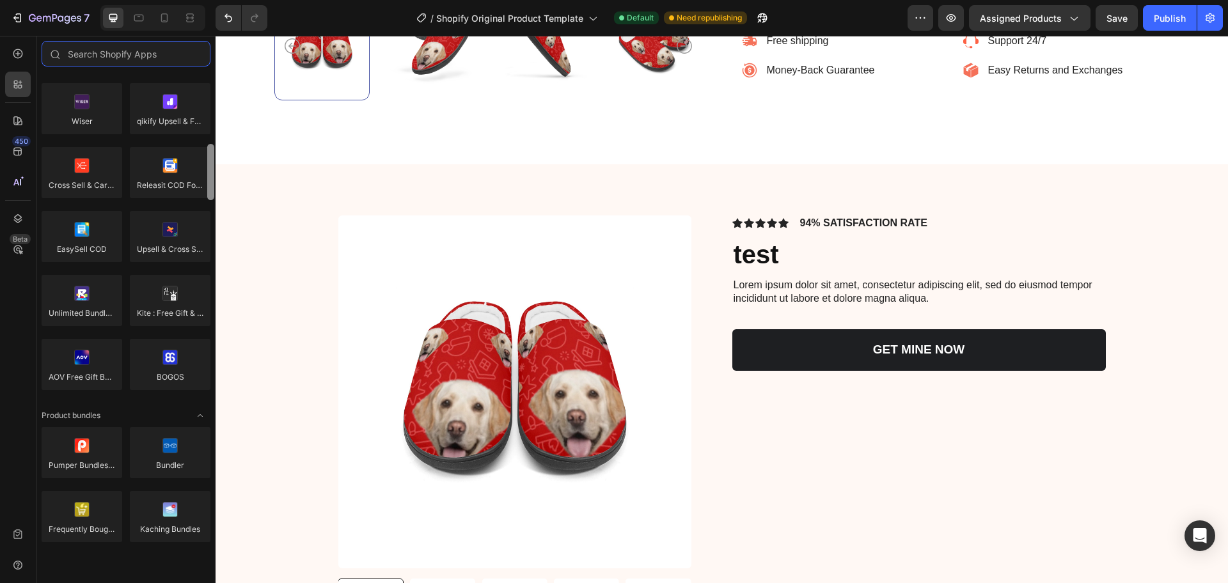
drag, startPoint x: 214, startPoint y: 114, endPoint x: 208, endPoint y: 187, distance: 73.1
click at [208, 187] on div at bounding box center [210, 172] width 7 height 56
click at [184, 500] on div at bounding box center [170, 516] width 81 height 51
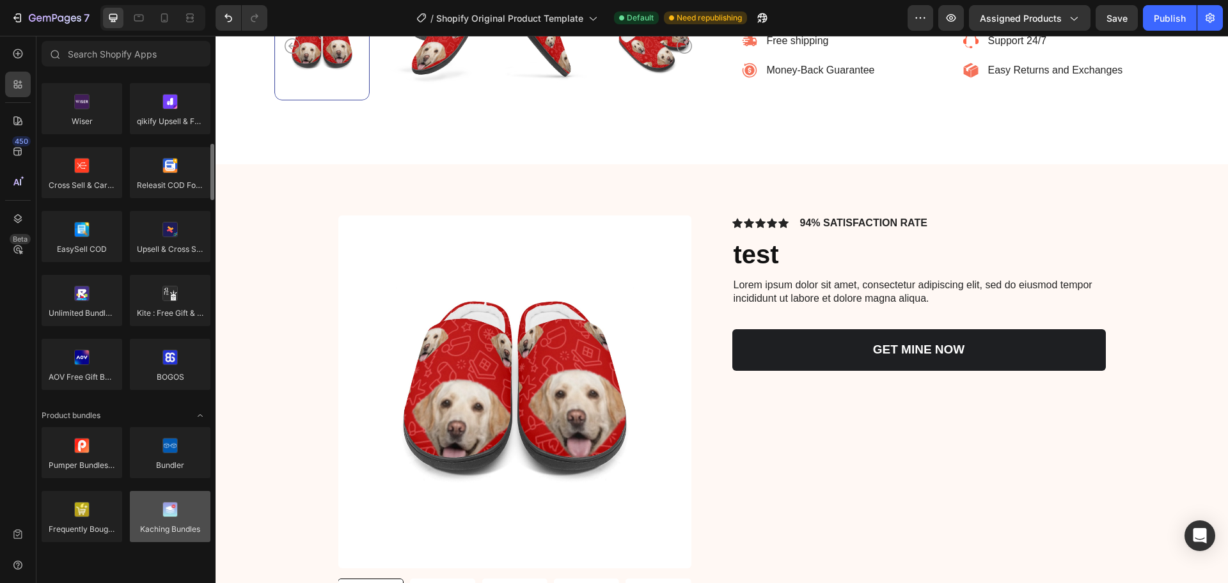
click at [184, 500] on div at bounding box center [170, 516] width 81 height 51
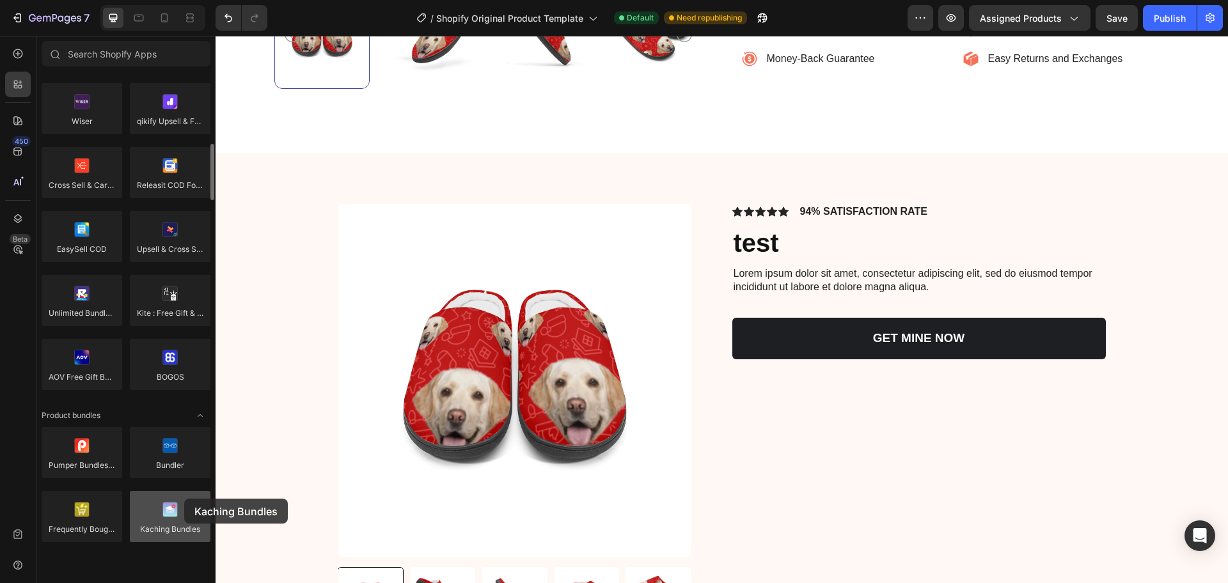
scroll to position [683, 0]
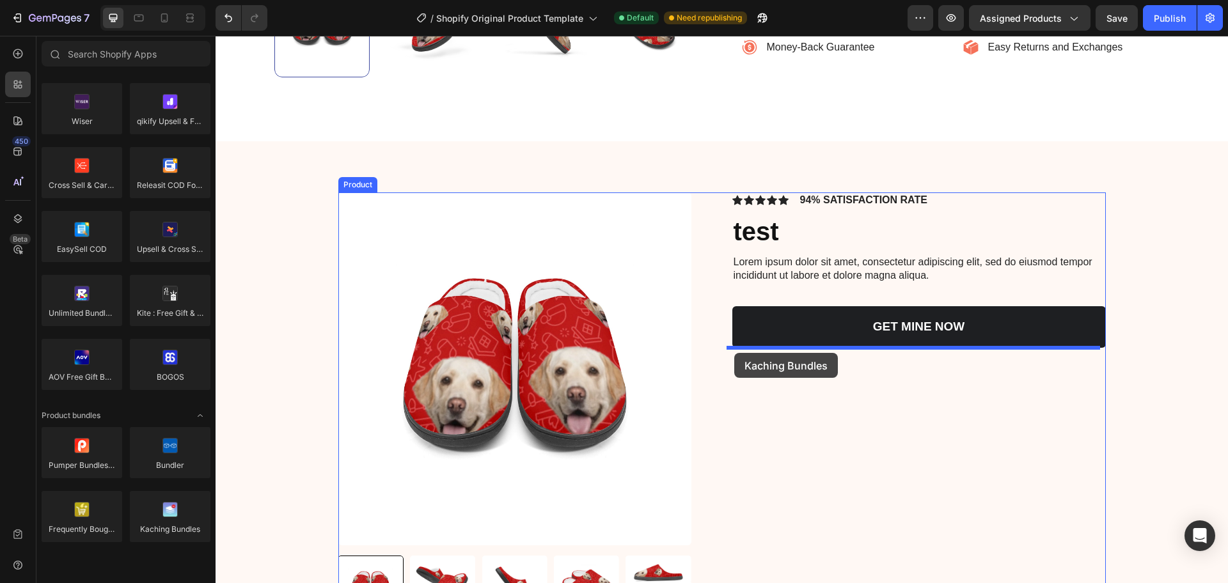
drag, startPoint x: 400, startPoint y: 535, endPoint x: 734, endPoint y: 353, distance: 380.9
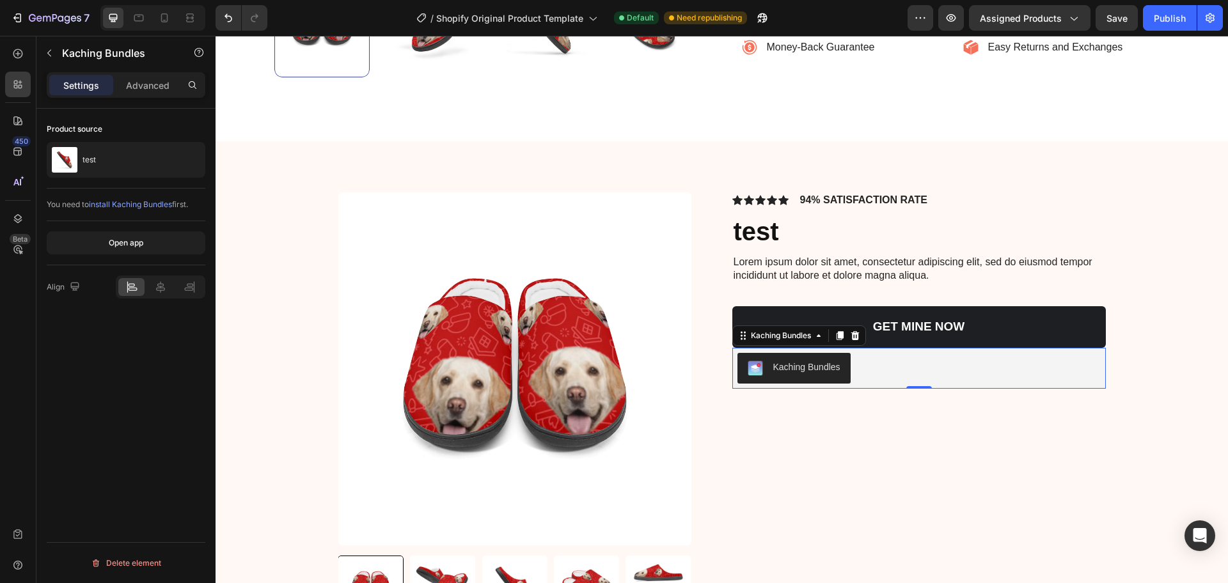
click at [823, 358] on button "Kaching Bundles" at bounding box center [793, 368] width 113 height 31
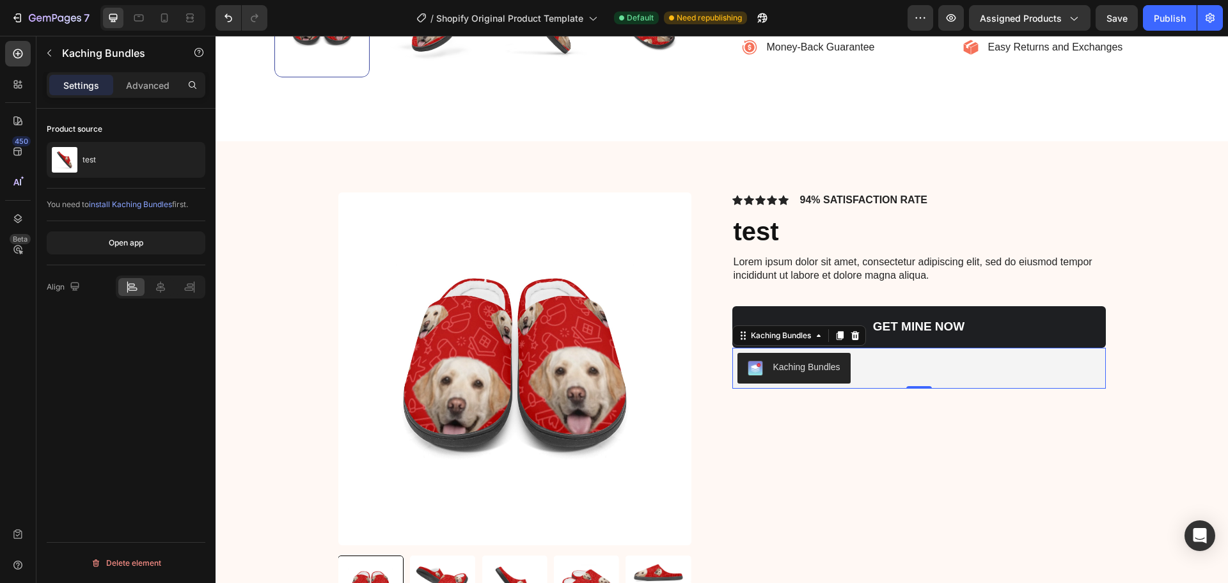
click at [823, 358] on button "Kaching Bundles" at bounding box center [793, 368] width 113 height 31
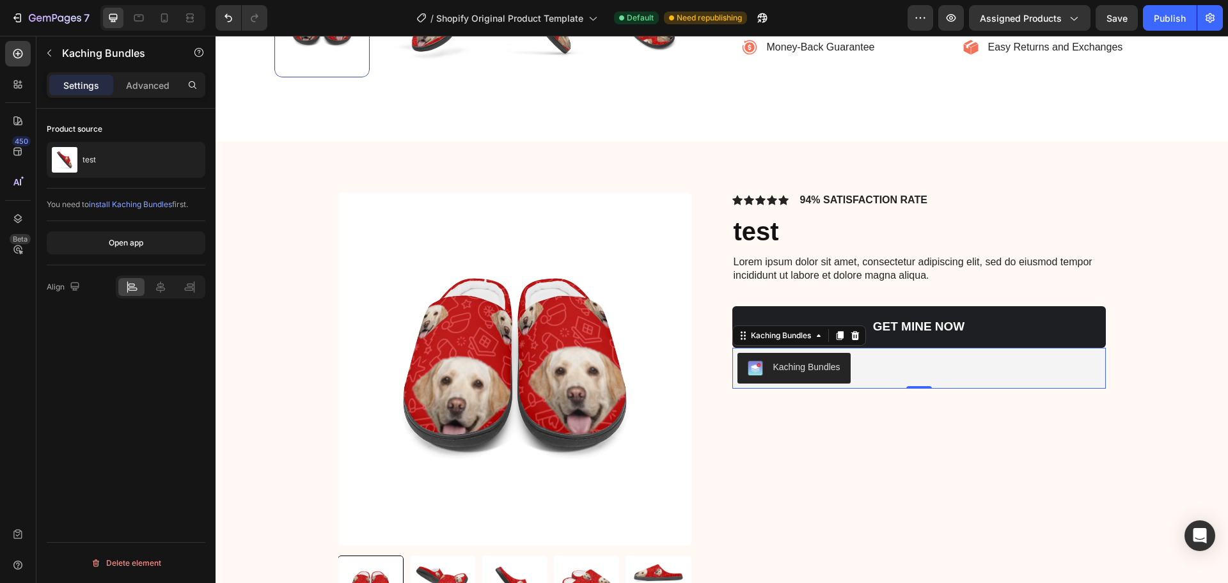
click at [823, 358] on button "Kaching Bundles" at bounding box center [793, 368] width 113 height 31
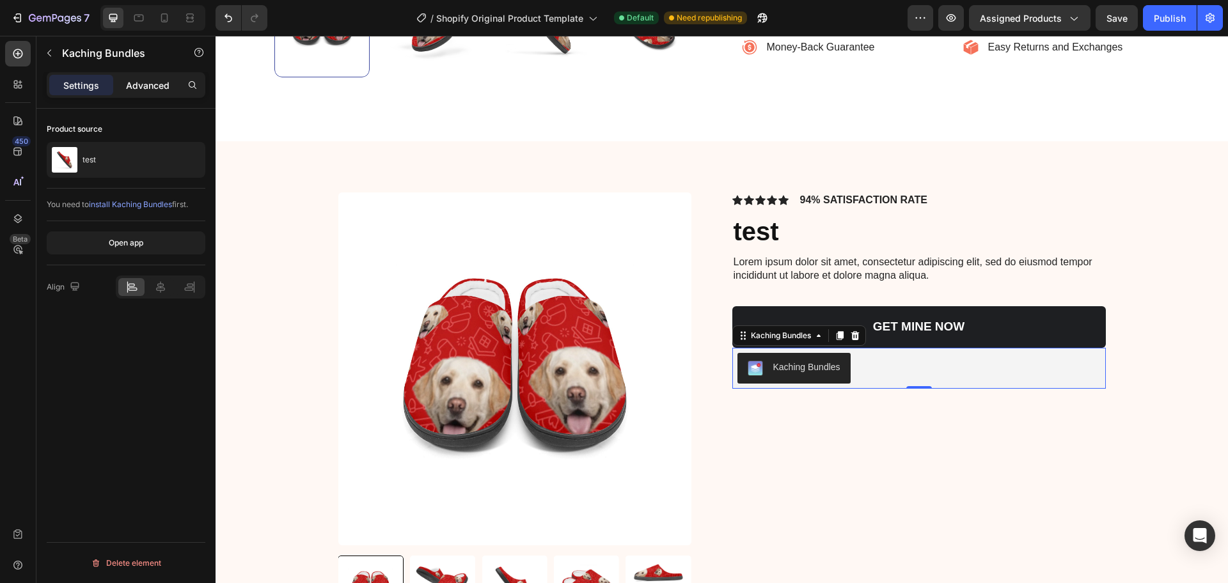
click at [143, 77] on div "Advanced" at bounding box center [148, 85] width 64 height 20
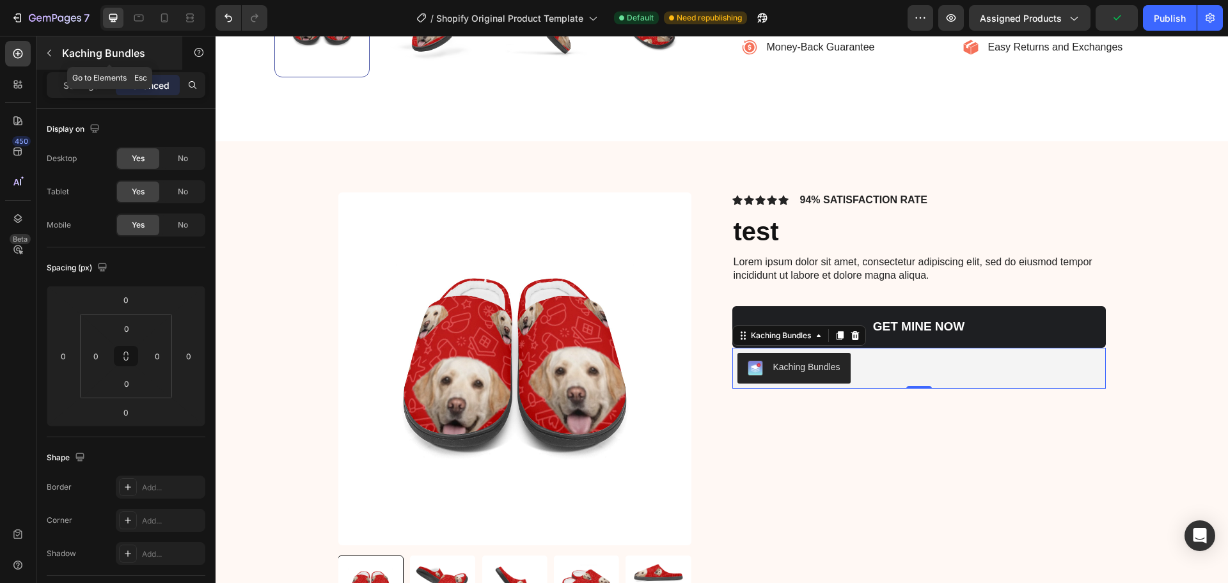
click at [41, 56] on button "button" at bounding box center [49, 53] width 20 height 20
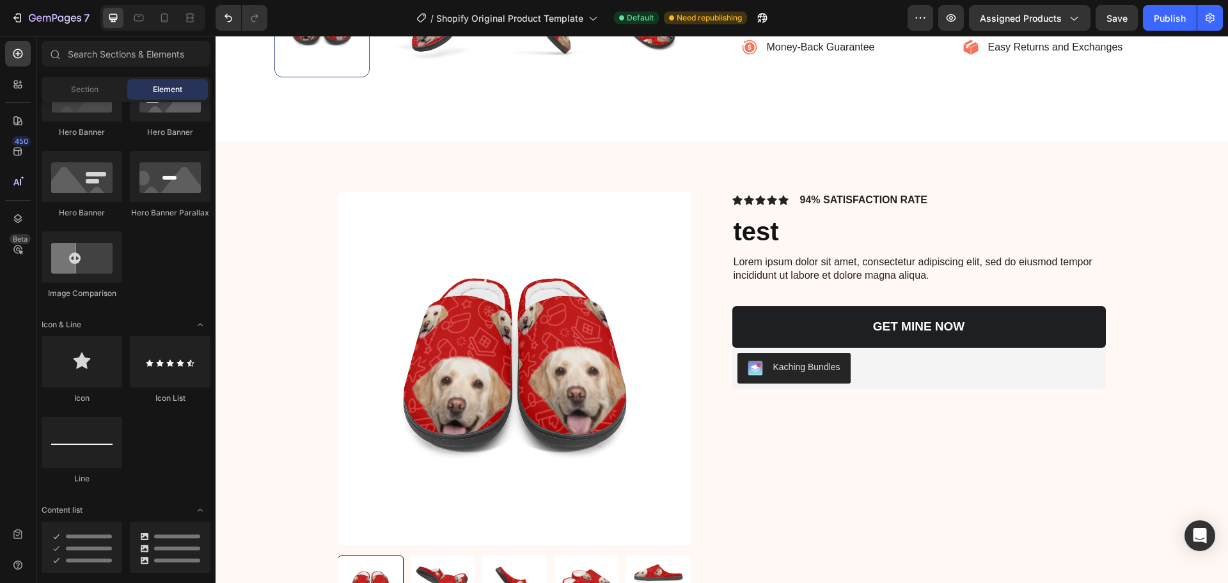
click at [41, 56] on div at bounding box center [125, 56] width 179 height 31
click at [20, 84] on icon at bounding box center [21, 83] width 4 height 4
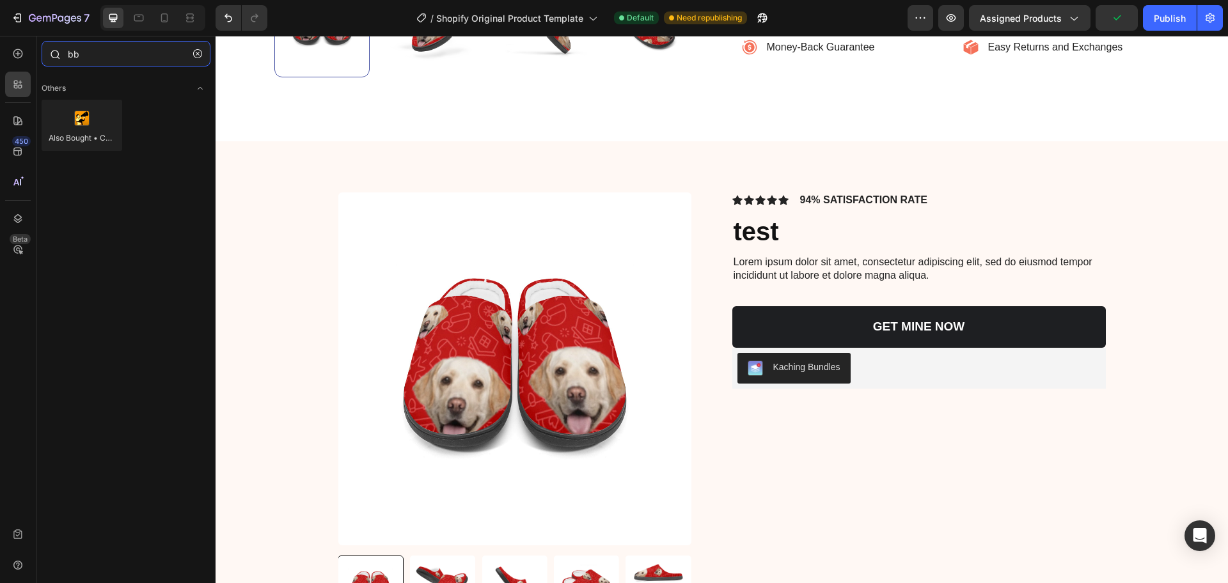
type input "b"
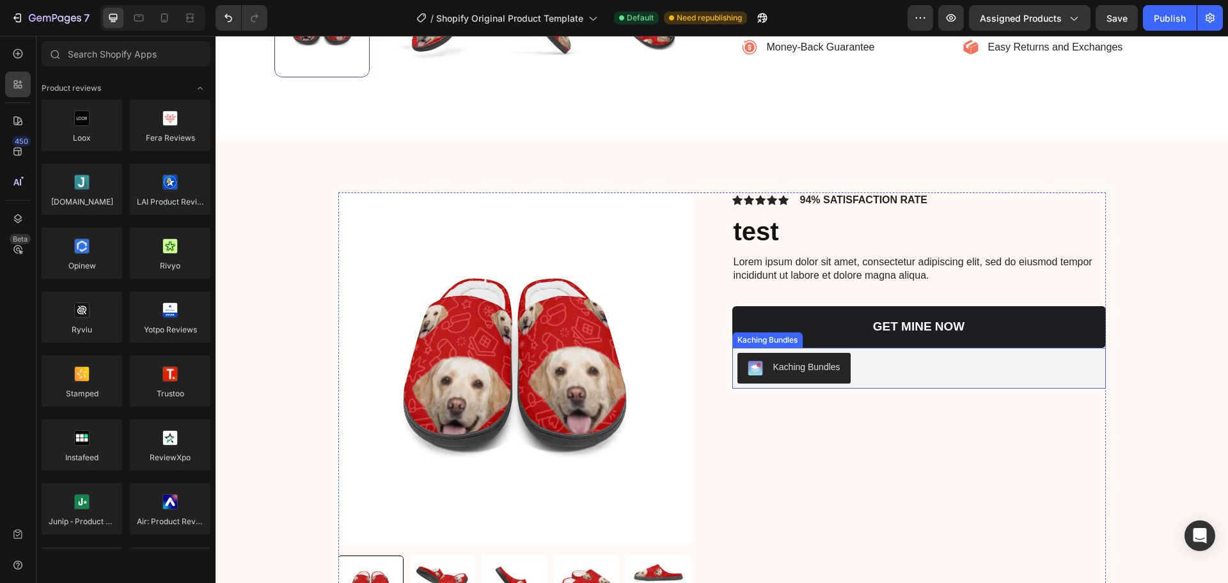
click at [807, 375] on div "Kaching Bundles" at bounding box center [794, 368] width 93 height 15
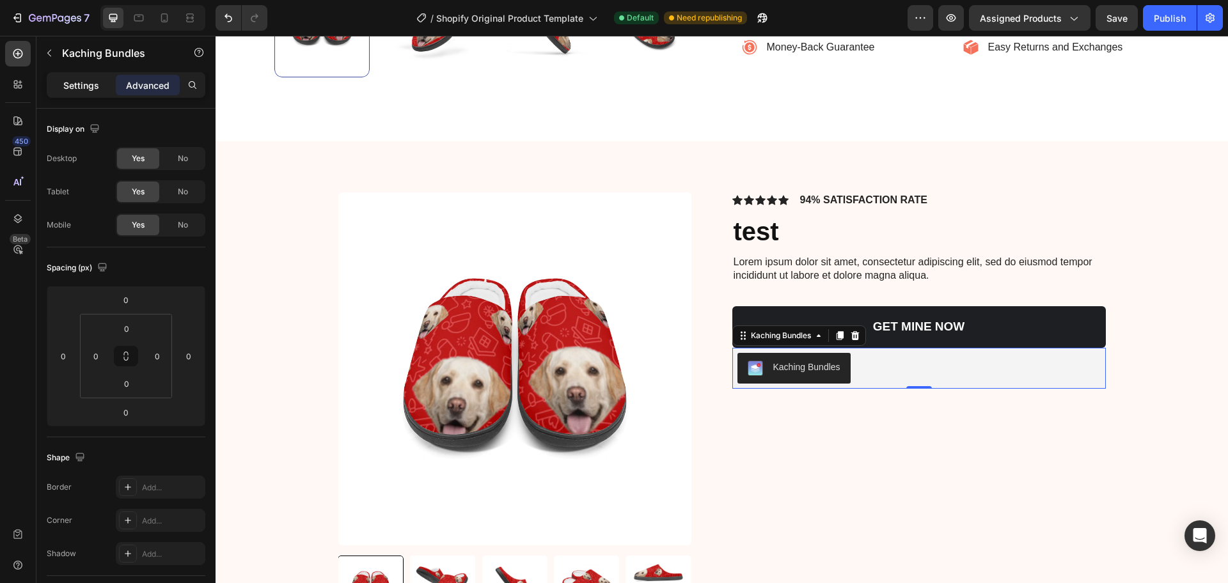
click at [64, 91] on p "Settings" at bounding box center [81, 85] width 36 height 13
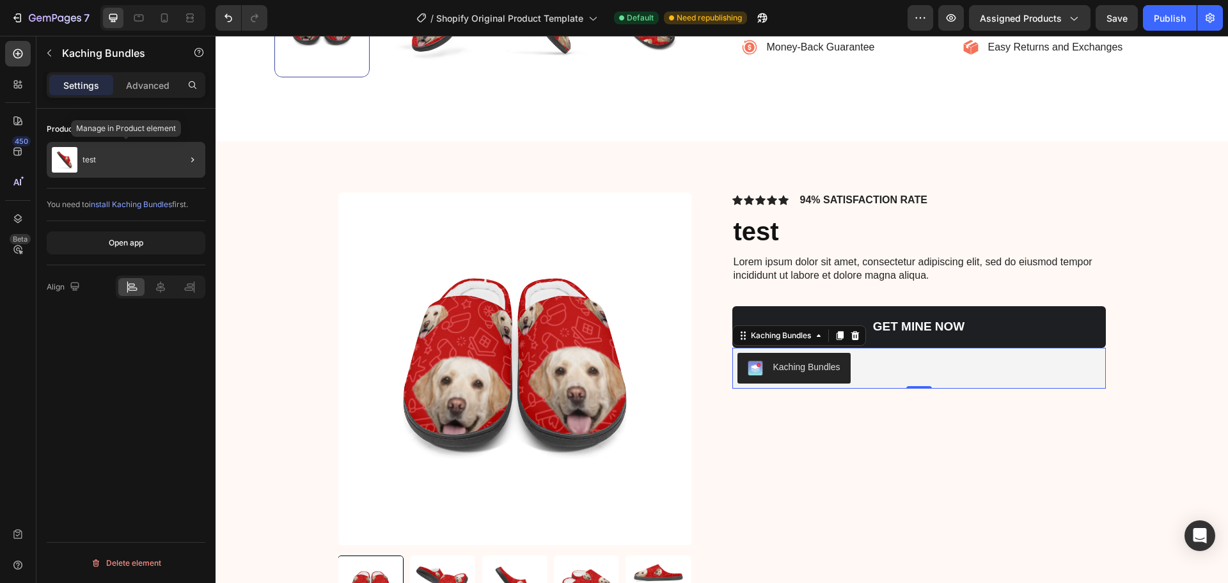
click at [92, 168] on div "test" at bounding box center [126, 160] width 159 height 36
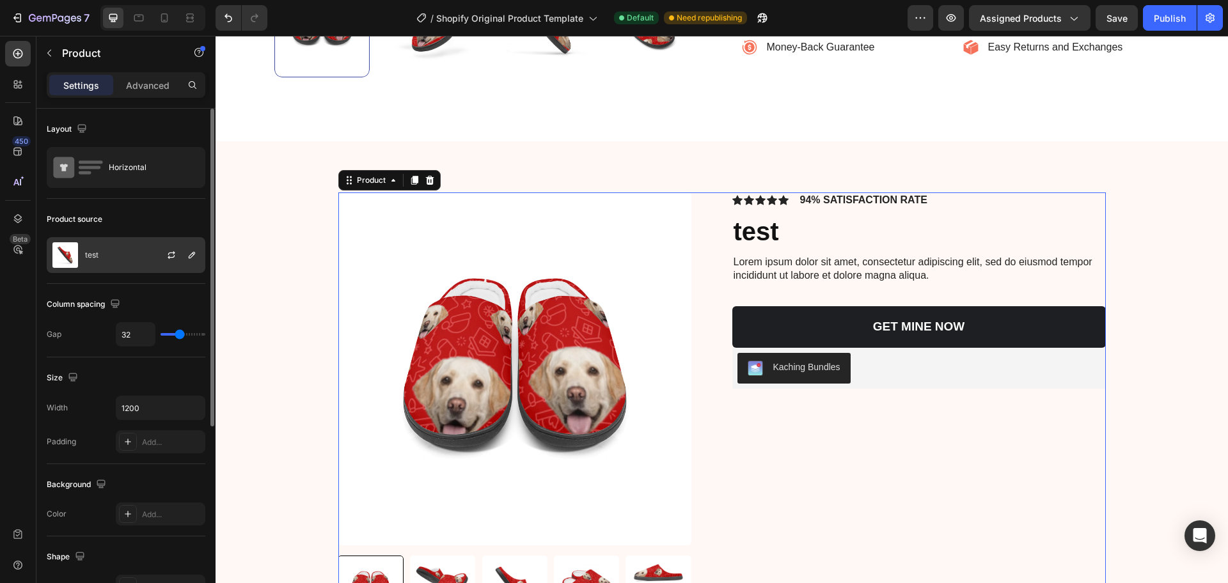
click at [106, 249] on div "test" at bounding box center [126, 255] width 159 height 36
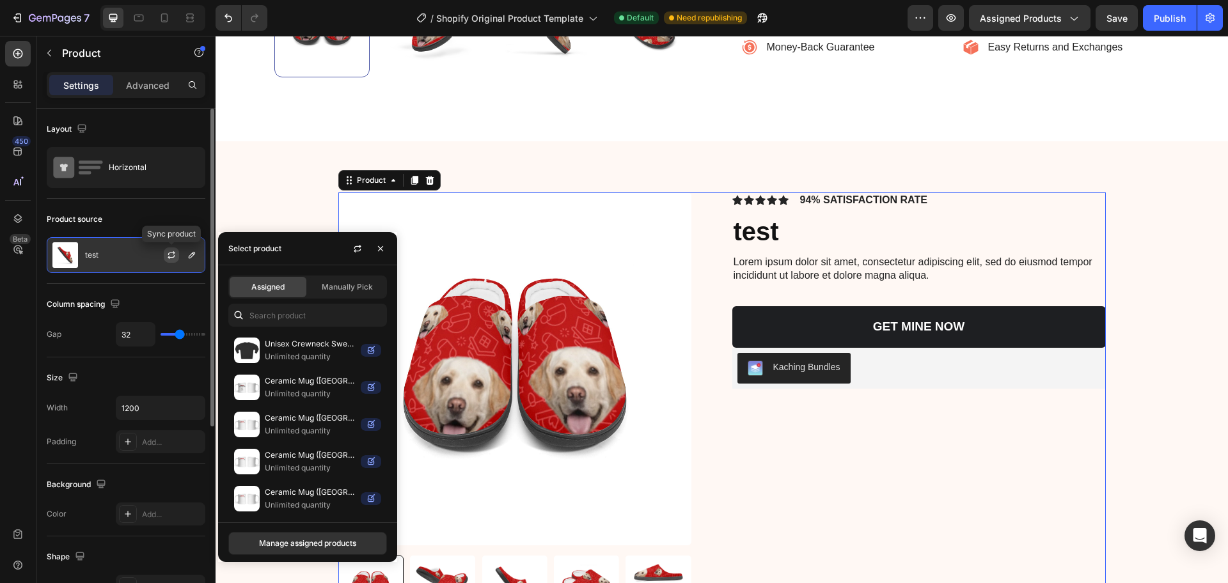
click at [170, 256] on icon "button" at bounding box center [171, 255] width 10 height 10
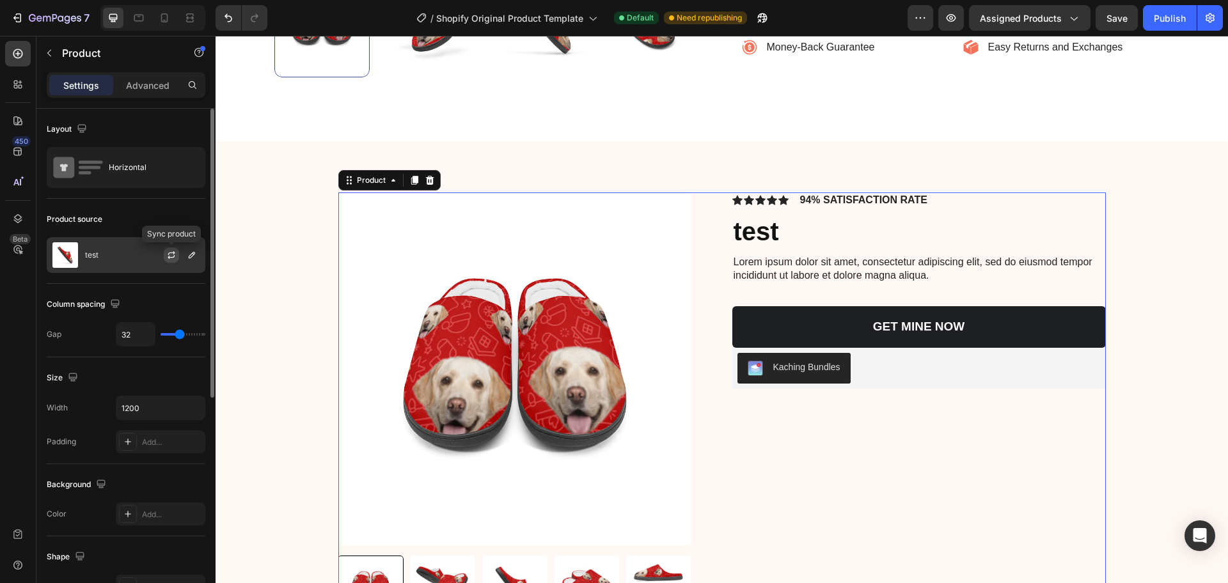
click at [166, 251] on icon "button" at bounding box center [171, 255] width 10 height 10
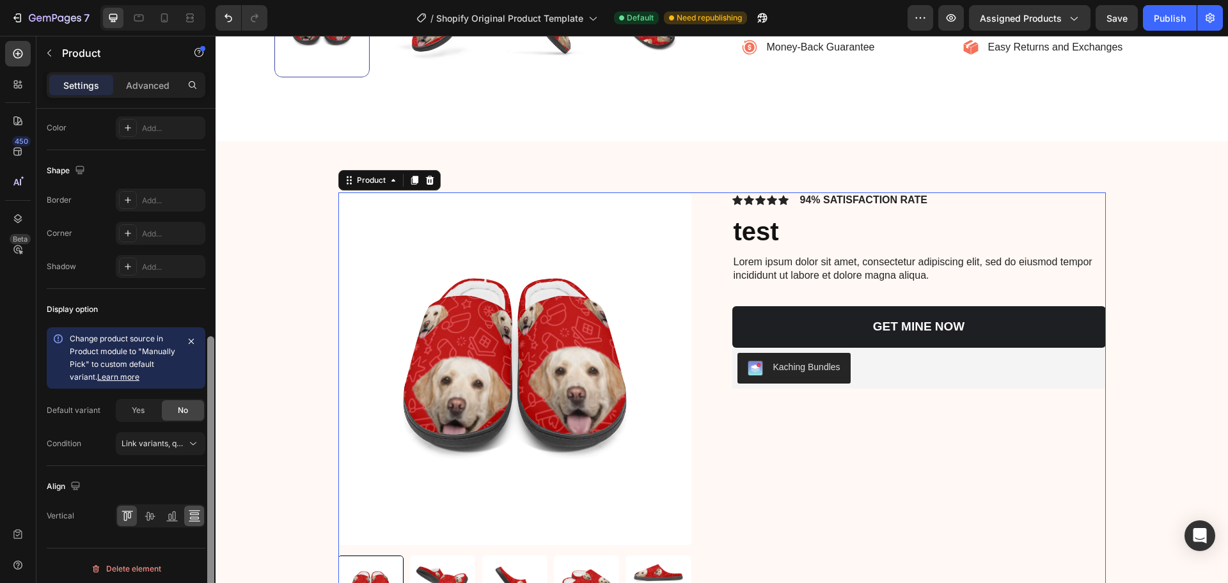
scroll to position [392, 0]
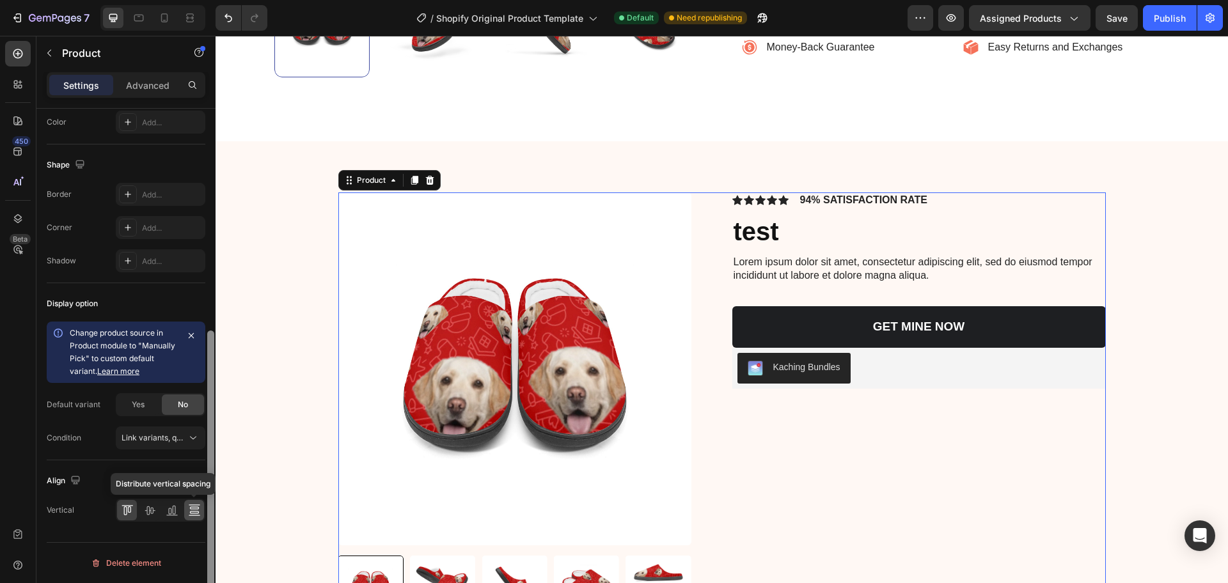
drag, startPoint x: 210, startPoint y: 269, endPoint x: 193, endPoint y: 510, distance: 241.8
click at [193, 510] on div "Layout Horizontal Product source test Column spacing Gap 32 Size Width 1200 Pad…" at bounding box center [125, 364] width 179 height 511
click at [149, 407] on div "Yes" at bounding box center [138, 405] width 42 height 20
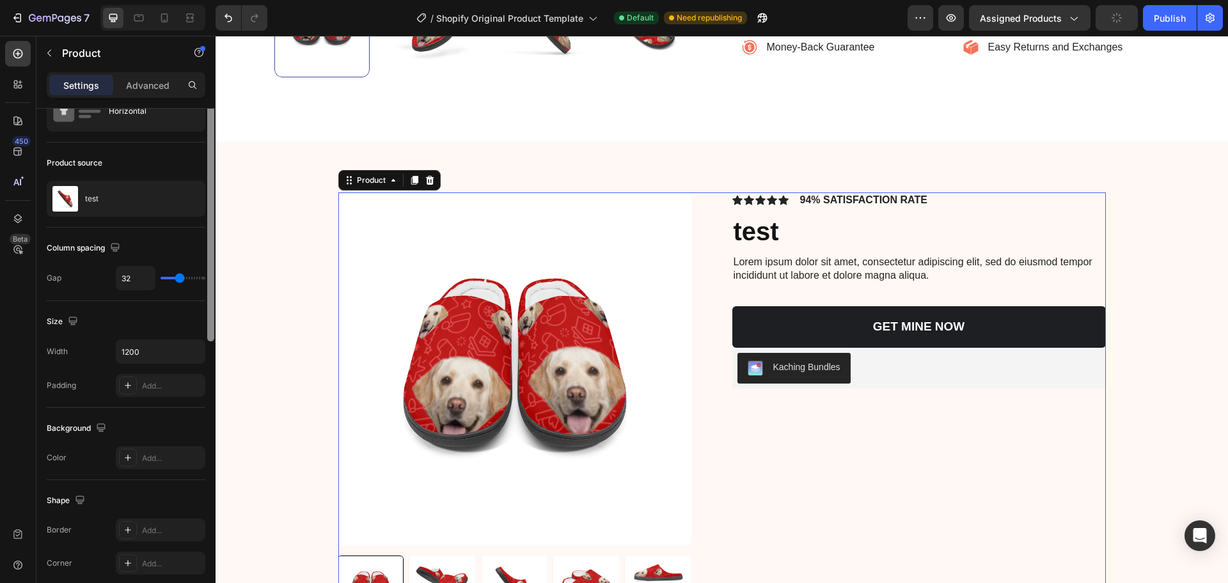
scroll to position [0, 0]
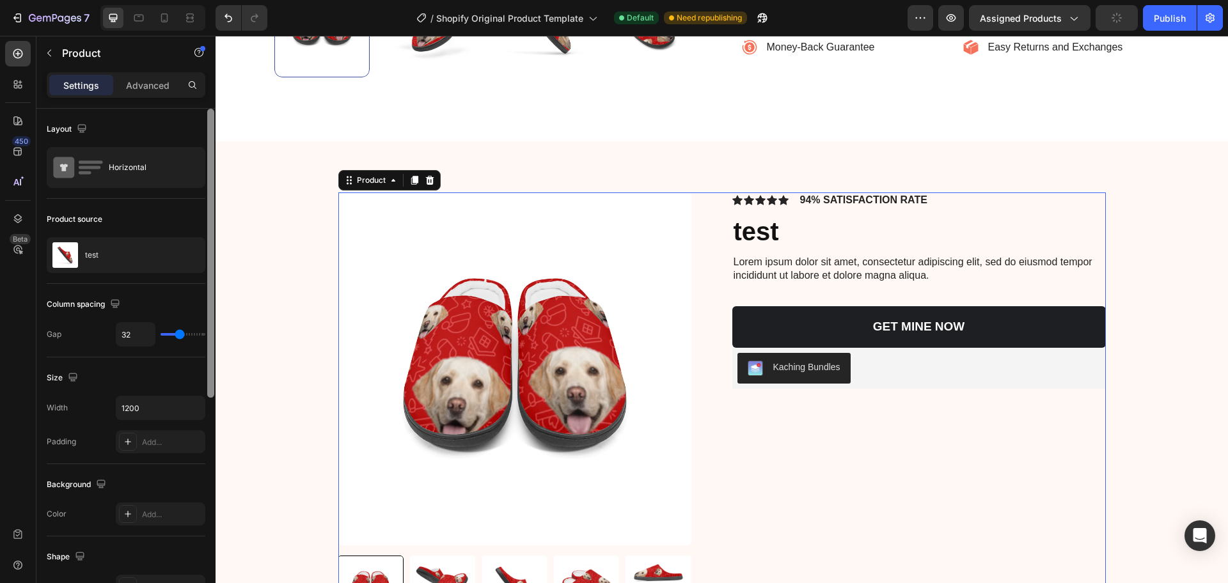
drag, startPoint x: 213, startPoint y: 446, endPoint x: 205, endPoint y: 193, distance: 252.8
click at [205, 193] on div "Layout Horizontal Product source test Column spacing Gap 32 Size Width 1200 Pad…" at bounding box center [125, 364] width 179 height 511
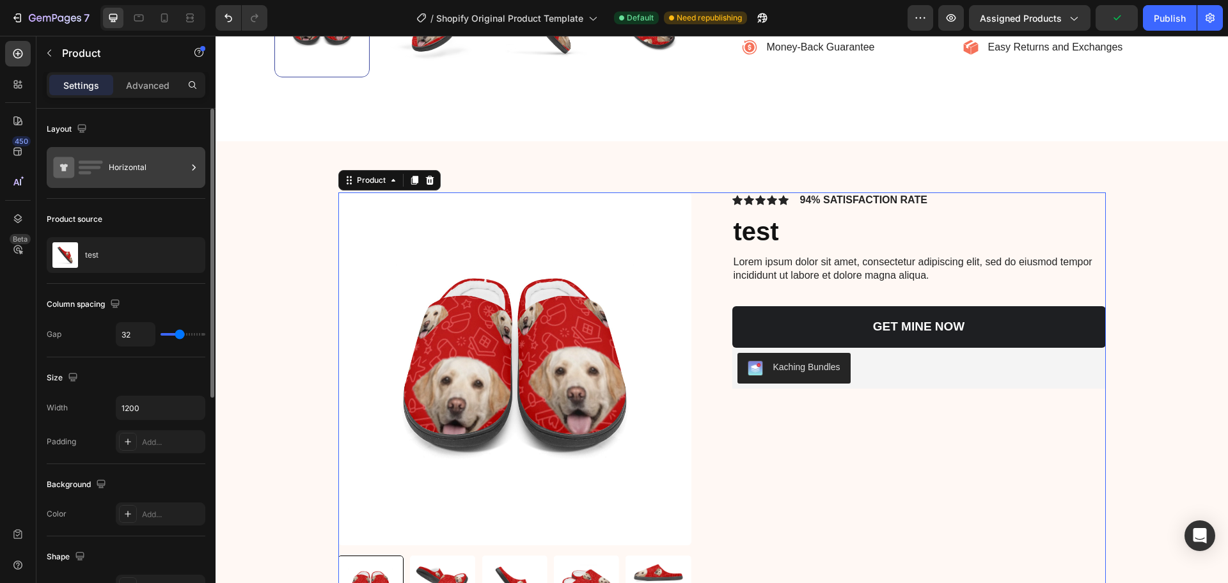
click at [186, 184] on div "Horizontal" at bounding box center [126, 167] width 159 height 41
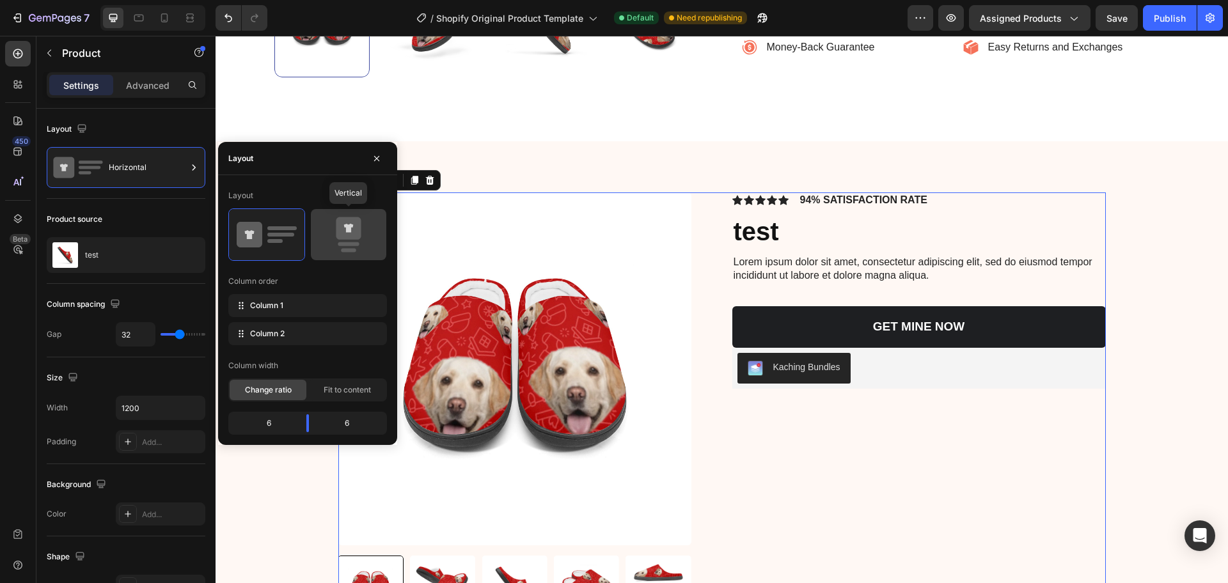
click at [351, 217] on icon at bounding box center [348, 228] width 25 height 22
type input "0"
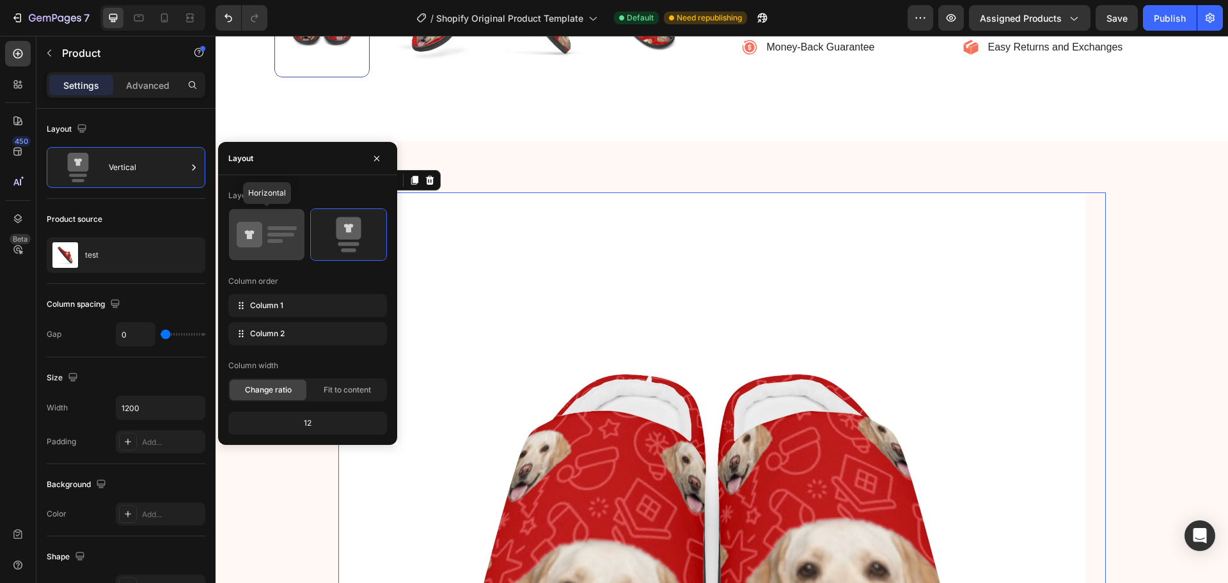
click at [278, 234] on rect at bounding box center [280, 235] width 27 height 4
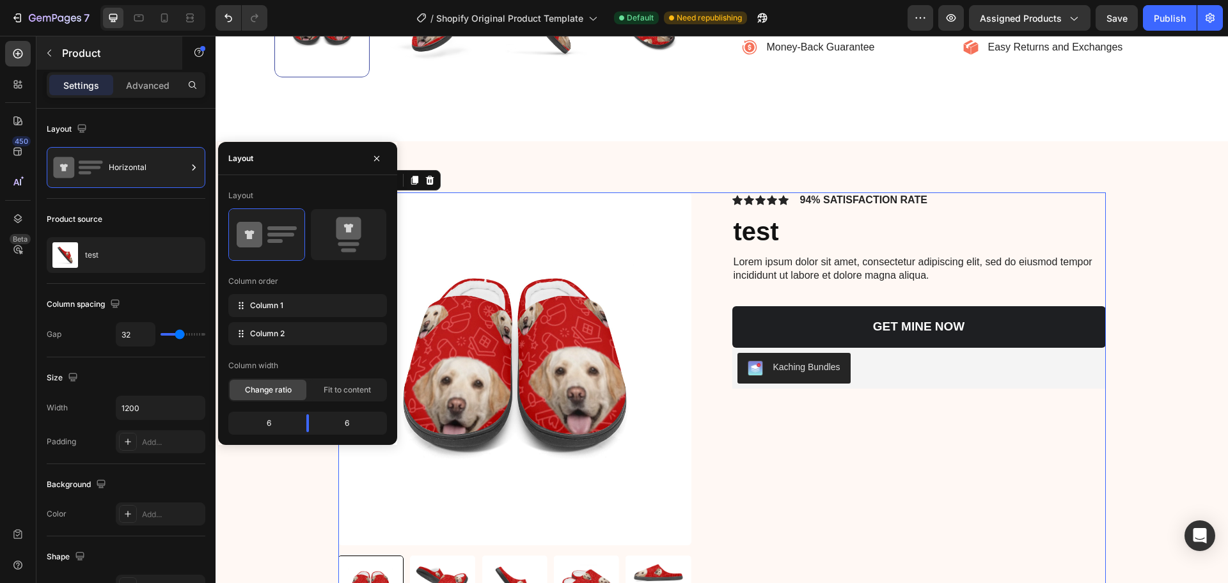
click at [51, 56] on icon "button" at bounding box center [49, 53] width 4 height 7
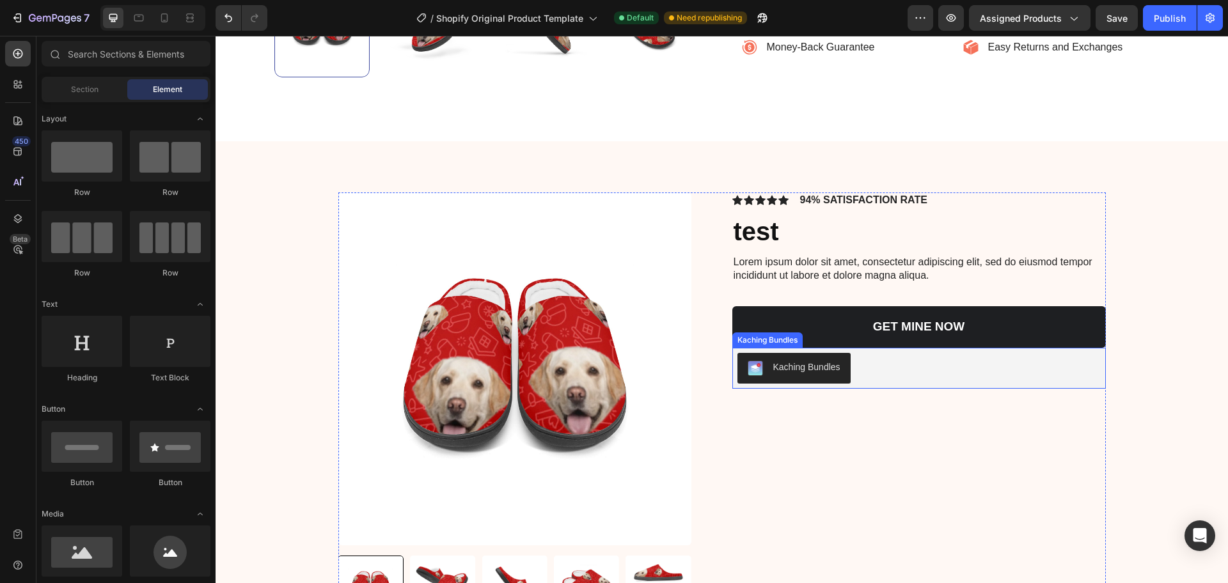
click at [810, 375] on div "Kaching Bundles" at bounding box center [794, 368] width 93 height 15
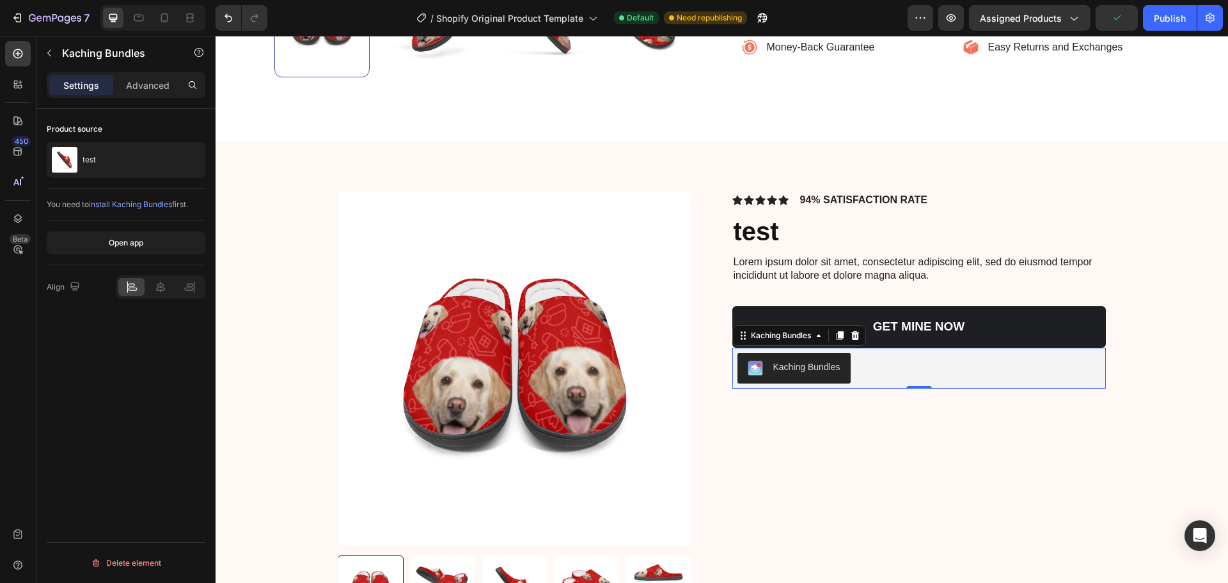
click at [152, 230] on div "Open app" at bounding box center [126, 243] width 159 height 44
click at [154, 248] on button "Open app" at bounding box center [126, 243] width 159 height 23
click at [1160, 24] on div "Publish" at bounding box center [1170, 18] width 32 height 13
click at [941, 26] on button "button" at bounding box center [951, 18] width 26 height 26
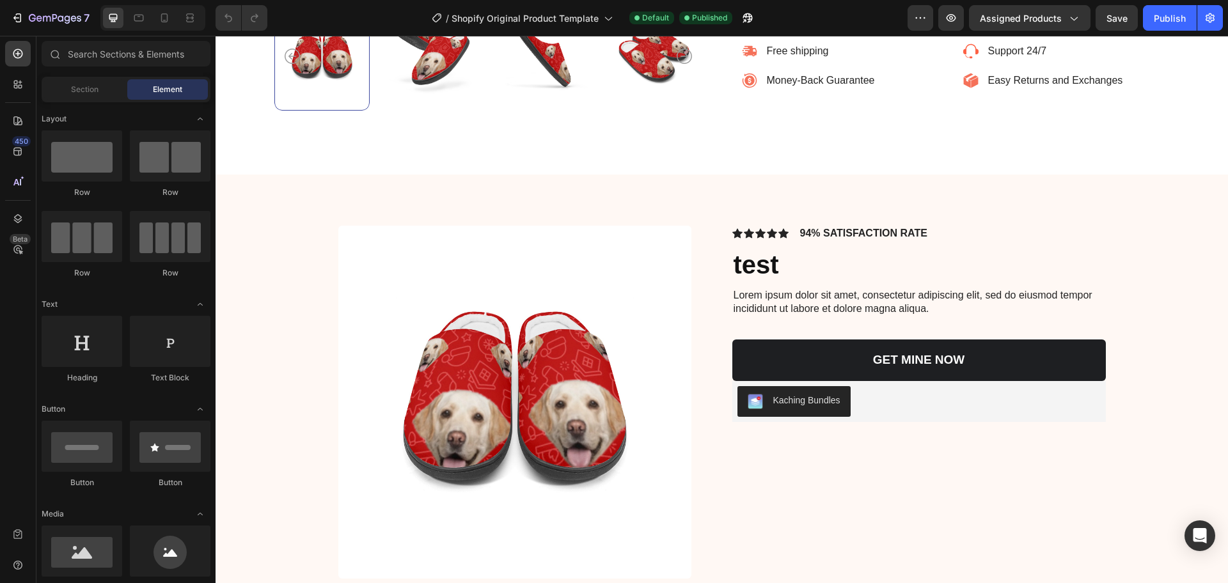
scroll to position [651, 0]
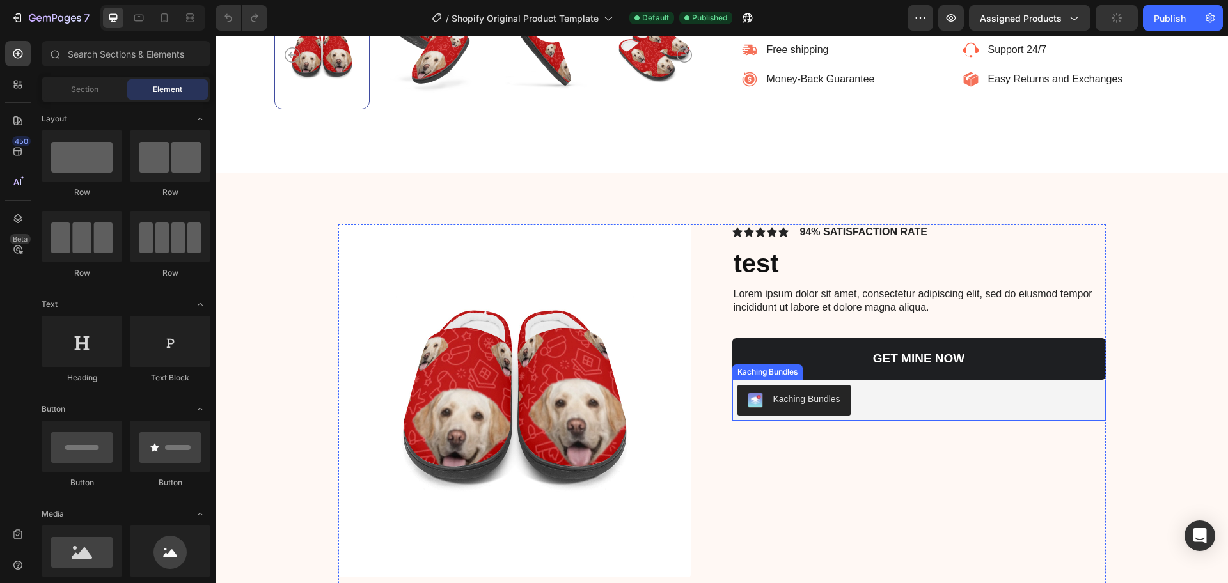
click at [819, 386] on button "Kaching Bundles" at bounding box center [793, 400] width 113 height 31
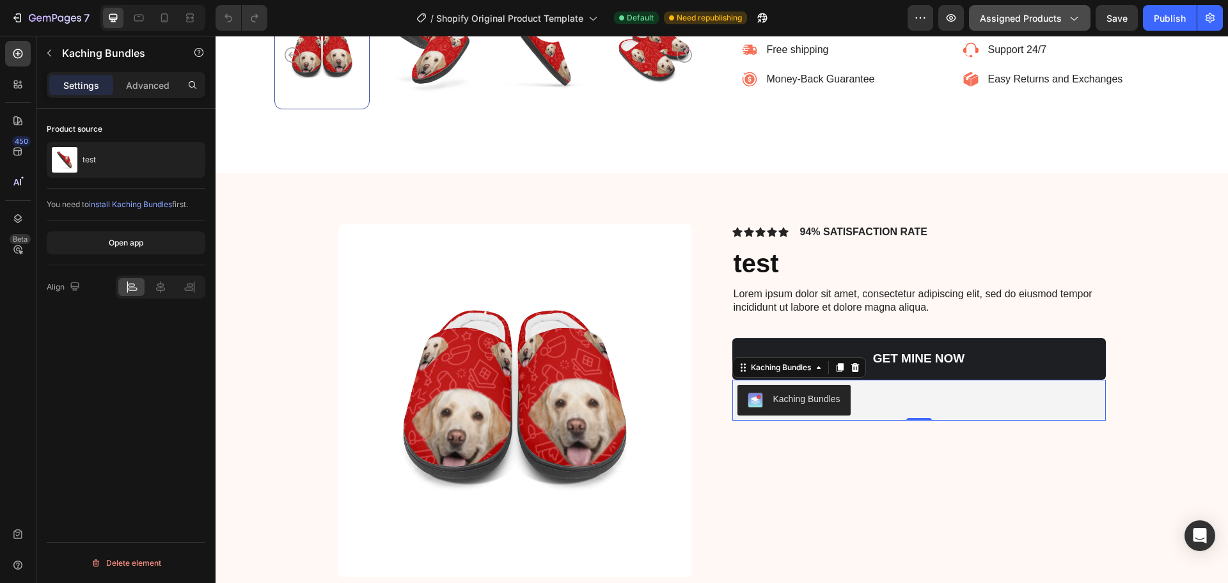
click at [1082, 18] on button "Assigned Products" at bounding box center [1030, 18] width 122 height 26
click at [1180, 19] on div "Publish" at bounding box center [1170, 18] width 32 height 13
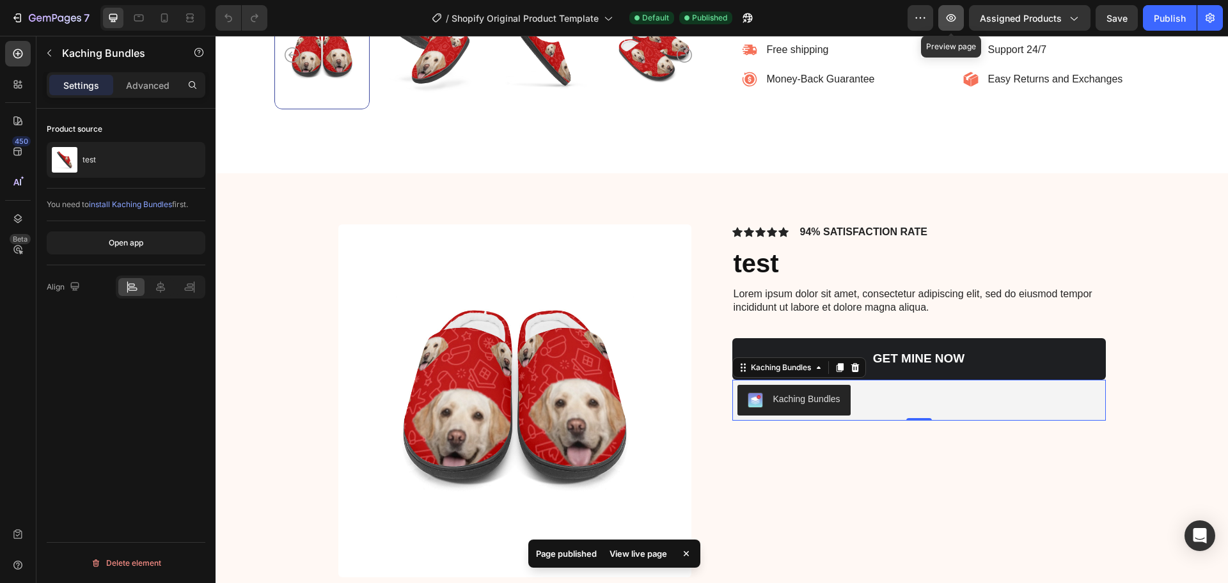
click at [945, 17] on icon "button" at bounding box center [951, 18] width 13 height 13
